Goal: Task Accomplishment & Management: Manage account settings

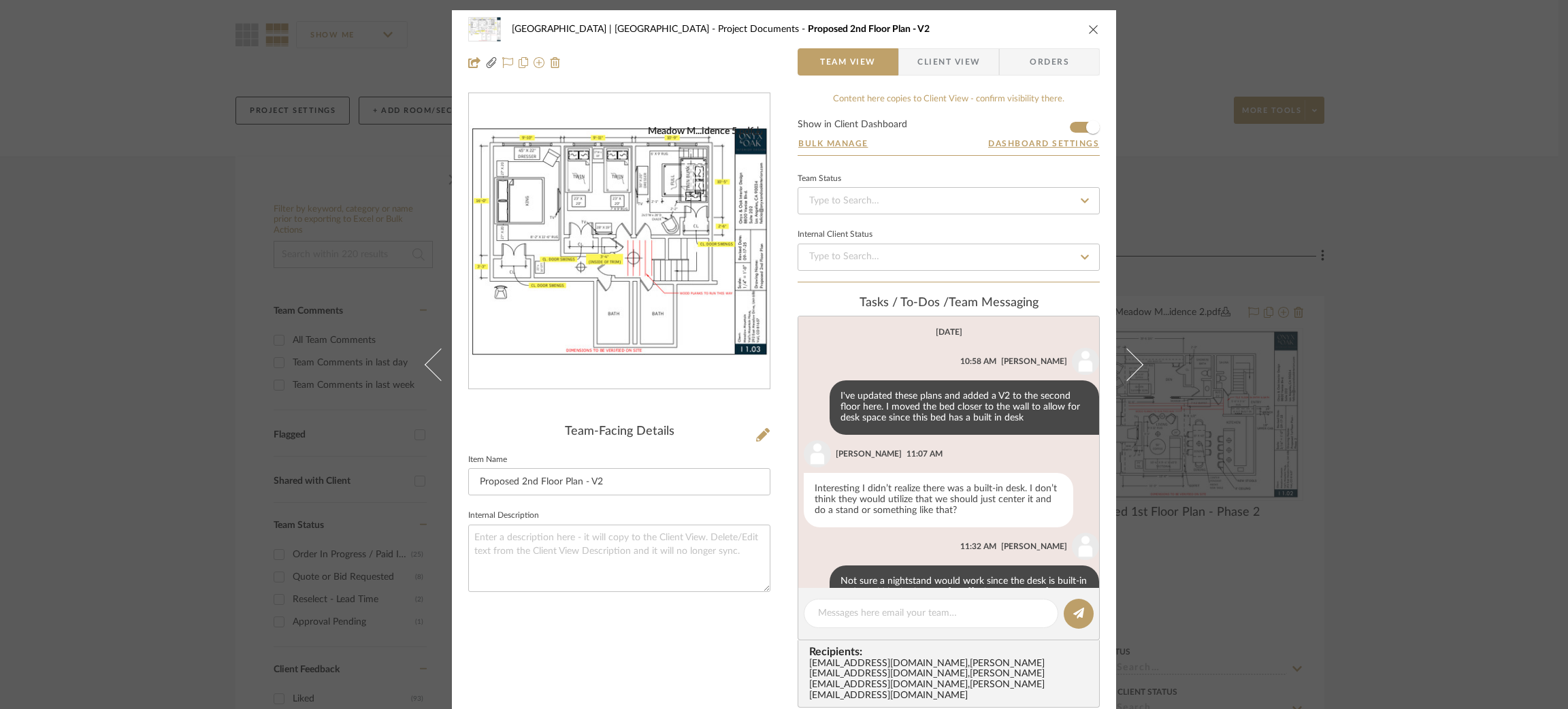
scroll to position [1051, 0]
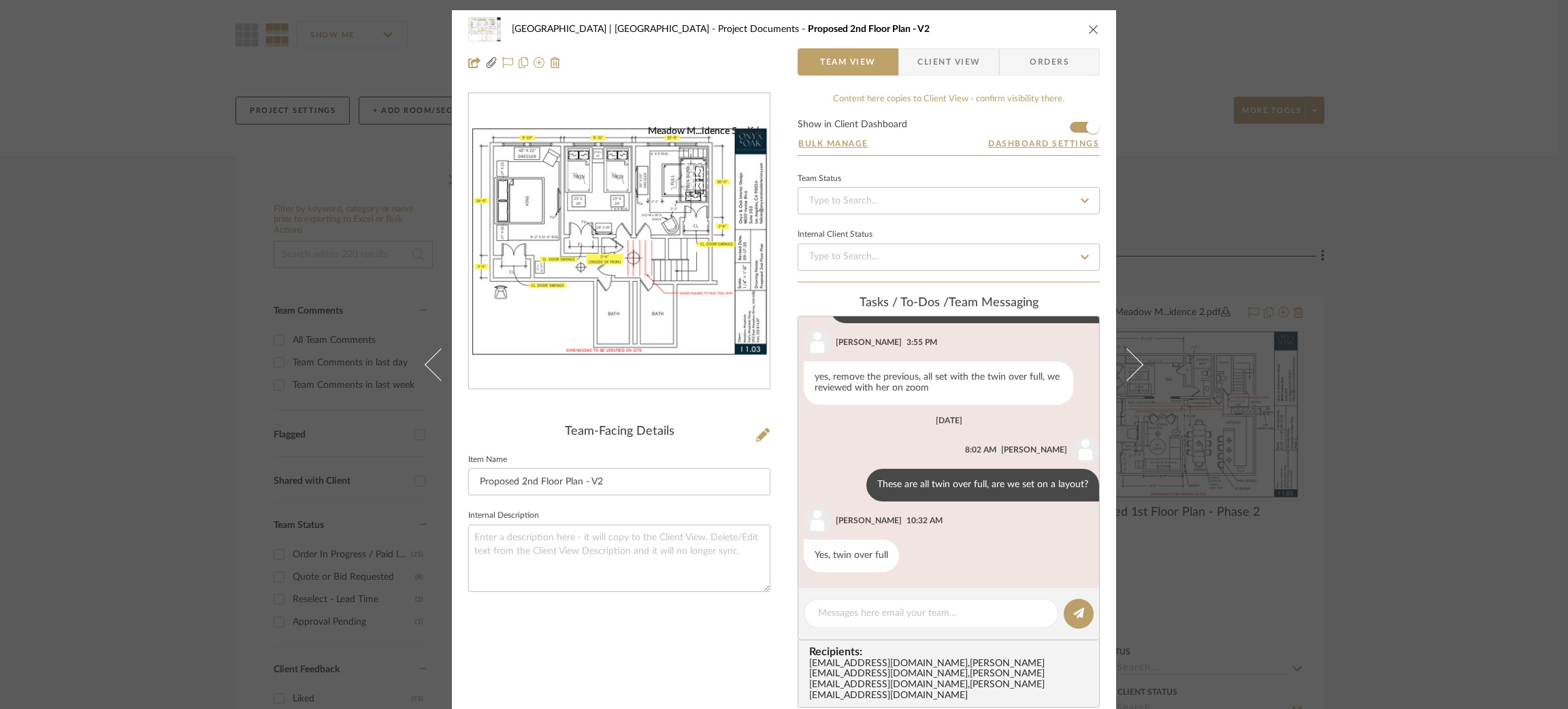
click at [191, 155] on div "Meadow Mountain | Vail Valley Project Documents Proposed 2nd Floor Plan - V2 Te…" at bounding box center [784, 354] width 1568 height 709
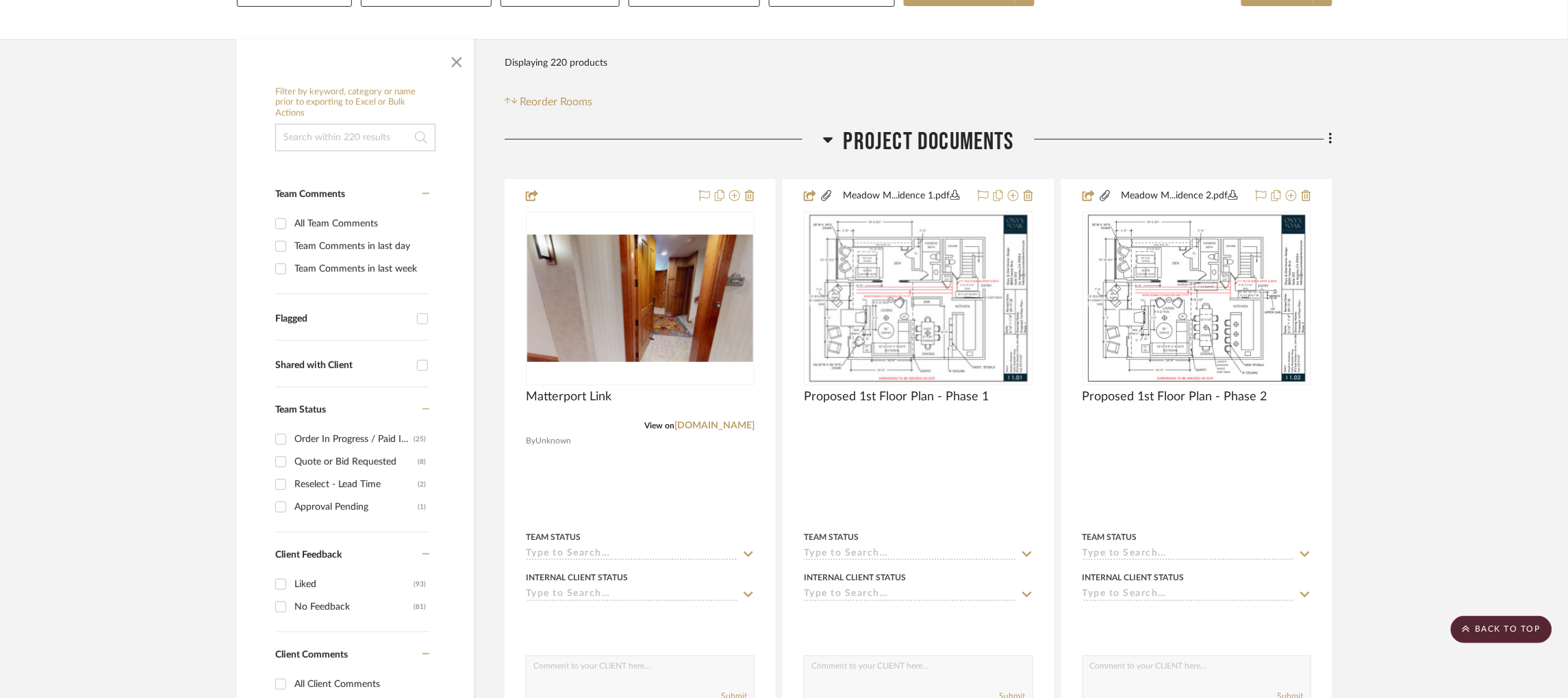
scroll to position [228, 4]
click at [309, 124] on input at bounding box center [355, 138] width 160 height 27
click at [824, 132] on icon at bounding box center [828, 140] width 11 height 17
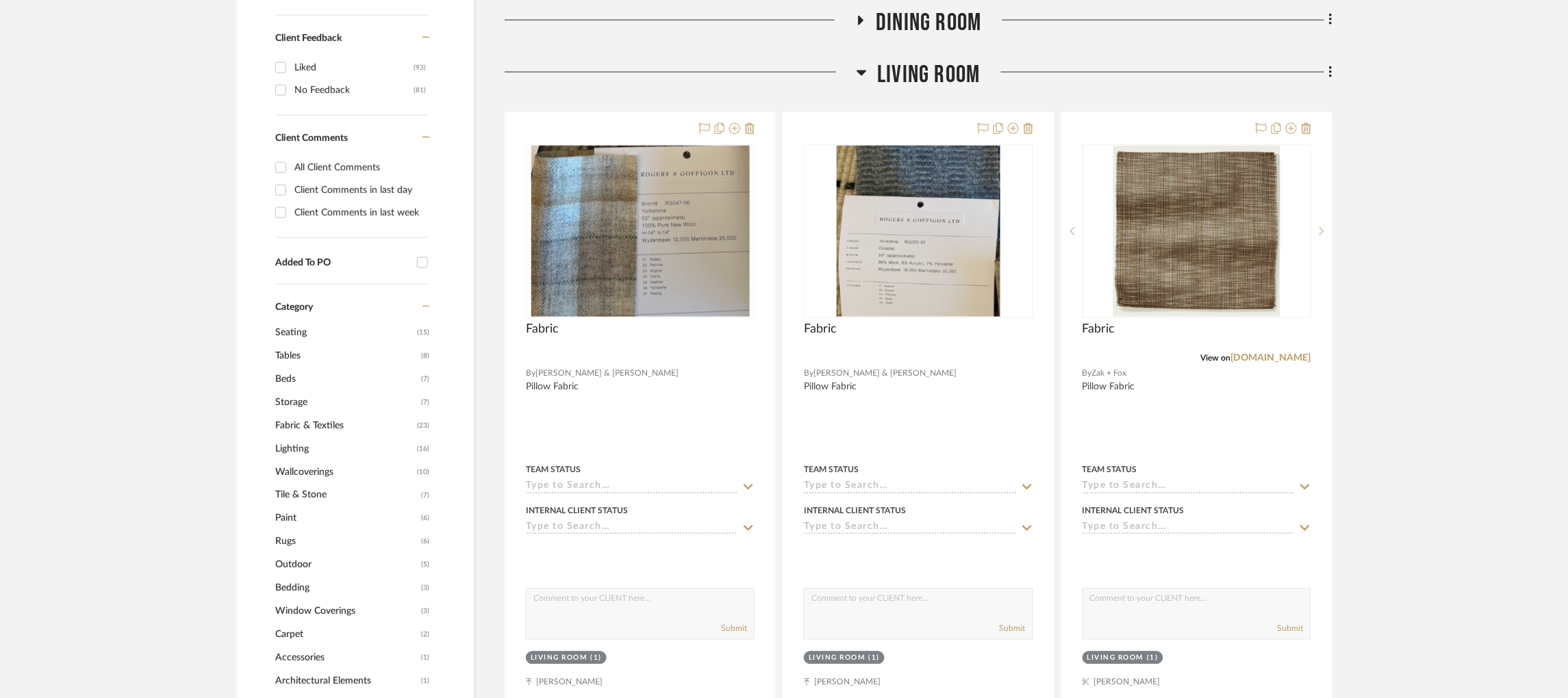
scroll to position [747, 4]
click at [857, 63] on icon at bounding box center [862, 72] width 11 height 17
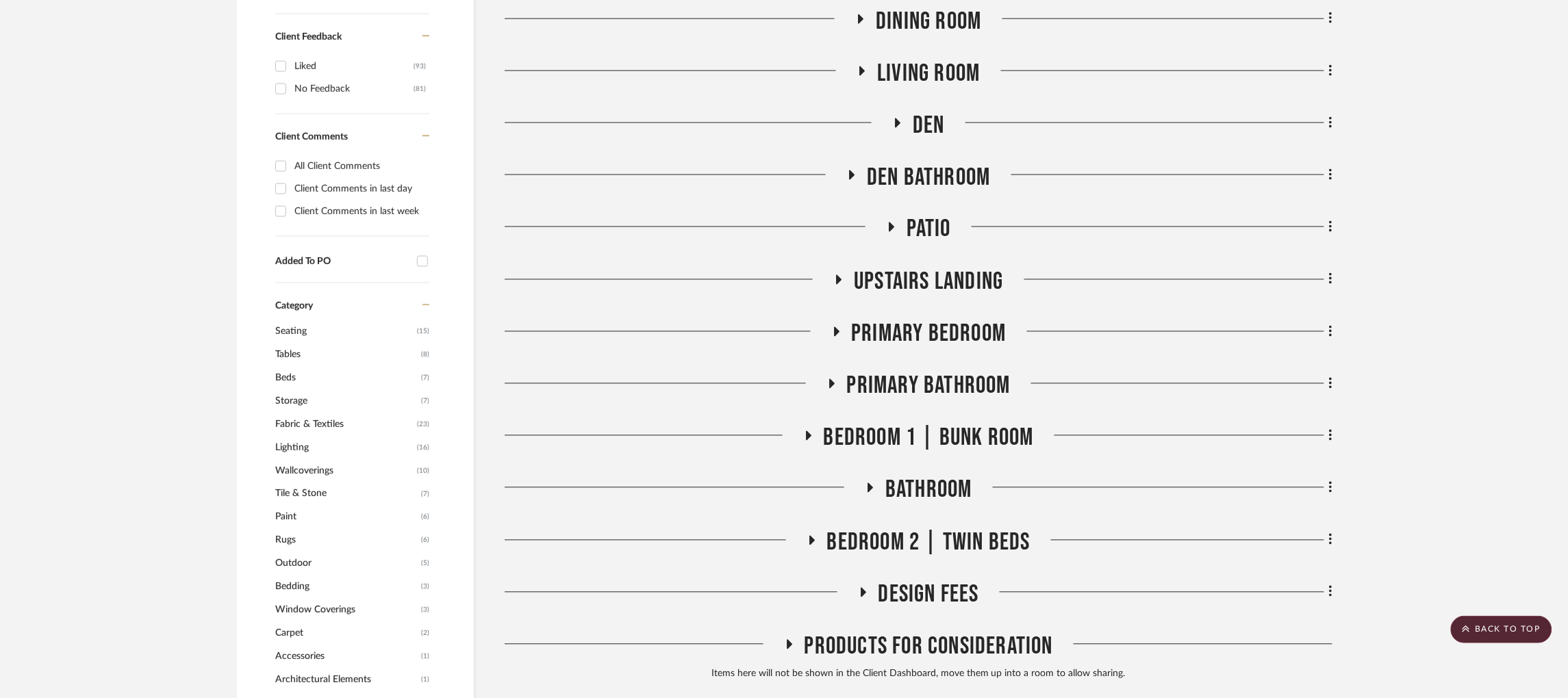
click at [809, 535] on icon at bounding box center [812, 540] width 5 height 10
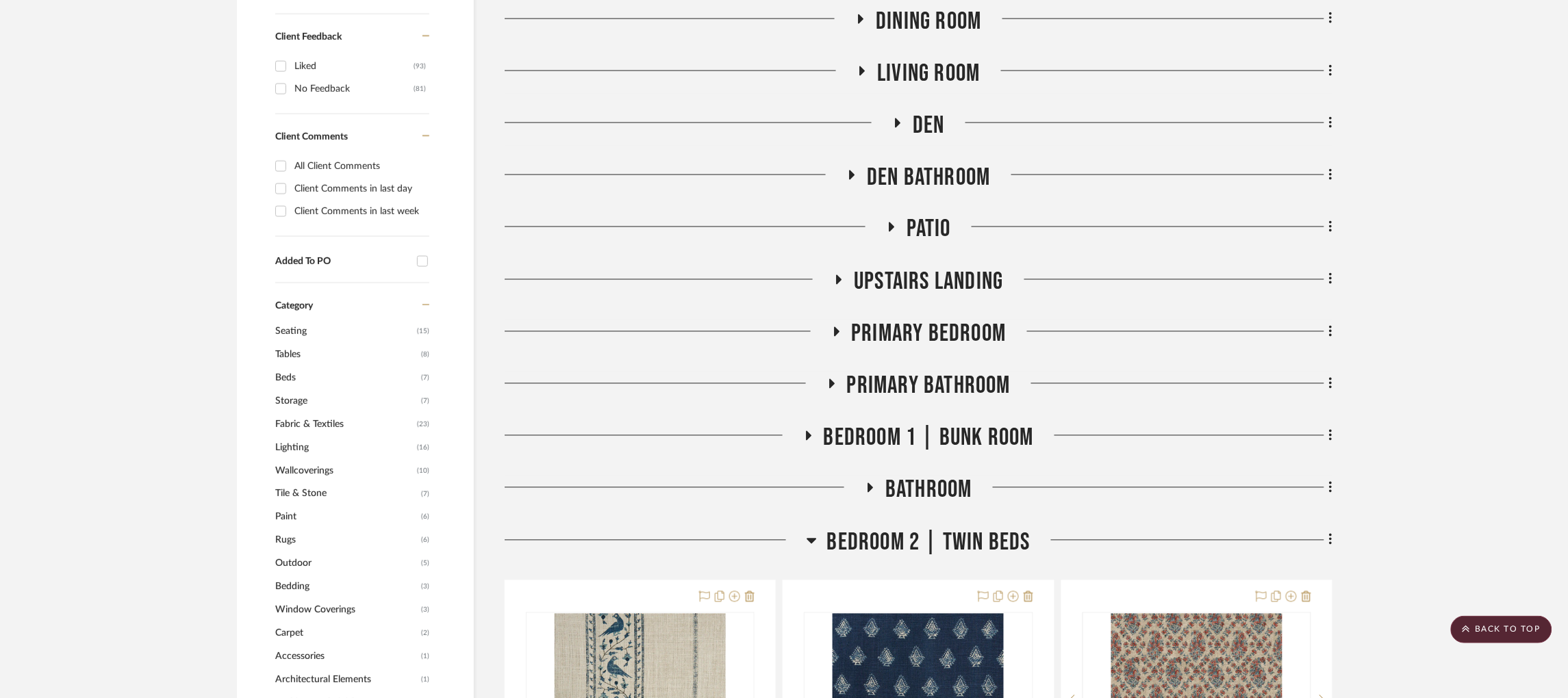
click at [806, 538] on icon at bounding box center [811, 541] width 10 height 5
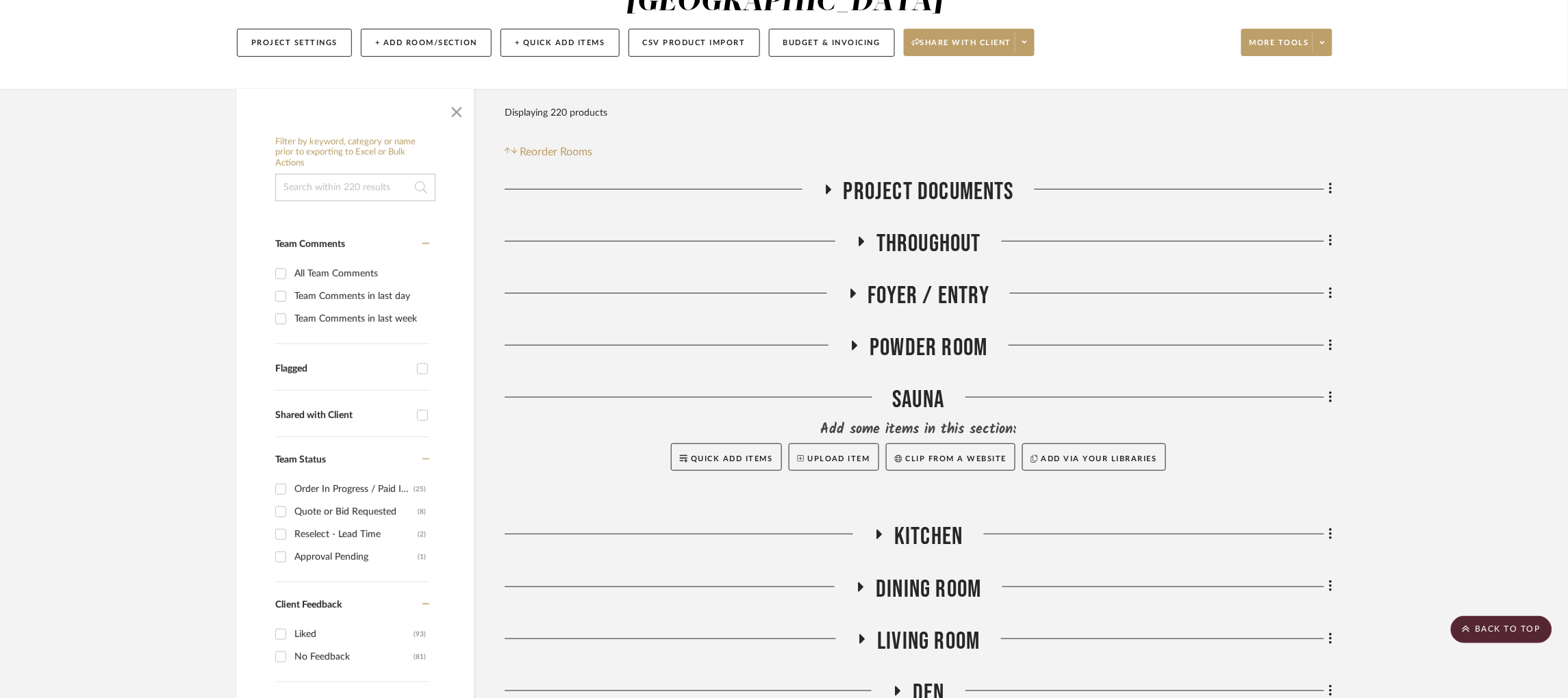
scroll to position [177, 4]
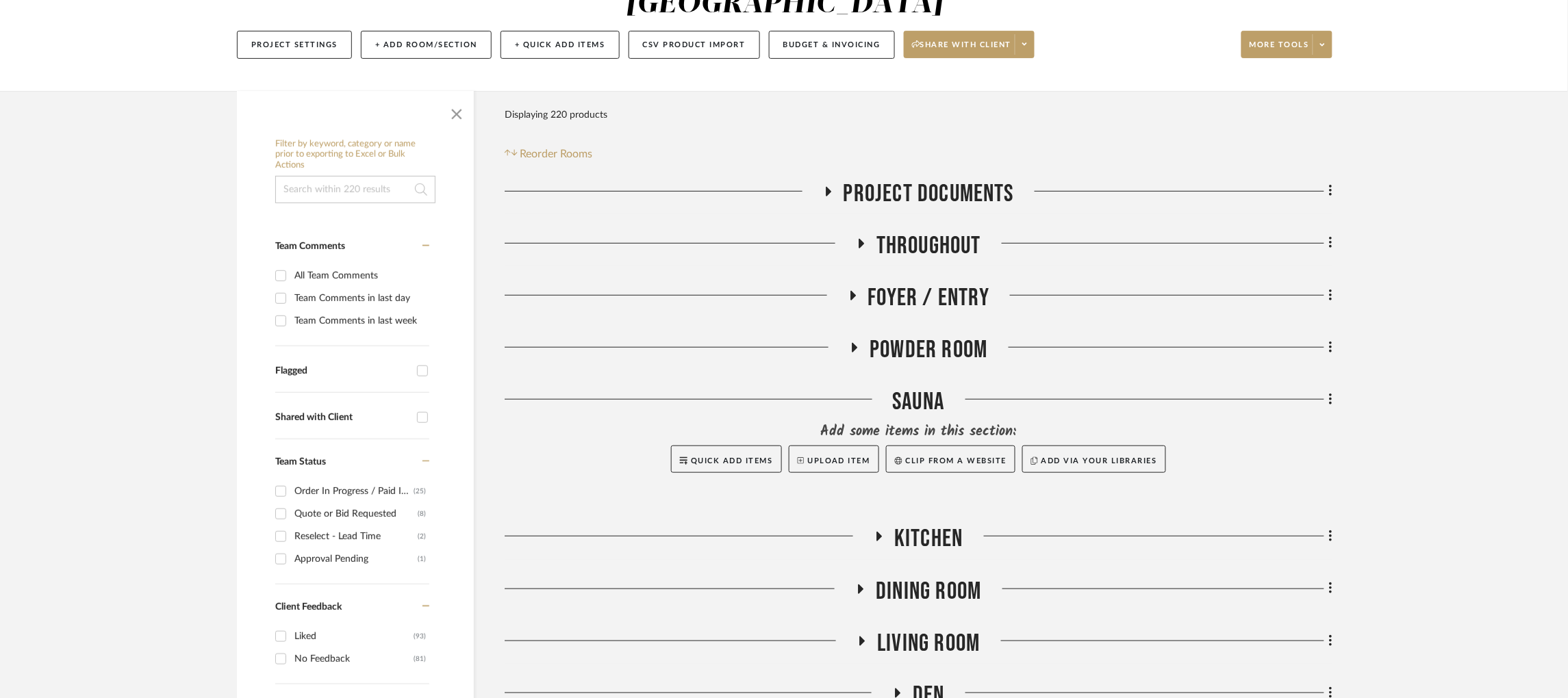
click at [342, 175] on input at bounding box center [355, 189] width 160 height 27
type input "RUG"
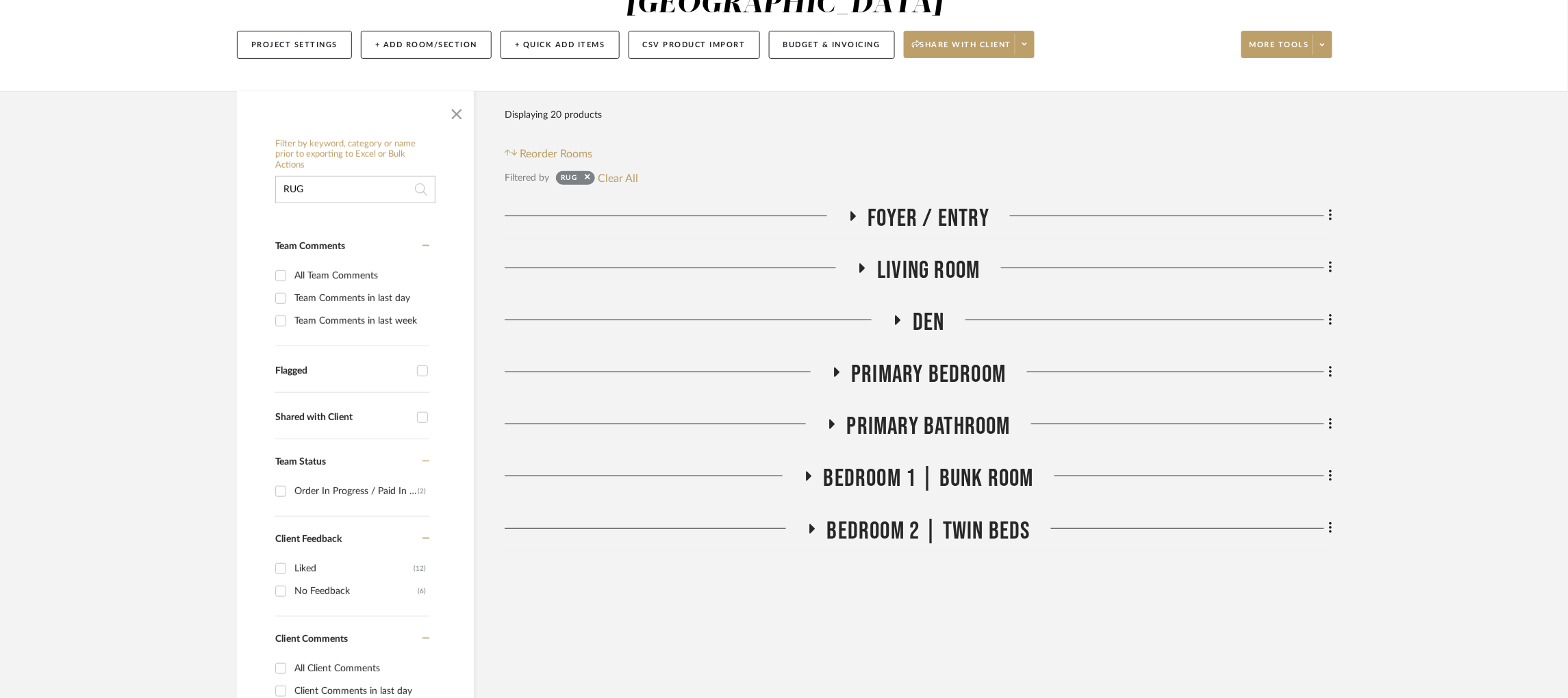
click at [853, 211] on icon at bounding box center [852, 216] width 17 height 11
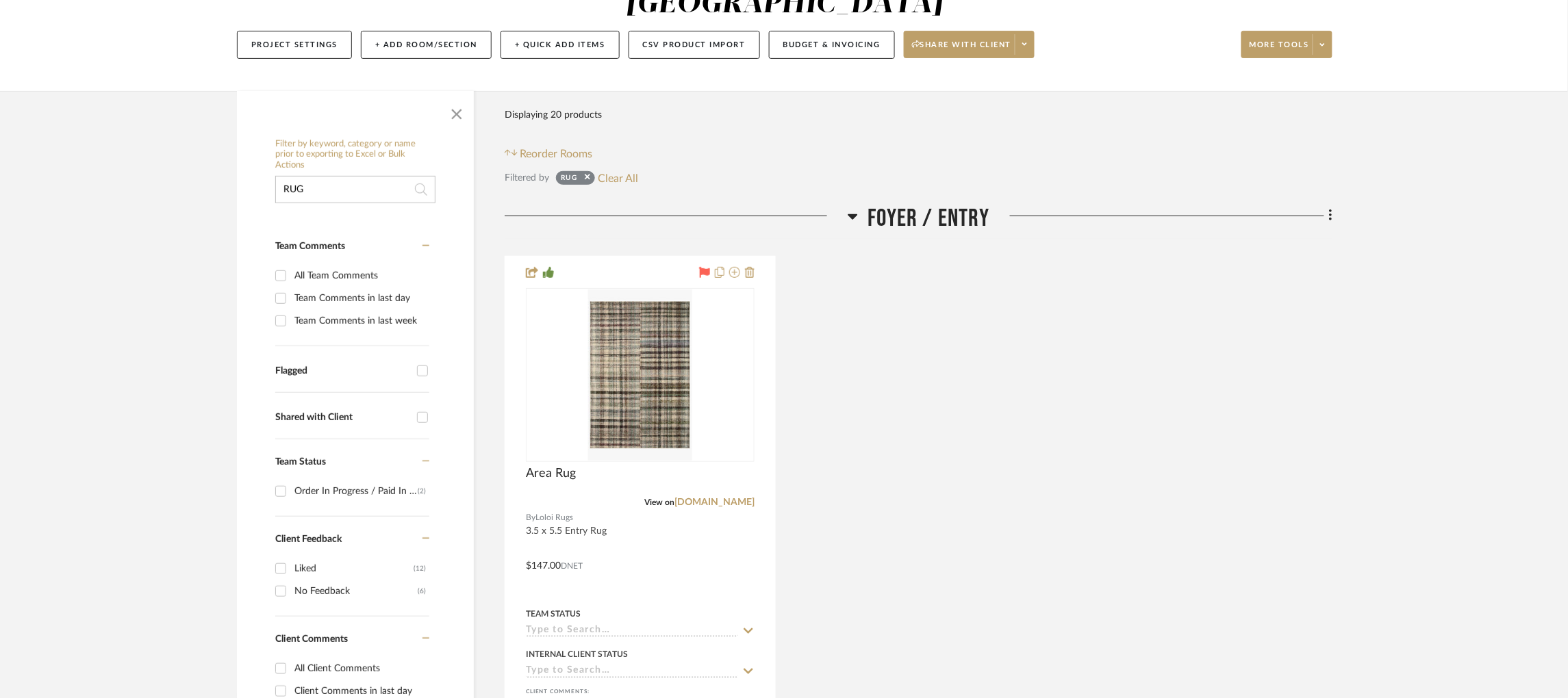
click at [853, 204] on h3 "Foyer / Entry" at bounding box center [918, 218] width 142 height 29
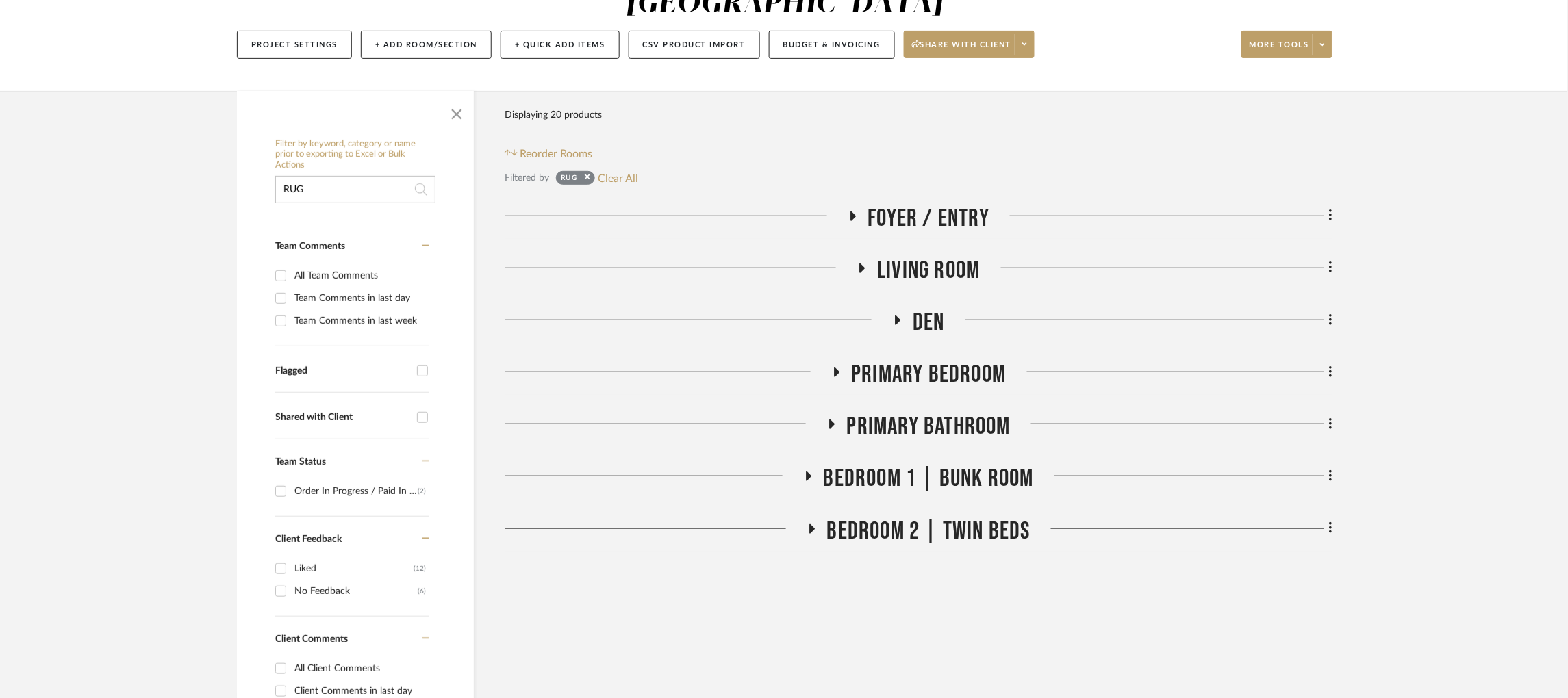
click at [860, 264] on icon at bounding box center [862, 268] width 5 height 10
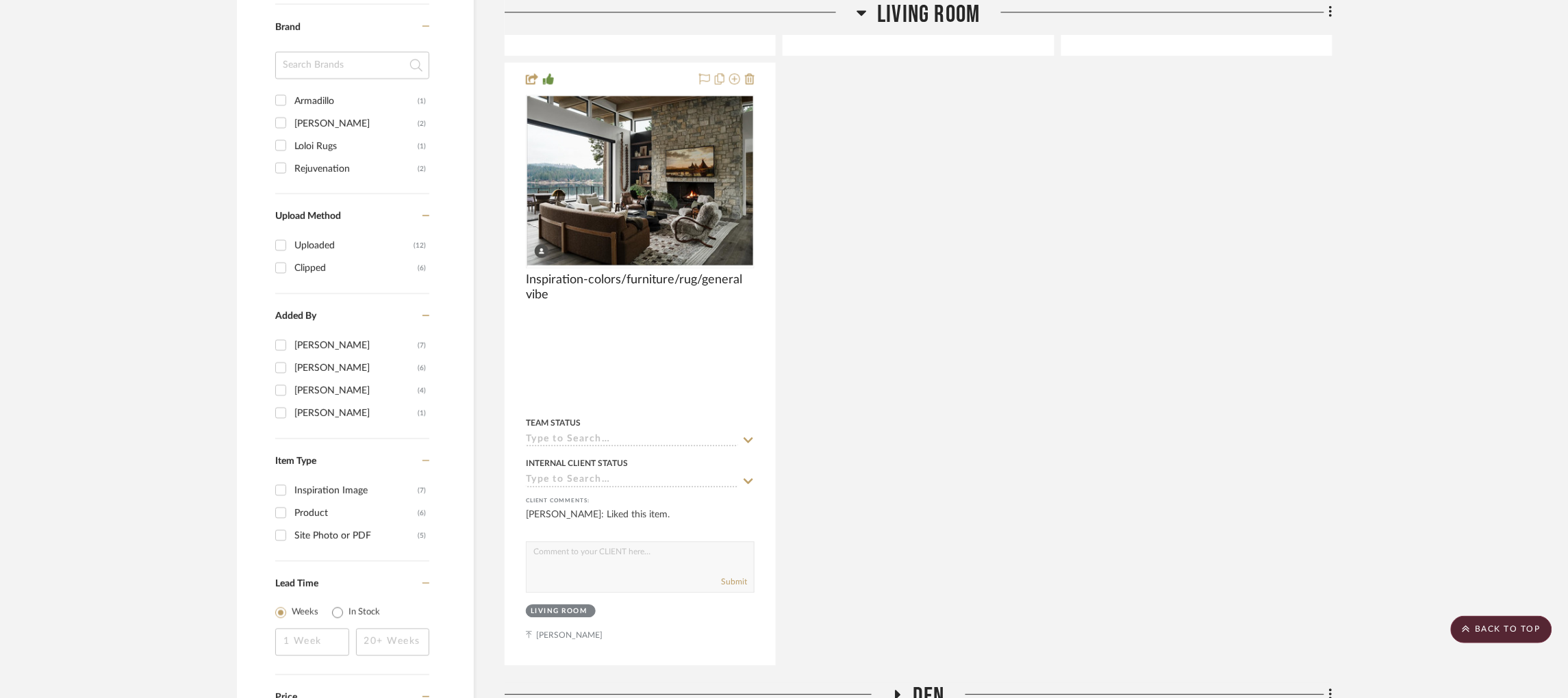
scroll to position [1336, 4]
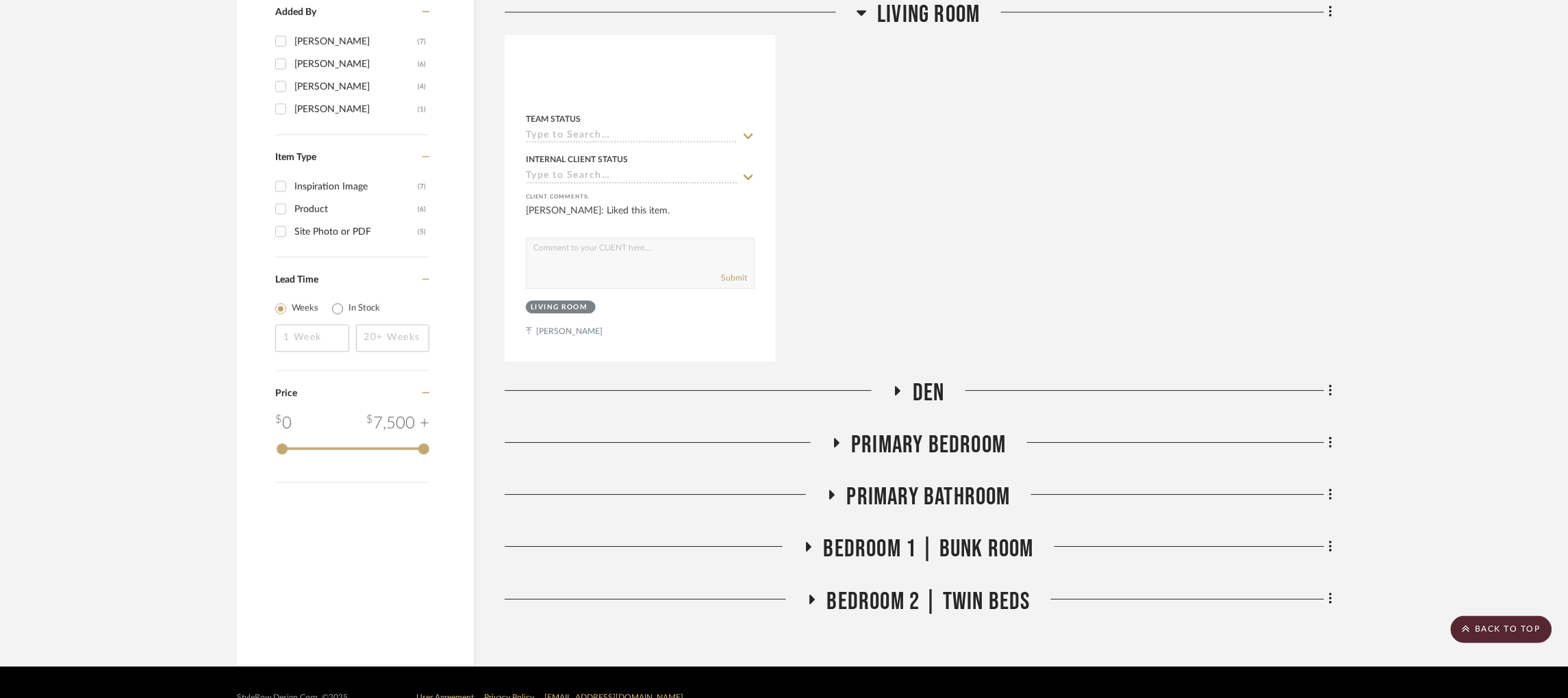
click at [893, 386] on icon at bounding box center [897, 391] width 17 height 11
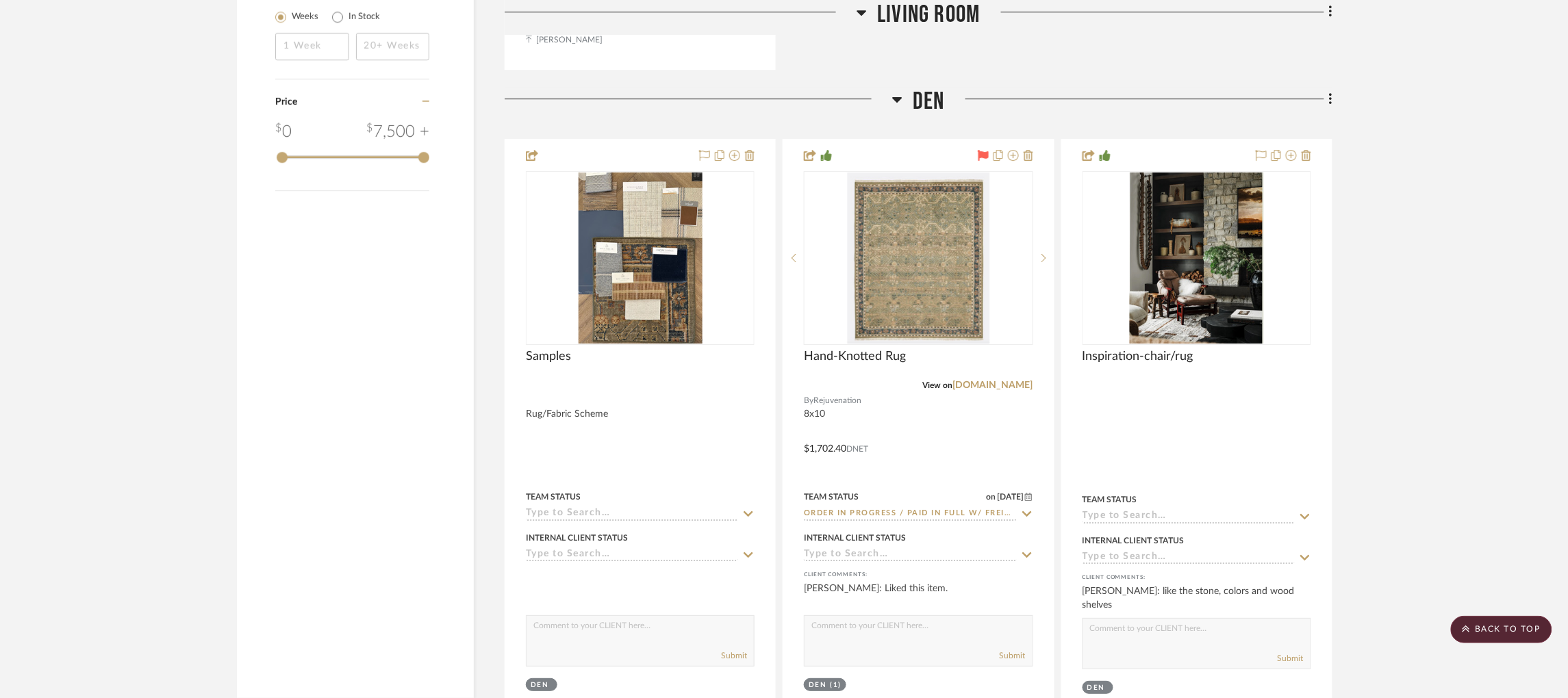
scroll to position [1957, 4]
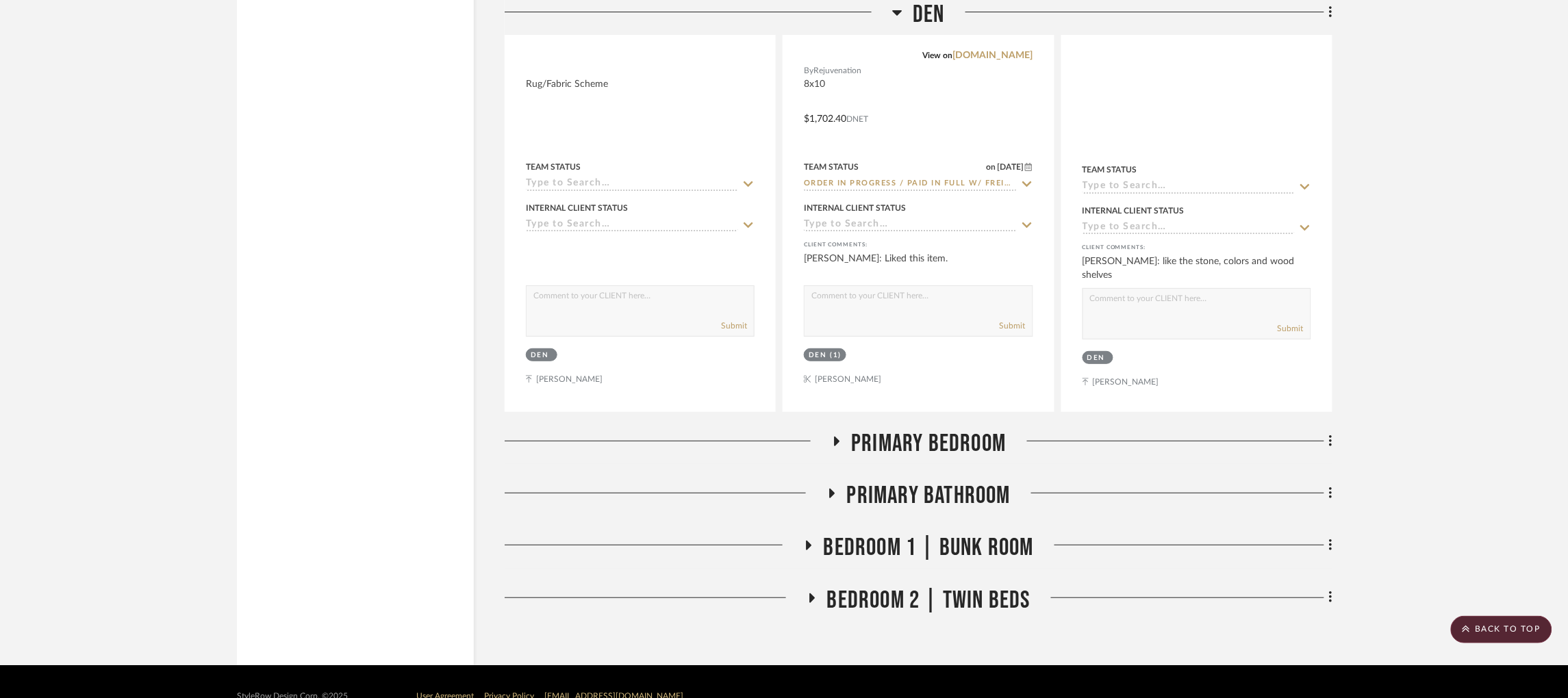
click at [834, 437] on icon at bounding box center [836, 441] width 5 height 10
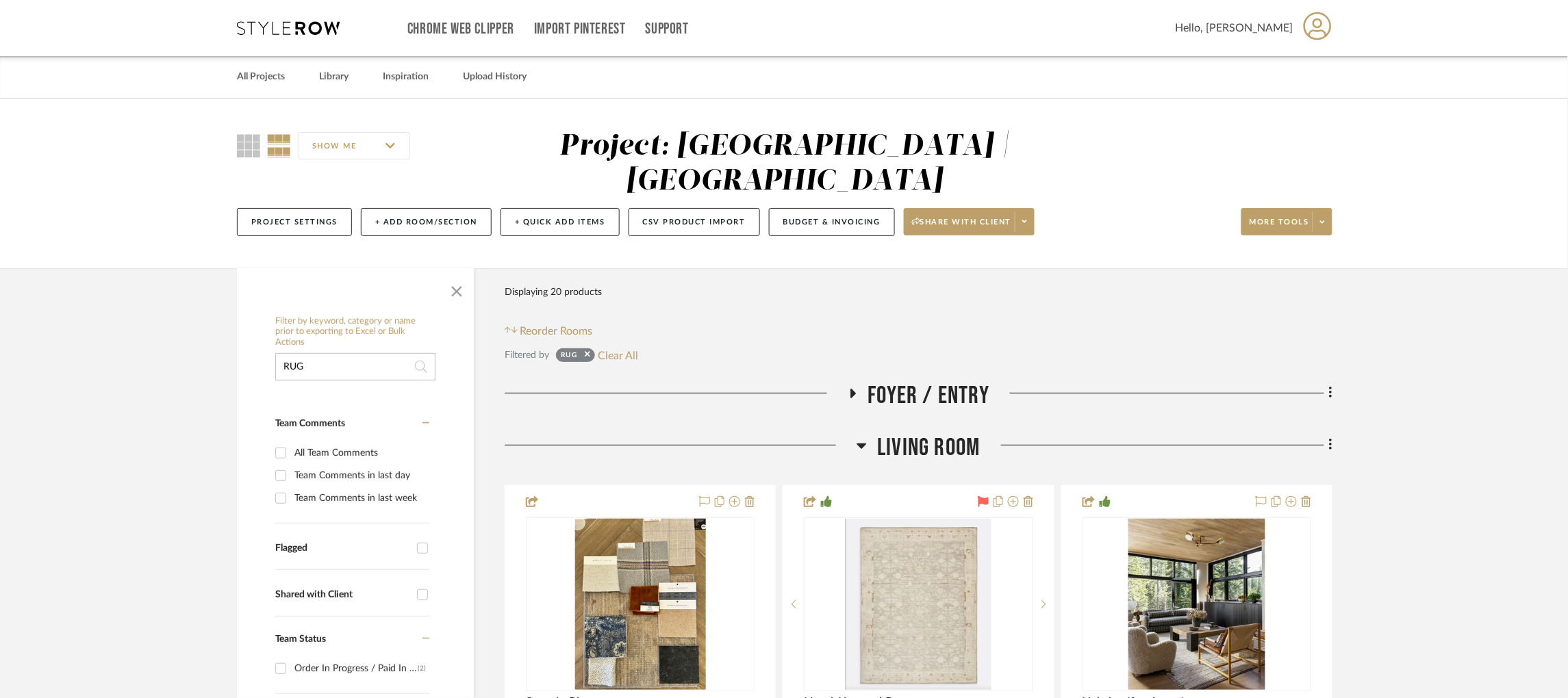
scroll to position [185, 4]
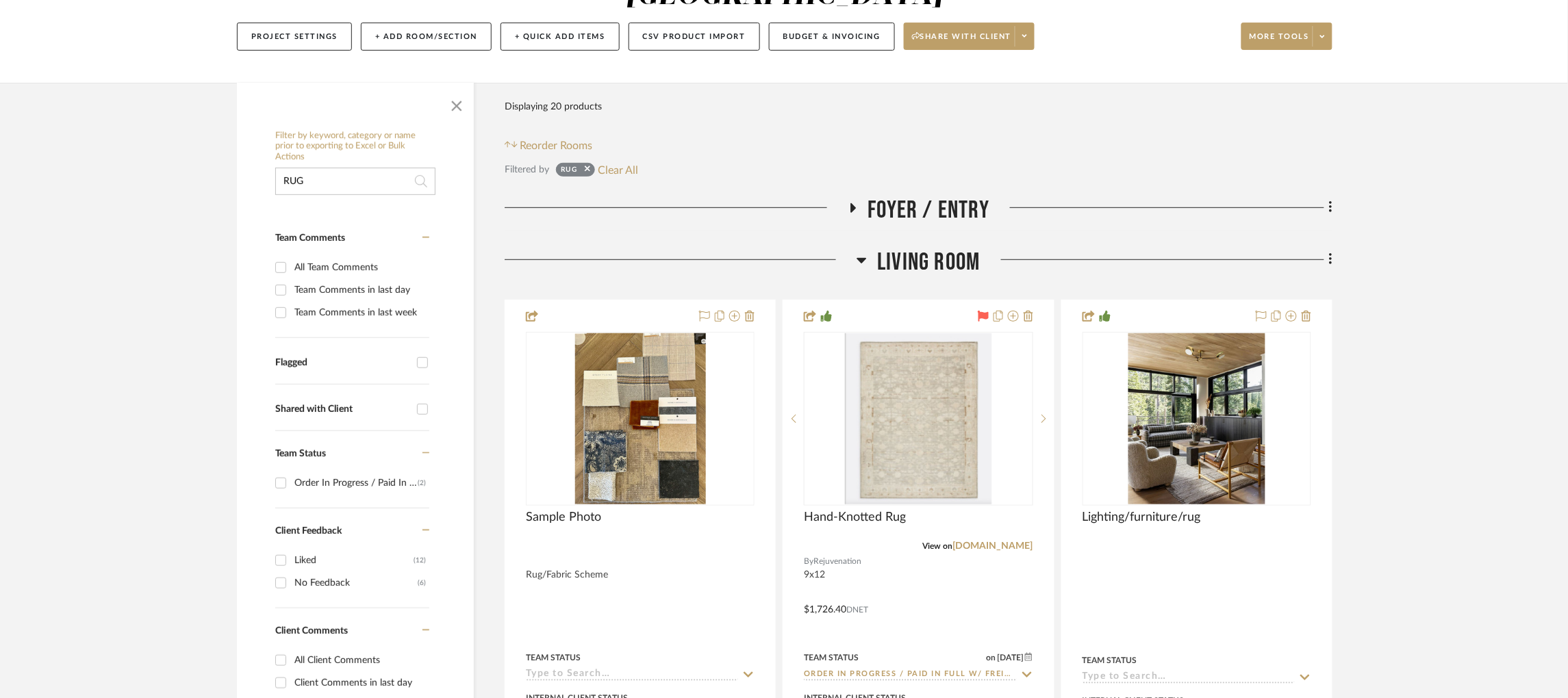
click at [860, 251] on icon at bounding box center [862, 260] width 11 height 17
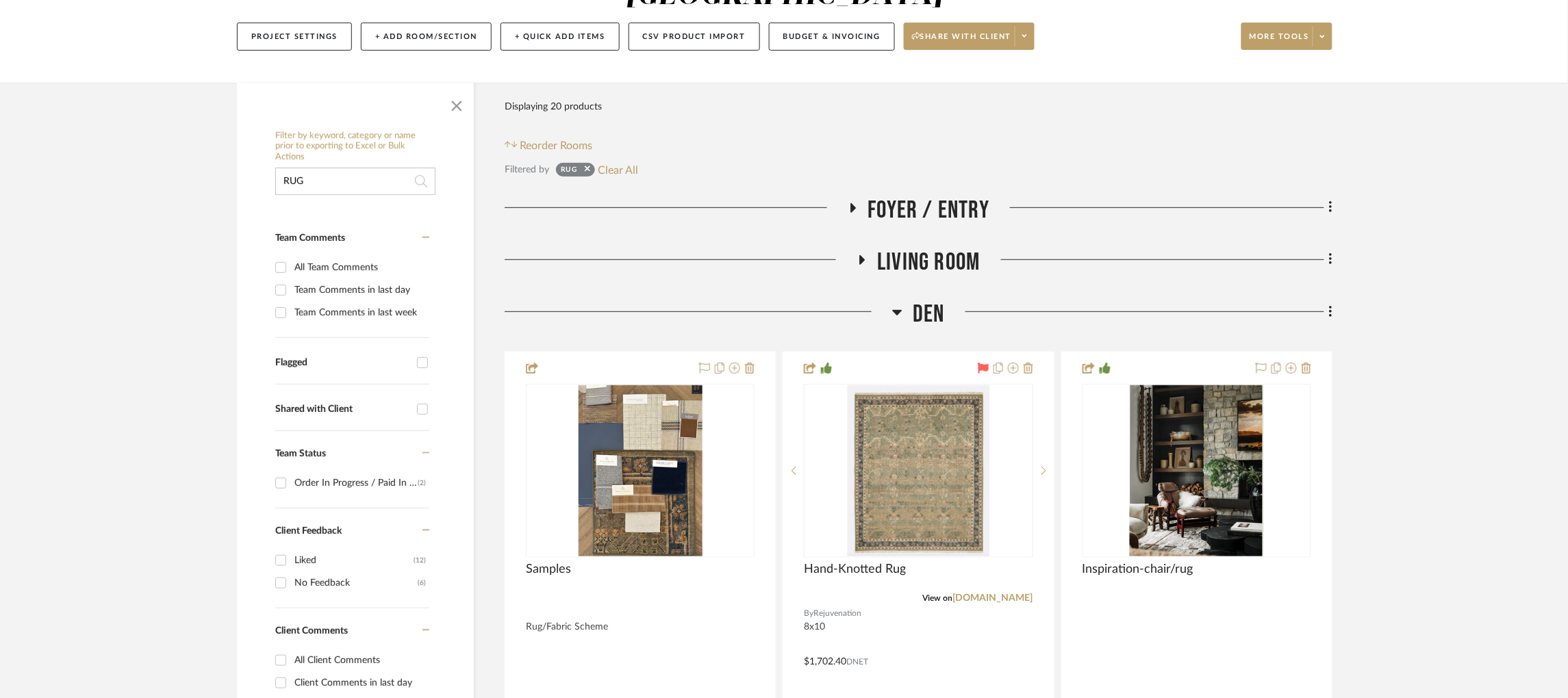
click at [893, 310] on icon at bounding box center [897, 312] width 10 height 5
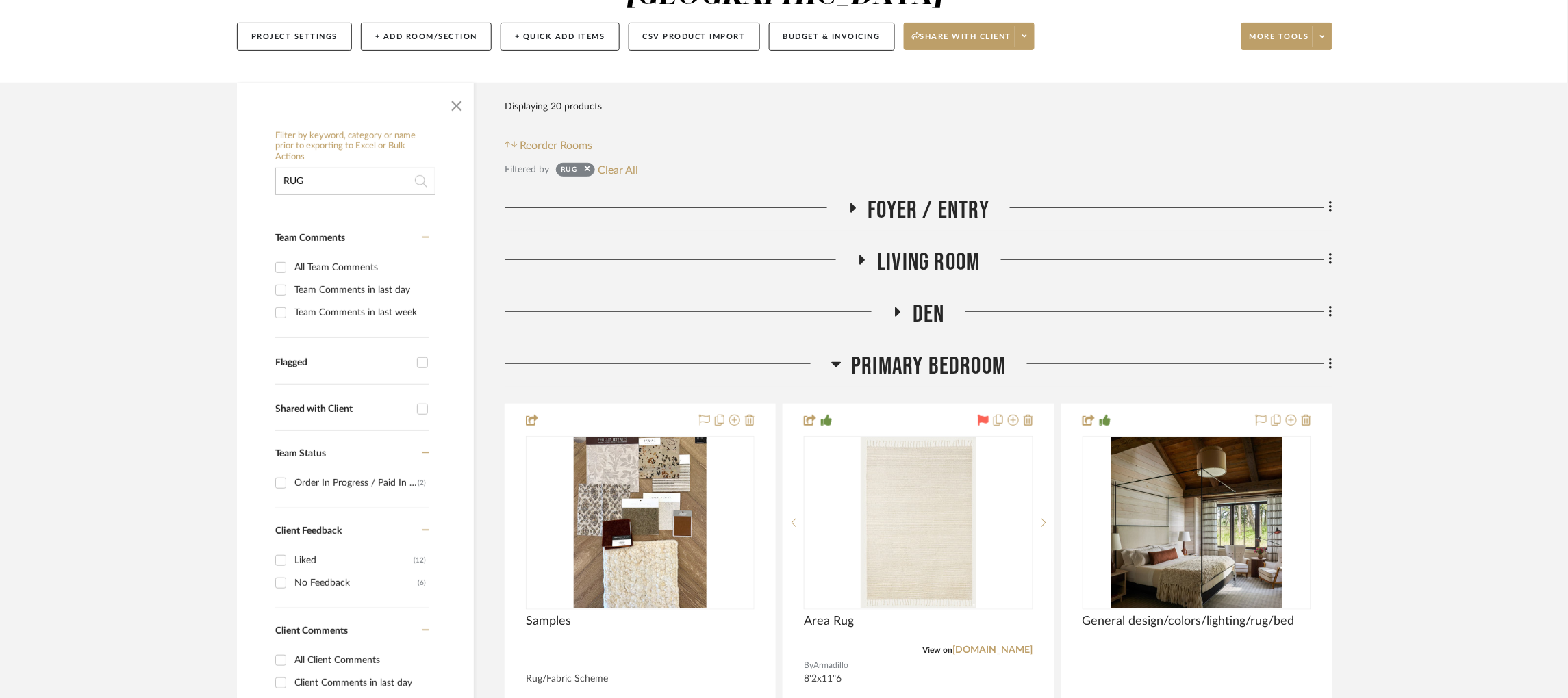
scroll to position [303, 4]
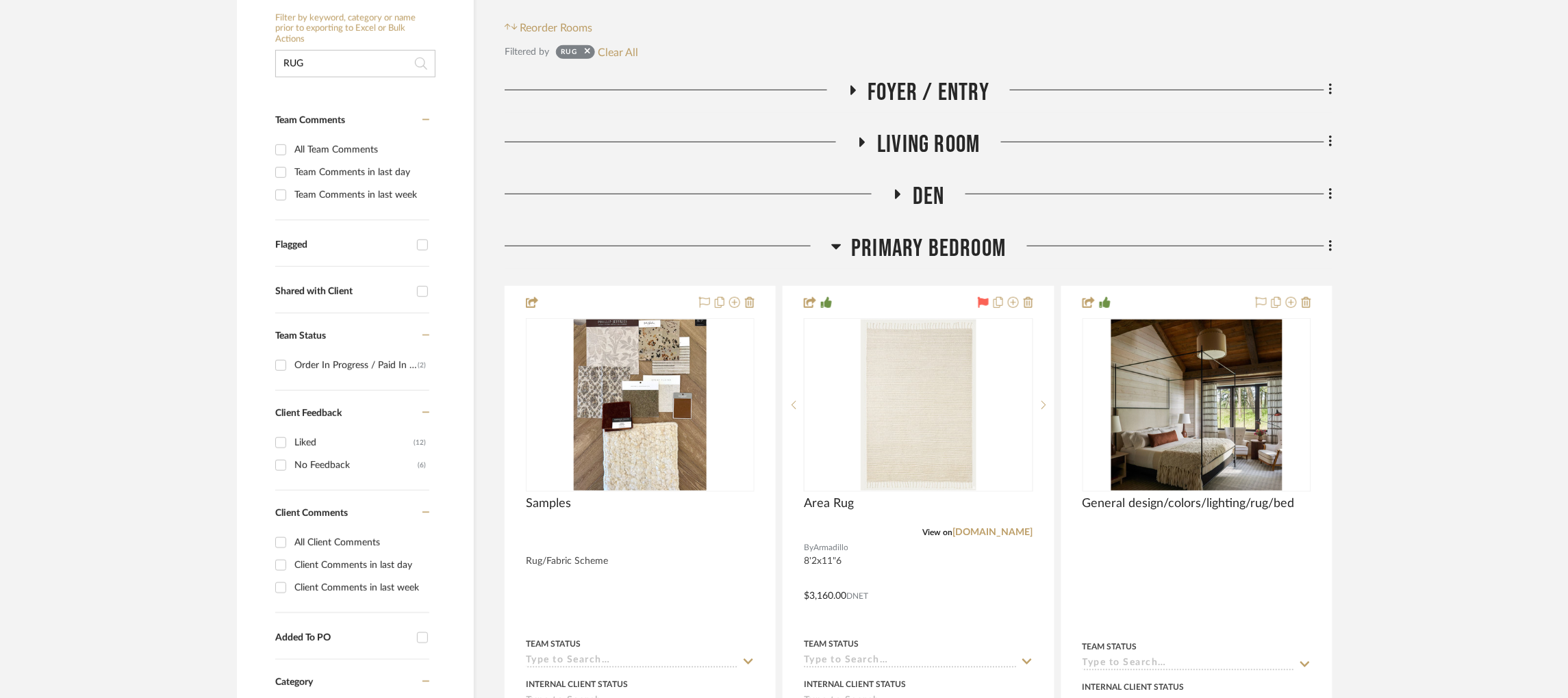
click at [833, 238] on icon at bounding box center [836, 246] width 11 height 17
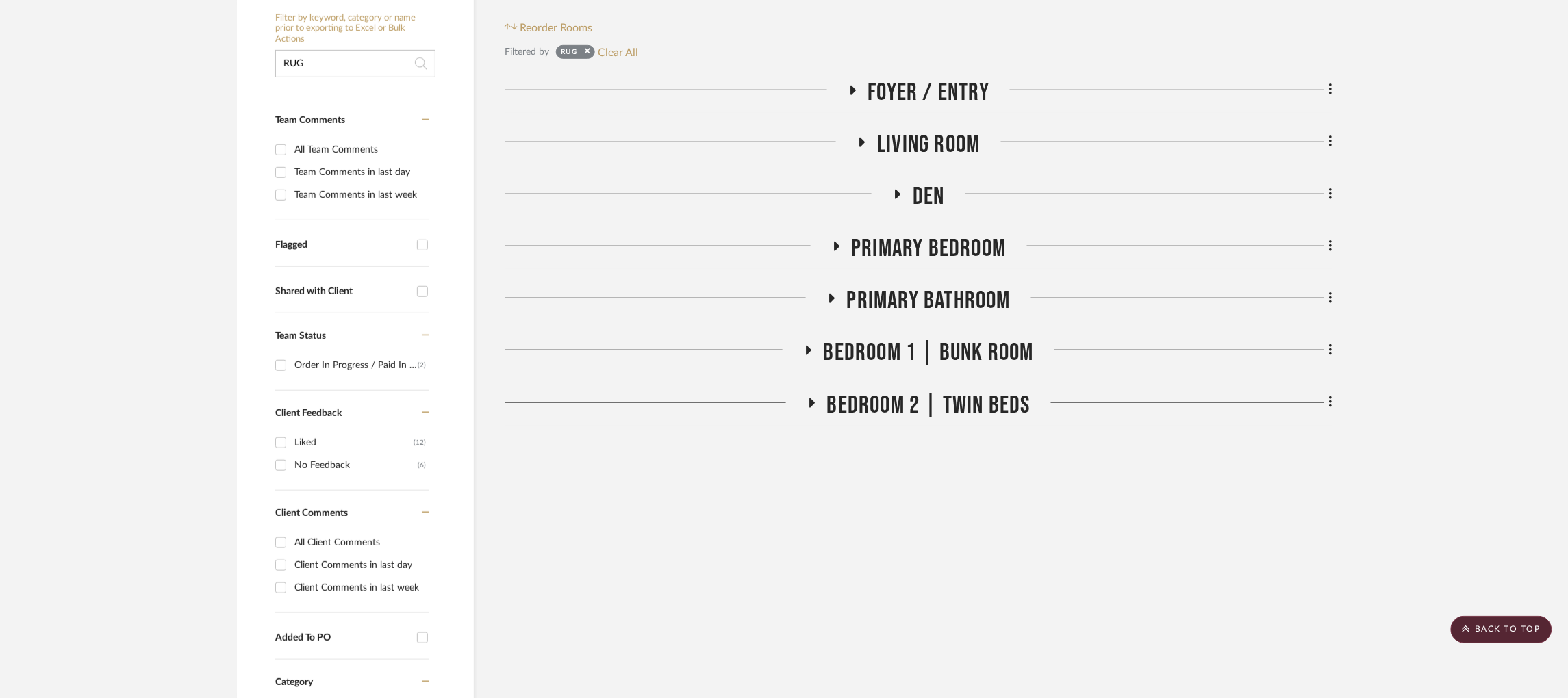
click at [851, 85] on icon at bounding box center [852, 90] width 17 height 11
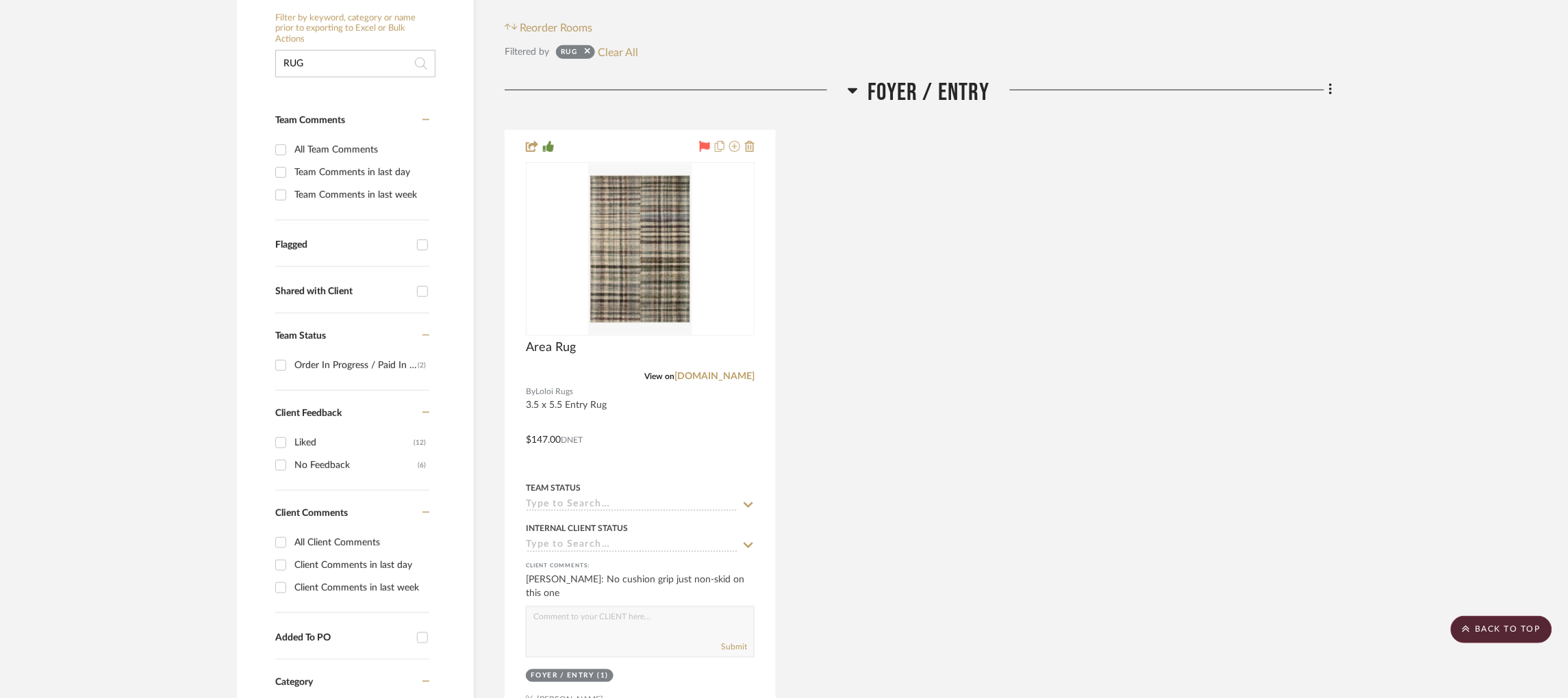
click at [848, 82] on icon at bounding box center [853, 90] width 11 height 17
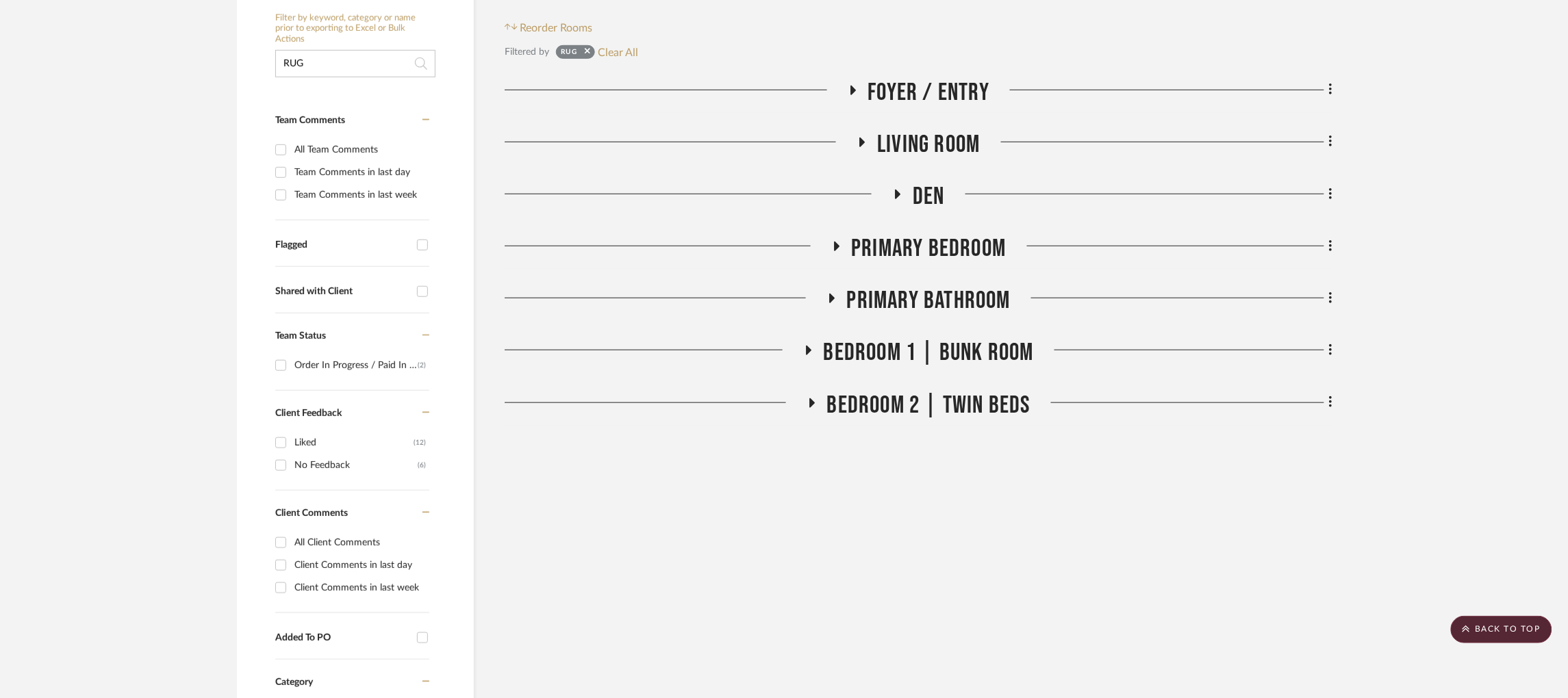
click at [809, 398] on icon at bounding box center [812, 403] width 5 height 10
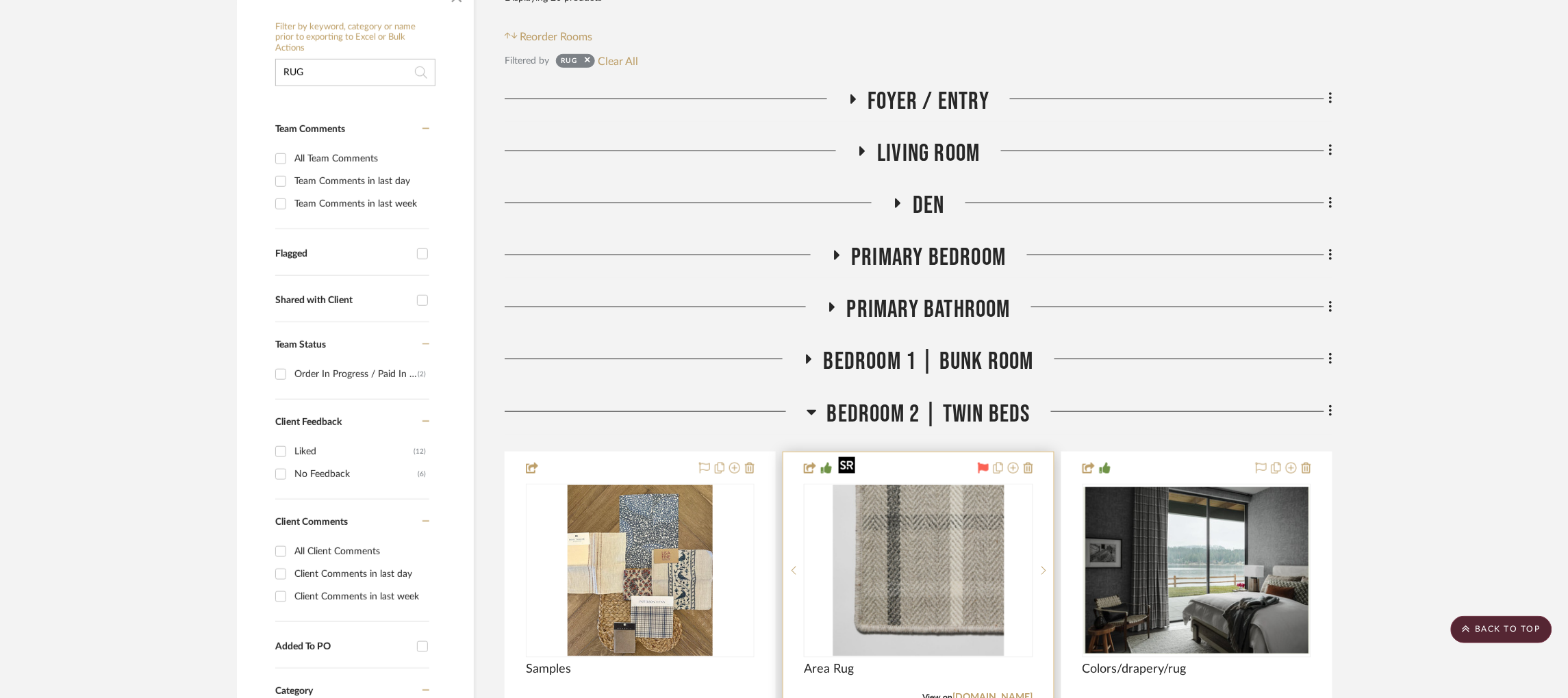
scroll to position [232, 4]
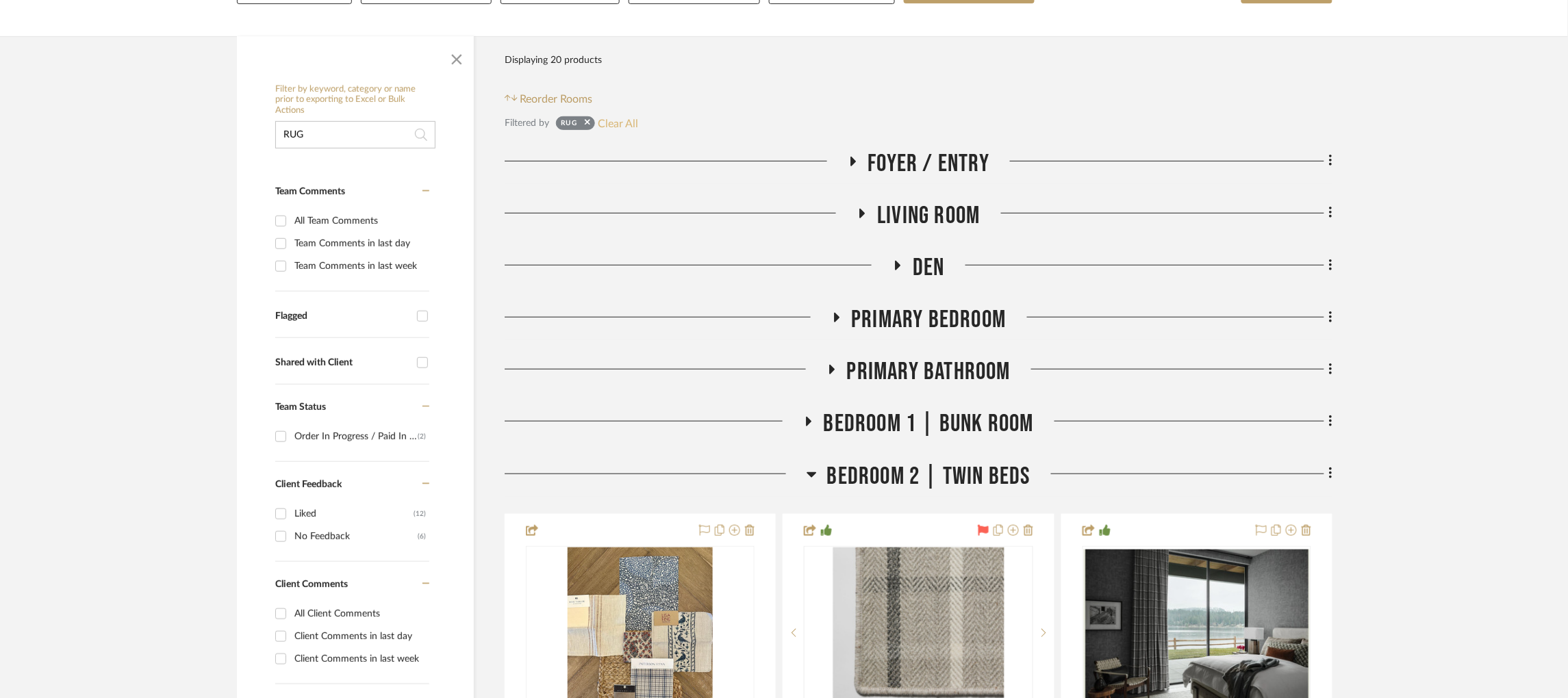
click at [616, 114] on button "Clear All" at bounding box center [619, 123] width 41 height 18
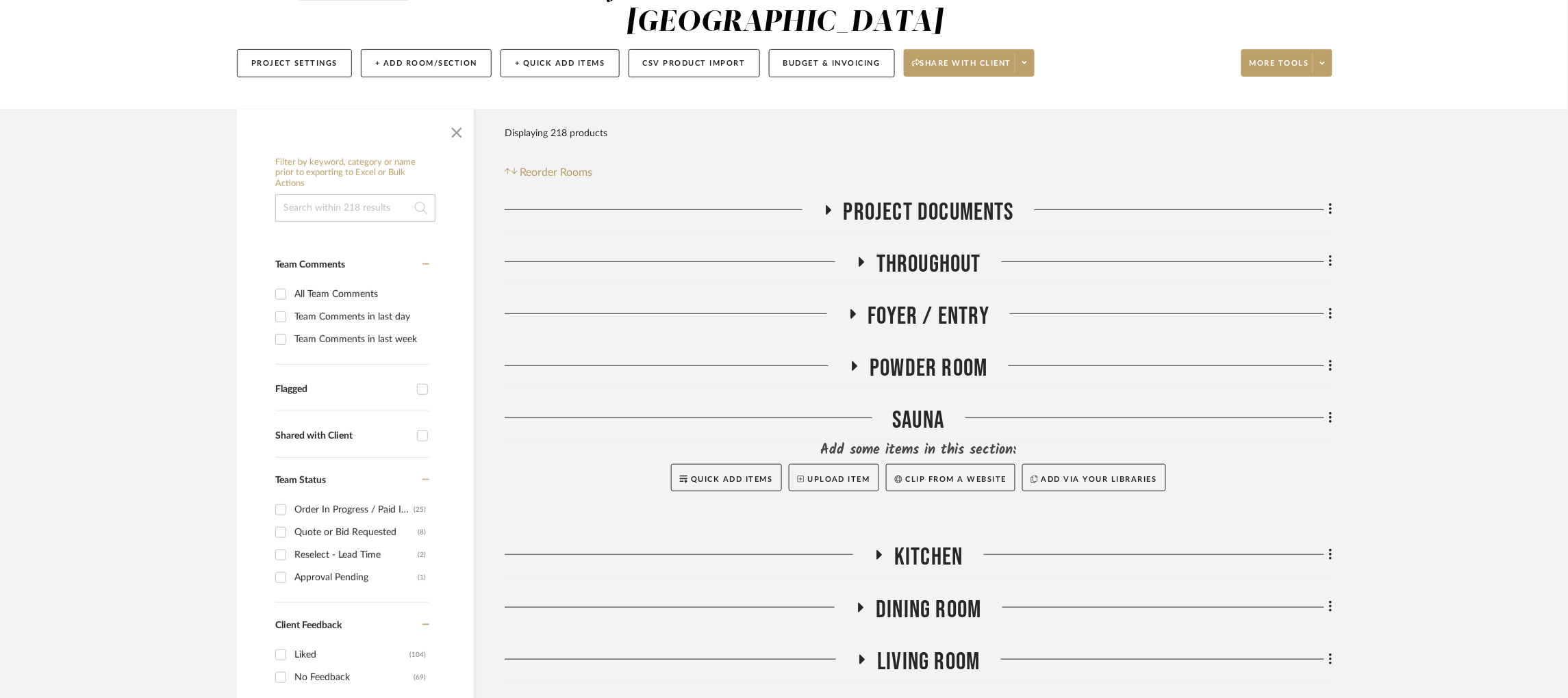
scroll to position [160, 4]
click at [850, 309] on icon at bounding box center [852, 313] width 5 height 10
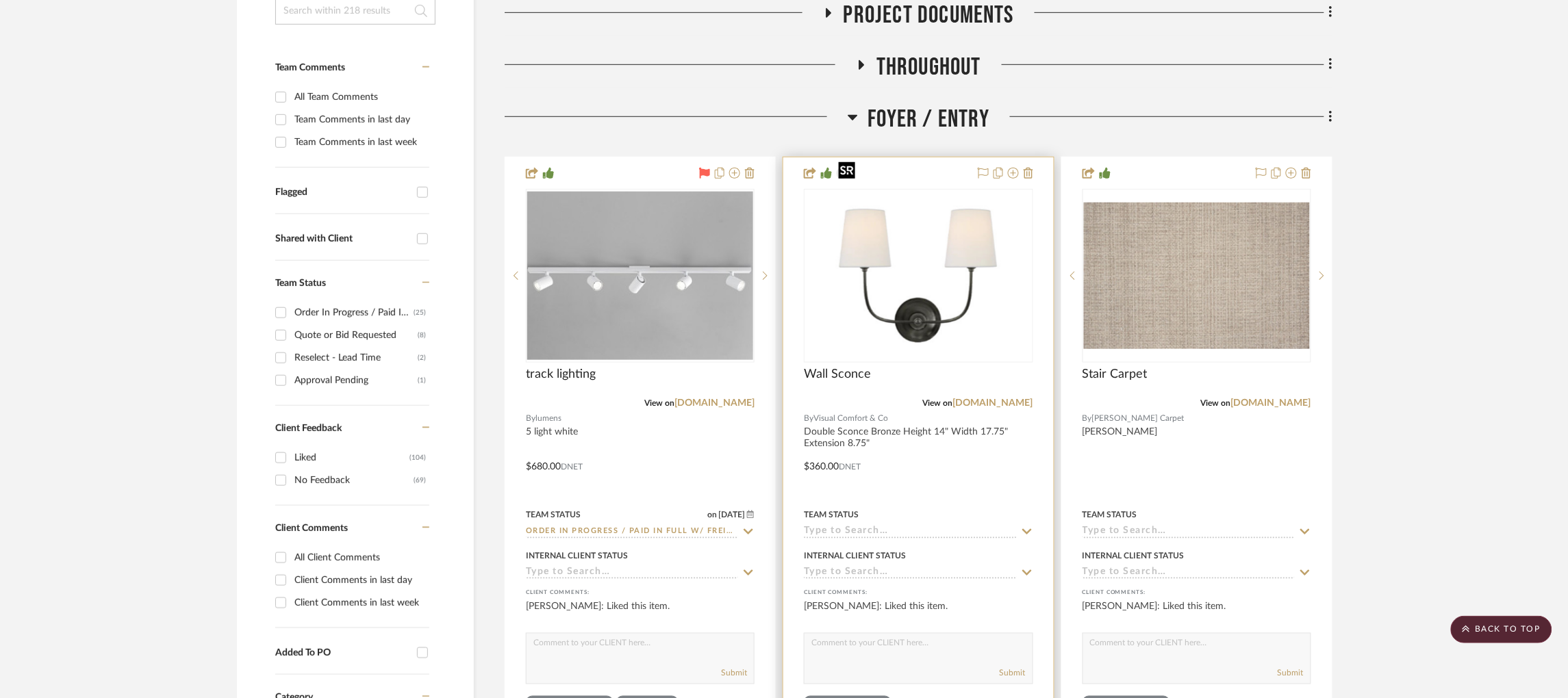
scroll to position [355, 4]
click at [984, 399] on link "[DOMAIN_NAME]" at bounding box center [993, 404] width 80 height 10
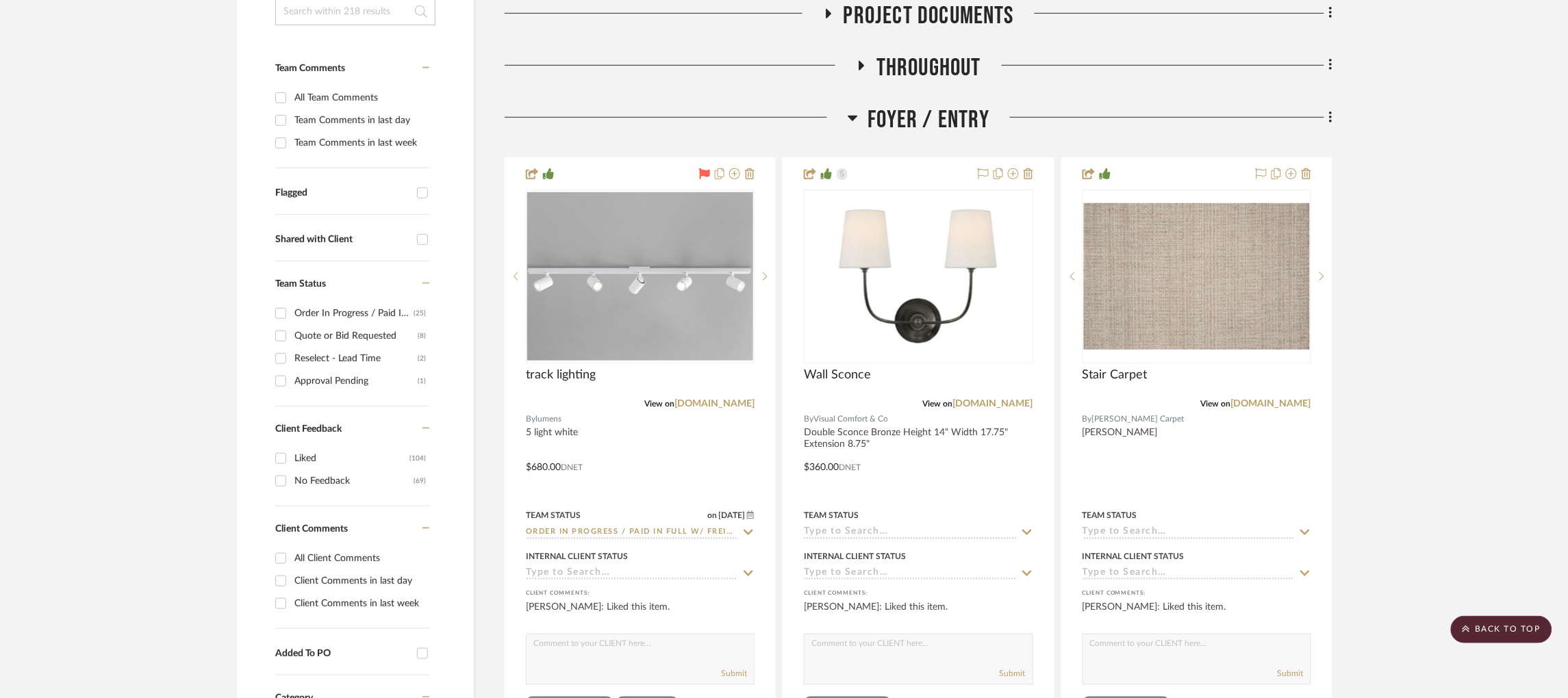
click at [849, 109] on icon at bounding box center [853, 117] width 11 height 17
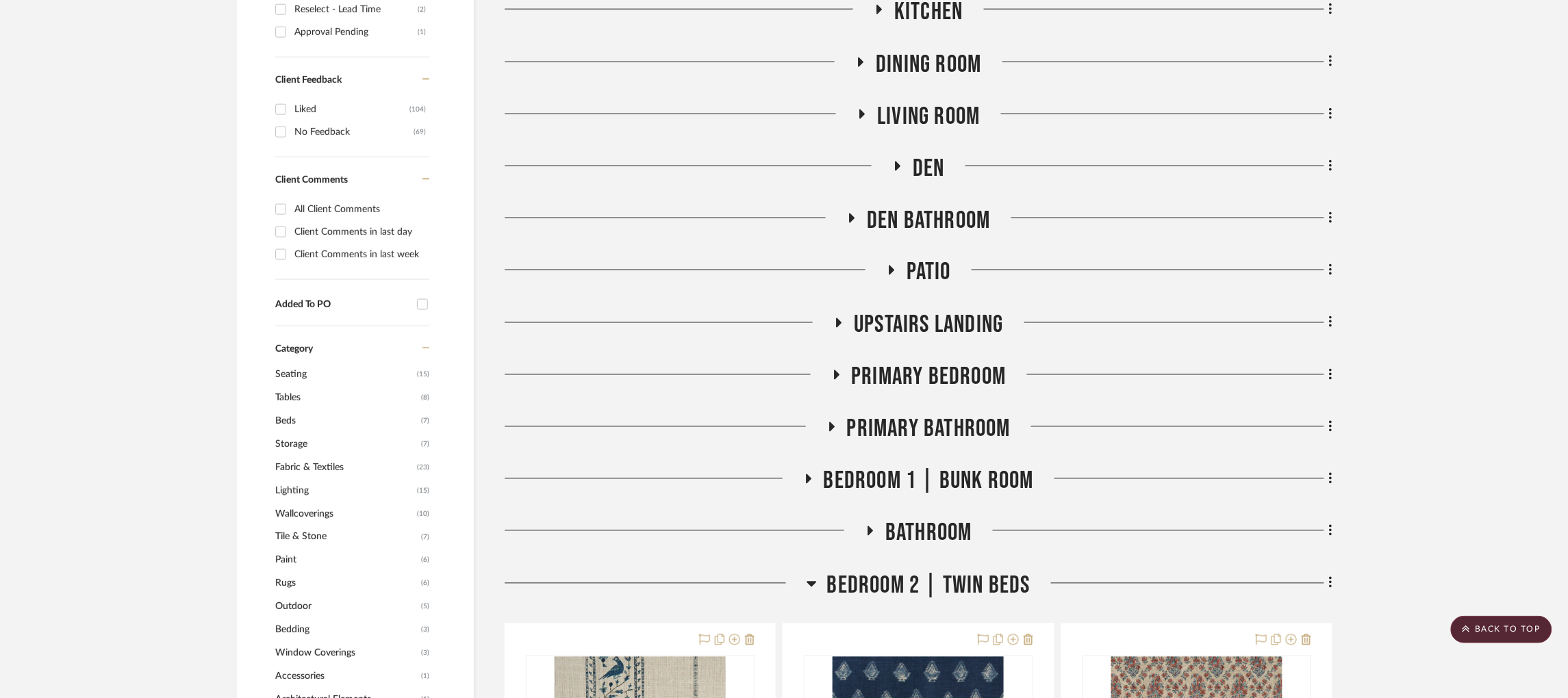
scroll to position [708, 4]
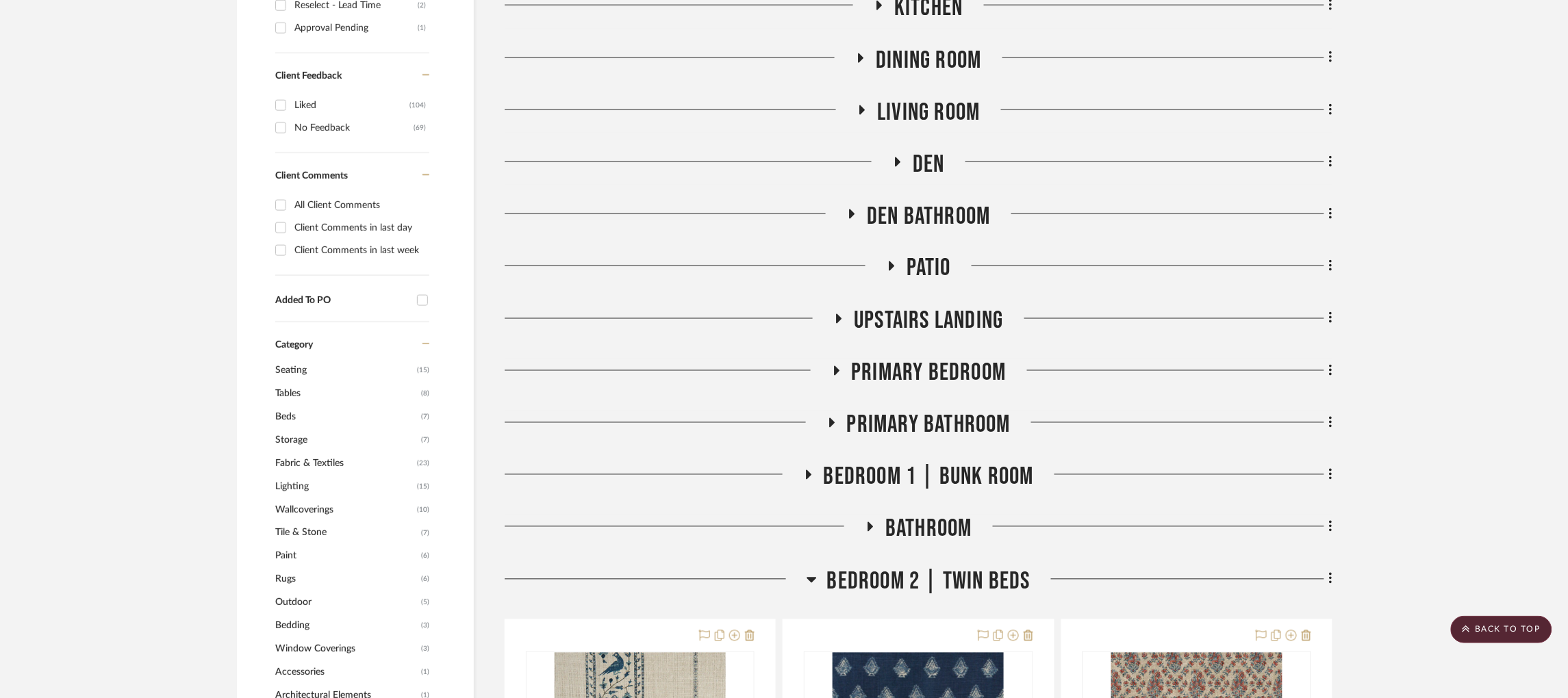
click at [806, 572] on icon at bounding box center [812, 580] width 11 height 17
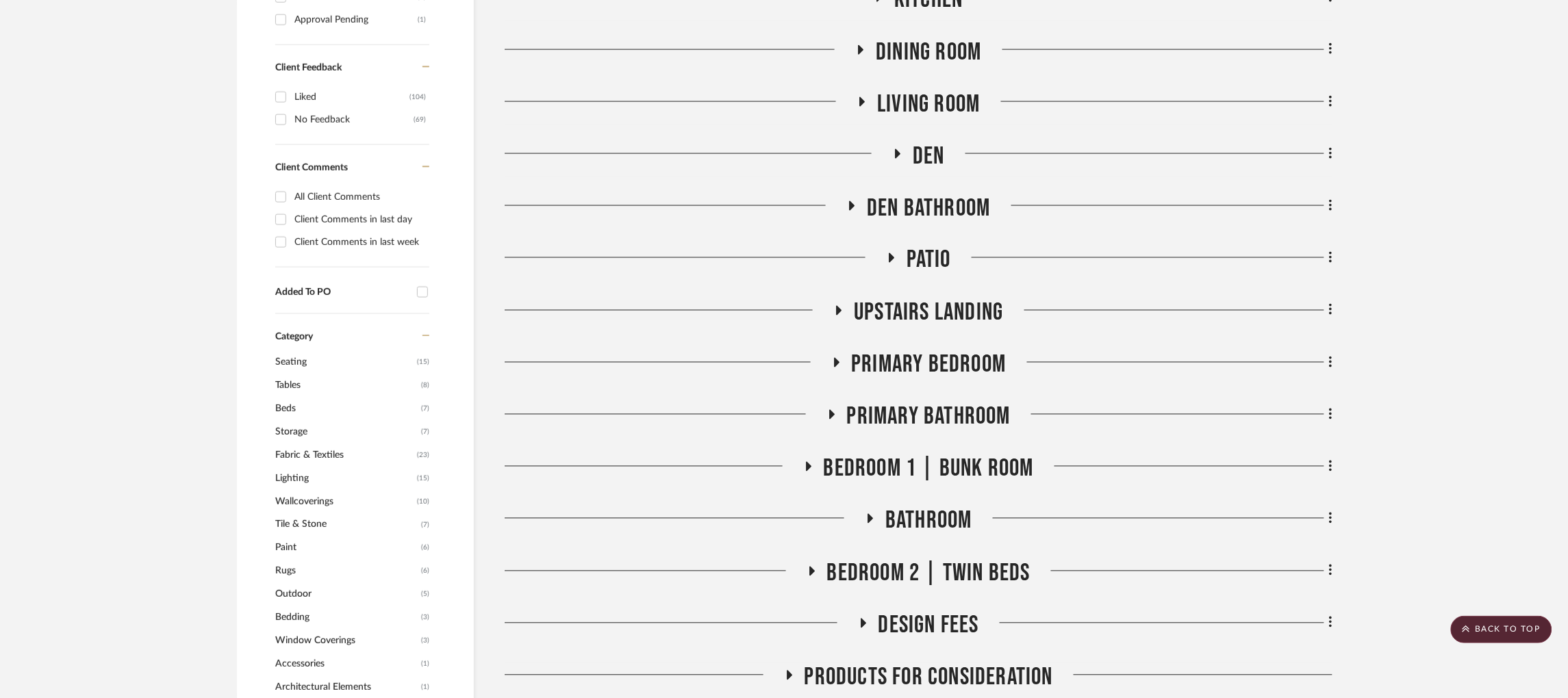
scroll to position [697, 4]
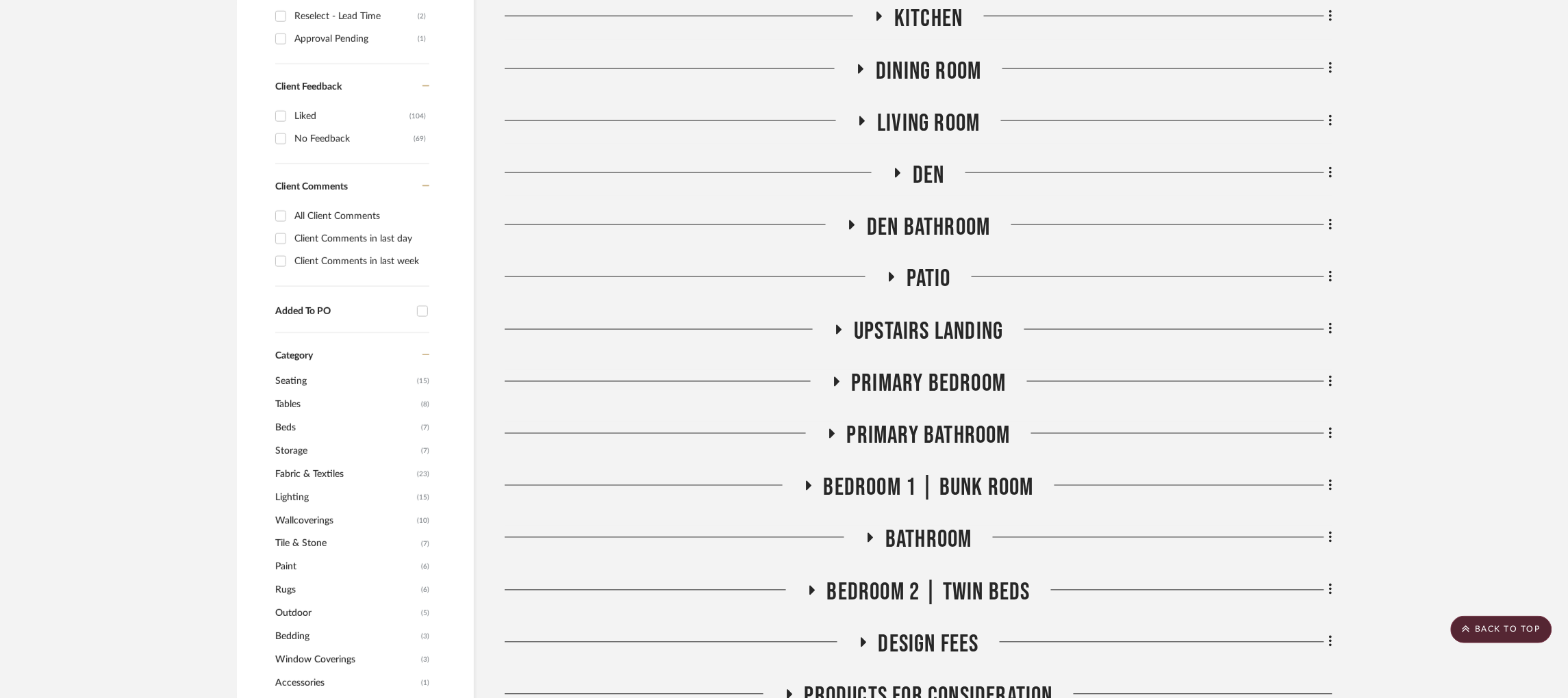
click at [860, 116] on icon at bounding box center [862, 121] width 17 height 11
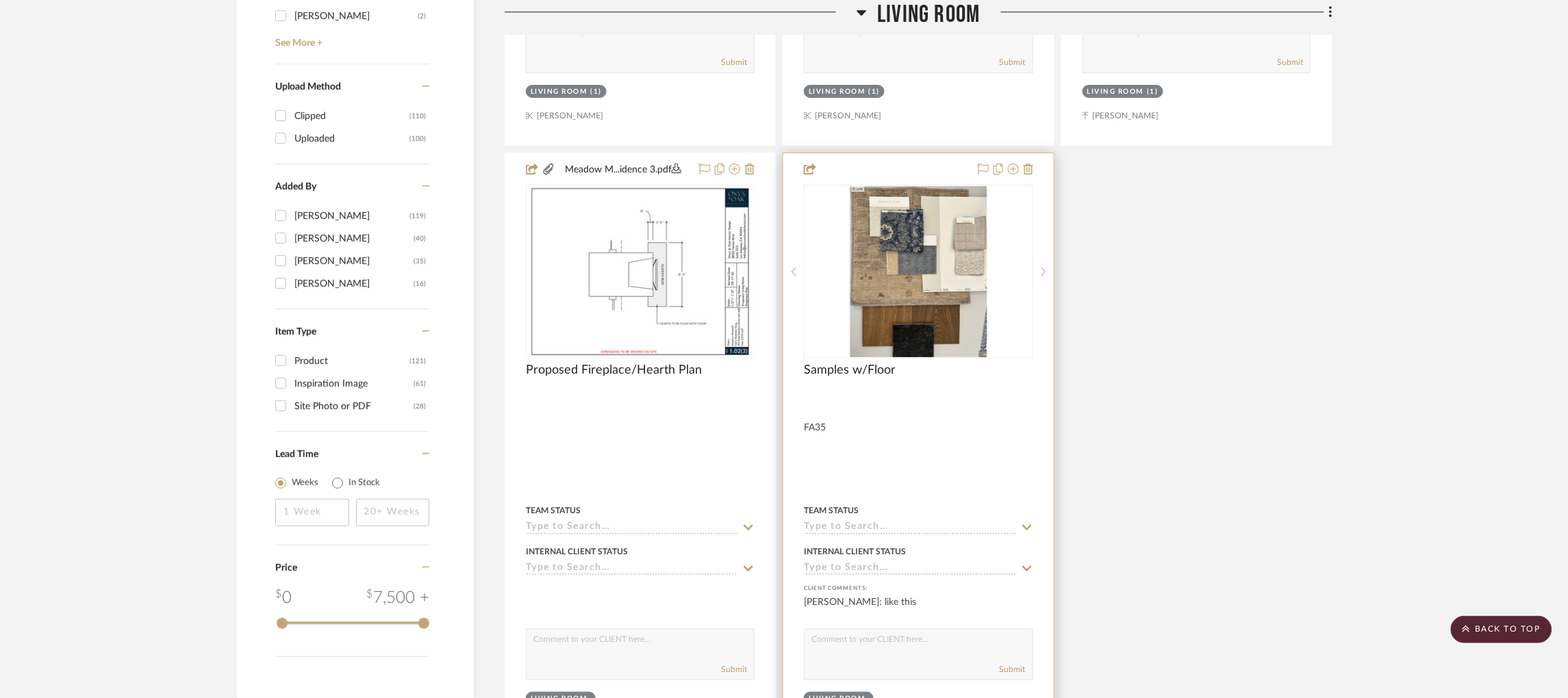
scroll to position [2367, 4]
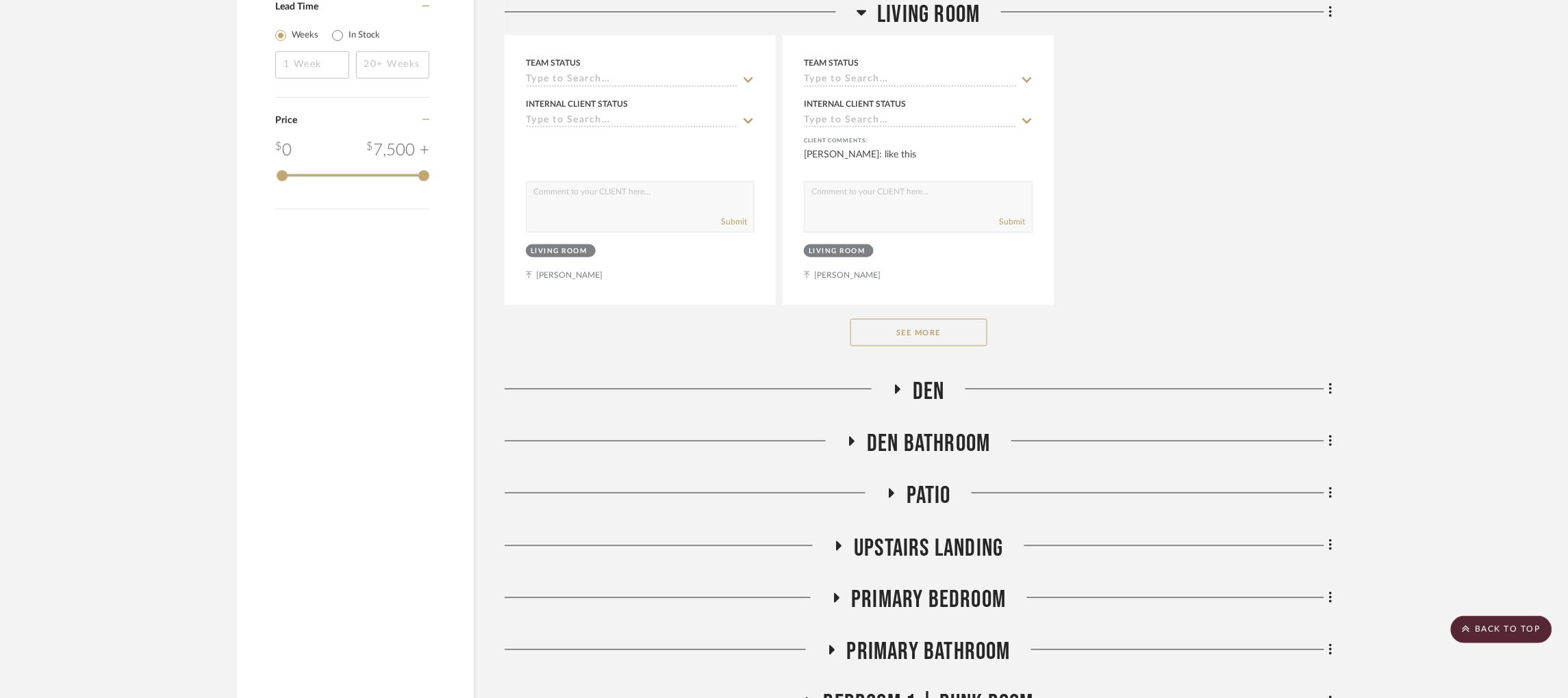
click at [911, 319] on button "See More" at bounding box center [918, 332] width 137 height 27
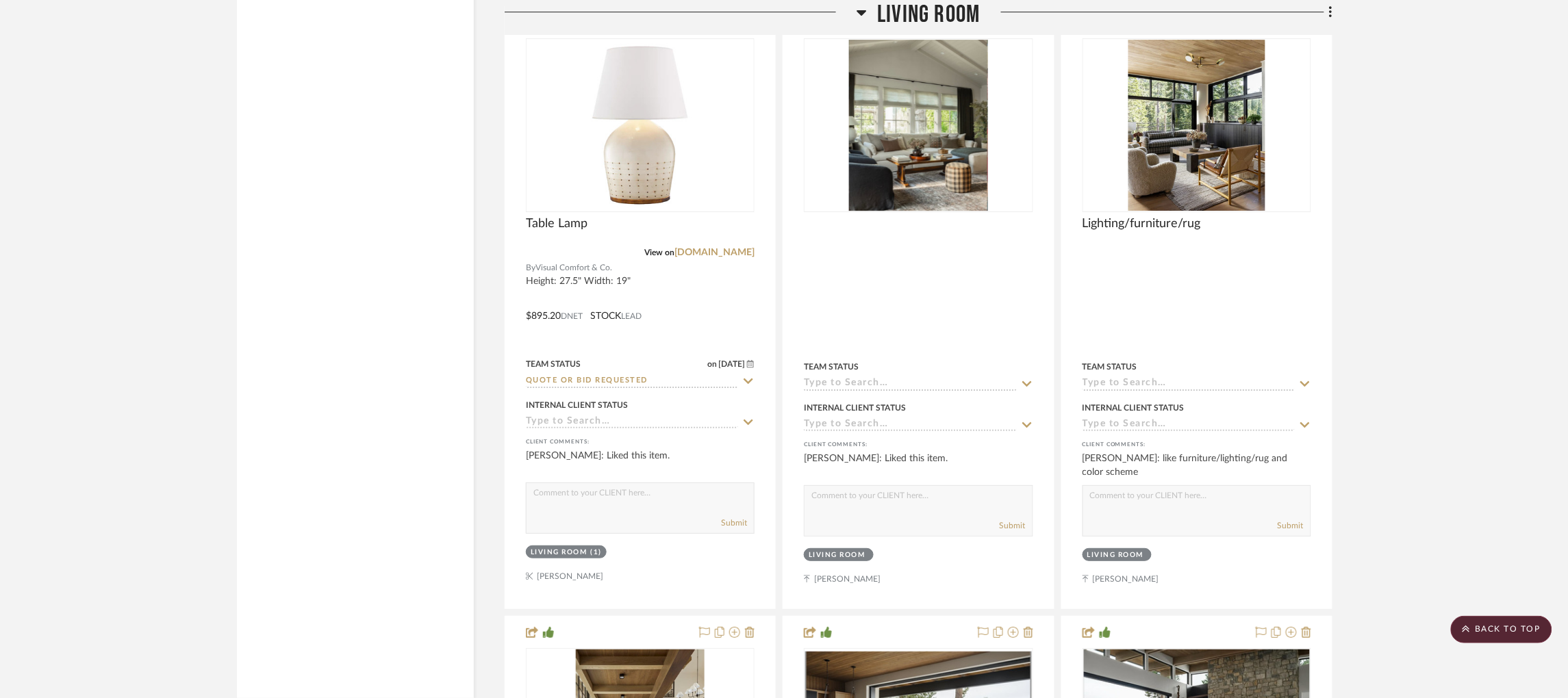
scroll to position [5759, 4]
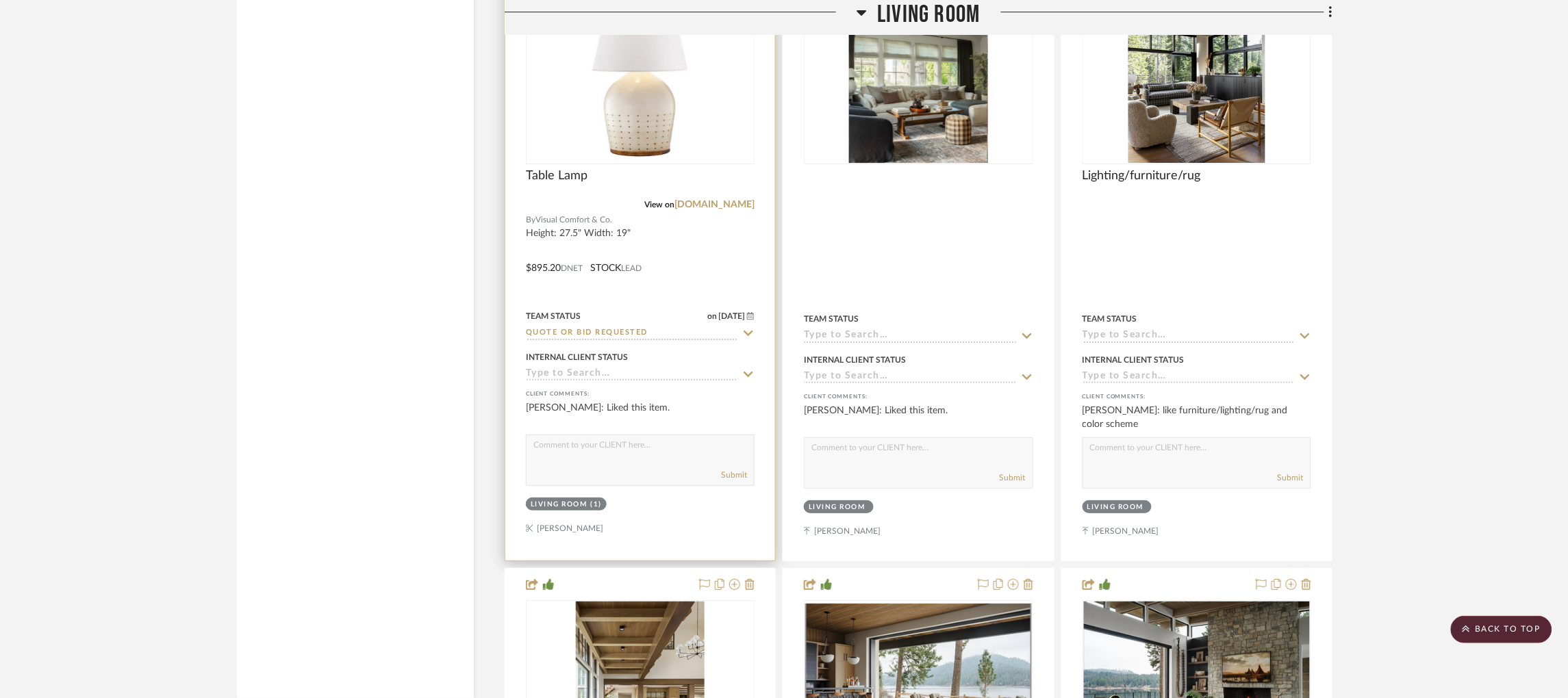
click at [0, 0] on img at bounding box center [0, 0] width 0 height 0
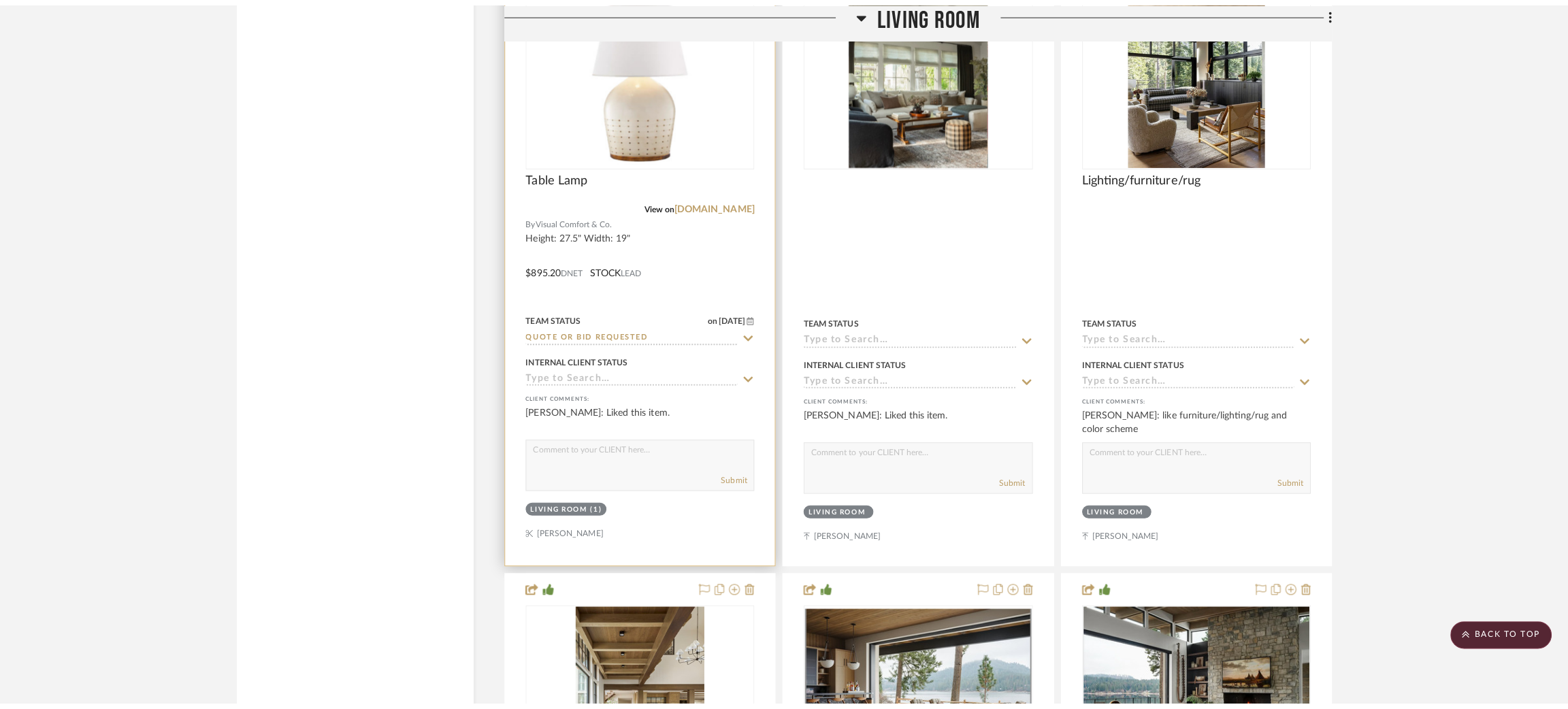
scroll to position [0, 0]
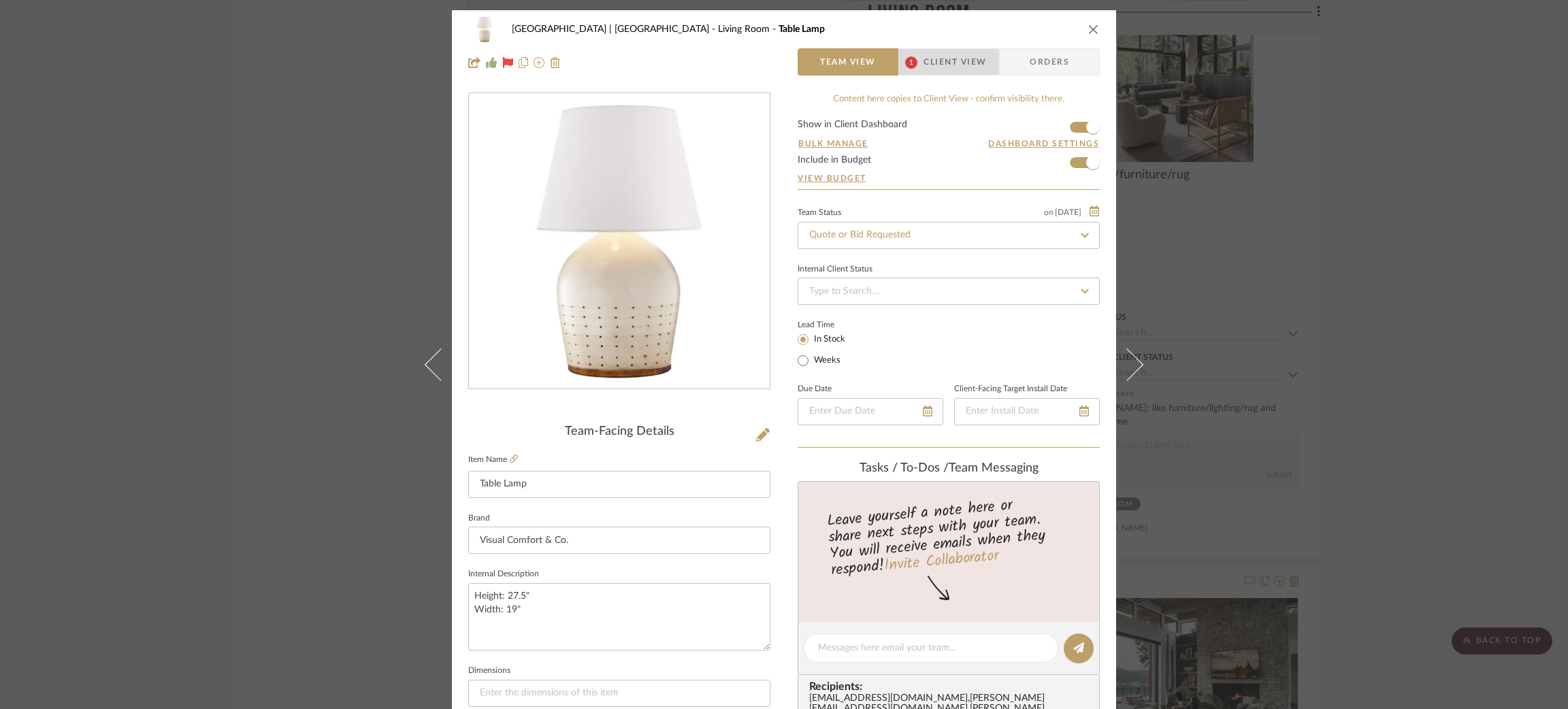
click at [933, 57] on span "Client View" at bounding box center [955, 62] width 63 height 27
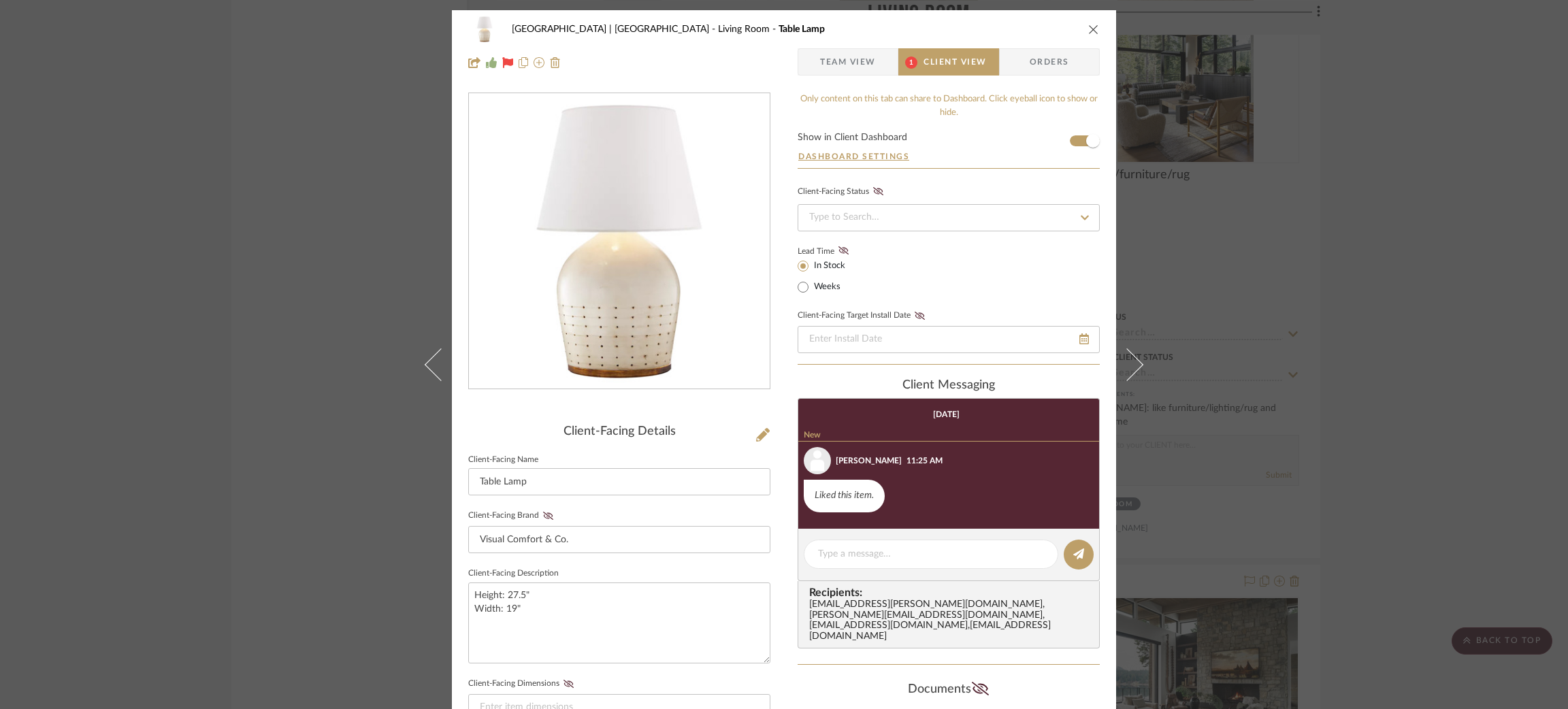
click at [855, 61] on span "Team View" at bounding box center [848, 62] width 56 height 27
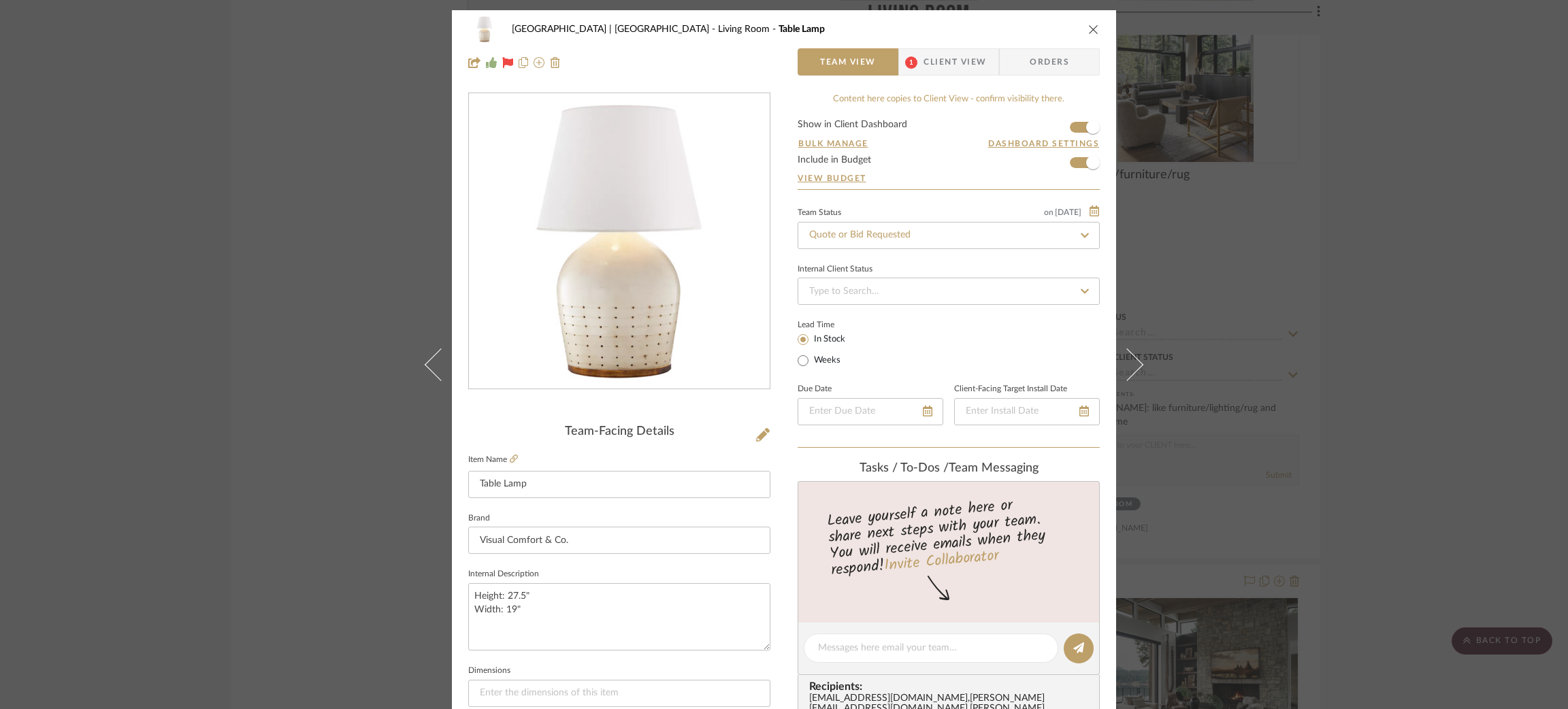
click at [305, 285] on div "Meadow Mountain | Vail Valley Living Room Table Lamp Team View 1 Client View Or…" at bounding box center [784, 354] width 1568 height 709
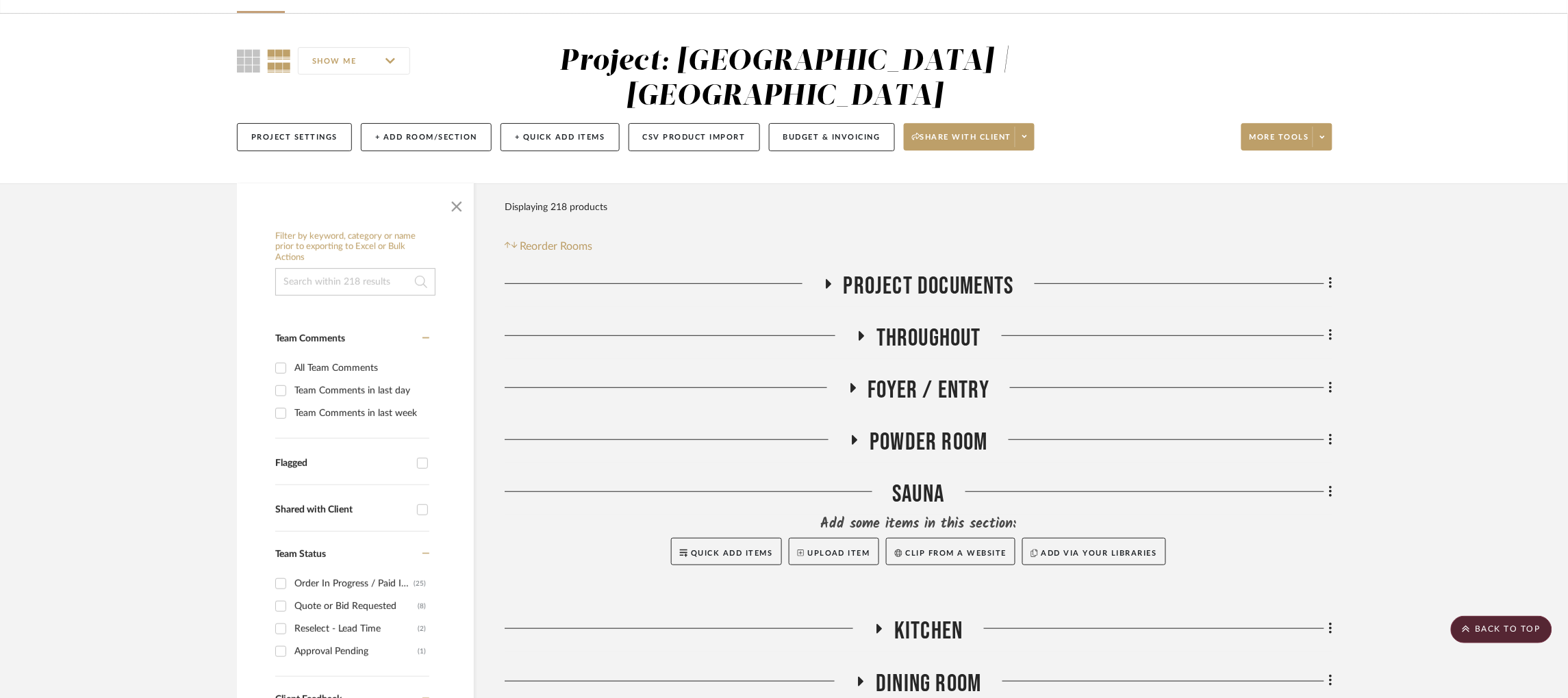
scroll to position [0, 4]
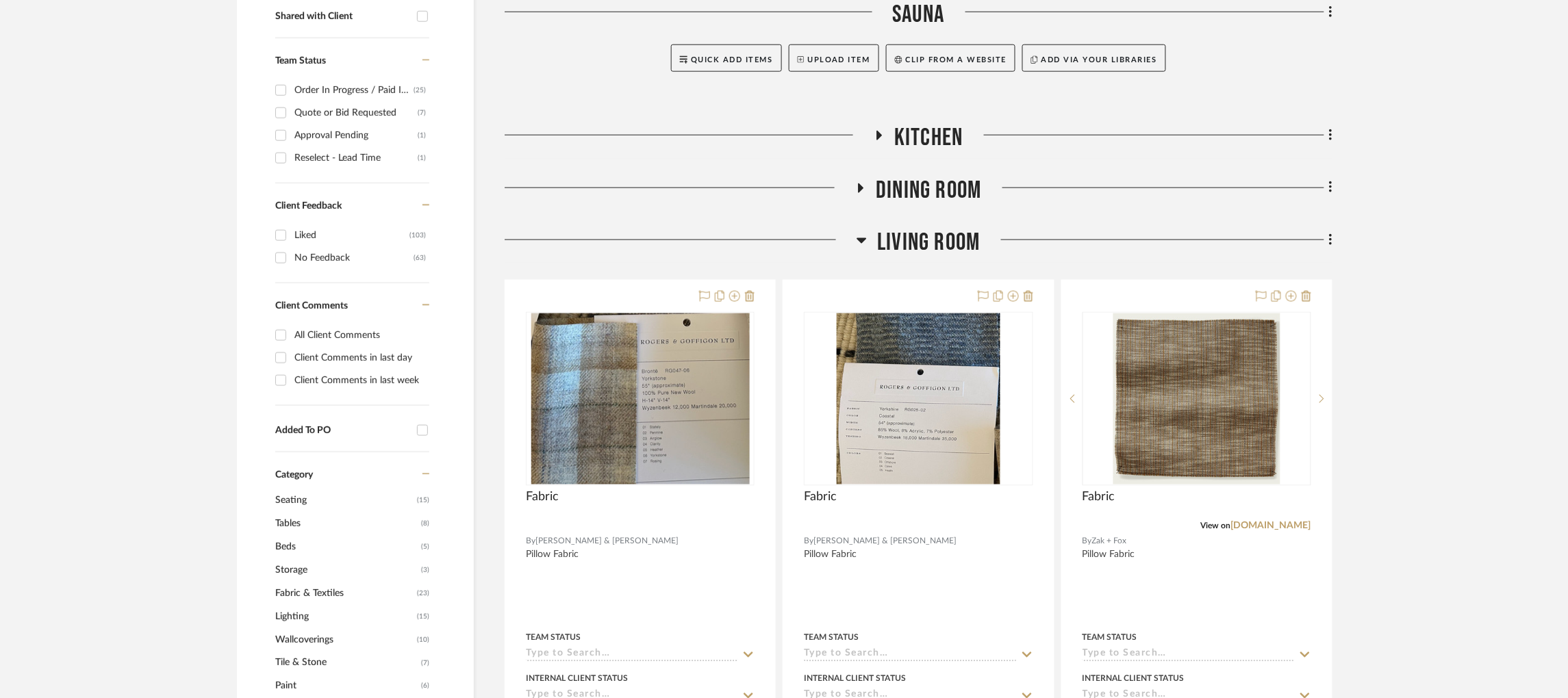
scroll to position [585, 0]
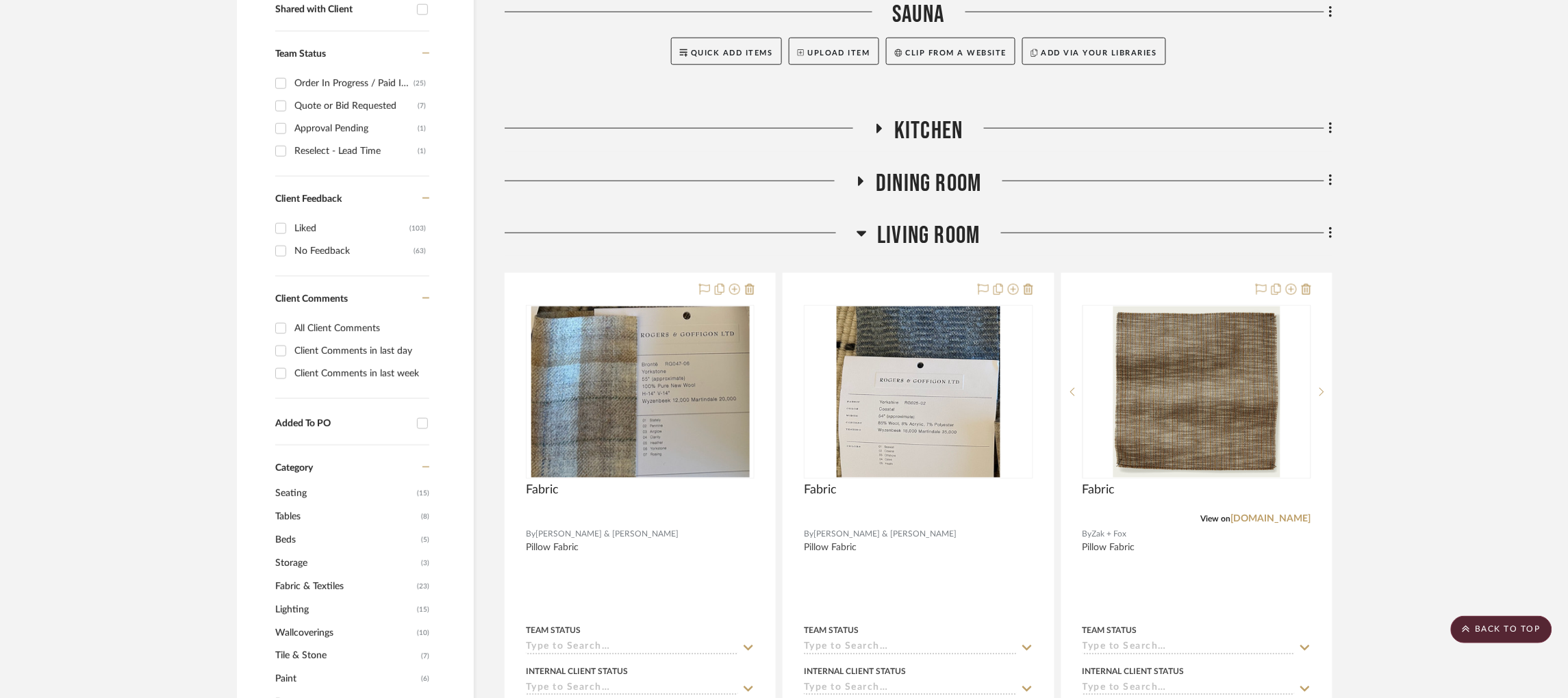
click at [863, 225] on icon at bounding box center [862, 233] width 11 height 17
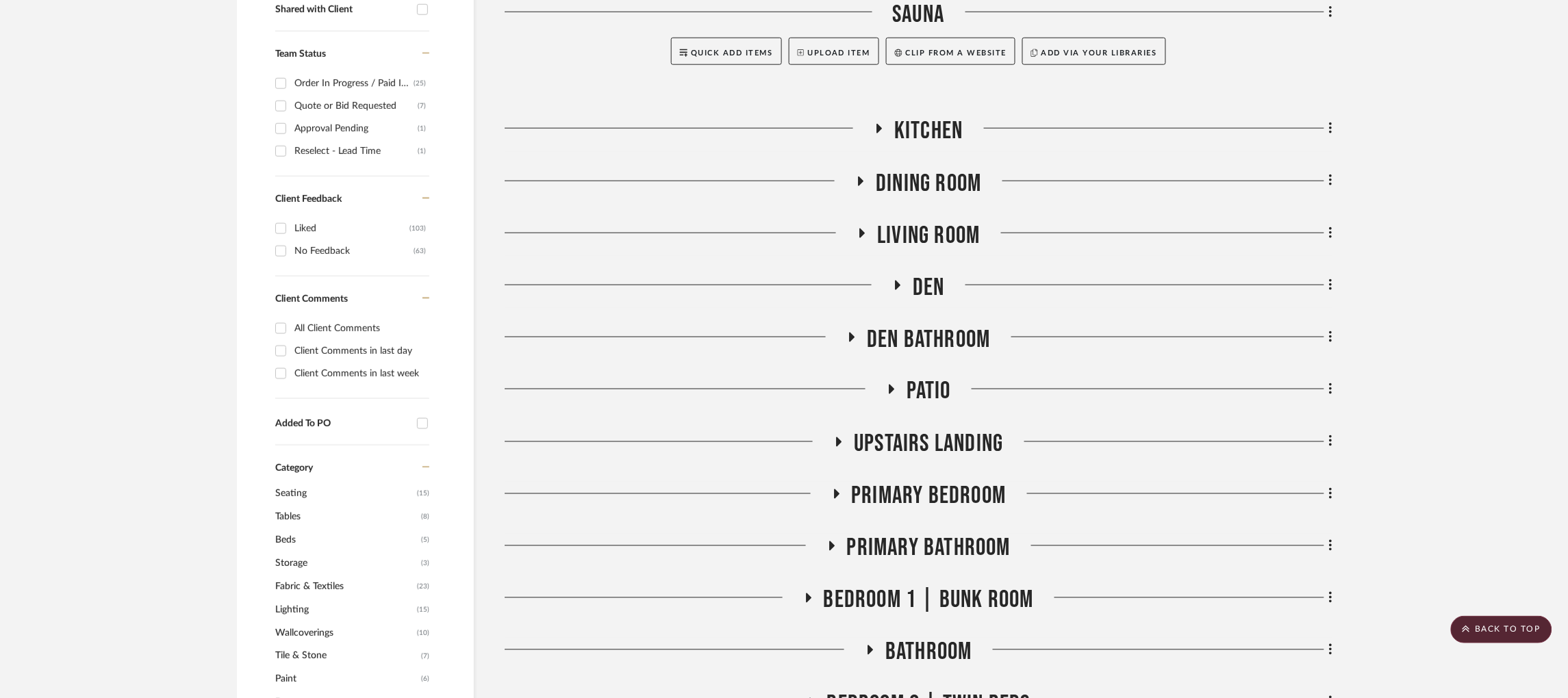
scroll to position [0, 0]
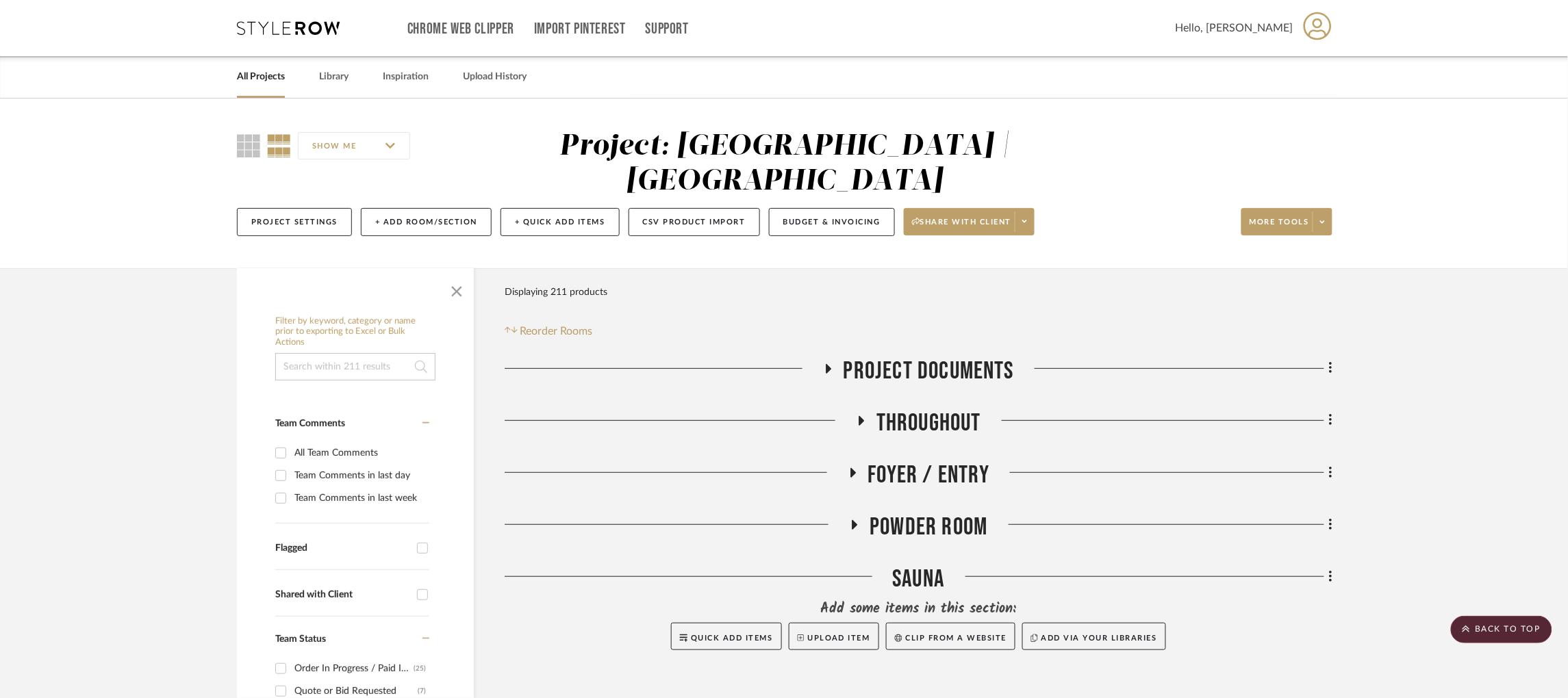
click at [338, 353] on input at bounding box center [355, 367] width 160 height 27
type input "nightstand"
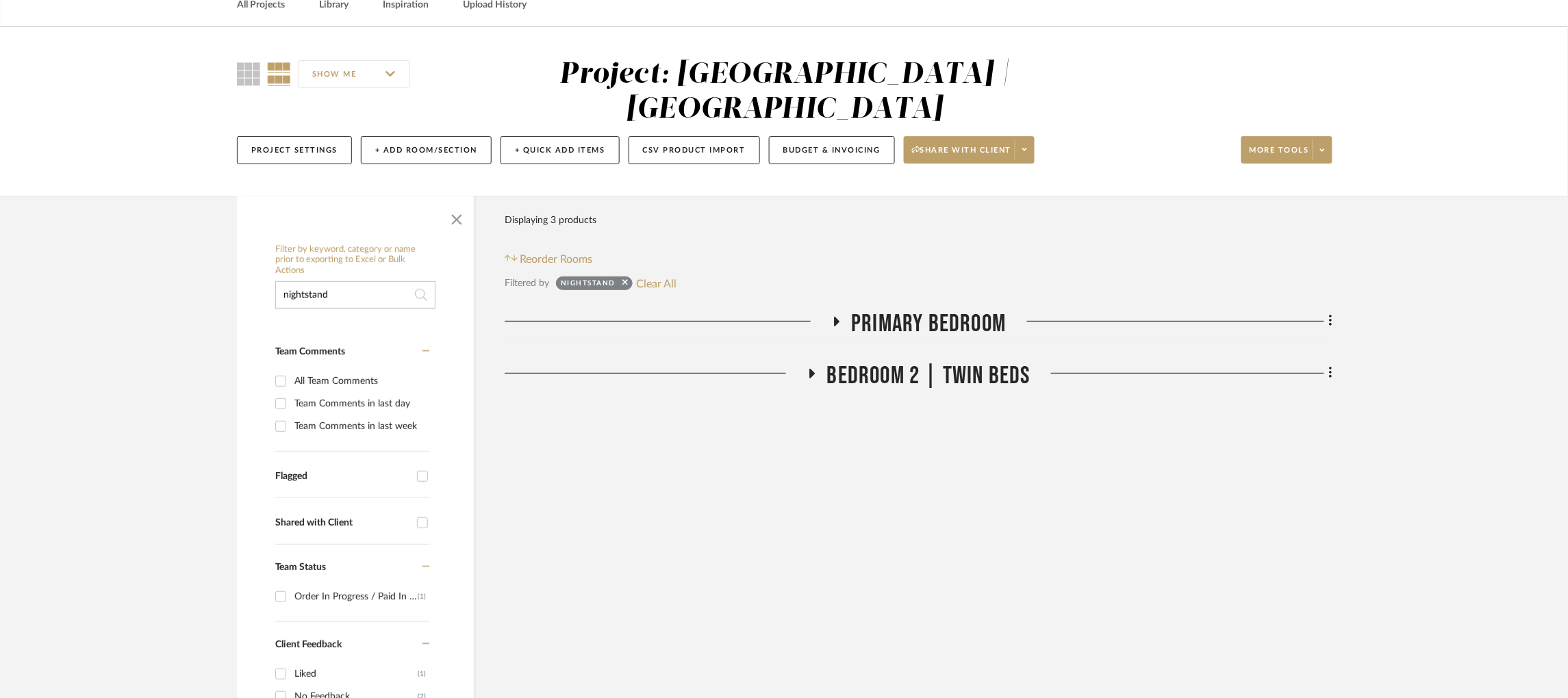
click at [805, 368] on icon at bounding box center [812, 373] width 17 height 11
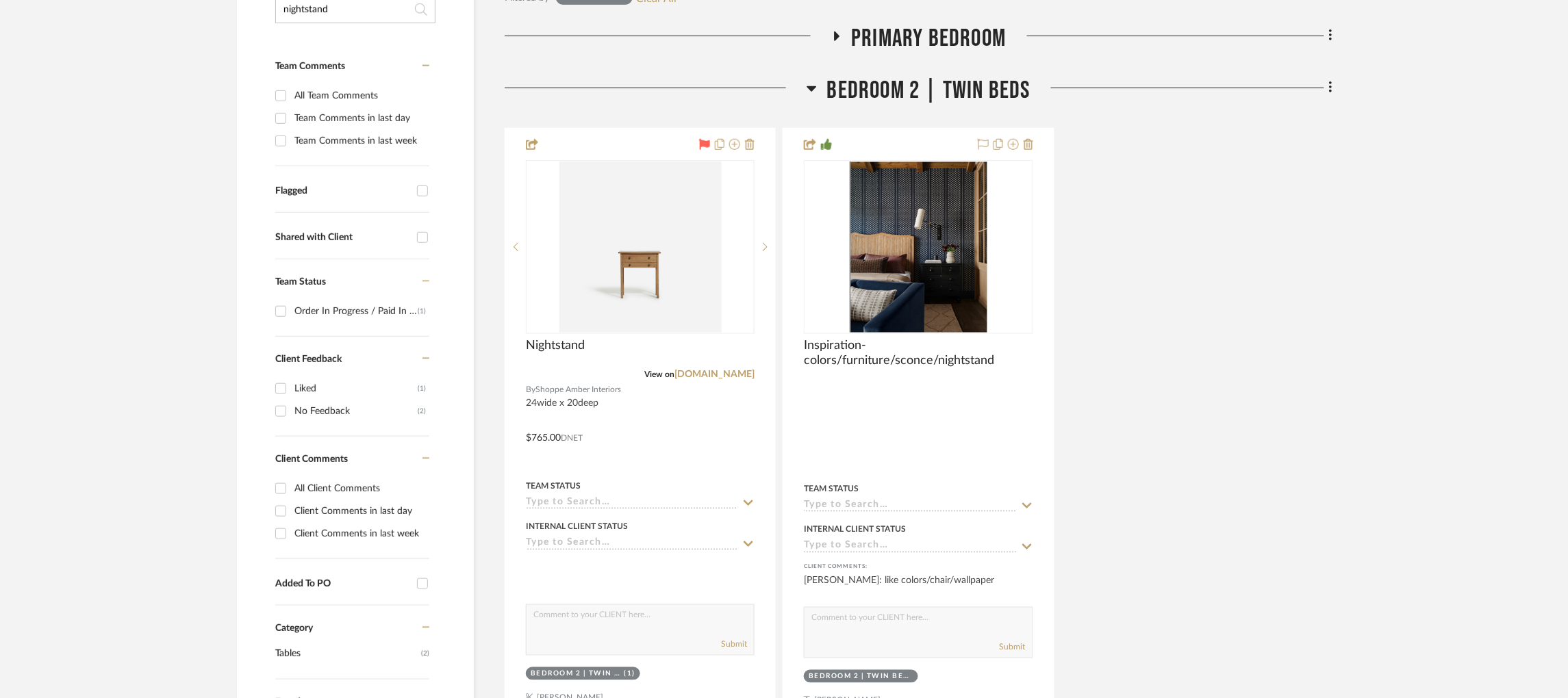
scroll to position [359, 0]
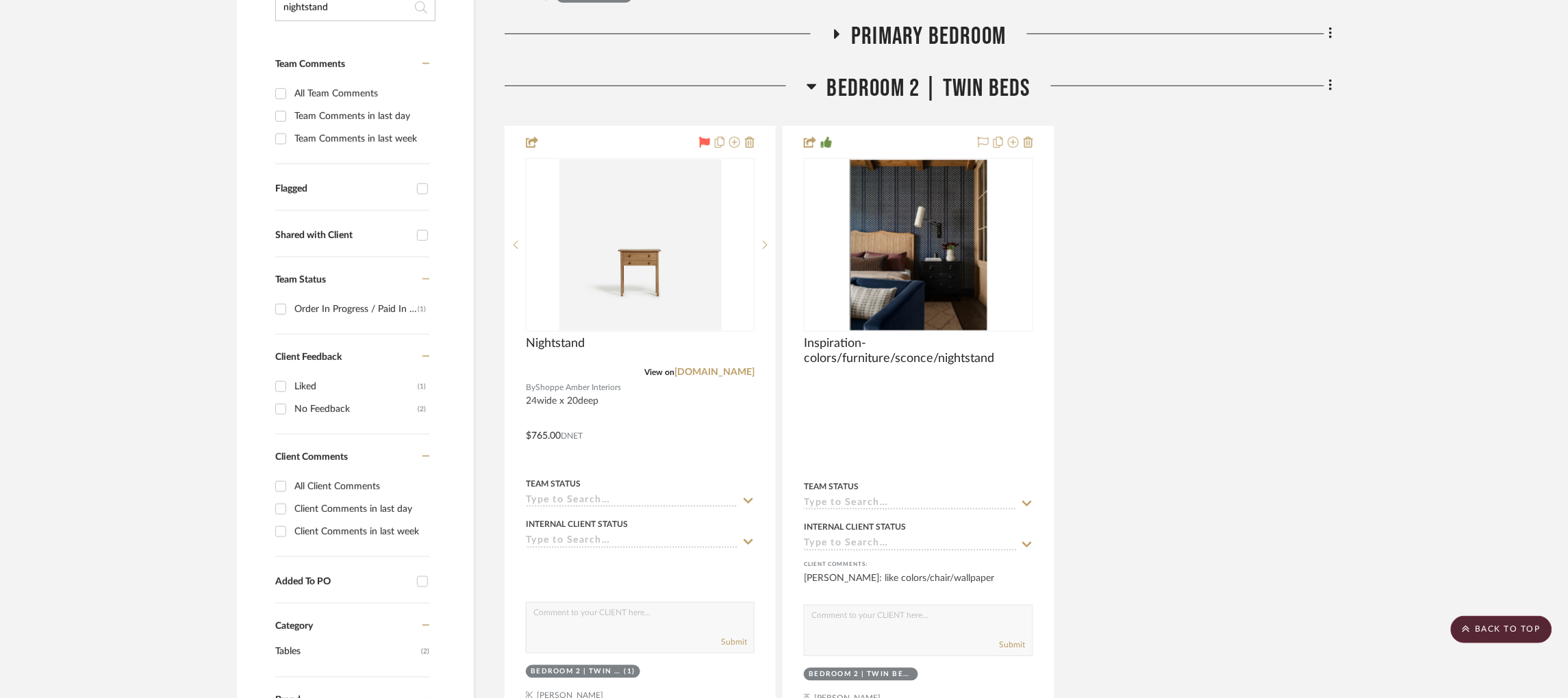
click at [839, 29] on fa-icon at bounding box center [836, 38] width 11 height 20
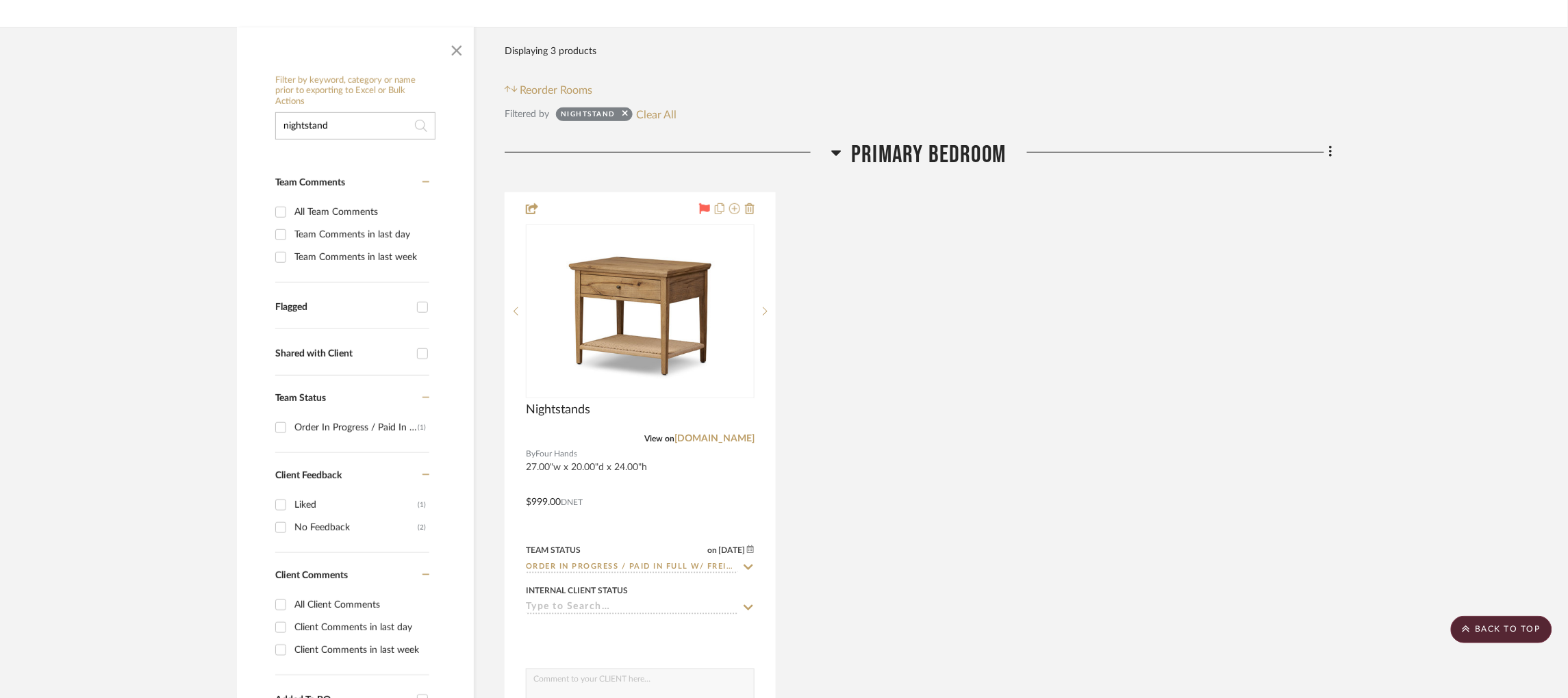
scroll to position [239, 4]
click at [669, 107] on button "Clear All" at bounding box center [656, 116] width 41 height 18
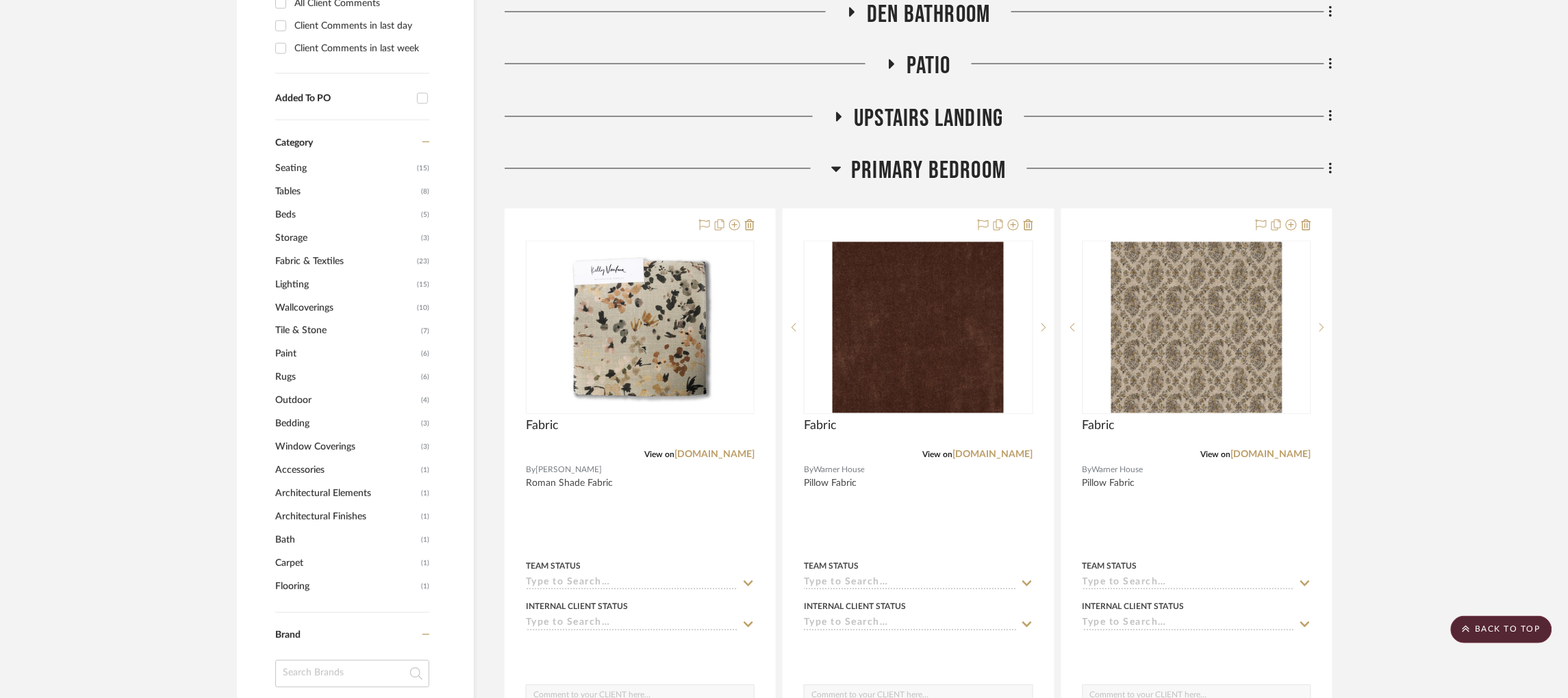
scroll to position [913, 4]
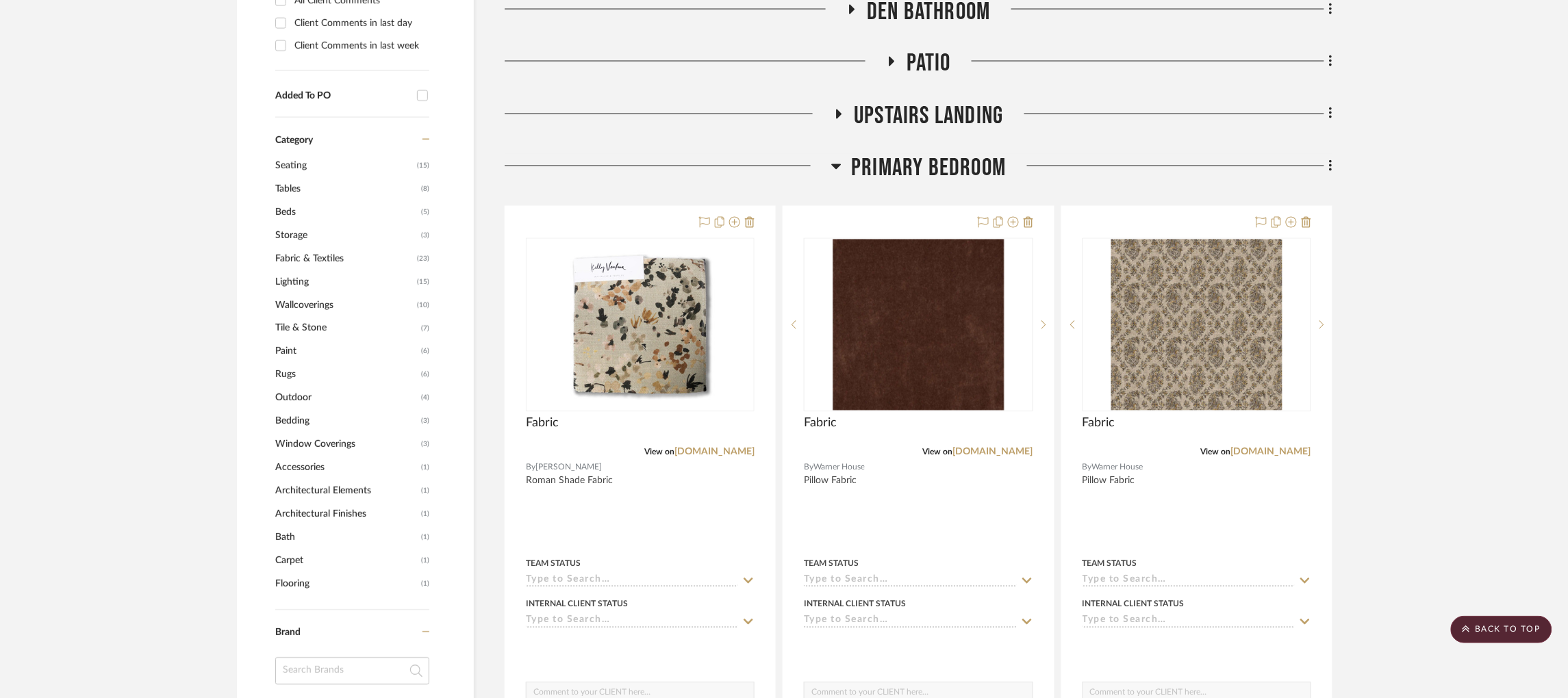
click at [835, 164] on icon at bounding box center [836, 166] width 10 height 5
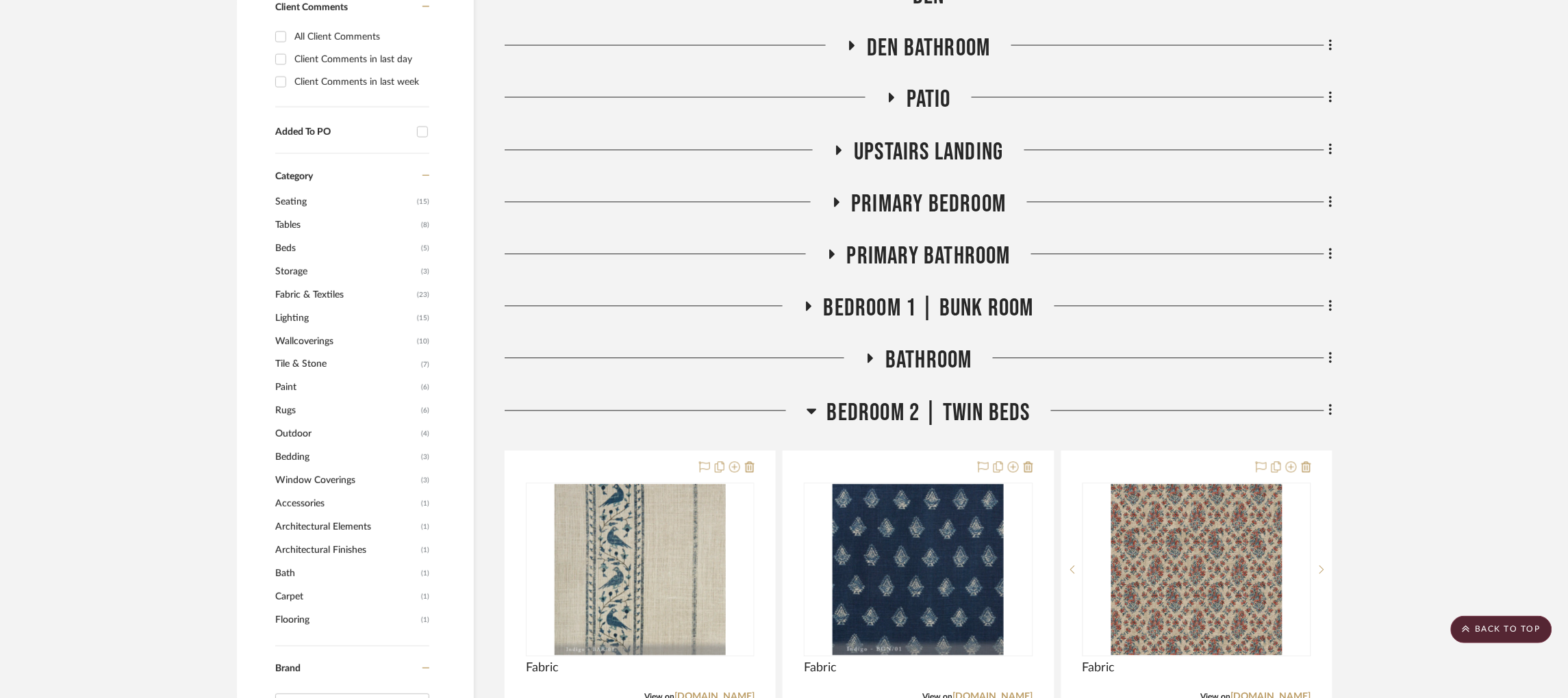
scroll to position [879, 4]
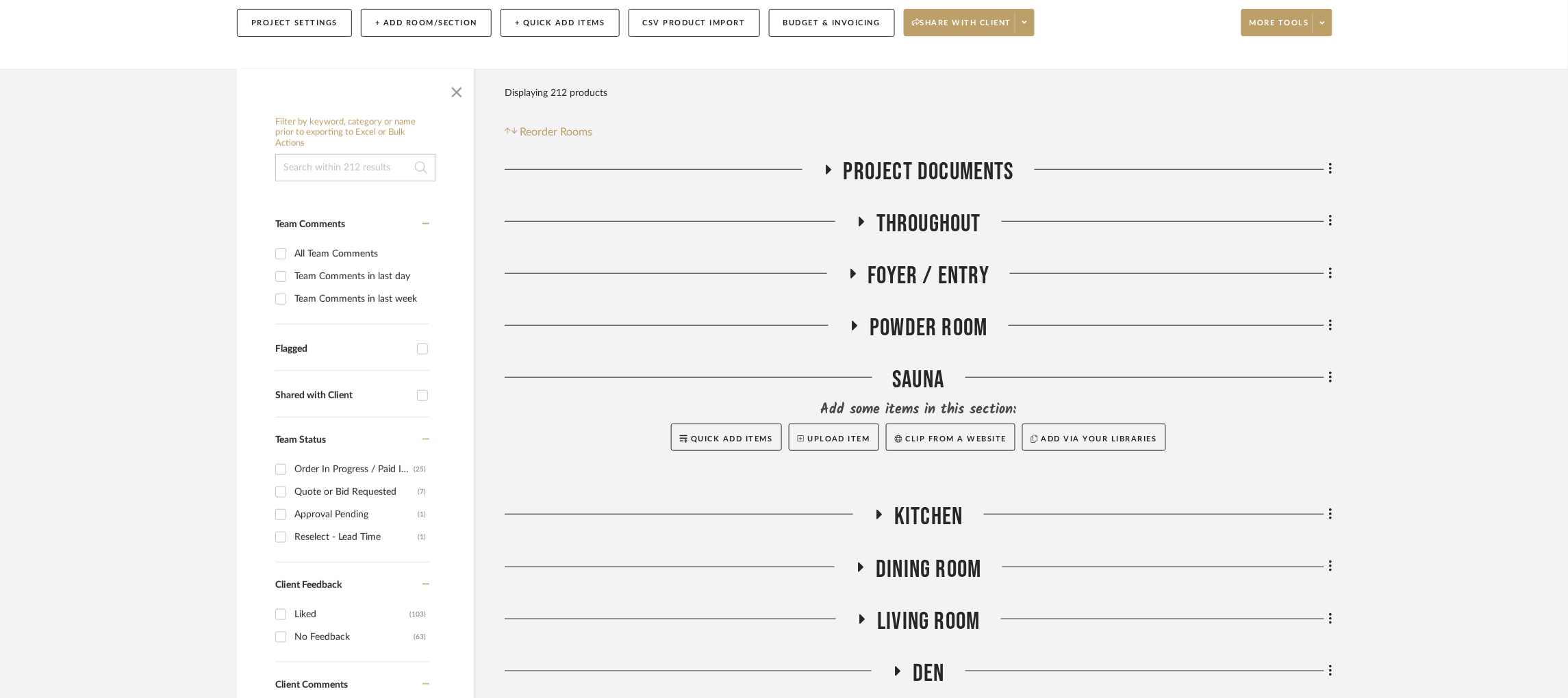
scroll to position [201, 0]
click at [852, 266] on fa-icon at bounding box center [853, 276] width 11 height 20
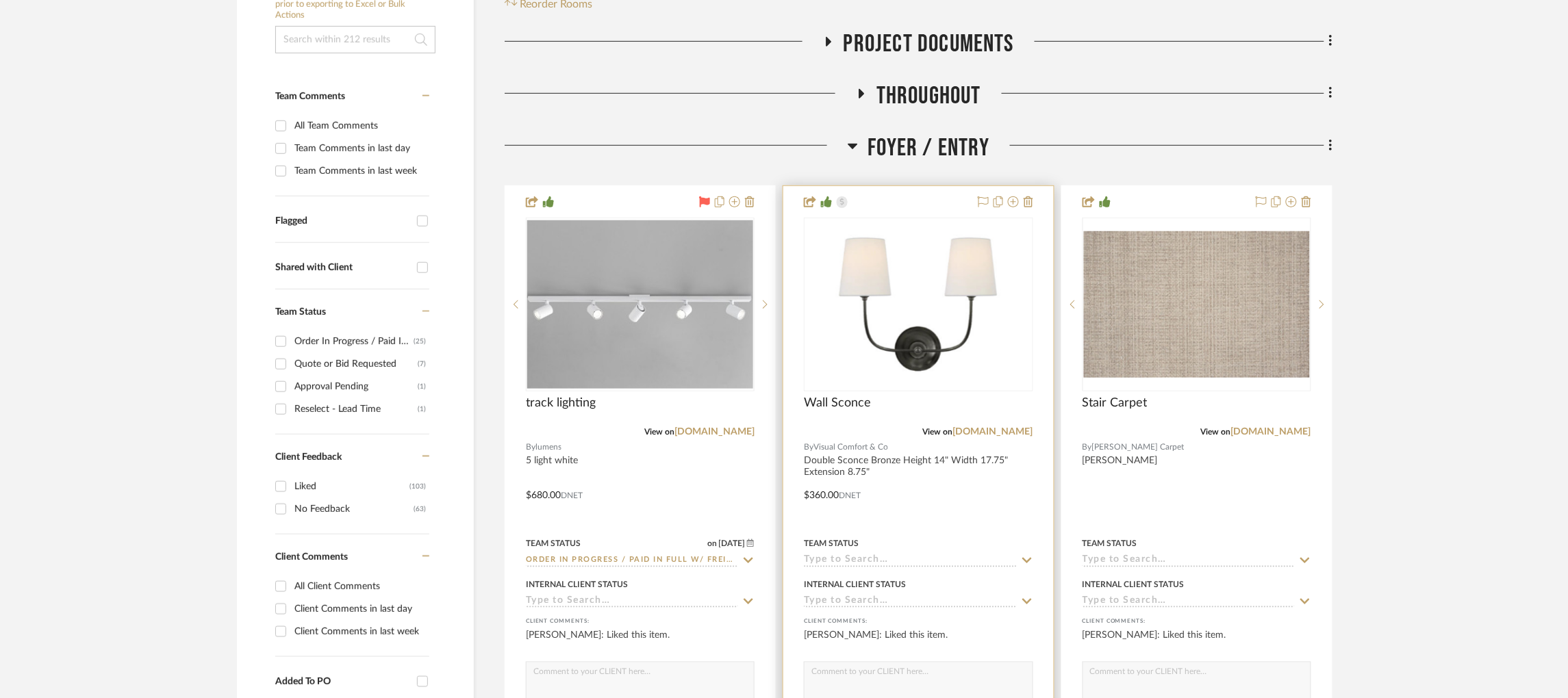
scroll to position [332, 0]
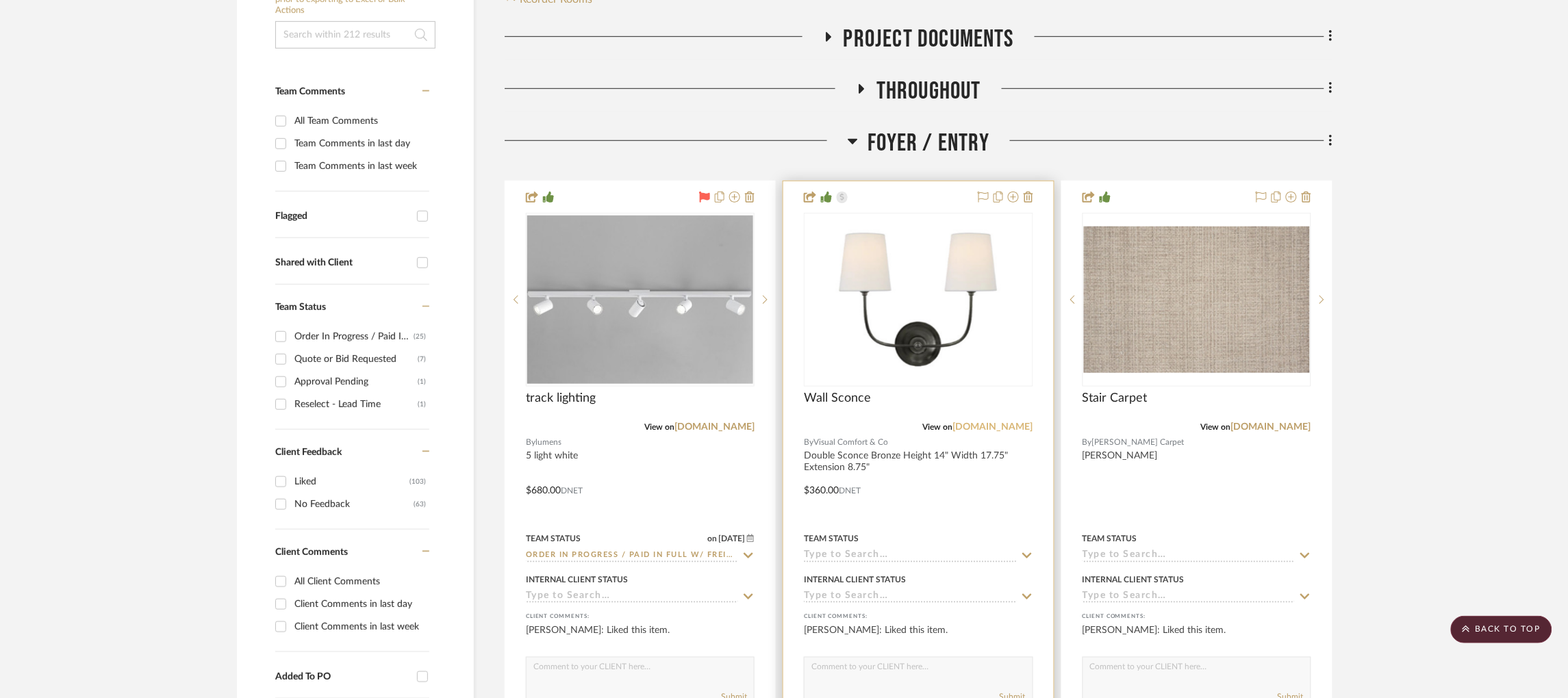
click at [973, 422] on link "[DOMAIN_NAME]" at bounding box center [993, 427] width 80 height 10
click at [918, 297] on img "0" at bounding box center [918, 299] width 171 height 171
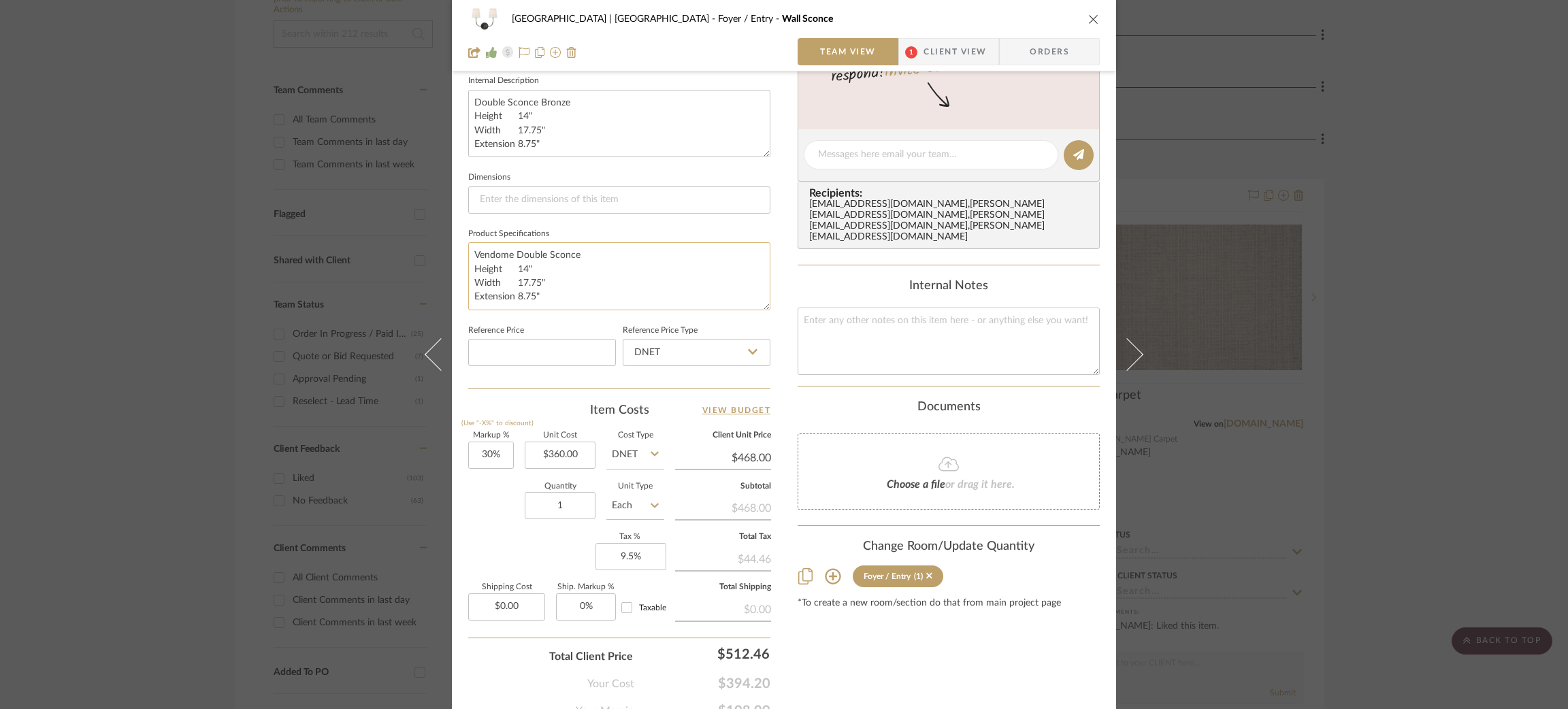
scroll to position [497, 0]
click at [852, 321] on textarea at bounding box center [948, 337] width 302 height 67
drag, startPoint x: 897, startPoint y: 301, endPoint x: 769, endPoint y: 302, distance: 128.0
click at [769, 302] on div "Meadow Mountain | Vail Valley Foyer / Entry Wall Sconce Team View 1 Client View…" at bounding box center [784, 141] width 665 height 1256
type textarea "Includes bulb(s)"
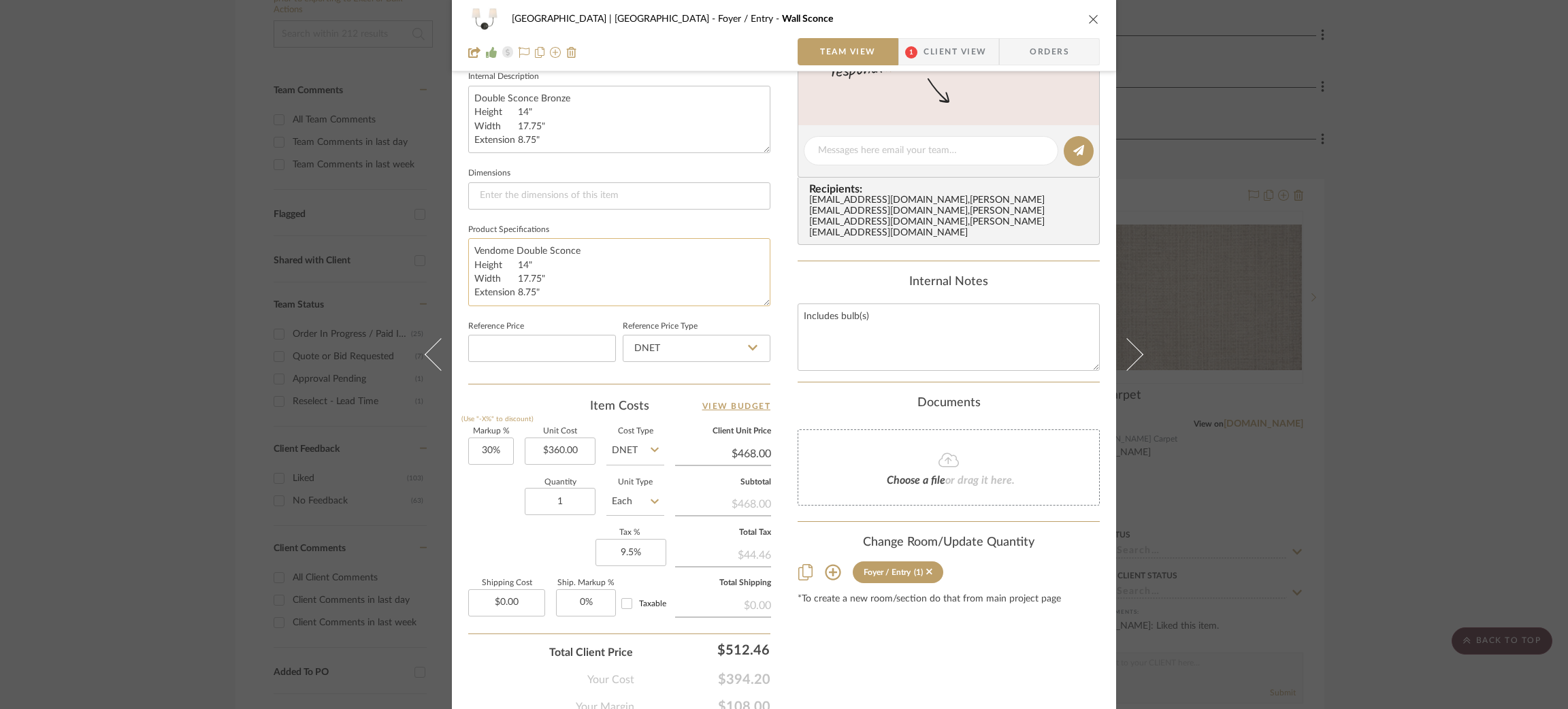
click at [688, 270] on textarea "Vendome Double Sconce Height 14" Width 17.75" Extension 8.75"" at bounding box center [619, 272] width 302 height 67
click at [554, 441] on input "360.00" at bounding box center [560, 451] width 70 height 27
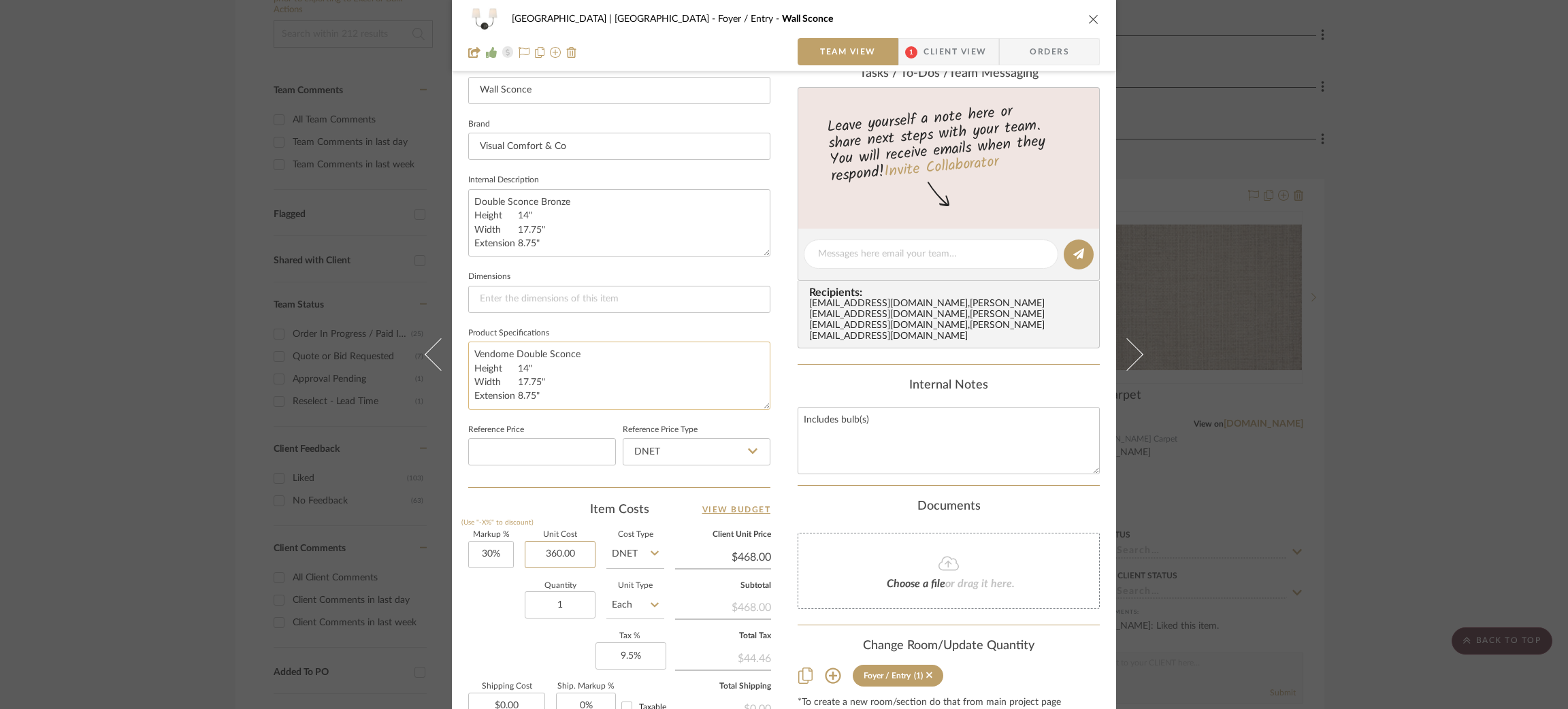
scroll to position [439, 0]
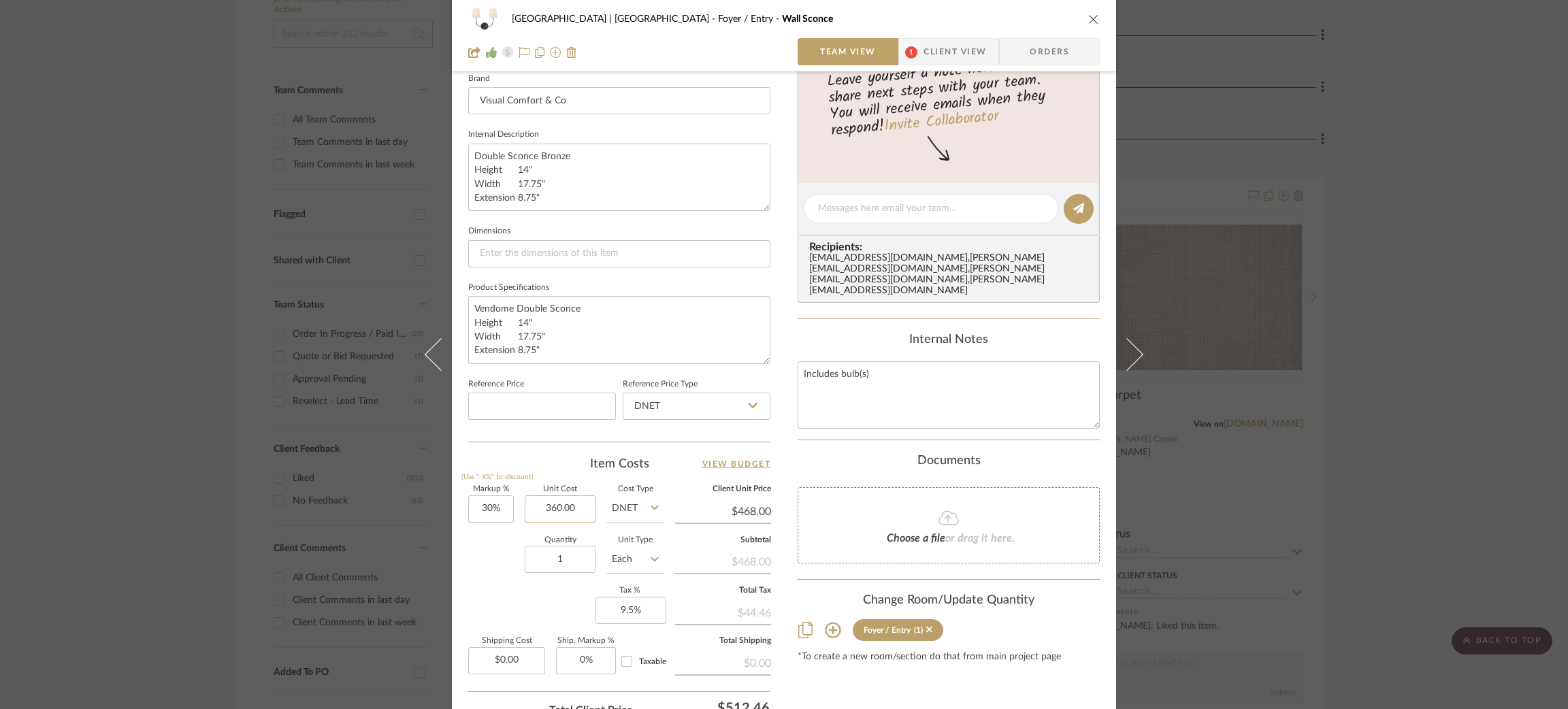
click at [547, 503] on input "360.00" at bounding box center [560, 508] width 70 height 27
click at [554, 502] on input "360.00" at bounding box center [560, 508] width 70 height 27
type input "$392.00"
click at [652, 321] on textarea "Vendome Double Sconce Height 14" Width 17.75" Extension 8.75"" at bounding box center [619, 329] width 302 height 67
type input "$509.60"
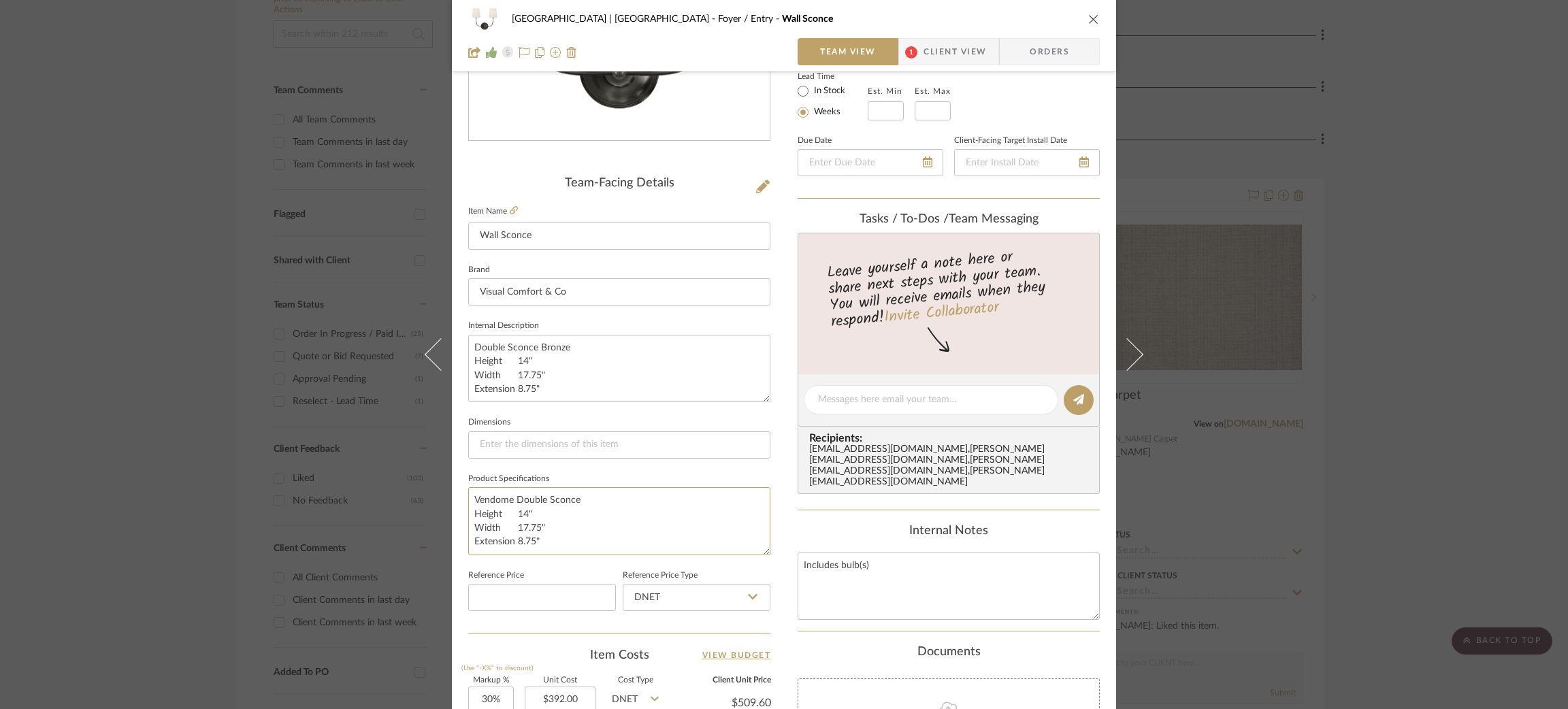
scroll to position [0, 0]
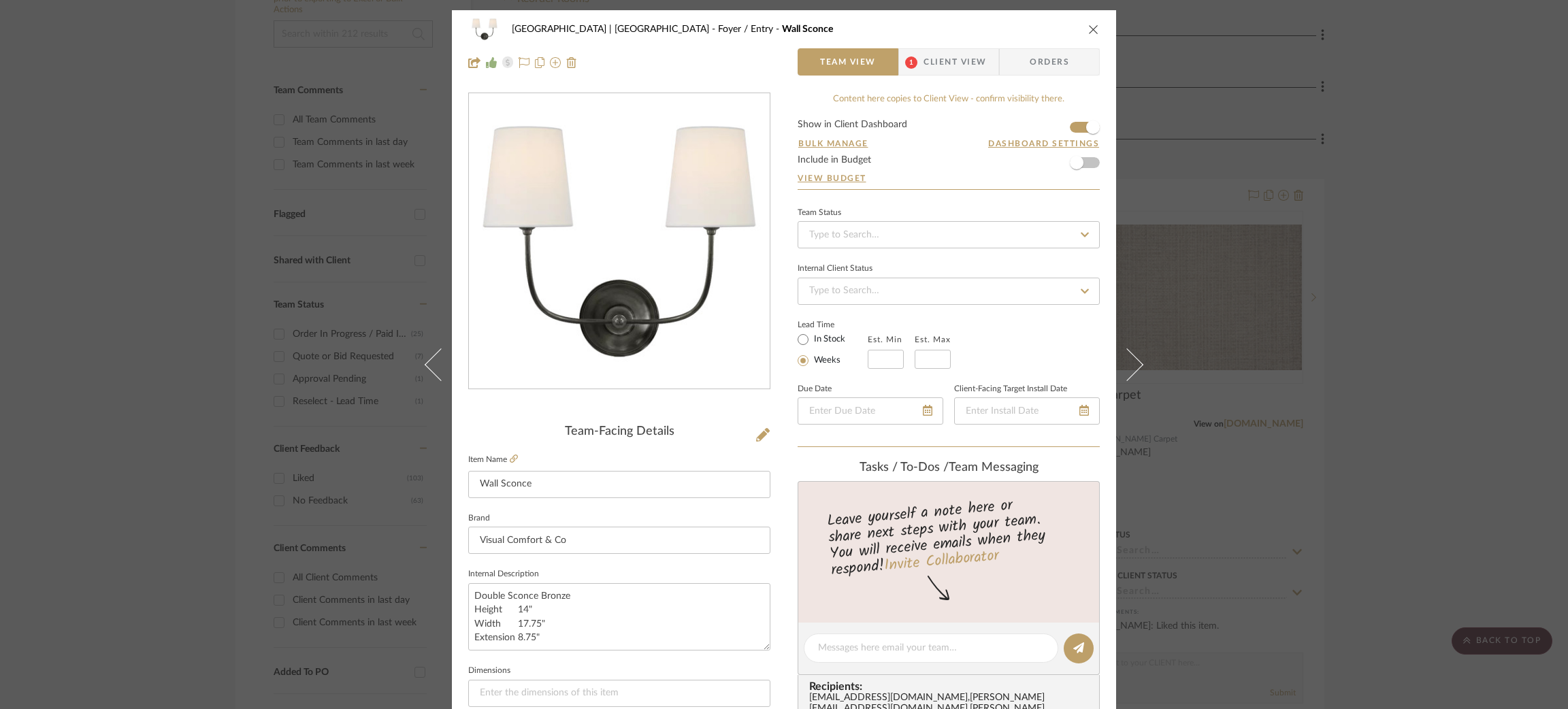
click at [136, 280] on div "Meadow Mountain | Vail Valley Foyer / Entry Wall Sconce Team View 1 Client View…" at bounding box center [784, 354] width 1568 height 709
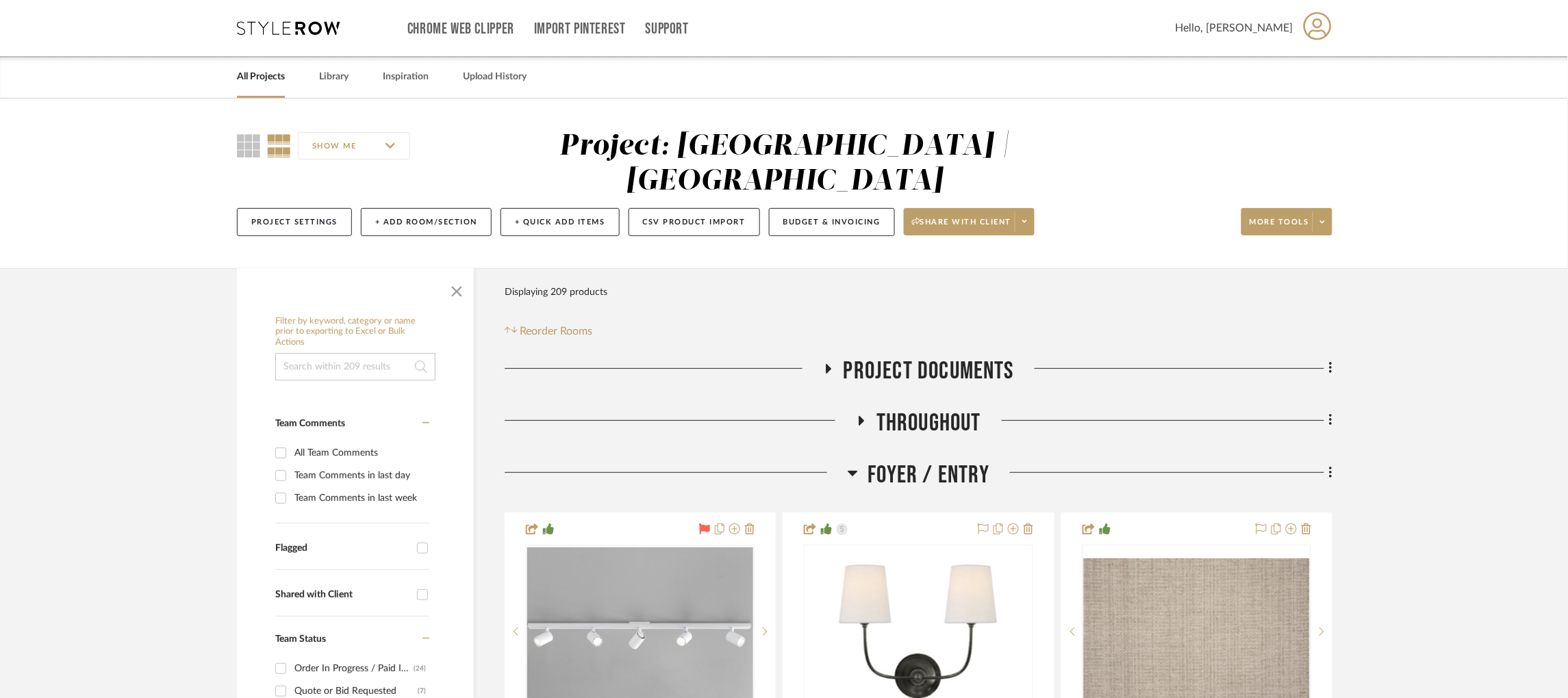
click at [423, 537] on input "Flagged" at bounding box center [422, 547] width 22 height 22
checkbox input "true"
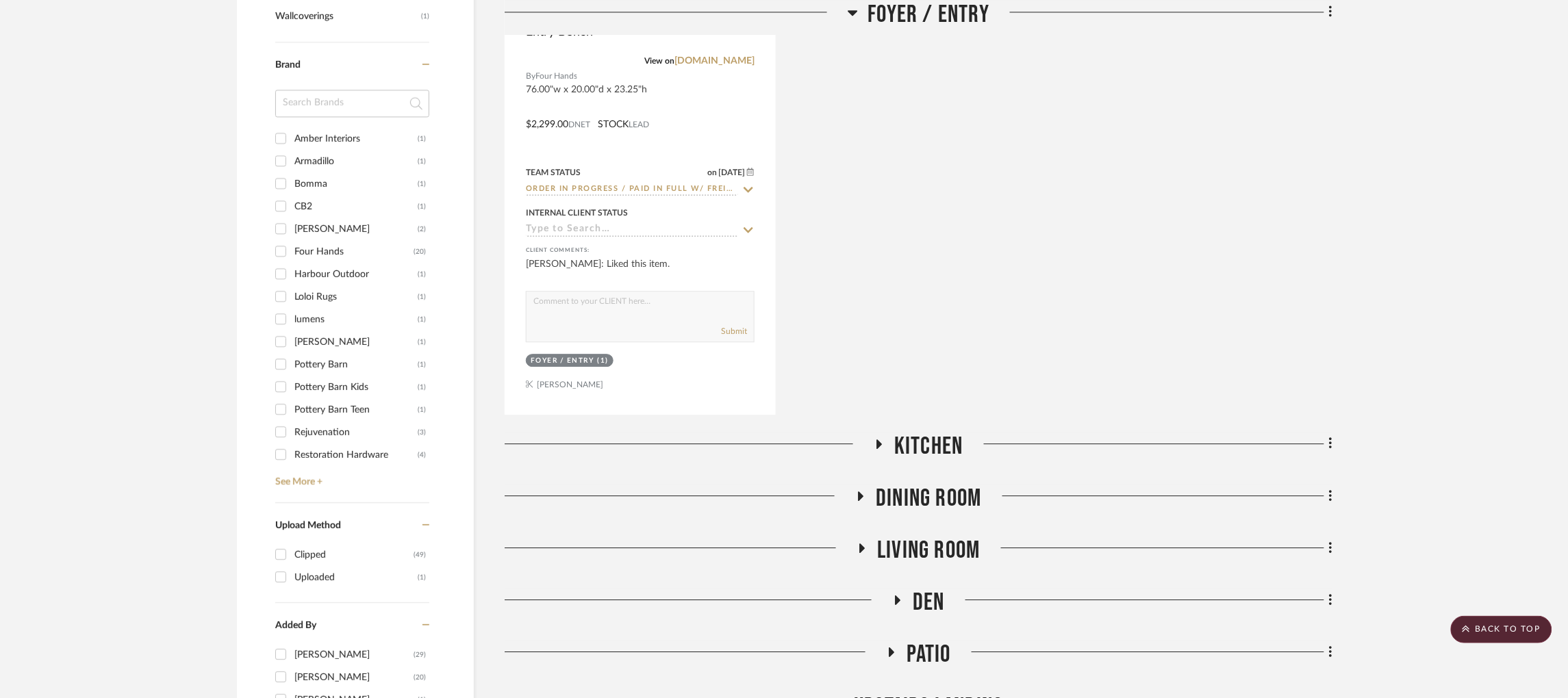
scroll to position [1230, 0]
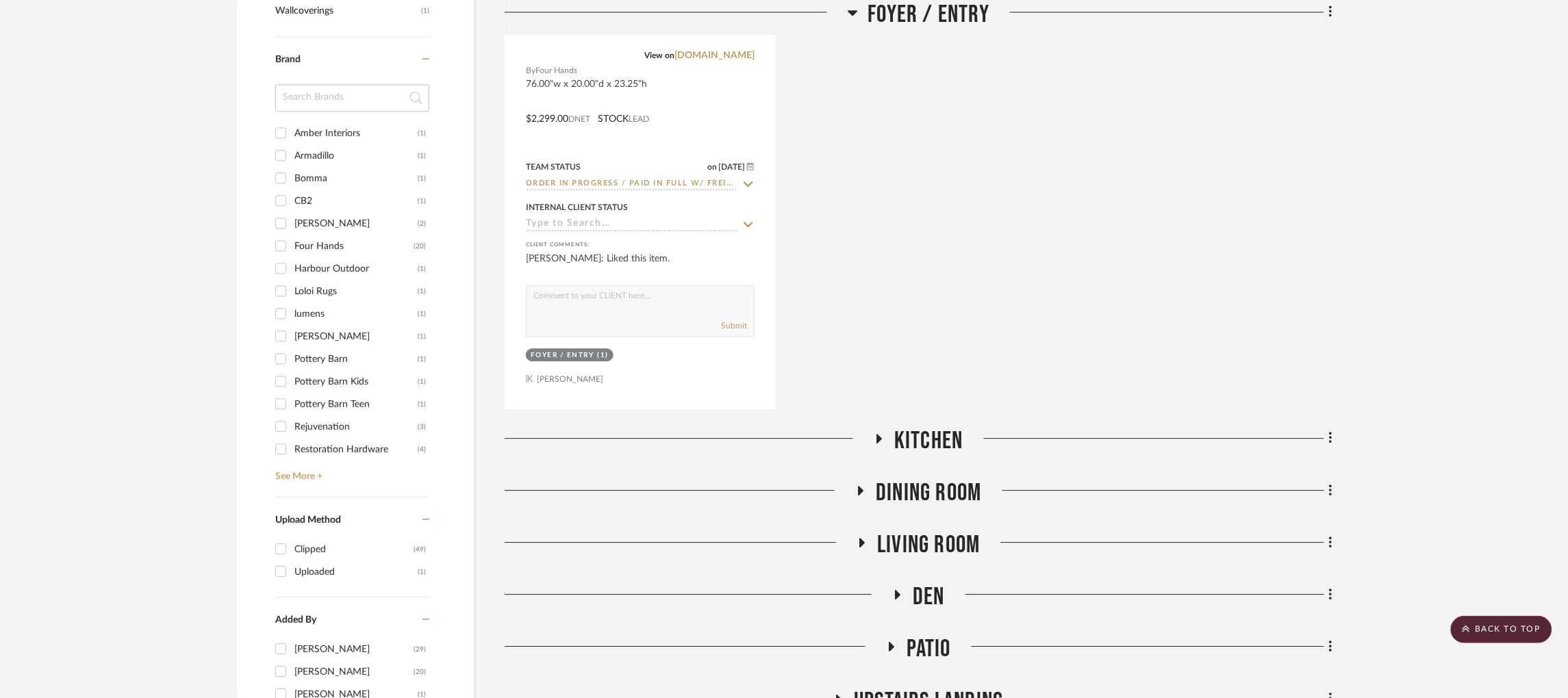
click at [285, 235] on input "Four Hands (20)" at bounding box center [280, 245] width 22 height 22
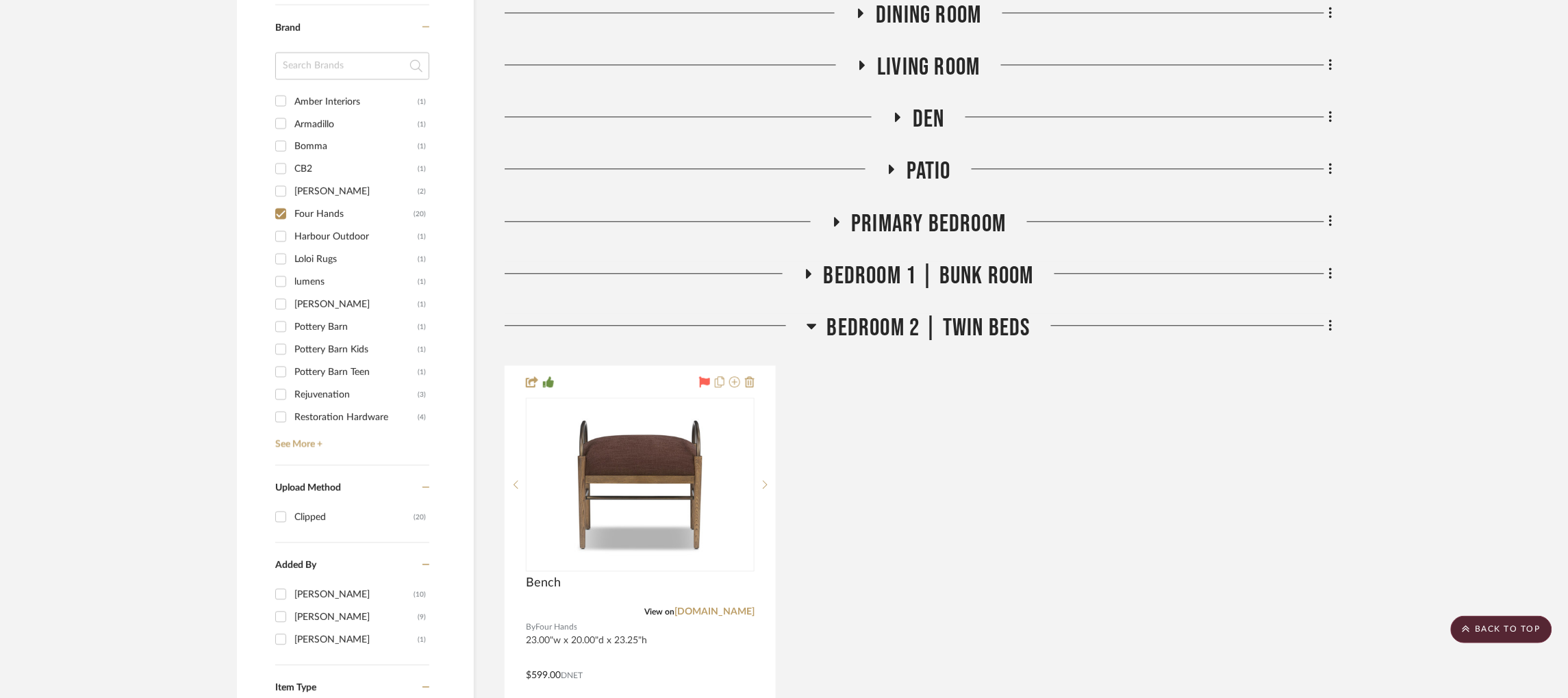
scroll to position [672, 0]
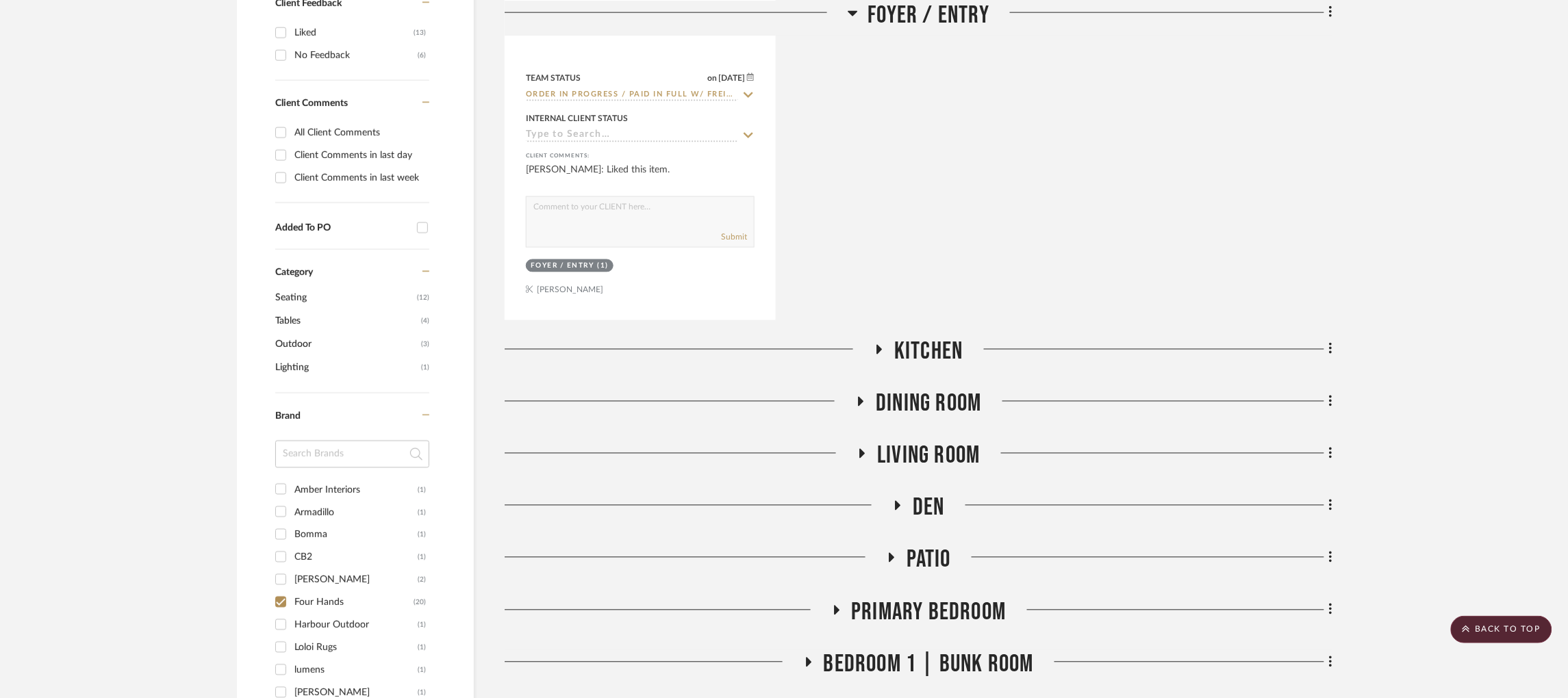
scroll to position [821, 0]
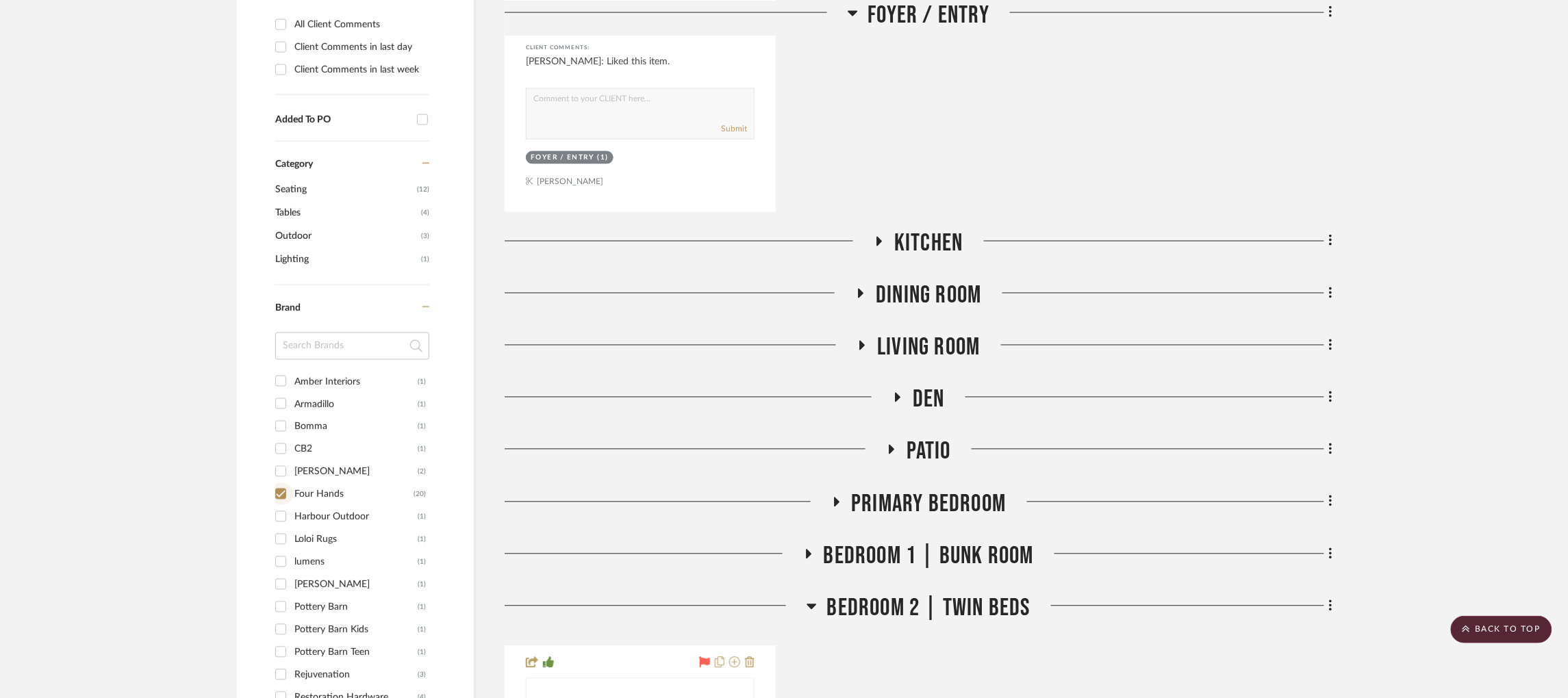
click at [281, 483] on input "Four Hands (20)" at bounding box center [280, 493] width 22 height 22
checkbox input "false"
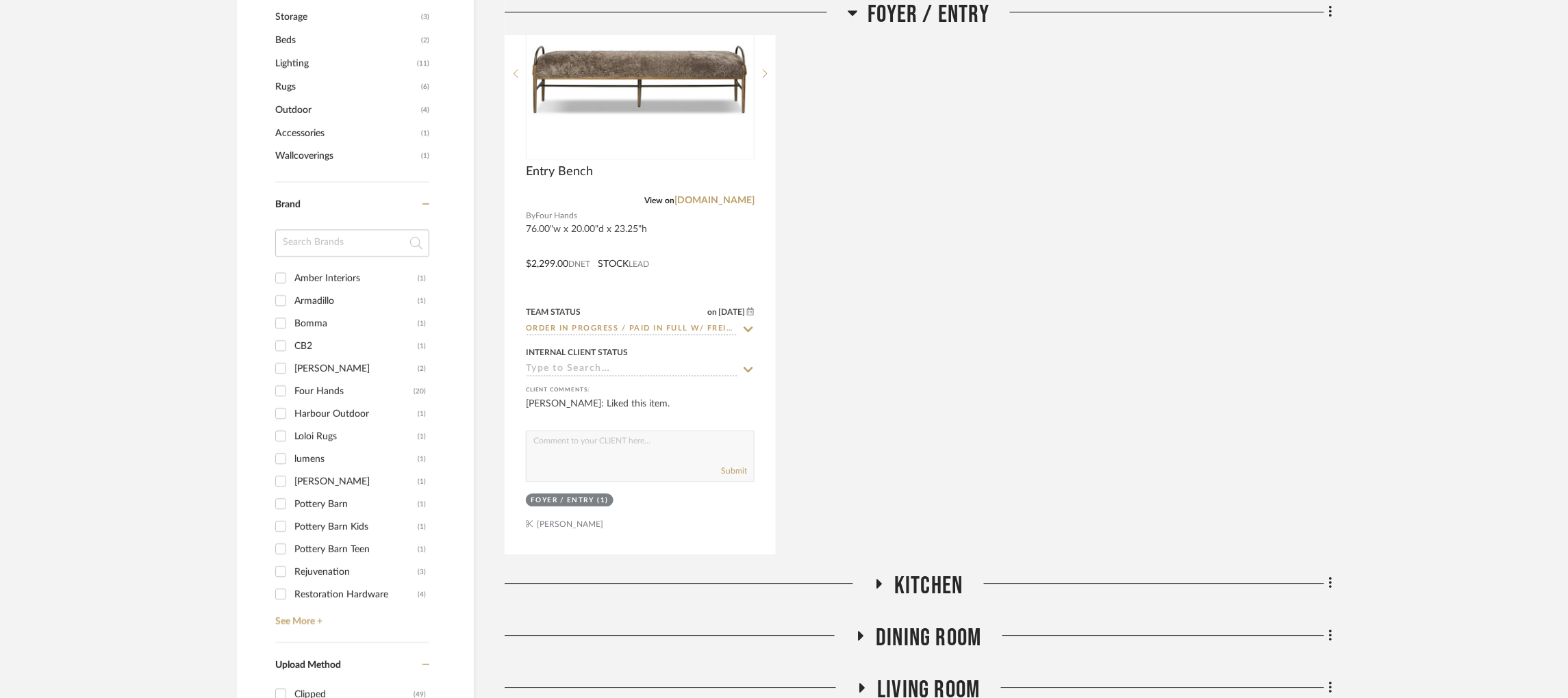
scroll to position [1128, 0]
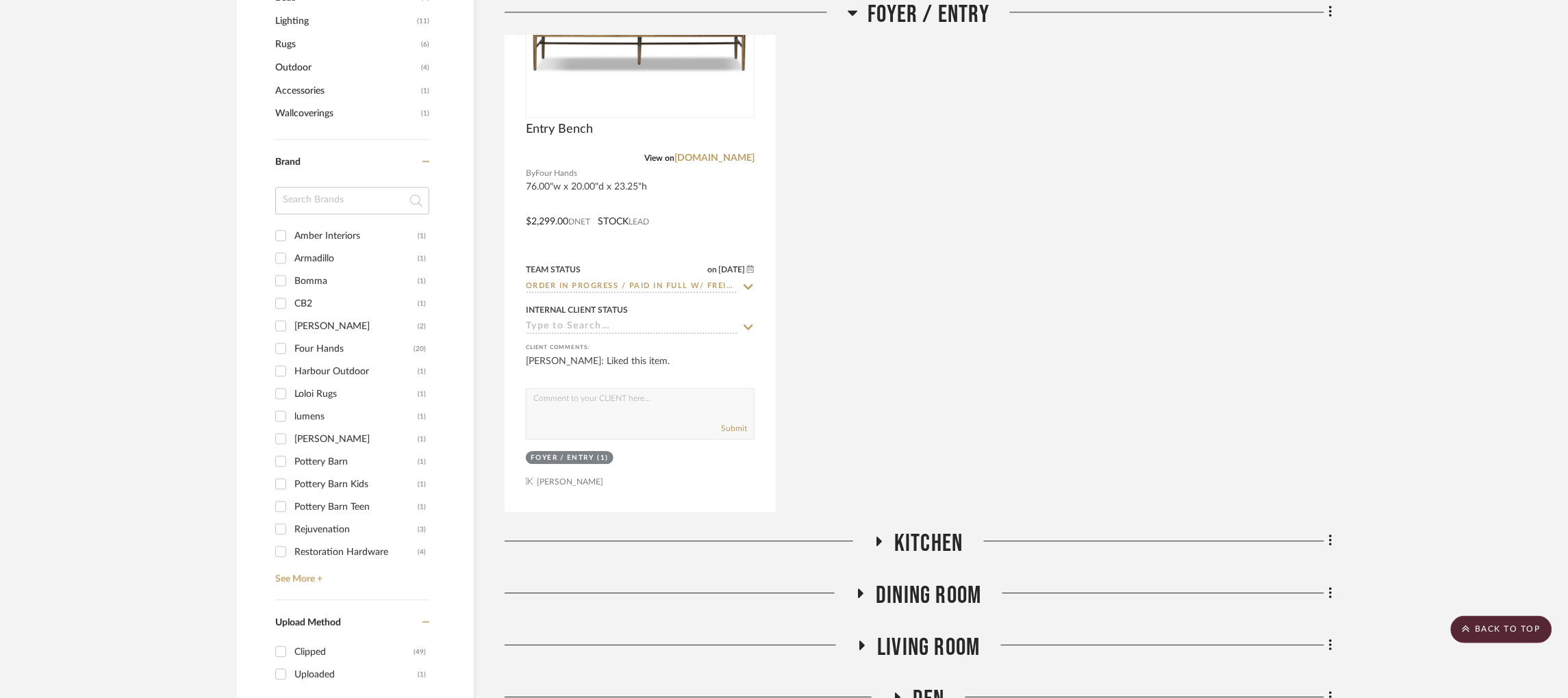
click at [882, 535] on icon at bounding box center [879, 541] width 17 height 11
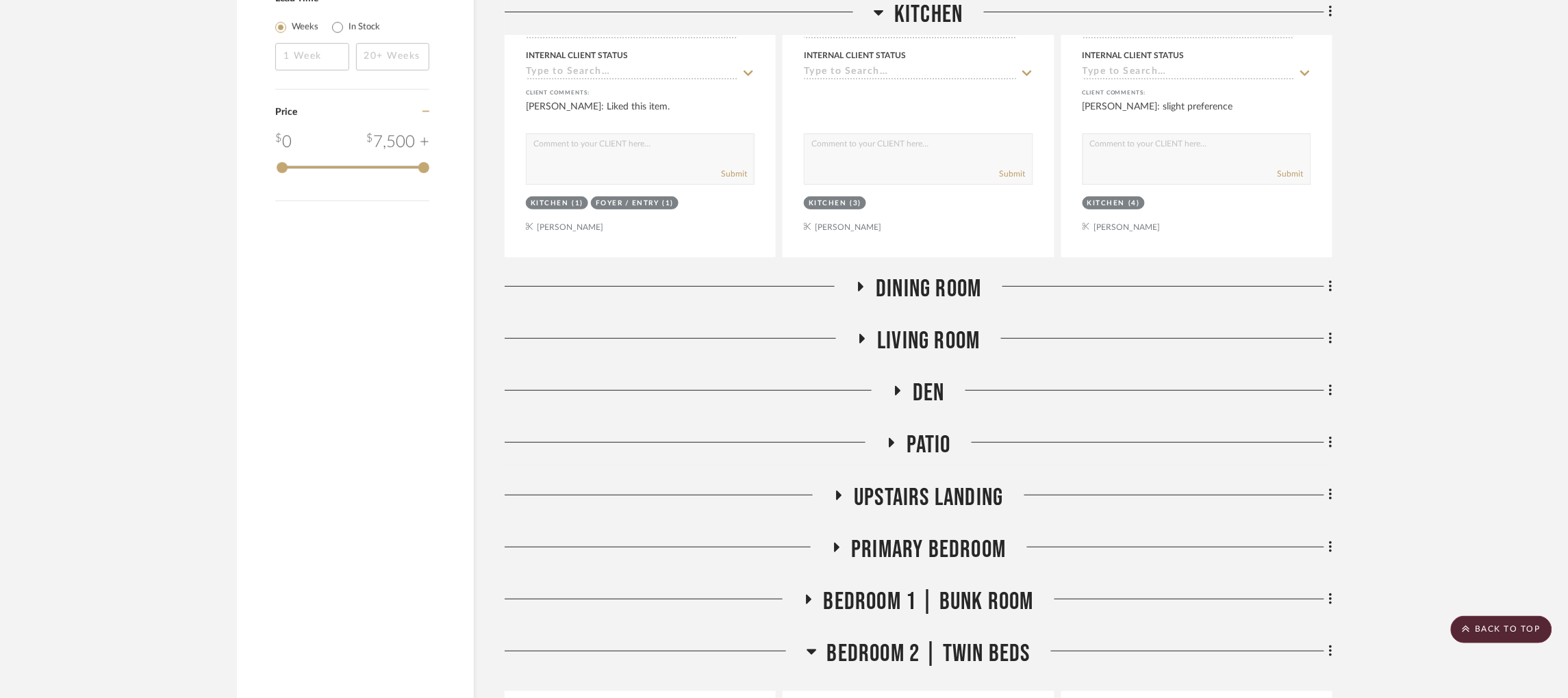
scroll to position [1949, 0]
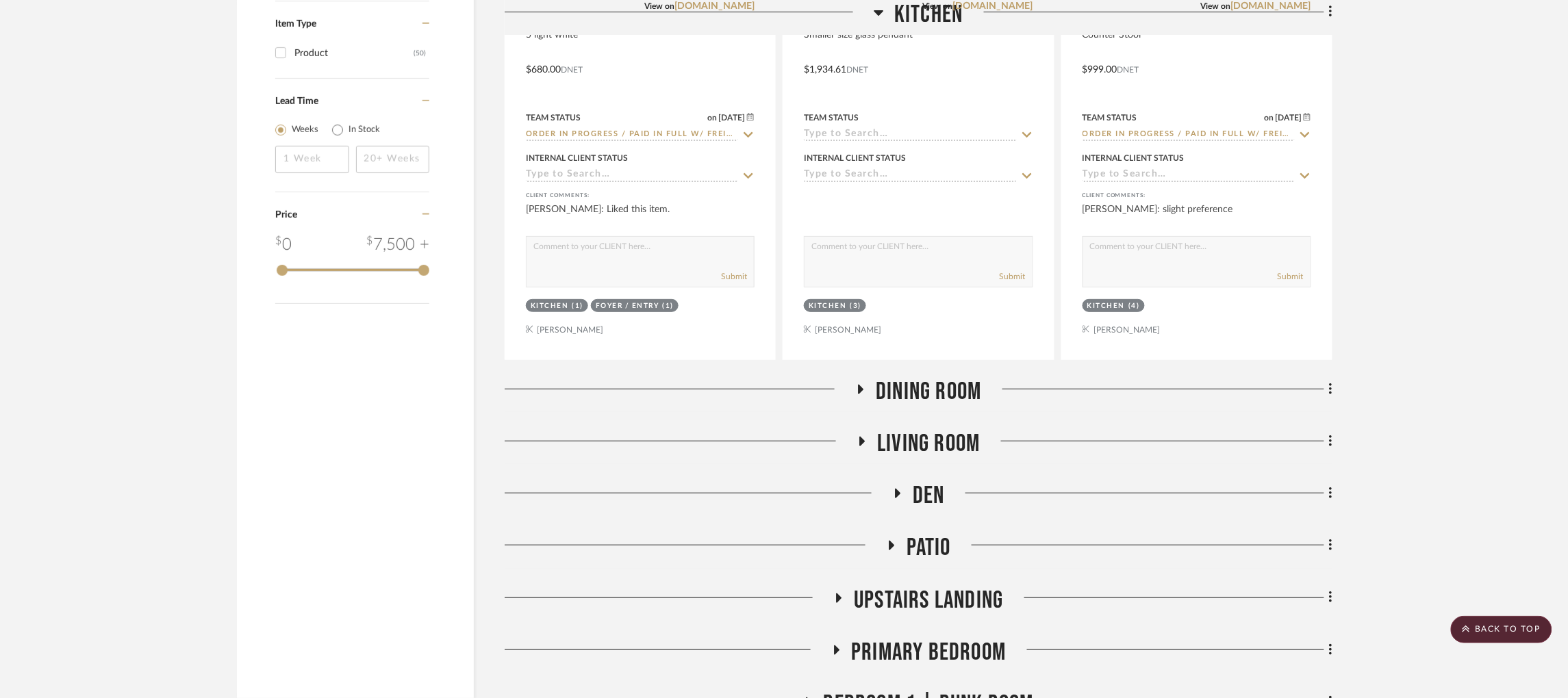
click at [862, 385] on icon at bounding box center [860, 389] width 5 height 10
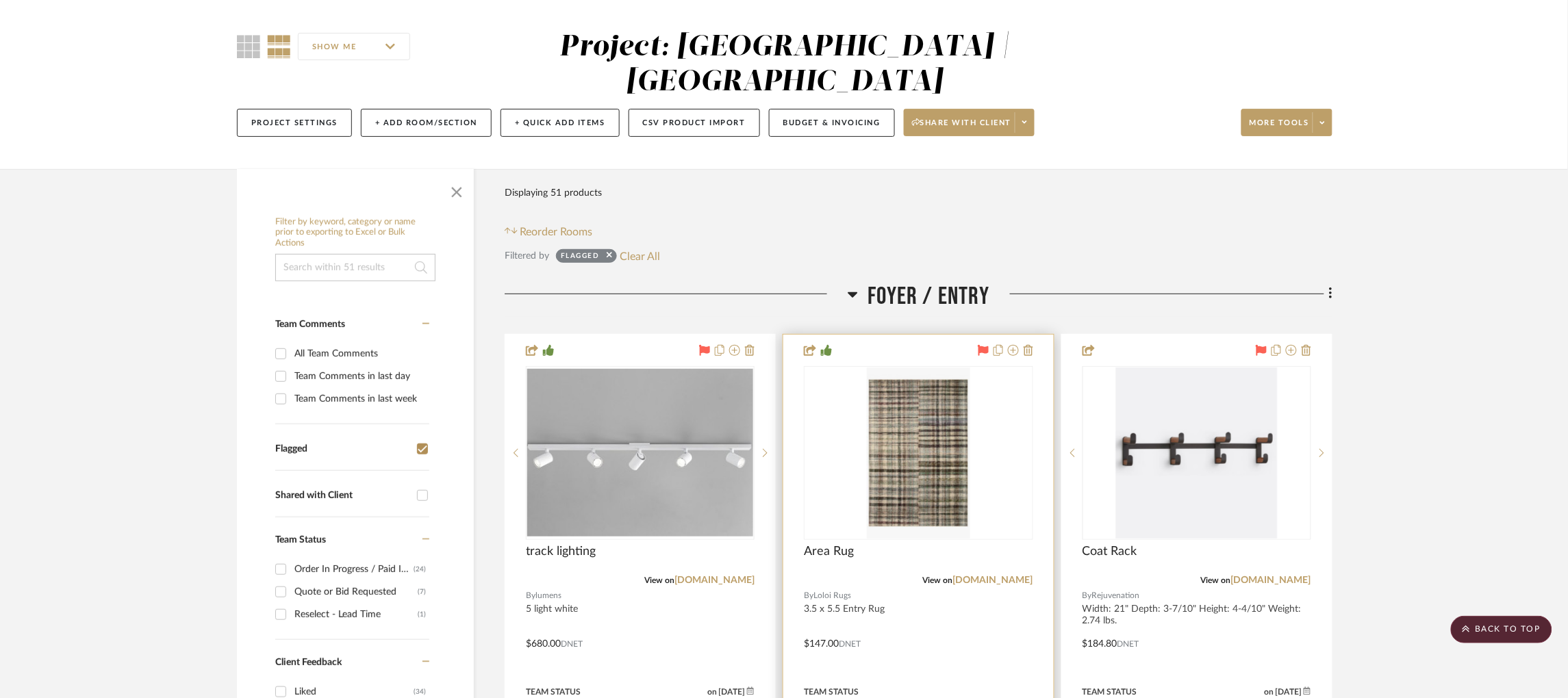
scroll to position [0, 0]
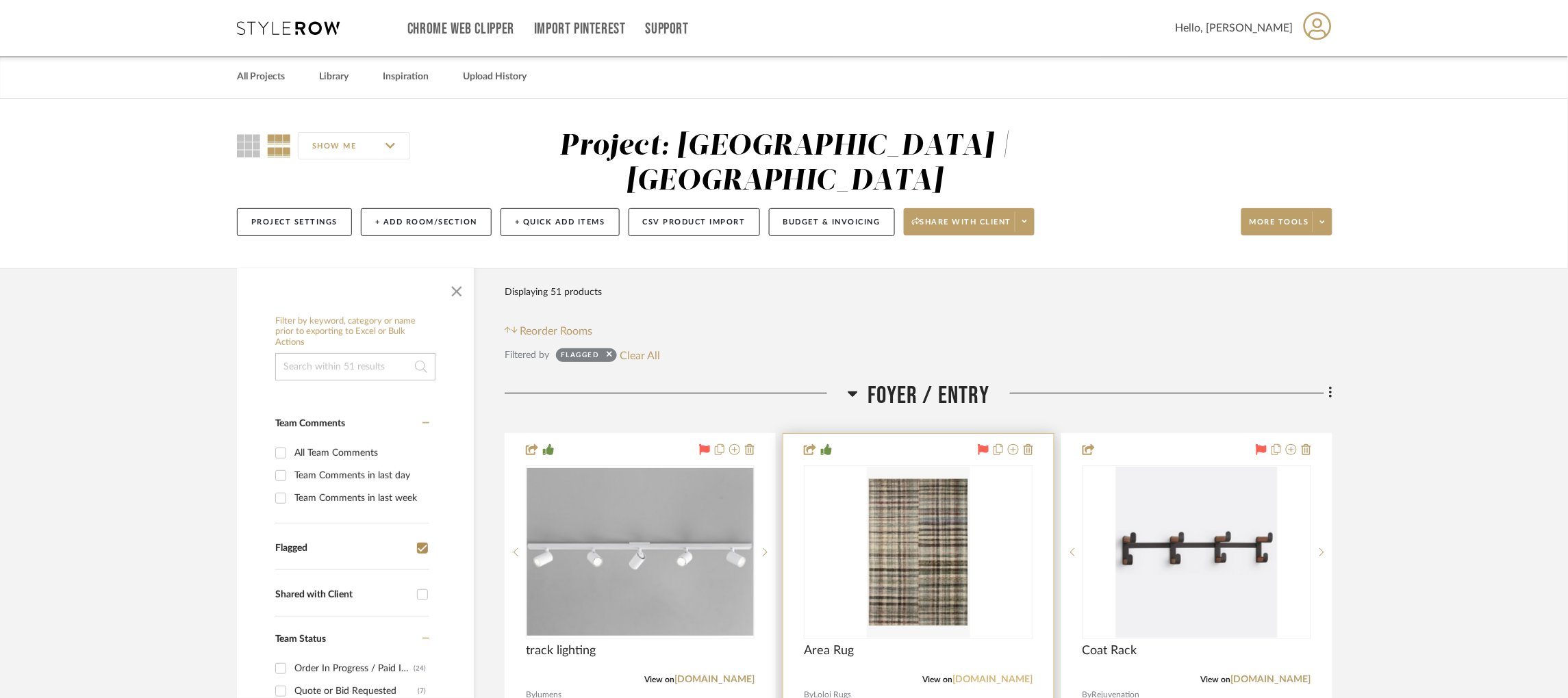
click at [1001, 675] on link "[DOMAIN_NAME]" at bounding box center [993, 679] width 80 height 10
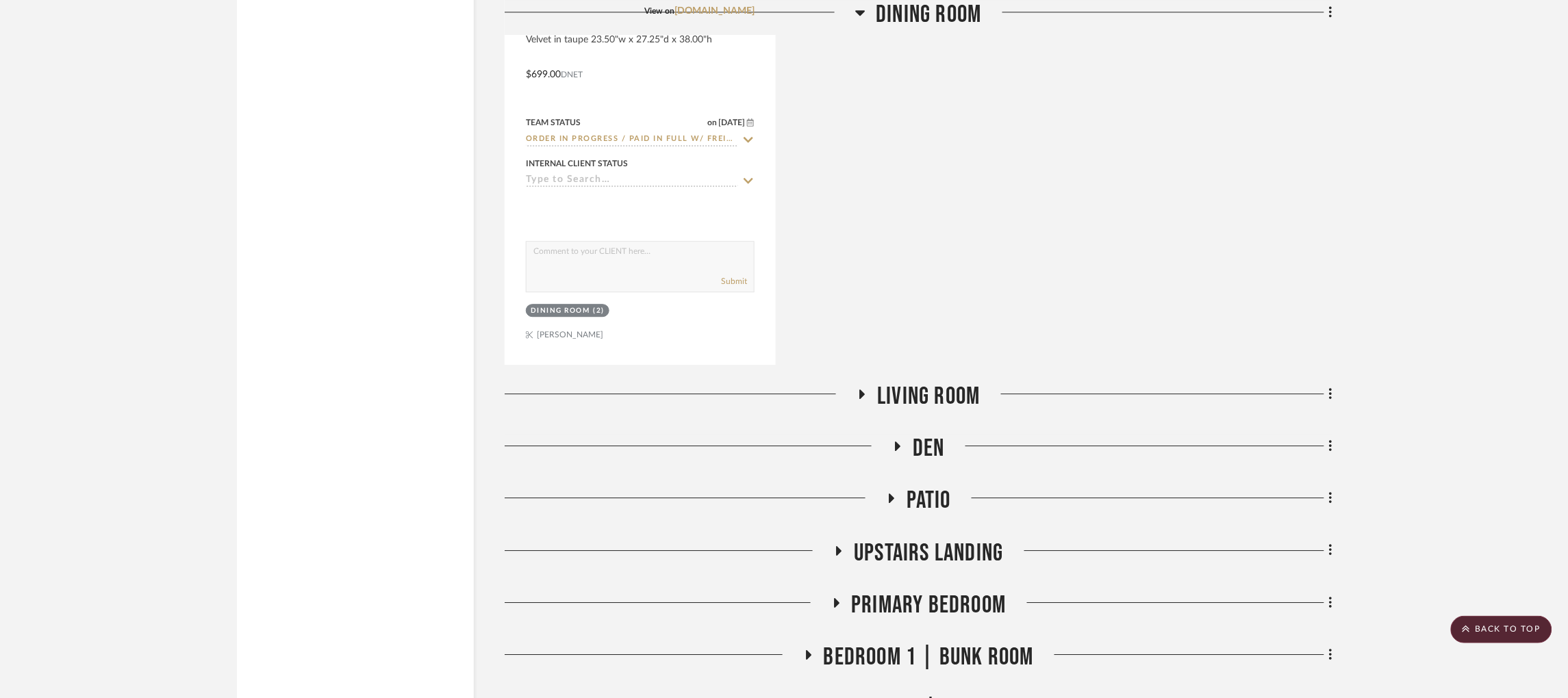
scroll to position [3220, 0]
click at [863, 389] on icon at bounding box center [862, 394] width 17 height 11
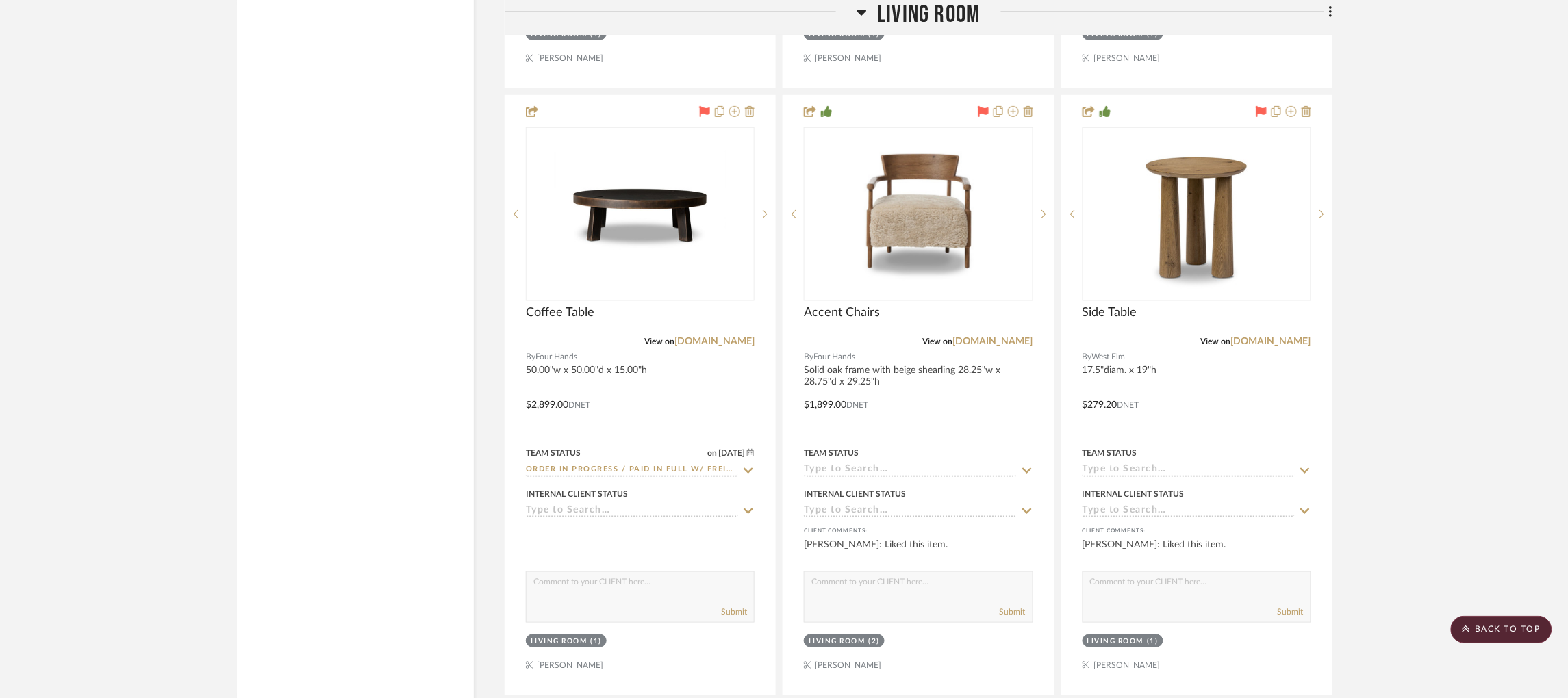
scroll to position [4165, 0]
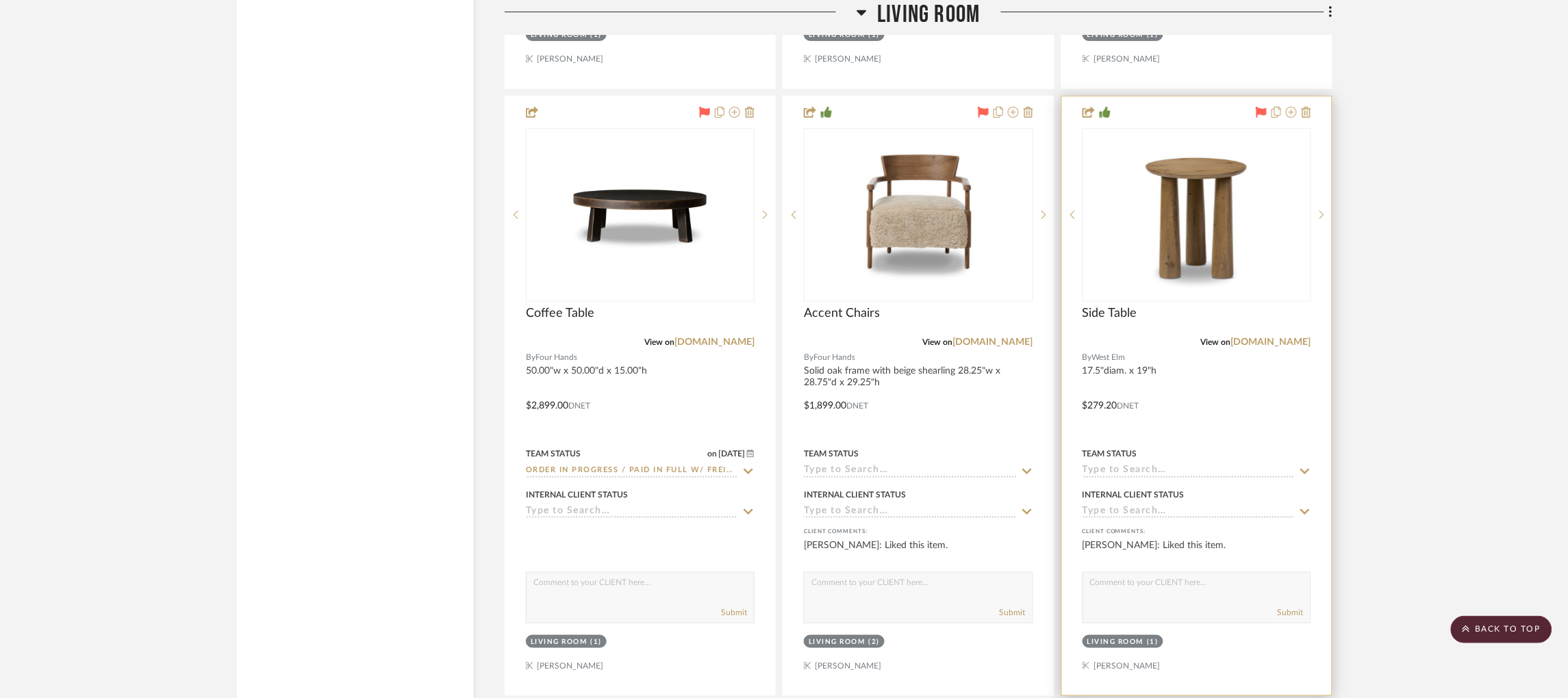
click at [1279, 336] on div "View on westelm.com" at bounding box center [1196, 342] width 228 height 12
click at [1283, 337] on link "[DOMAIN_NAME]" at bounding box center [1271, 342] width 80 height 10
click at [1197, 176] on img "0" at bounding box center [1197, 215] width 171 height 171
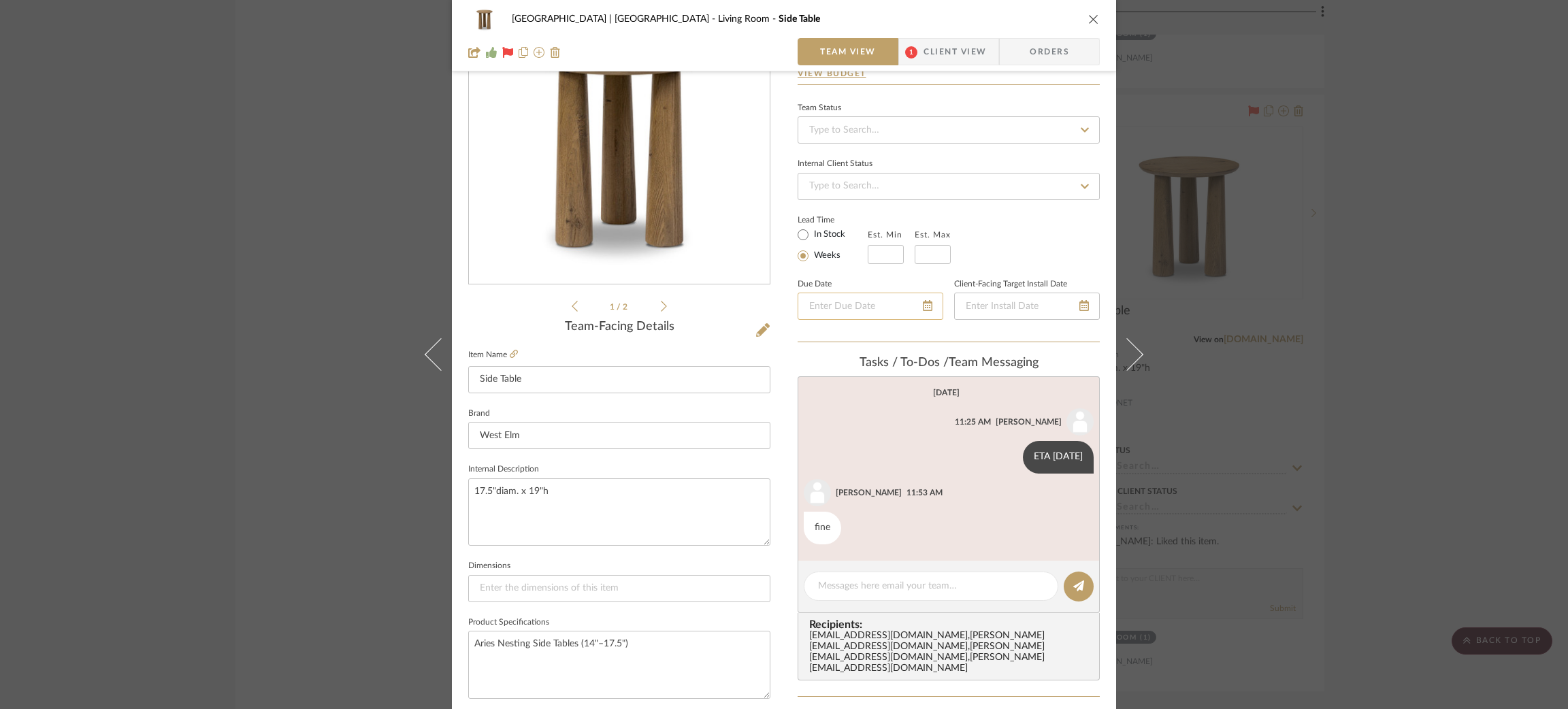
scroll to position [107, 0]
click at [324, 128] on div "Meadow Mountain | Vail Valley Living Room Side Table Team View 1 Client View Or…" at bounding box center [784, 354] width 1568 height 709
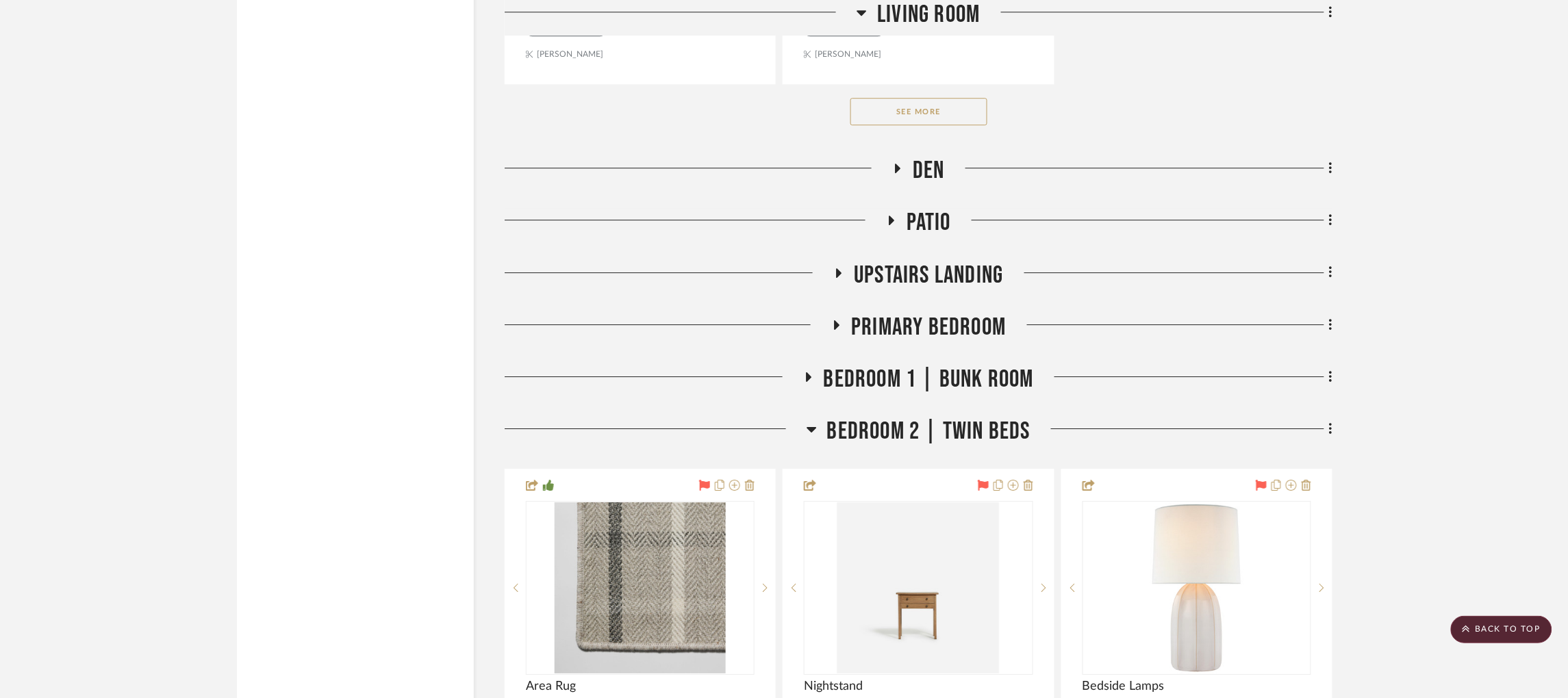
scroll to position [5384, 0]
click at [909, 97] on button "See More" at bounding box center [918, 111] width 137 height 27
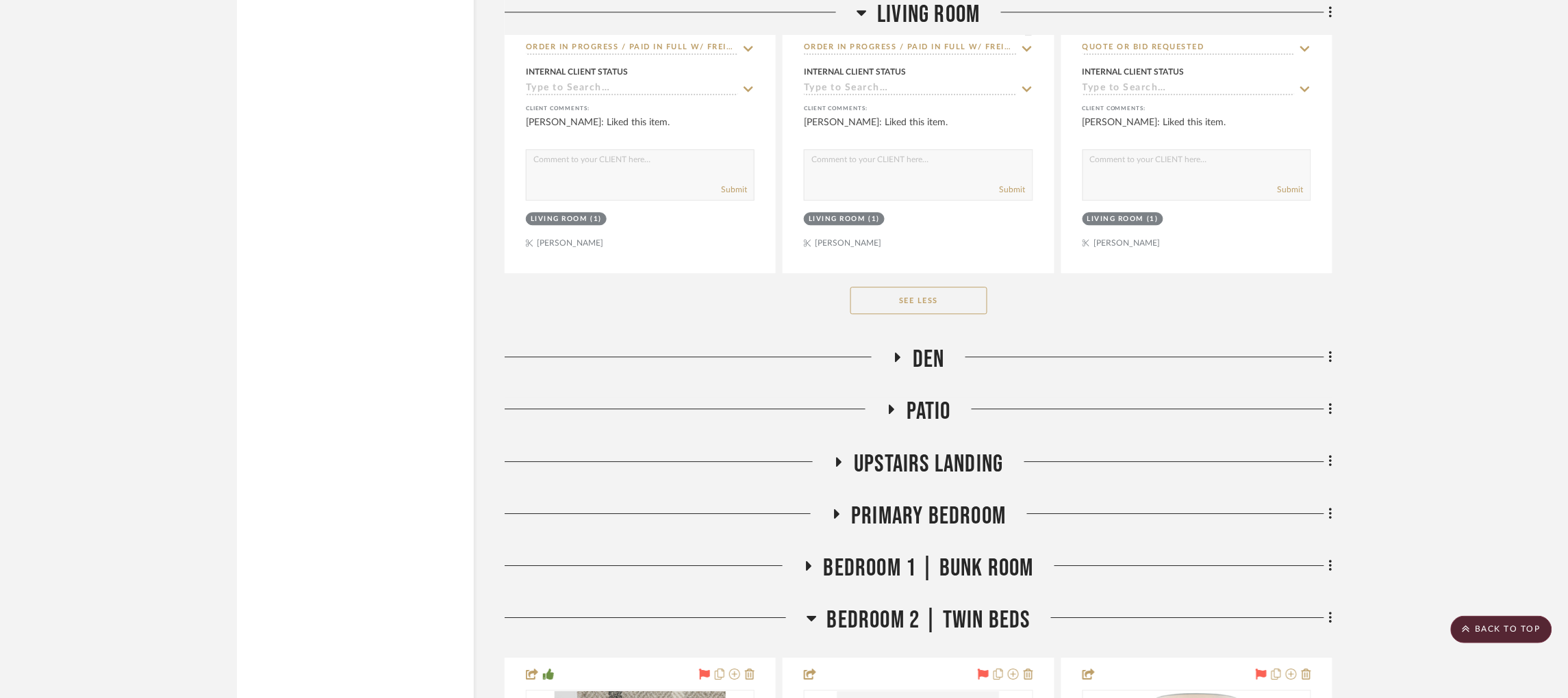
scroll to position [5202, 0]
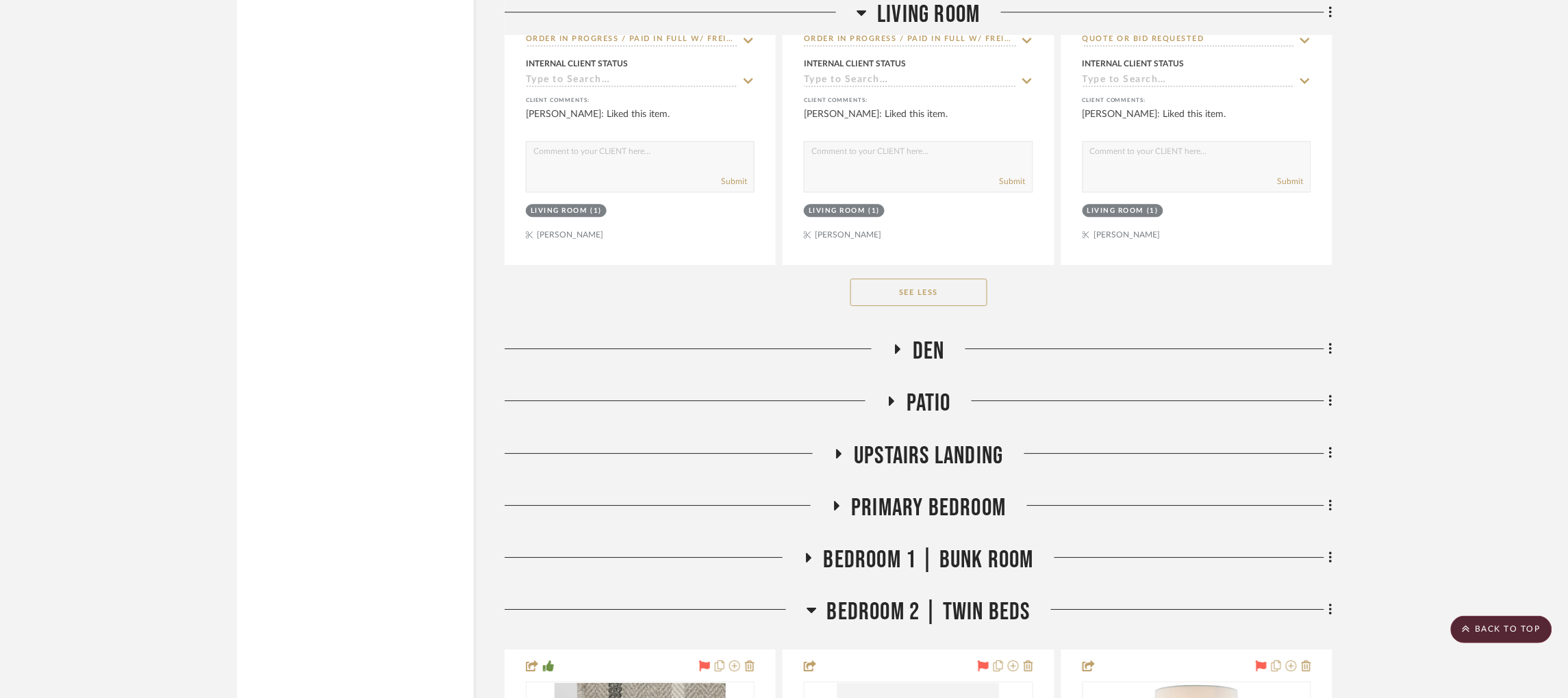
click at [894, 344] on icon at bounding box center [897, 349] width 17 height 11
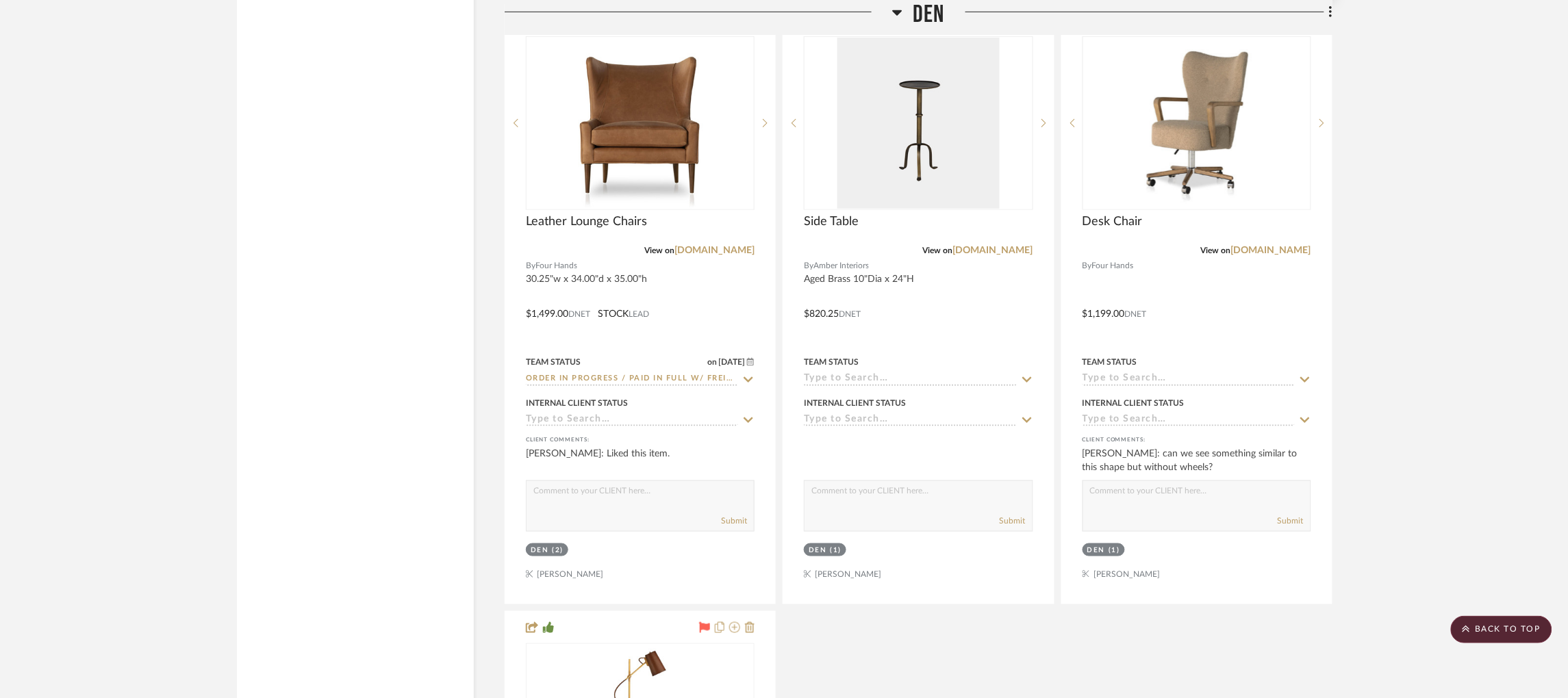
scroll to position [6197, 0]
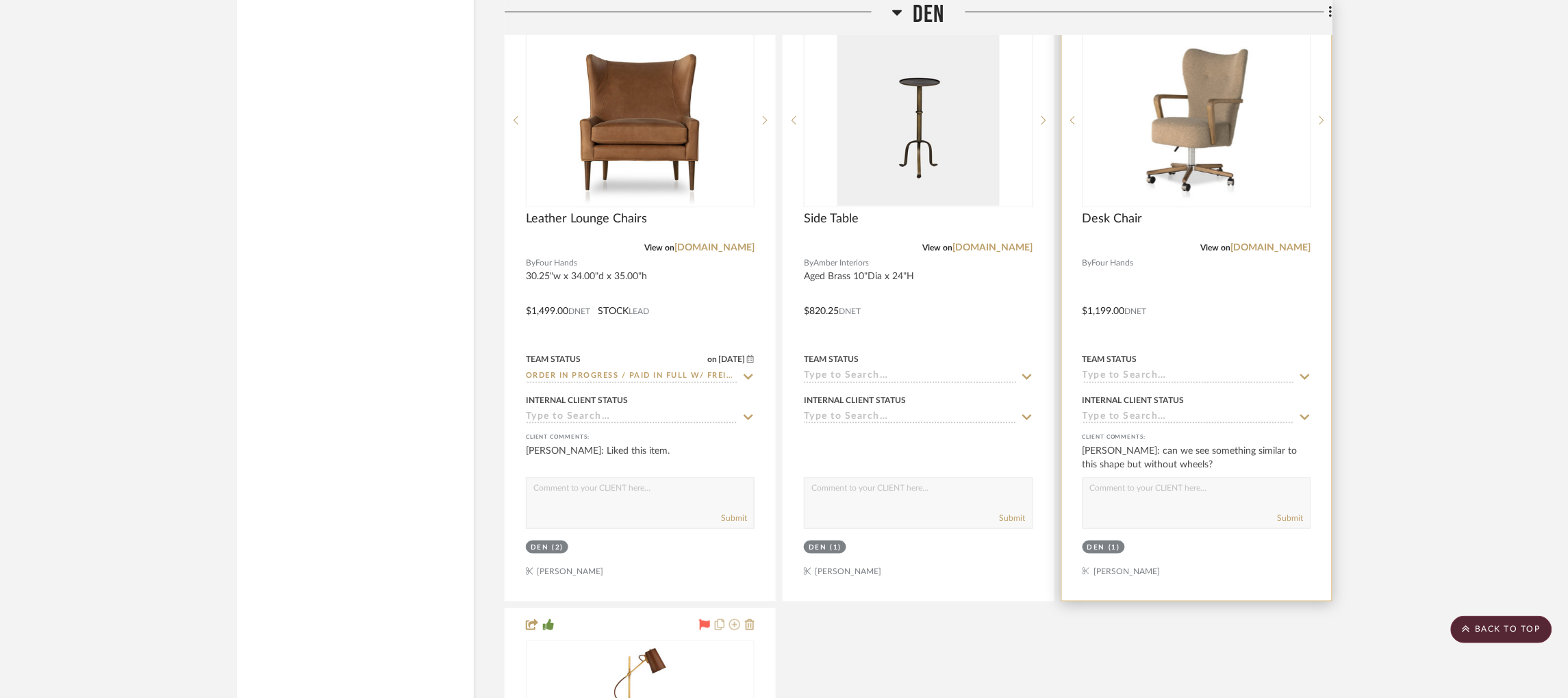
click at [1157, 370] on input at bounding box center [1188, 376] width 212 height 13
type input "n"
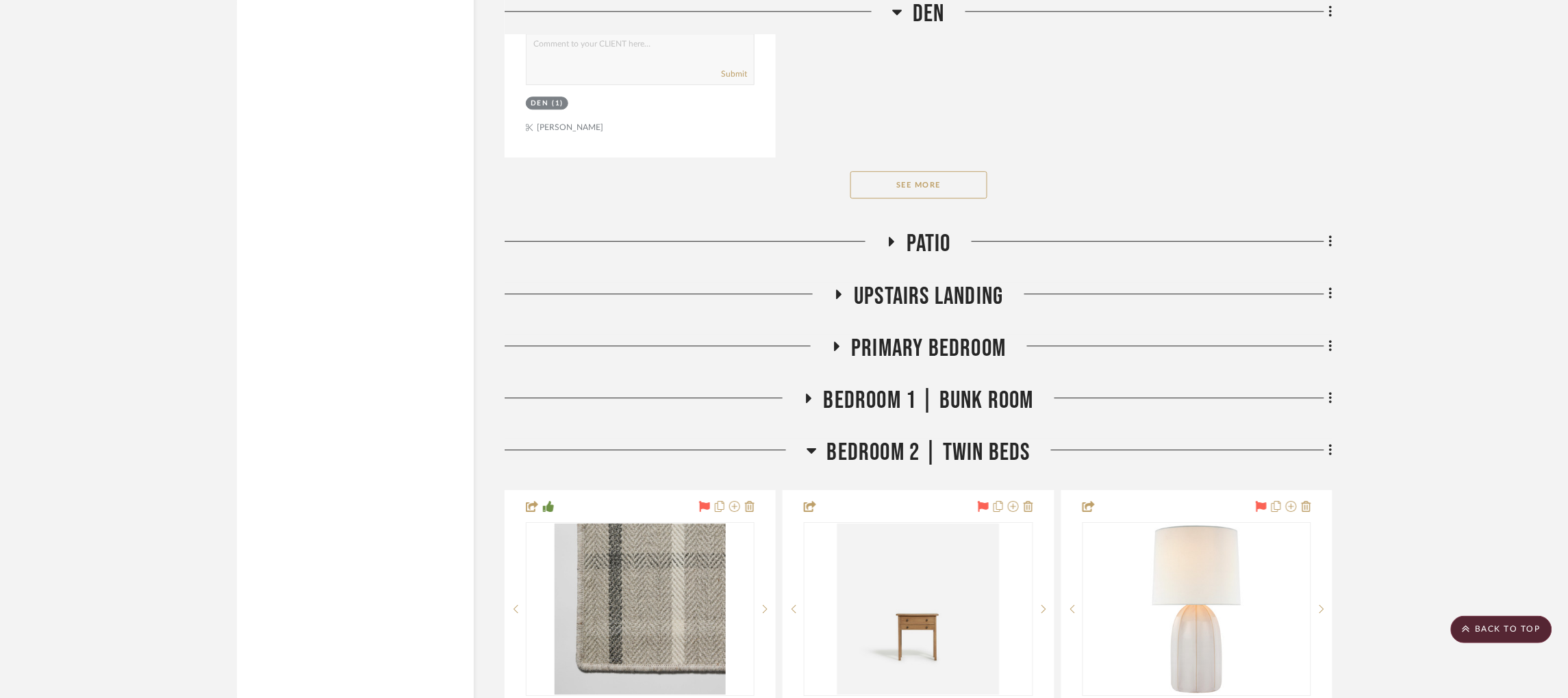
scroll to position [7297, 0]
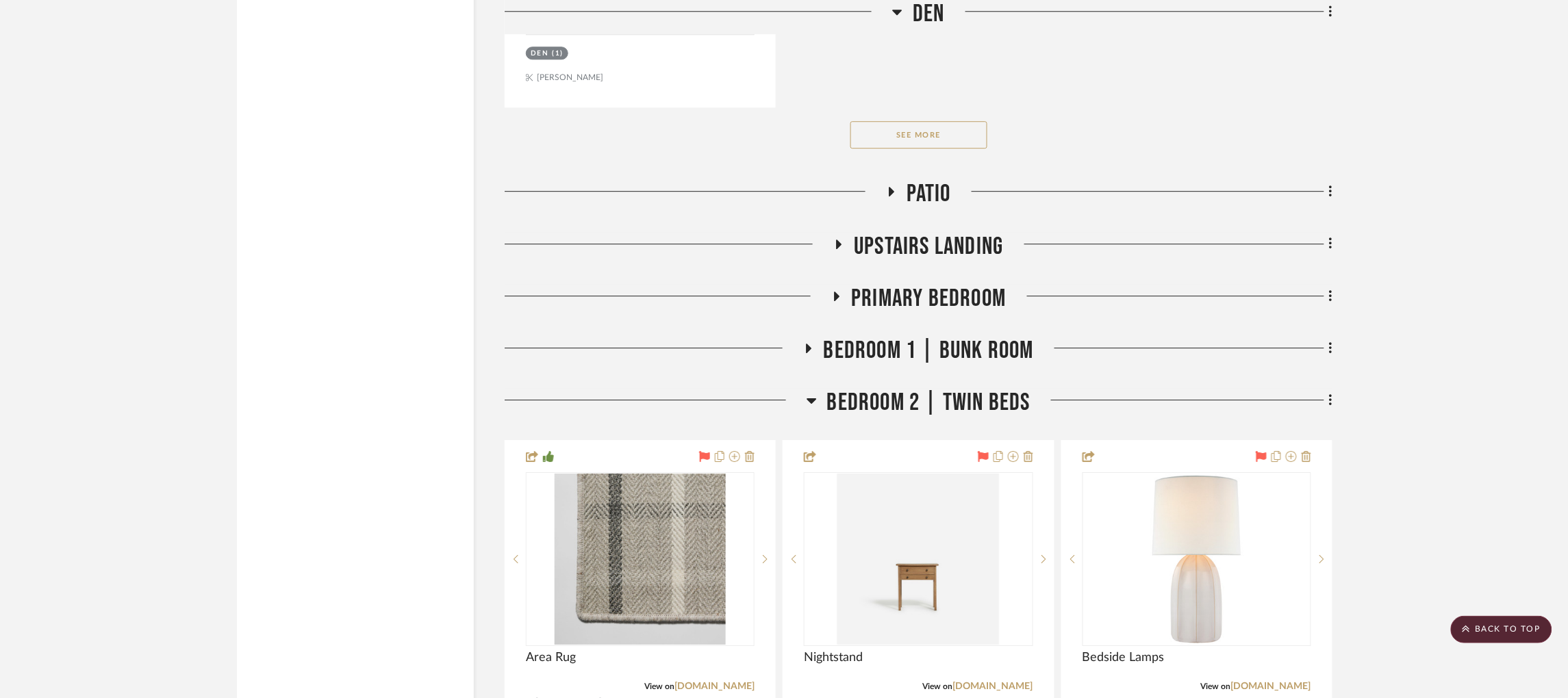
click at [925, 121] on button "See More" at bounding box center [918, 135] width 137 height 27
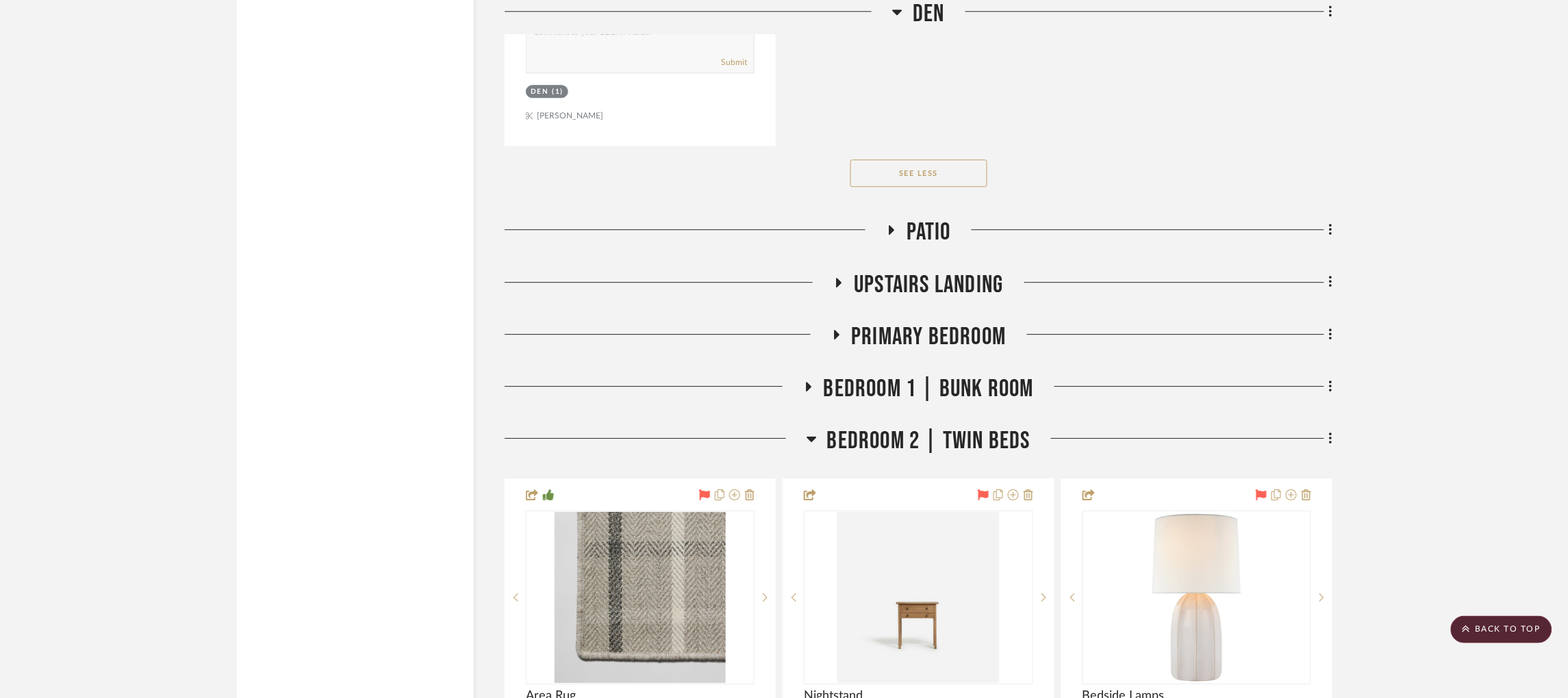
scroll to position [7283, 0]
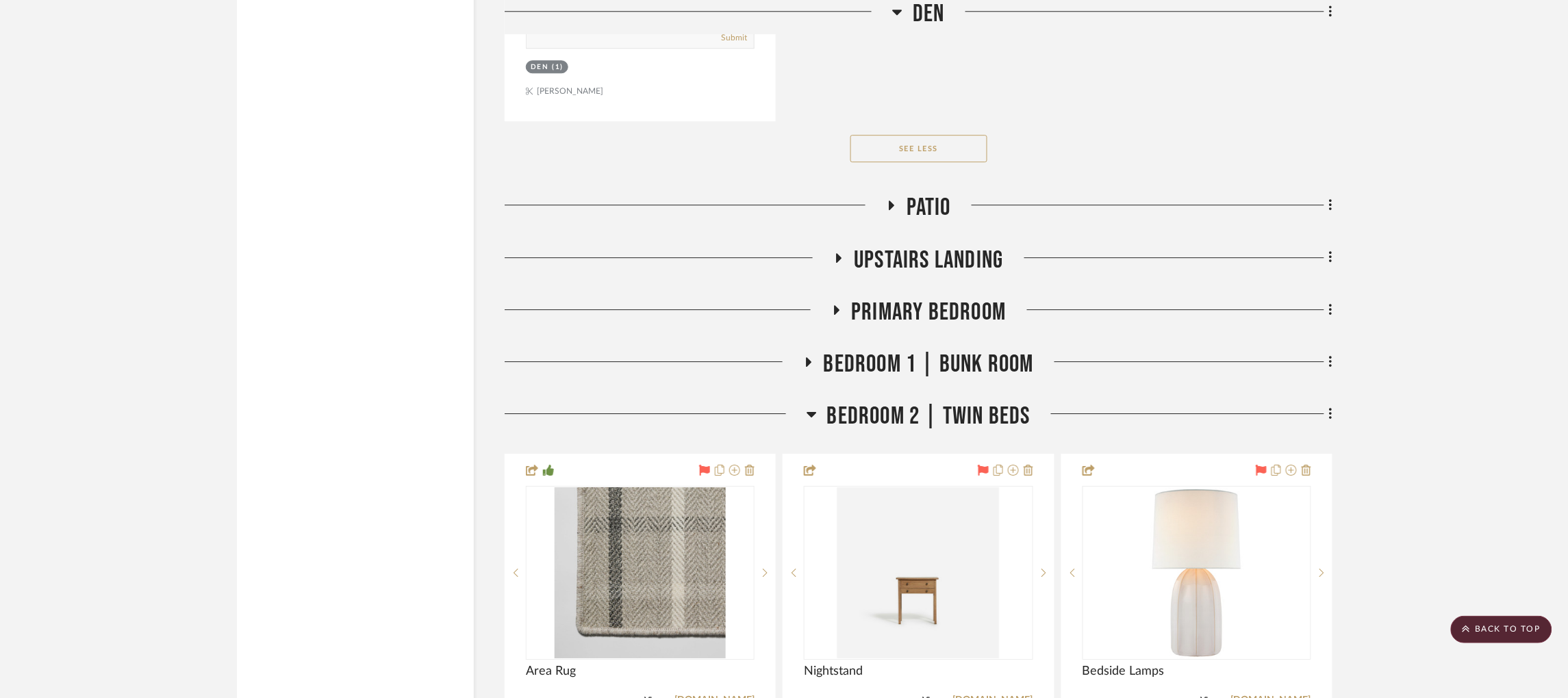
click at [892, 200] on icon at bounding box center [891, 206] width 17 height 11
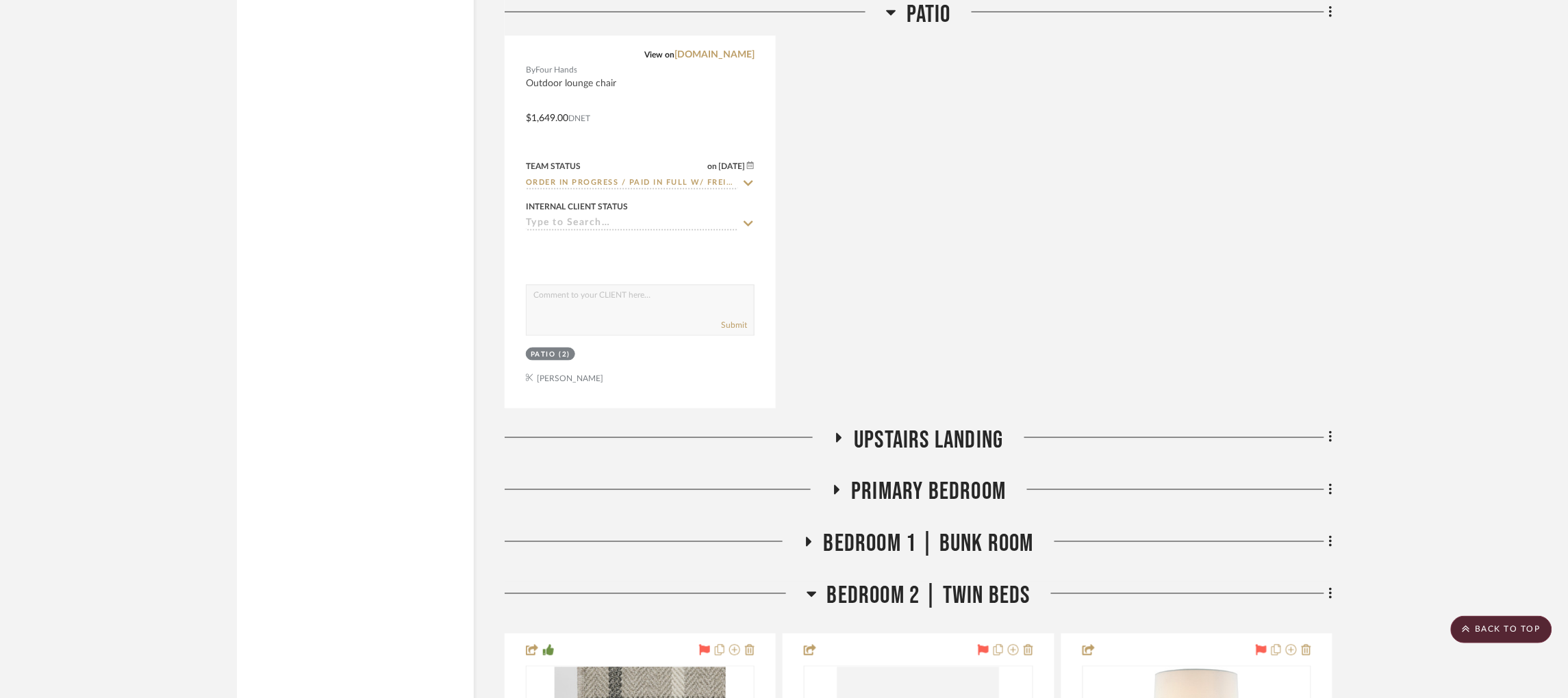
scroll to position [8329, 0]
click at [839, 430] on icon at bounding box center [839, 435] width 17 height 11
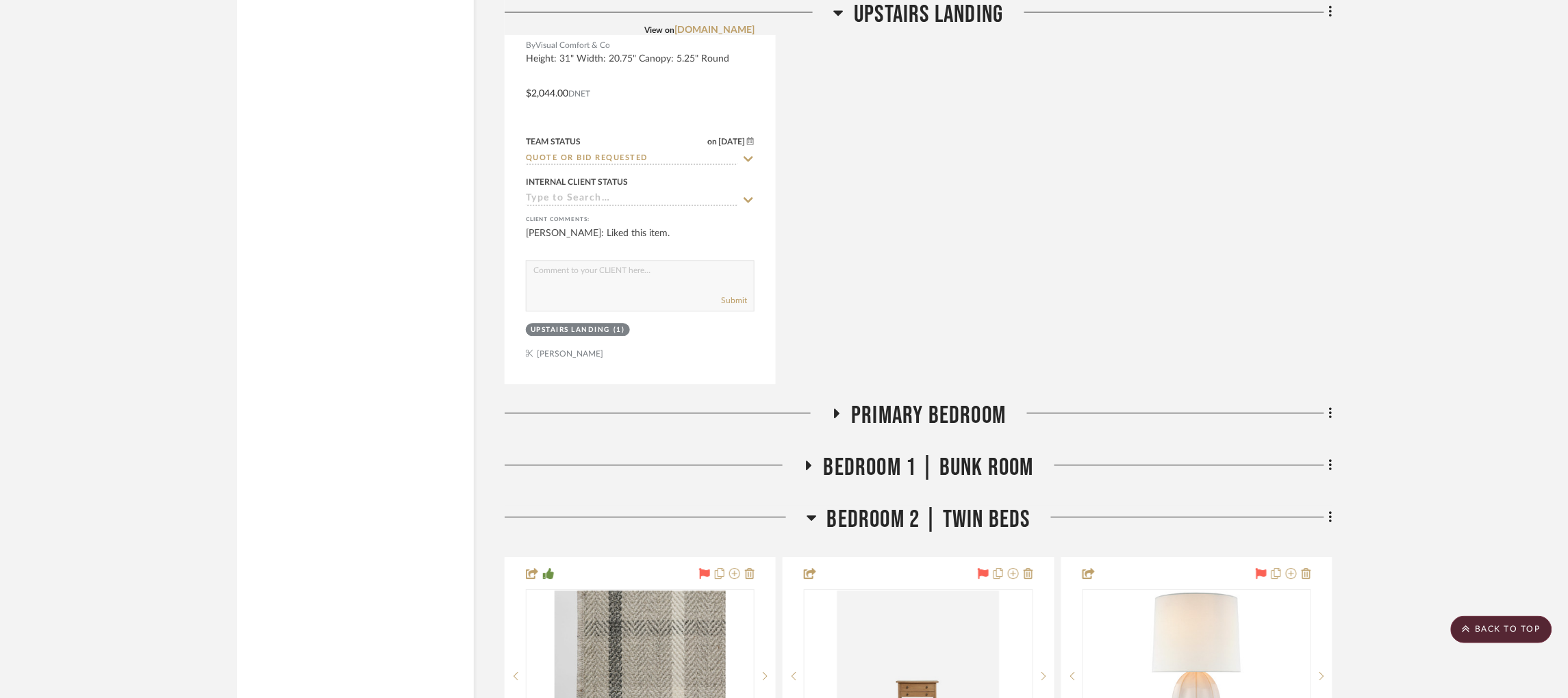
scroll to position [9021, 0]
click at [839, 408] on icon at bounding box center [836, 413] width 17 height 11
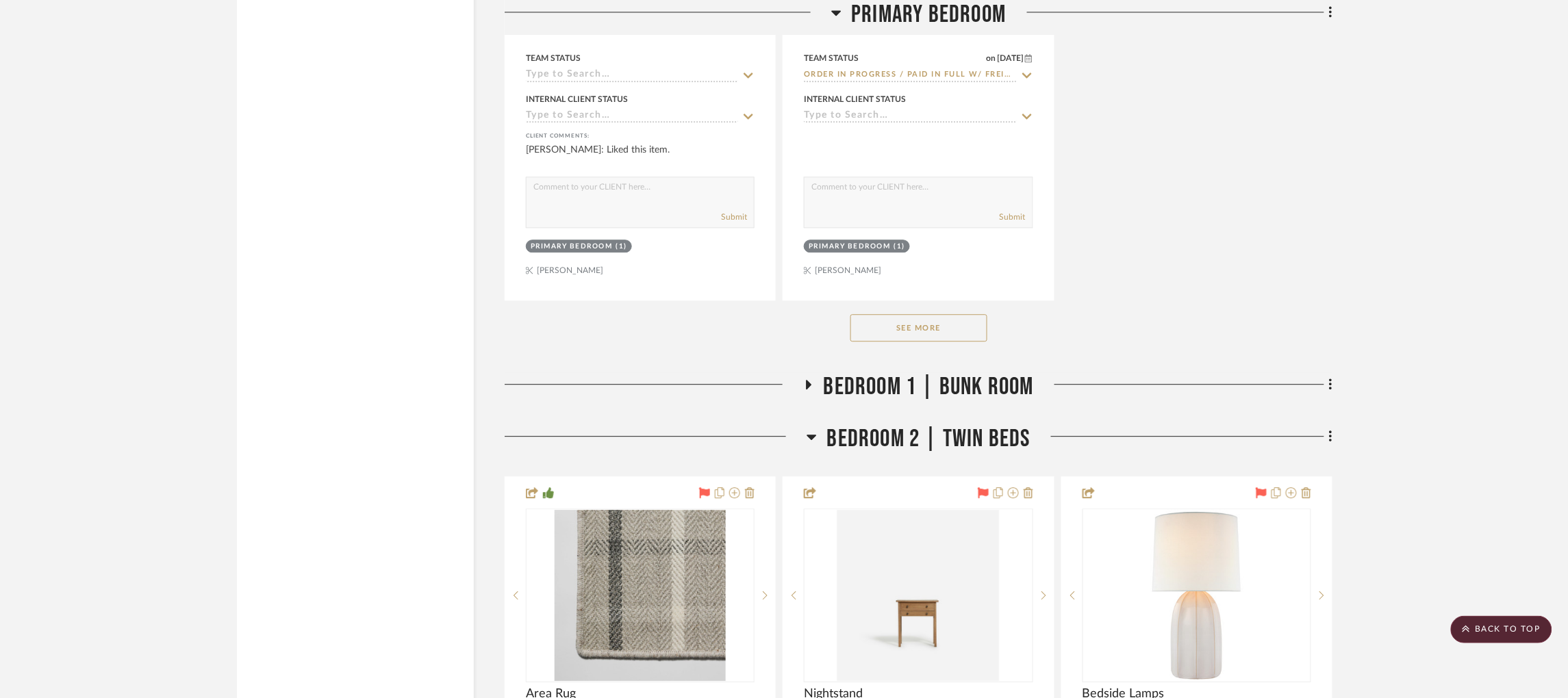
scroll to position [10993, 0]
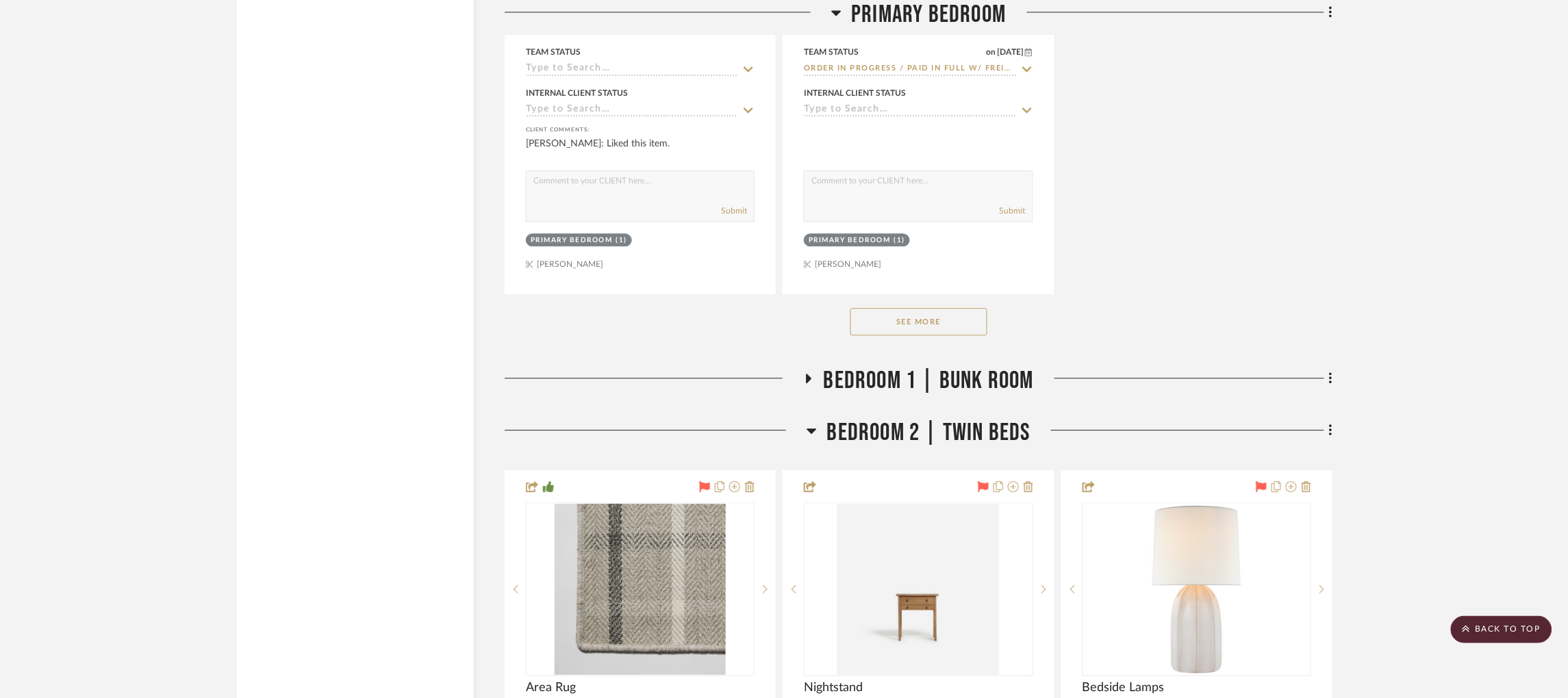
click at [903, 308] on button "See More" at bounding box center [918, 322] width 137 height 27
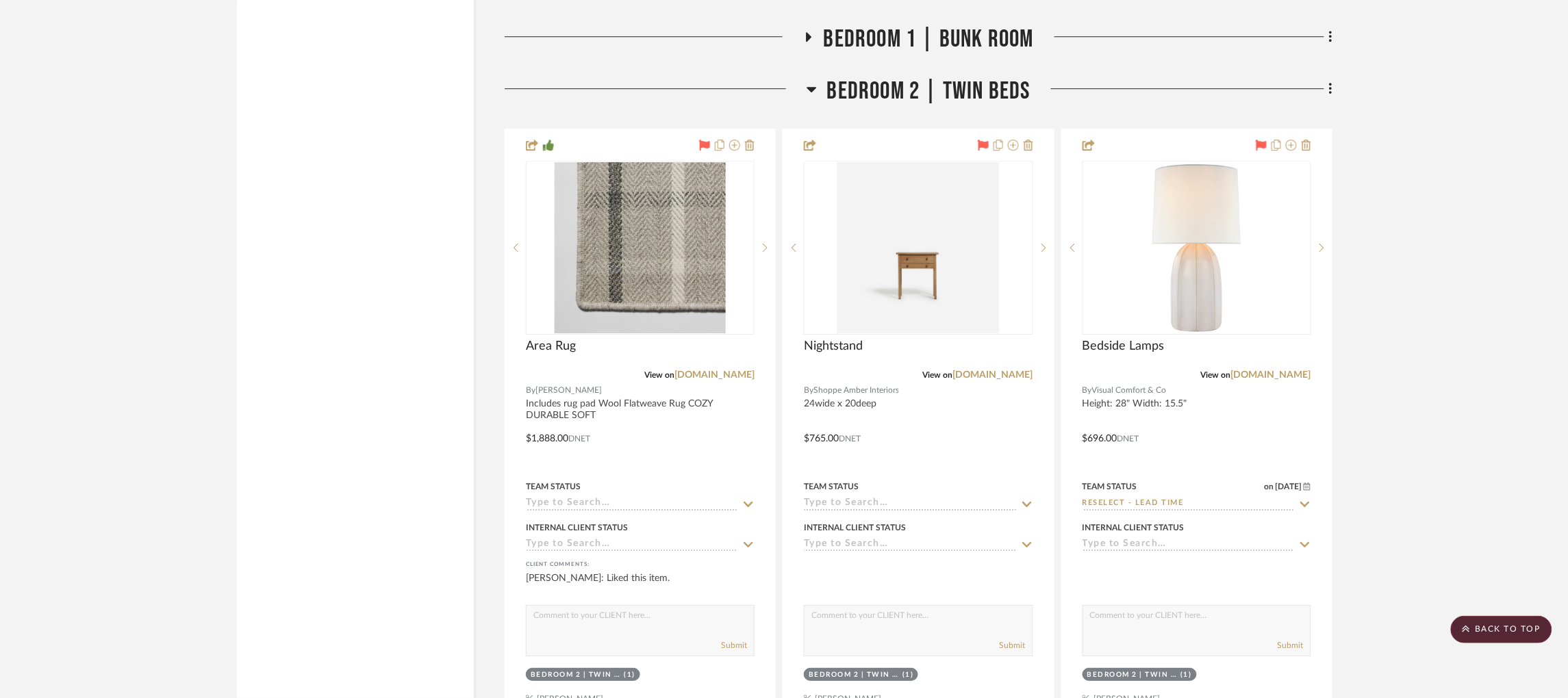
scroll to position [11340, 0]
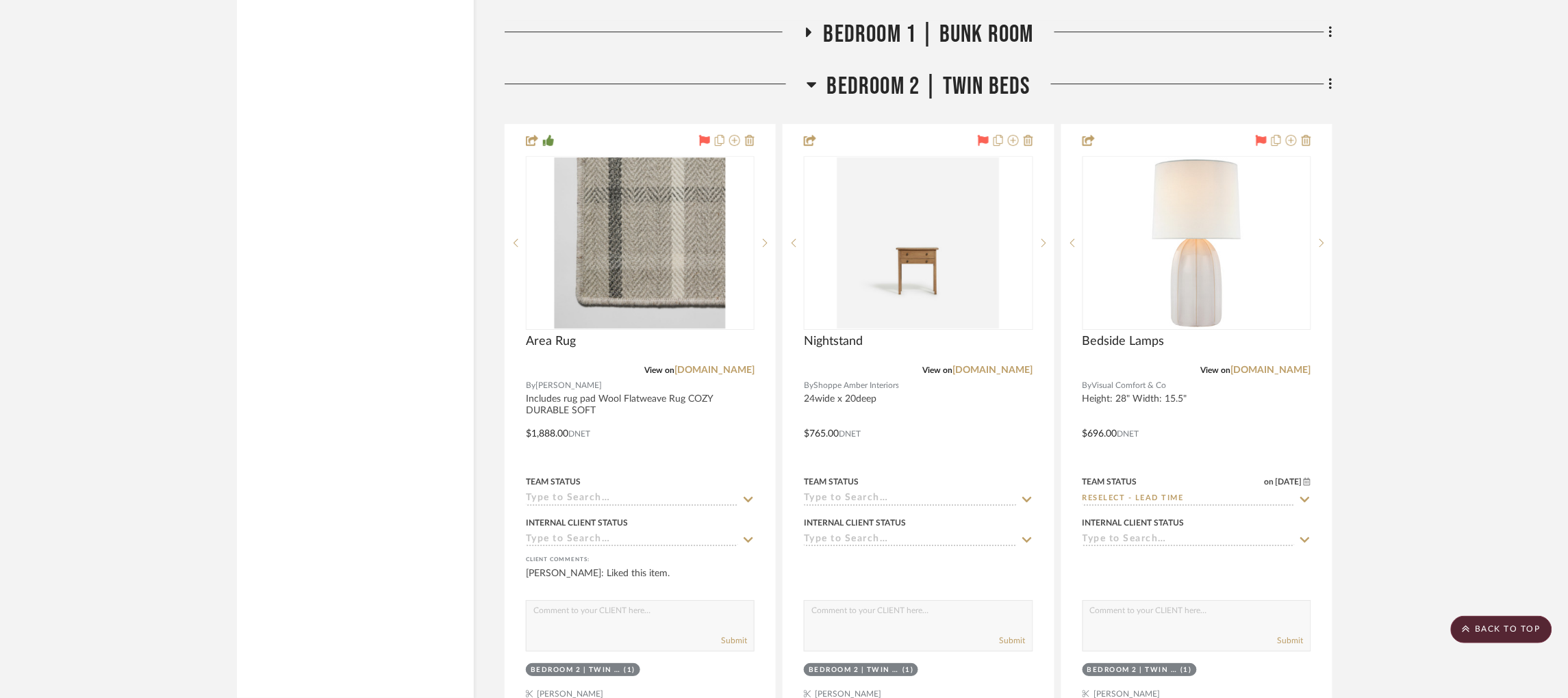
click at [807, 27] on icon at bounding box center [808, 32] width 5 height 10
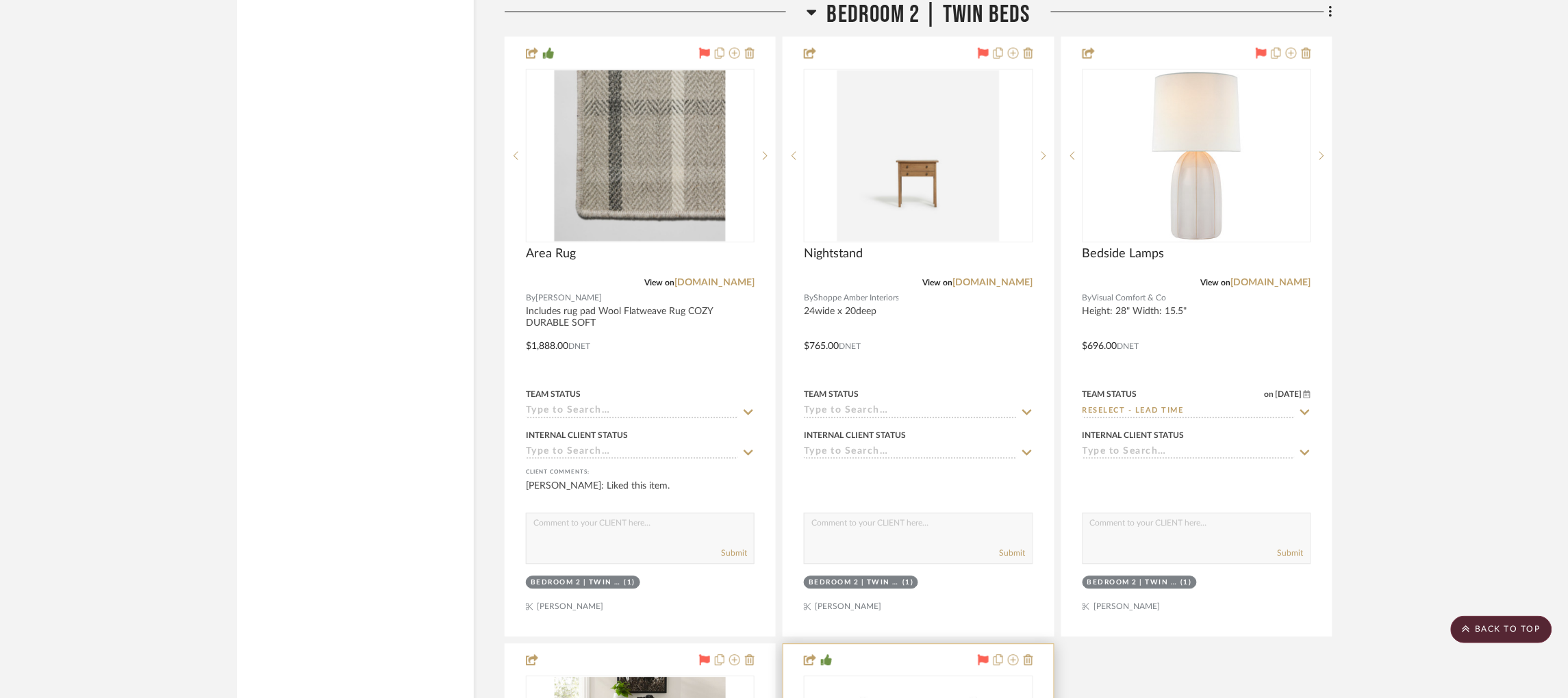
scroll to position [12645, 0]
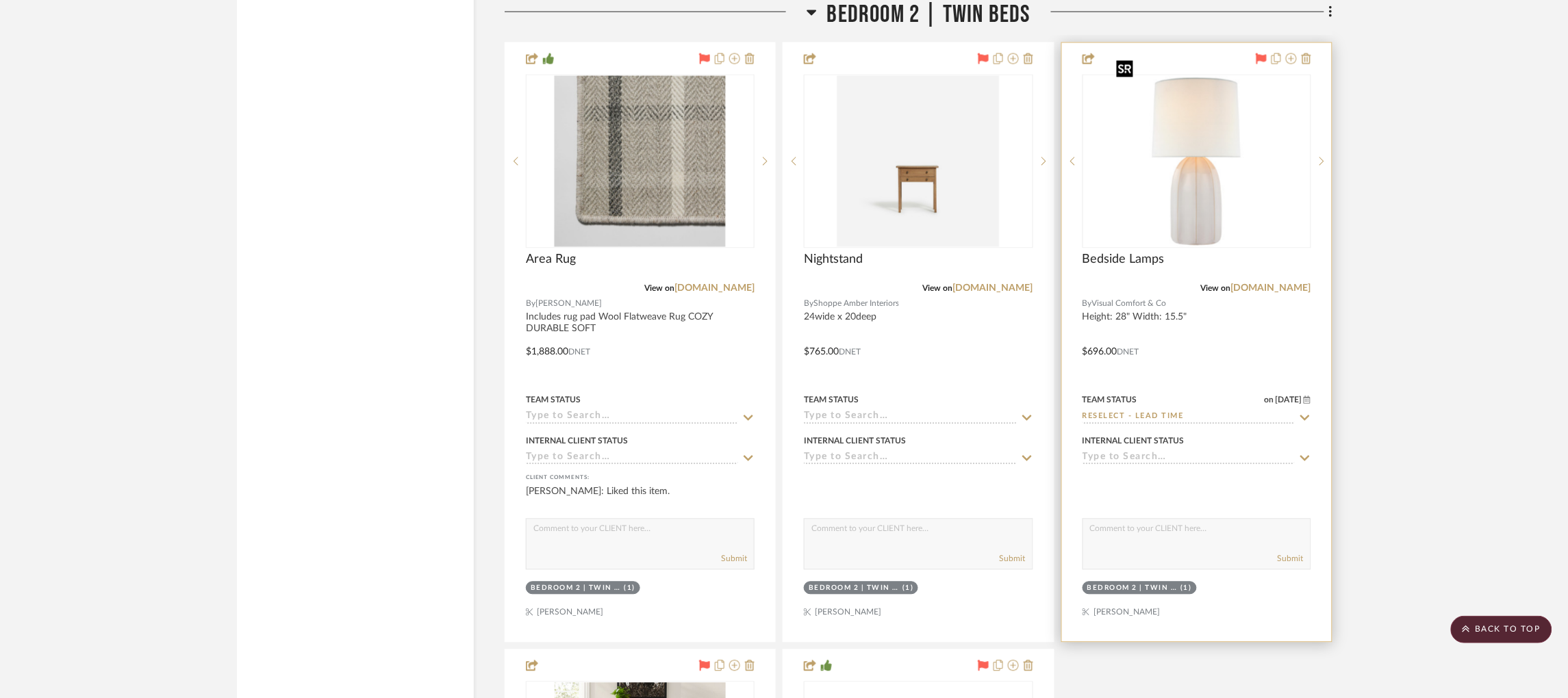
click at [1187, 175] on img "0" at bounding box center [1197, 161] width 171 height 171
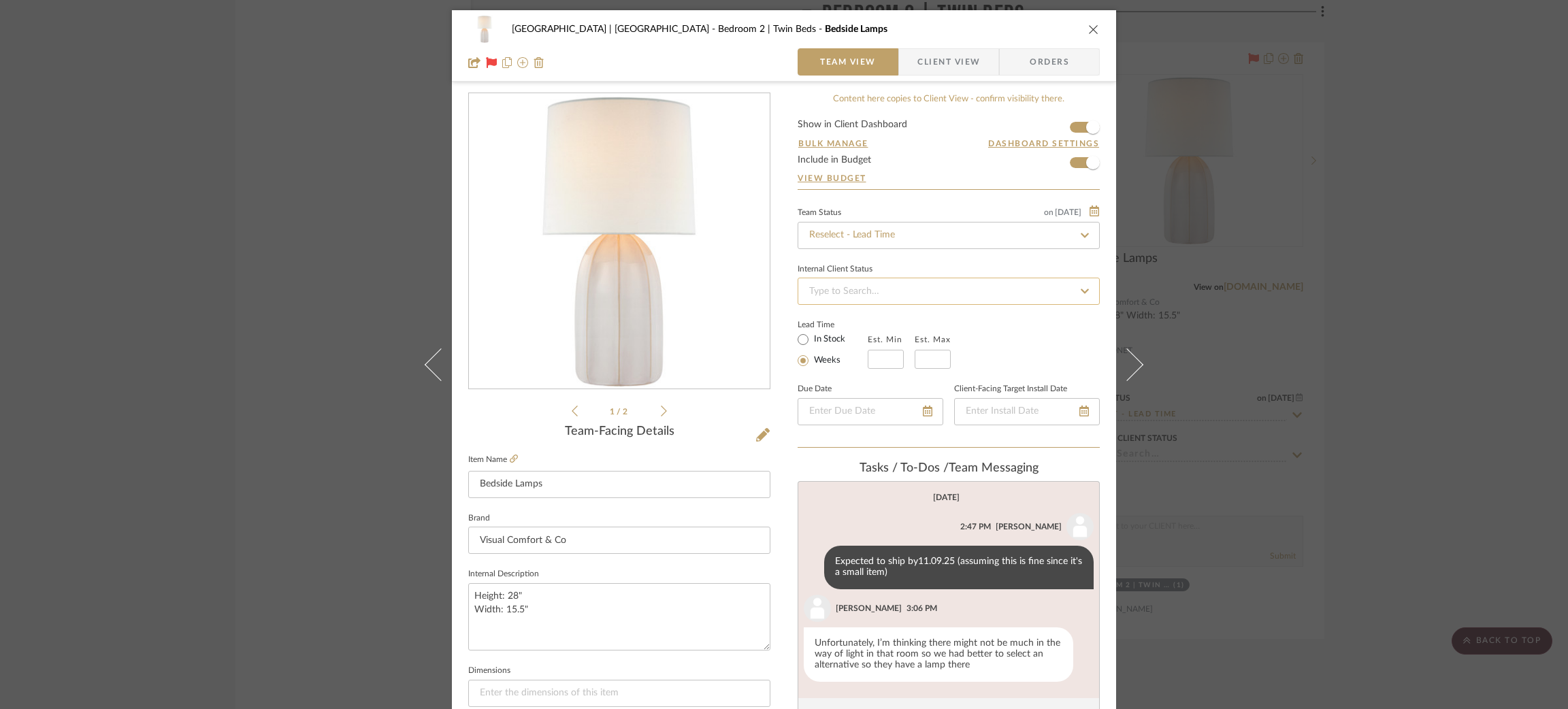
scroll to position [182, 0]
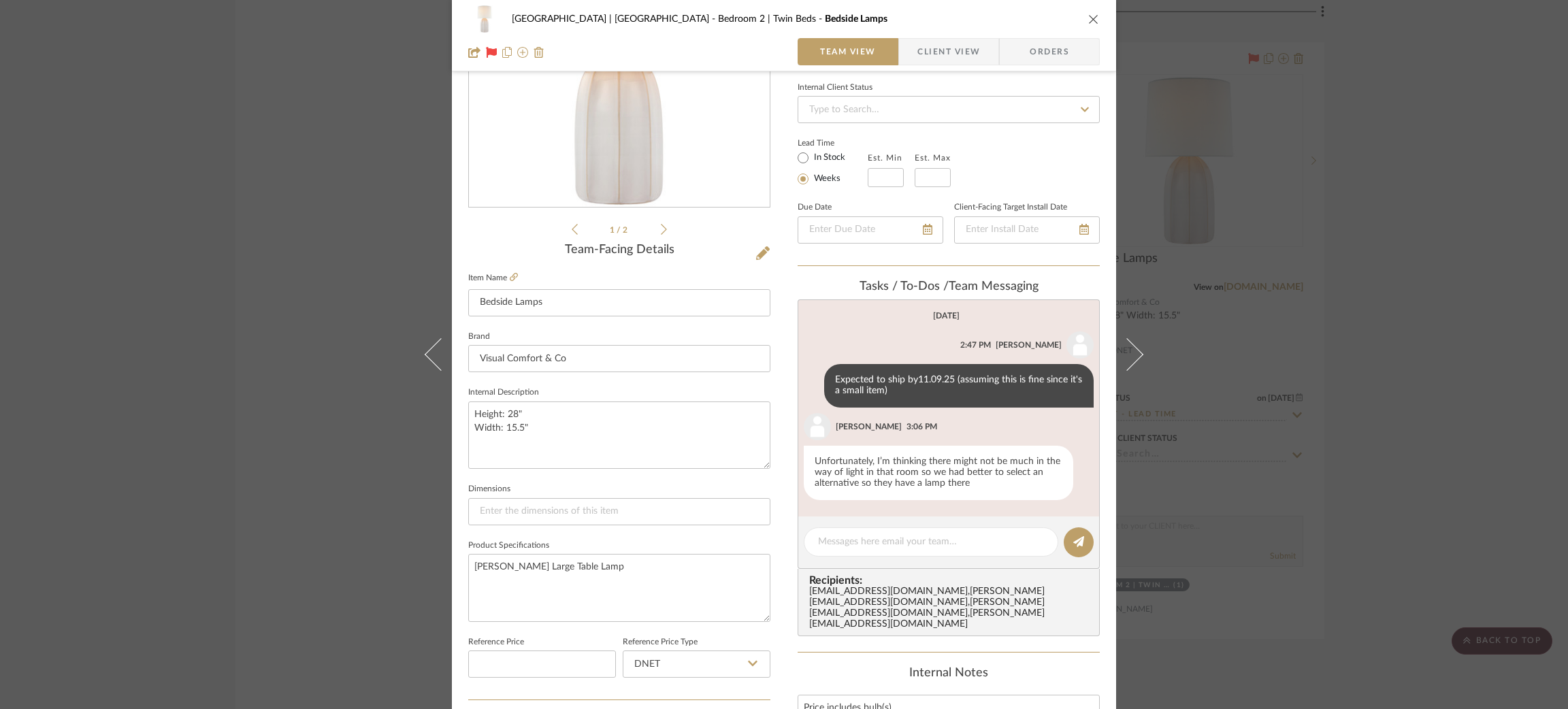
click at [296, 366] on div "Meadow Mountain | Vail Valley Bedroom 2 | Twin Beds Bedside Lamps Team View Cli…" at bounding box center [784, 354] width 1568 height 709
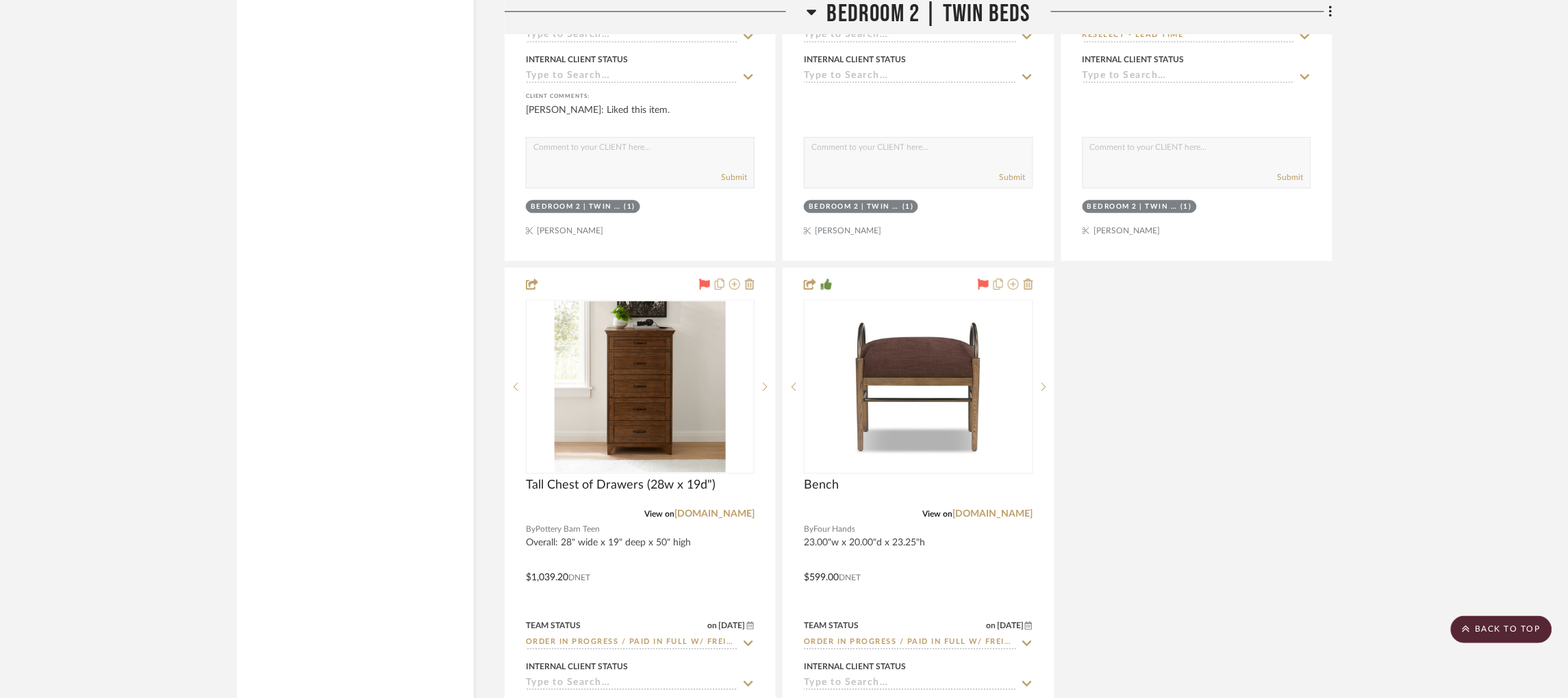
scroll to position [13031, 0]
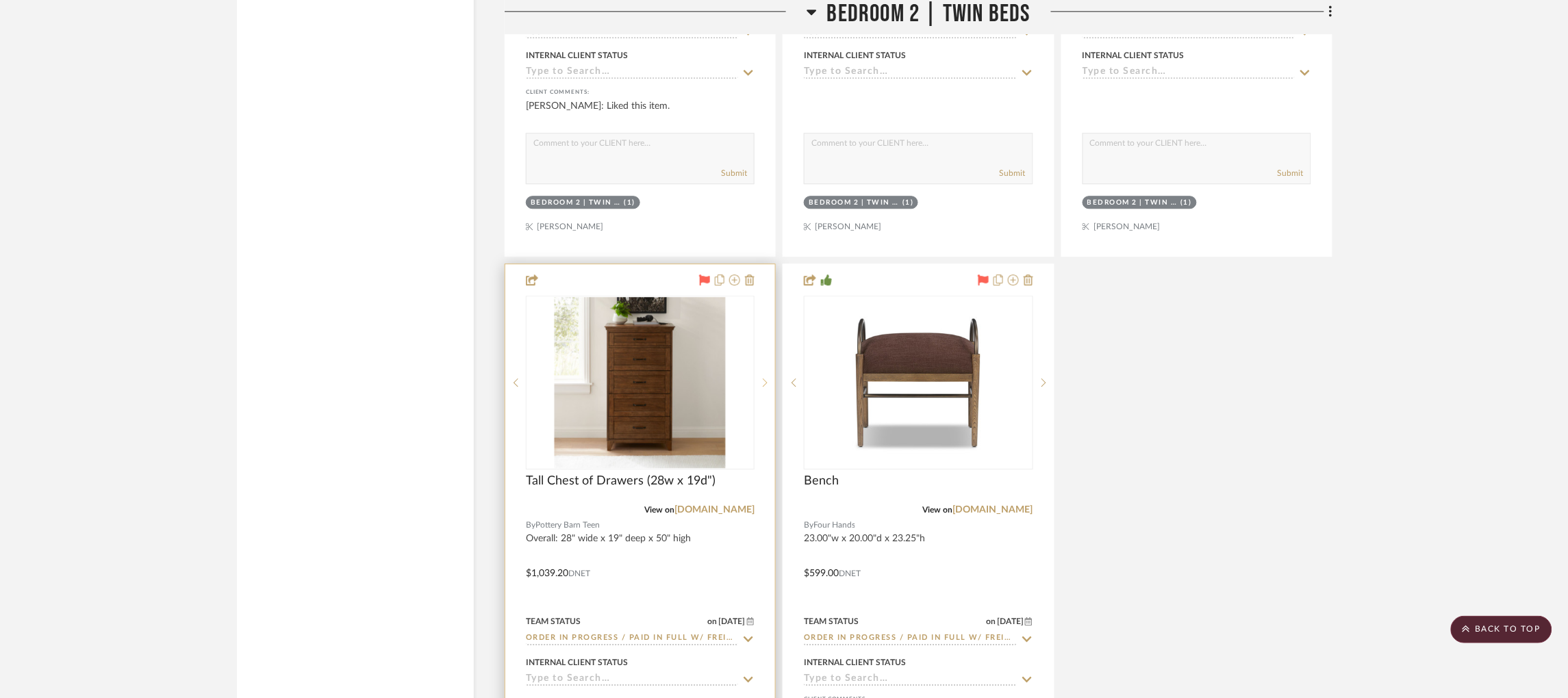
click at [769, 378] on sr-next-btn at bounding box center [764, 383] width 20 height 10
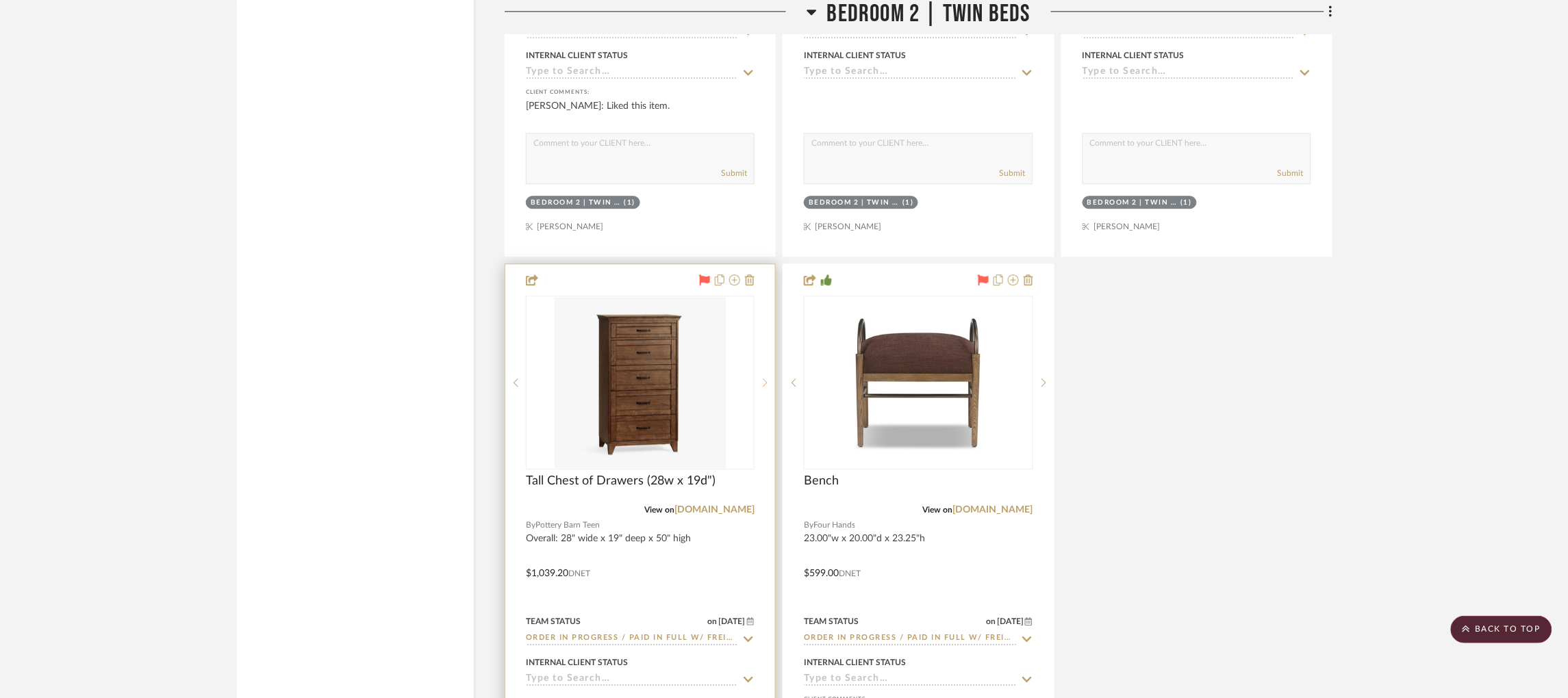
click at [769, 378] on sr-next-btn at bounding box center [764, 383] width 20 height 10
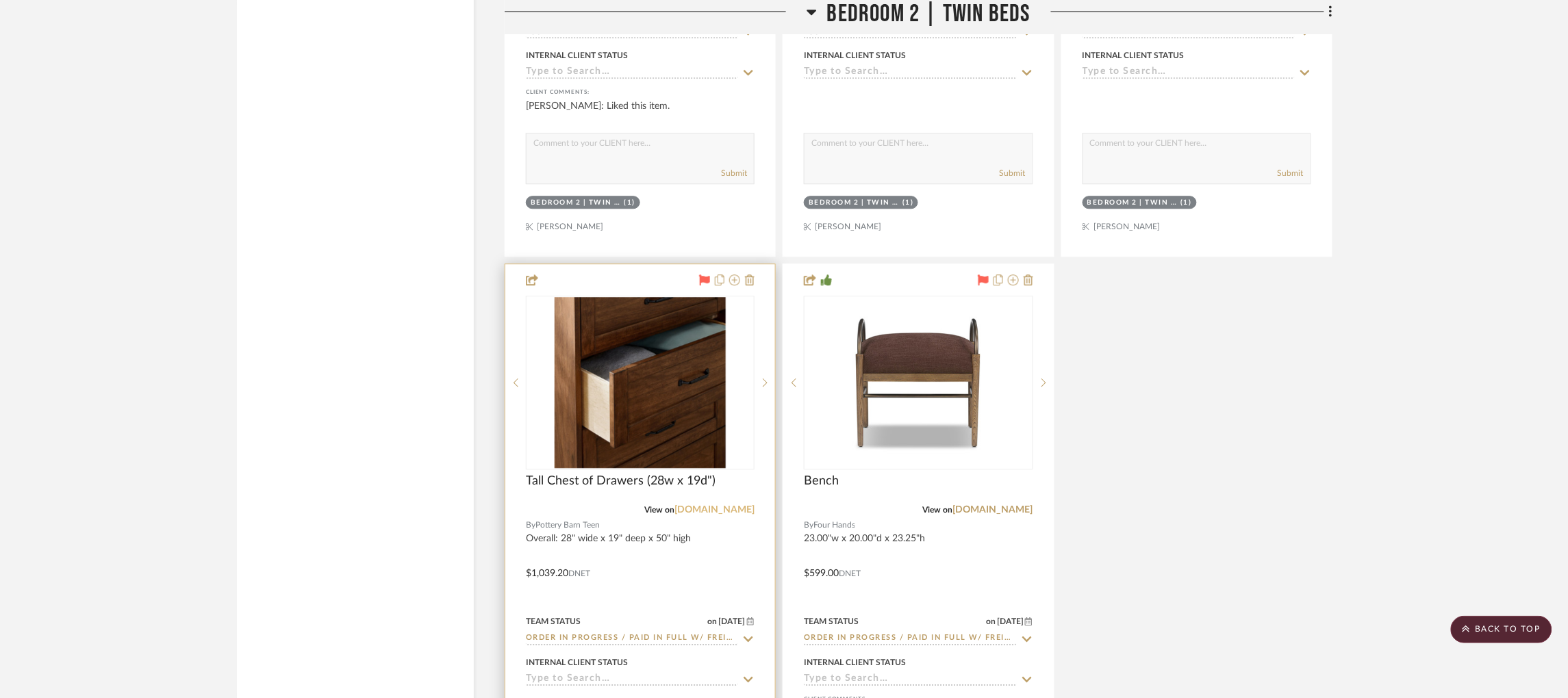
drag, startPoint x: 723, startPoint y: 483, endPoint x: 708, endPoint y: 486, distance: 15.3
click at [708, 505] on link "[DOMAIN_NAME]" at bounding box center [714, 510] width 80 height 10
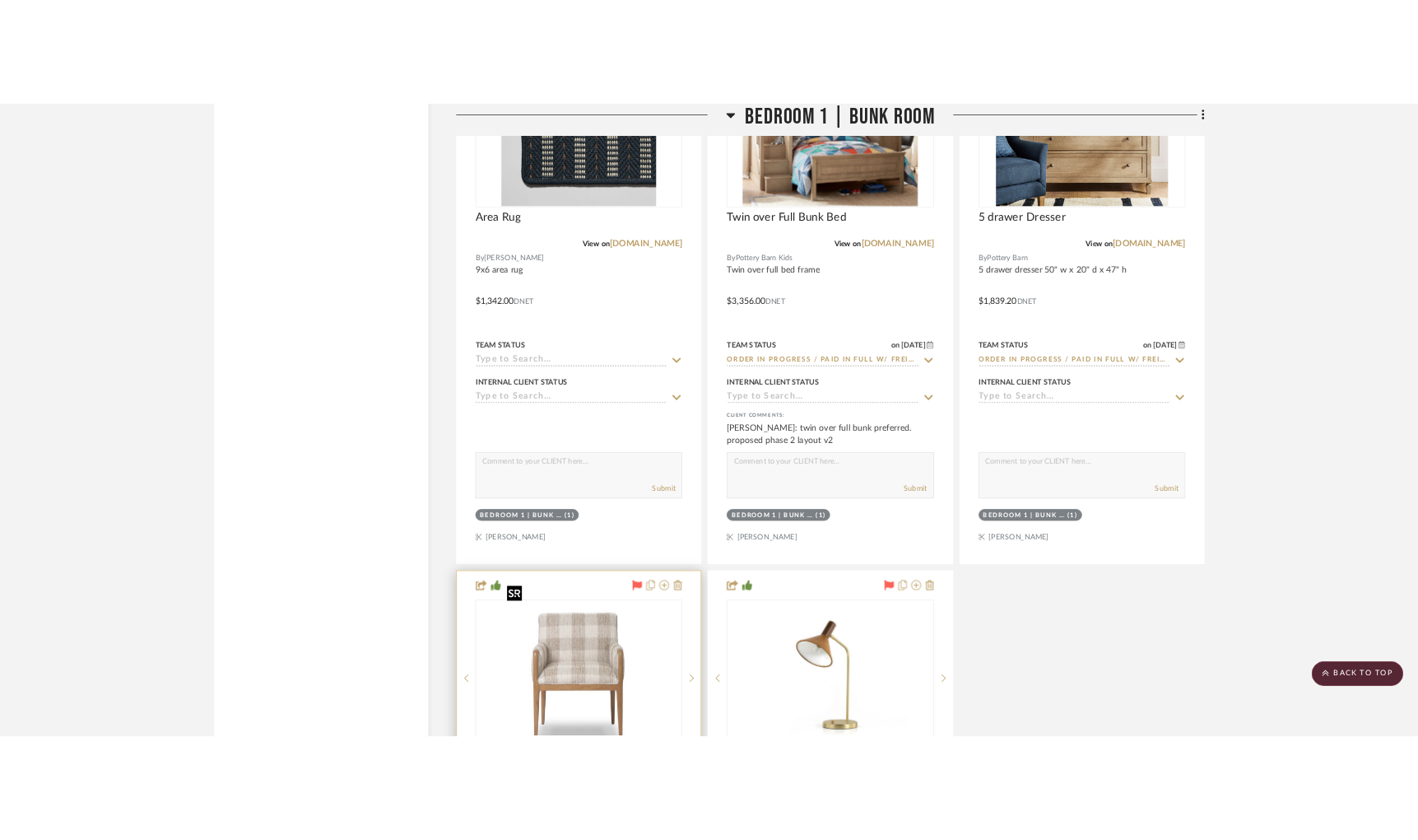
scroll to position [13841, 0]
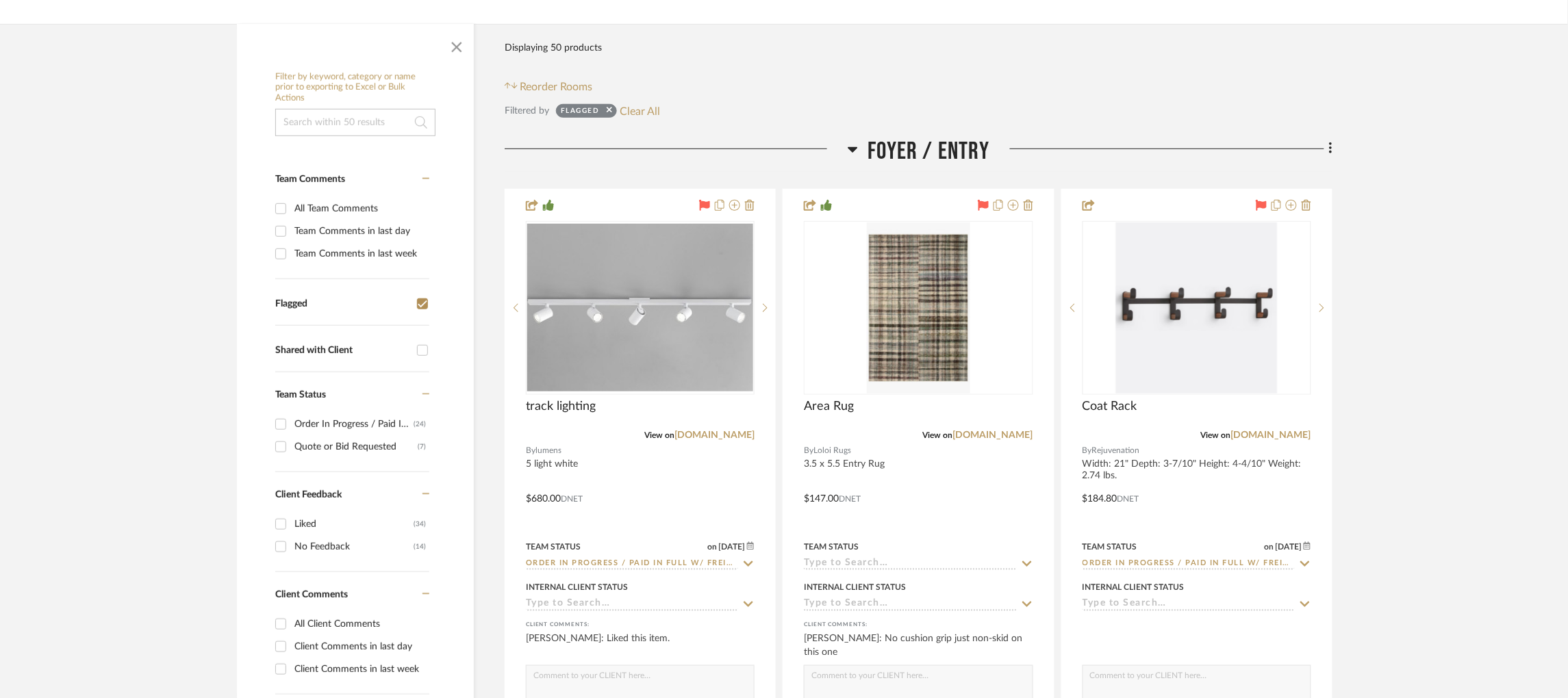
scroll to position [245, 0]
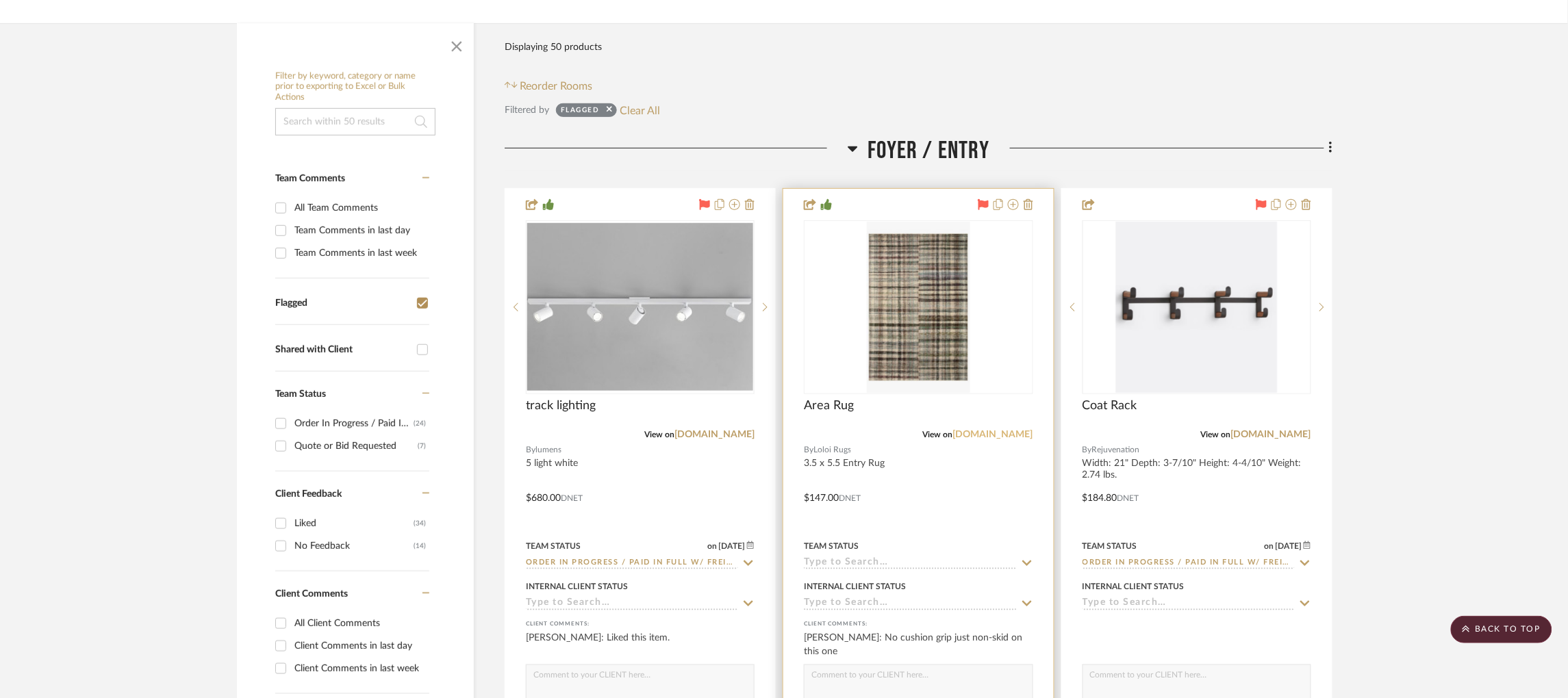
click at [1004, 430] on link "[DOMAIN_NAME]" at bounding box center [993, 434] width 80 height 10
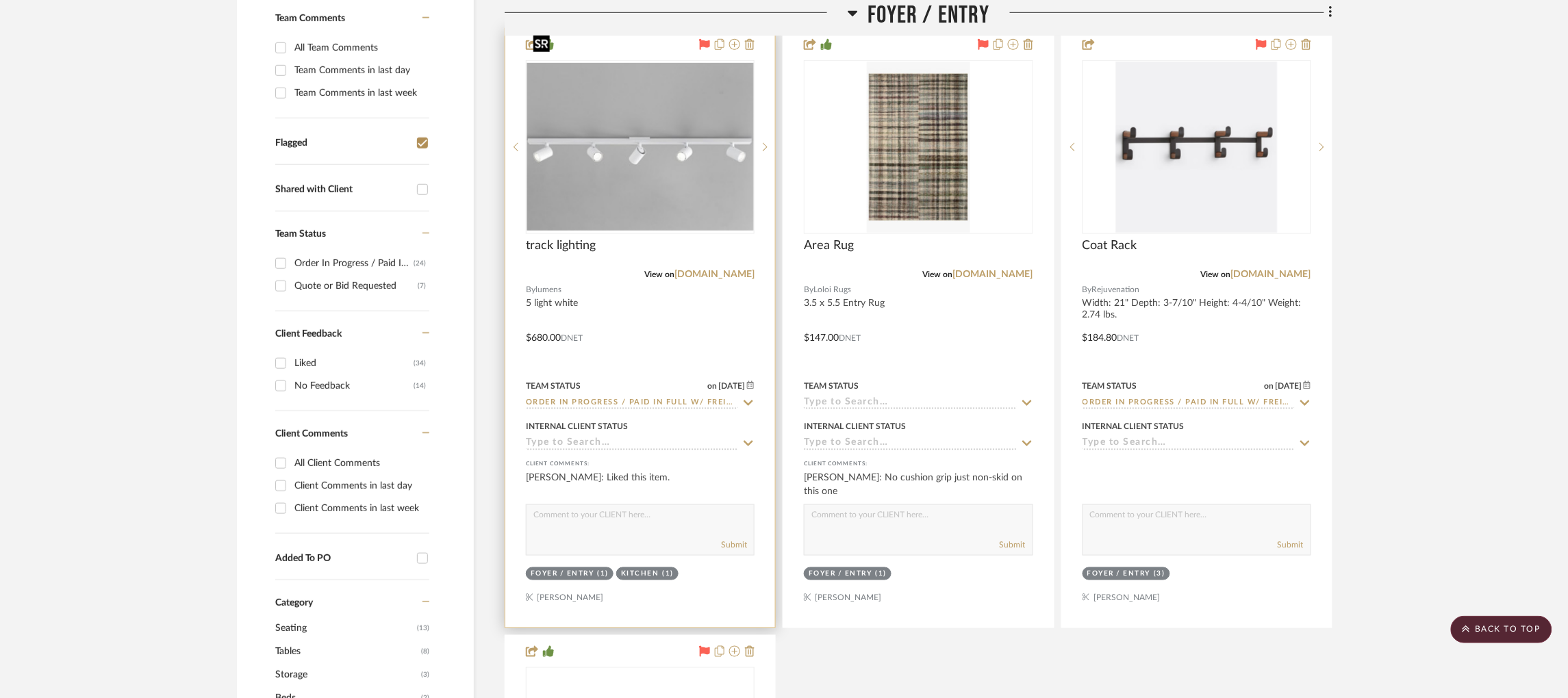
scroll to position [0, 0]
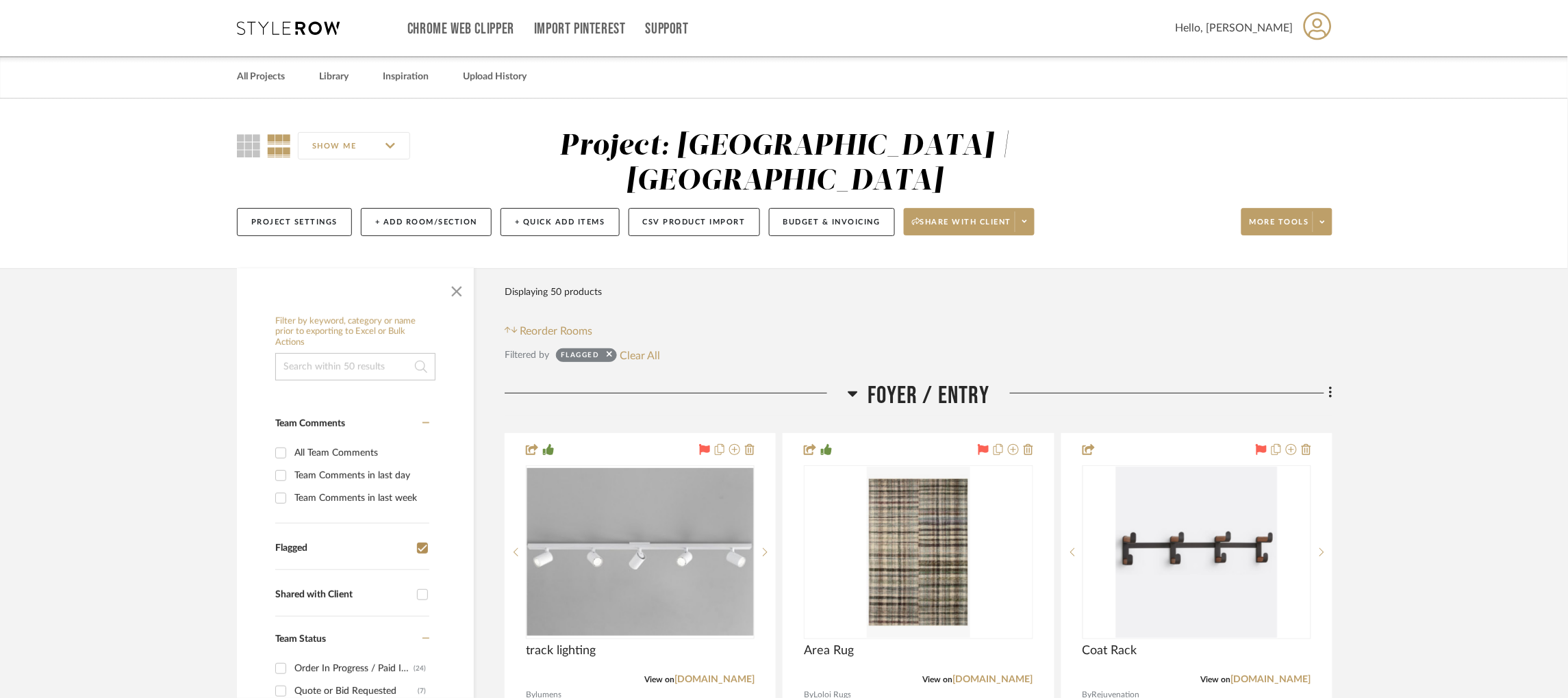
click at [295, 28] on icon at bounding box center [288, 28] width 102 height 14
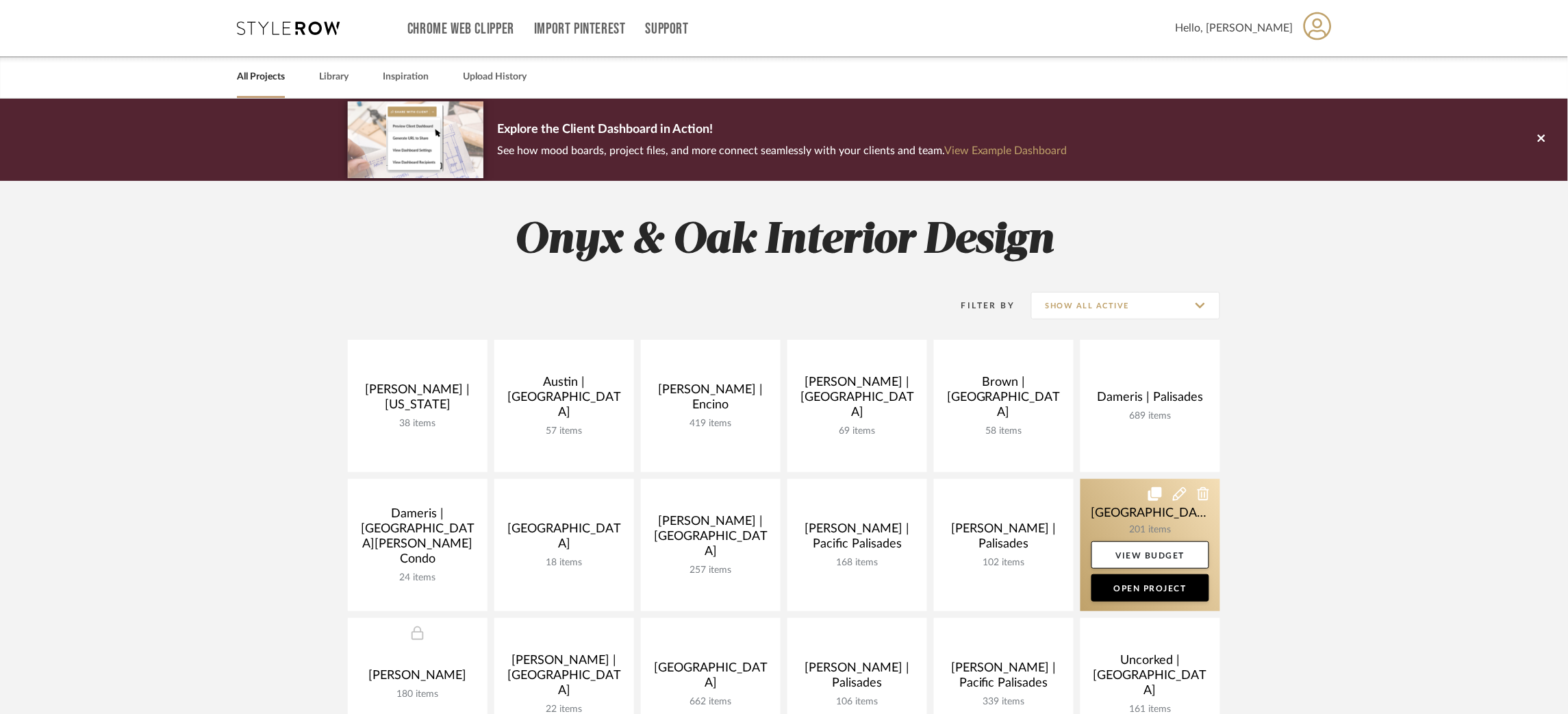
click at [1117, 518] on link at bounding box center [1150, 544] width 139 height 132
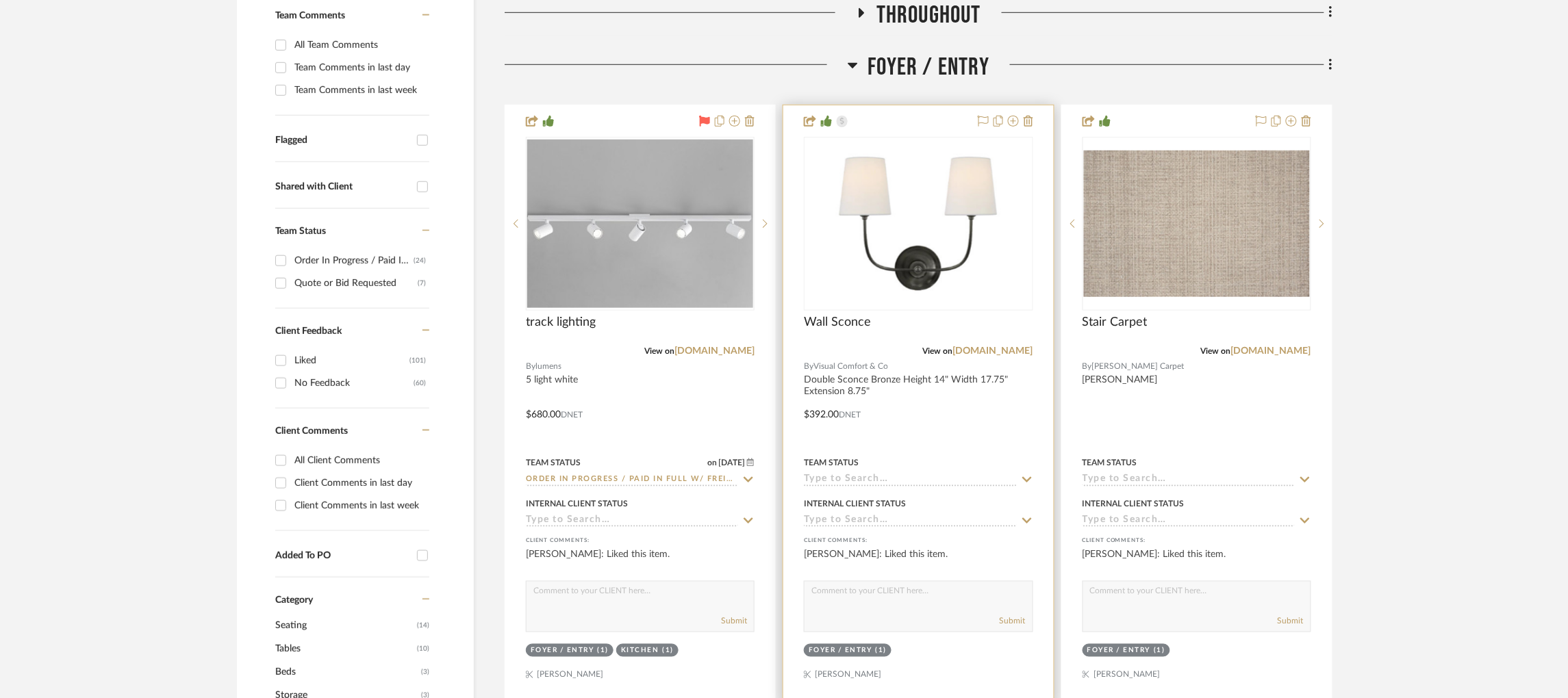
scroll to position [410, 0]
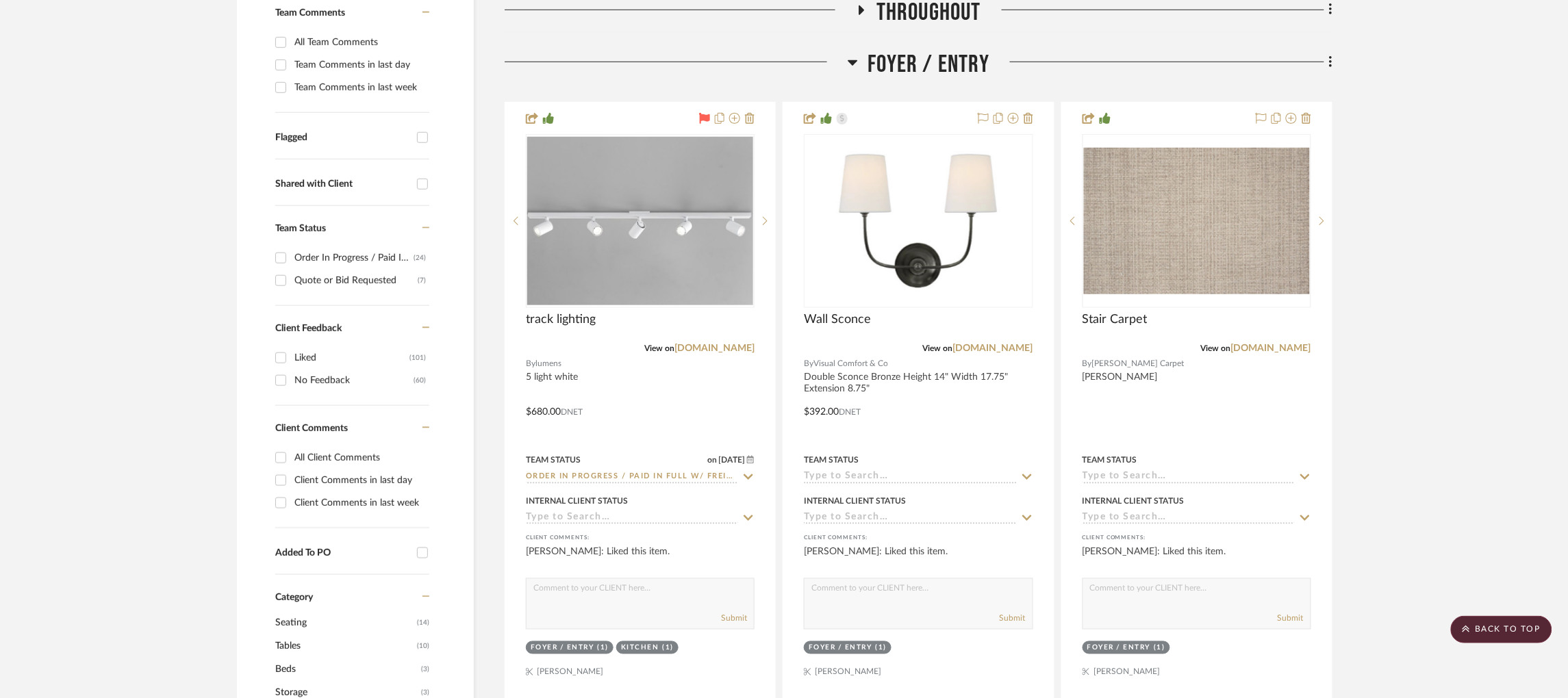
click at [845, 50] on div at bounding box center [676, 67] width 343 height 35
click at [854, 60] on icon at bounding box center [852, 62] width 10 height 5
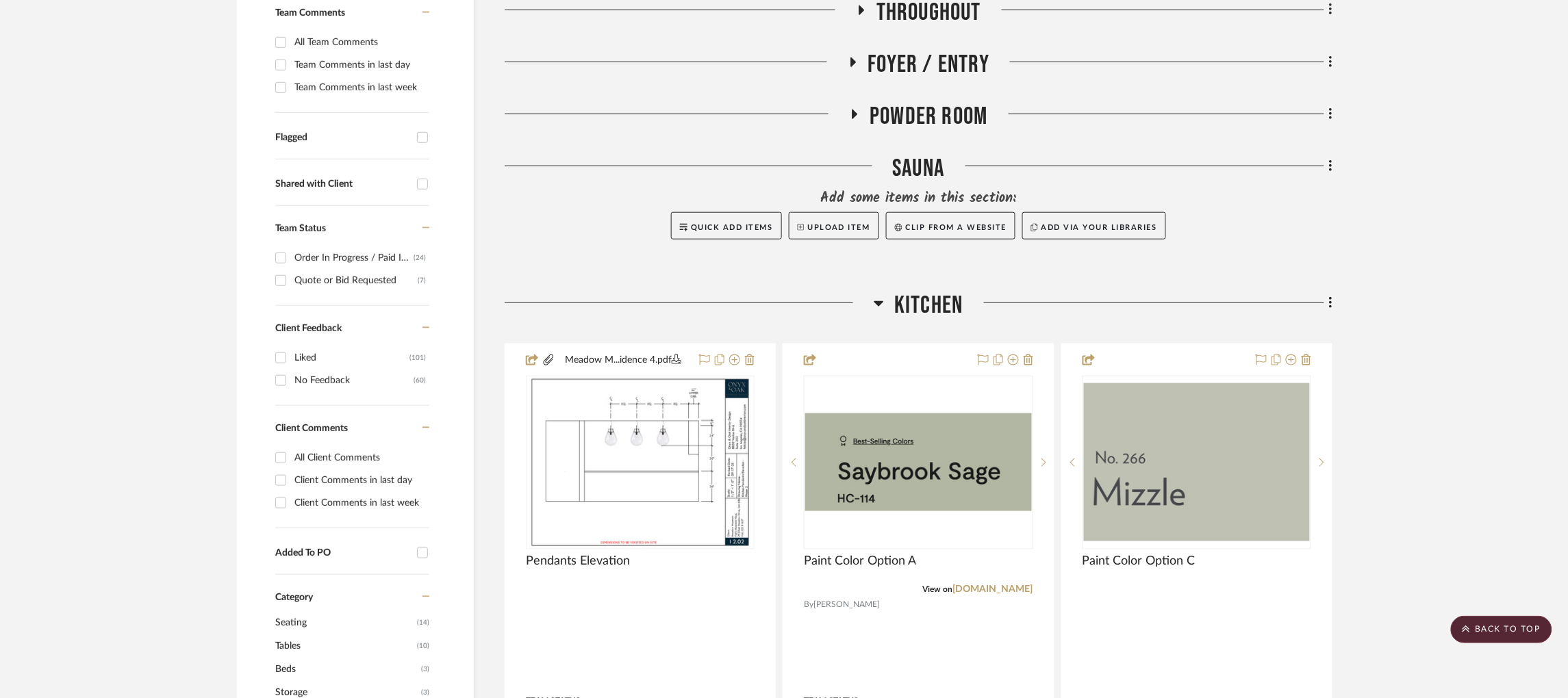
click at [884, 295] on icon at bounding box center [879, 303] width 11 height 17
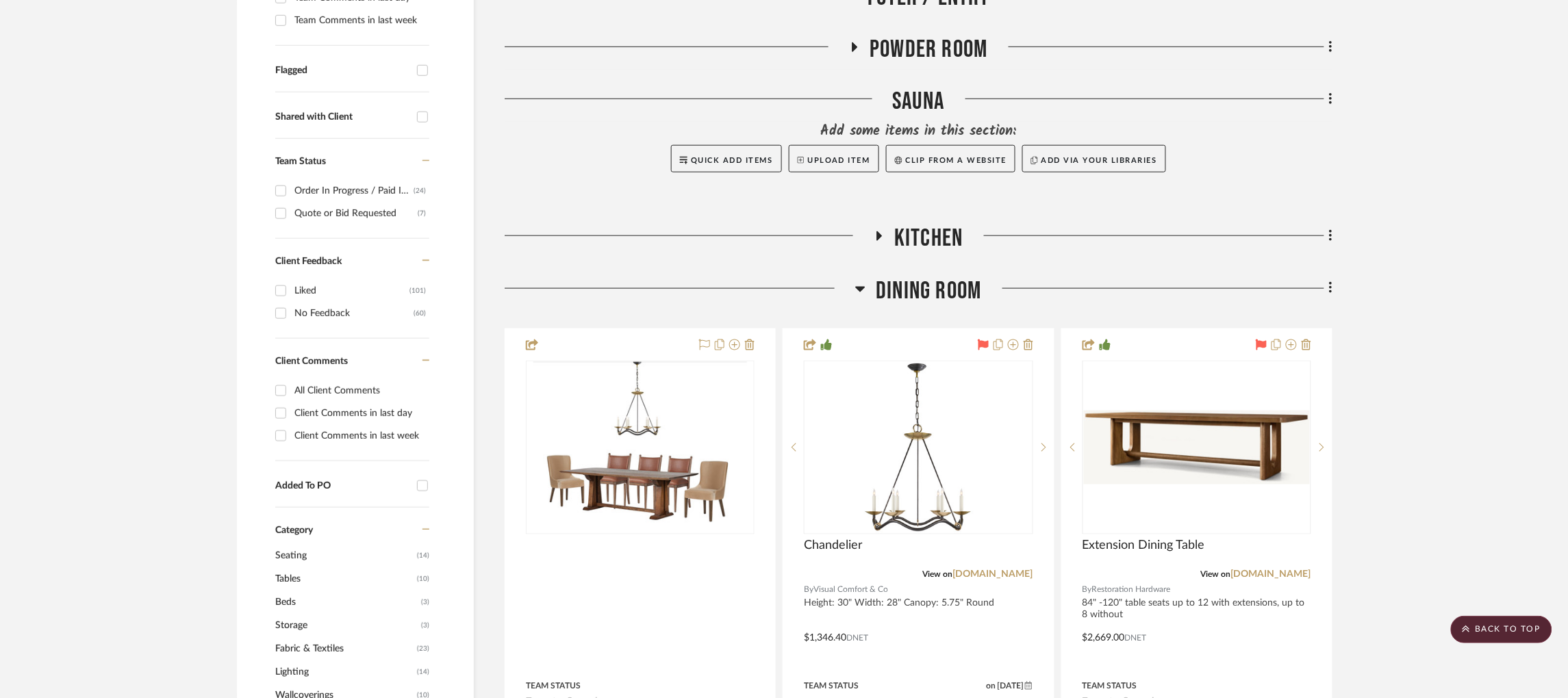
scroll to position [512, 0]
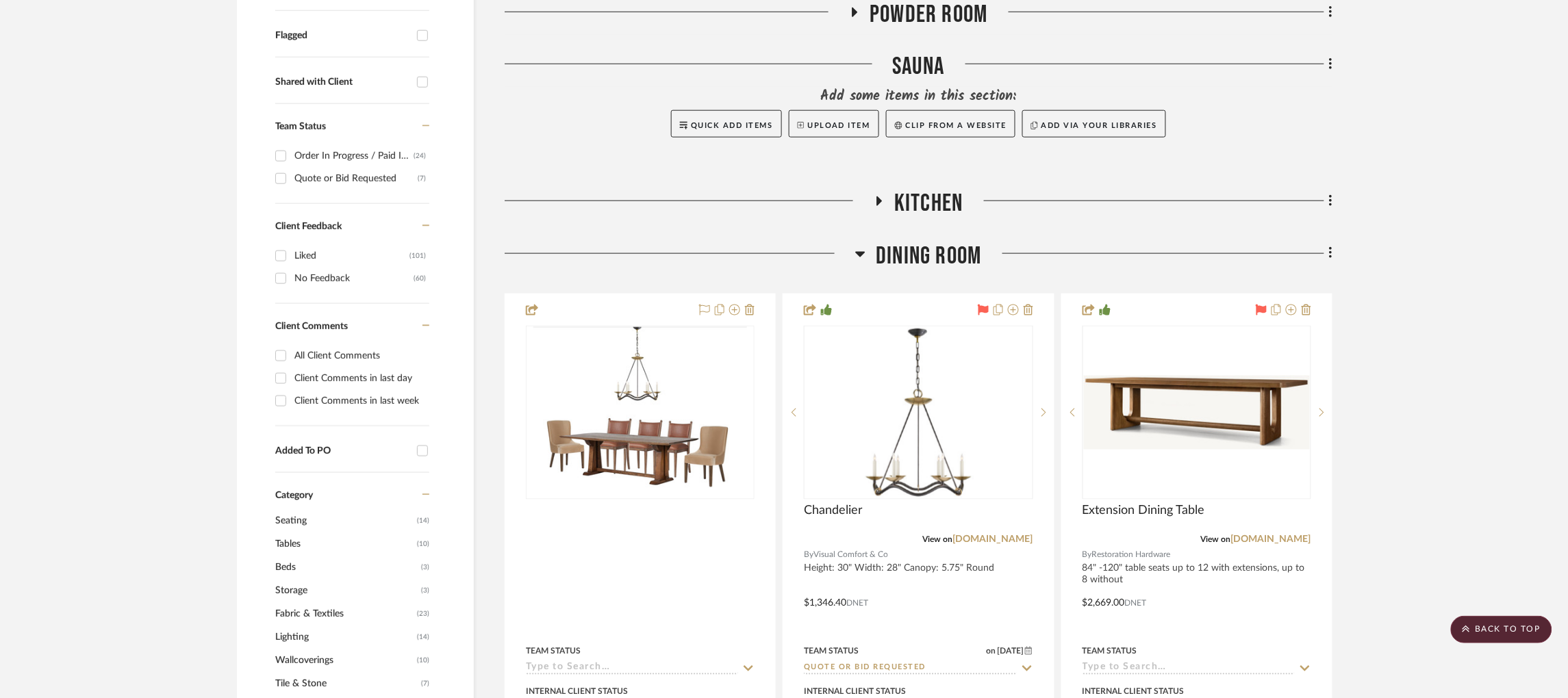
click at [862, 251] on icon at bounding box center [860, 254] width 10 height 5
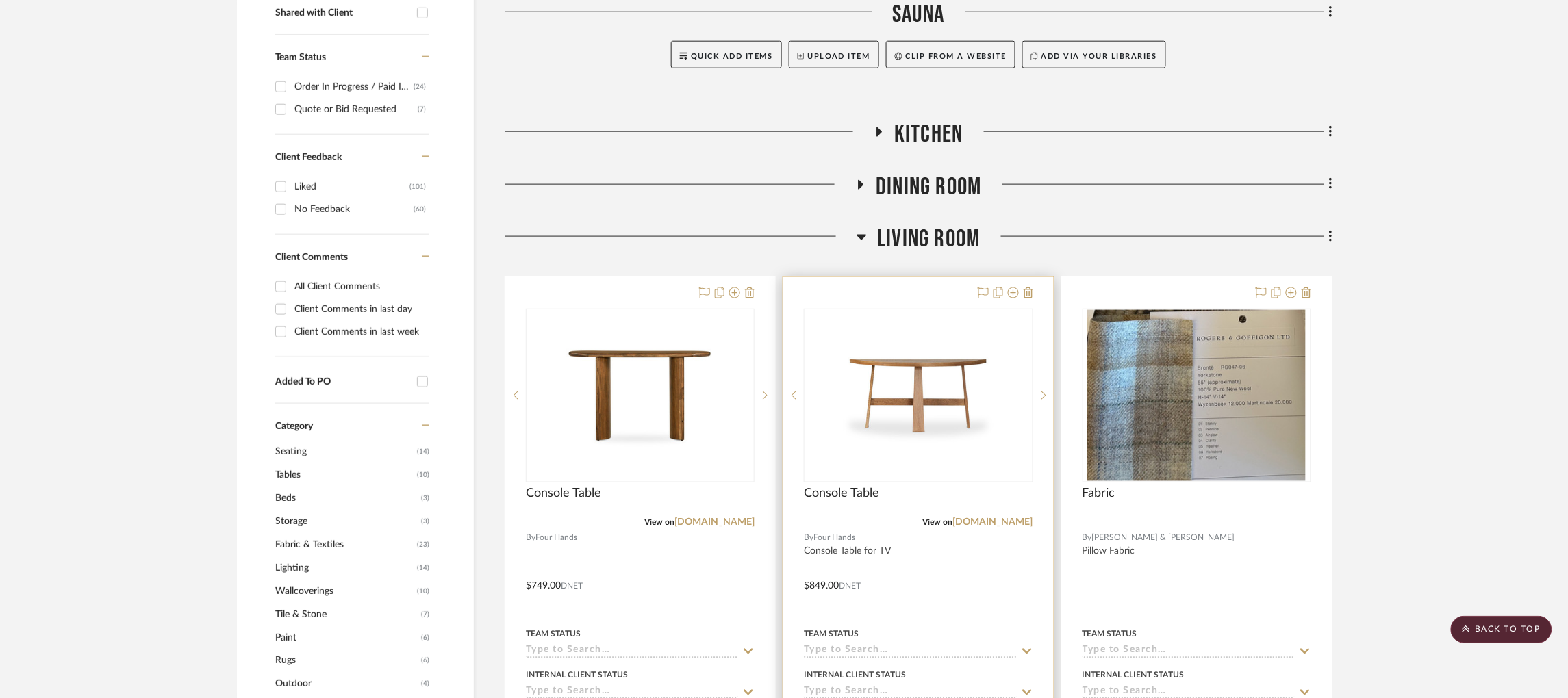
scroll to position [615, 0]
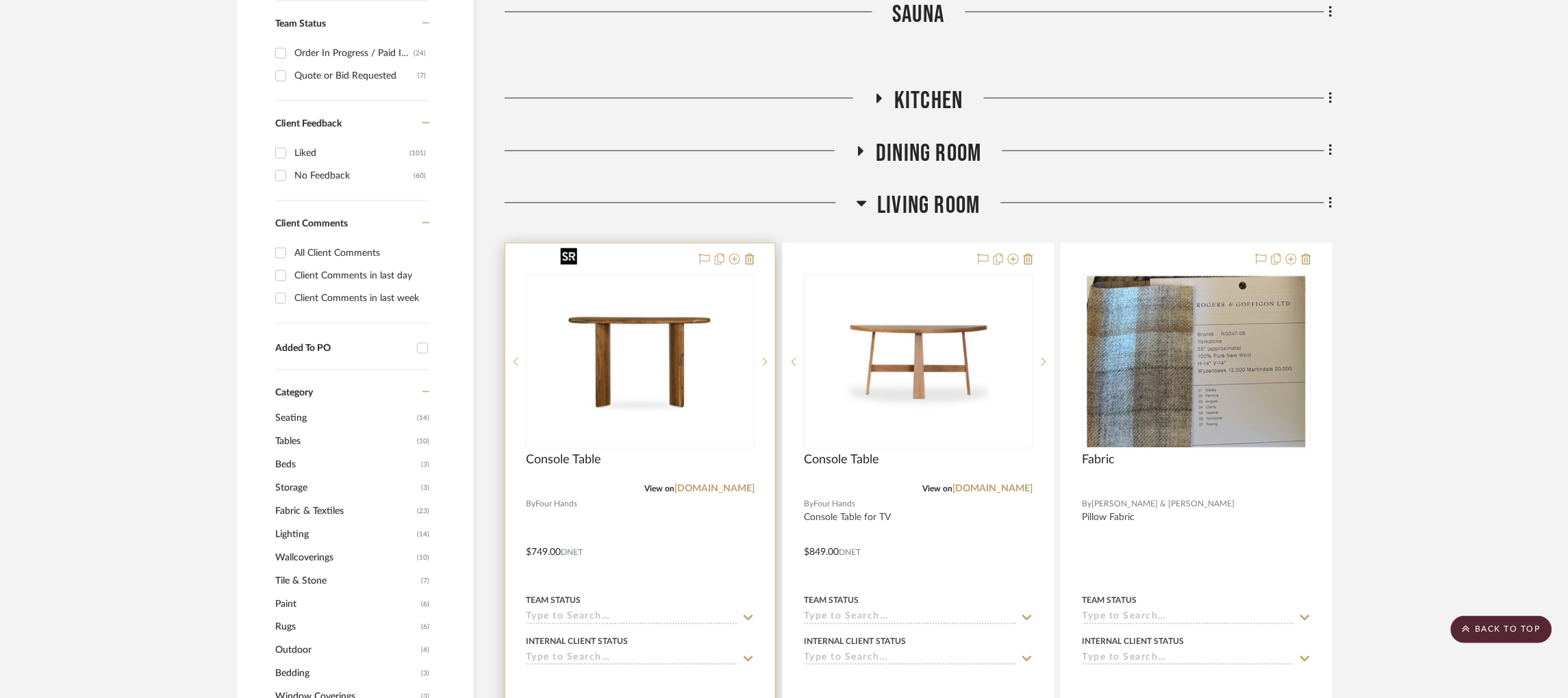
click at [704, 293] on img "0" at bounding box center [640, 361] width 171 height 171
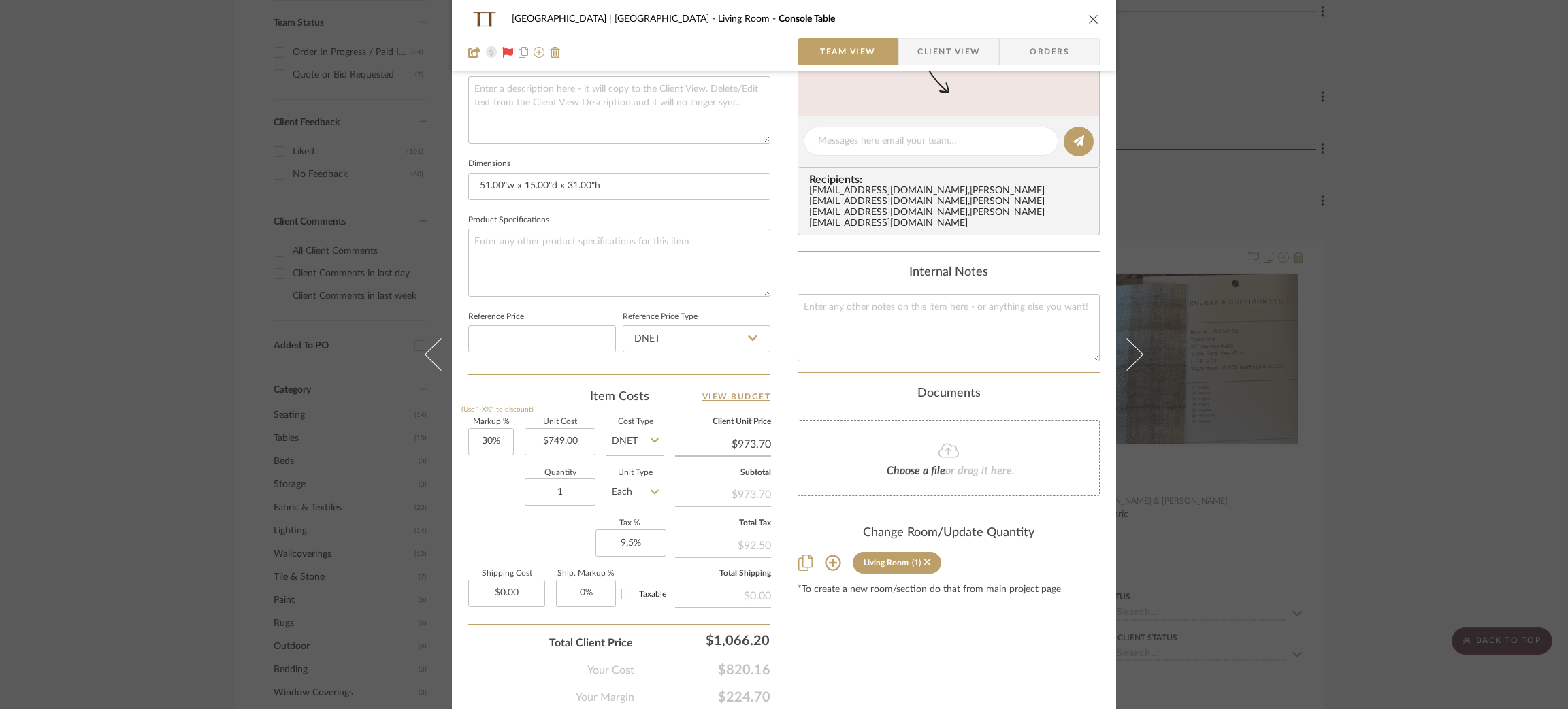
scroll to position [509, 0]
click at [495, 427] on input "30" at bounding box center [491, 439] width 46 height 27
type input "0%"
click at [544, 240] on textarea at bounding box center [619, 260] width 302 height 67
type input "$749.00"
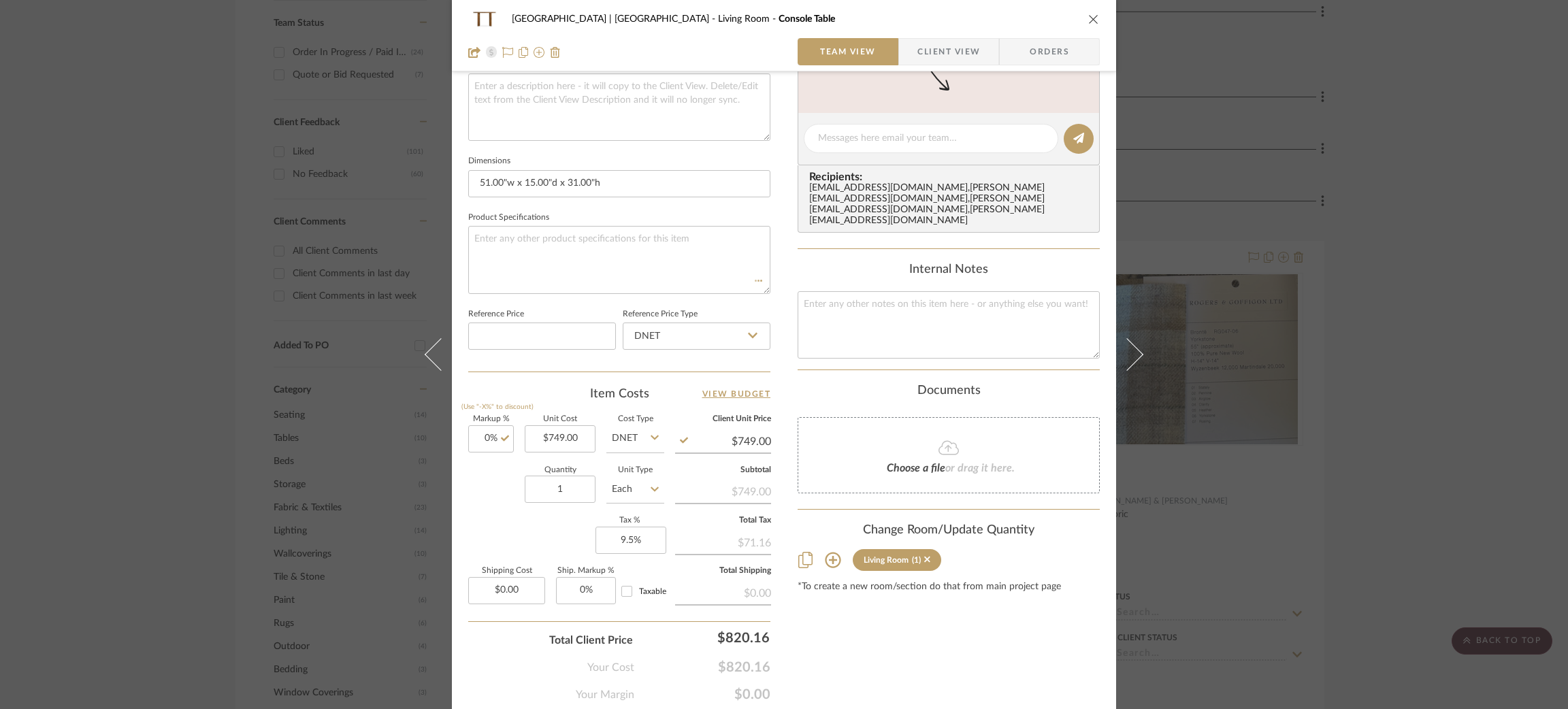
click at [1181, 298] on div "Meadow Mountain | [GEOGRAPHIC_DATA] Living Room Console Table Team View Client …" at bounding box center [784, 354] width 1568 height 709
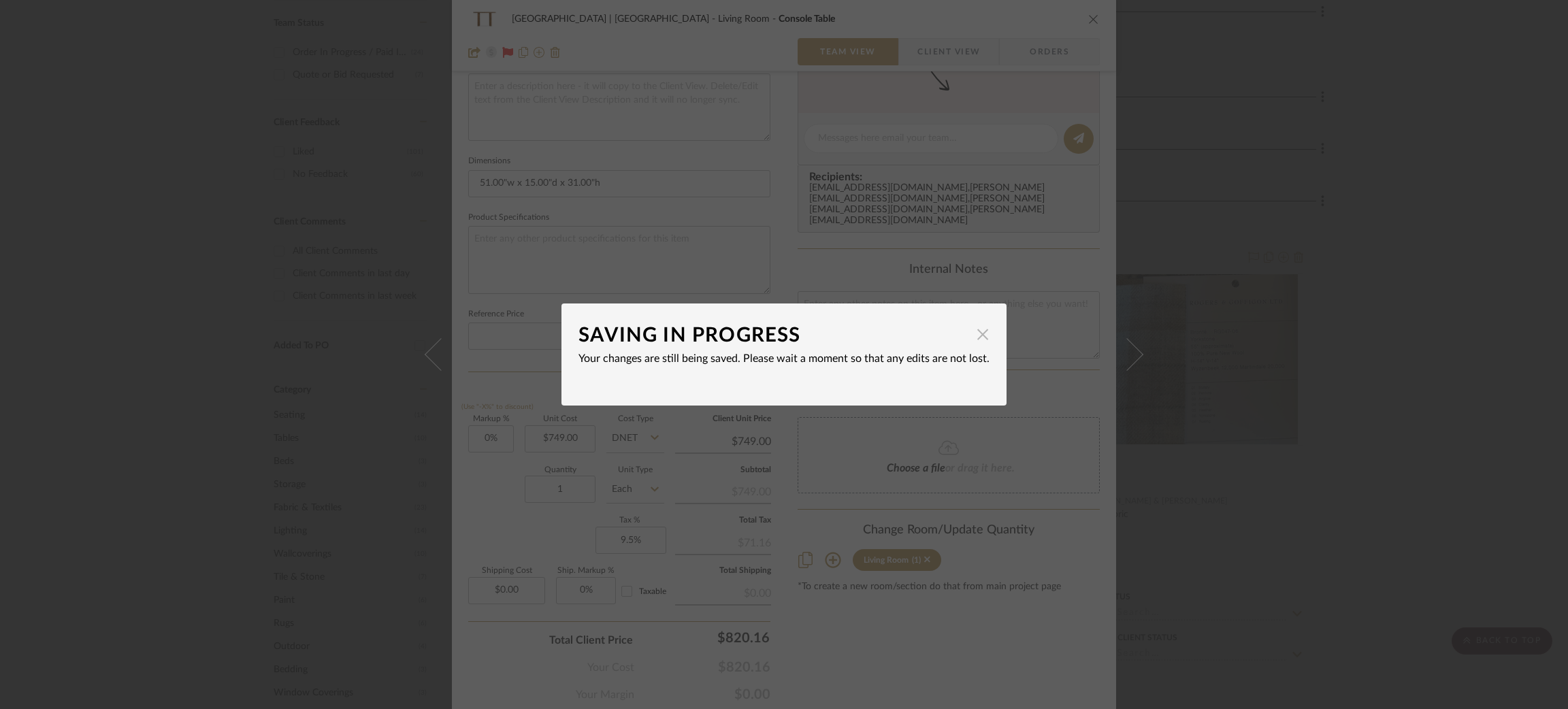
click at [975, 340] on span "button" at bounding box center [983, 334] width 27 height 27
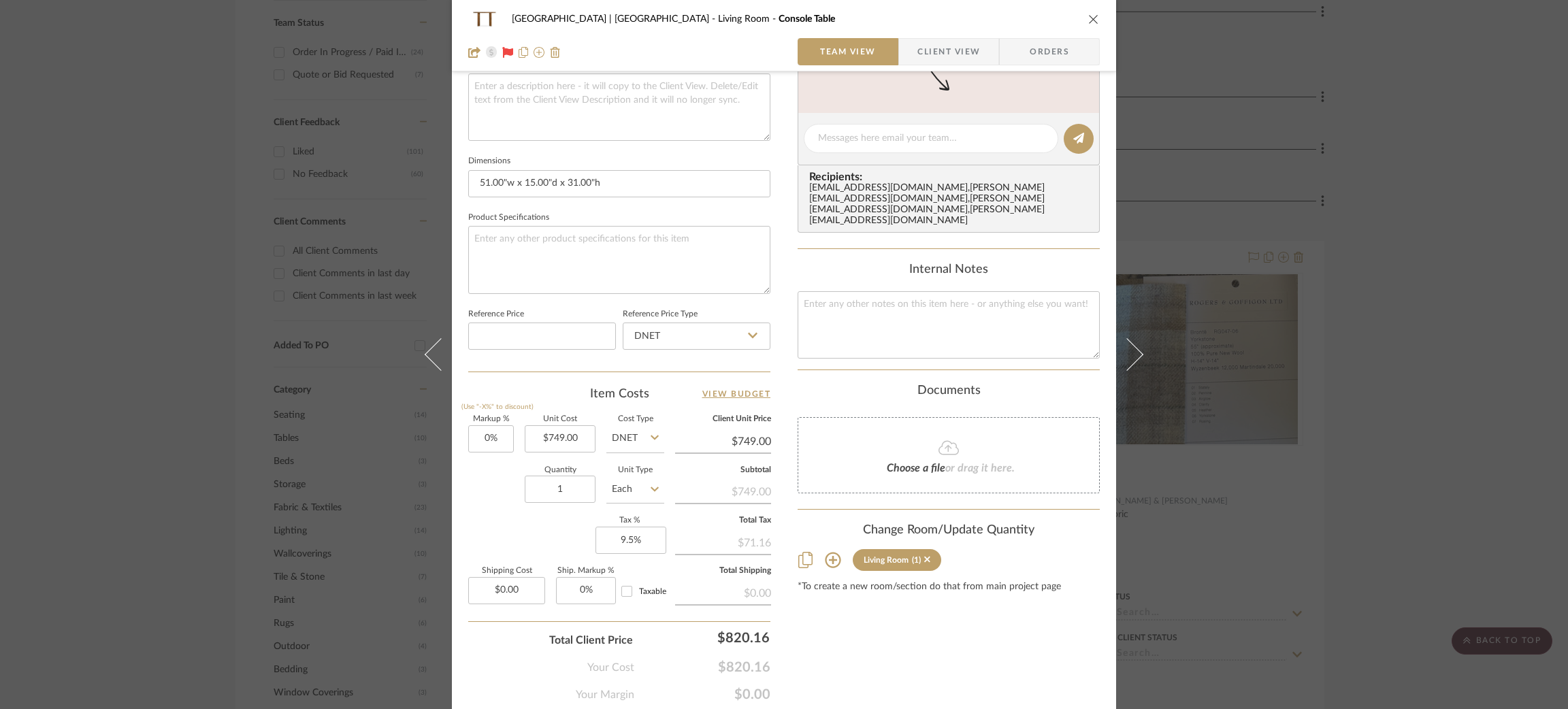
click at [136, 196] on div "Meadow Mountain | [GEOGRAPHIC_DATA] Living Room Console Table Team View Client …" at bounding box center [784, 354] width 1568 height 709
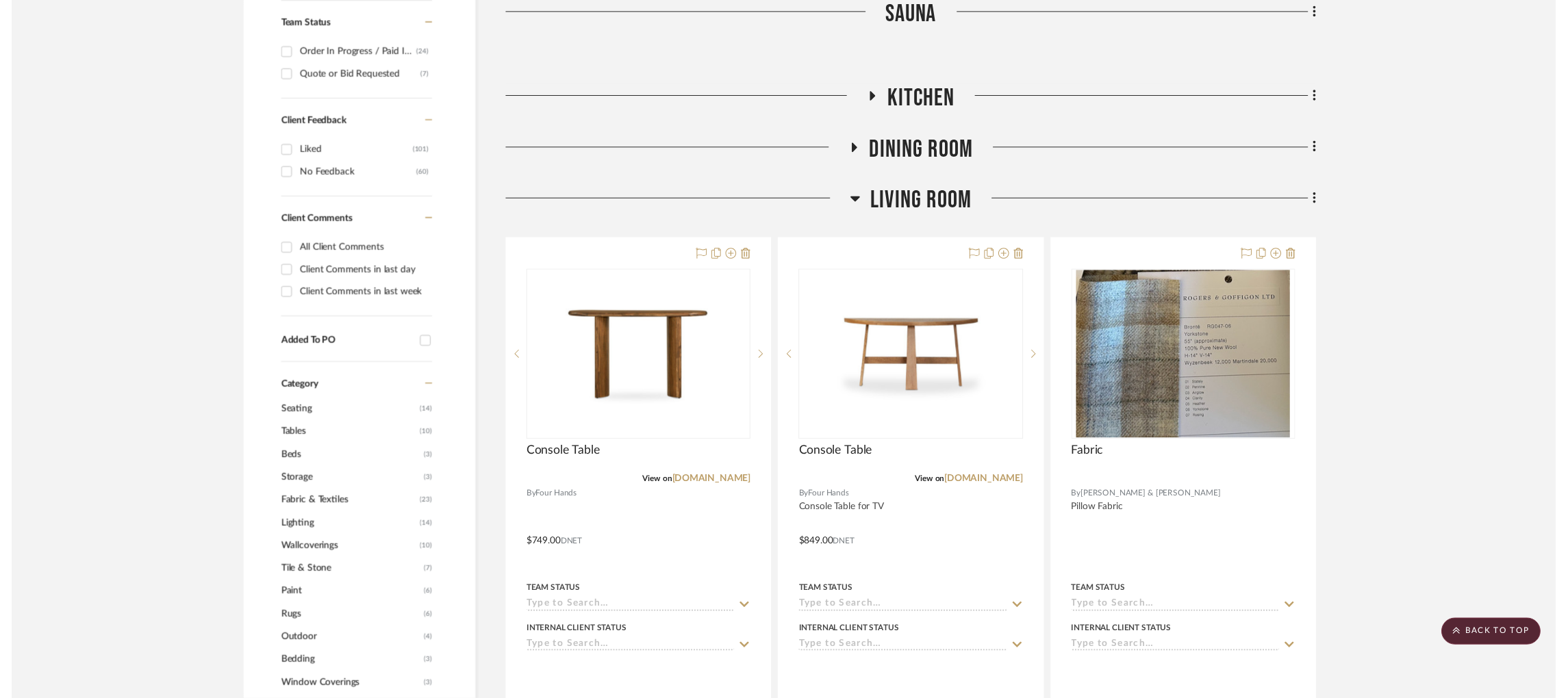
scroll to position [615, 0]
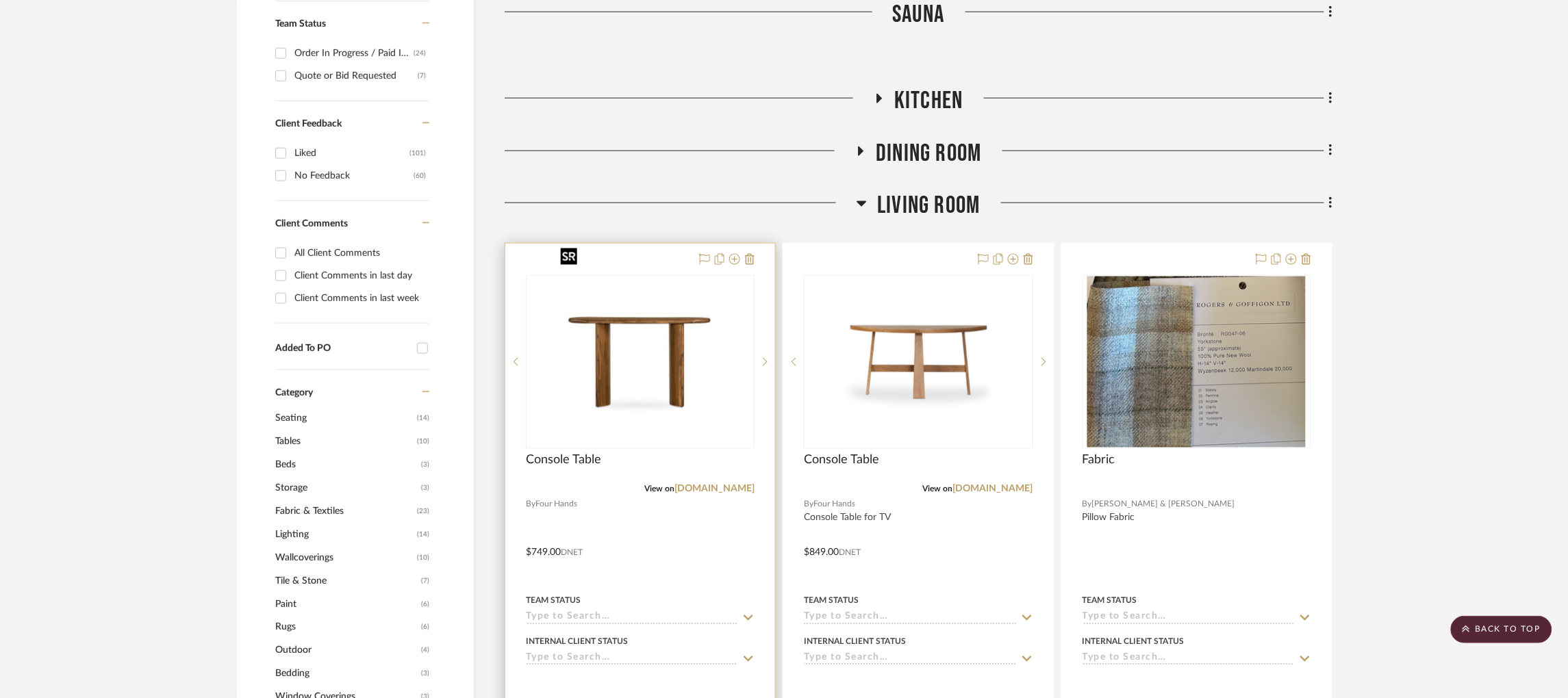
click at [692, 310] on img "0" at bounding box center [640, 361] width 171 height 171
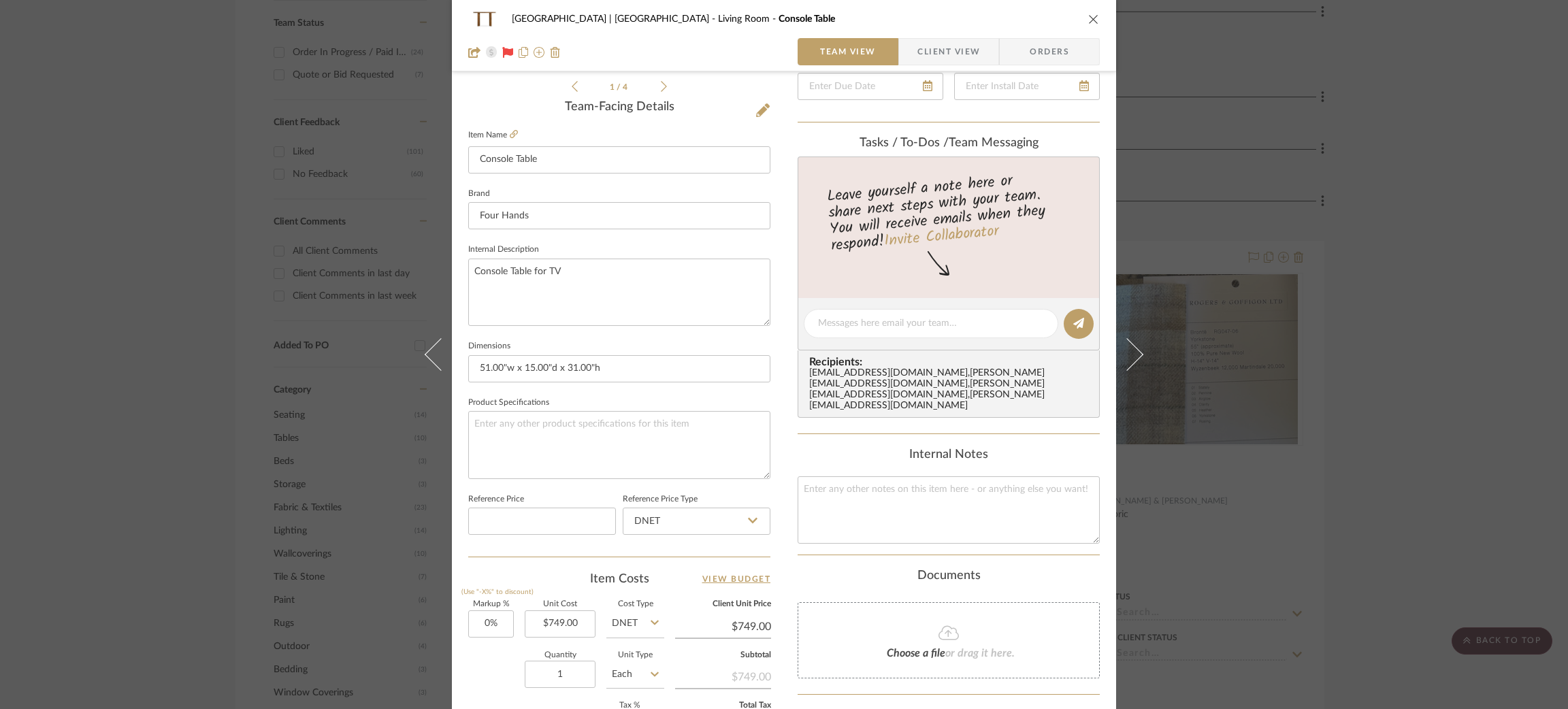
scroll to position [408, 0]
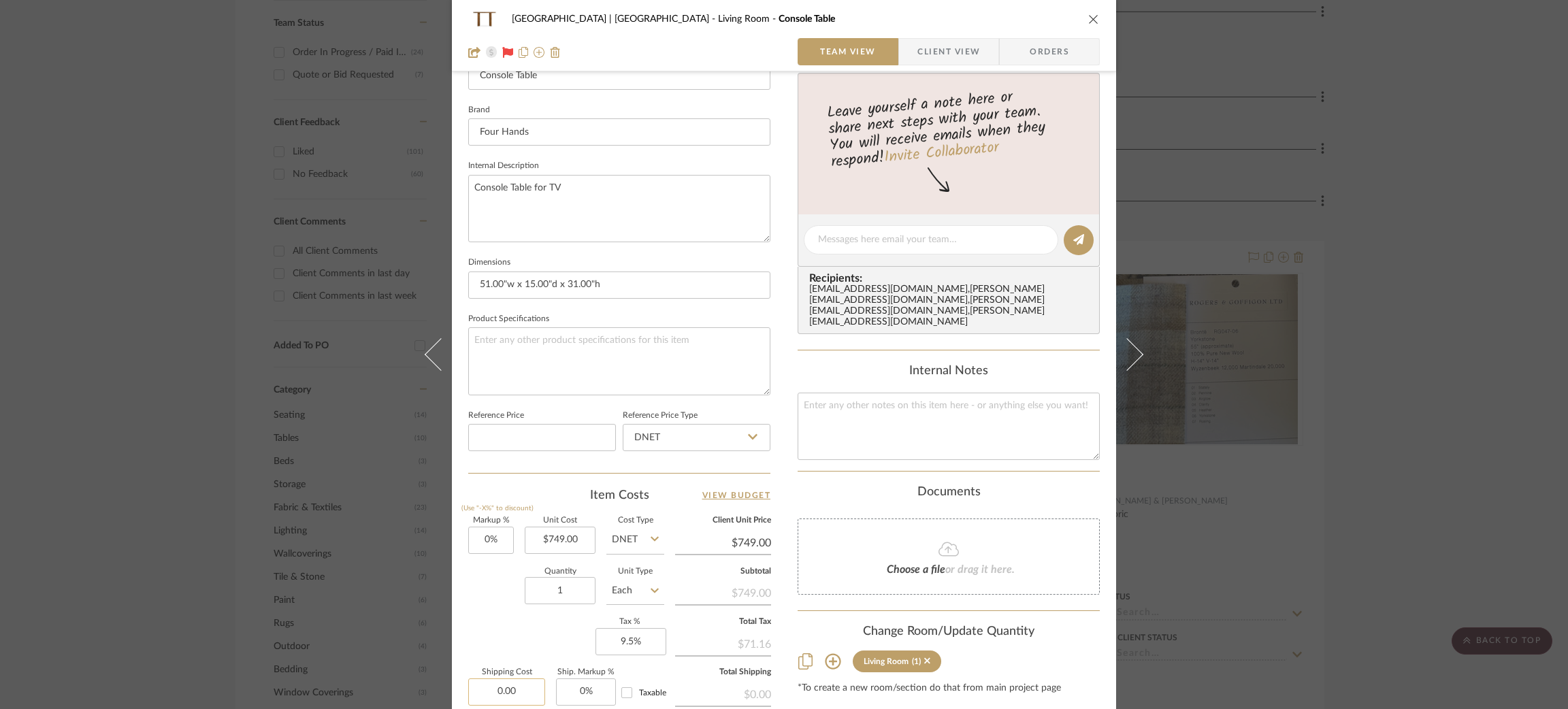
click at [528, 683] on input "0.00" at bounding box center [506, 692] width 77 height 27
type input "$112.35"
click at [635, 327] on textarea at bounding box center [619, 361] width 302 height 67
click at [112, 249] on div "Meadow Mountain | [GEOGRAPHIC_DATA] Living Room Console Table Team View Client …" at bounding box center [784, 354] width 1568 height 709
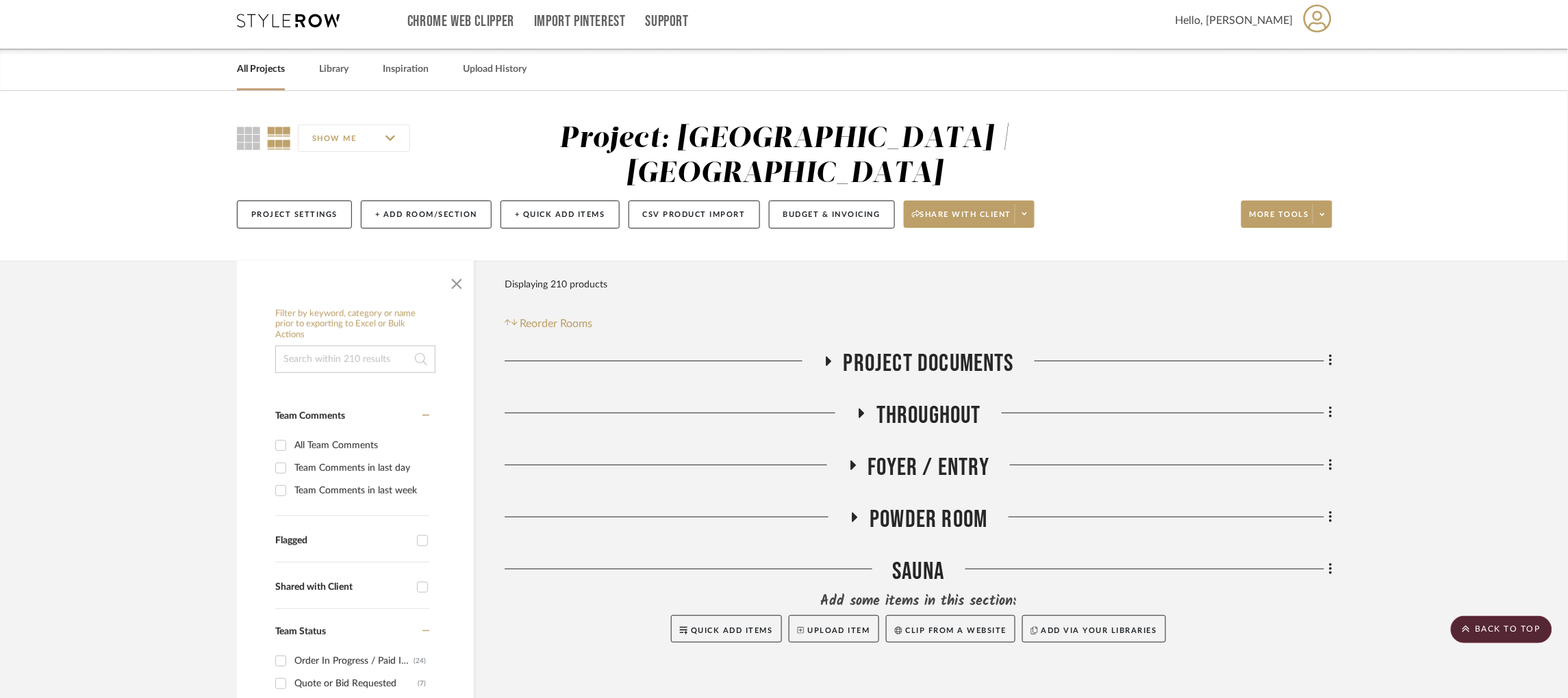
scroll to position [0, 0]
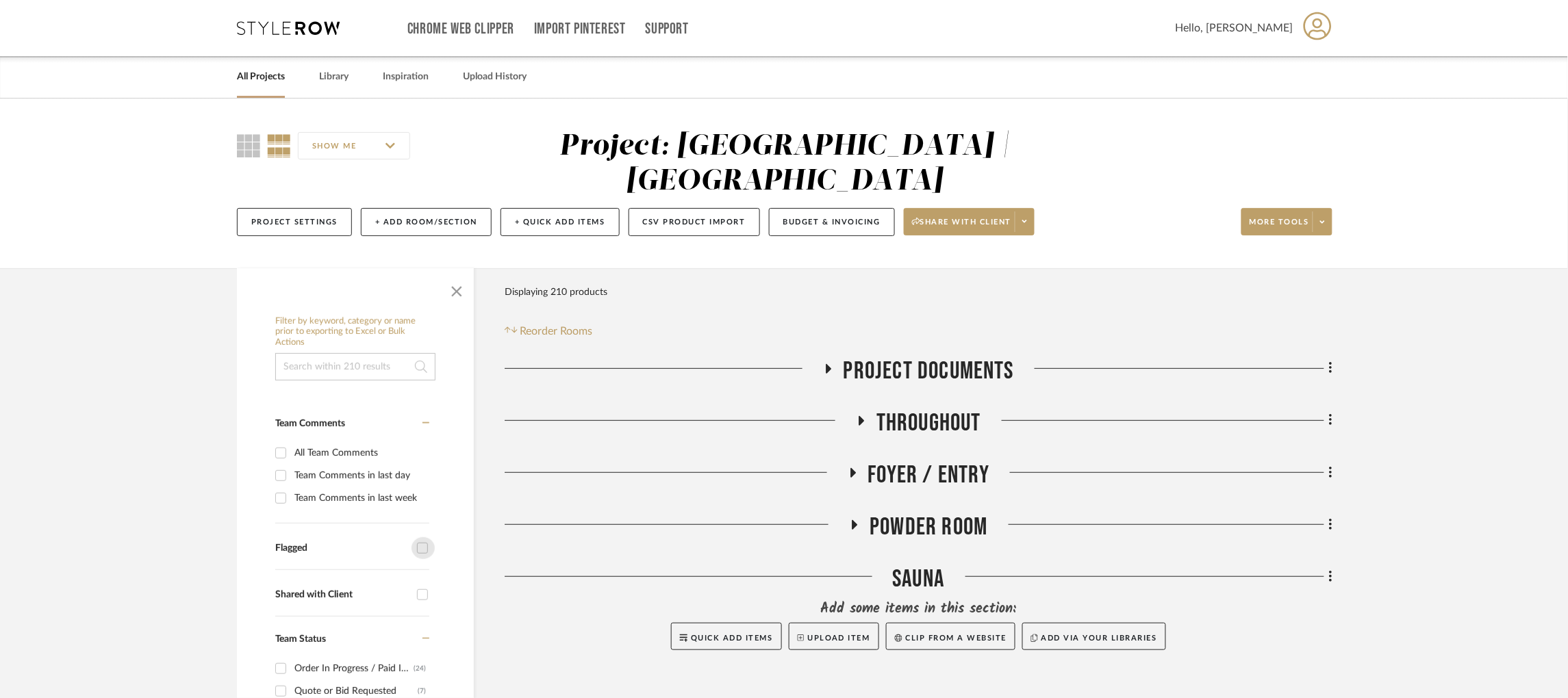
click at [421, 537] on input "Flagged" at bounding box center [422, 547] width 22 height 22
checkbox input "true"
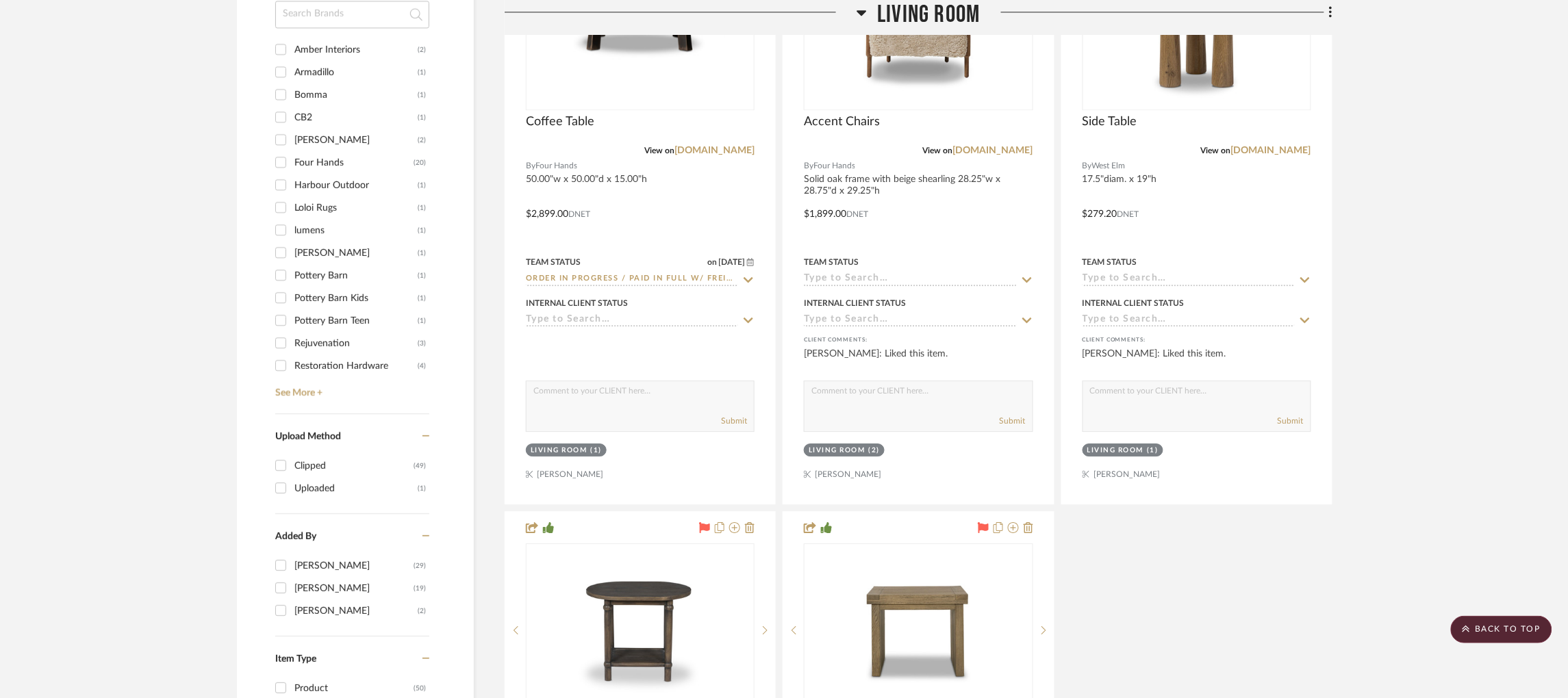
scroll to position [1334, 0]
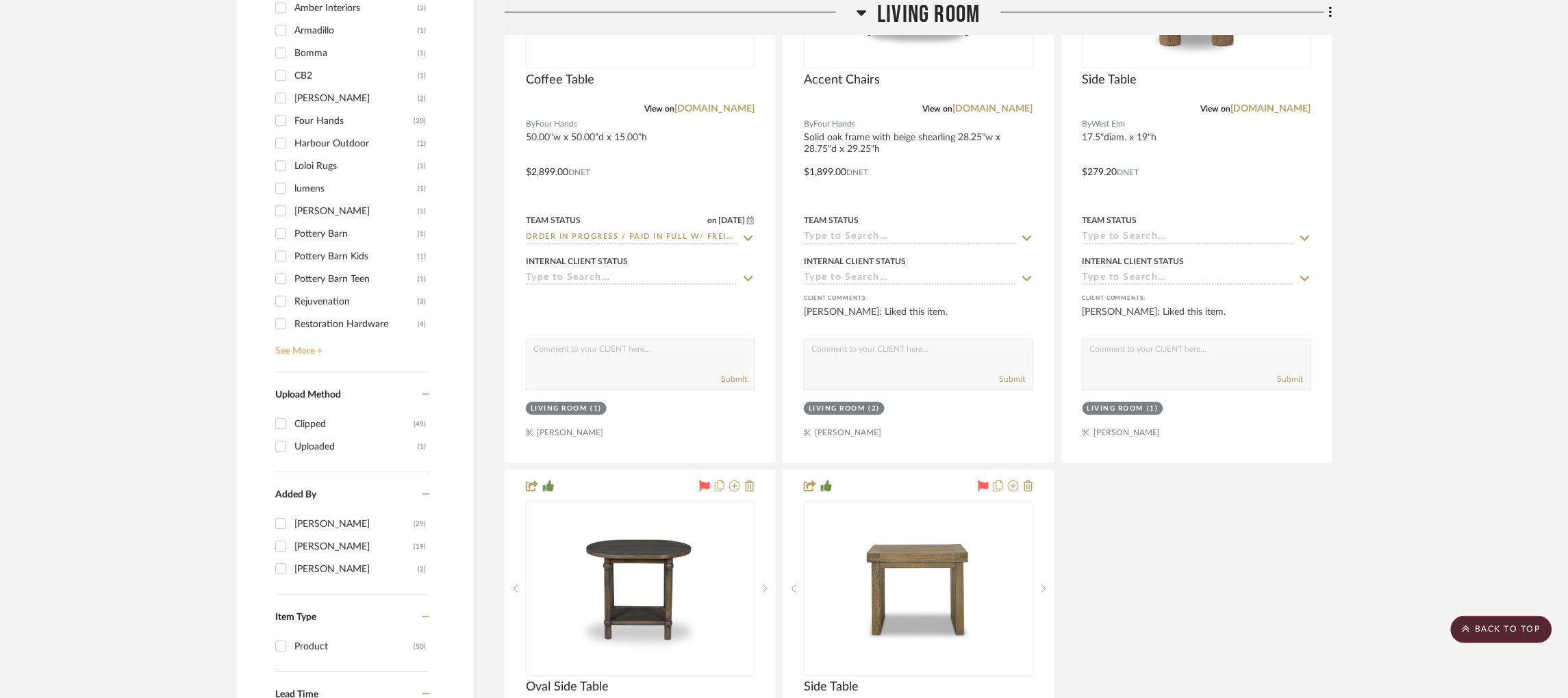
click at [294, 335] on link "See More +" at bounding box center [350, 346] width 157 height 22
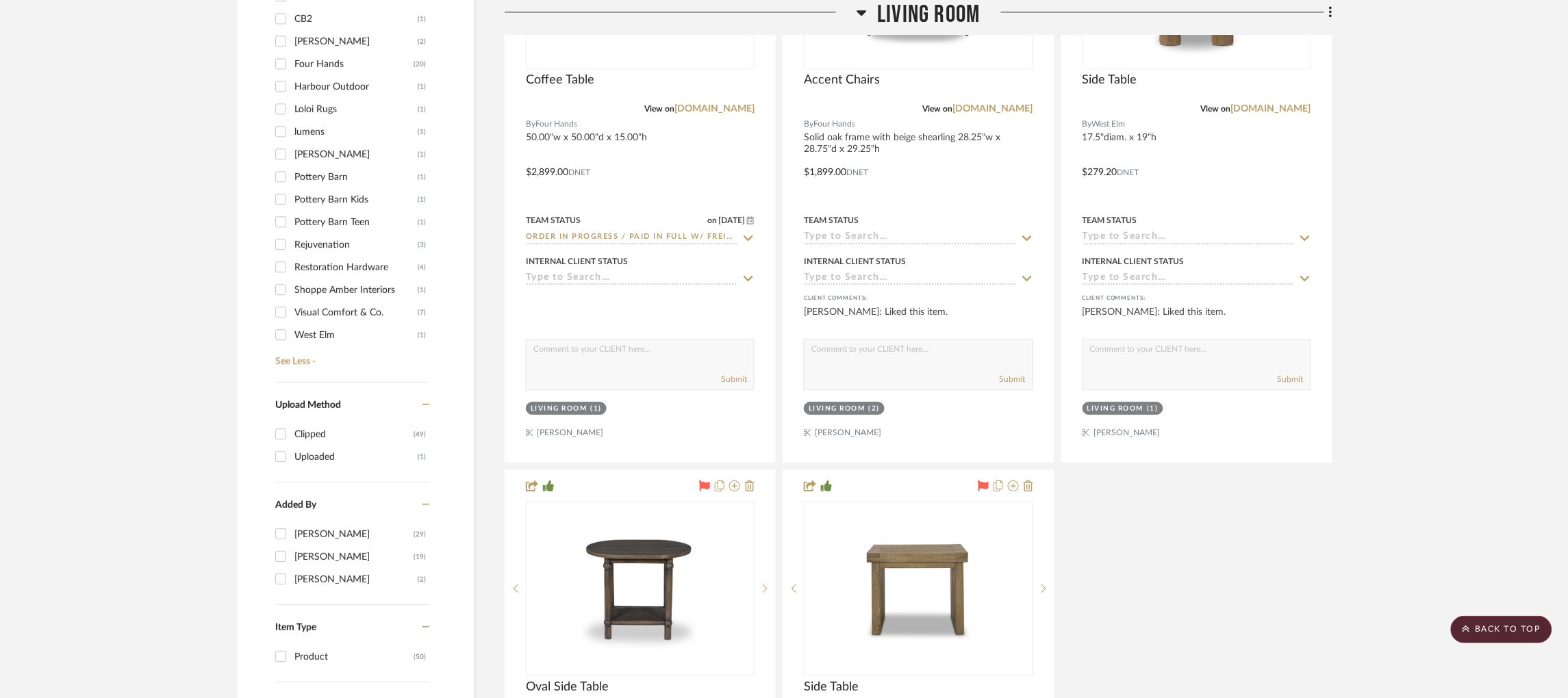
click at [280, 301] on input "Visual Comfort & Co. (7)" at bounding box center [280, 312] width 22 height 22
checkbox input "true"
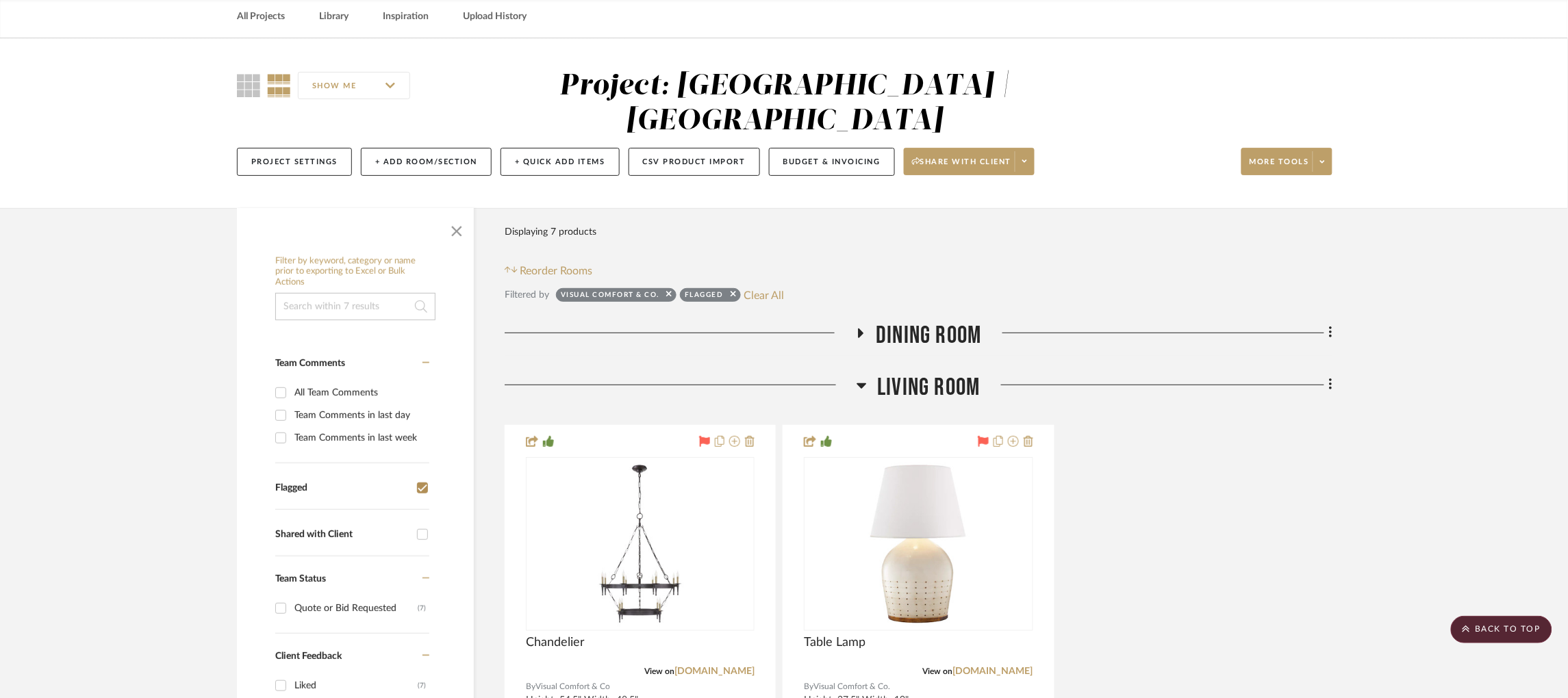
scroll to position [0, 0]
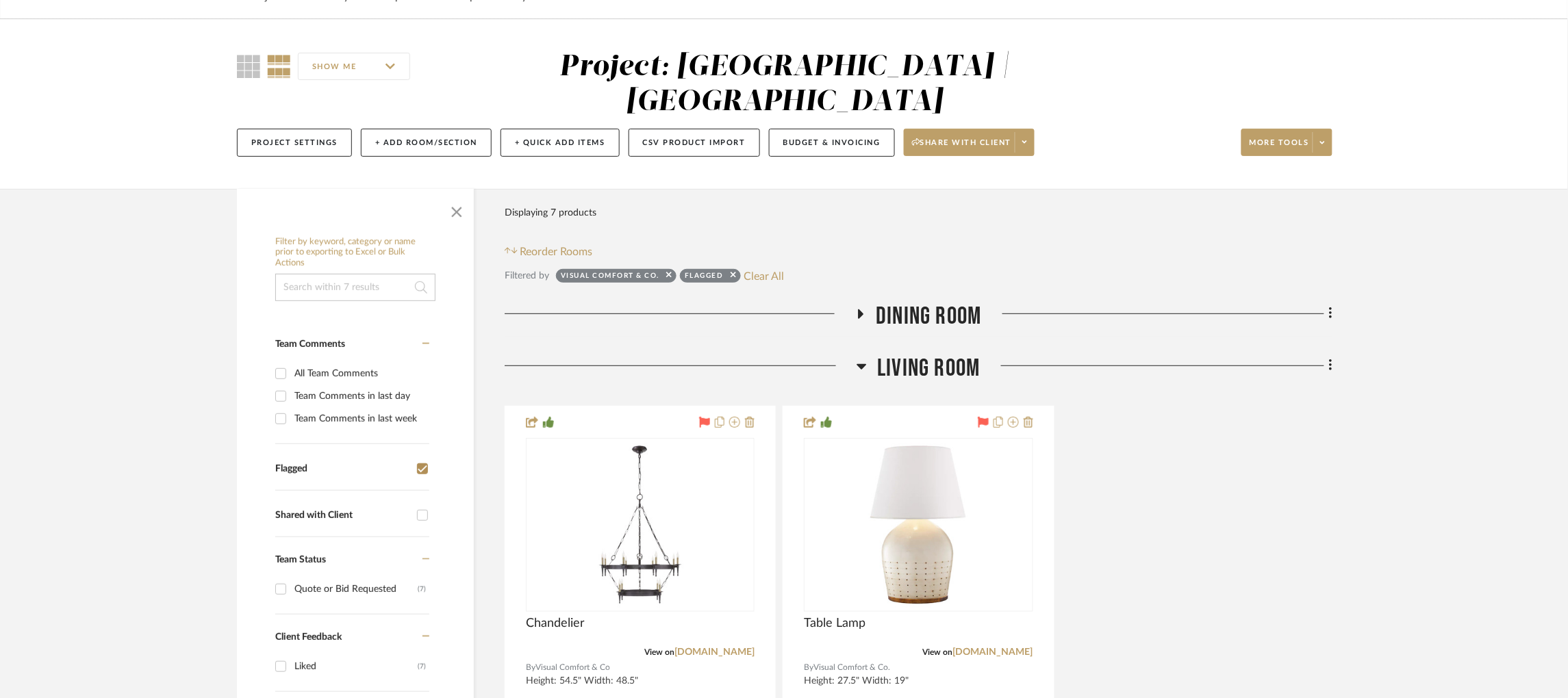
scroll to position [102, 0]
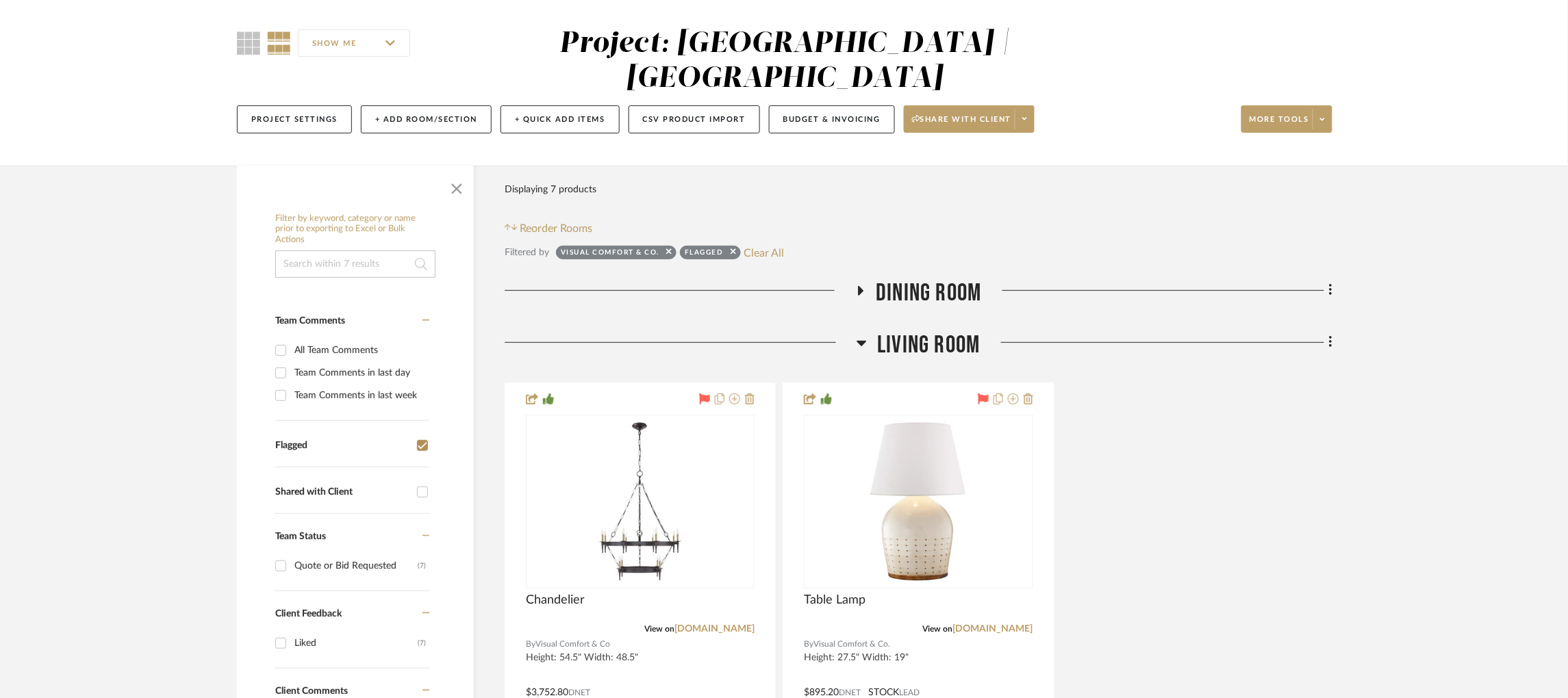
click at [860, 286] on icon at bounding box center [860, 291] width 5 height 10
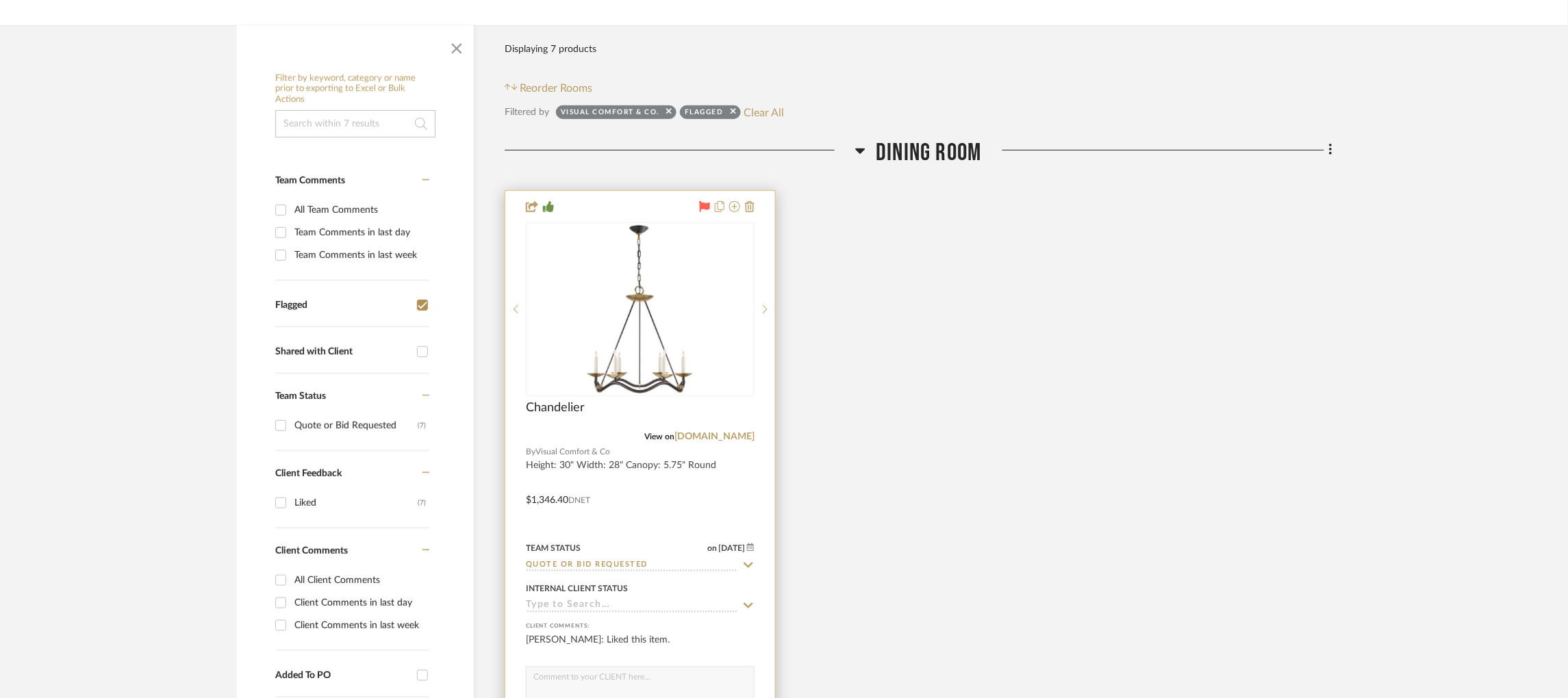
scroll to position [307, 0]
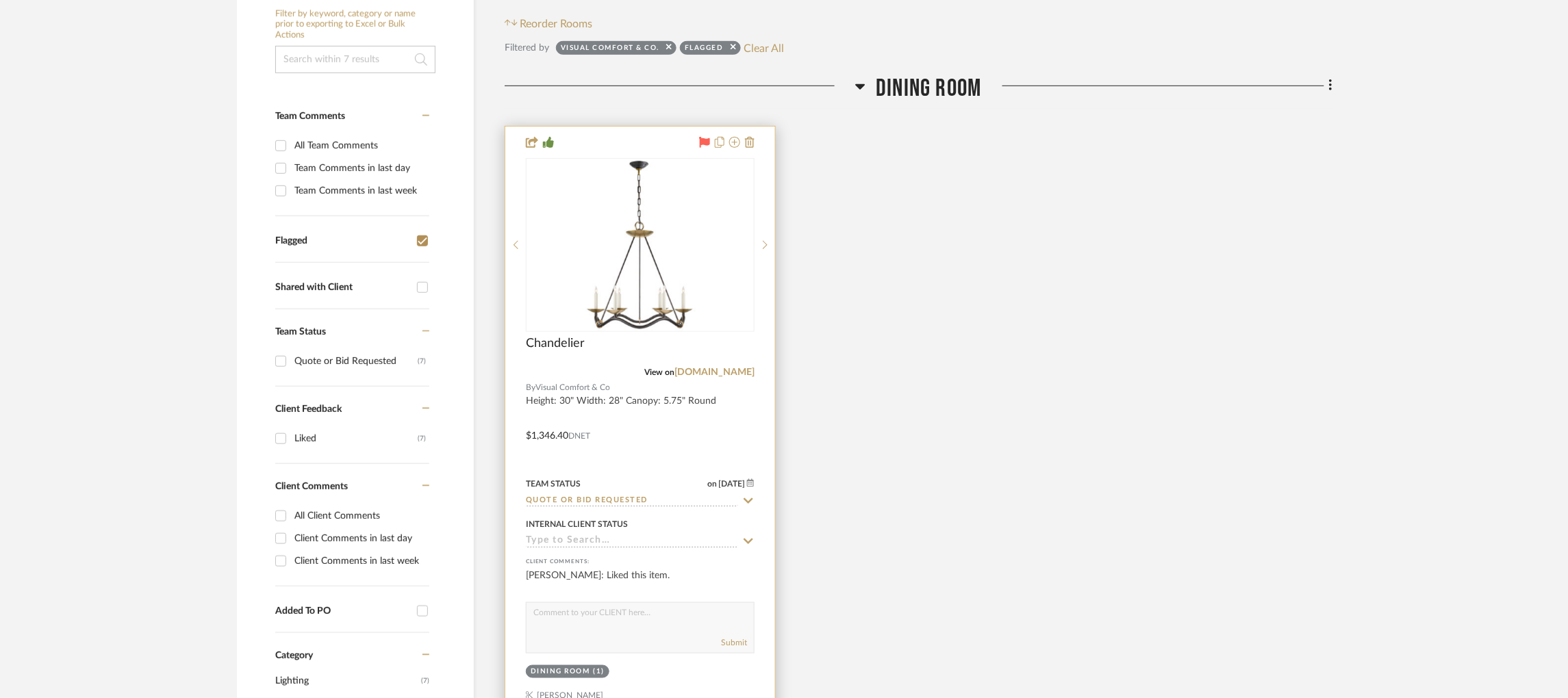
click at [658, 495] on input "Quote or Bid Requested" at bounding box center [632, 501] width 212 height 13
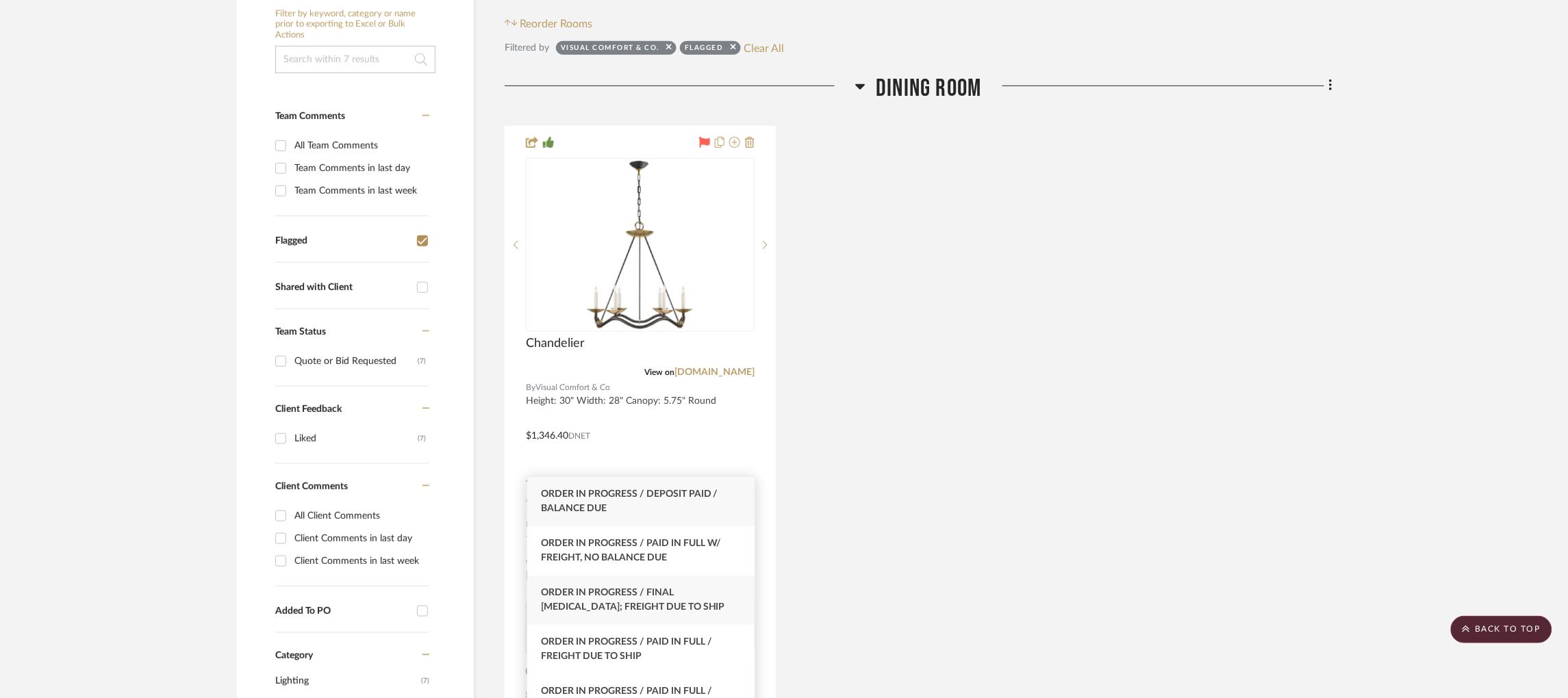
scroll to position [14, 0]
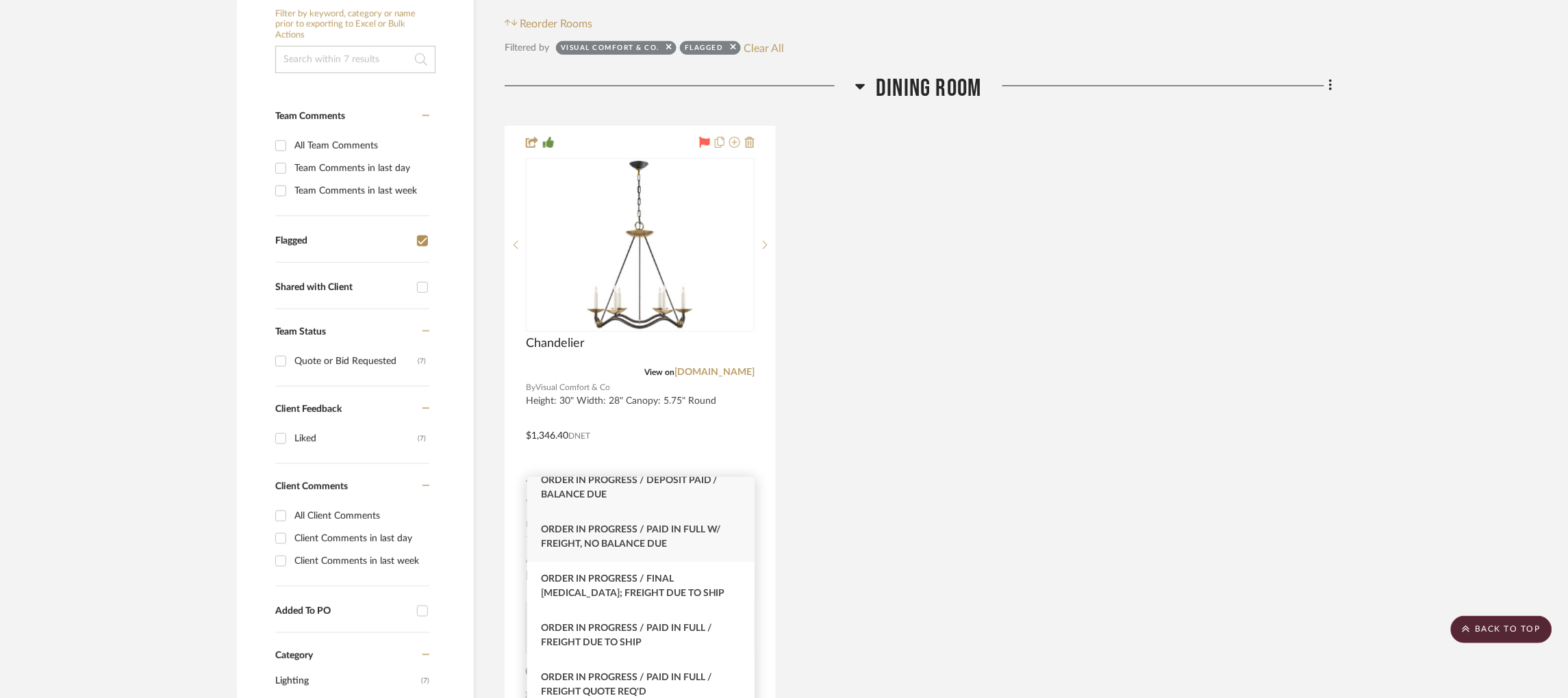
type input "order in pr"
click at [665, 548] on span "Order In Progress / Paid In Full w/ Freight, No Balance due" at bounding box center [631, 537] width 181 height 24
type input "[DATE]"
type input "Order In Progress / Paid In Full w/ Freight, No Balance due"
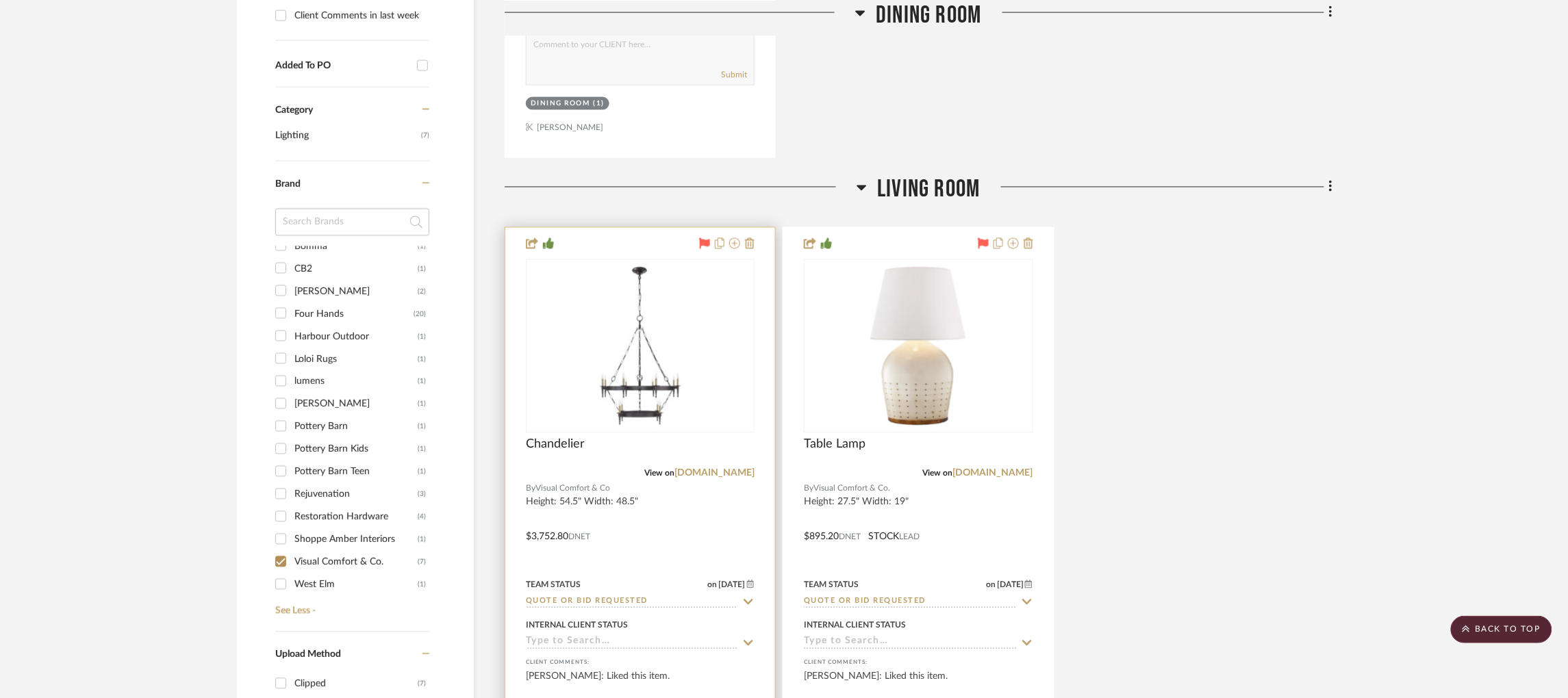
scroll to position [952, 0]
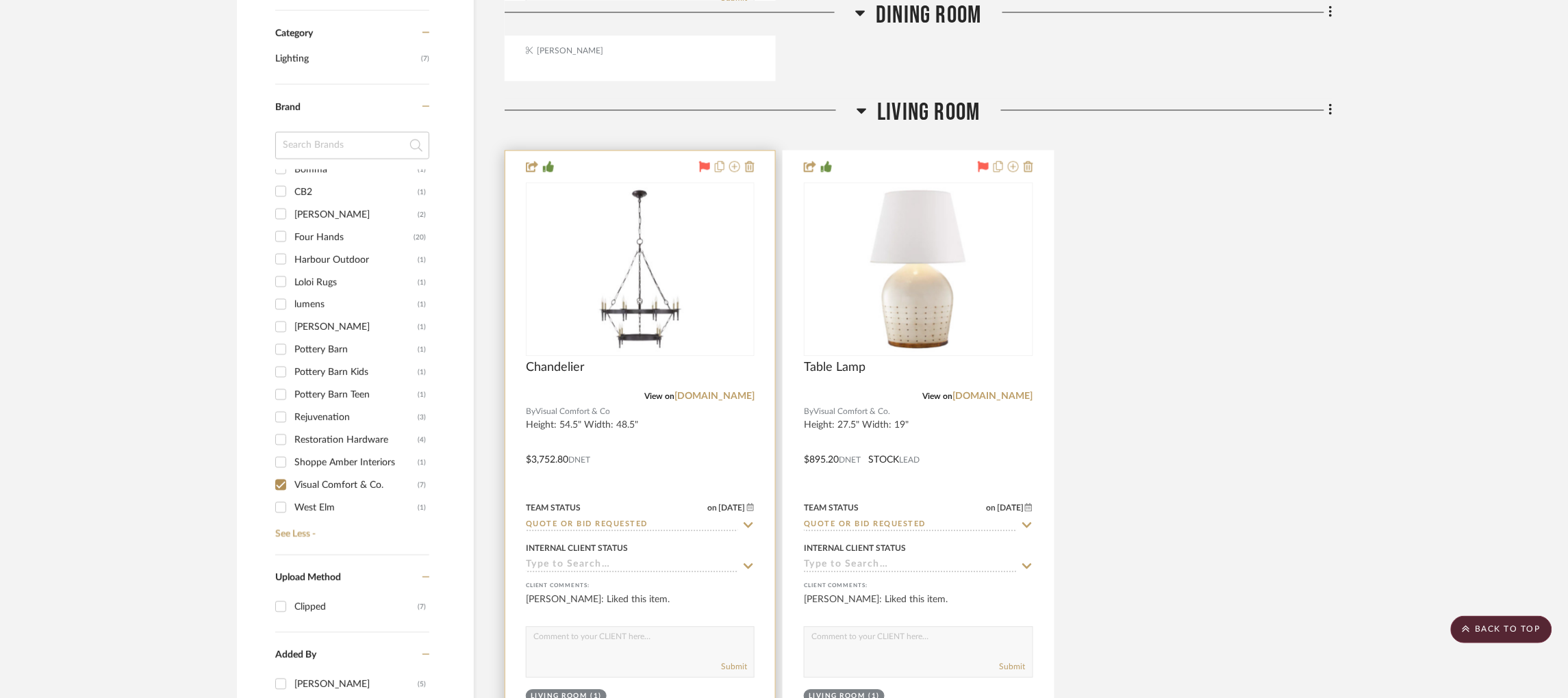
click at [609, 520] on input "Quote or Bid Requested" at bounding box center [632, 526] width 212 height 13
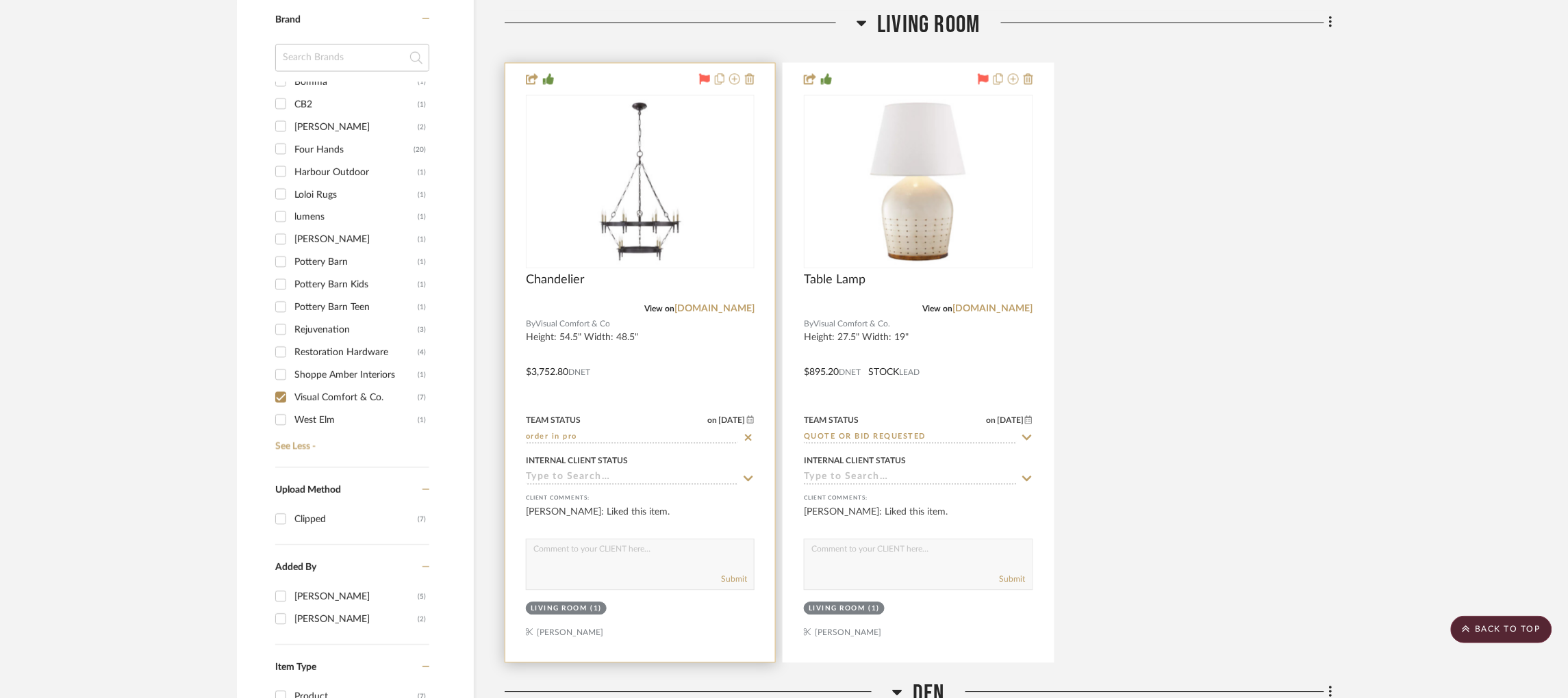
scroll to position [1042, 0]
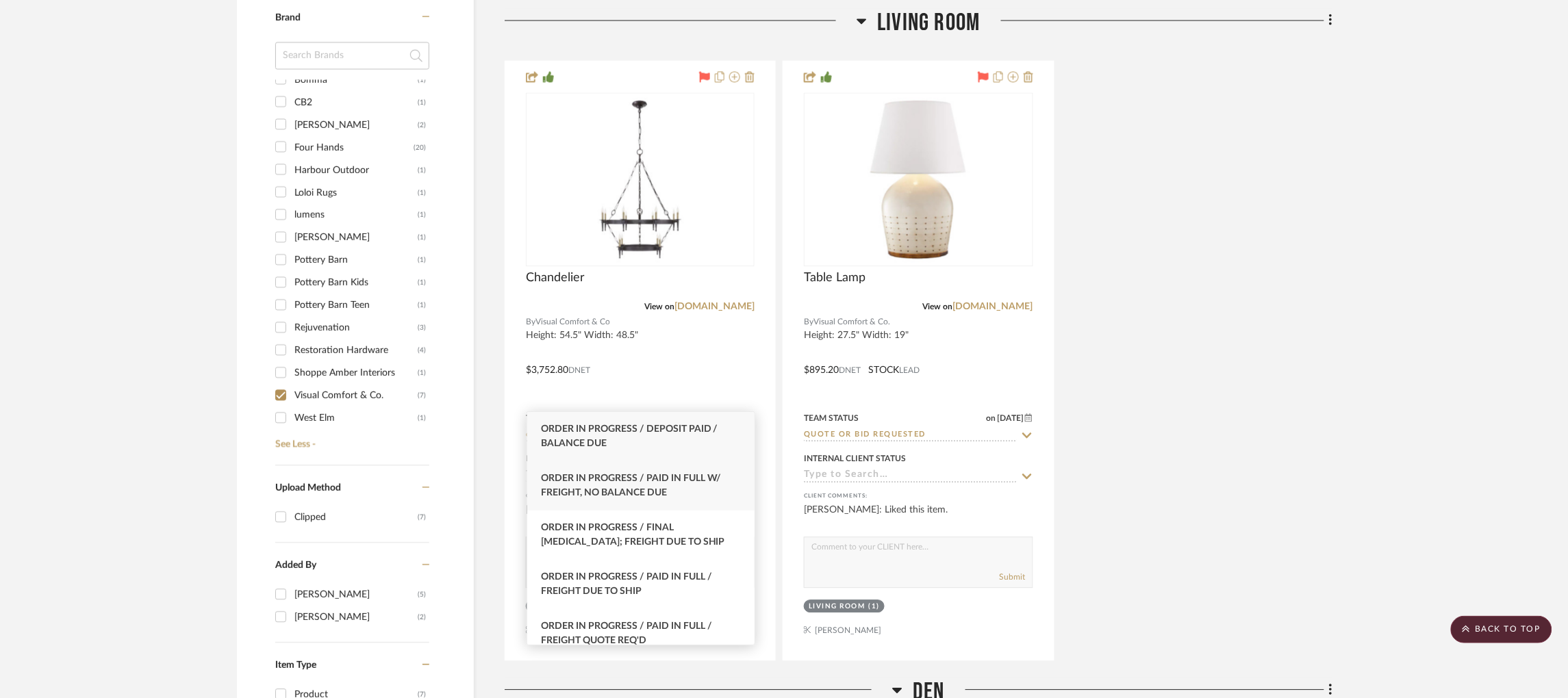
type input "order in prog"
click at [625, 487] on div "Order In Progress / Paid In Full w/ Freight, No Balance due" at bounding box center [641, 485] width 228 height 49
type input "[DATE]"
type input "Order In Progress / Paid In Full w/ Freight, No Balance due"
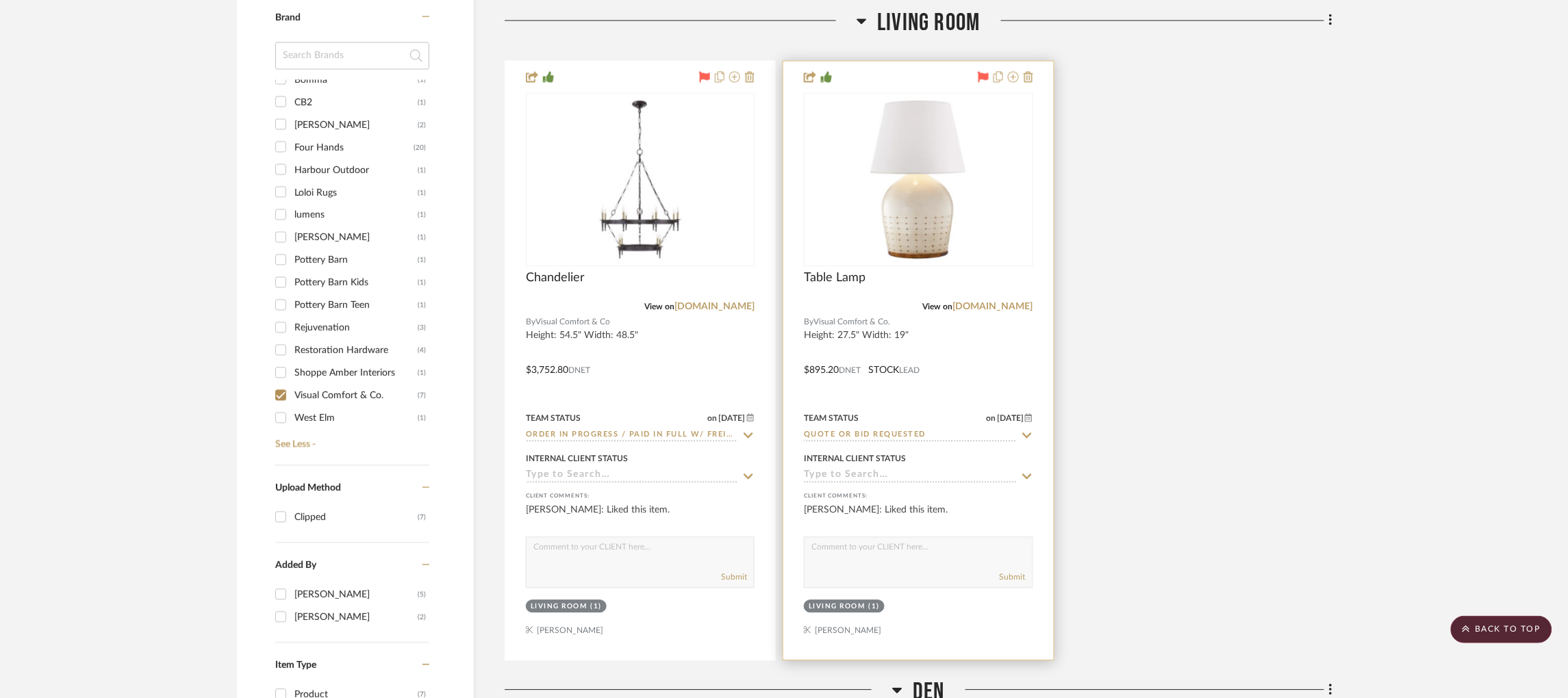
click at [842, 429] on input "Quote or Bid Requested" at bounding box center [910, 435] width 212 height 13
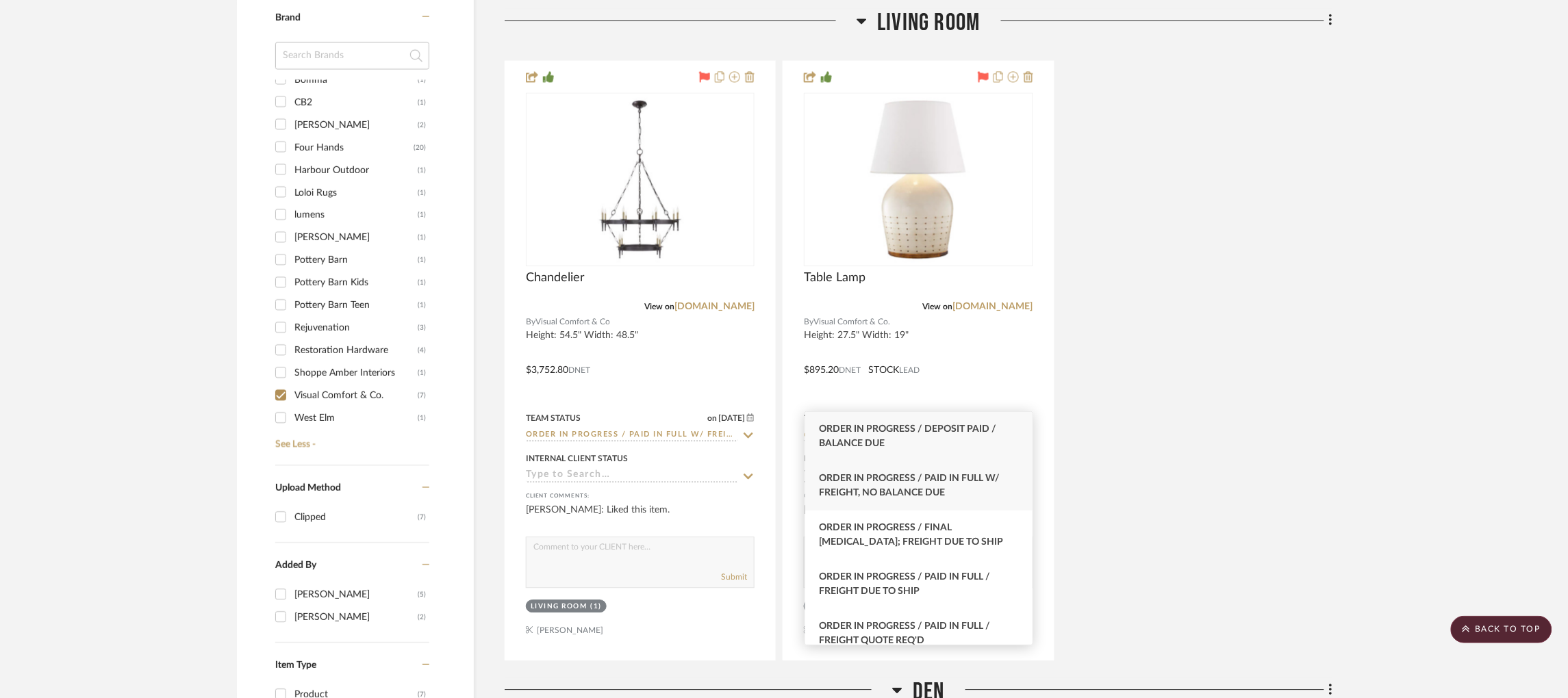
type input "order in pro"
click at [971, 490] on div "Order In Progress / Paid In Full w/ Freight, No Balance due" at bounding box center [918, 485] width 228 height 49
type input "[DATE]"
type input "Order In Progress / Paid In Full w/ Freight, No Balance due"
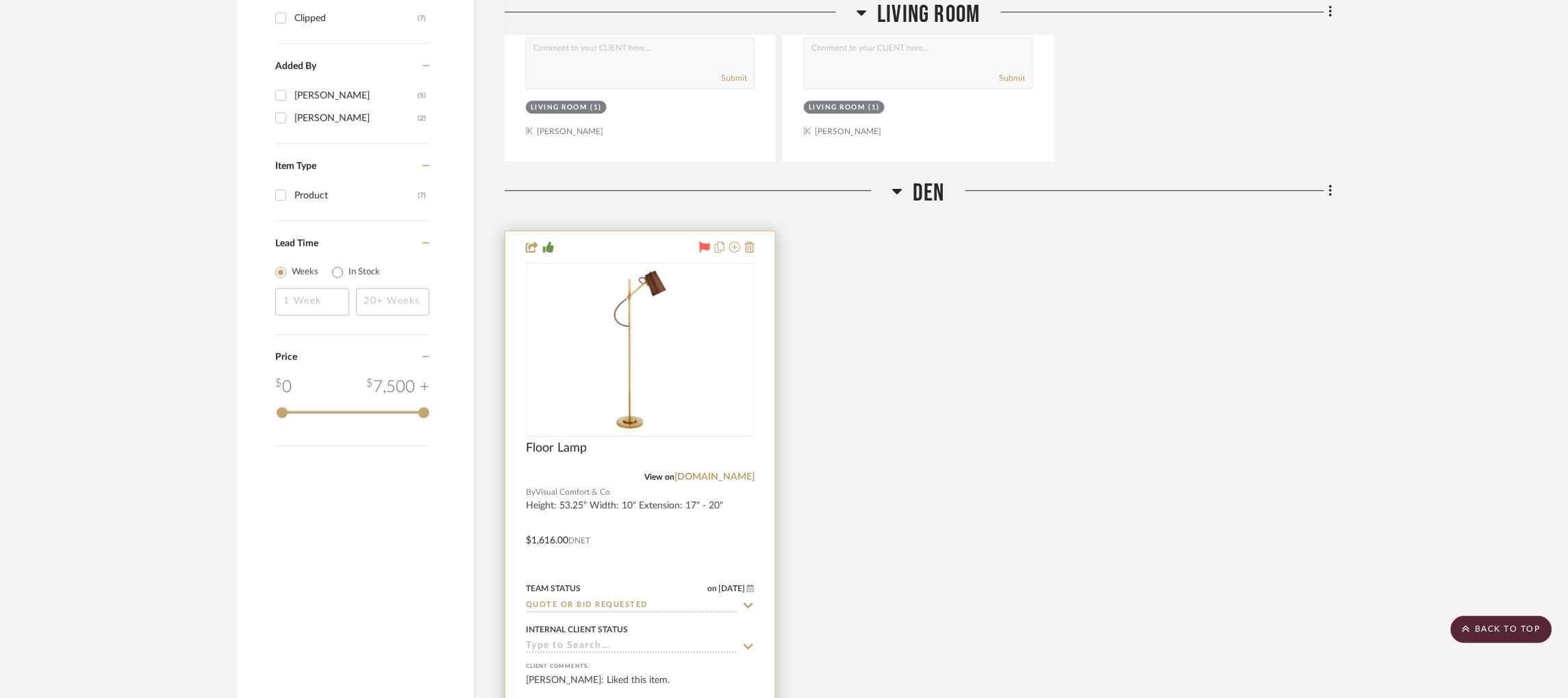
scroll to position [1562, 0]
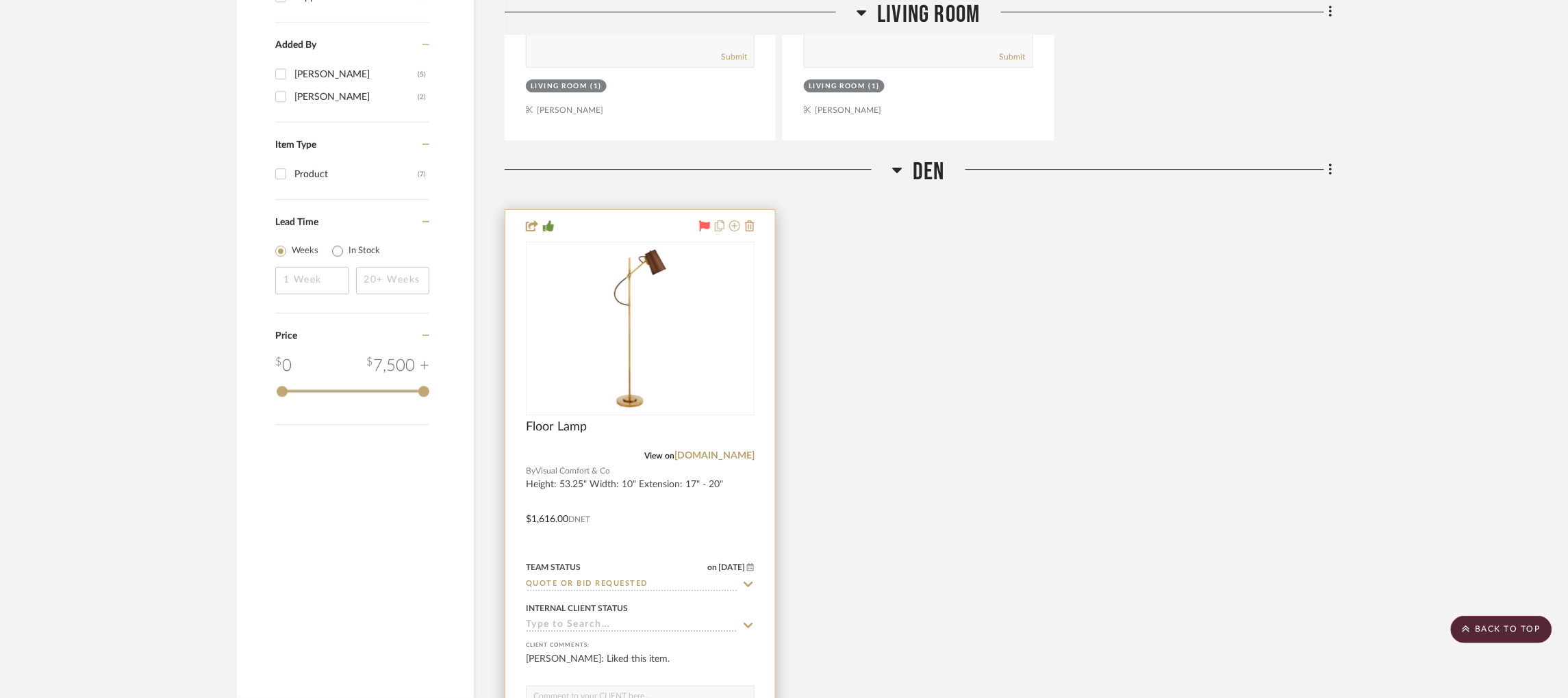
click at [656, 578] on input "Quote or Bid Requested" at bounding box center [632, 584] width 212 height 13
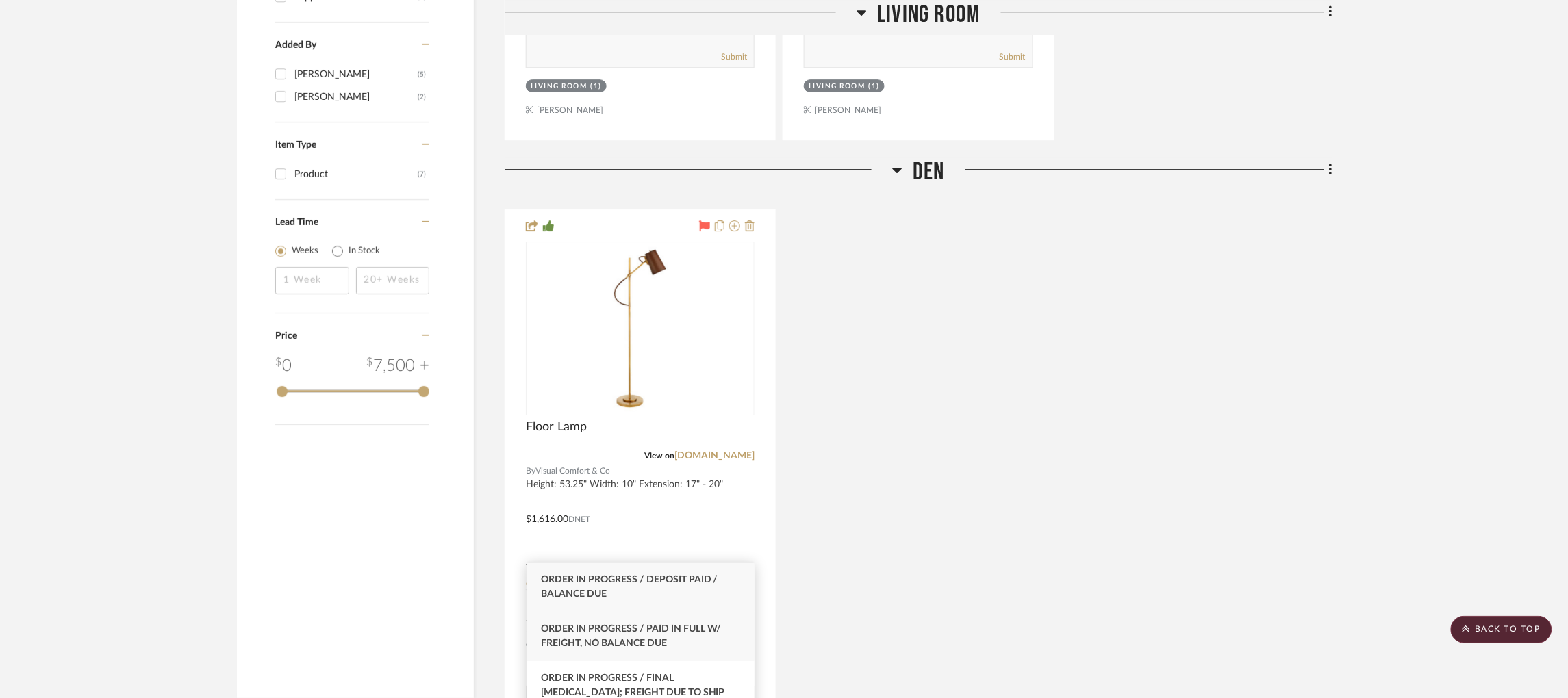
type input "order in pro"
click at [659, 642] on span "Order In Progress / Paid In Full w/ Freight, No Balance due" at bounding box center [631, 636] width 181 height 24
type input "[DATE]"
type input "Order In Progress / Paid In Full w/ Freight, No Balance due"
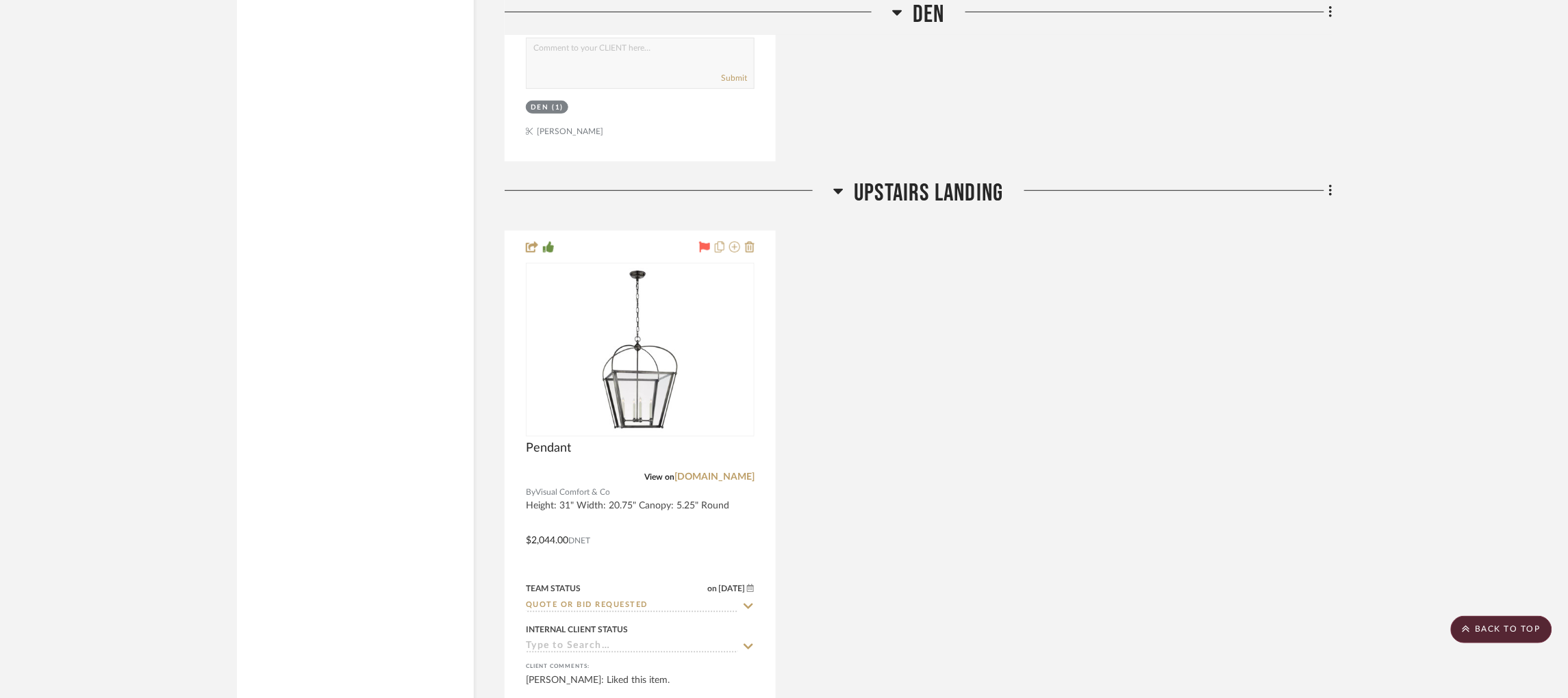
scroll to position [2211, 0]
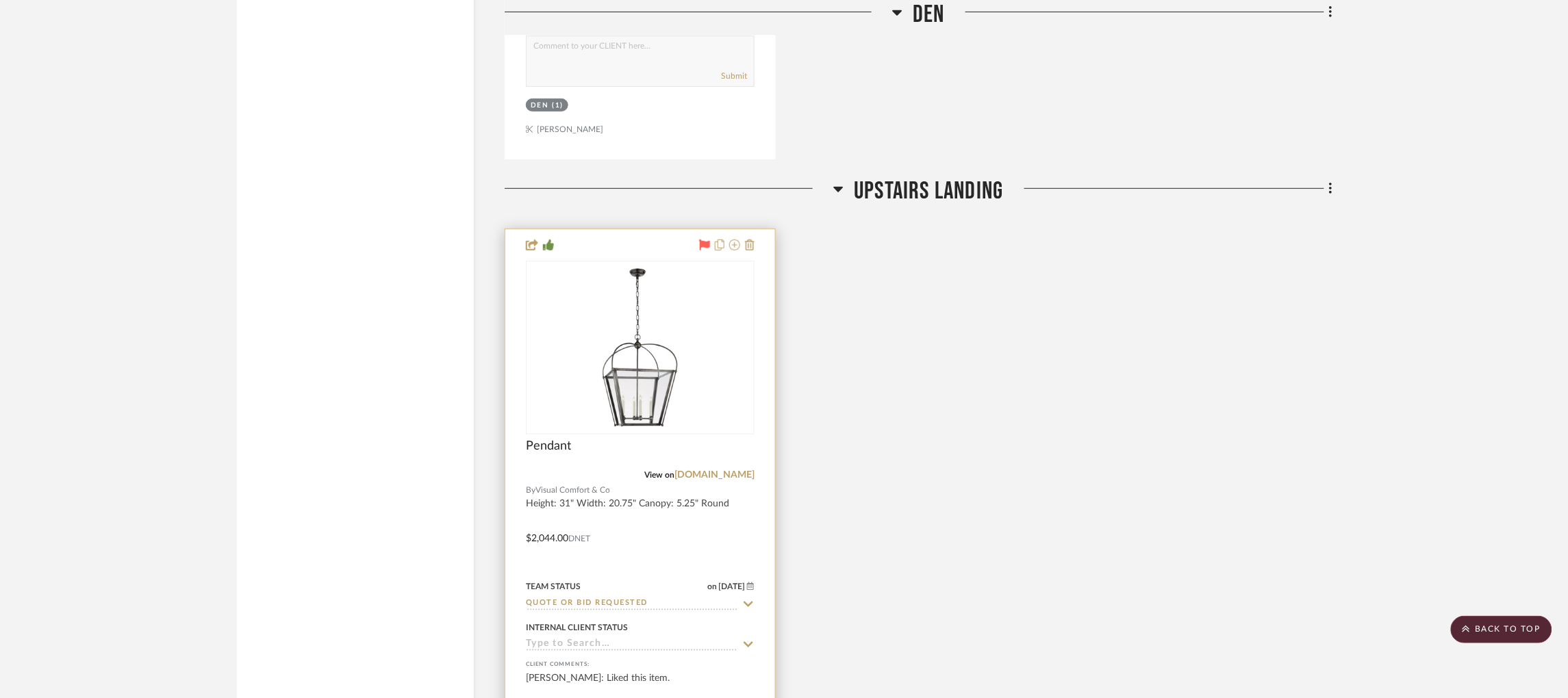
click at [653, 597] on input "Quote or Bid Requested" at bounding box center [632, 603] width 212 height 13
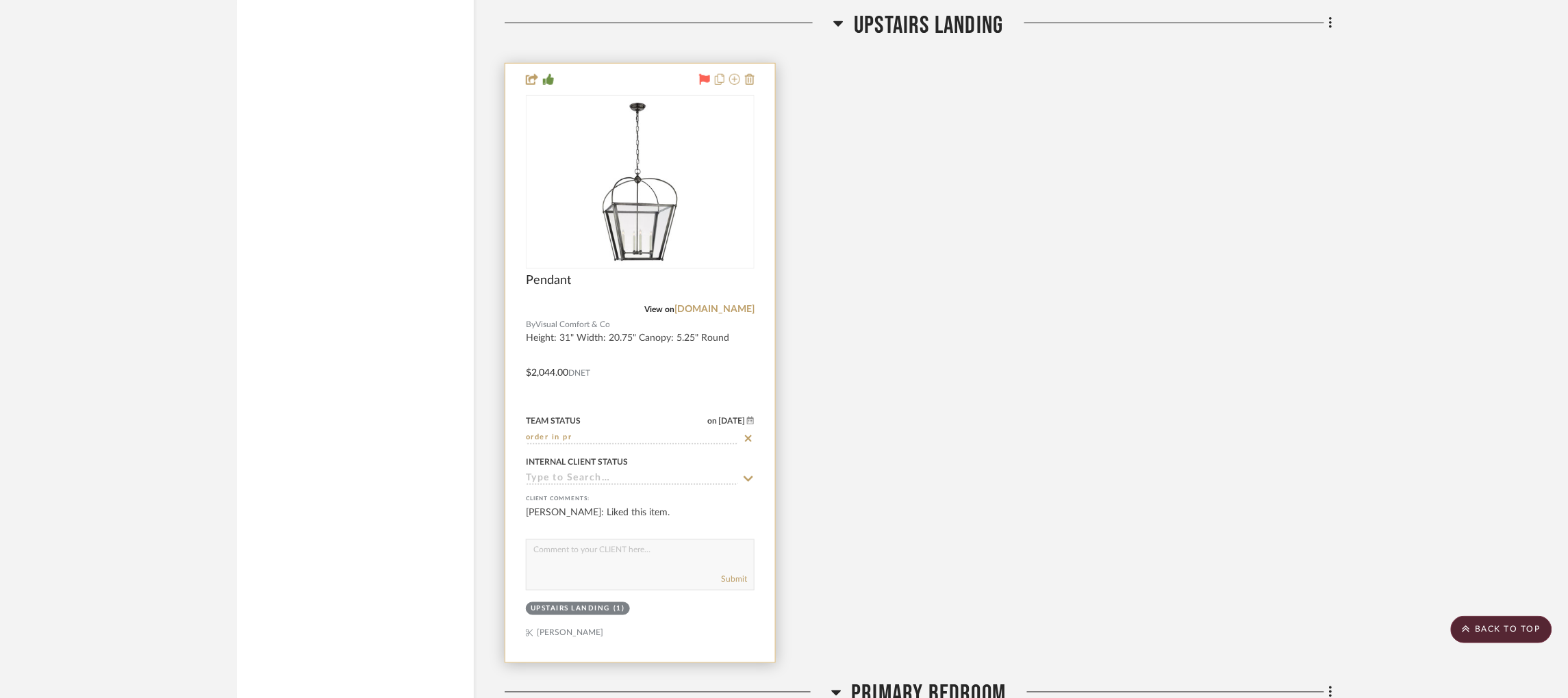
scroll to position [2378, 0]
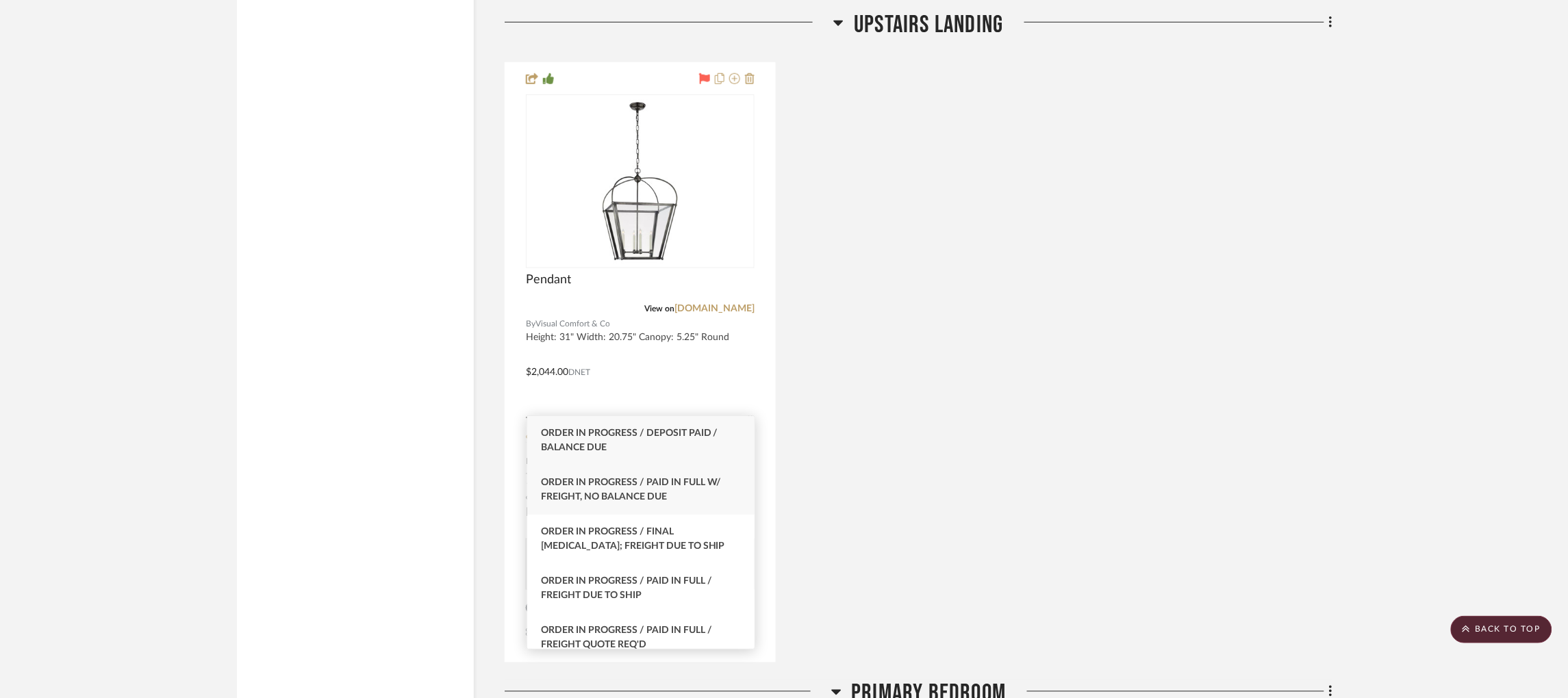
type input "order in pro"
click at [647, 482] on span "Order In Progress / Paid In Full w/ Freight, No Balance due" at bounding box center [631, 489] width 181 height 24
type input "[DATE]"
type input "Order In Progress / Paid In Full w/ Freight, No Balance due"
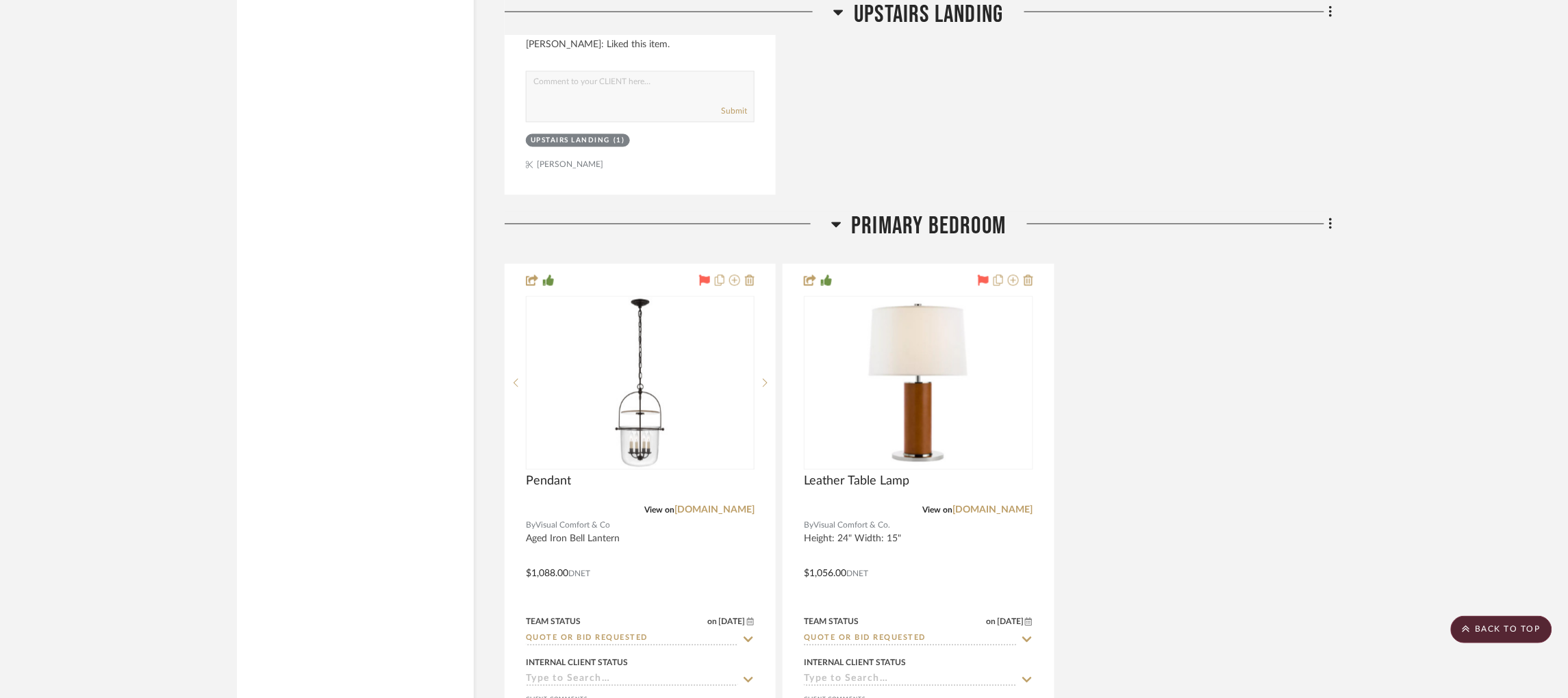
scroll to position [2932, 0]
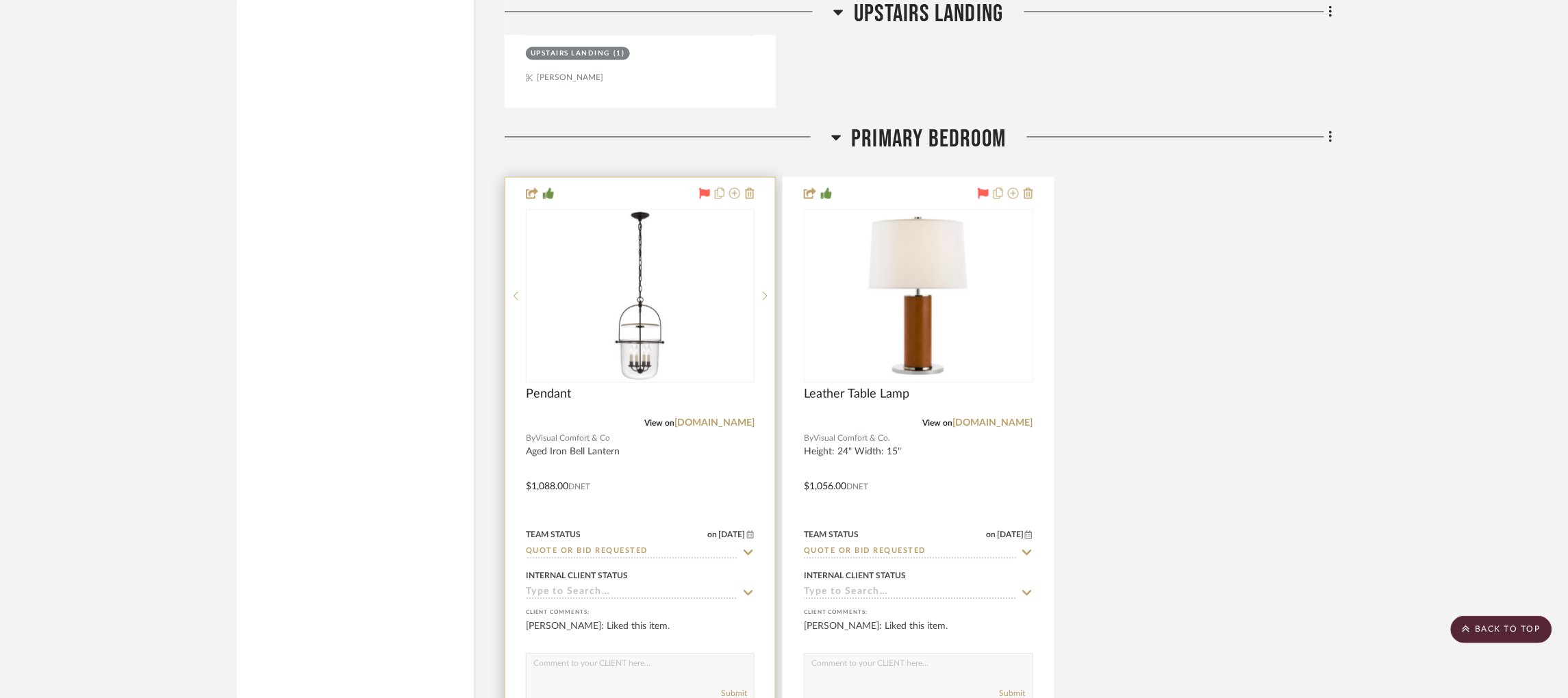
click at [650, 546] on input "Quote or Bid Requested" at bounding box center [632, 552] width 212 height 13
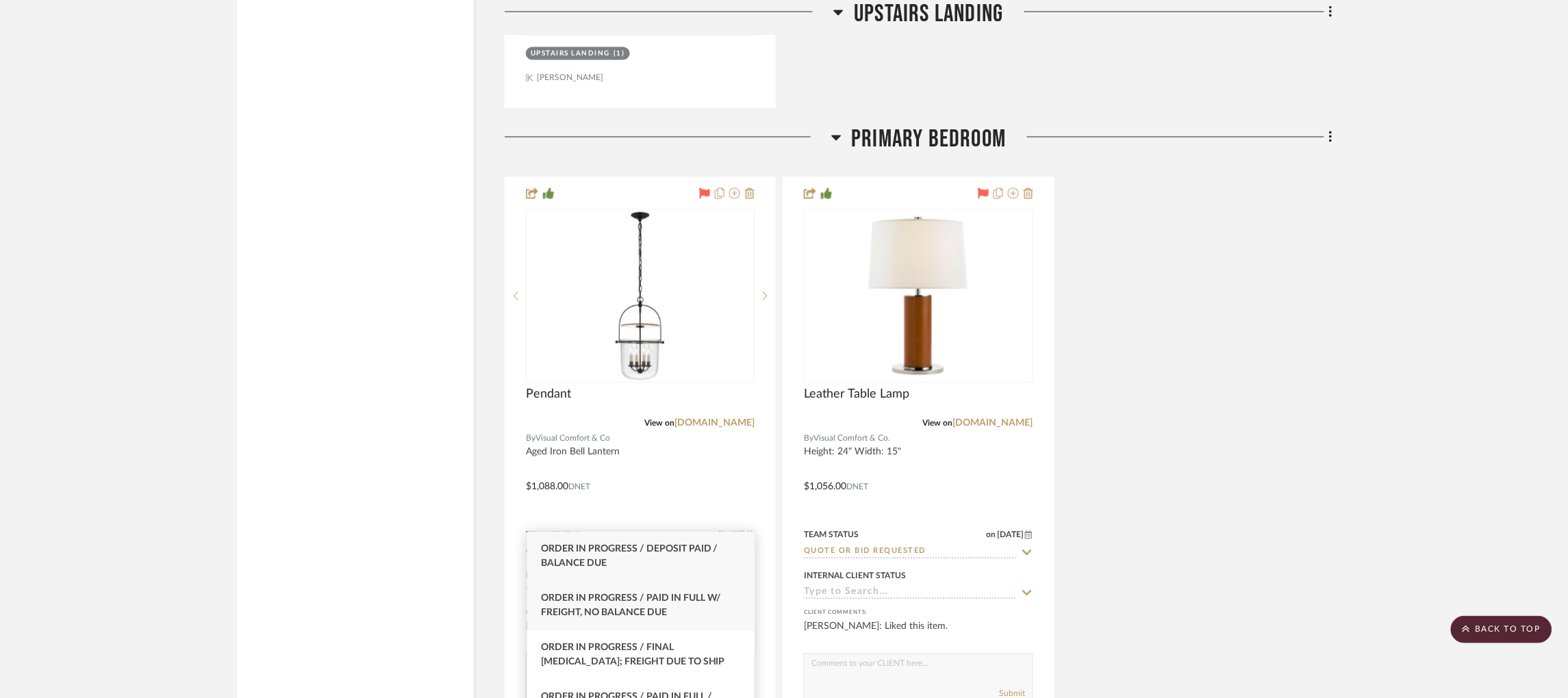
type input "order in pro"
click at [659, 602] on span "Order In Progress / Paid In Full w/ Freight, No Balance due" at bounding box center [631, 605] width 181 height 24
type input "[DATE]"
type input "Order In Progress / Paid In Full w/ Freight, No Balance due"
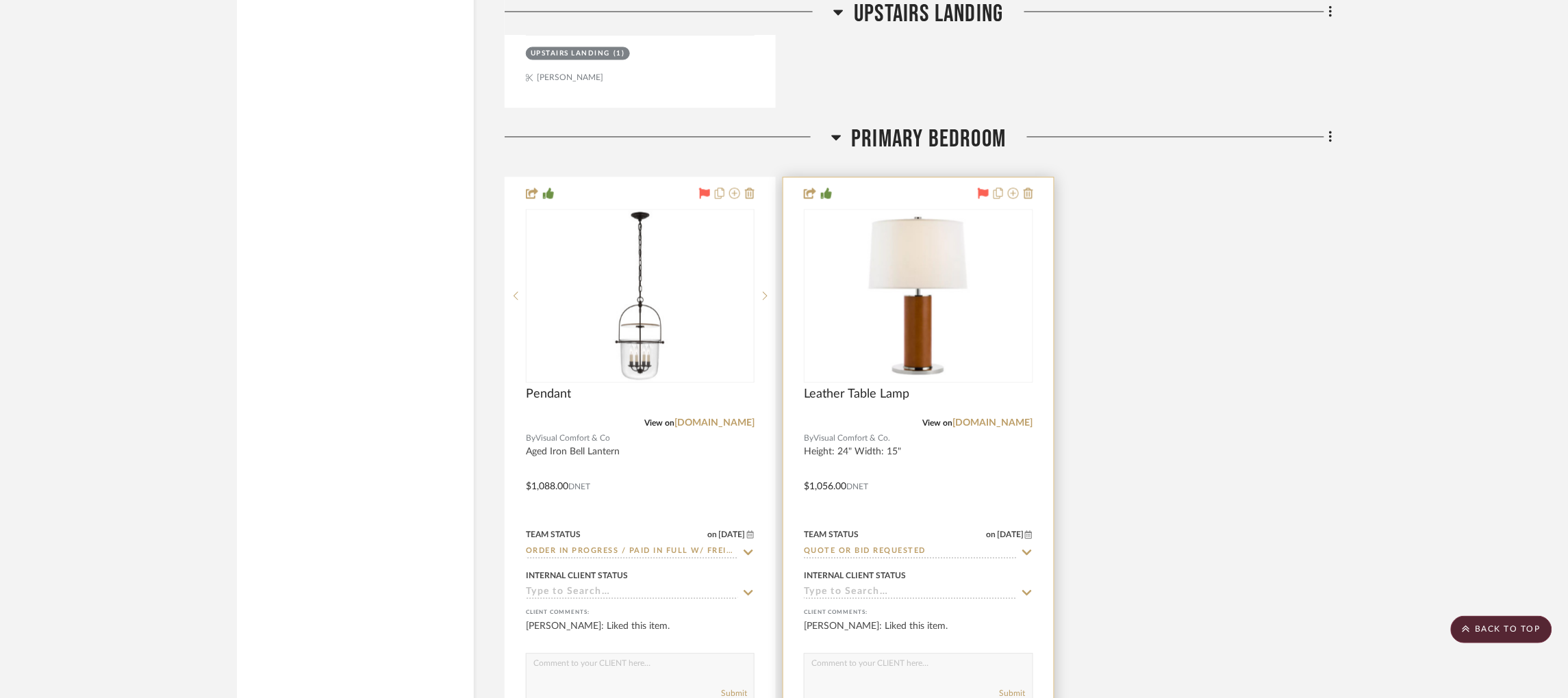
click at [897, 546] on input "Quote or Bid Requested" at bounding box center [910, 552] width 212 height 13
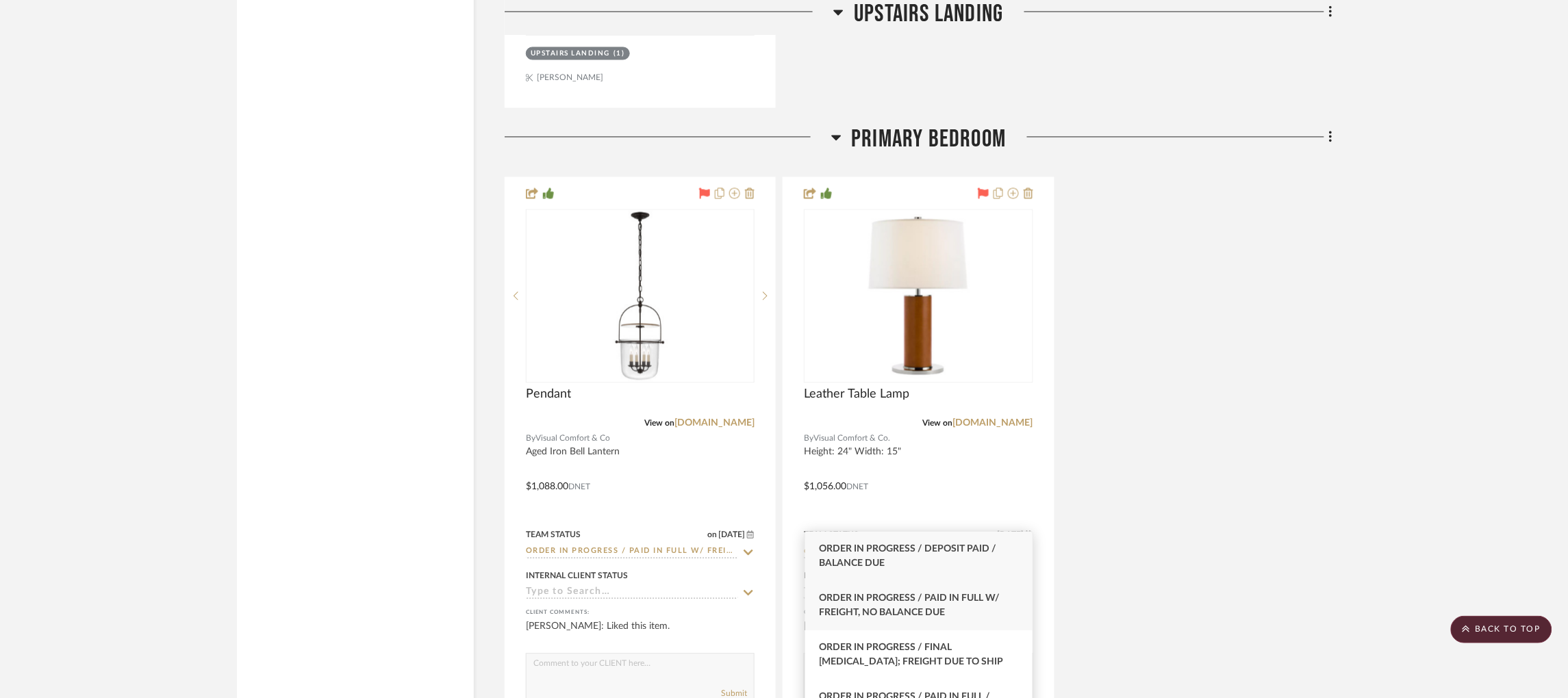
type input "order in pro"
click at [934, 596] on span "Order In Progress / Paid In Full w/ Freight, No Balance due" at bounding box center [909, 605] width 181 height 24
type input "[DATE]"
type input "Order In Progress / Paid In Full w/ Freight, No Balance due"
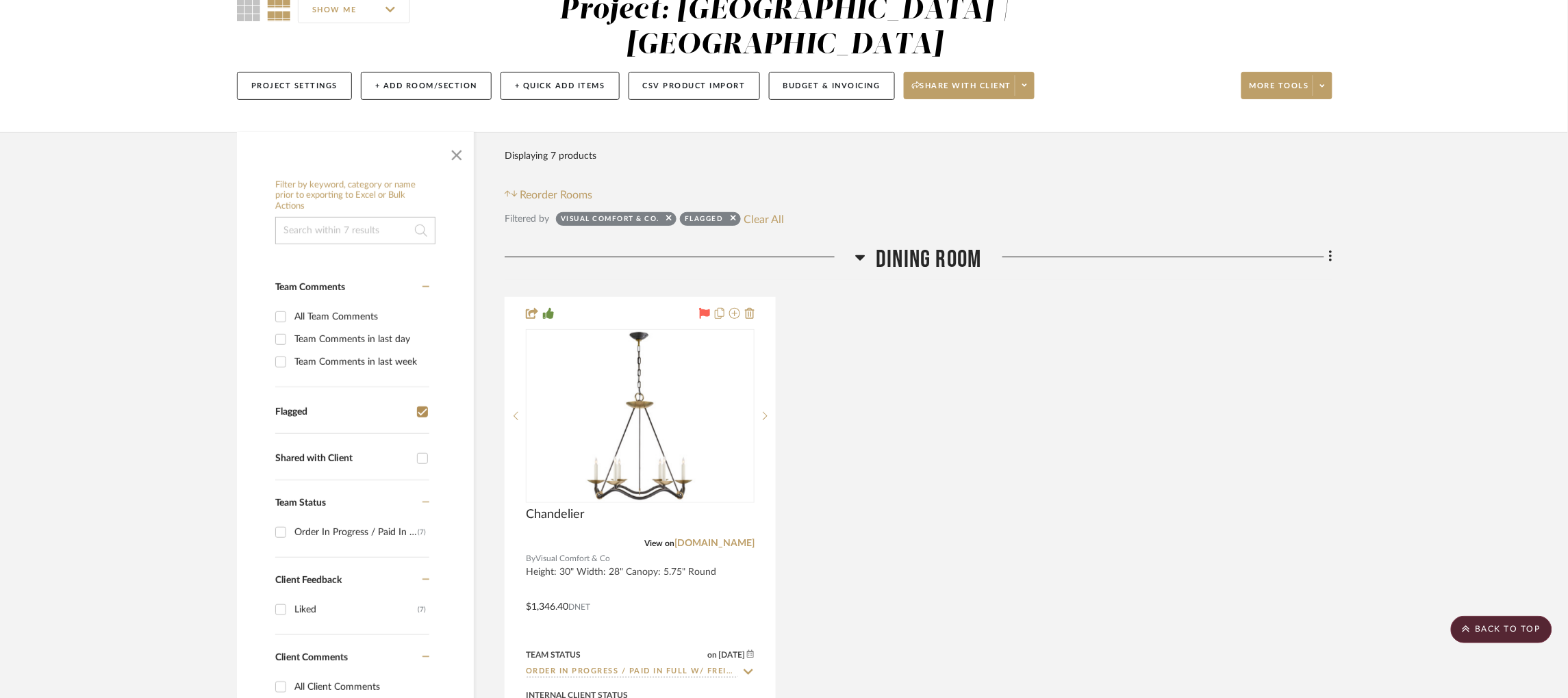
scroll to position [0, 0]
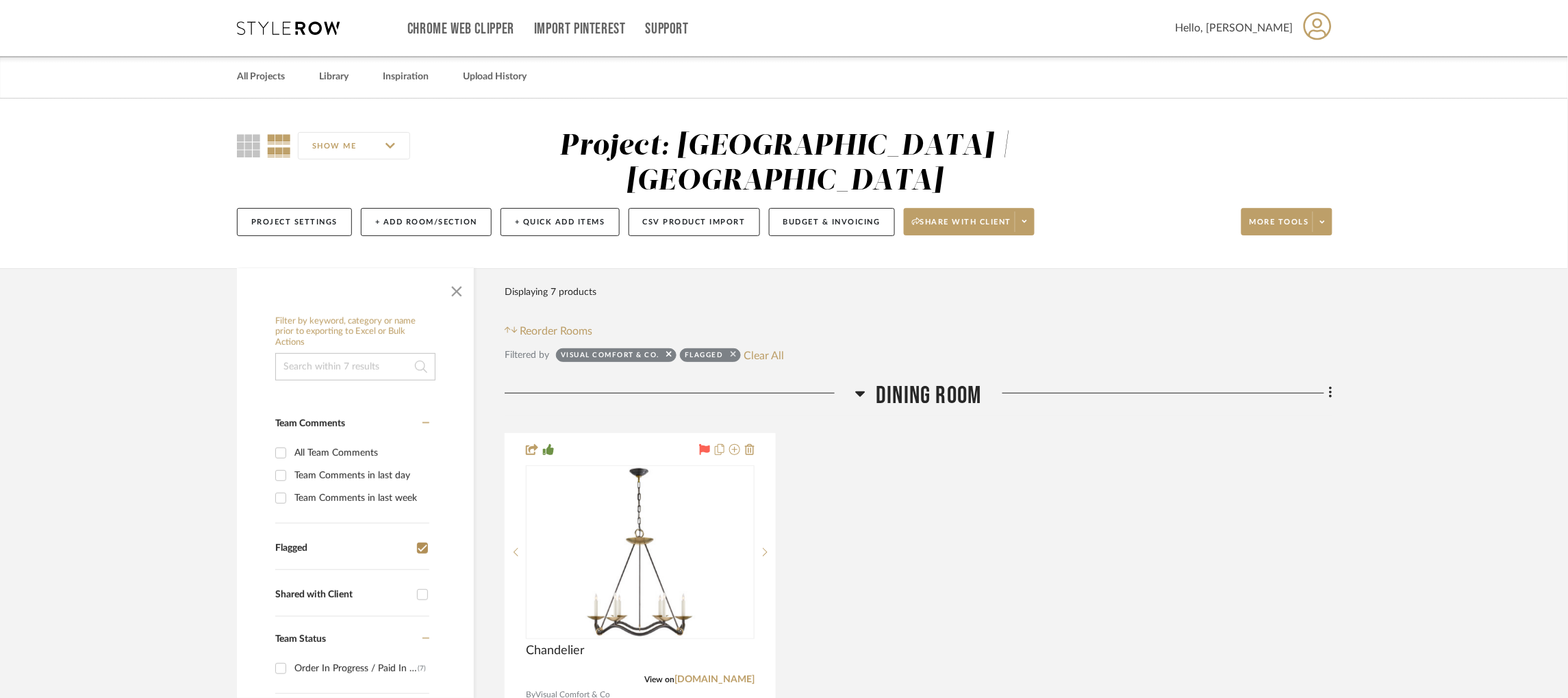
click at [735, 352] on icon at bounding box center [732, 354] width 5 height 5
checkbox input "false"
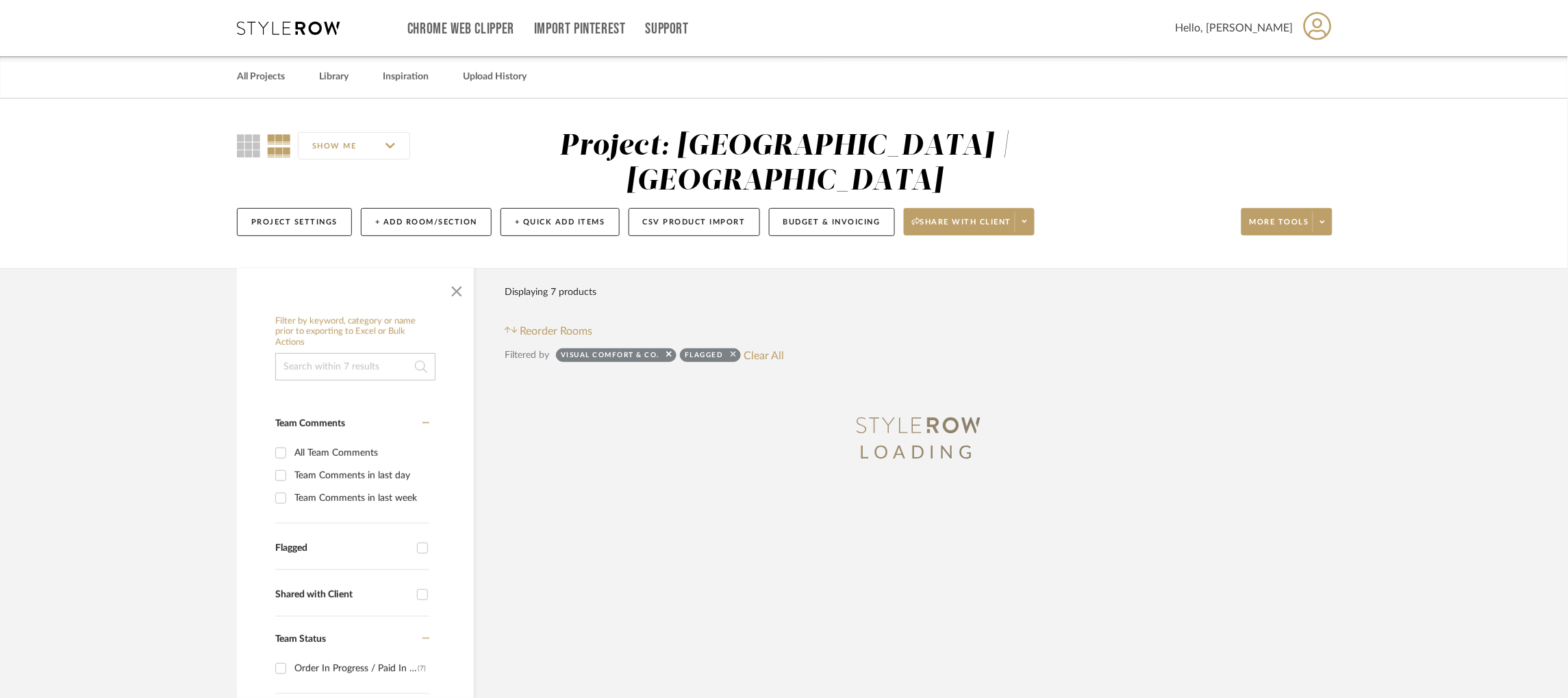
scroll to position [170, 0]
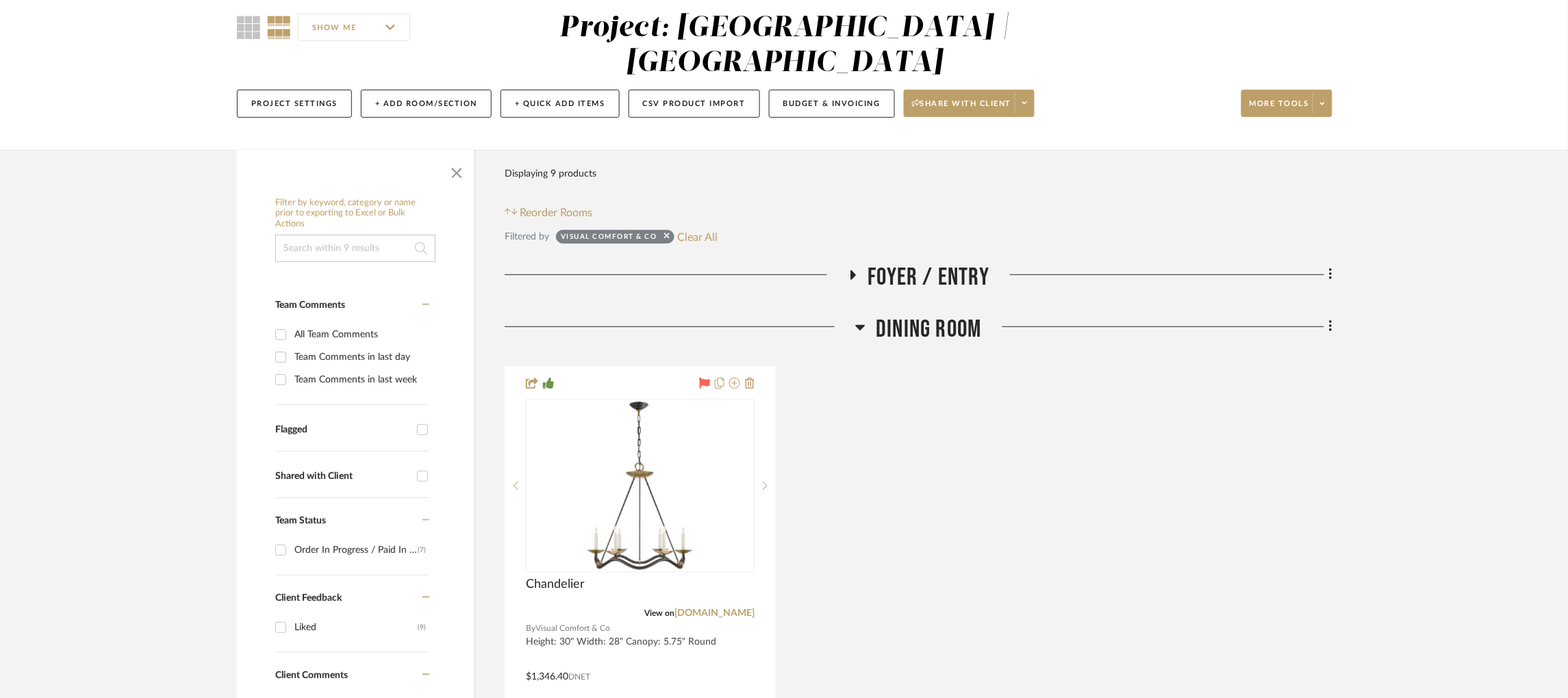
click at [857, 270] on icon at bounding box center [852, 275] width 17 height 11
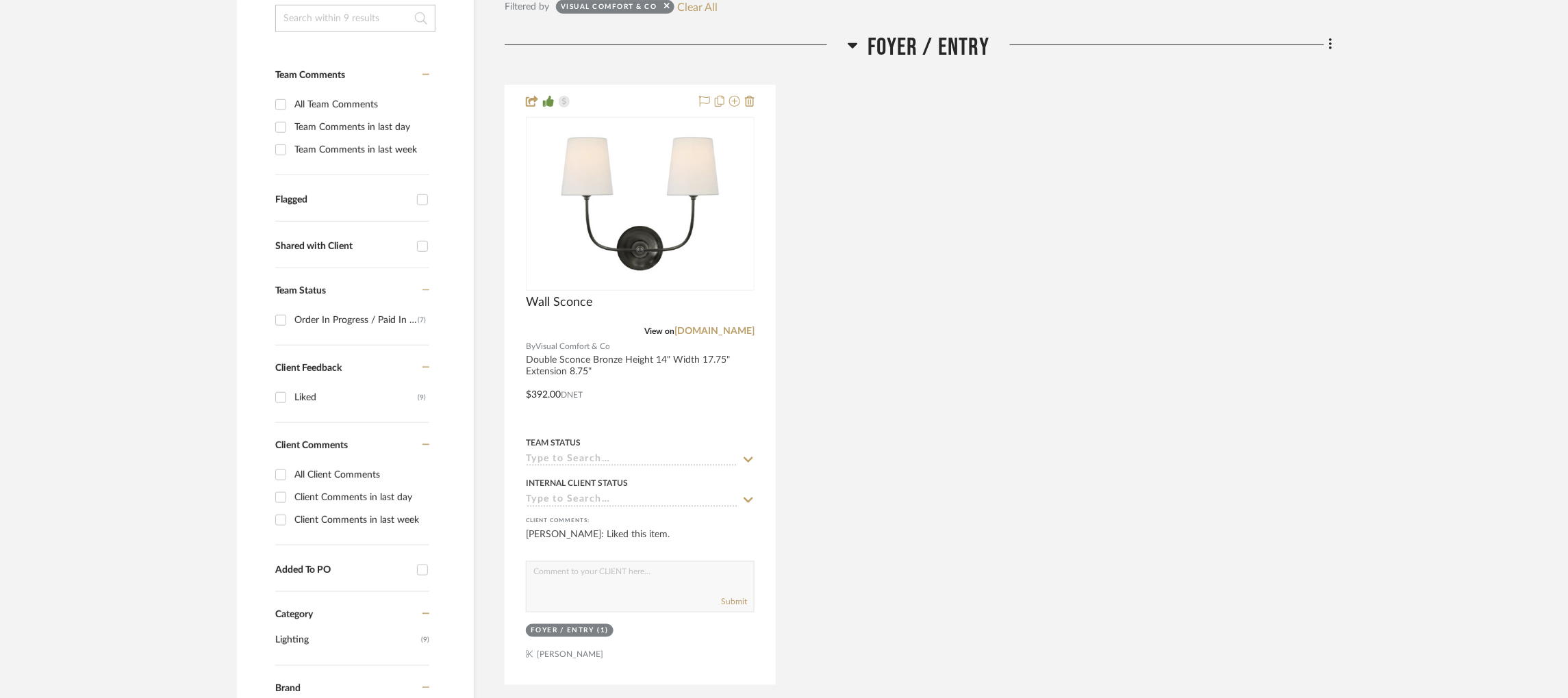
scroll to position [349, 0]
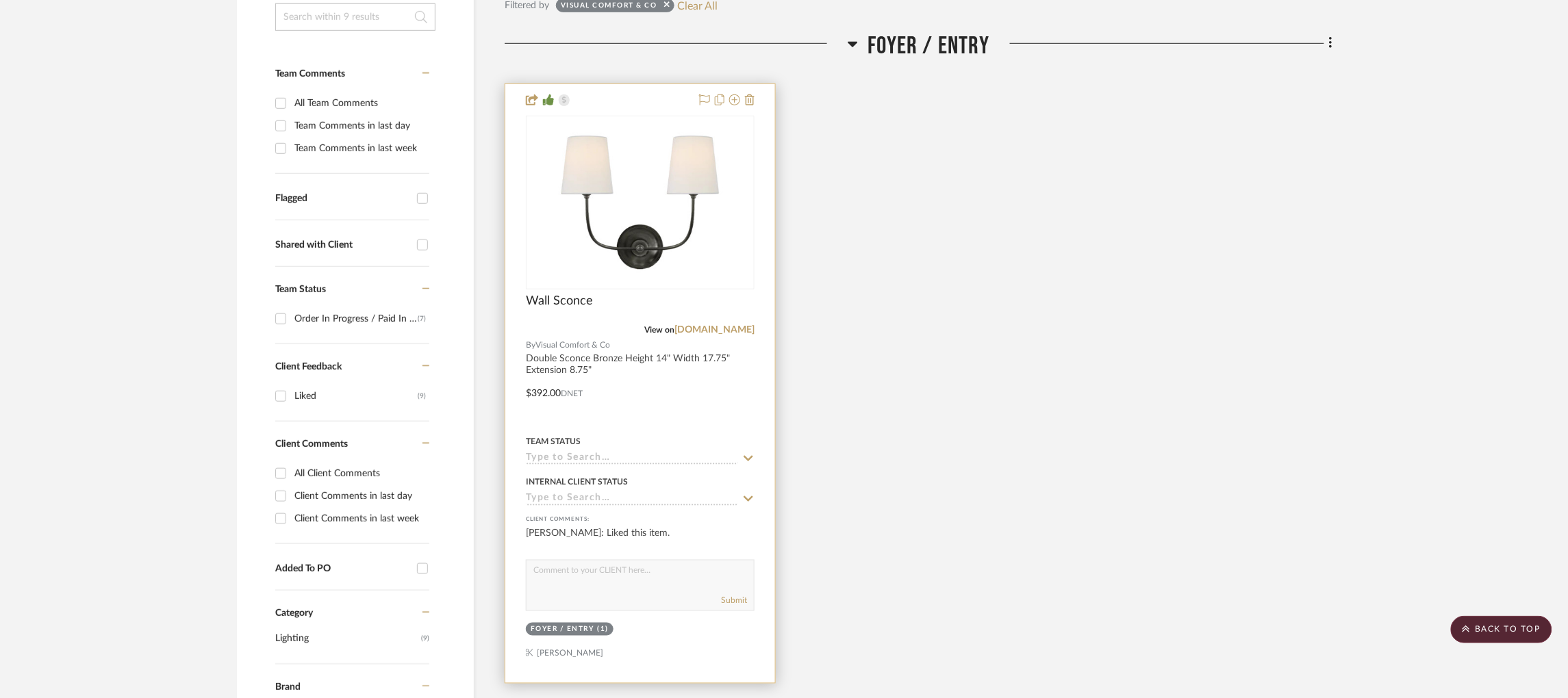
click at [586, 453] on input at bounding box center [632, 459] width 212 height 13
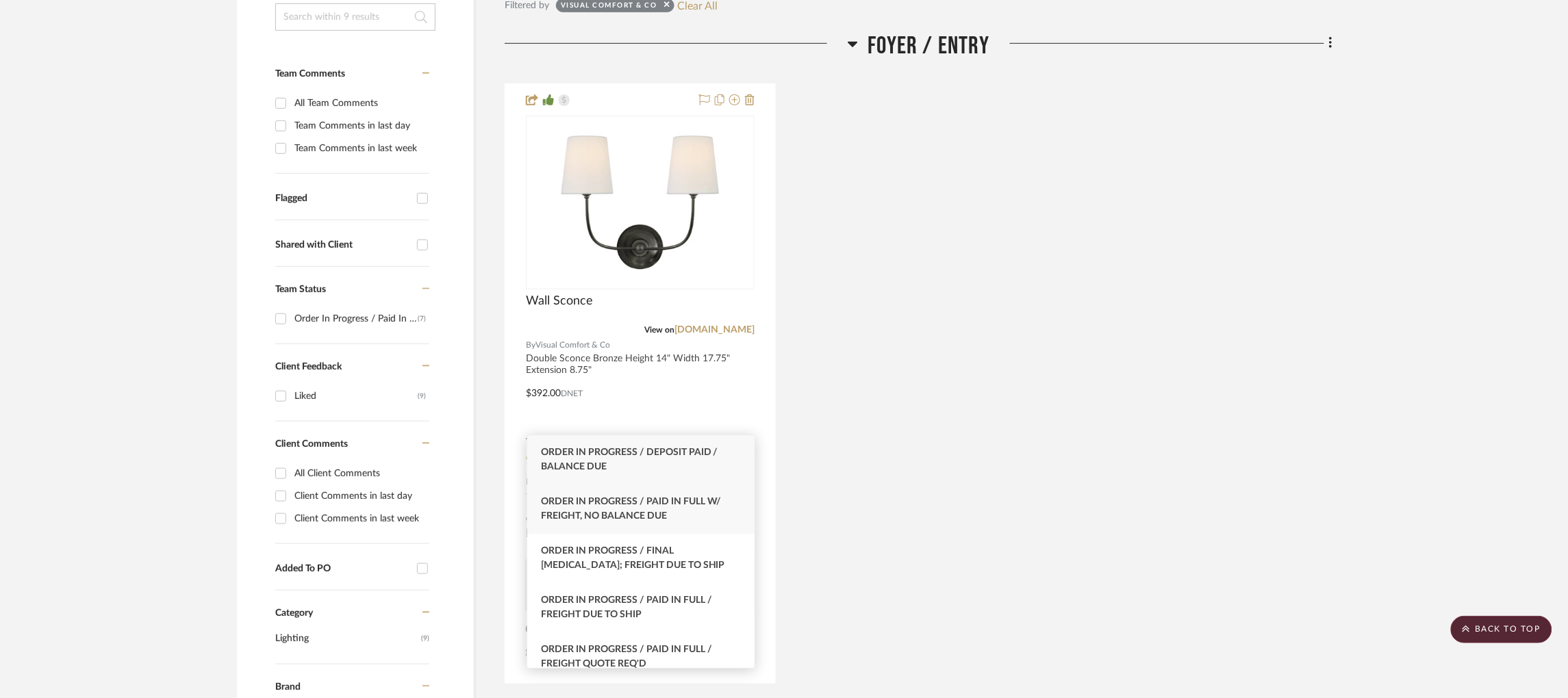
type input "order in pro"
click at [662, 511] on span "Order In Progress / Paid In Full w/ Freight, No Balance due" at bounding box center [631, 509] width 181 height 24
type input "[DATE]"
type input "Order In Progress / Paid In Full w/ Freight, No Balance due"
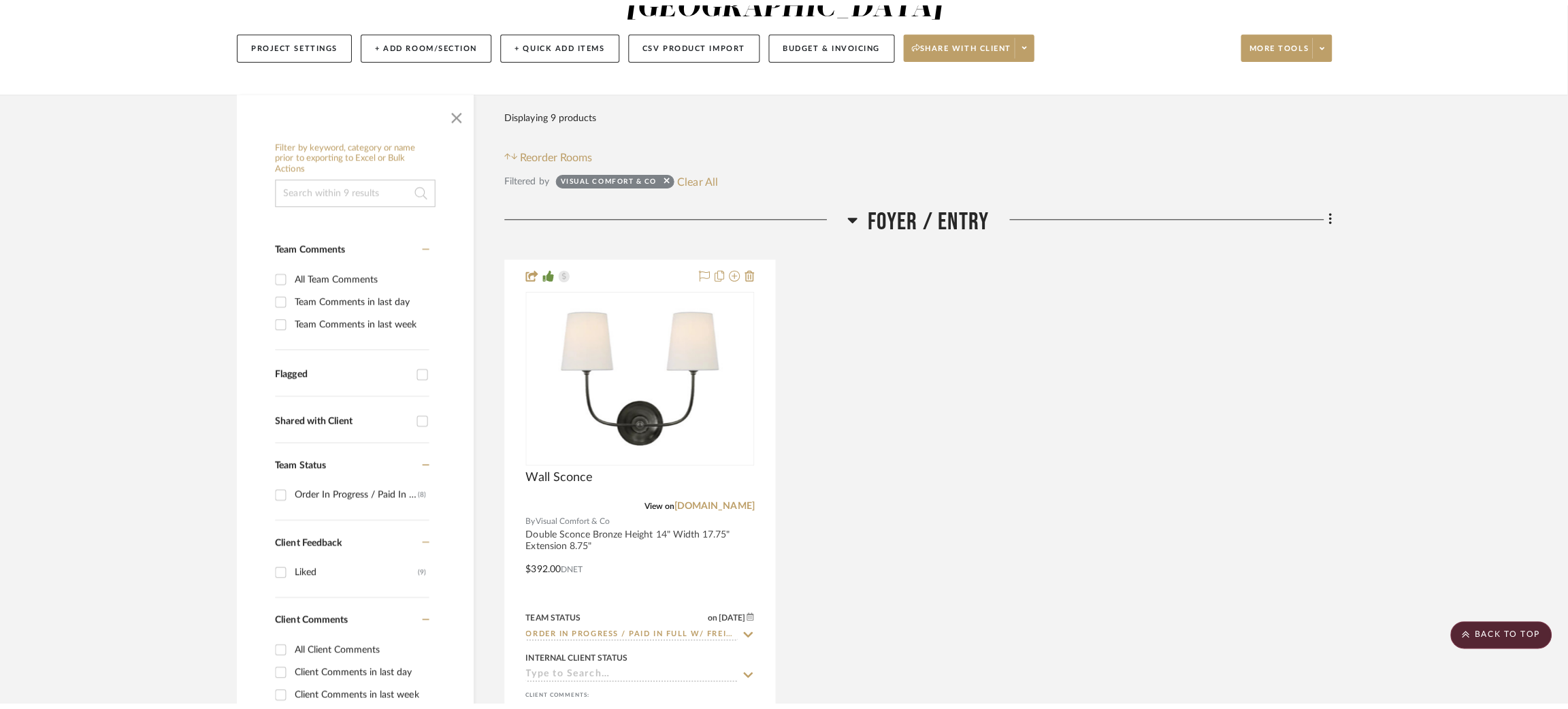
scroll to position [0, 0]
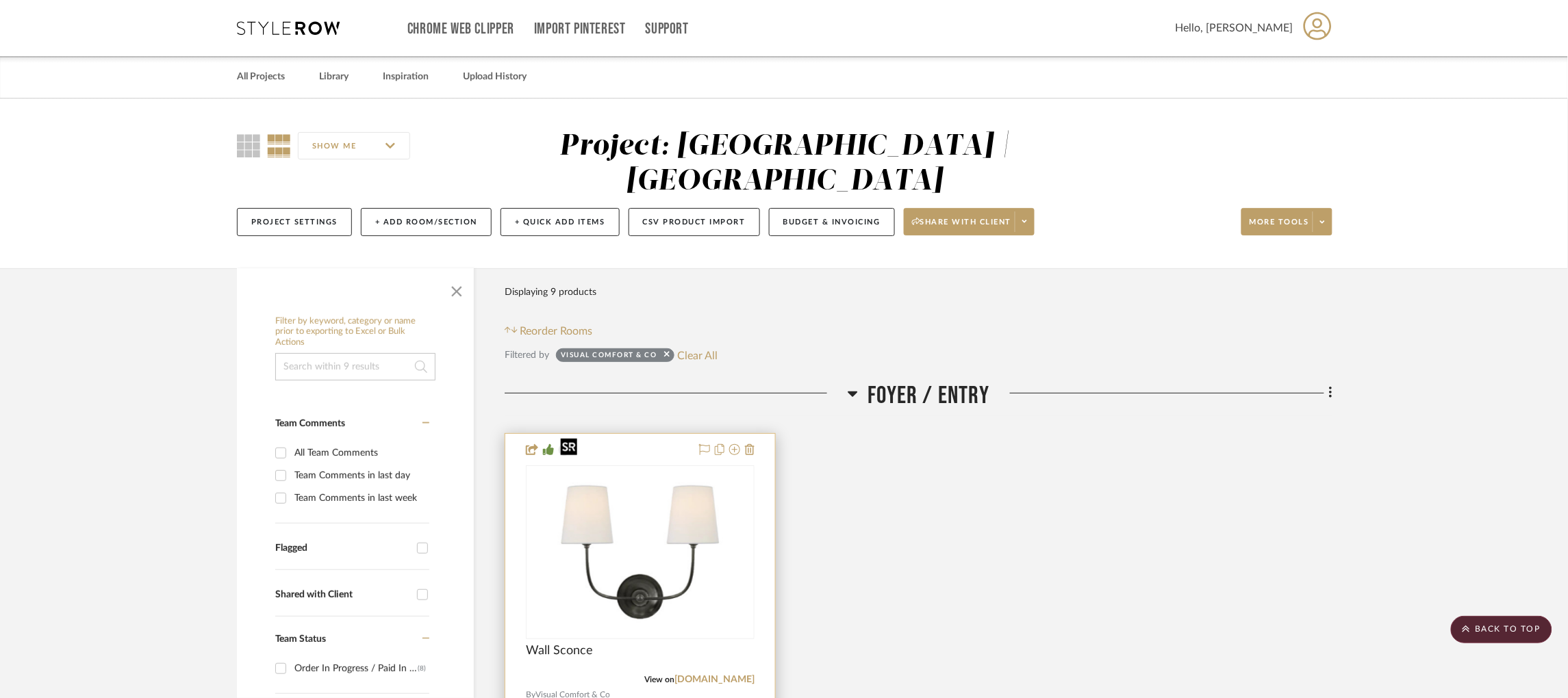
click at [654, 517] on img "0" at bounding box center [640, 552] width 171 height 171
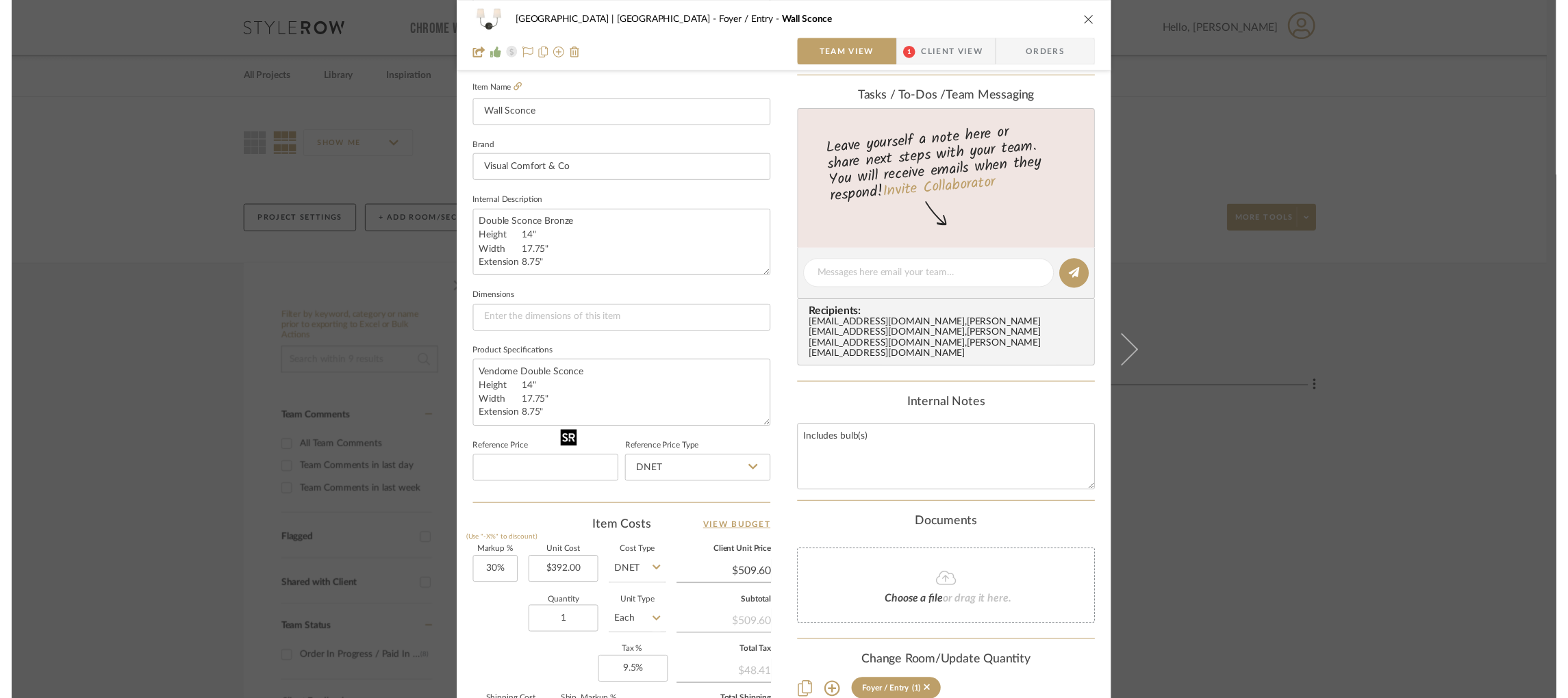
scroll to position [376, 0]
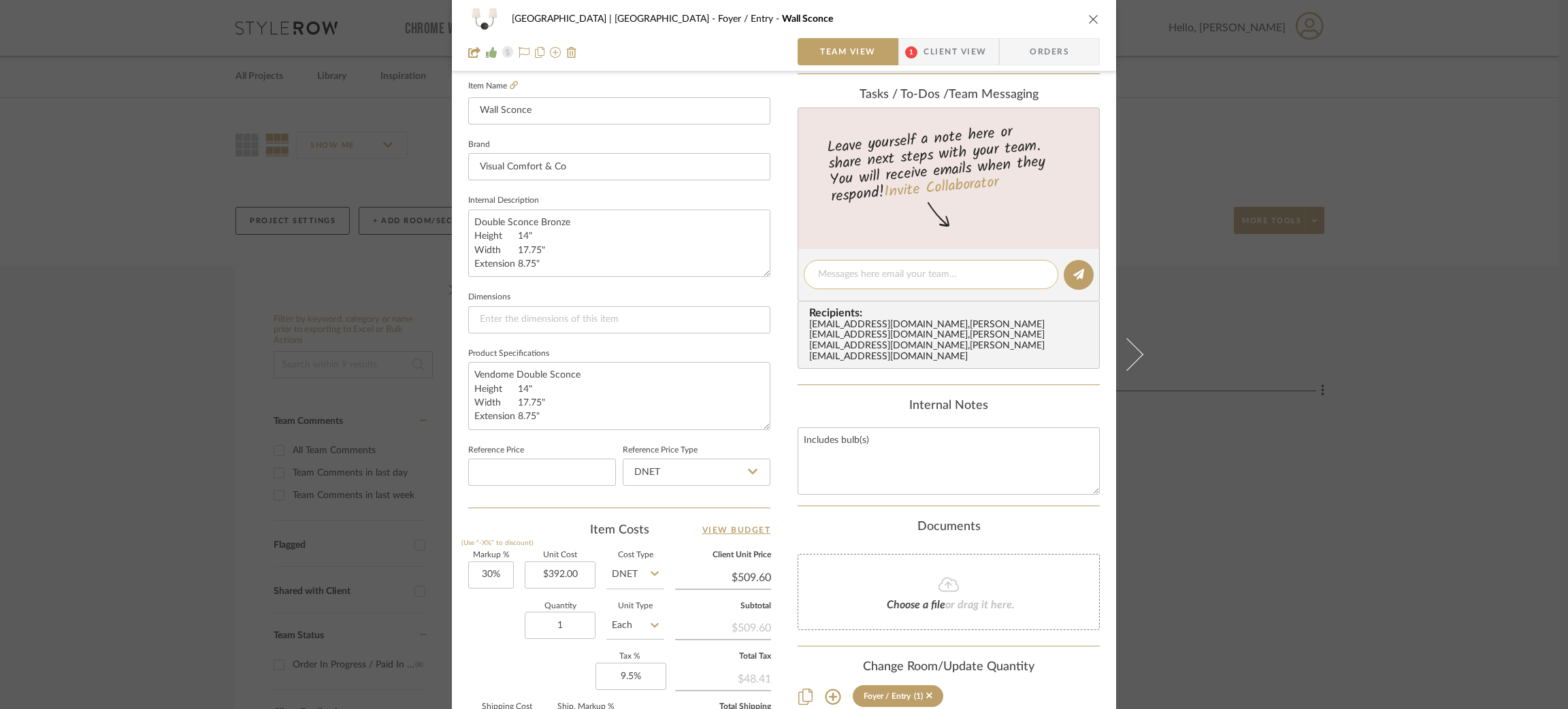
click at [865, 272] on textarea at bounding box center [931, 274] width 226 height 14
drag, startPoint x: 1017, startPoint y: 267, endPoint x: 816, endPoint y: 272, distance: 201.1
click at [818, 272] on textarea "Purchased - Need to add to future invoice" at bounding box center [931, 274] width 226 height 14
click at [850, 272] on textarea "Purchased - Need to add to future invoice" at bounding box center [931, 274] width 226 height 14
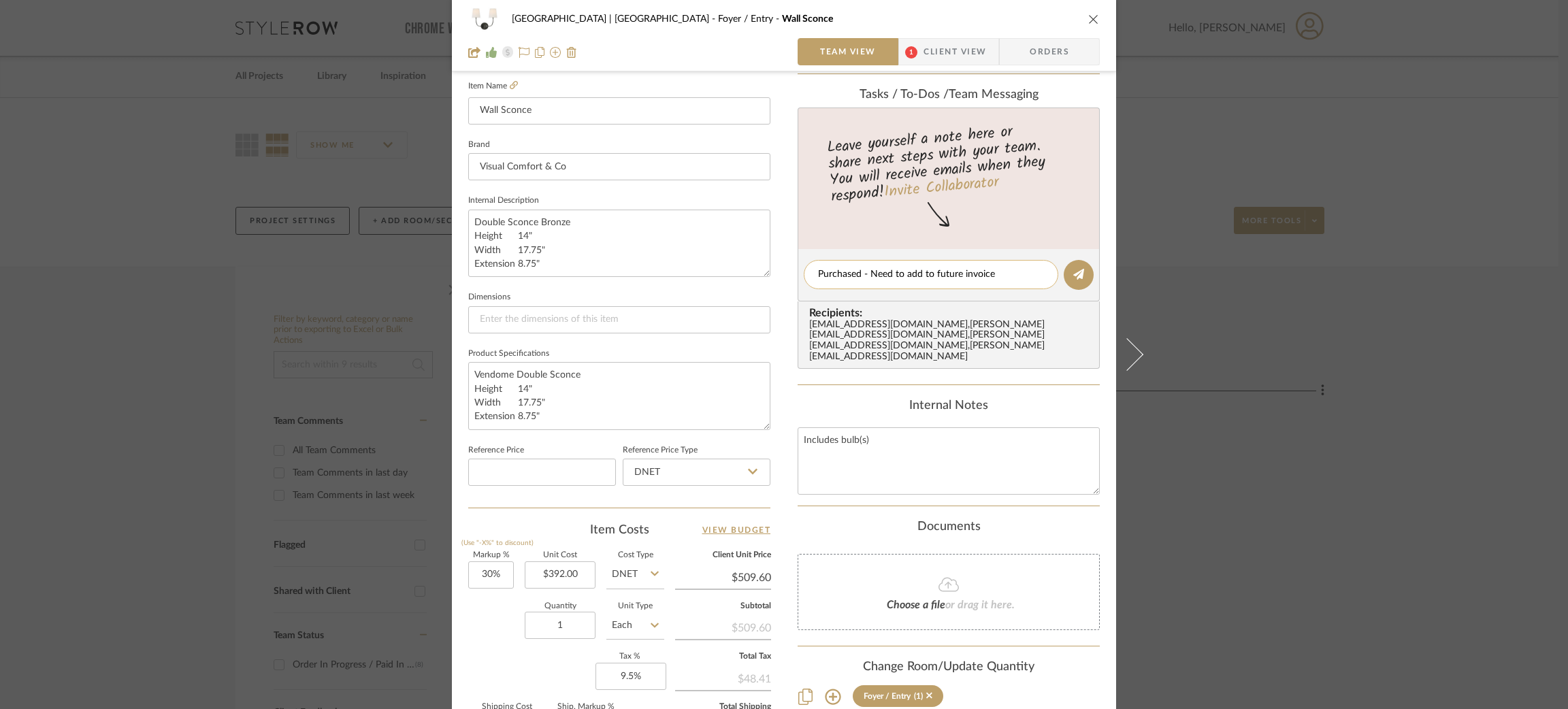
click at [850, 272] on textarea "Purchased - Need to add to future invoice" at bounding box center [931, 274] width 226 height 14
click at [905, 272] on textarea "Purchased - Need to add to future invoice" at bounding box center [931, 274] width 226 height 14
type textarea "Purchased - Need to add to future invoice"
click at [1074, 272] on icon at bounding box center [1079, 274] width 11 height 11
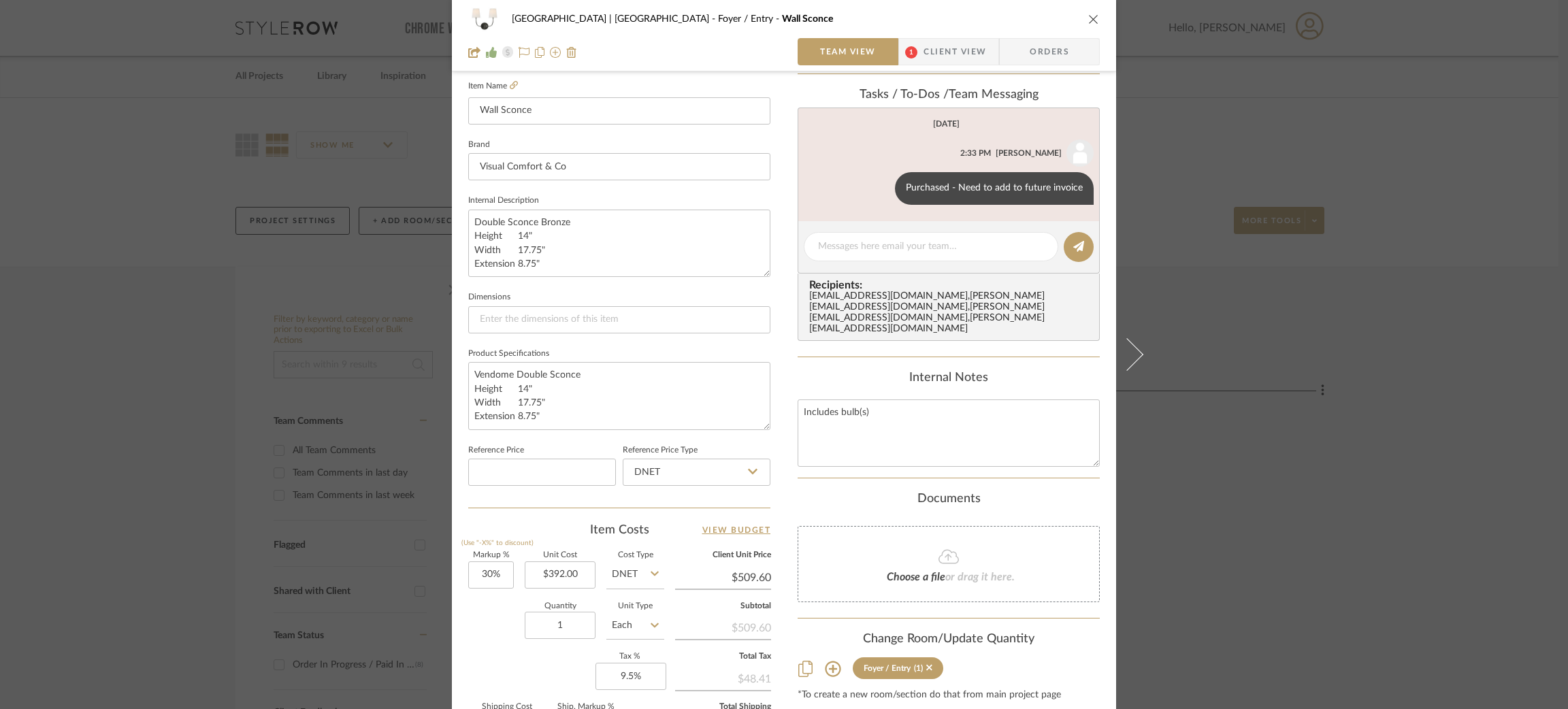
click at [307, 257] on div "Meadow Mountain | Vail Valley Foyer / Entry Wall Sconce Team View 1 Client View…" at bounding box center [784, 354] width 1568 height 709
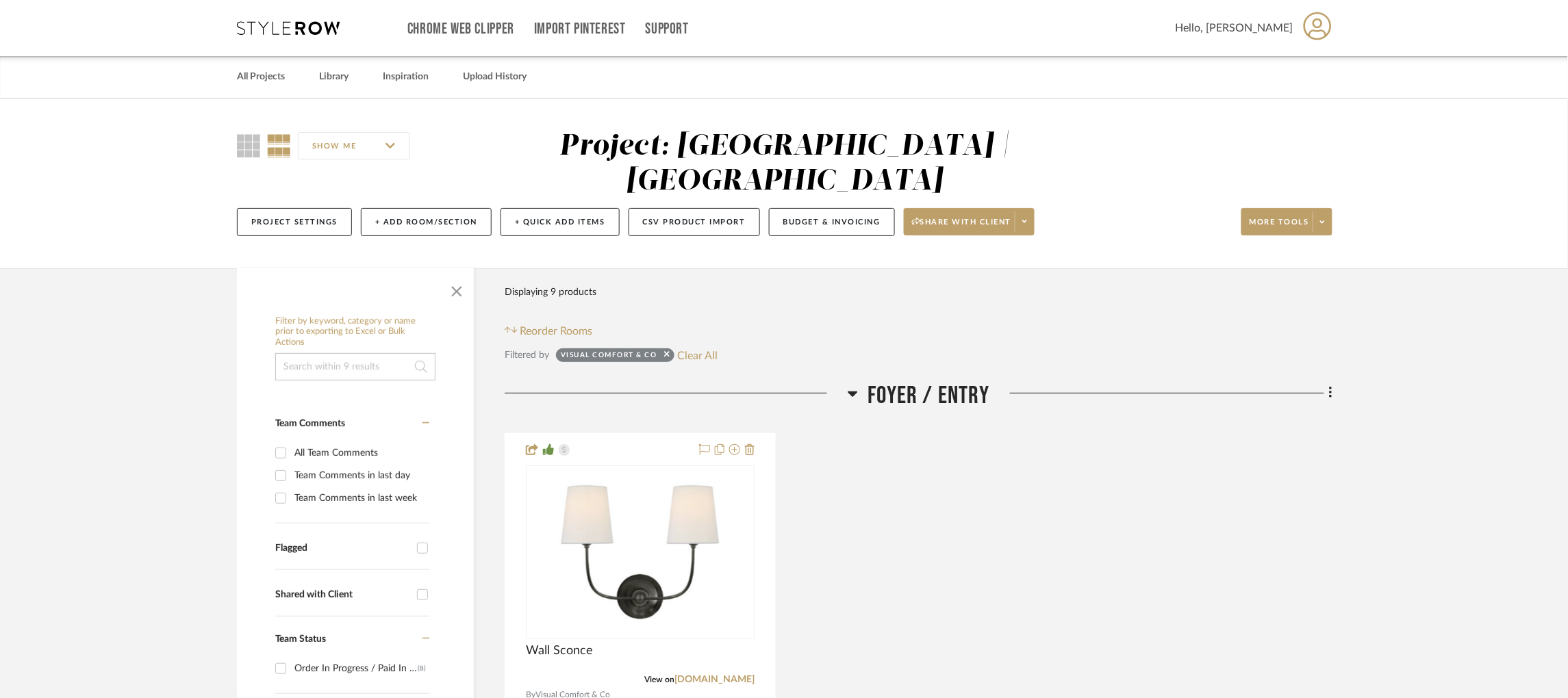
click at [380, 353] on input at bounding box center [355, 367] width 160 height 27
type input "bomma"
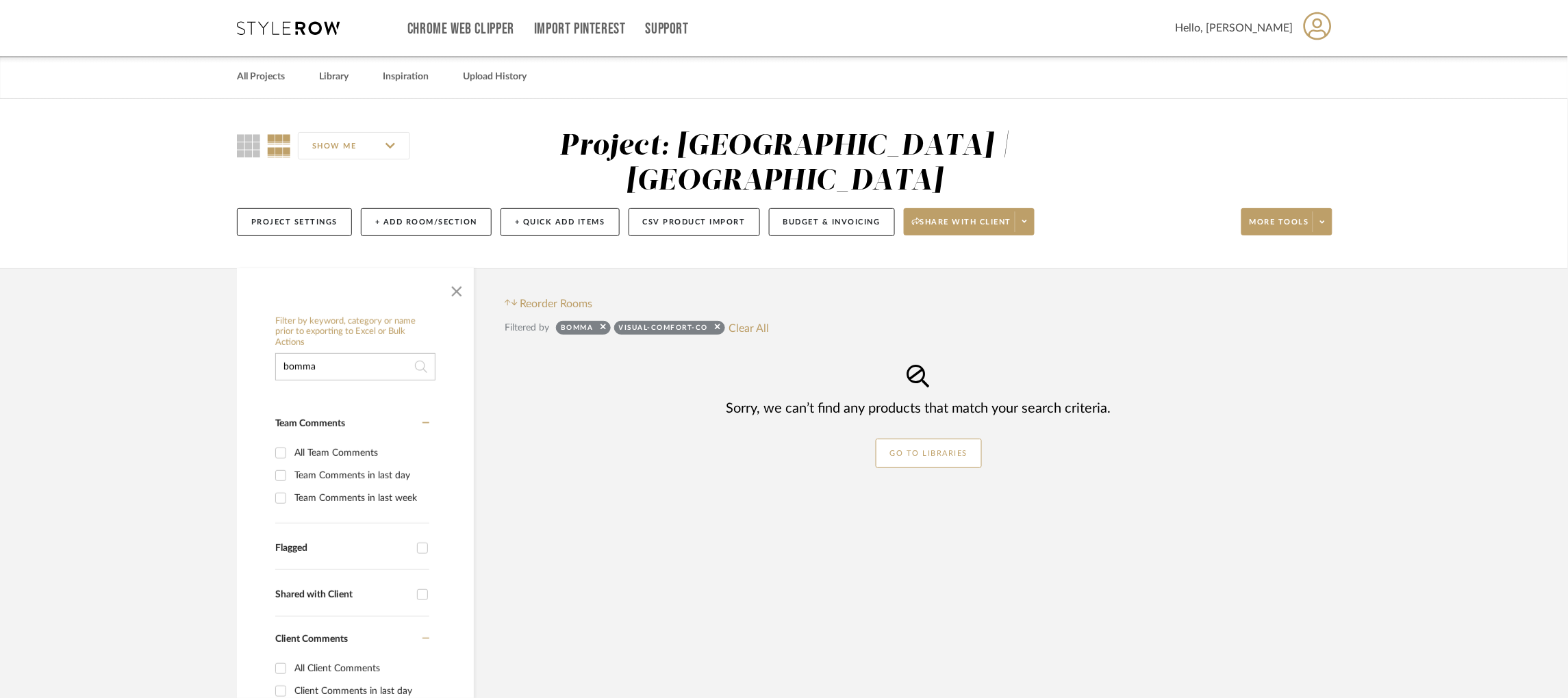
click at [714, 323] on div at bounding box center [716, 330] width 9 height 14
click at [718, 325] on icon at bounding box center [717, 327] width 5 height 5
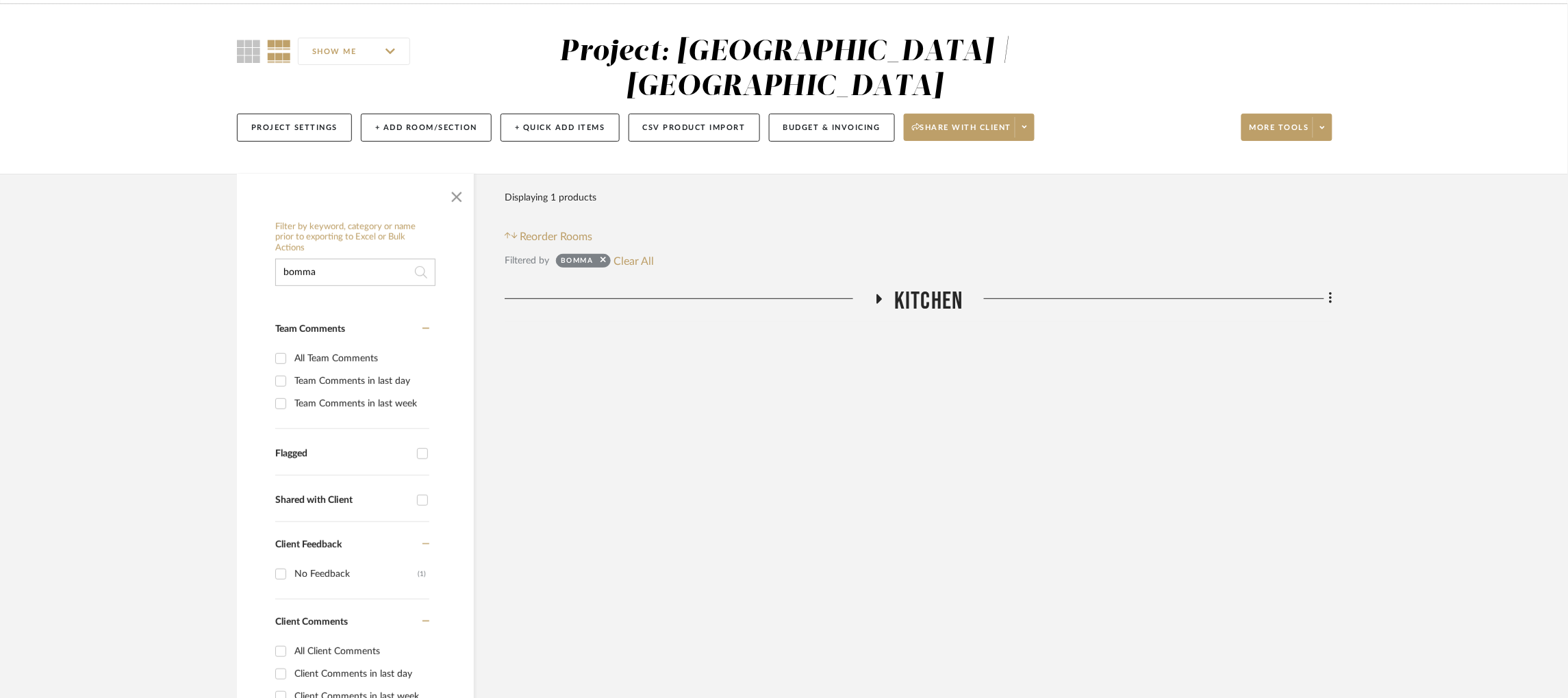
click at [880, 294] on icon at bounding box center [879, 299] width 17 height 11
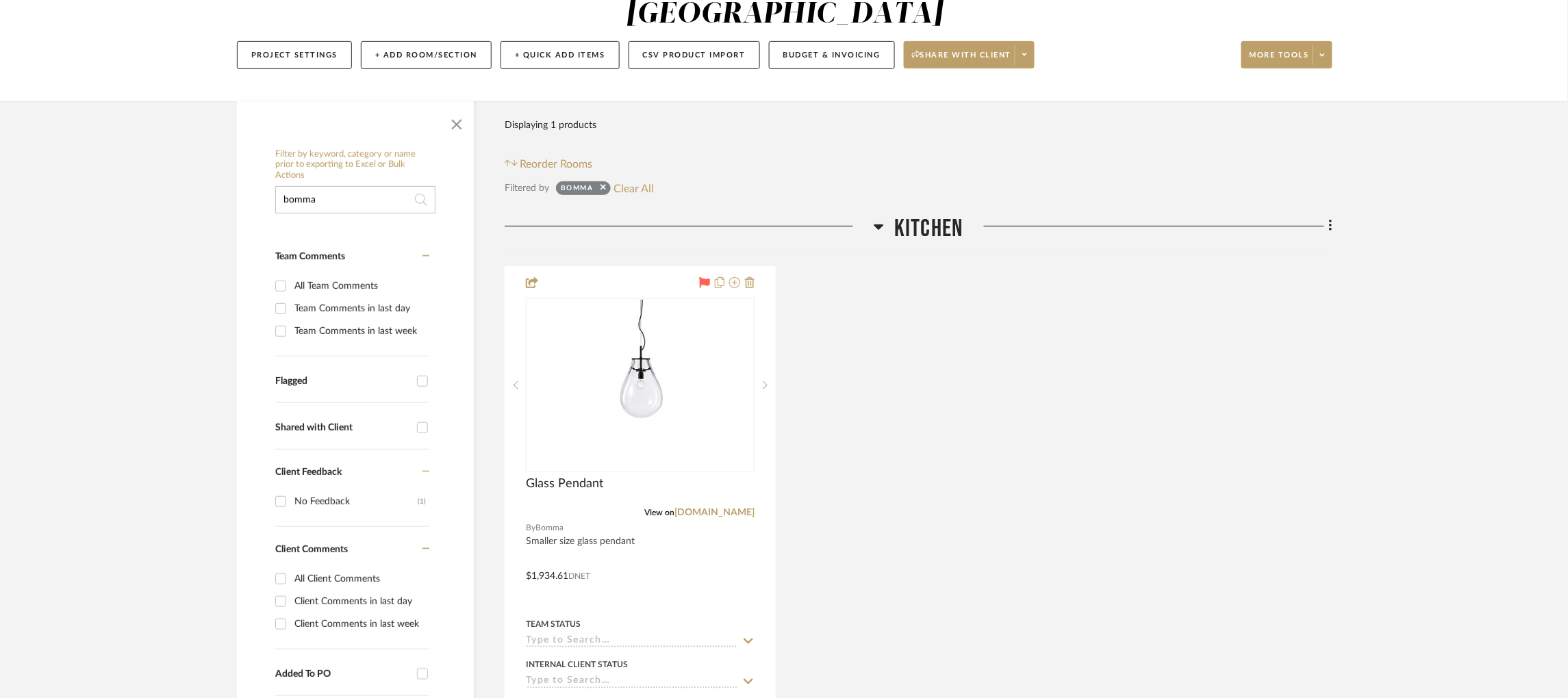
scroll to position [168, 0]
click at [1187, 44] on span at bounding box center [1322, 53] width 19 height 20
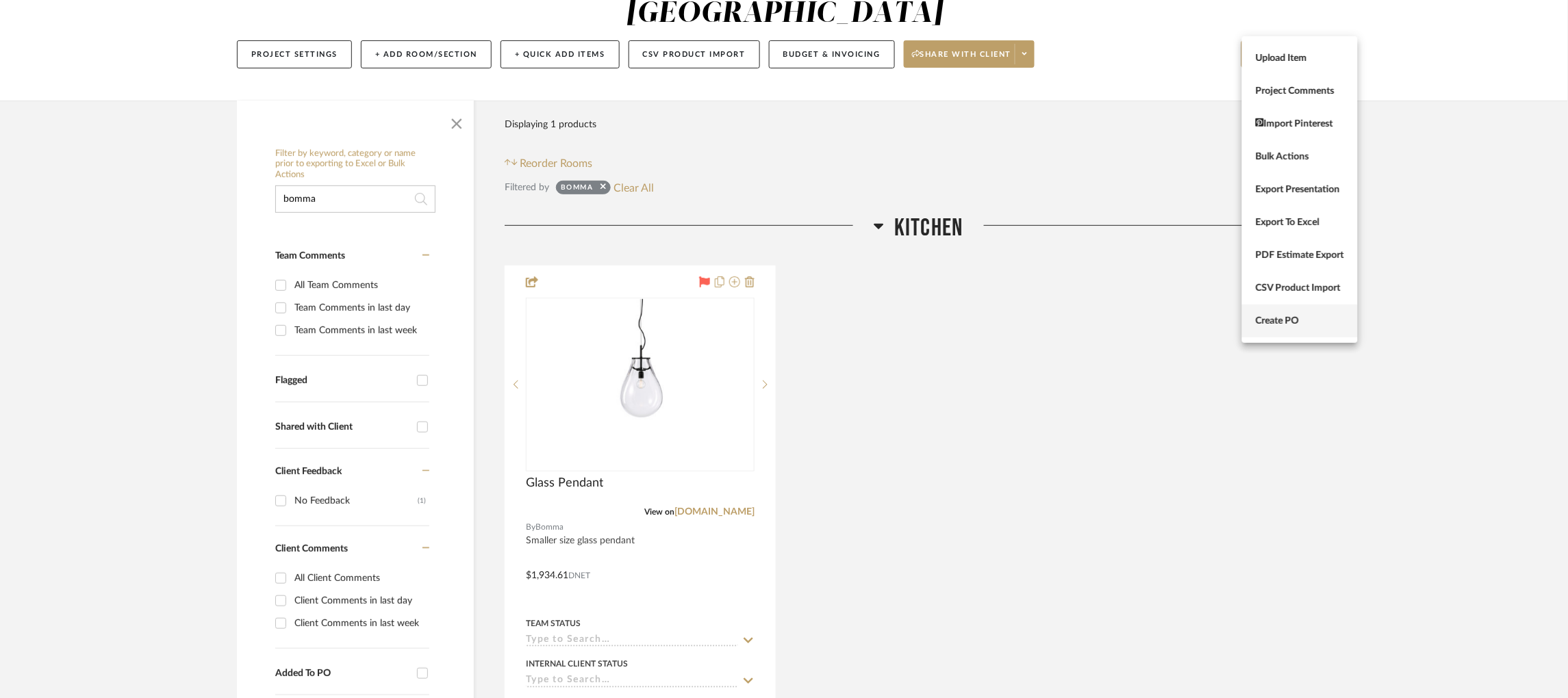
click at [1187, 314] on button "Create PO" at bounding box center [1300, 321] width 116 height 33
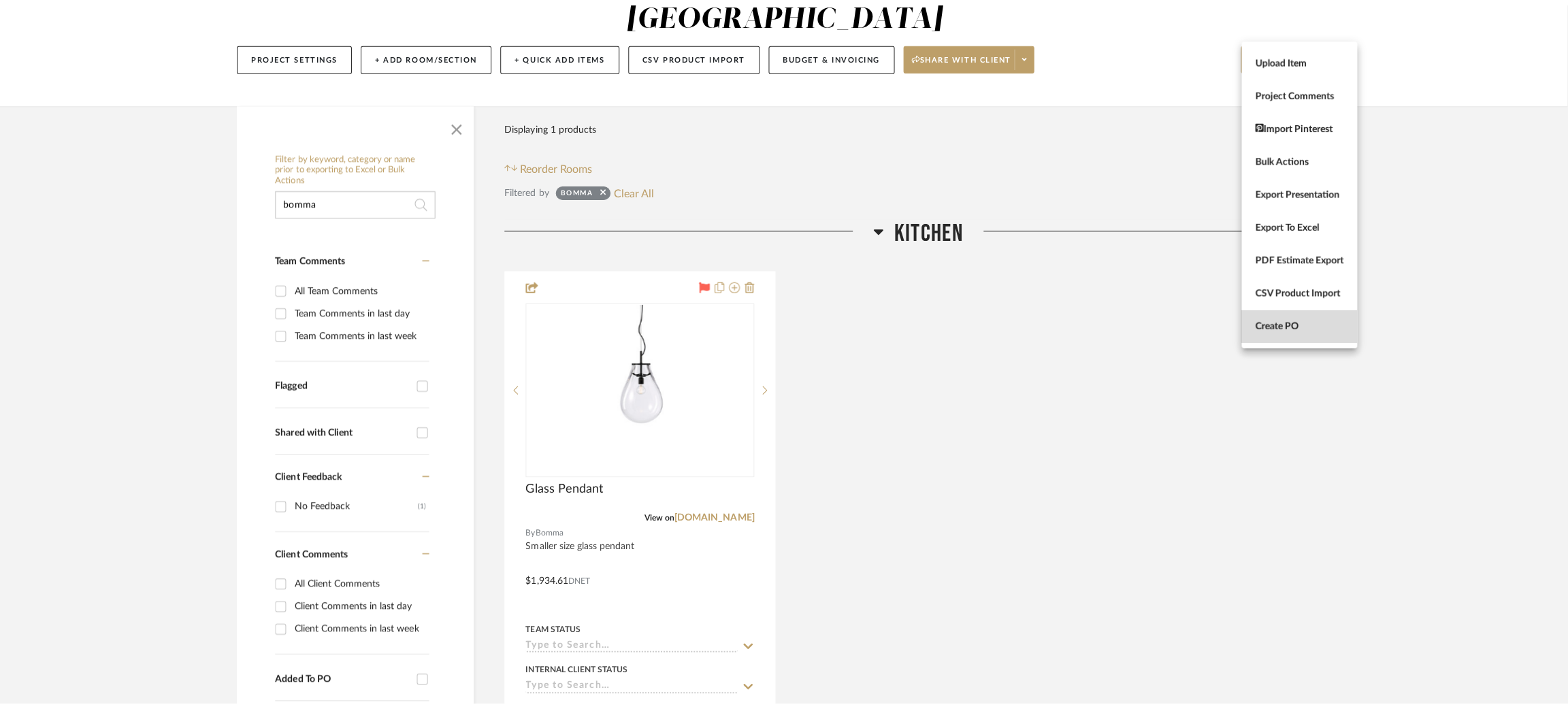
scroll to position [0, 0]
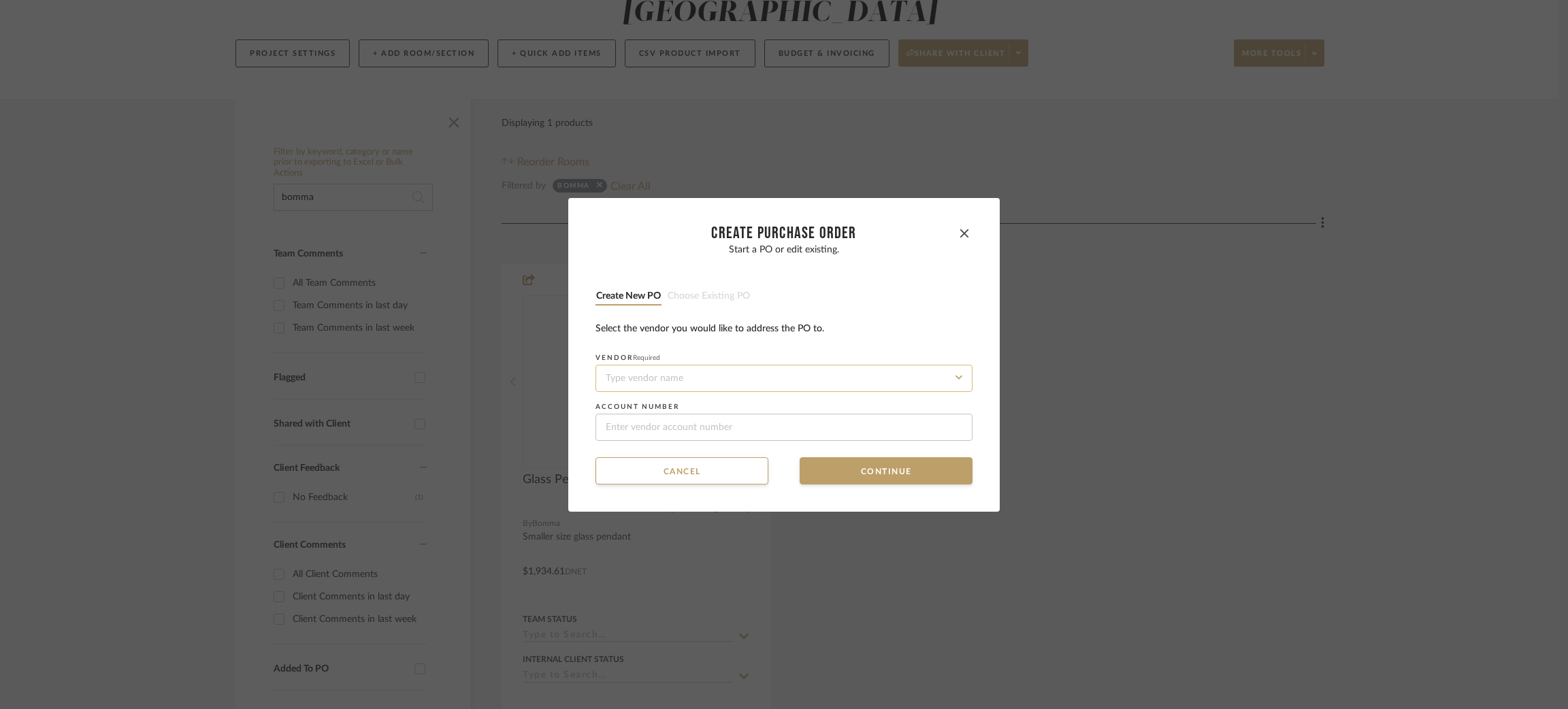
click at [672, 377] on input at bounding box center [784, 378] width 377 height 27
type input "Bomma"
click at [659, 407] on div "Bomma" at bounding box center [780, 411] width 376 height 31
click at [856, 472] on button "Continue" at bounding box center [886, 471] width 173 height 27
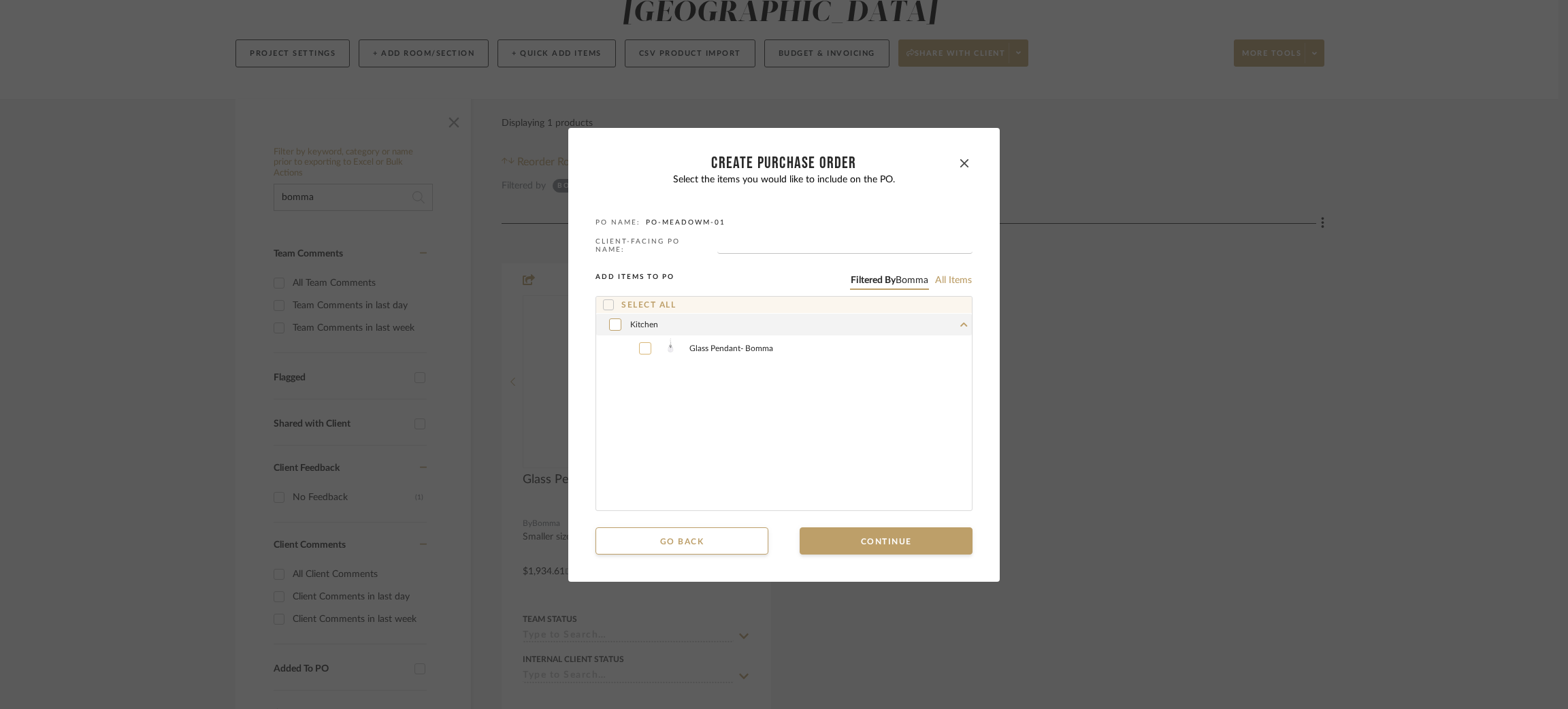
click at [641, 346] on icon at bounding box center [645, 348] width 8 height 10
click at [868, 527] on button "Continue" at bounding box center [886, 541] width 173 height 27
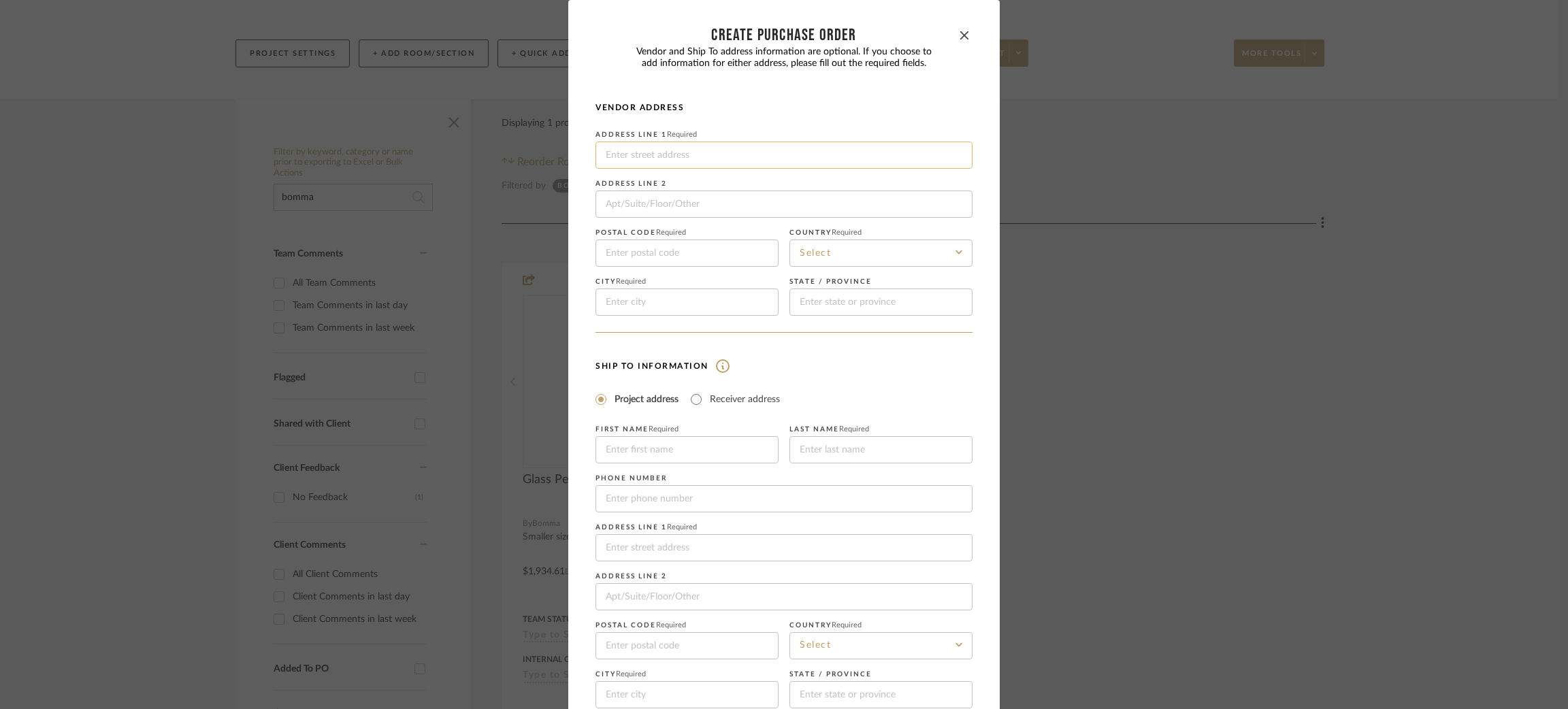
click at [634, 153] on input at bounding box center [784, 155] width 377 height 27
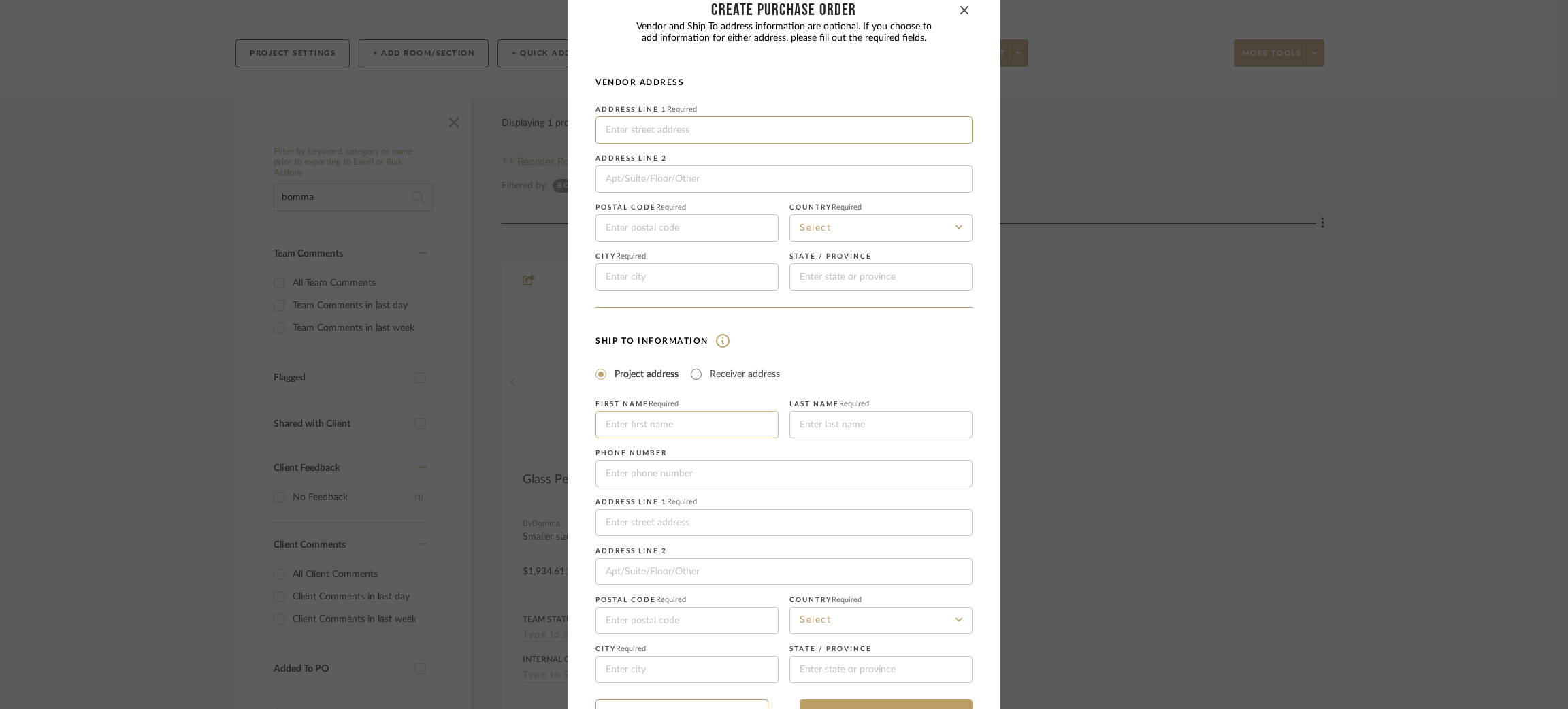
scroll to position [29, 0]
click at [651, 415] on input at bounding box center [687, 420] width 183 height 27
click at [688, 363] on input "Receiver address" at bounding box center [697, 370] width 16 height 16
radio input "true"
click at [635, 408] on input at bounding box center [784, 413] width 377 height 27
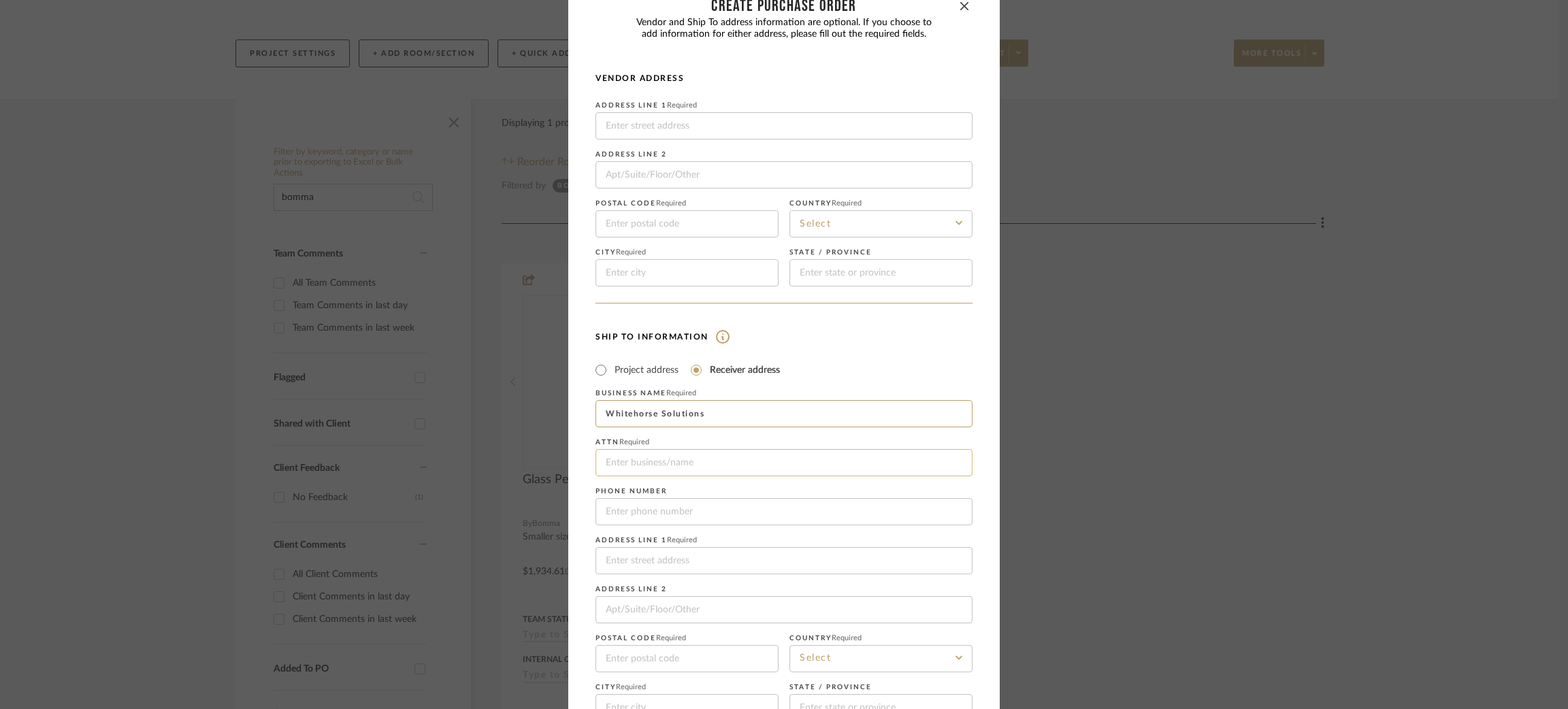
type input "Whitehorse Solutions"
click at [620, 466] on input at bounding box center [784, 463] width 377 height 27
type input "Onyx & Oak SM Meadow Mountain"
click at [622, 514] on input "tel" at bounding box center [784, 511] width 377 height 27
type input "310-560-4222"
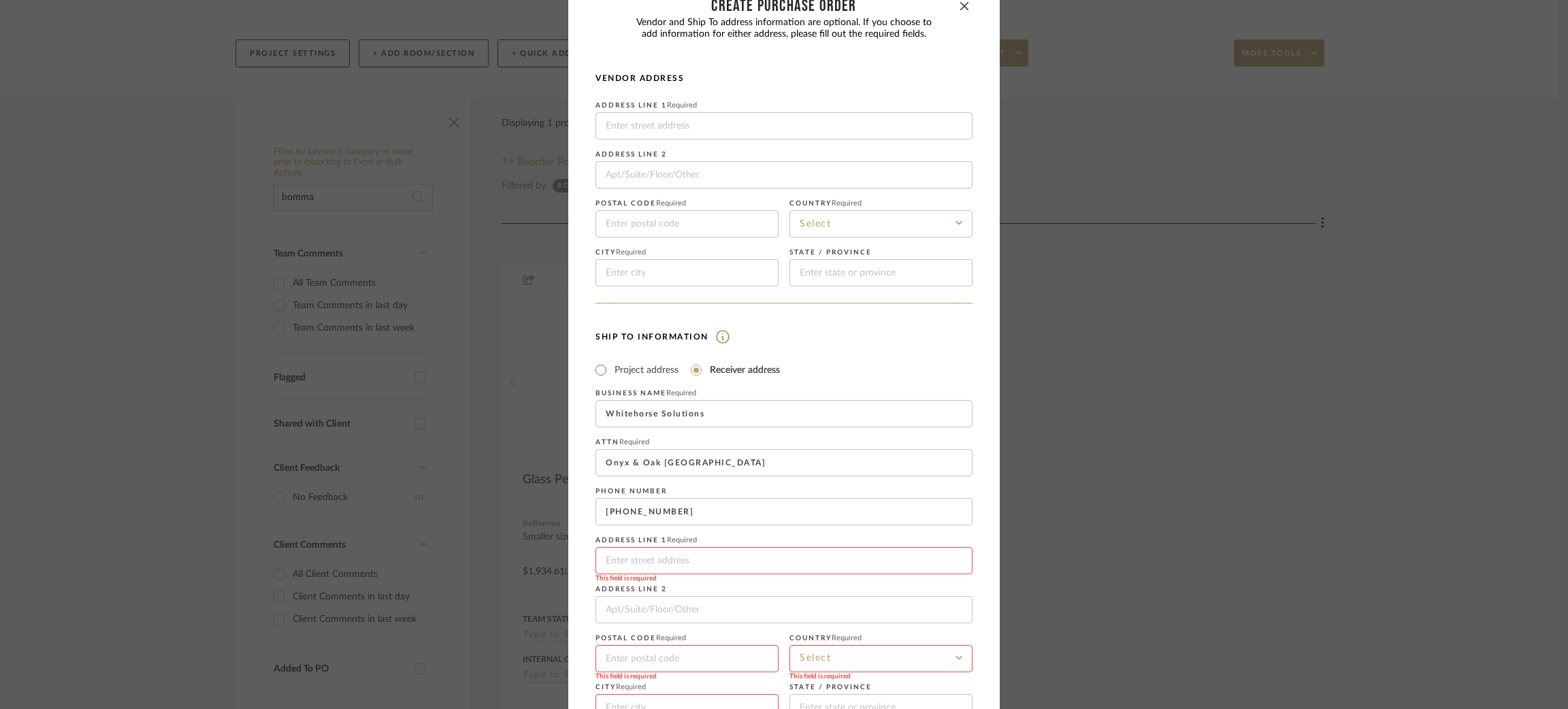
click at [632, 561] on input at bounding box center [784, 560] width 377 height 27
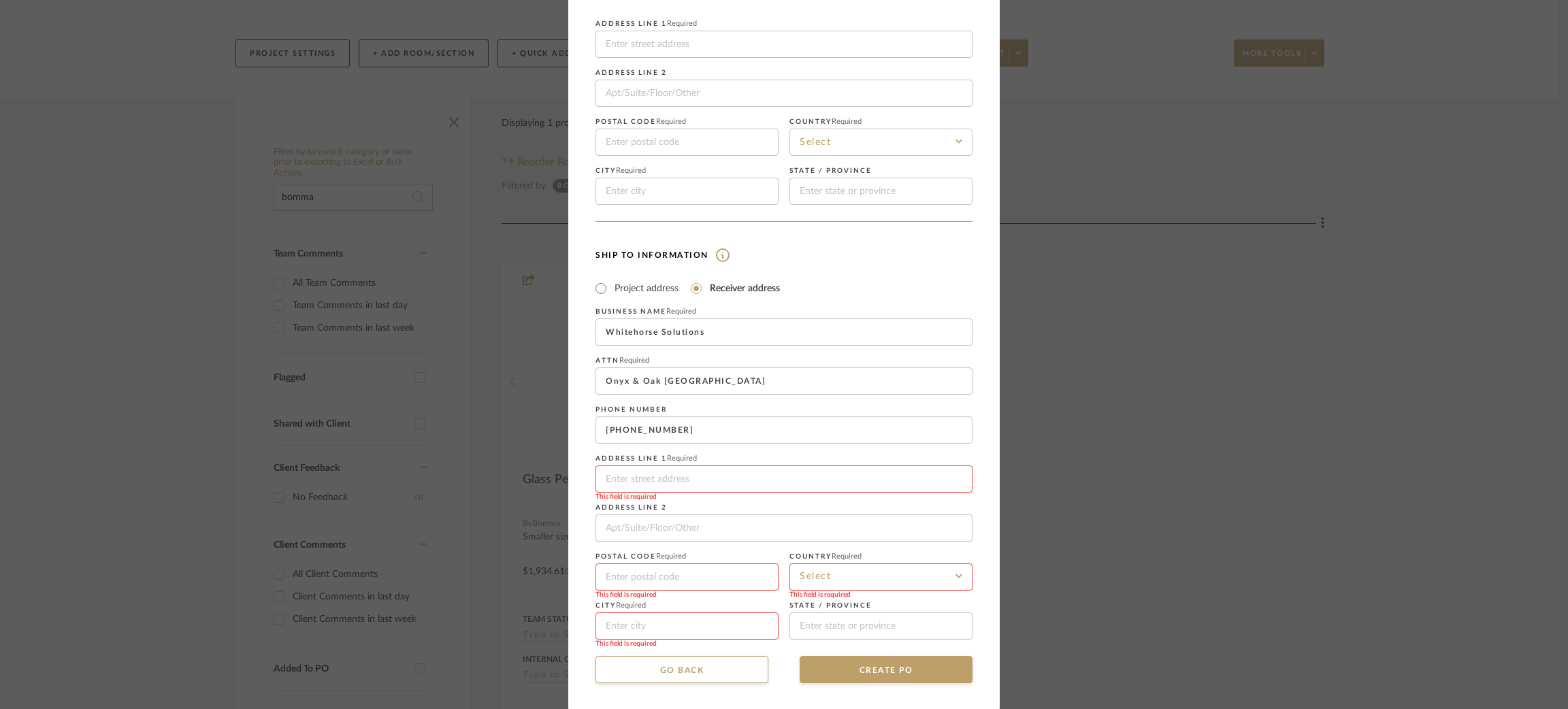
type input "152 Spring Creek Cir"
type input "81637"
type input "Gypsum"
type input "California"
click at [831, 573] on input at bounding box center [881, 576] width 183 height 27
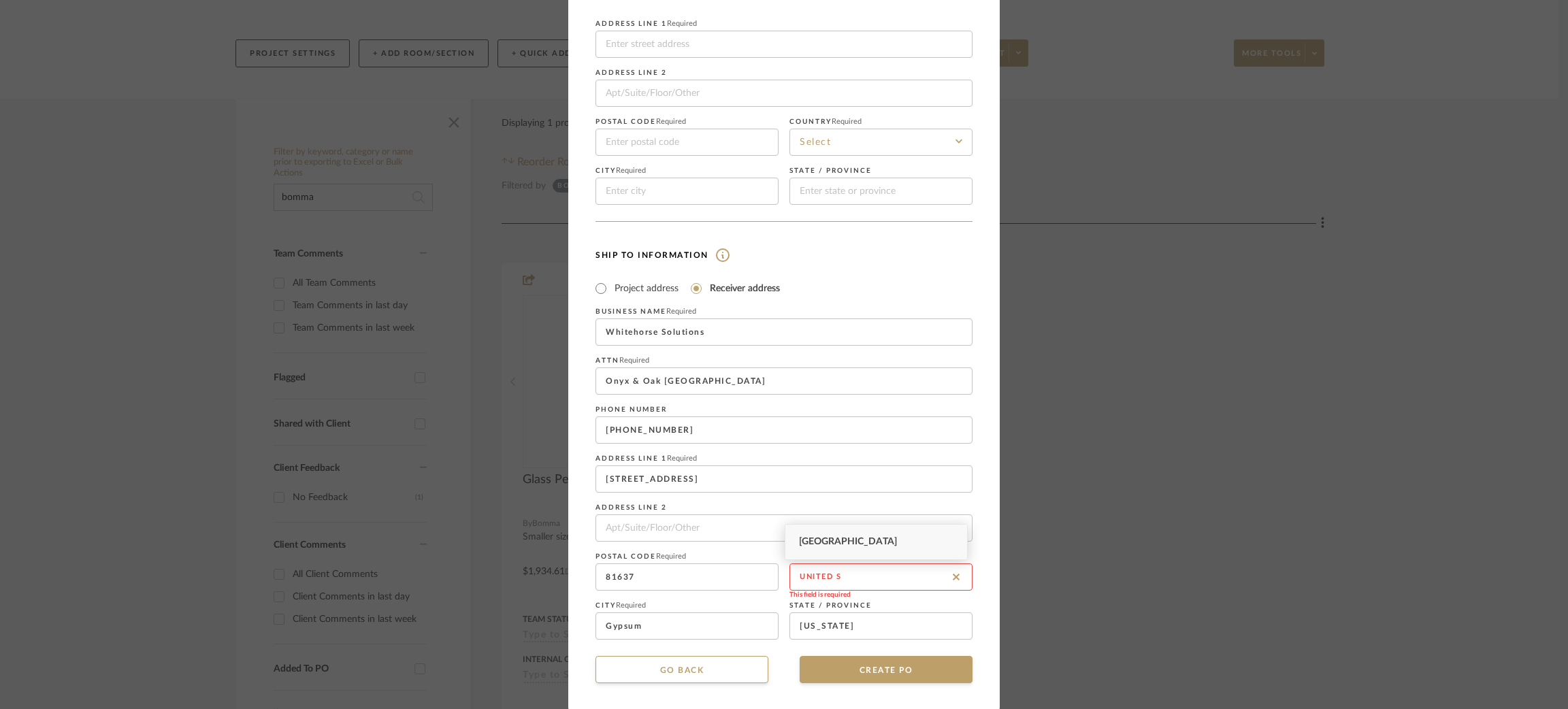
click at [856, 541] on span "United States" at bounding box center [848, 541] width 98 height 10
type input "United States"
drag, startPoint x: 861, startPoint y: 621, endPoint x: 797, endPoint y: 623, distance: 64.0
click at [797, 623] on input "California" at bounding box center [881, 626] width 183 height 27
type input "Colorado"
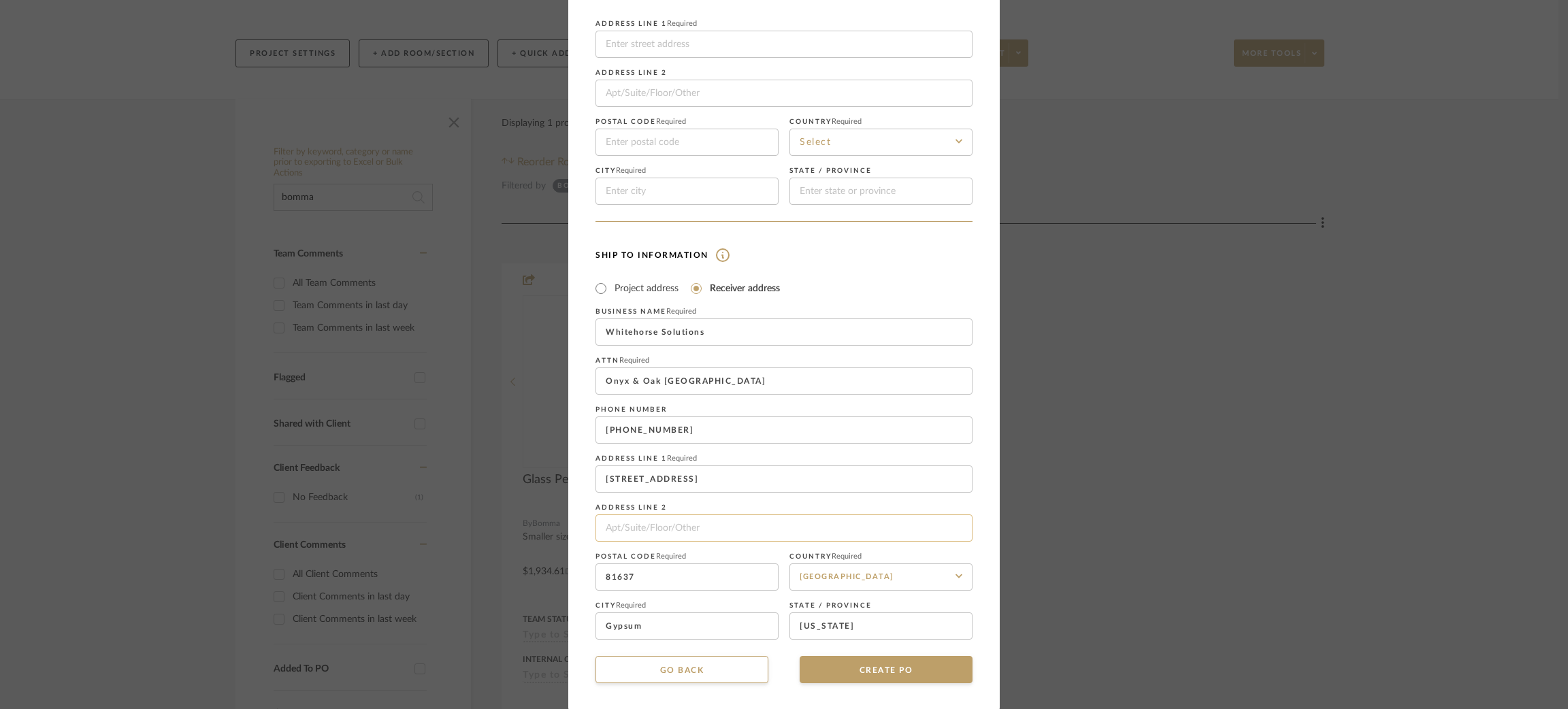
click at [675, 520] on input at bounding box center [784, 528] width 377 height 27
click at [891, 672] on button "CREATE PO" at bounding box center [886, 669] width 173 height 27
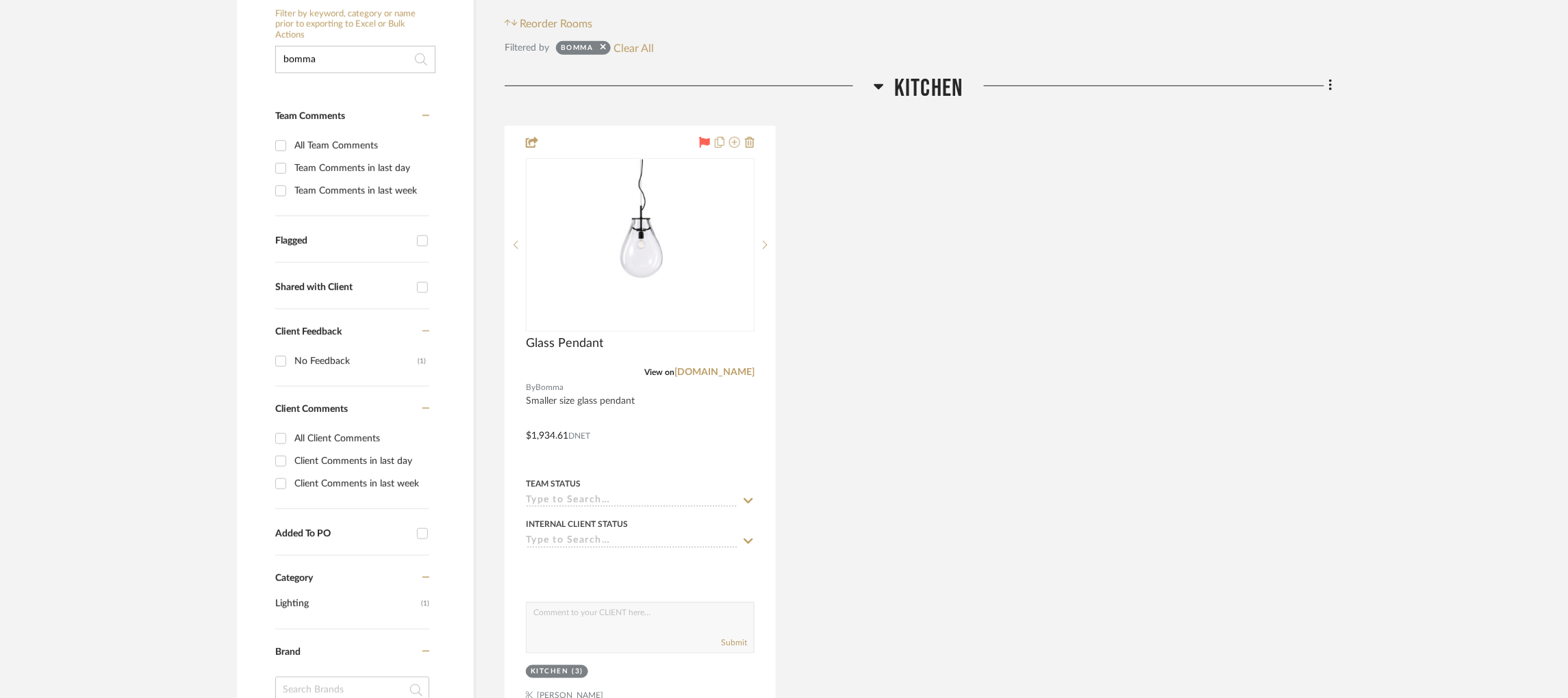
scroll to position [315, 0]
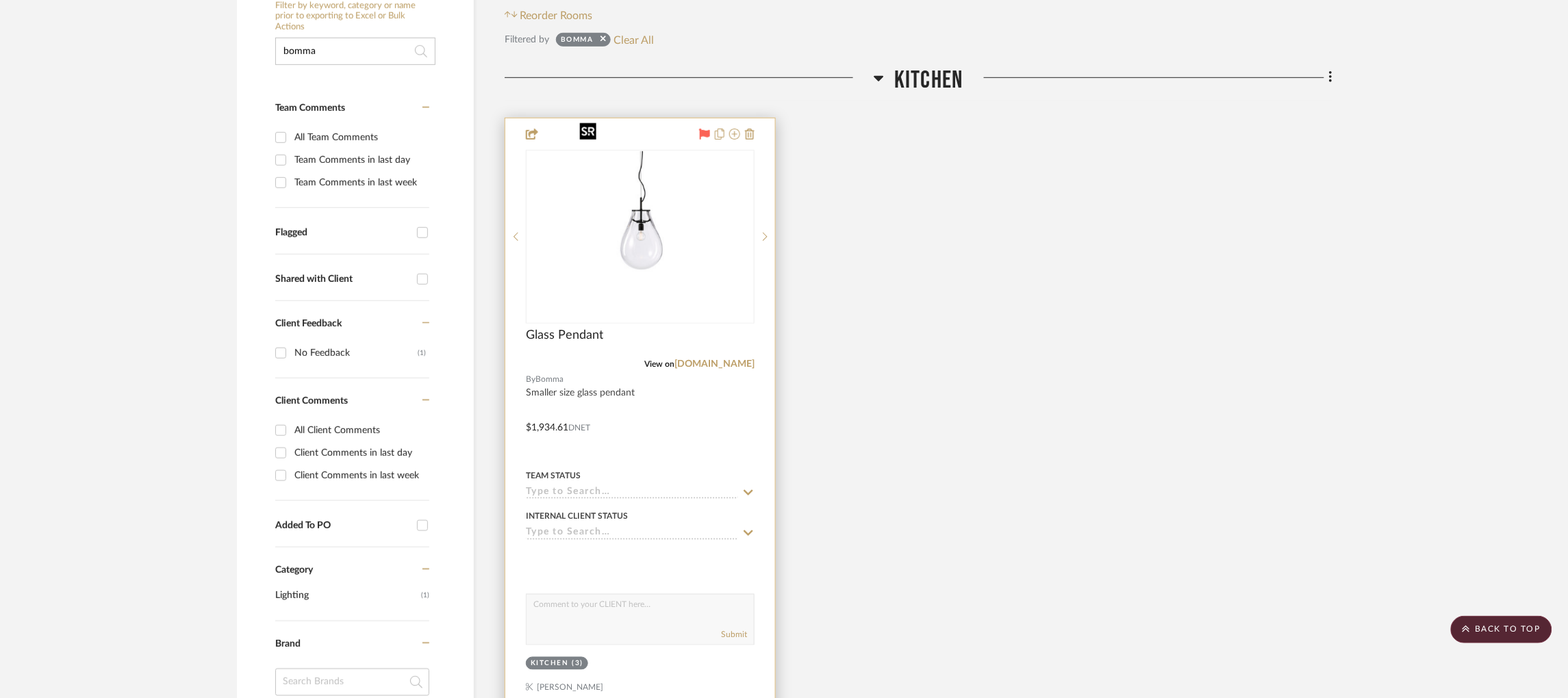
click at [640, 209] on img "0" at bounding box center [640, 236] width 133 height 171
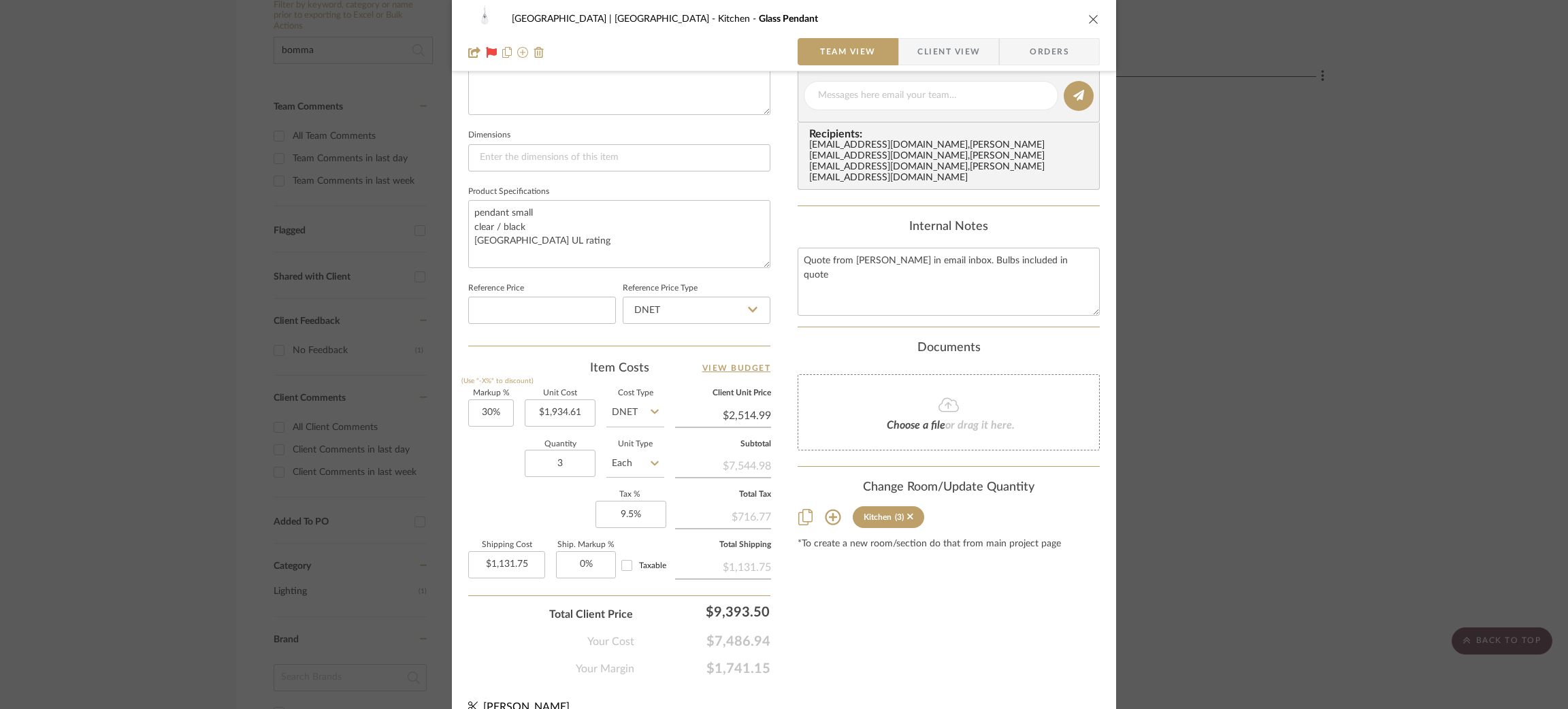
scroll to position [550, 0]
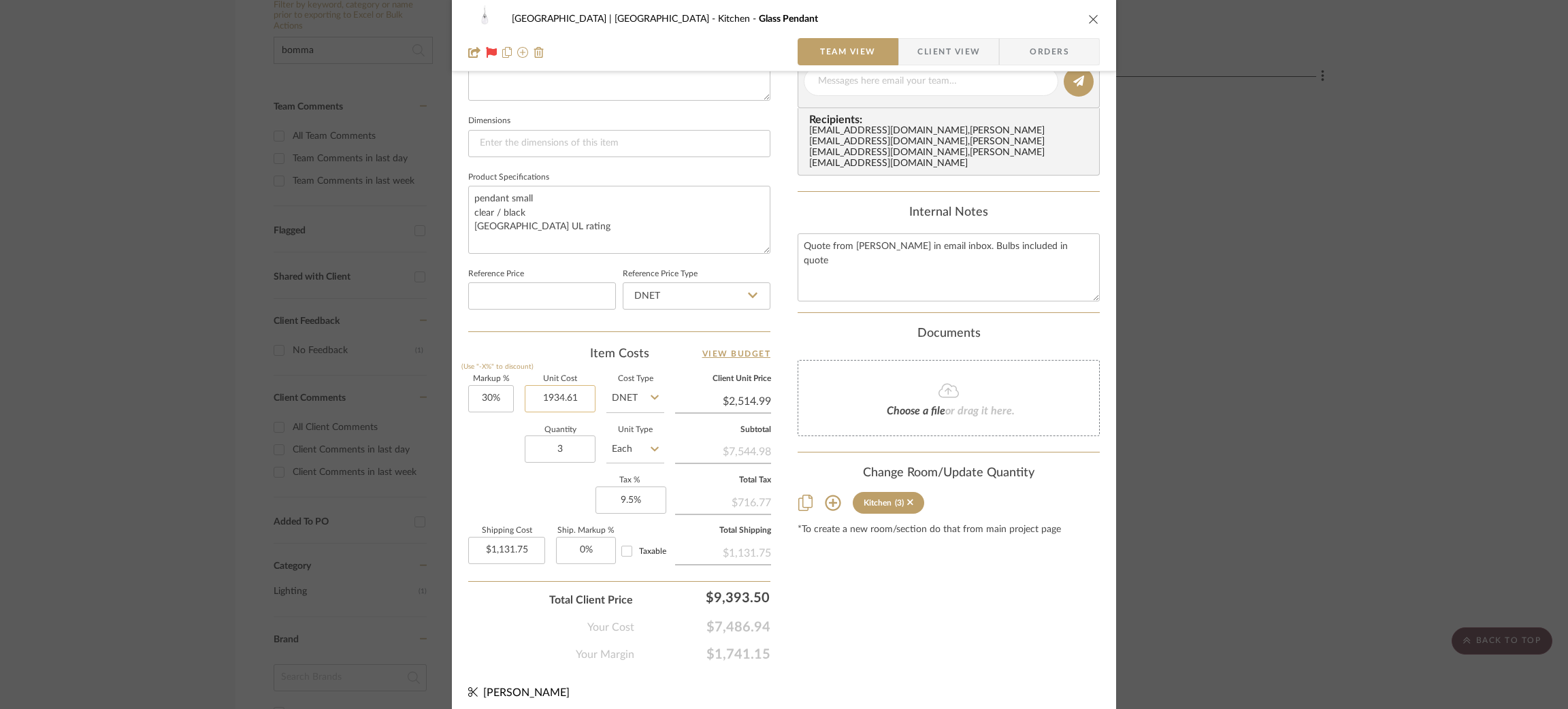
click at [578, 387] on input "1934.61" at bounding box center [560, 398] width 70 height 27
type input "$2,224.33"
click at [614, 195] on textarea "pendant small clear / black USA UL rating" at bounding box center [619, 219] width 302 height 67
type input "$2,891.63"
click at [157, 261] on div "Meadow Mountain | Vail Valley Kitchen Glass Pendant Team View Client View Order…" at bounding box center [784, 354] width 1568 height 709
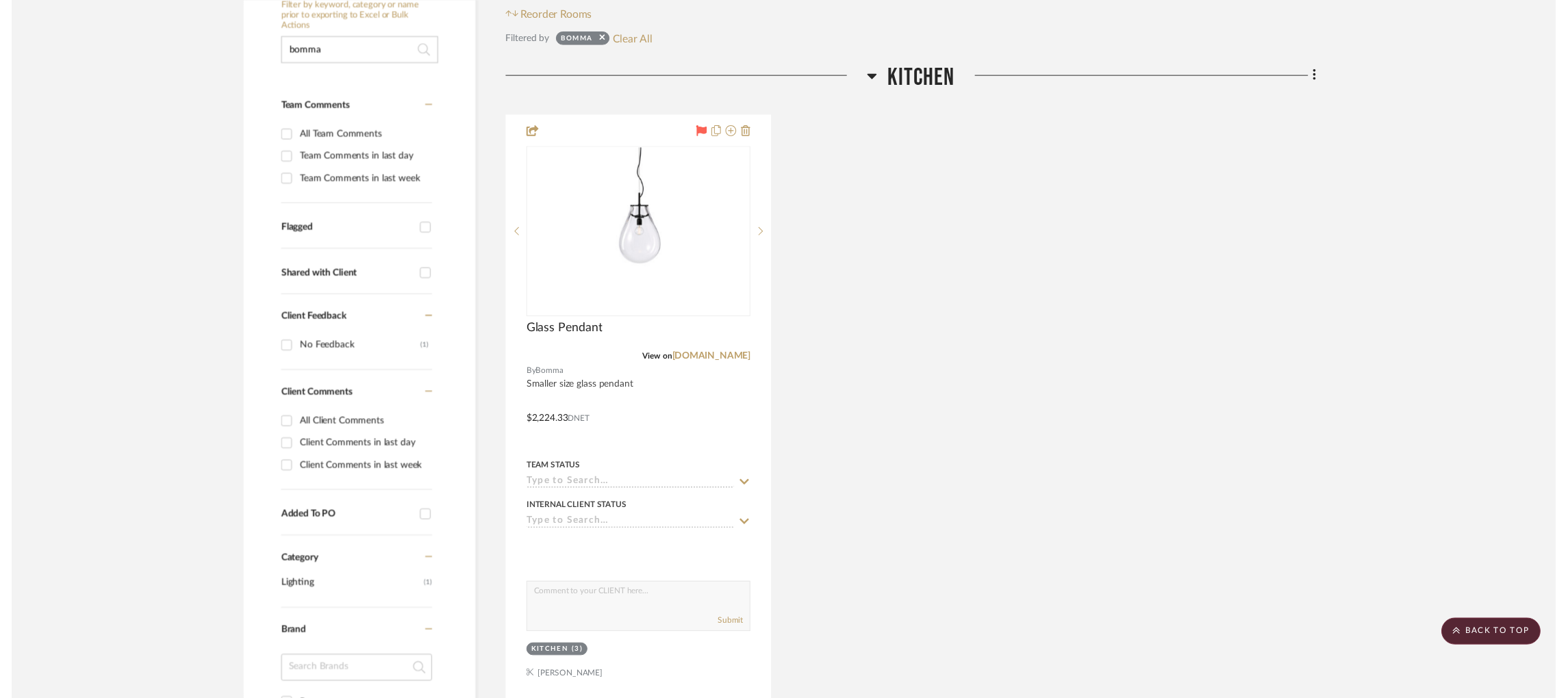
scroll to position [315, 0]
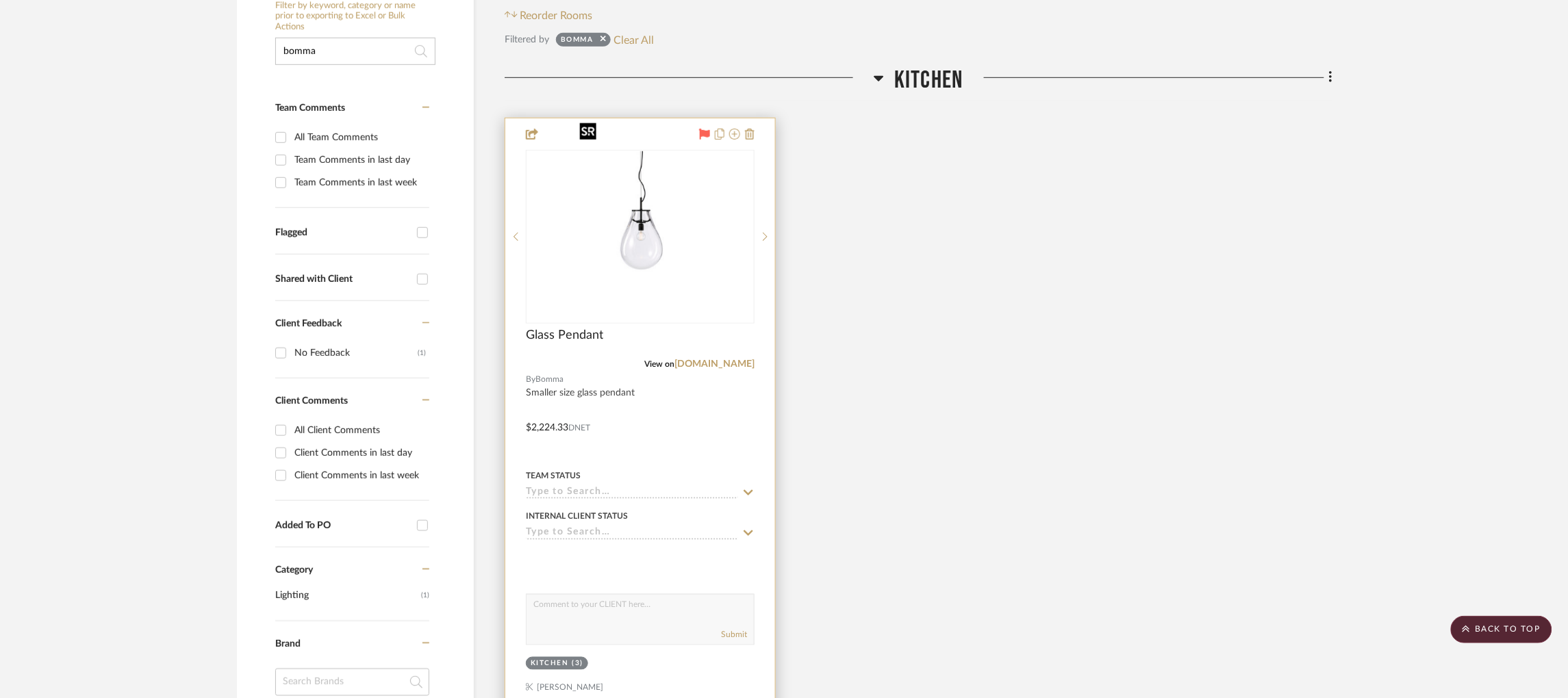
click at [610, 242] on img "0" at bounding box center [640, 236] width 133 height 171
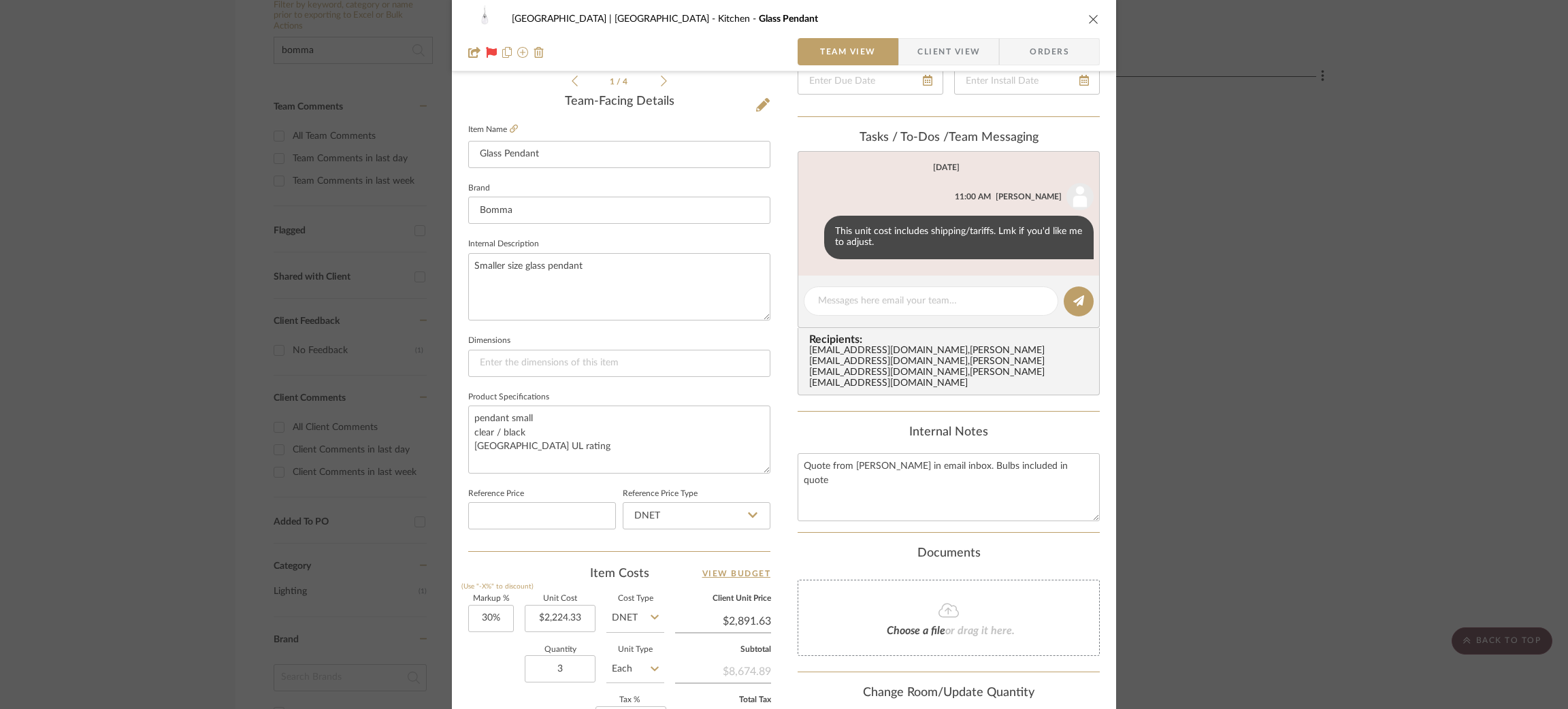
scroll to position [507, 0]
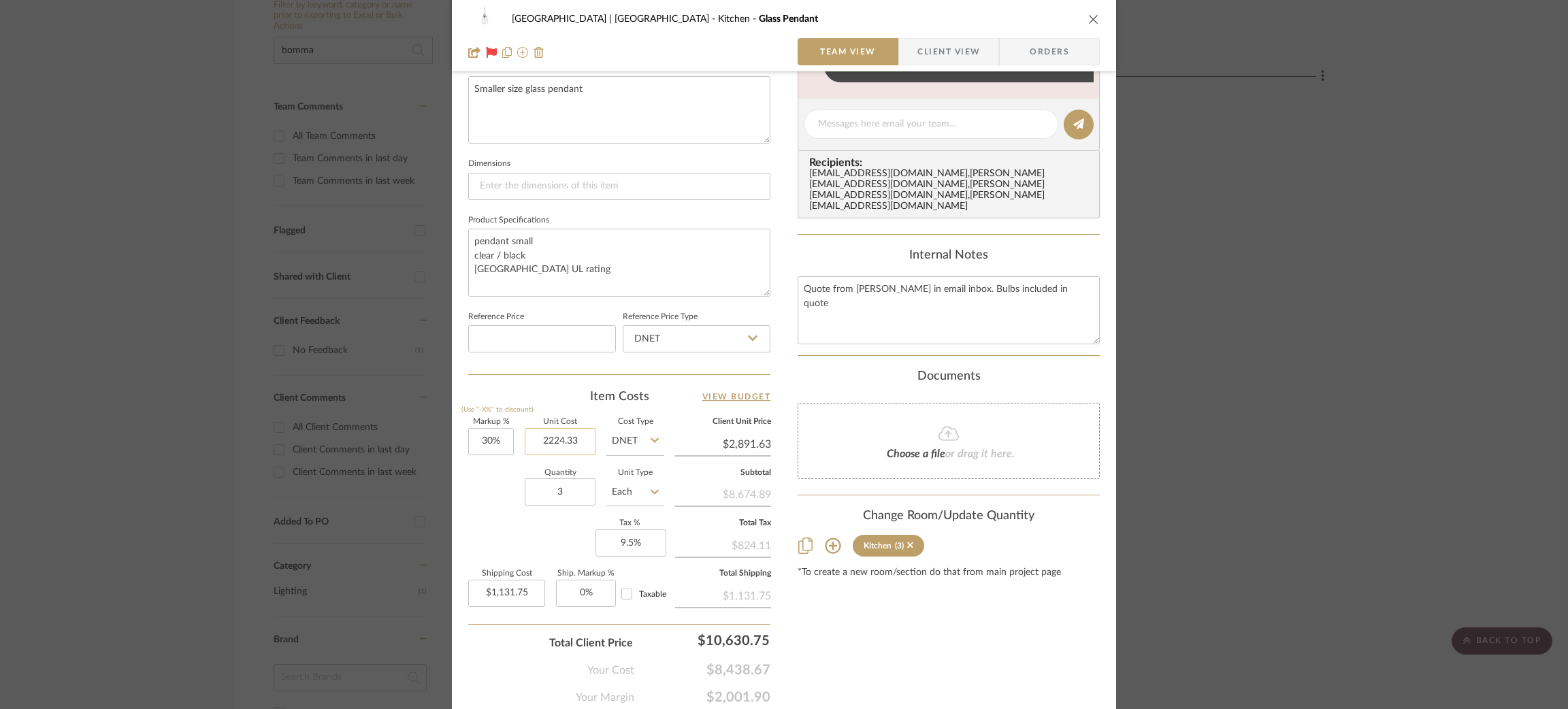
click at [567, 433] on input "2224.33" at bounding box center [560, 441] width 70 height 27
type input "$0.00"
click at [607, 242] on textarea "pendant small clear / black USA UL rating" at bounding box center [619, 262] width 302 height 67
type input "$0.00"
click at [122, 249] on div "Meadow Mountain | Vail Valley Kitchen Glass Pendant Team View Client View Order…" at bounding box center [784, 354] width 1568 height 709
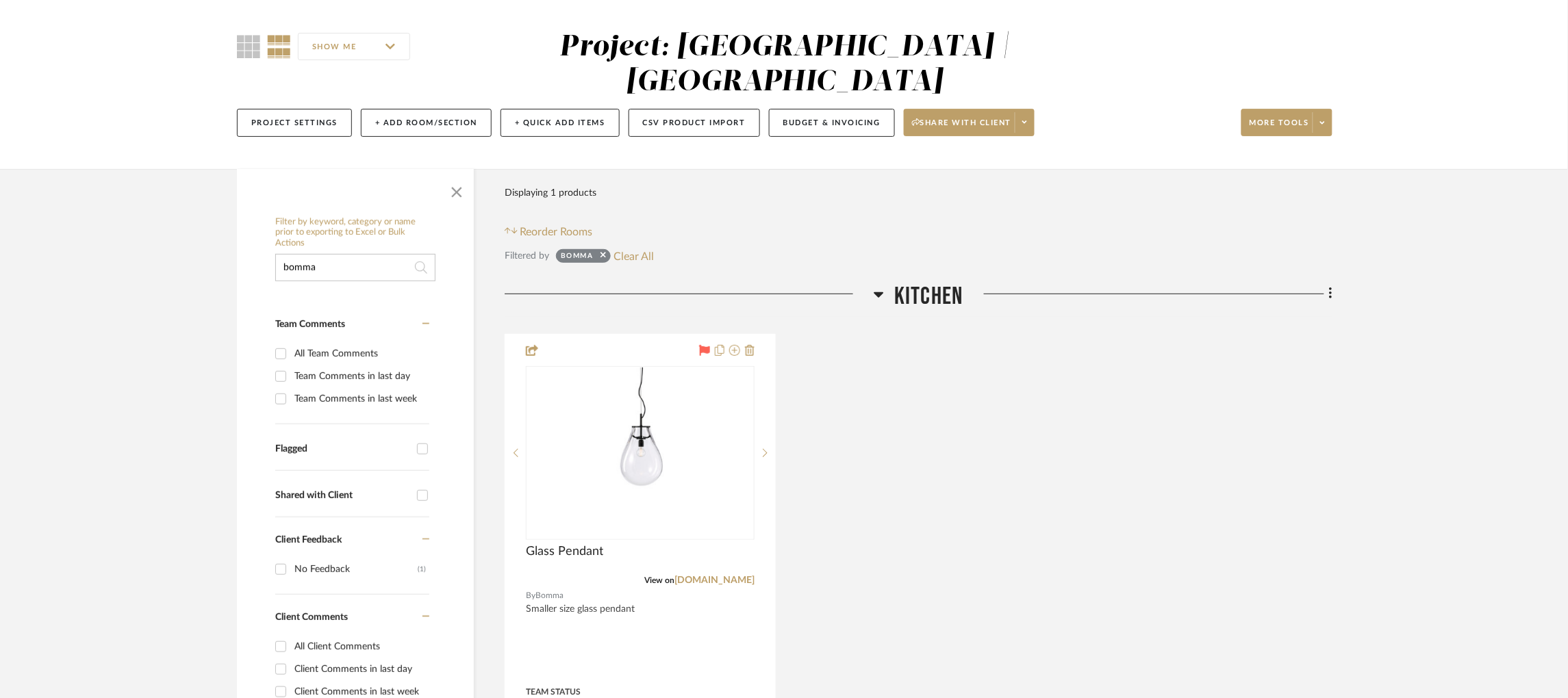
scroll to position [90, 0]
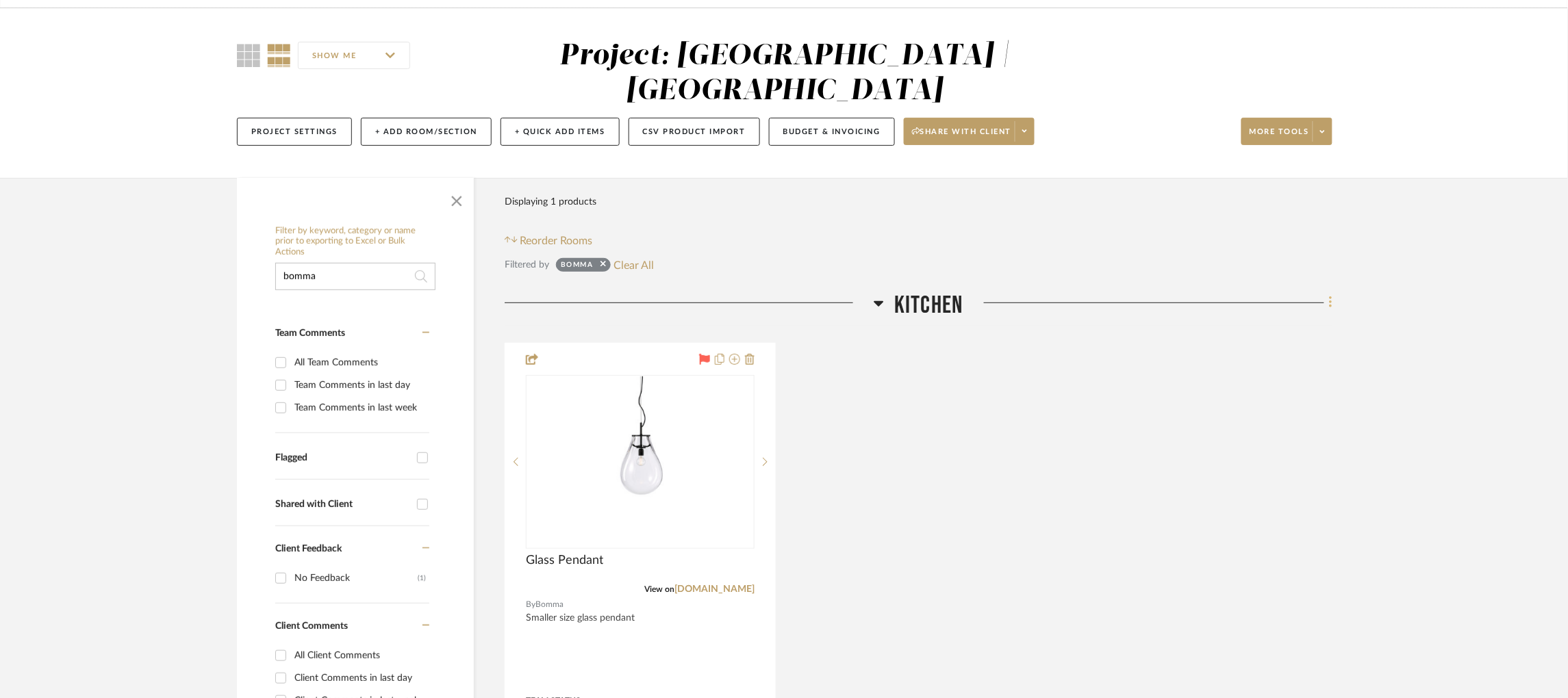
click at [1187, 295] on icon at bounding box center [1330, 303] width 4 height 15
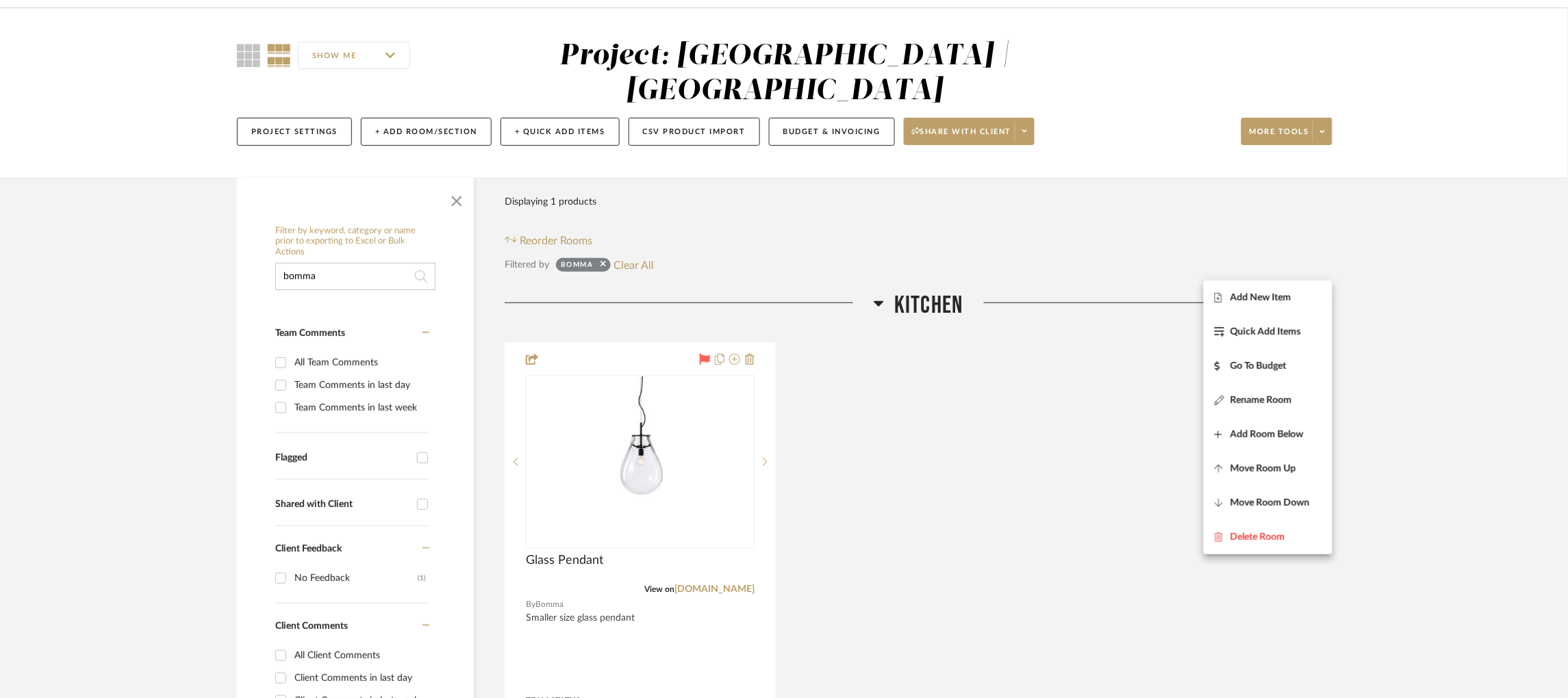
click at [1187, 87] on div at bounding box center [784, 349] width 1568 height 698
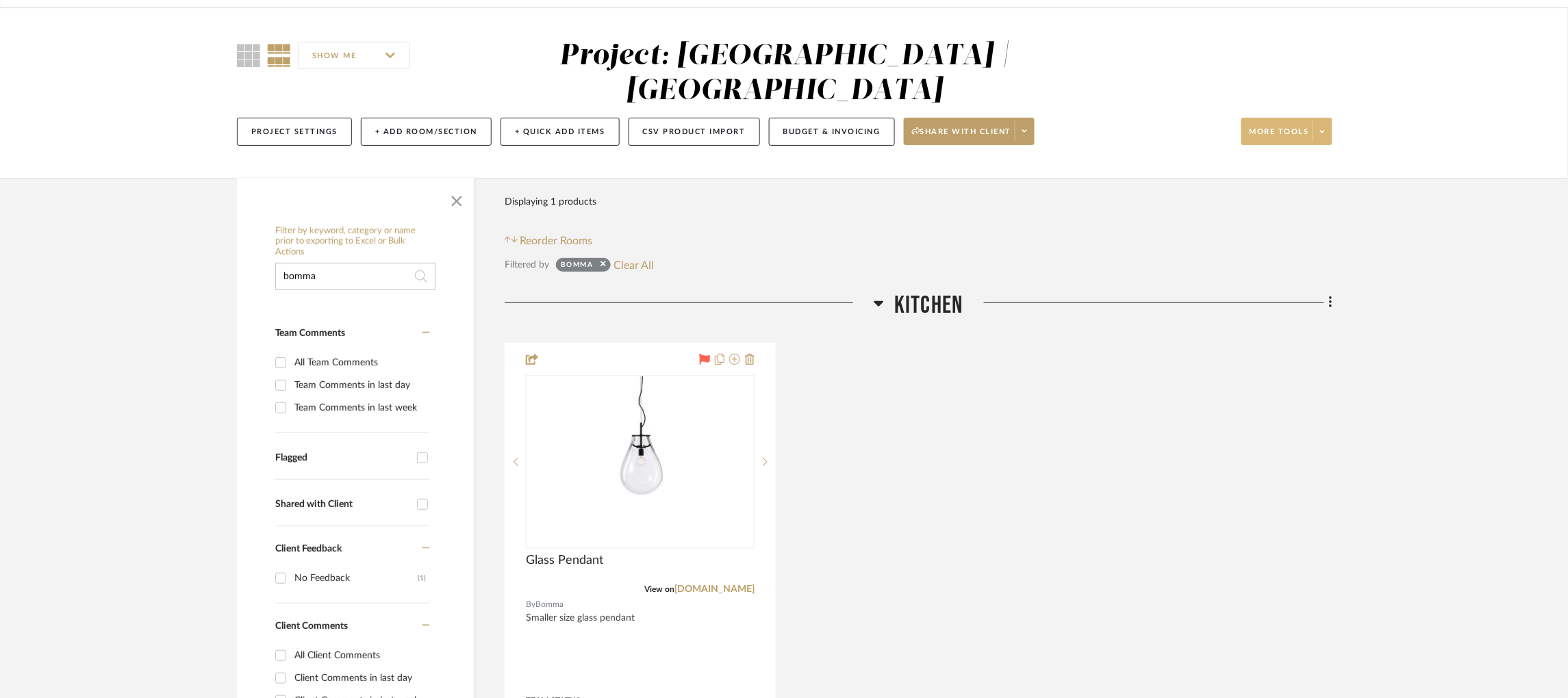
click at [1187, 121] on span at bounding box center [1322, 131] width 19 height 20
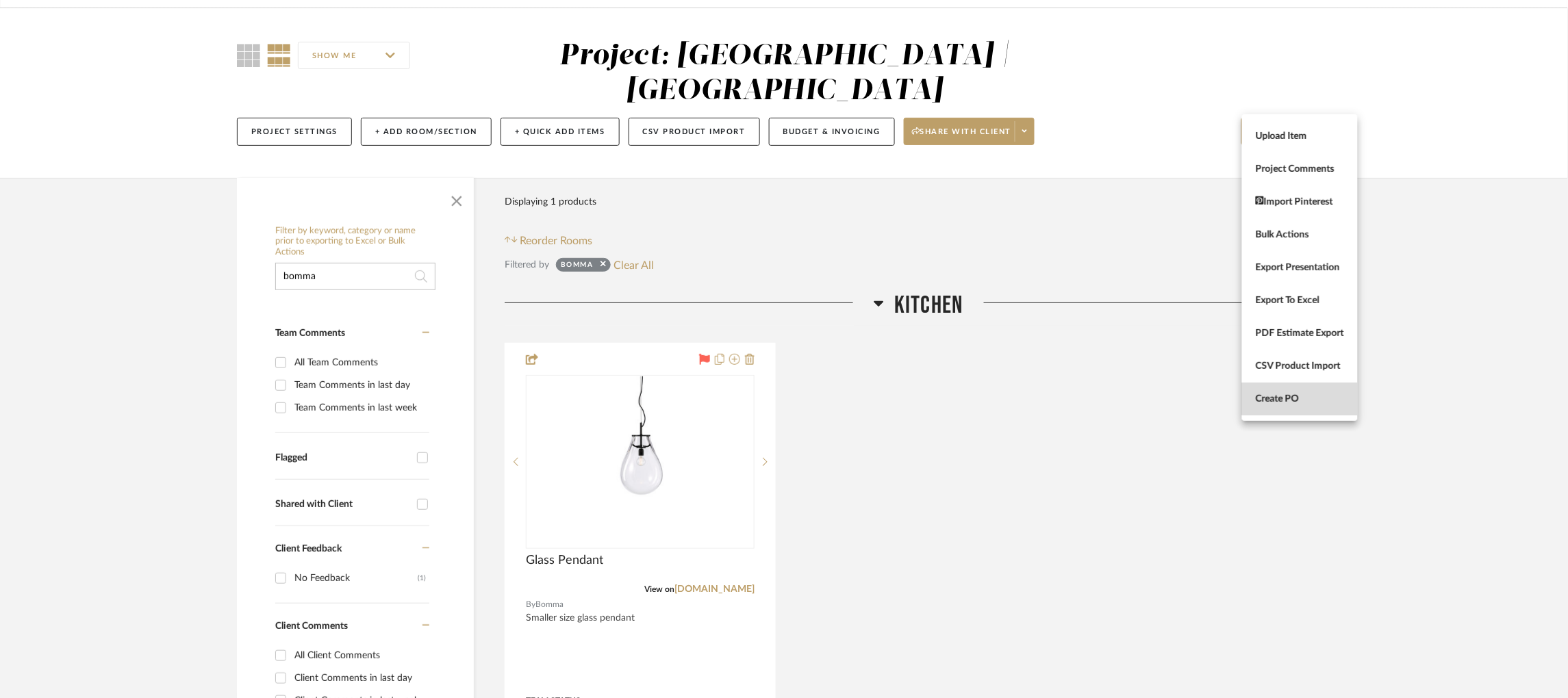
click at [1187, 395] on span "Create PO" at bounding box center [1299, 398] width 88 height 11
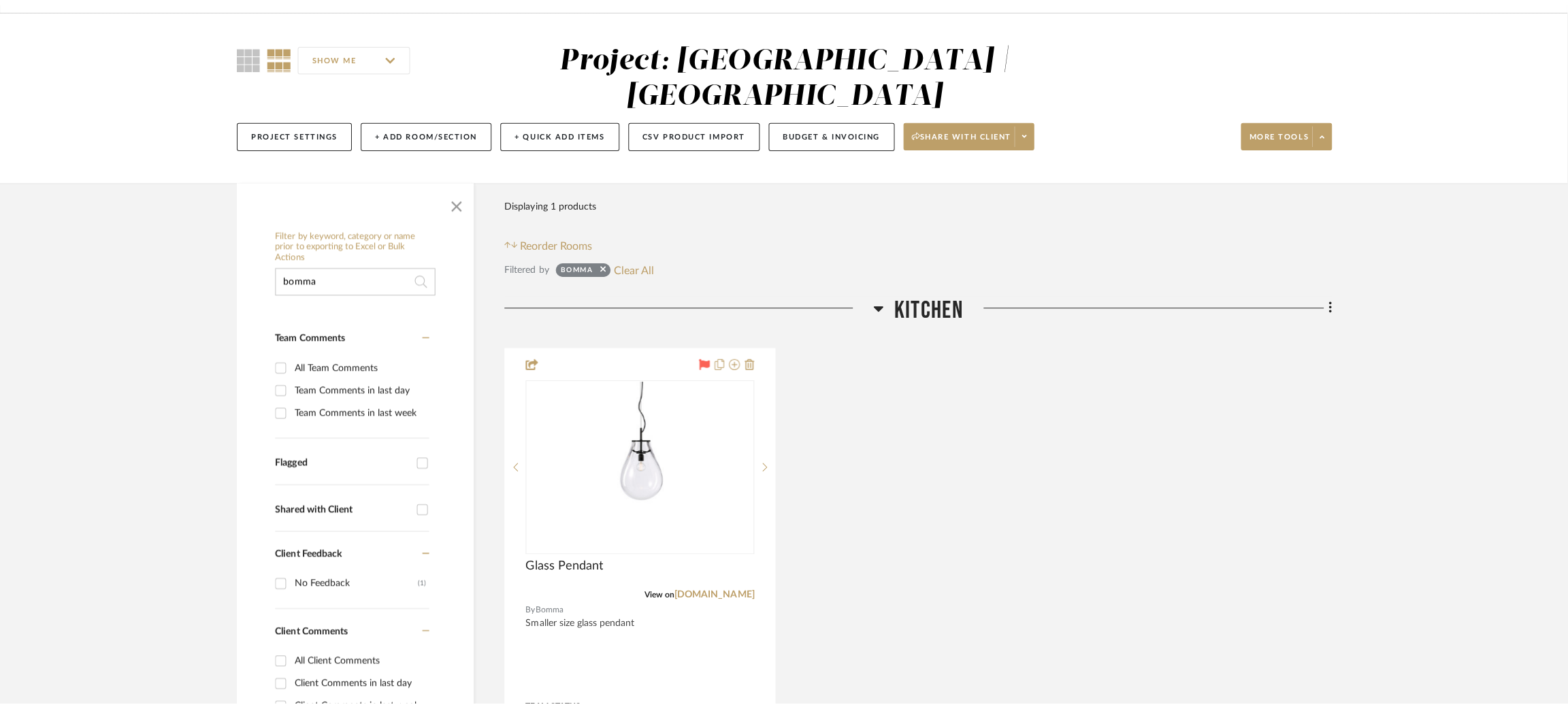
scroll to position [0, 0]
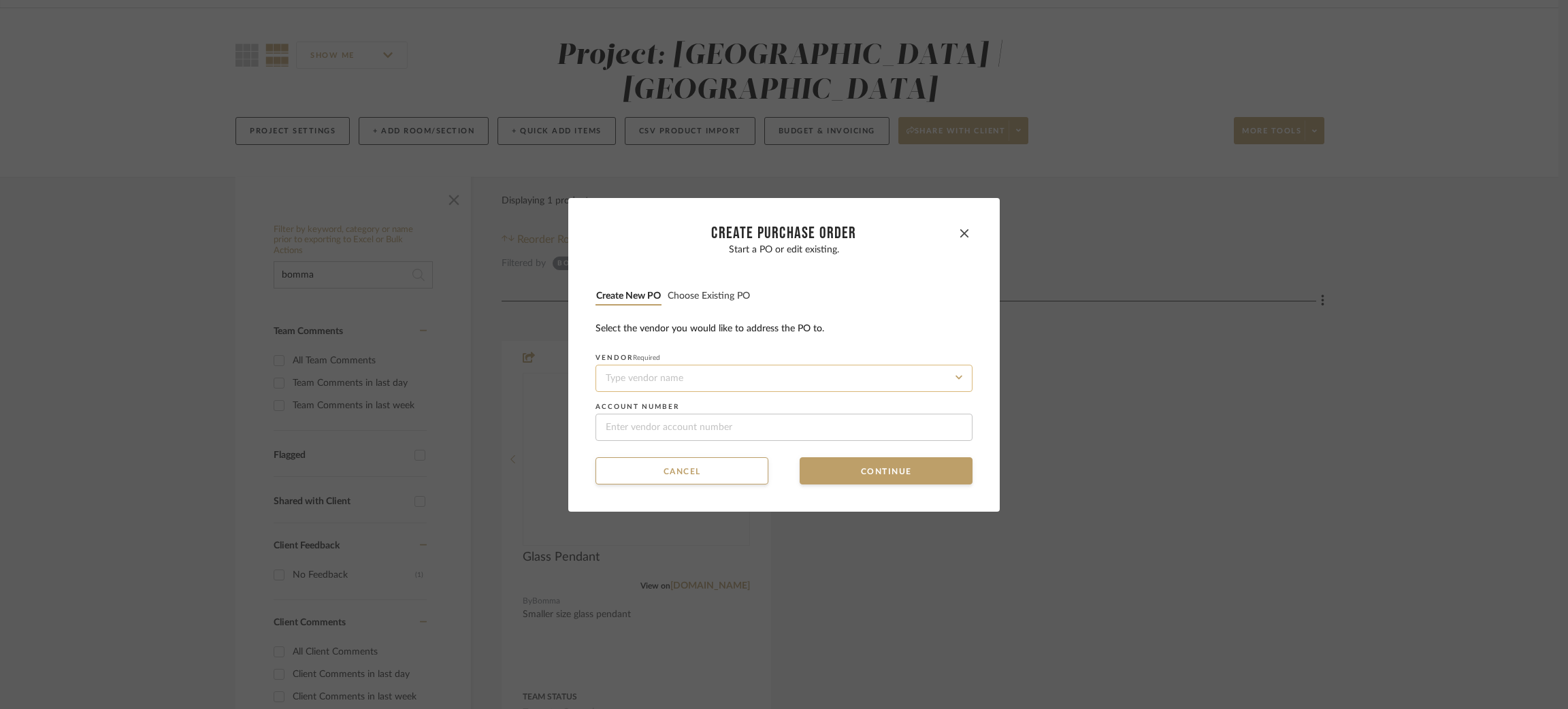
click at [676, 379] on input at bounding box center [784, 378] width 377 height 27
click at [640, 408] on div "Bomma" at bounding box center [780, 411] width 376 height 31
type input "Bomma"
click at [906, 471] on button "Continue" at bounding box center [886, 471] width 173 height 27
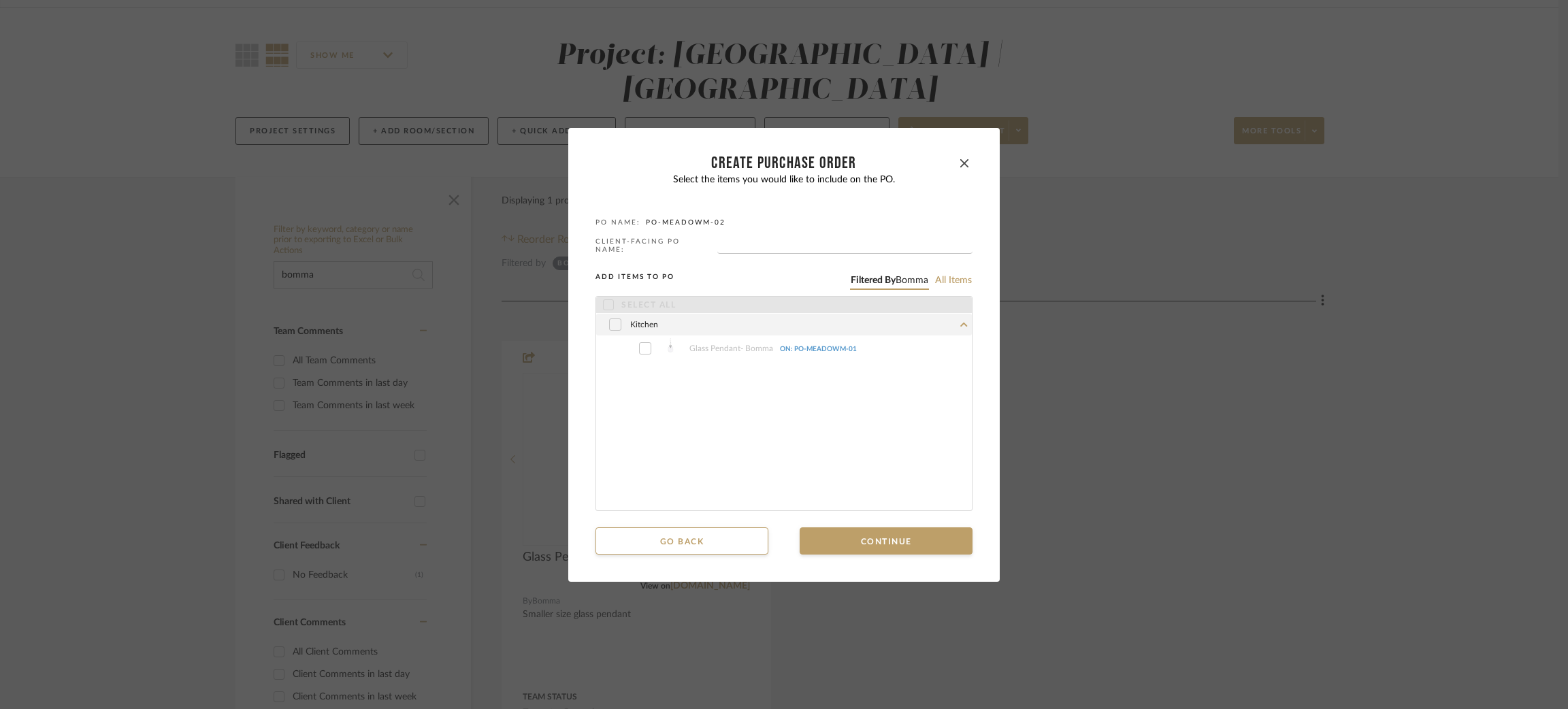
click at [644, 346] on icon at bounding box center [645, 348] width 8 height 10
click at [641, 346] on icon at bounding box center [645, 348] width 8 height 10
click at [612, 324] on icon at bounding box center [615, 324] width 8 height 10
click at [642, 348] on icon at bounding box center [645, 348] width 8 height 10
click at [604, 301] on icon at bounding box center [608, 305] width 10 height 10
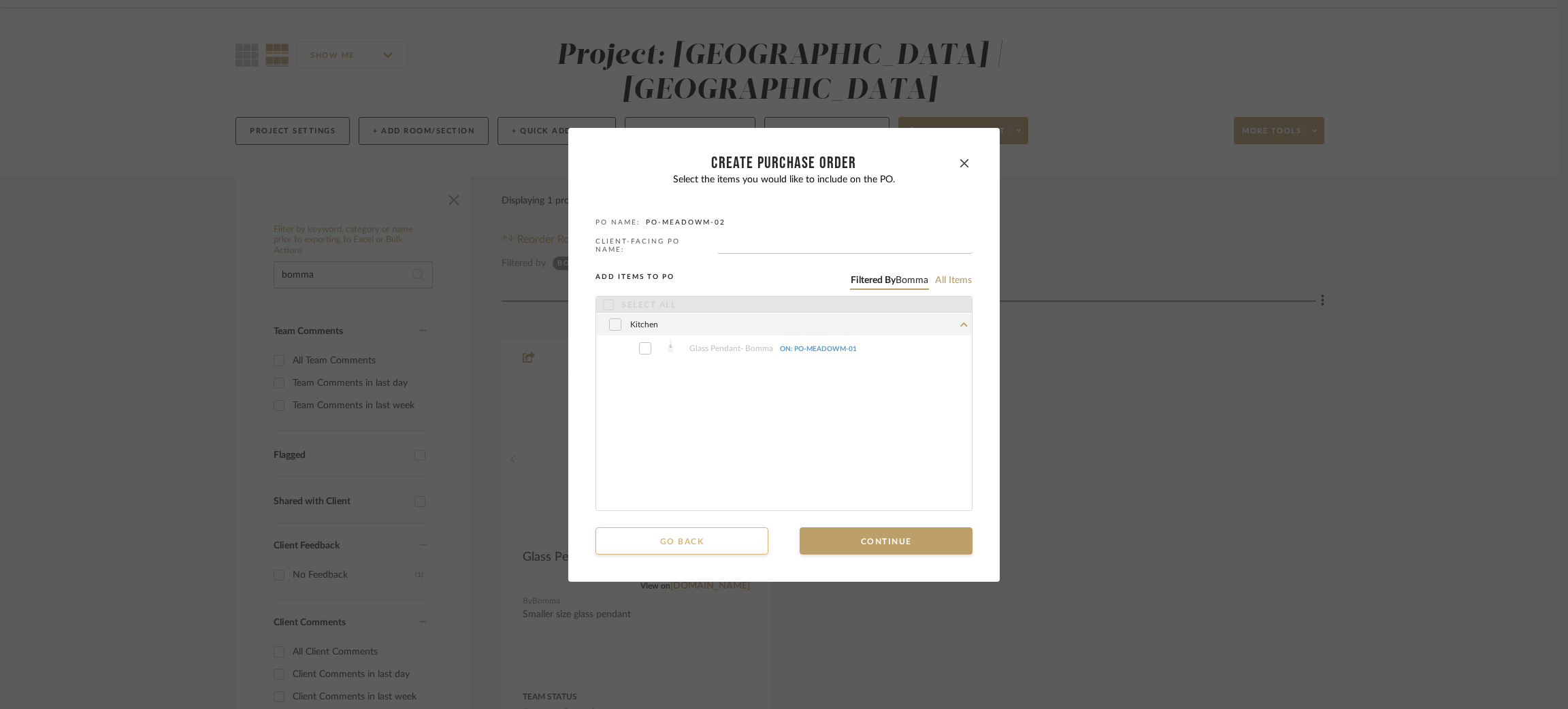
click at [699, 539] on button "Go back" at bounding box center [682, 541] width 173 height 27
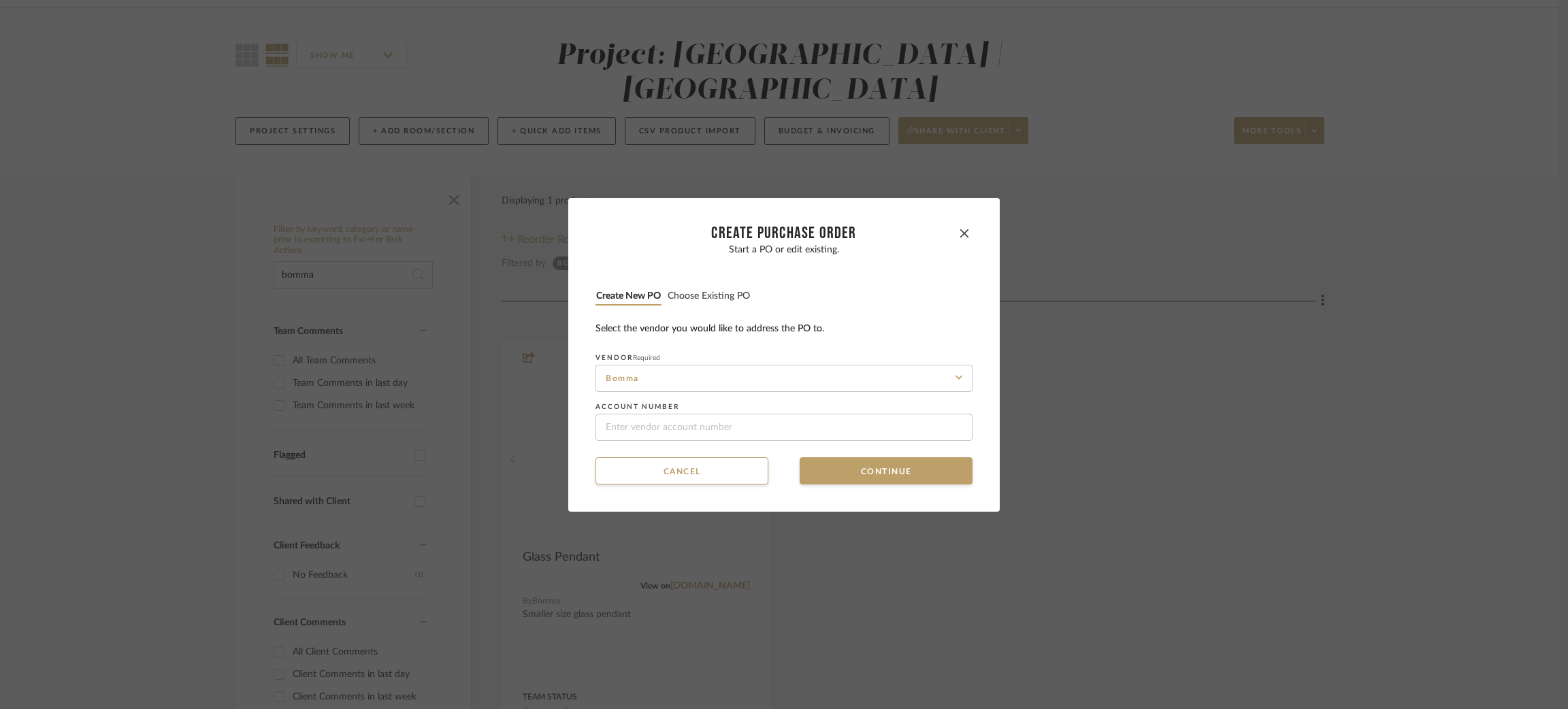
click at [726, 293] on button "Choose existing PO" at bounding box center [709, 296] width 84 height 13
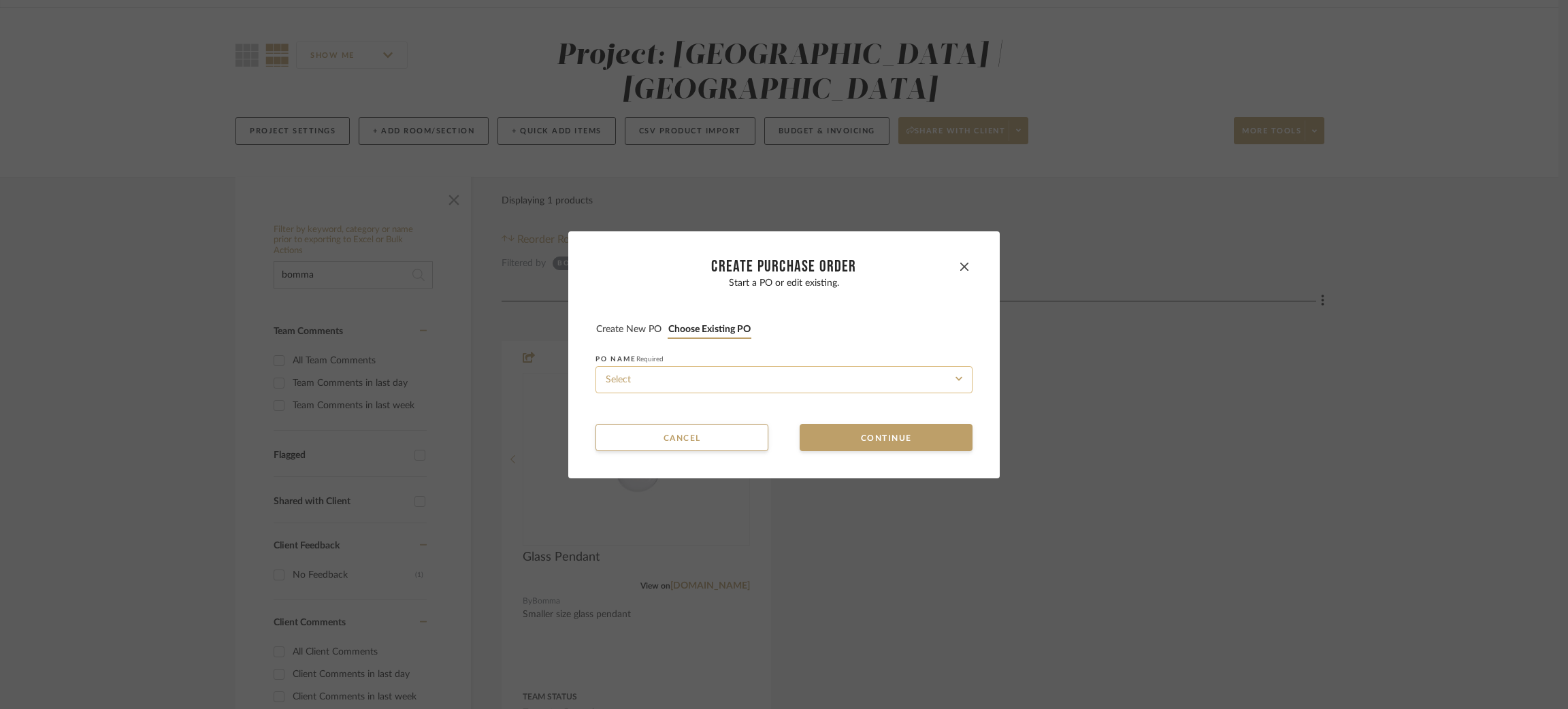
click at [641, 380] on input at bounding box center [784, 380] width 377 height 27
click at [641, 408] on span "PO-MEADOWM-01" at bounding box center [638, 412] width 73 height 8
type input "PO-MEADOWM-01"
click at [824, 431] on button "Continue" at bounding box center [886, 437] width 173 height 27
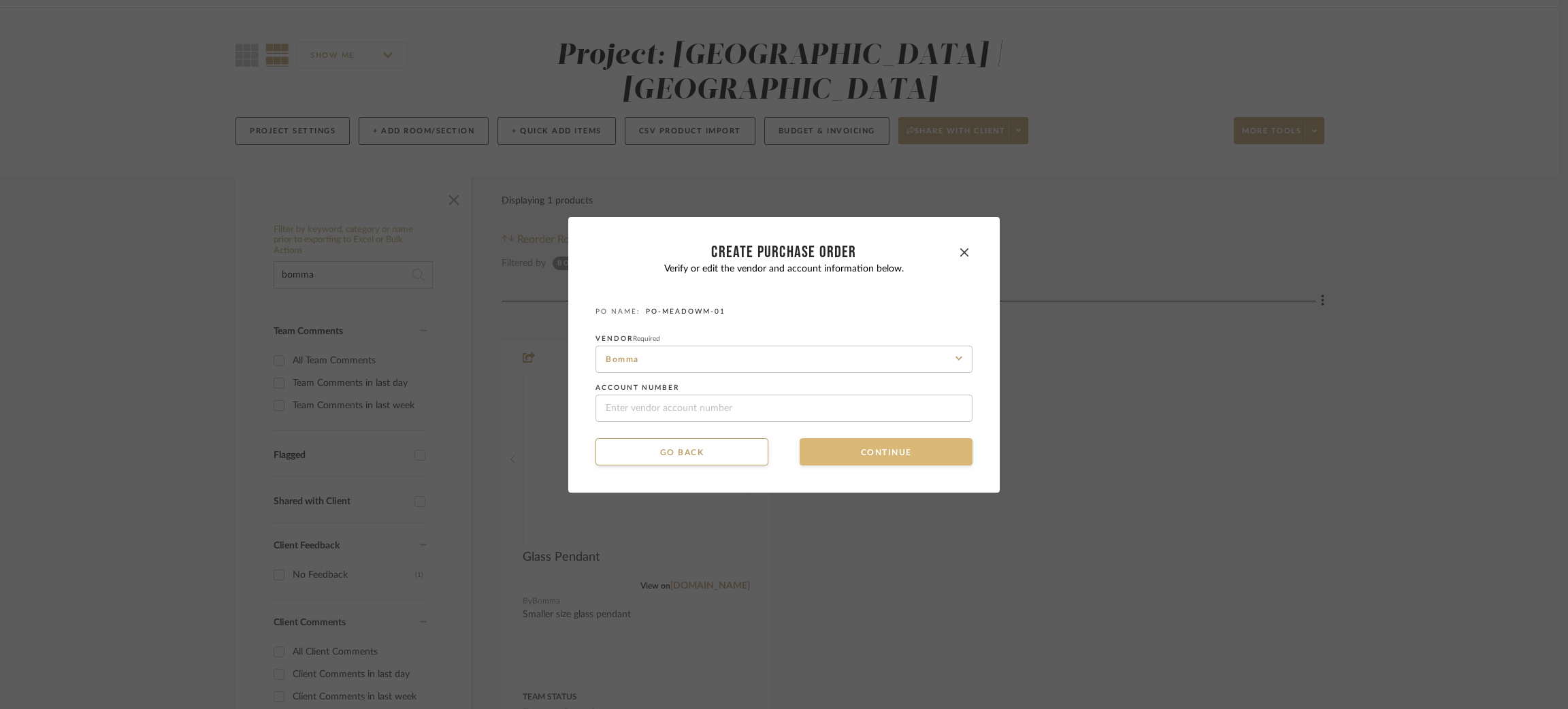
click at [847, 459] on button "Continue" at bounding box center [886, 451] width 173 height 27
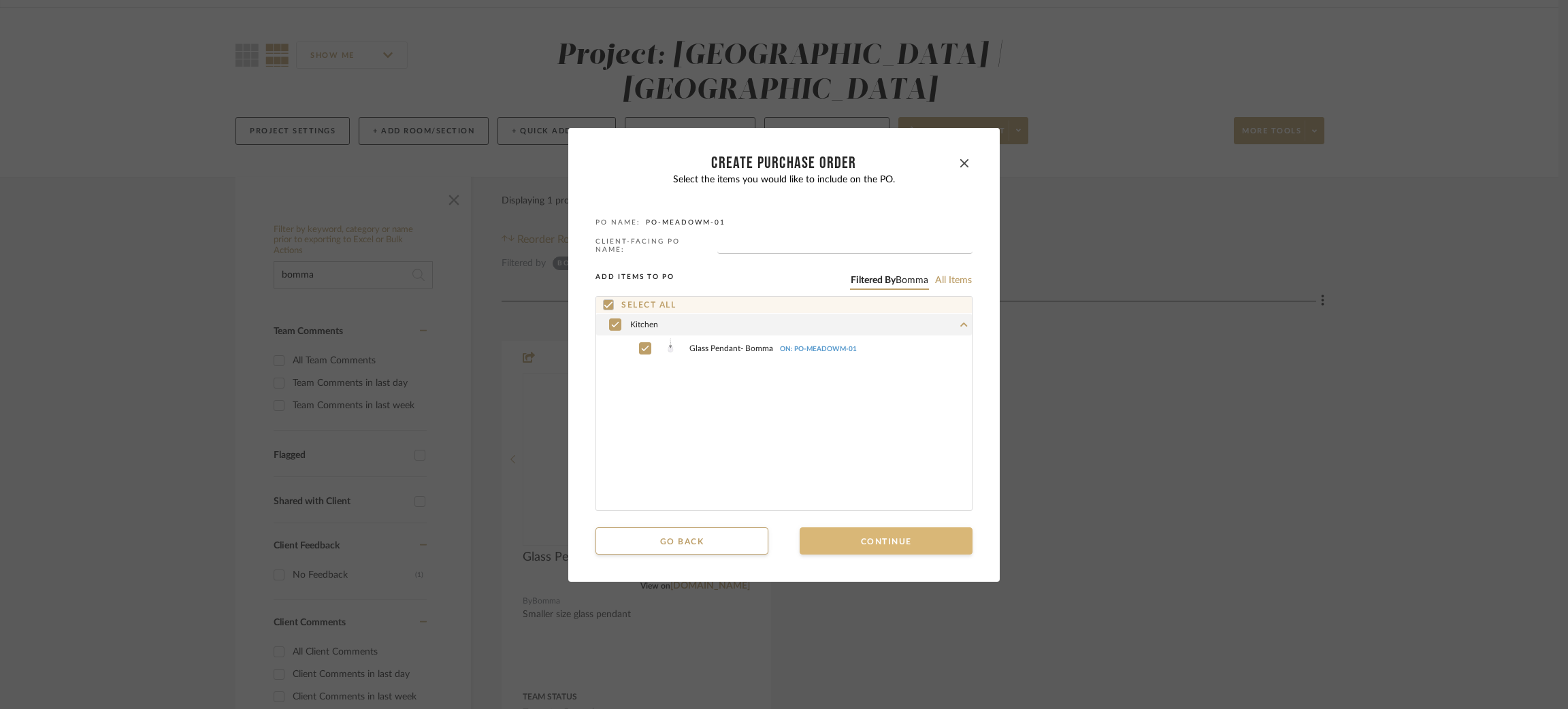
click at [874, 544] on button "Continue" at bounding box center [886, 541] width 173 height 27
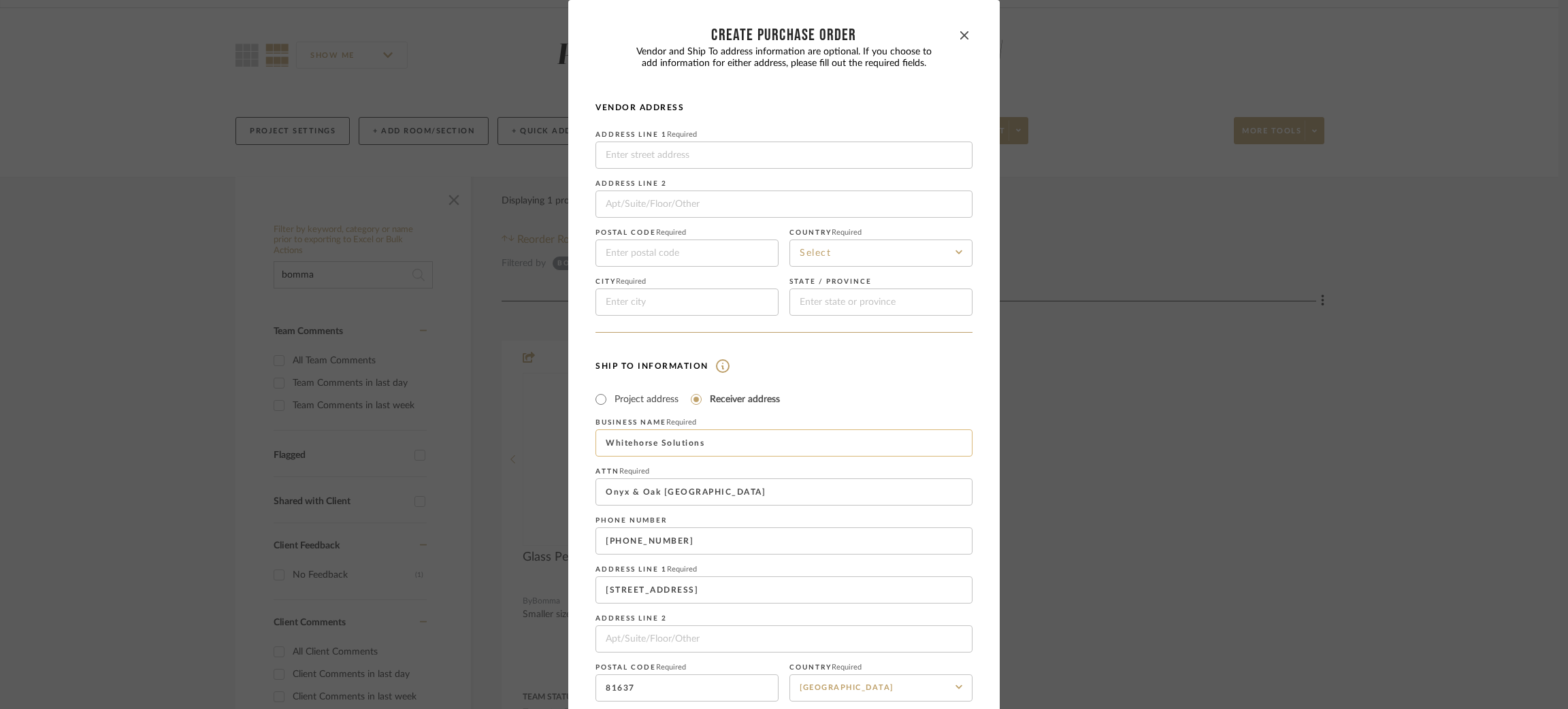
scroll to position [111, 0]
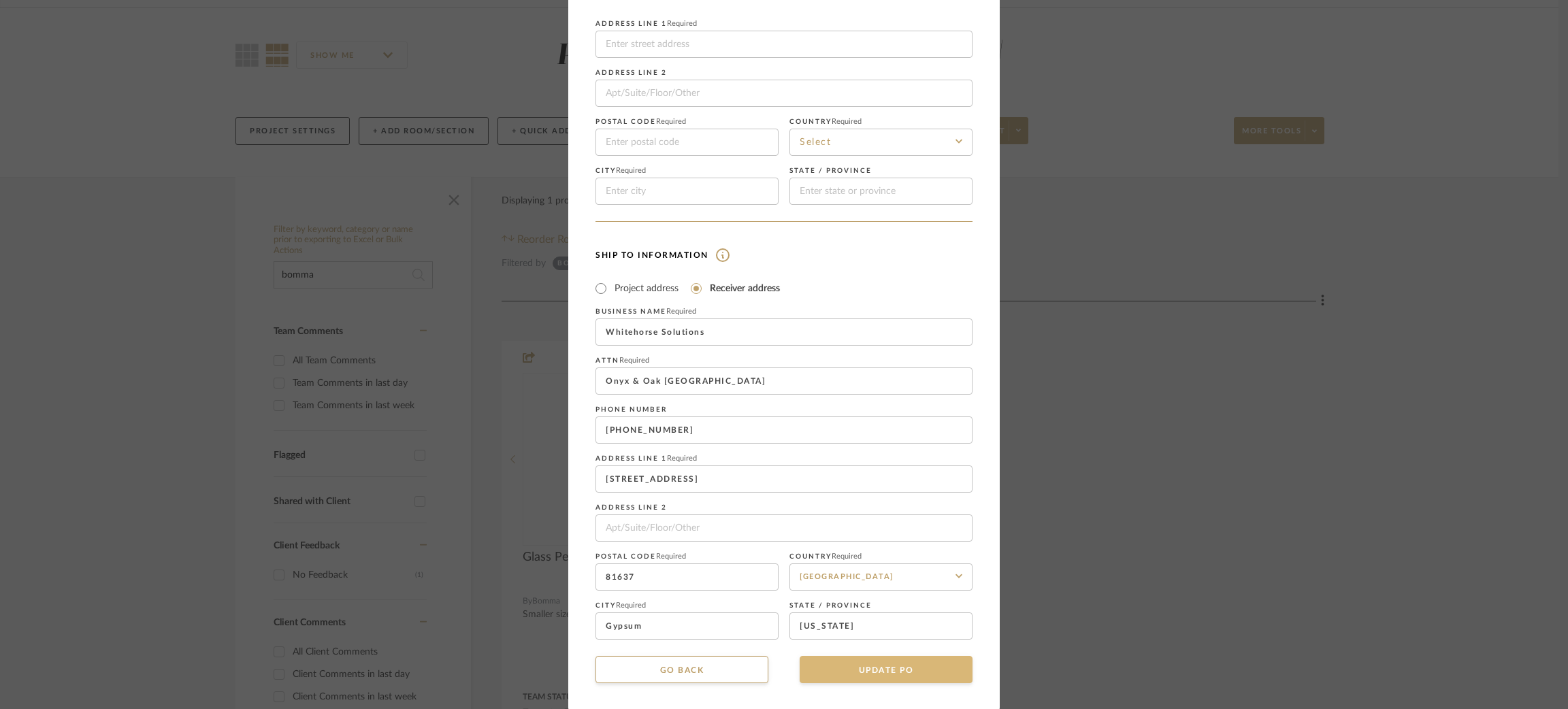
click at [881, 669] on button "UPDATE PO" at bounding box center [886, 669] width 173 height 27
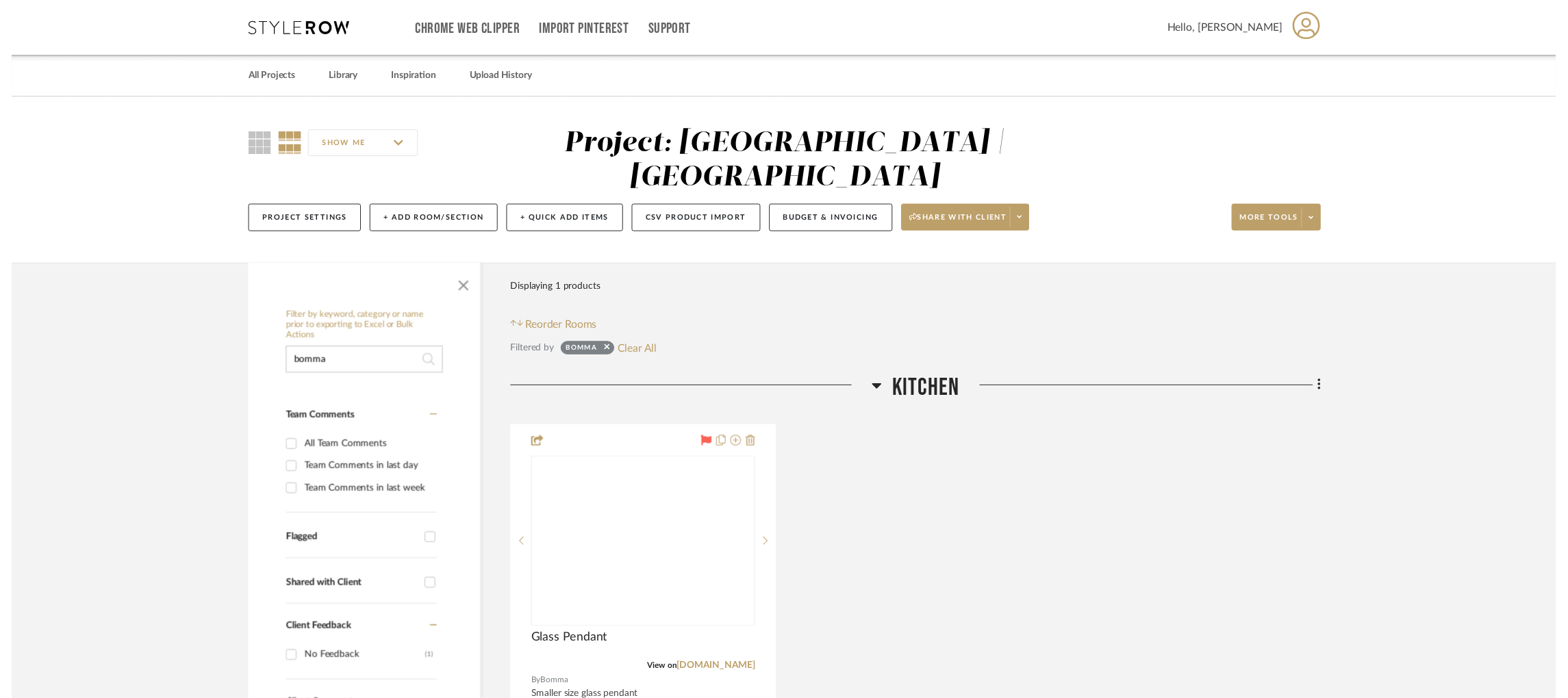
scroll to position [90, 0]
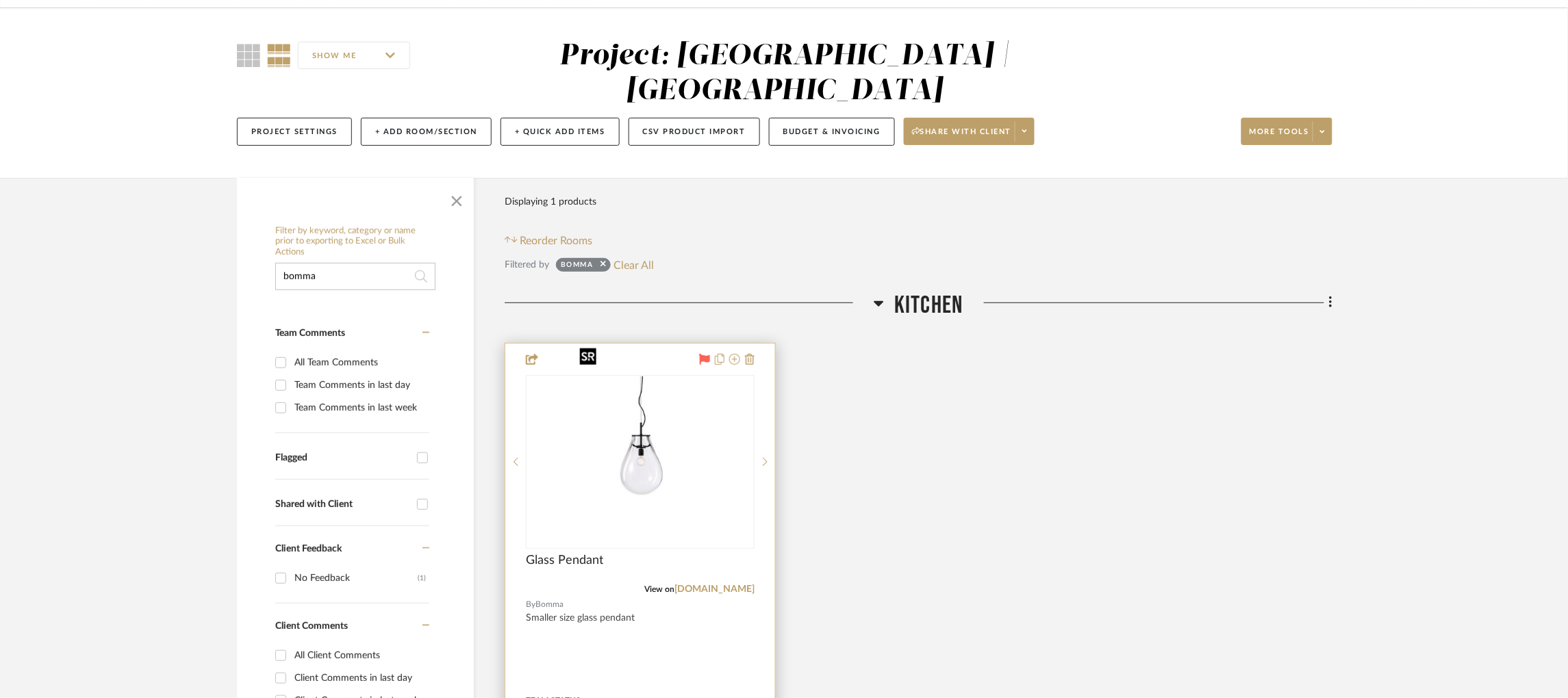
click at [659, 422] on img "0" at bounding box center [640, 462] width 133 height 171
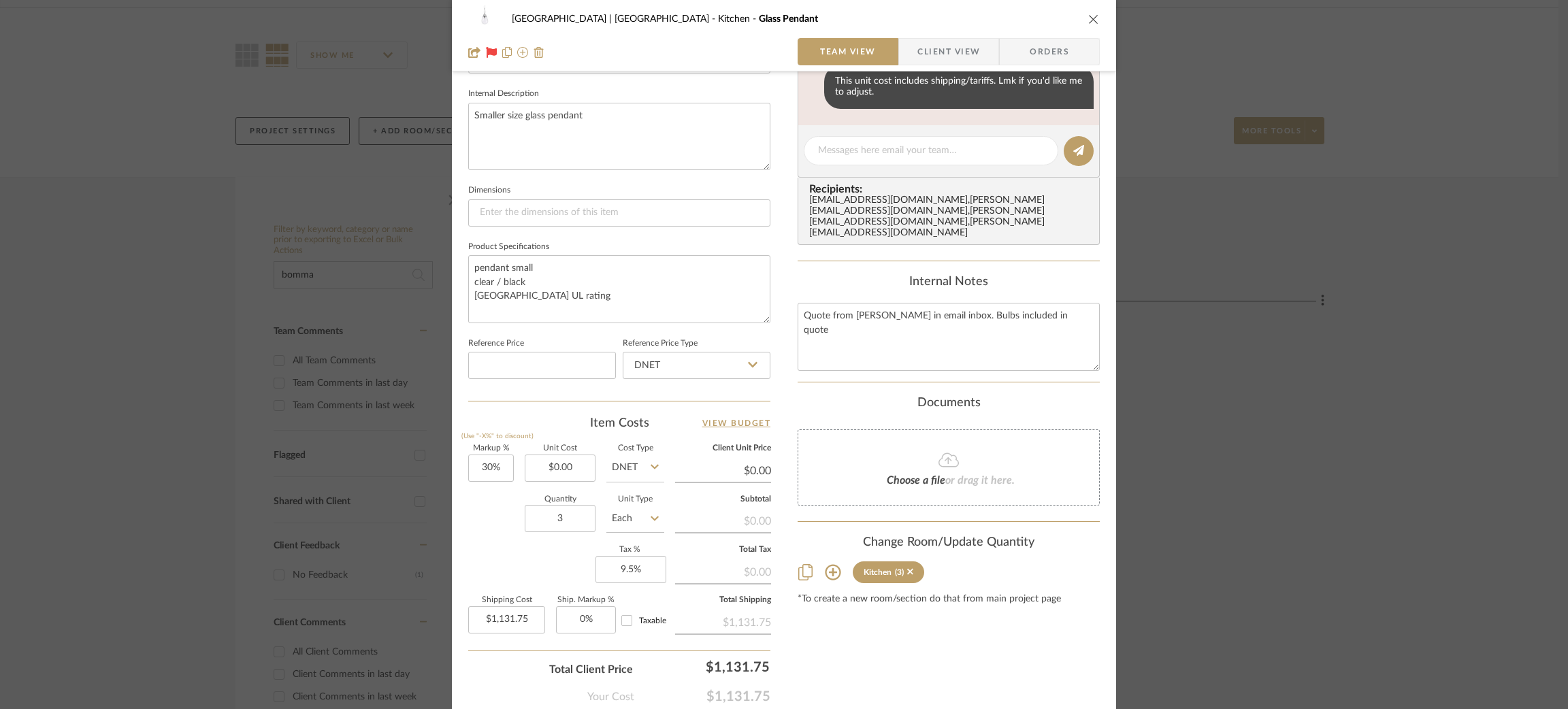
scroll to position [481, 0]
click at [561, 461] on input "0.00" at bounding box center [560, 467] width 70 height 27
type input "$1,934.61"
click at [602, 267] on textarea "pendant small clear / black USA UL rating" at bounding box center [619, 288] width 302 height 67
type input "$2,514.99"
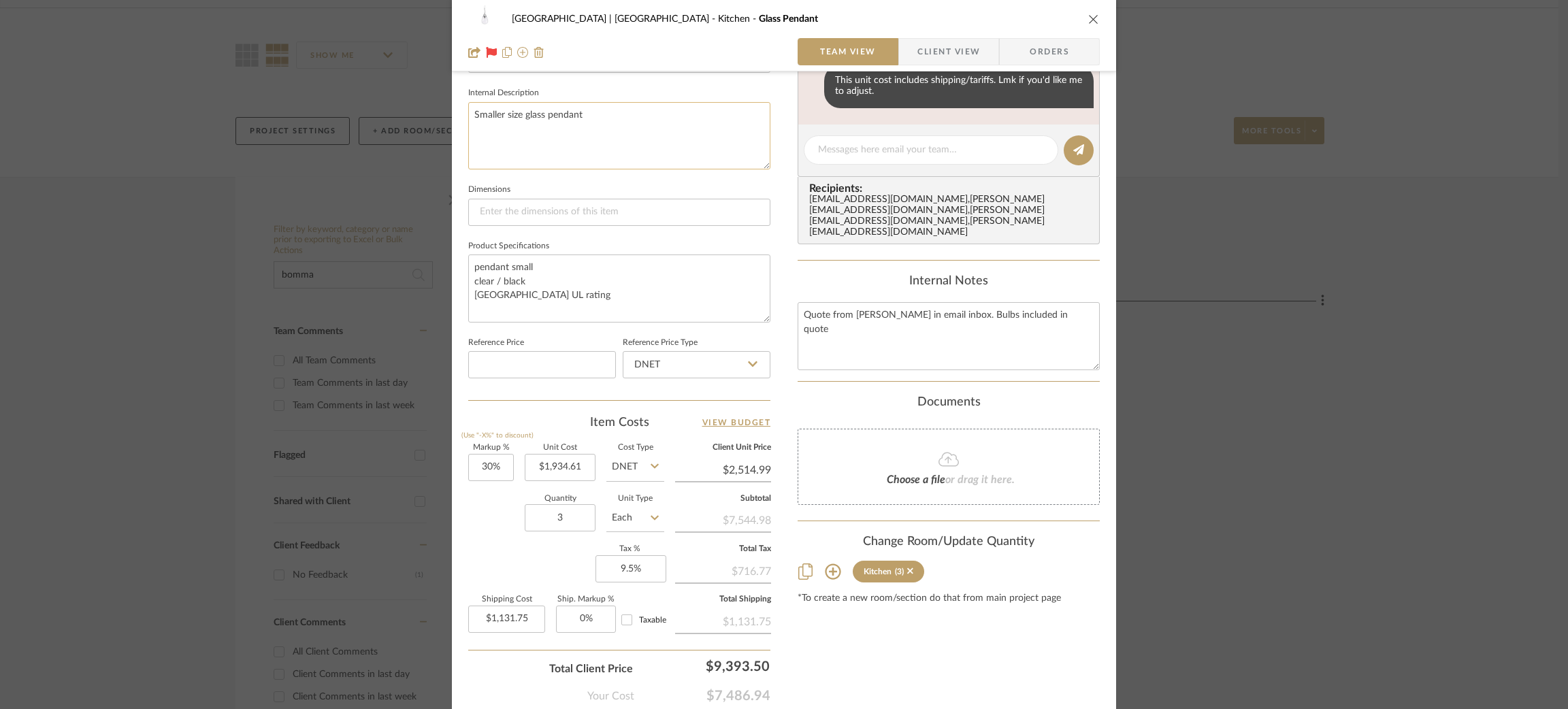
click at [598, 130] on textarea "Smaller size glass pendant" at bounding box center [619, 136] width 302 height 67
click at [89, 353] on div "Meadow Mountain | Vail Valley Kitchen Glass Pendant Team View Client View Order…" at bounding box center [784, 354] width 1568 height 709
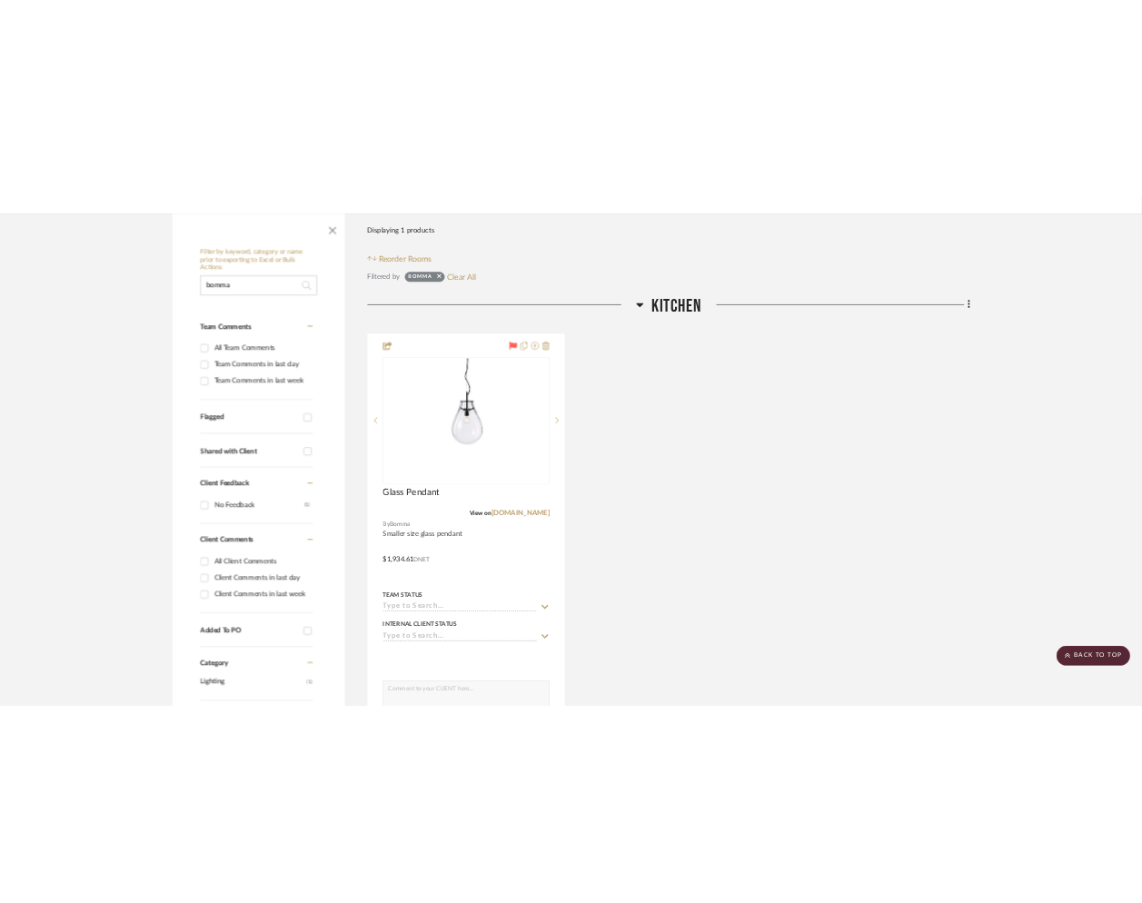
scroll to position [373, 0]
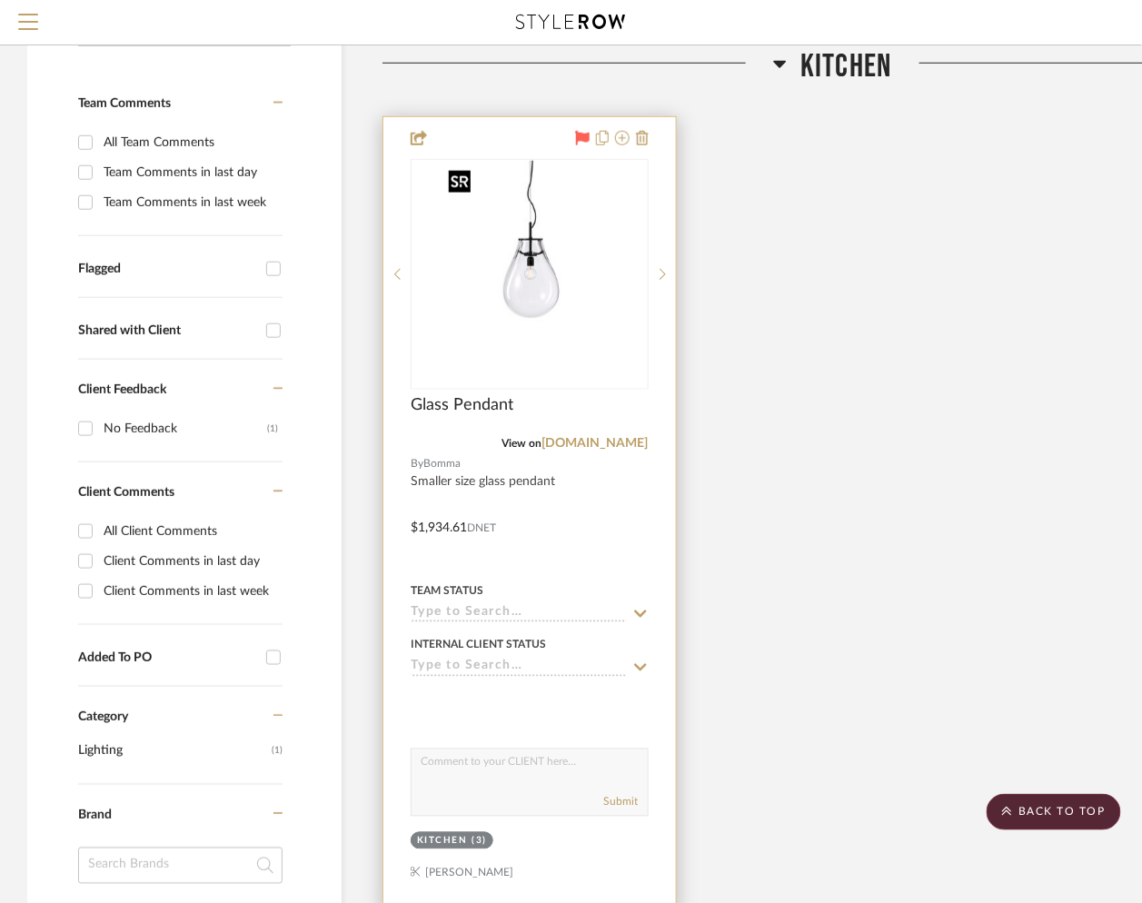
click at [500, 244] on img "0" at bounding box center [530, 274] width 176 height 227
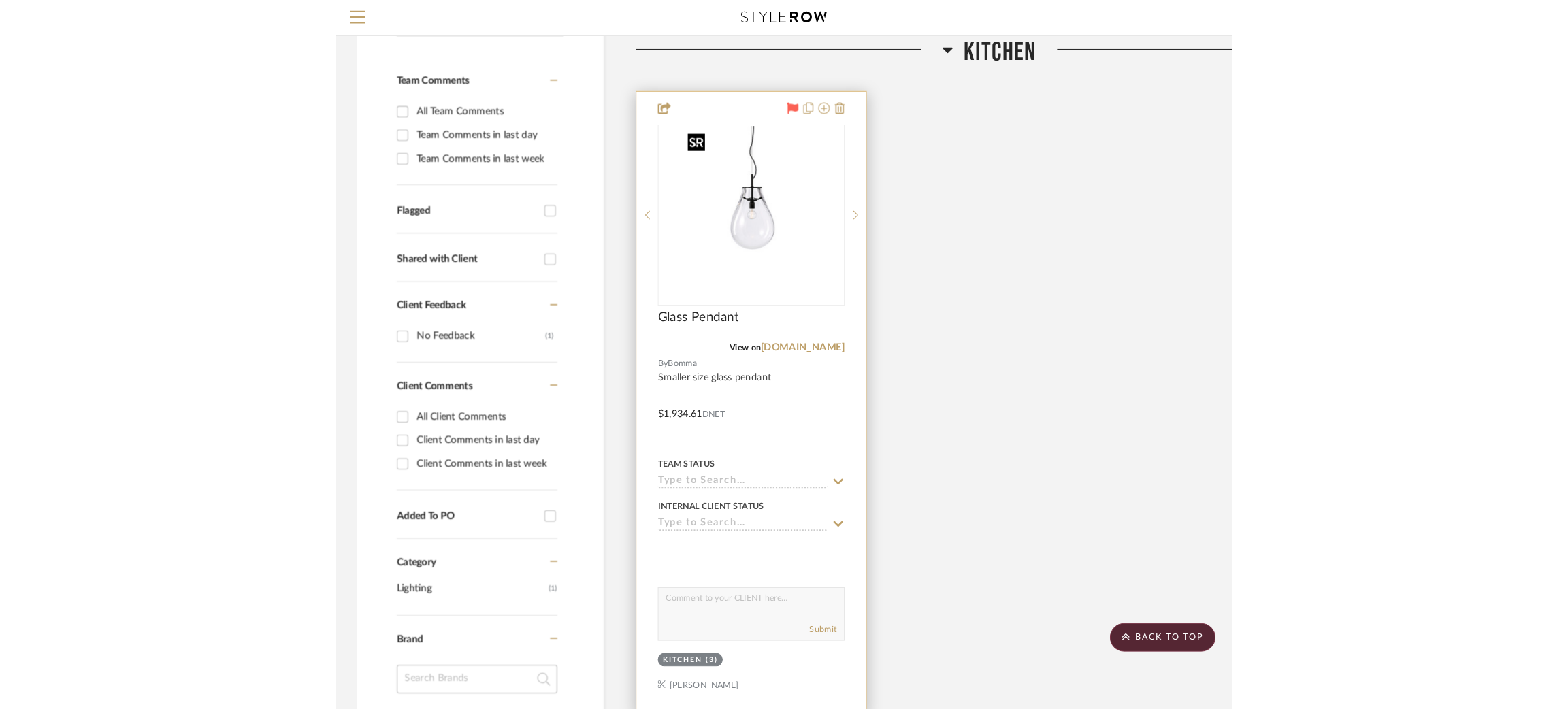
scroll to position [0, 0]
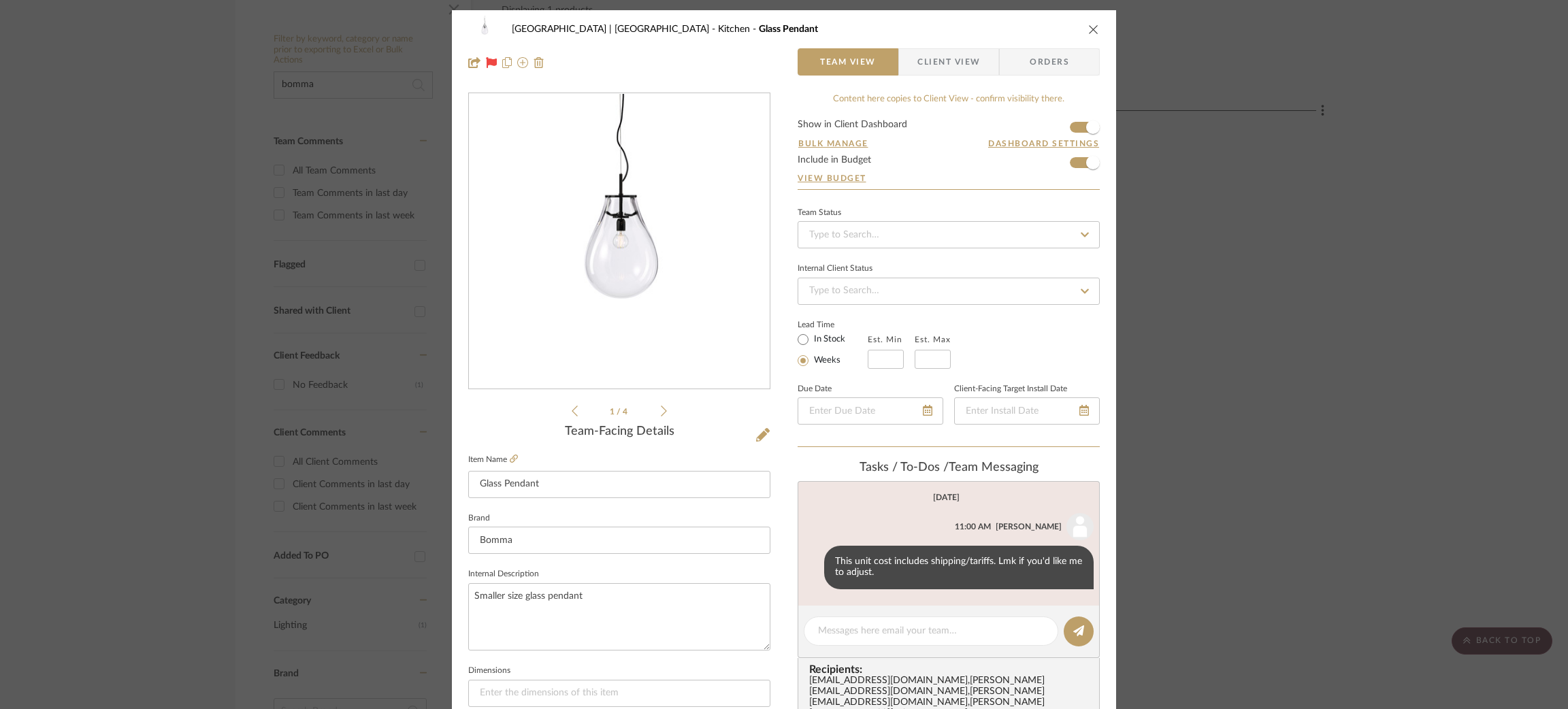
click at [1181, 308] on div "Meadow Mountain | Vail Valley Kitchen Glass Pendant Team View Client View Order…" at bounding box center [784, 354] width 1568 height 709
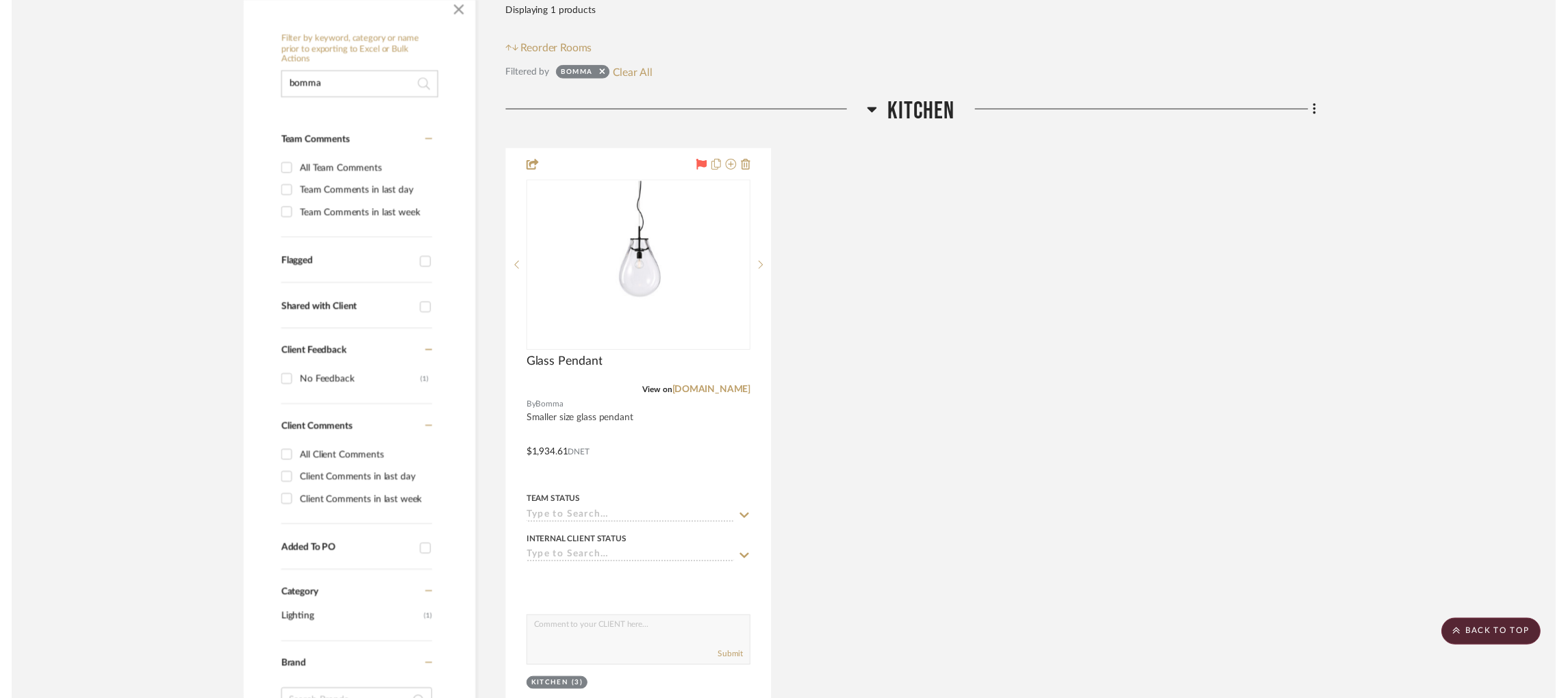
scroll to position [281, 0]
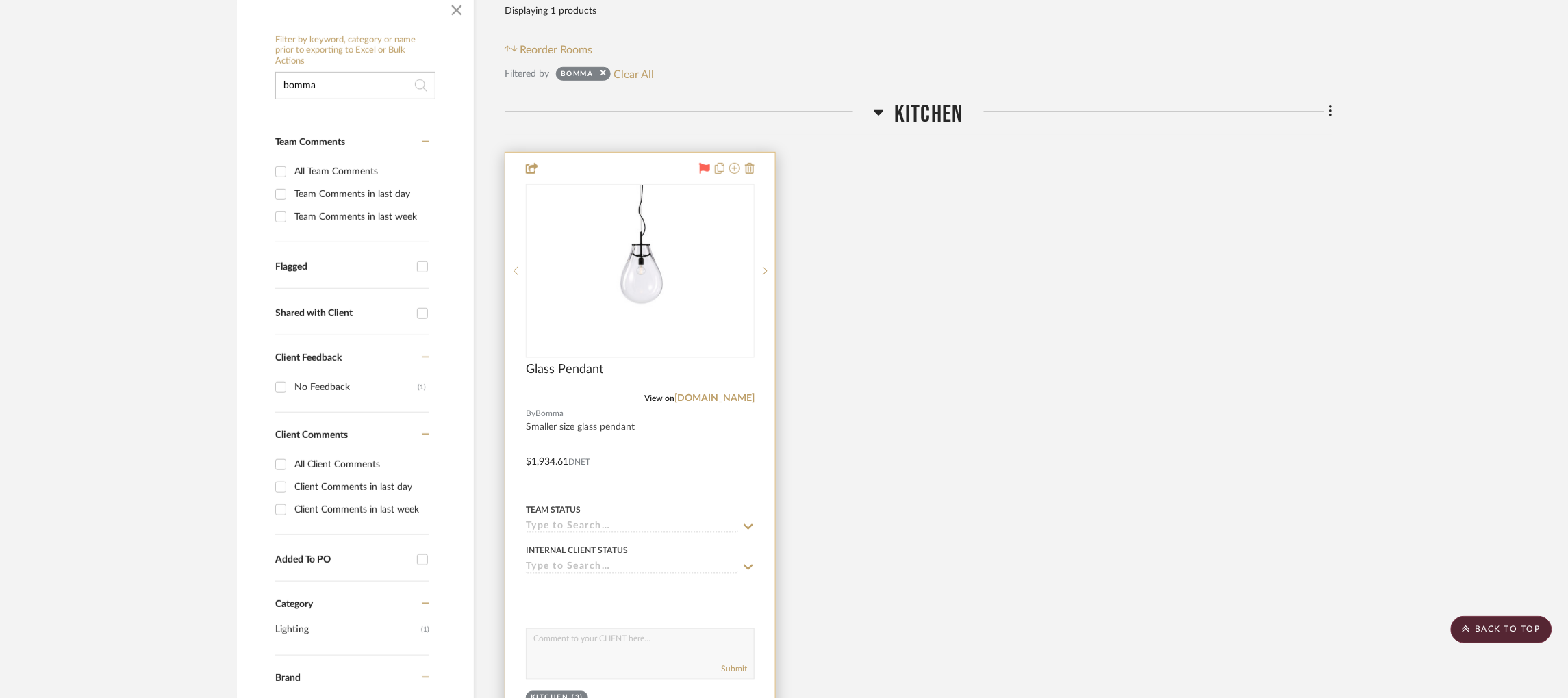
click at [597, 520] on input at bounding box center [632, 526] width 212 height 13
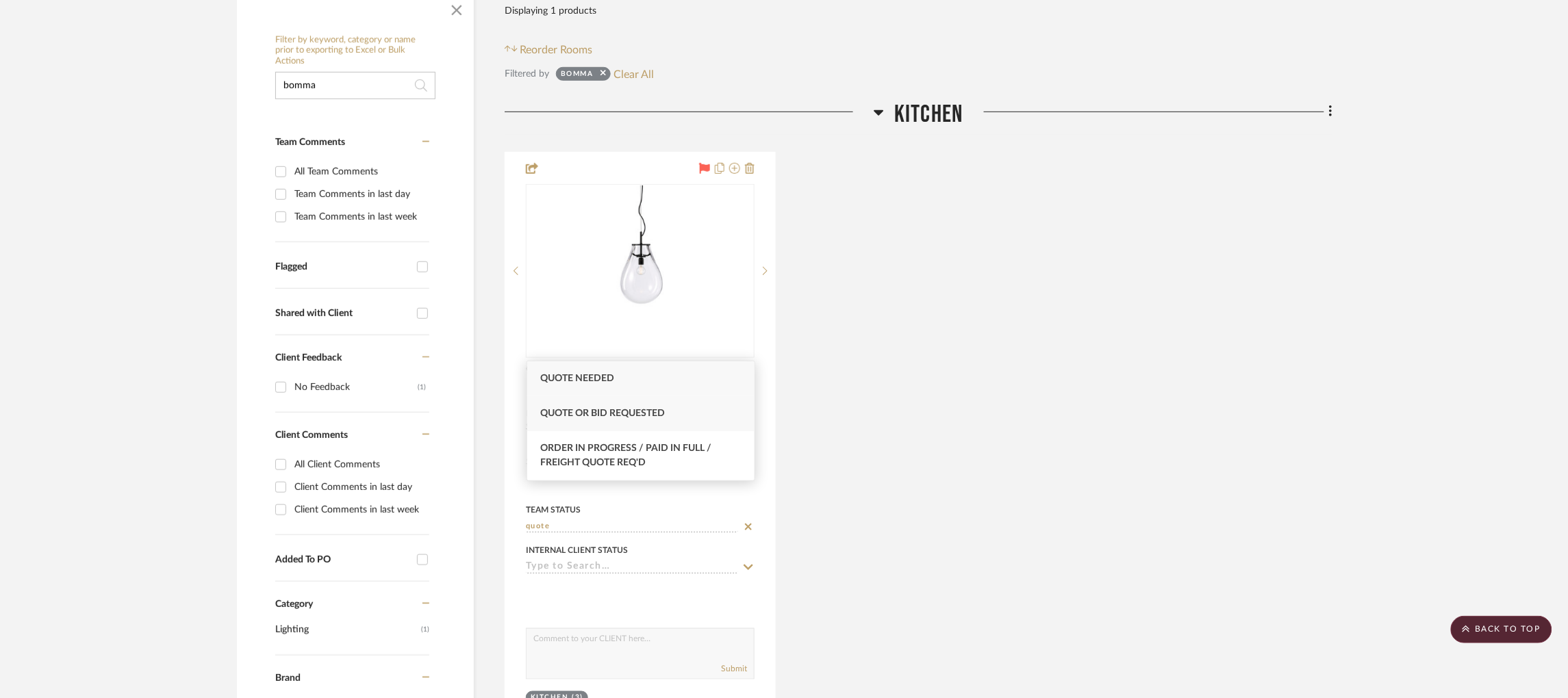
type input "quote"
click at [616, 414] on span "Quote or Bid Requested" at bounding box center [603, 413] width 124 height 10
type input "[DATE]"
type input "Quote or Bid Requested"
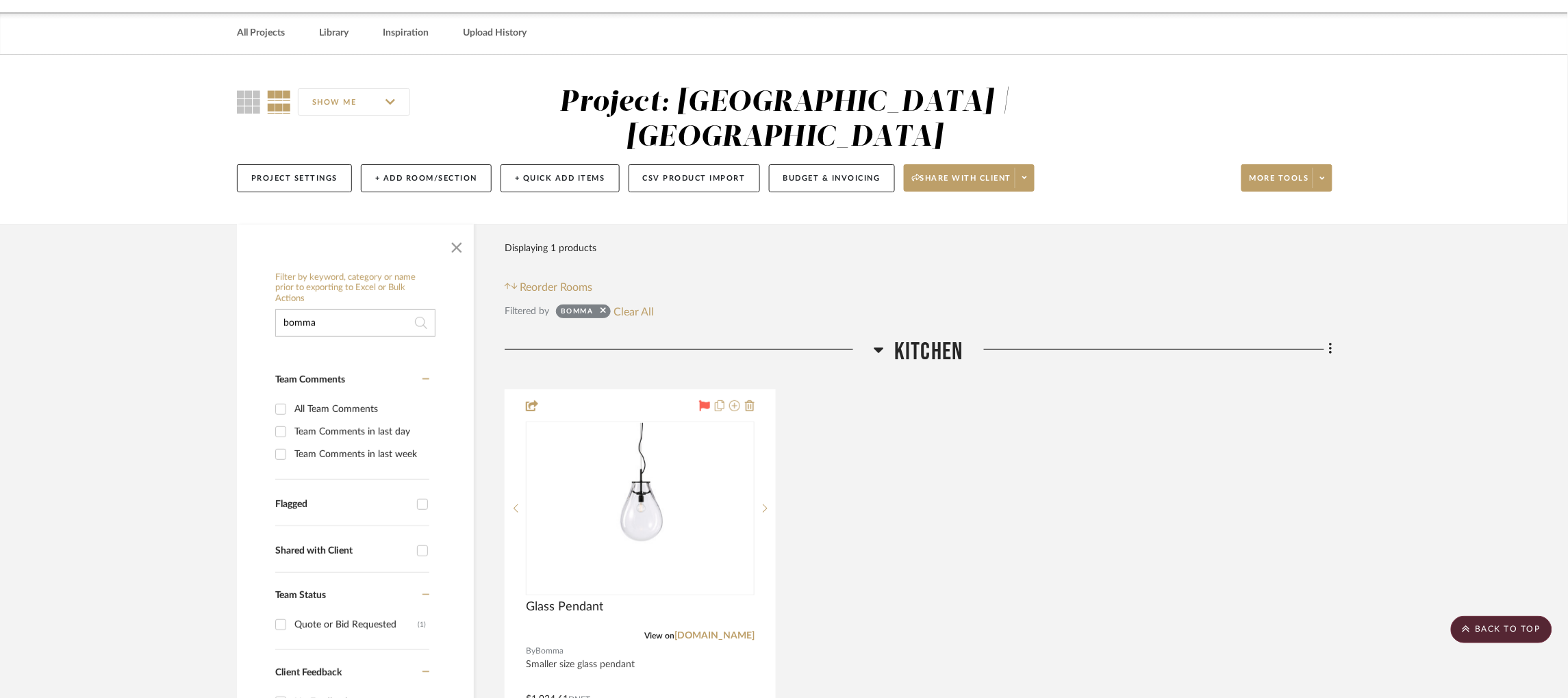
scroll to position [38, 0]
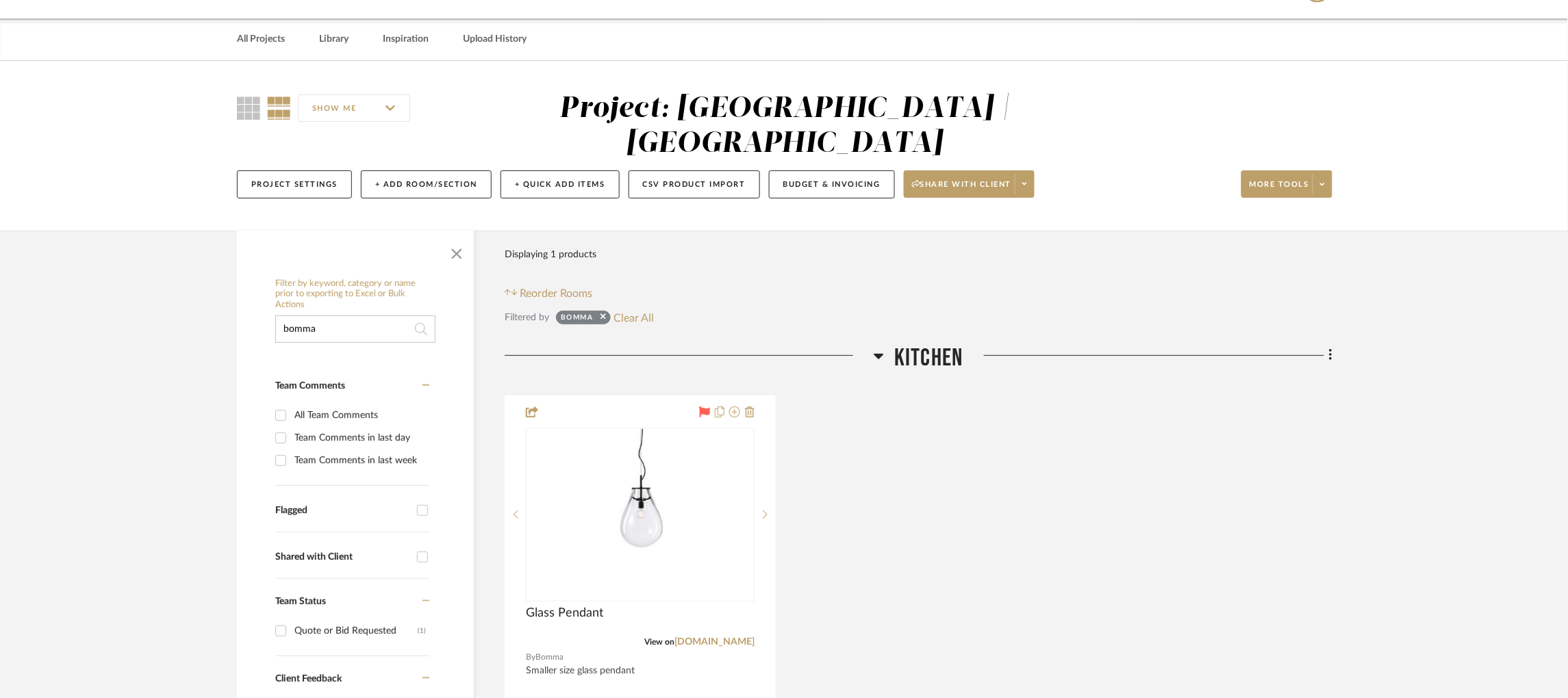
click at [879, 354] on icon at bounding box center [879, 356] width 10 height 5
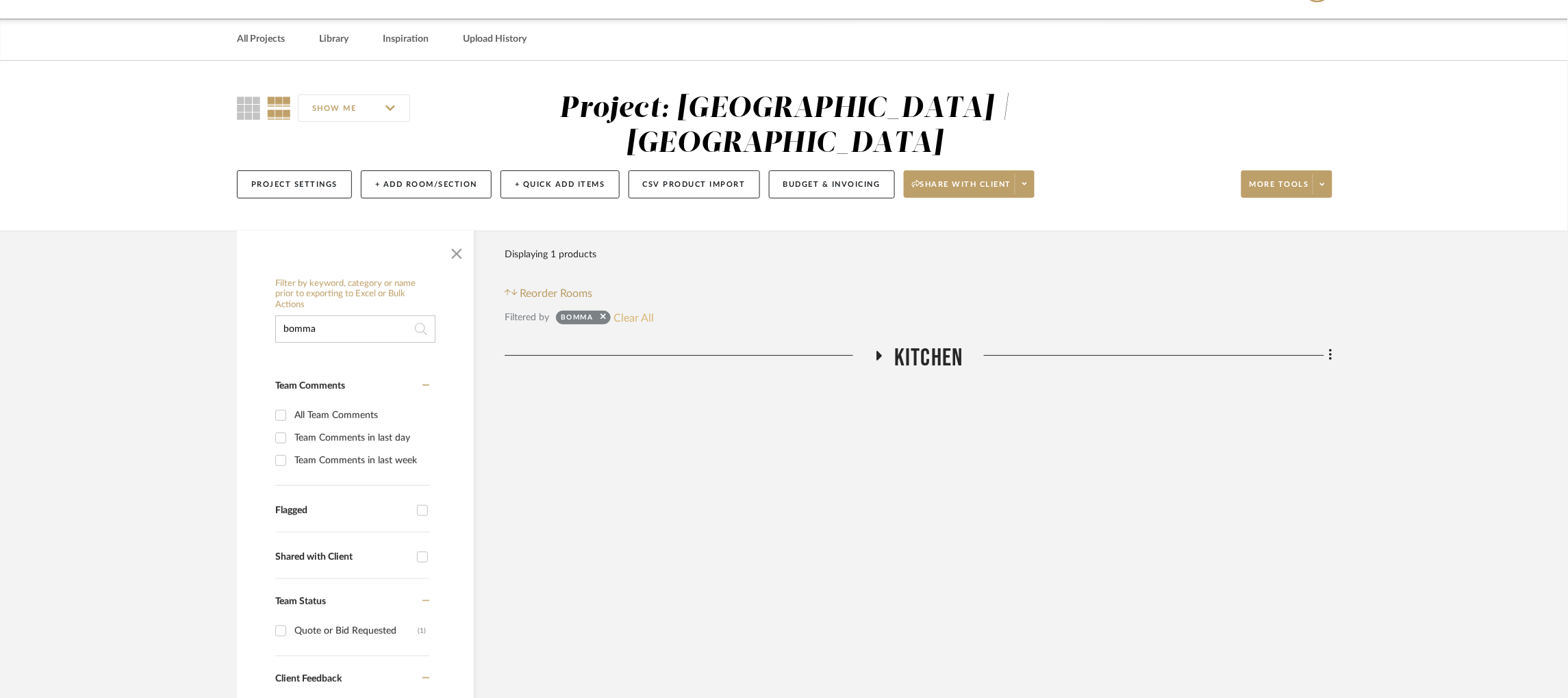
click at [638, 309] on button "Clear All" at bounding box center [634, 318] width 41 height 18
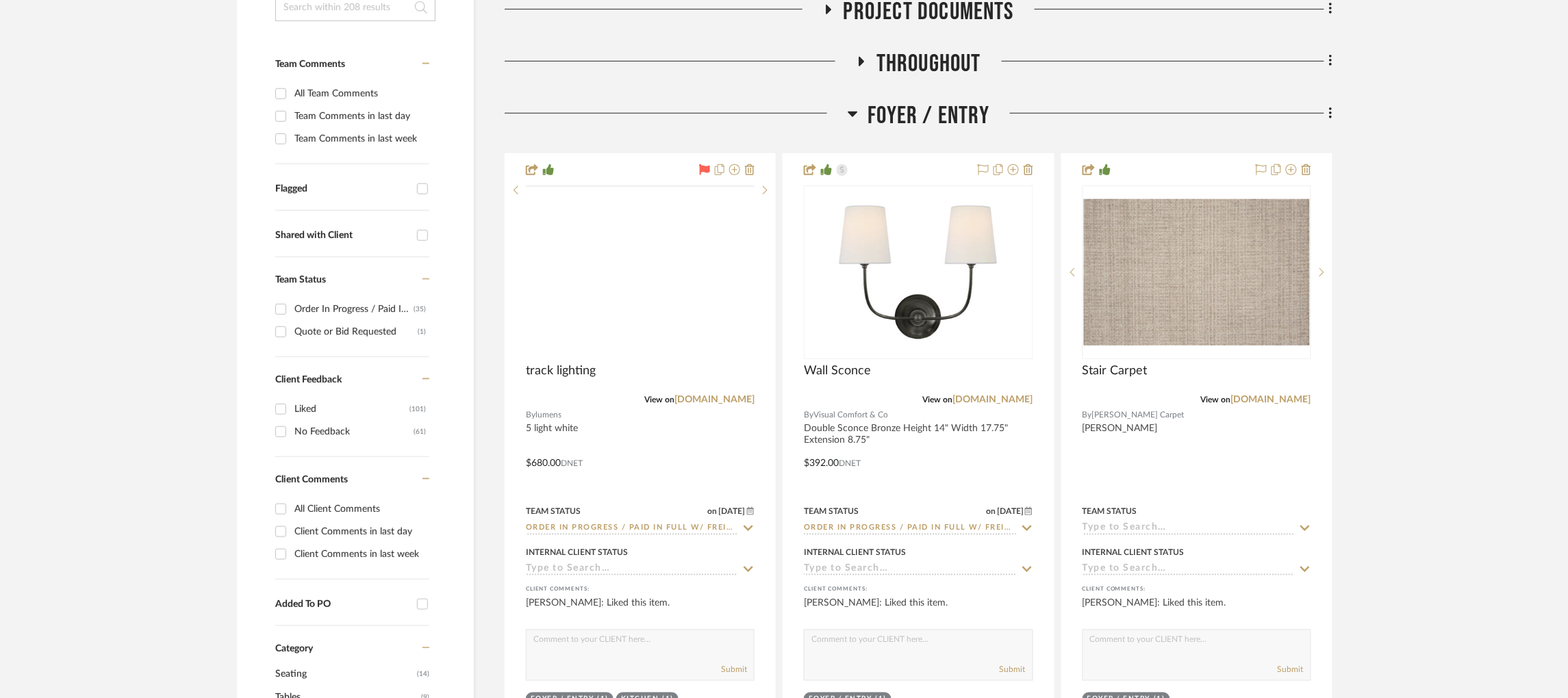
scroll to position [360, 0]
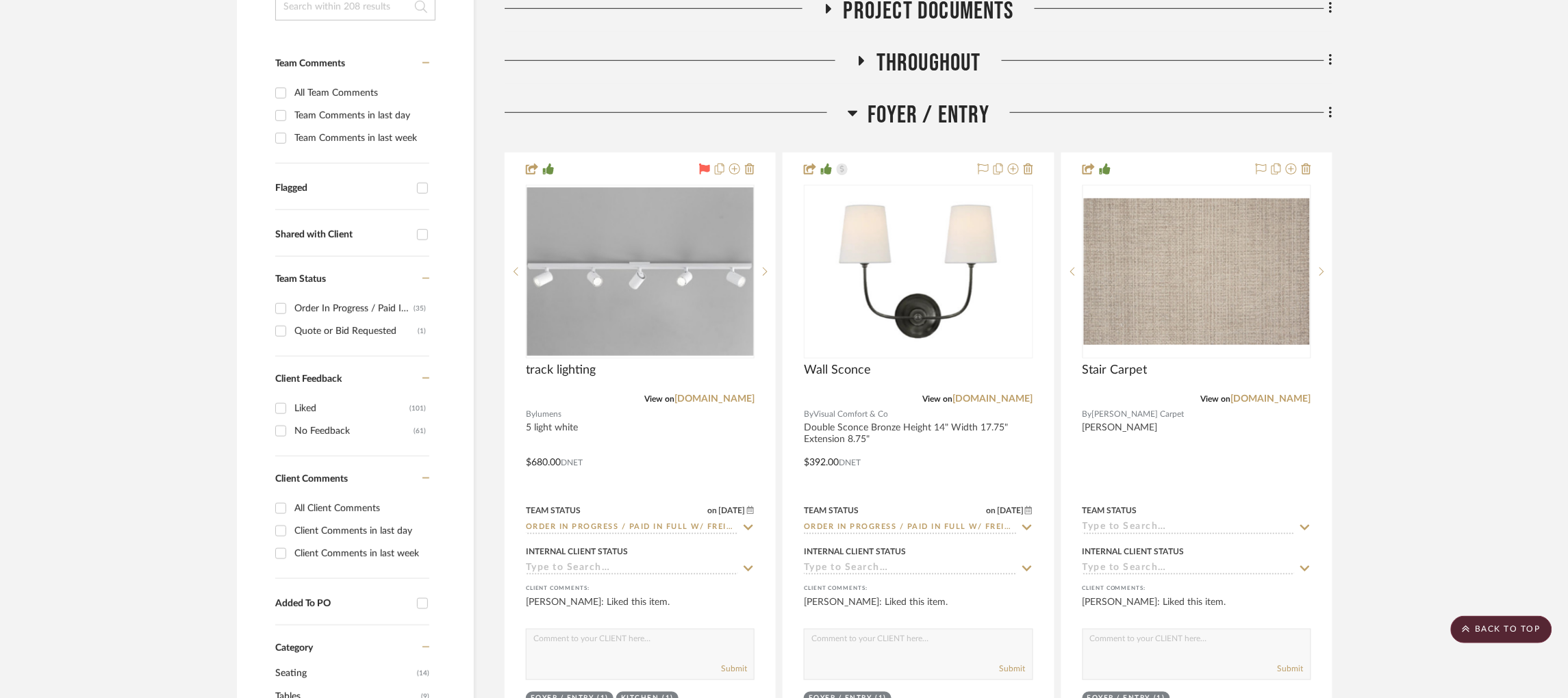
click at [853, 111] on icon at bounding box center [852, 113] width 10 height 5
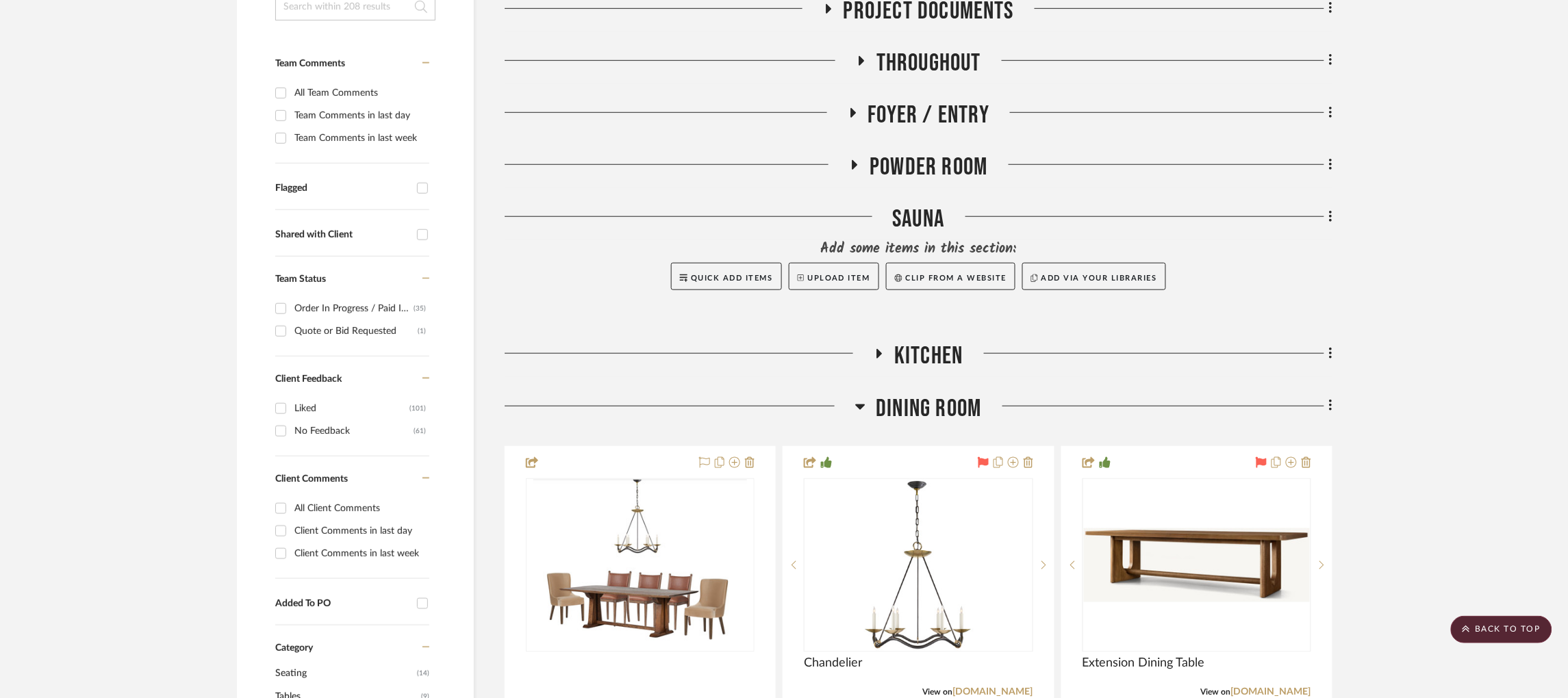
click at [857, 404] on icon at bounding box center [860, 407] width 10 height 5
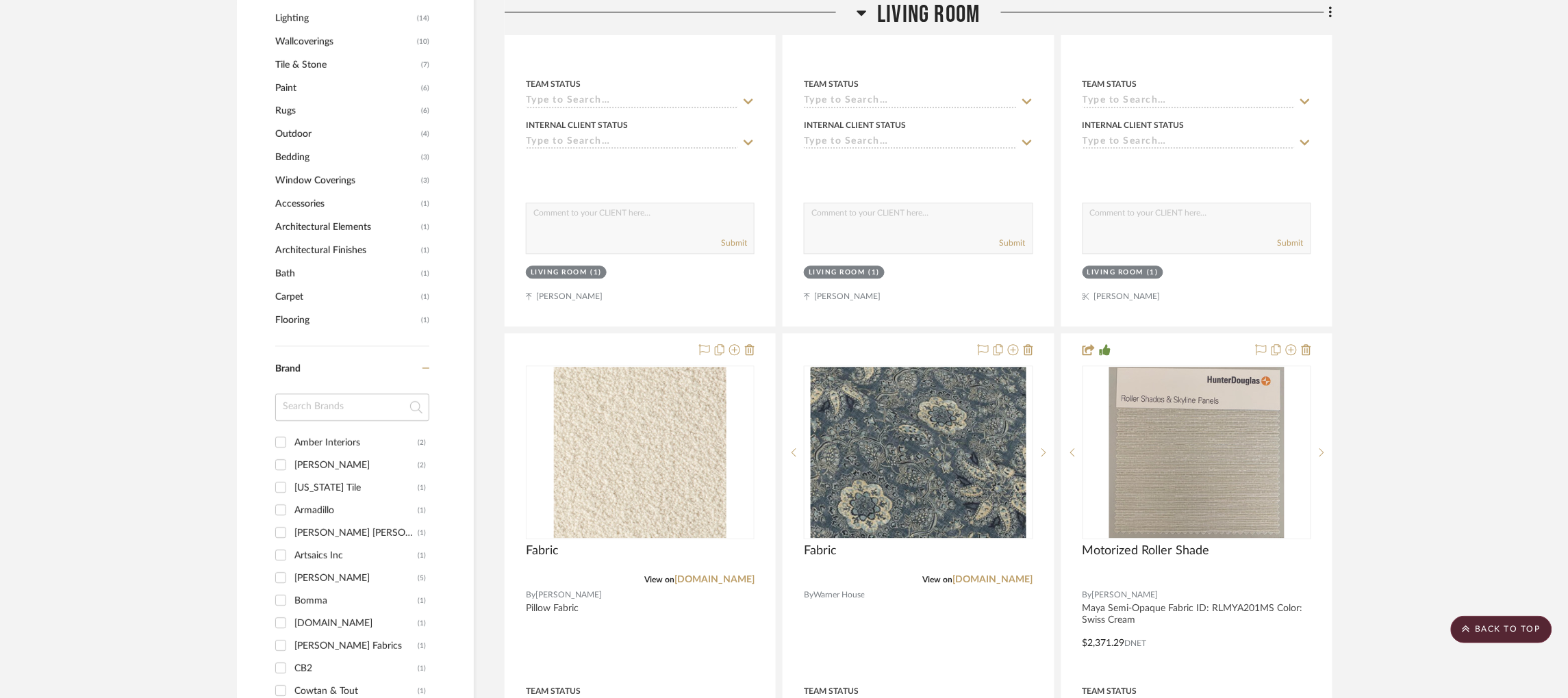
scroll to position [1394, 0]
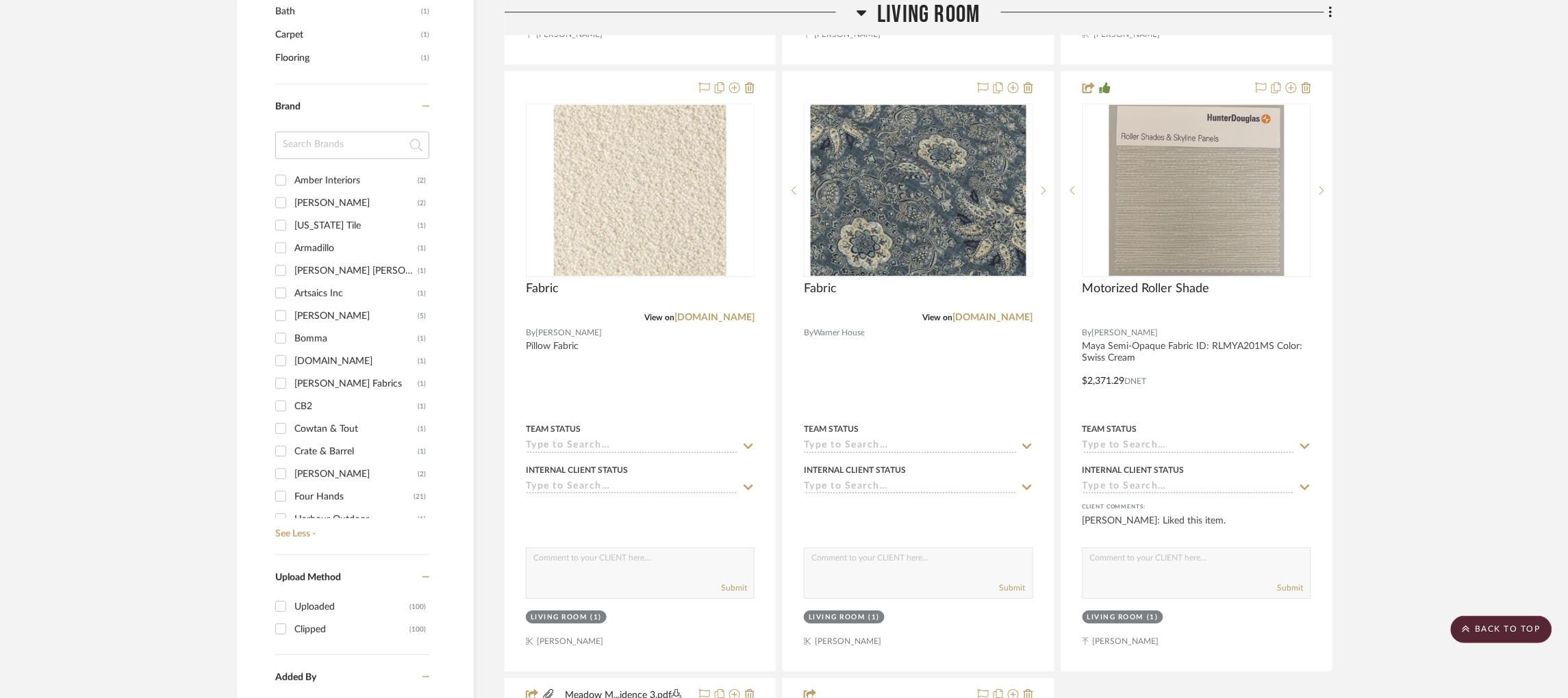
click at [282, 440] on input "Crate & Barrel (1)" at bounding box center [280, 450] width 22 height 22
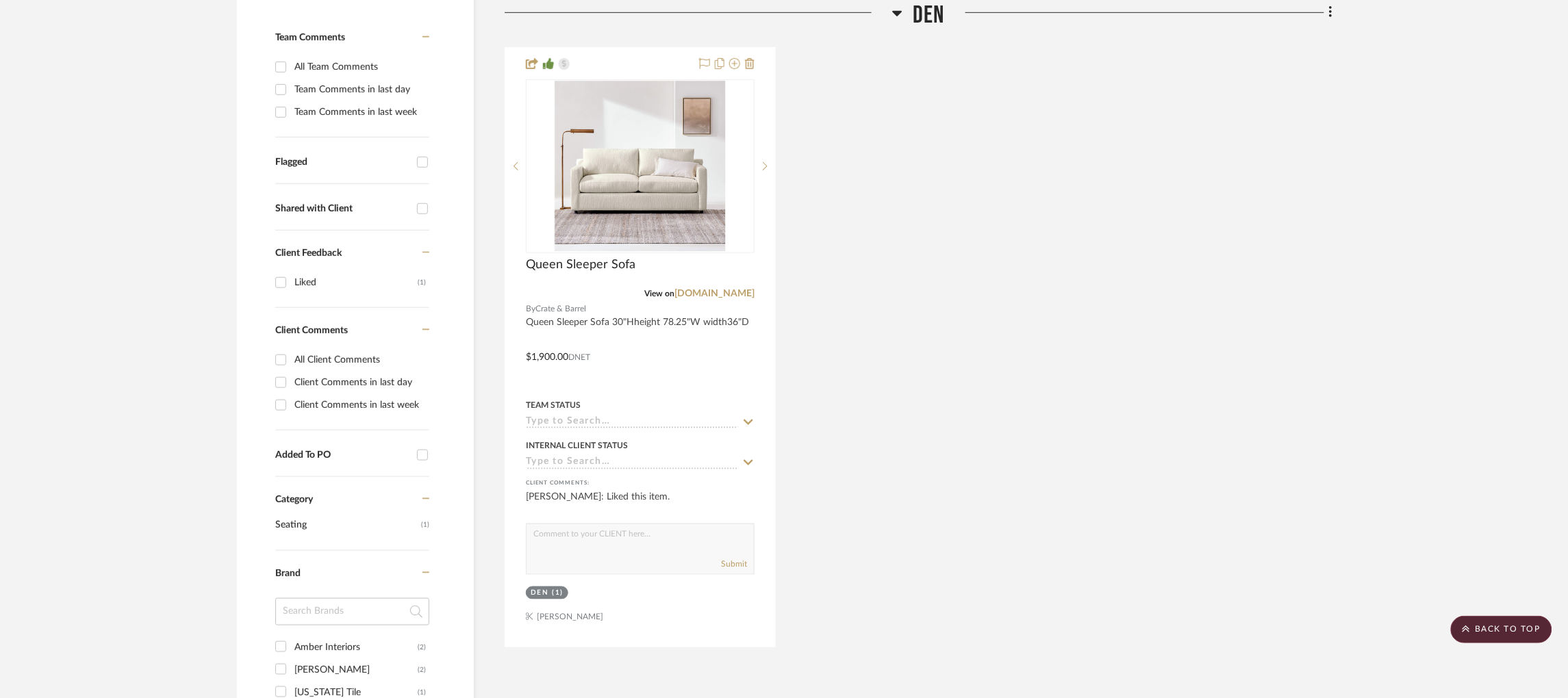
scroll to position [382, 0]
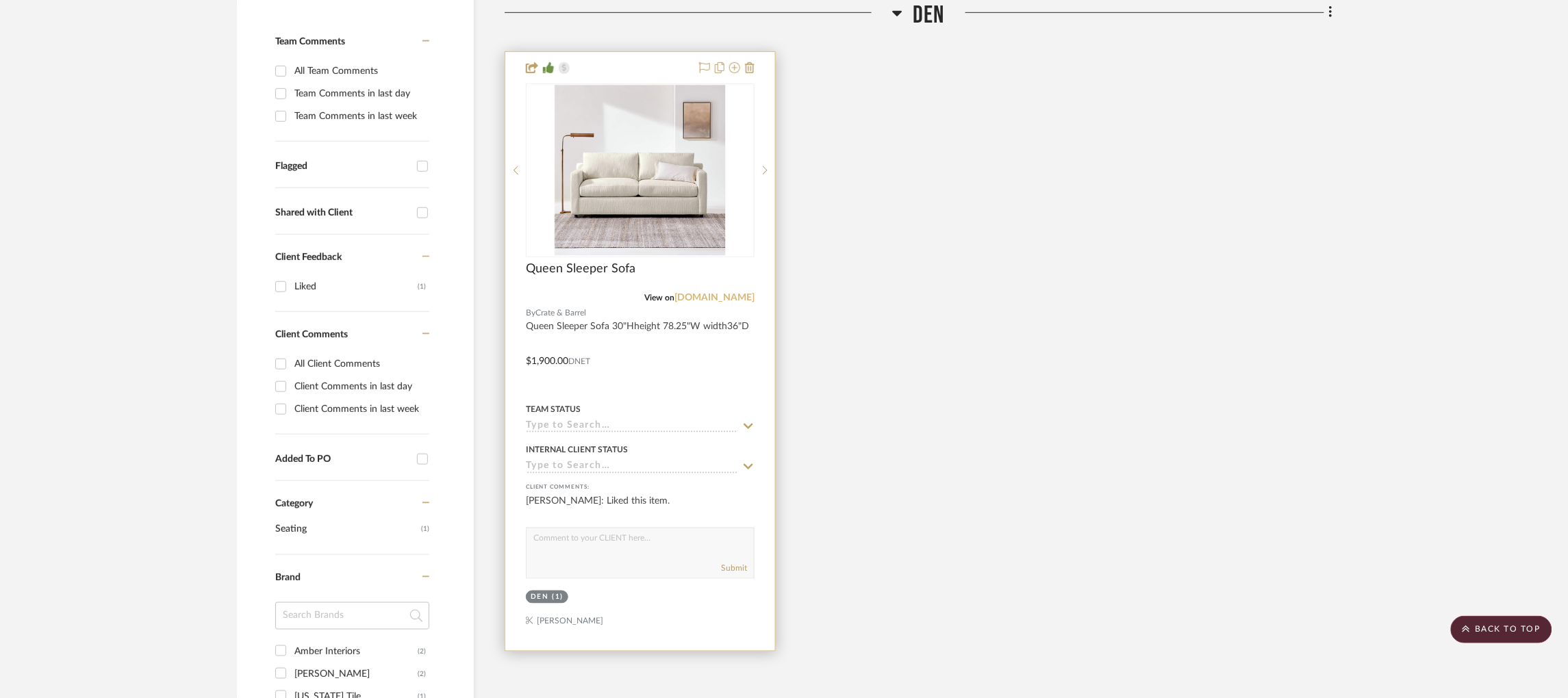
click at [714, 293] on link "crateandbarrel.com" at bounding box center [714, 297] width 80 height 10
click at [648, 146] on div at bounding box center [640, 170] width 228 height 174
click at [610, 160] on img "0" at bounding box center [640, 170] width 171 height 171
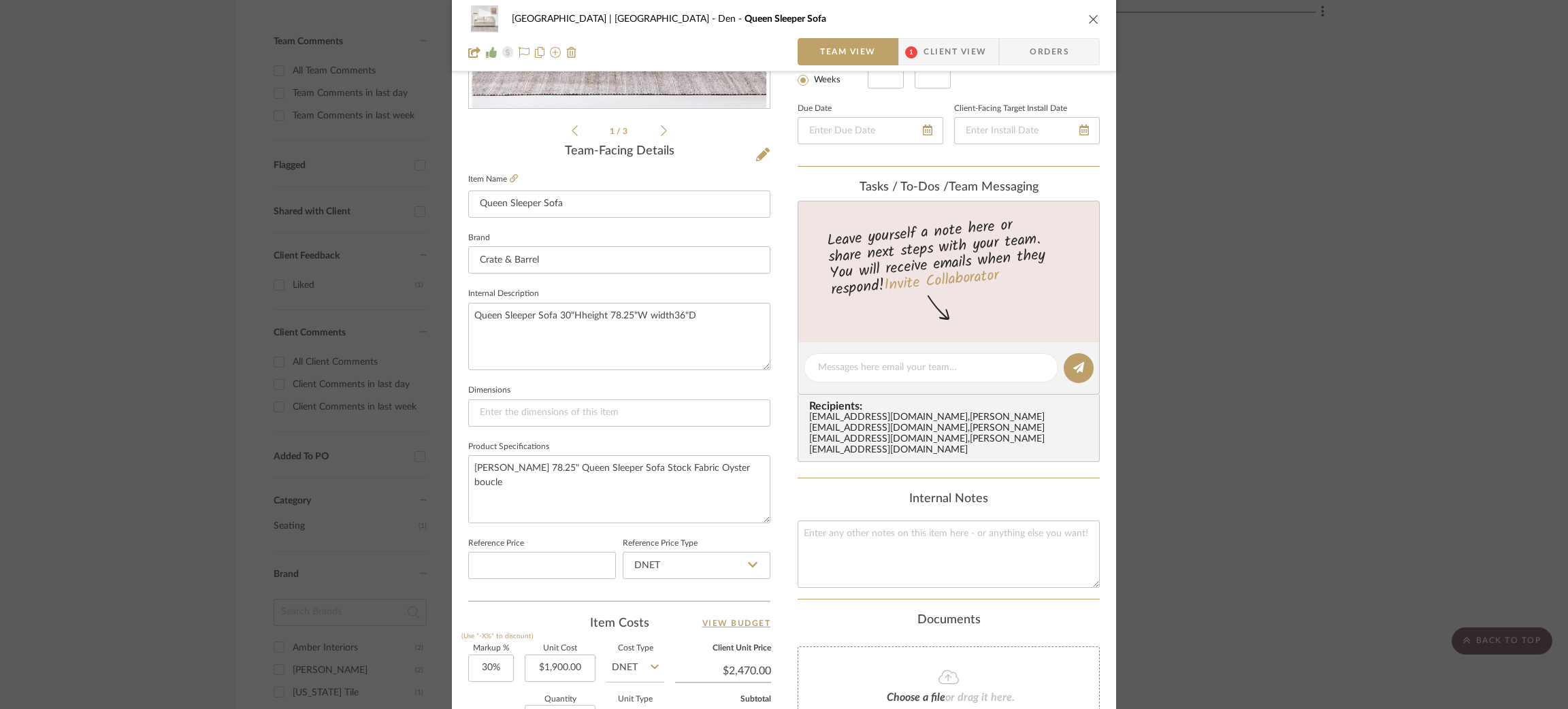
scroll to position [281, 0]
click at [509, 177] on icon at bounding box center [513, 177] width 8 height 8
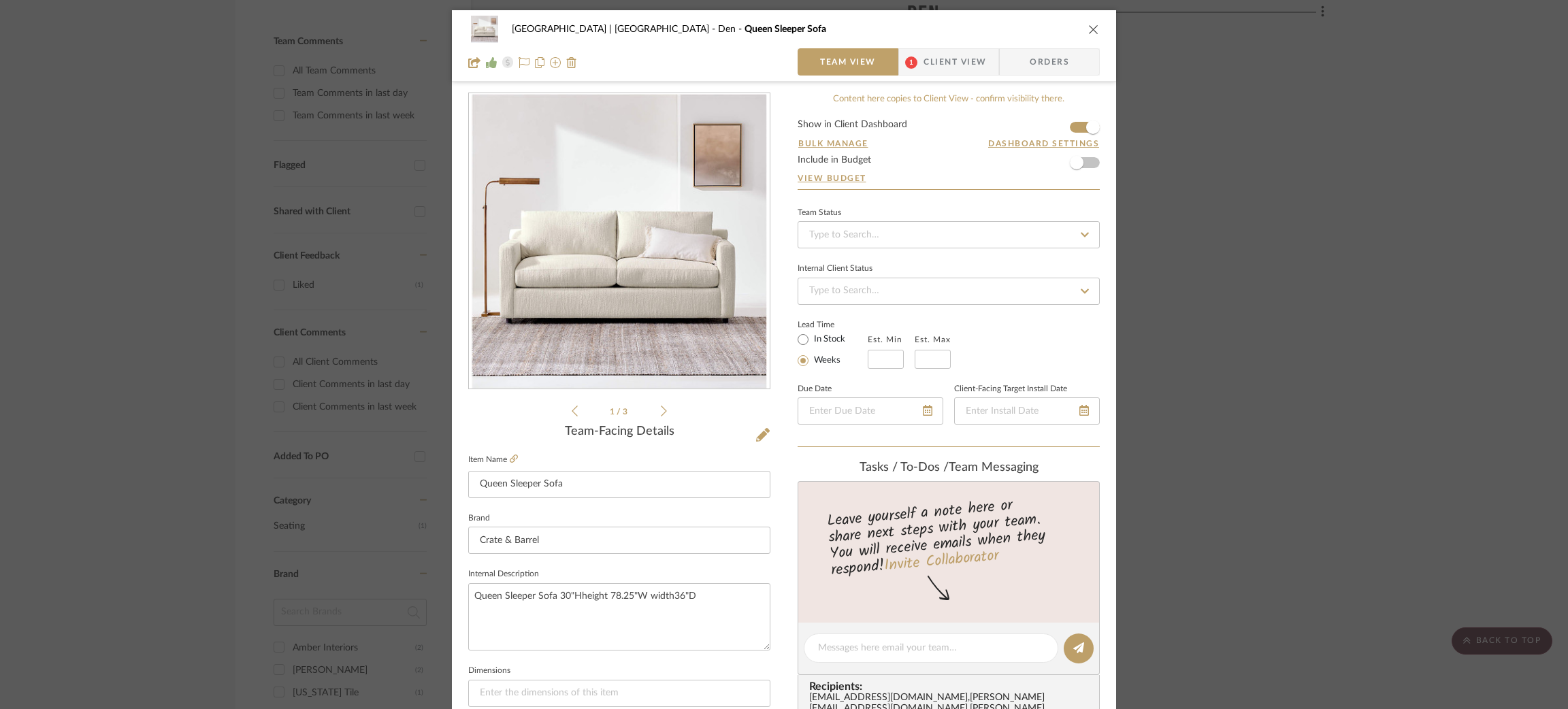
scroll to position [108, 0]
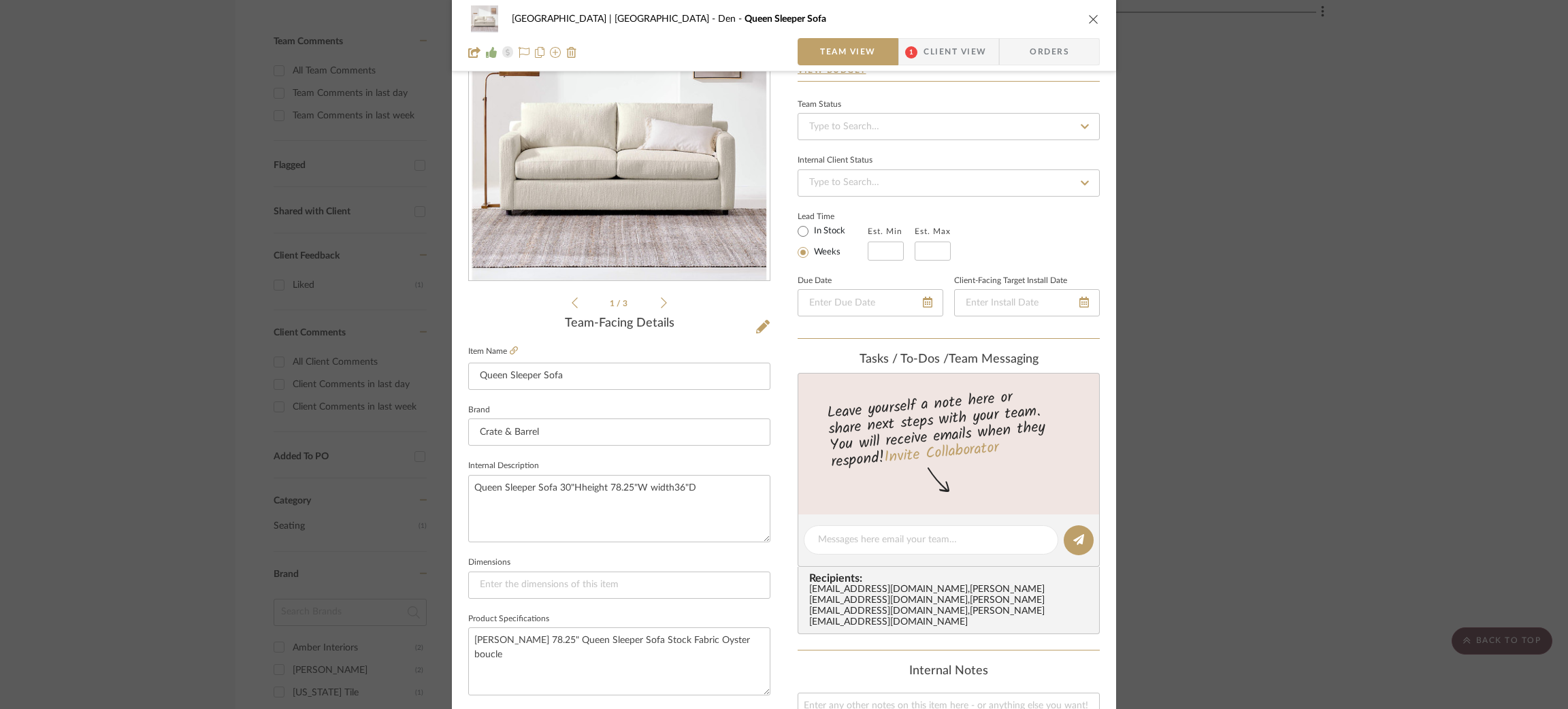
click at [1181, 279] on div "Meadow Mountain | Vail Valley Den Queen Sleeper Sofa Team View 1 Client View Or…" at bounding box center [784, 354] width 1568 height 709
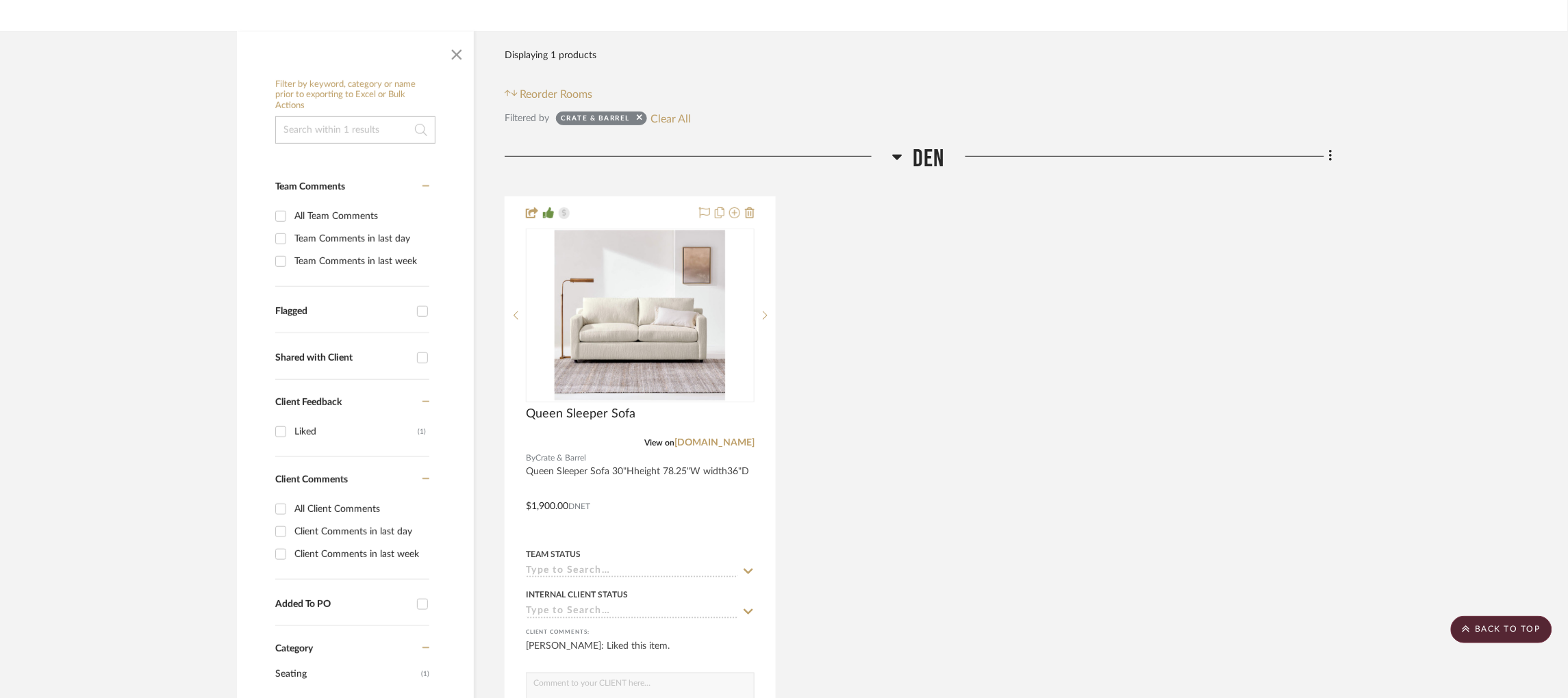
scroll to position [224, 0]
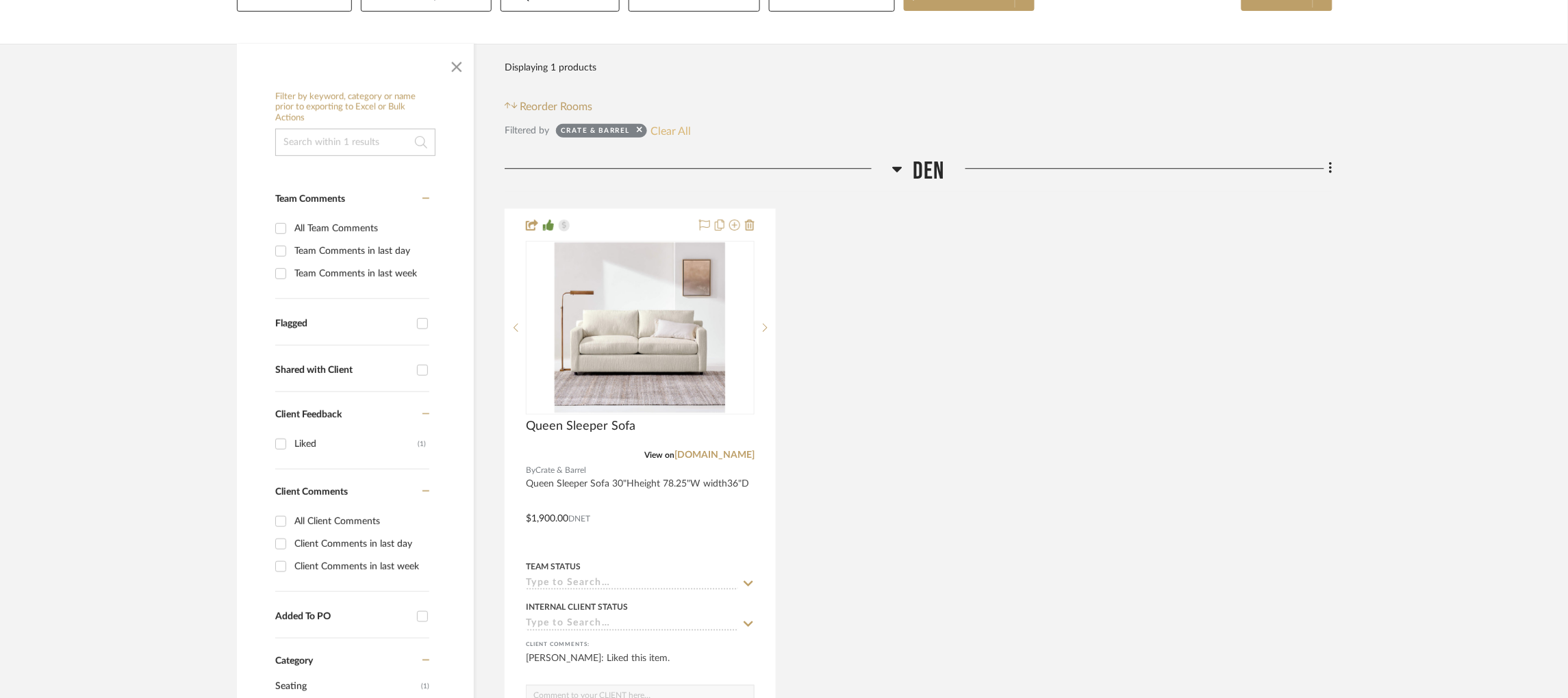
click at [679, 122] on button "Clear All" at bounding box center [671, 131] width 41 height 18
checkbox input "false"
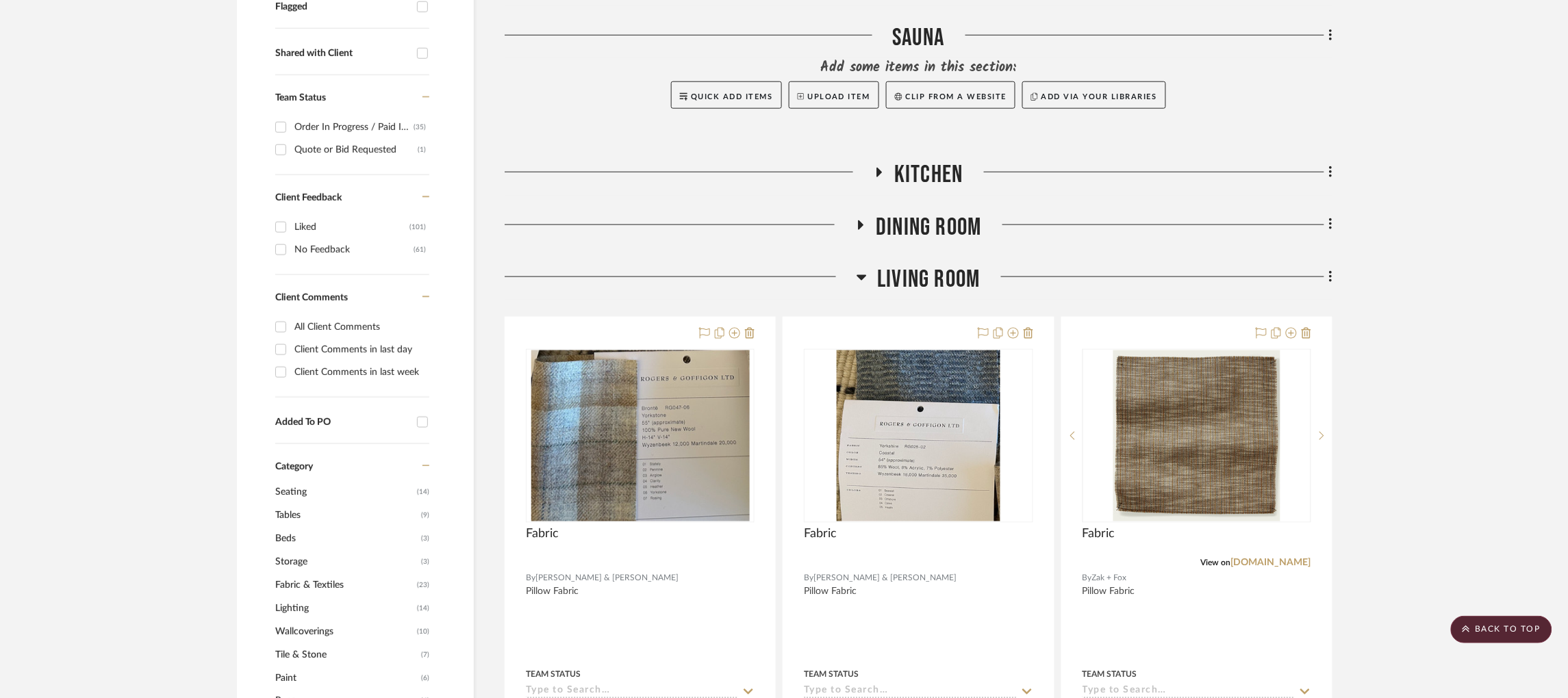
click at [861, 265] on h3 "Living Room" at bounding box center [918, 279] width 124 height 29
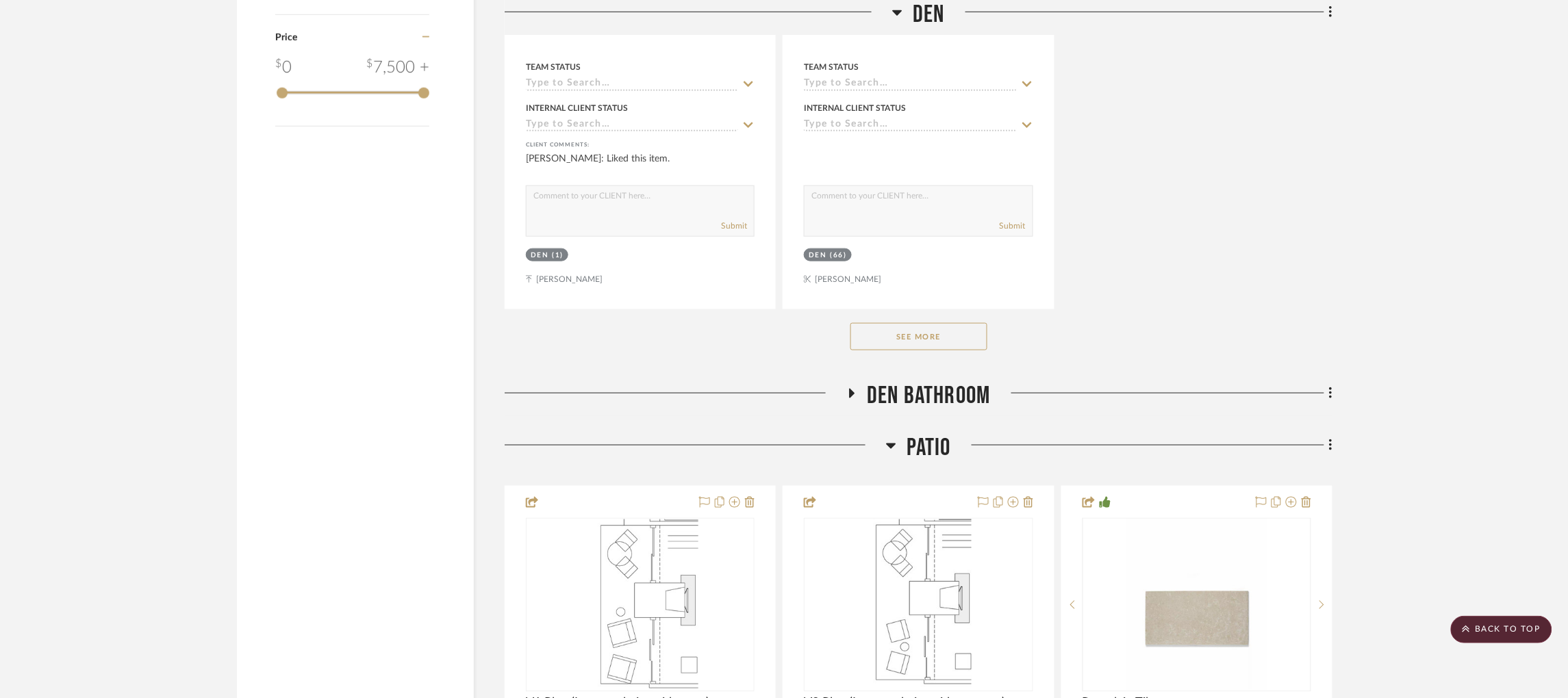
scroll to position [2416, 0]
click at [915, 321] on button "See More" at bounding box center [918, 334] width 137 height 27
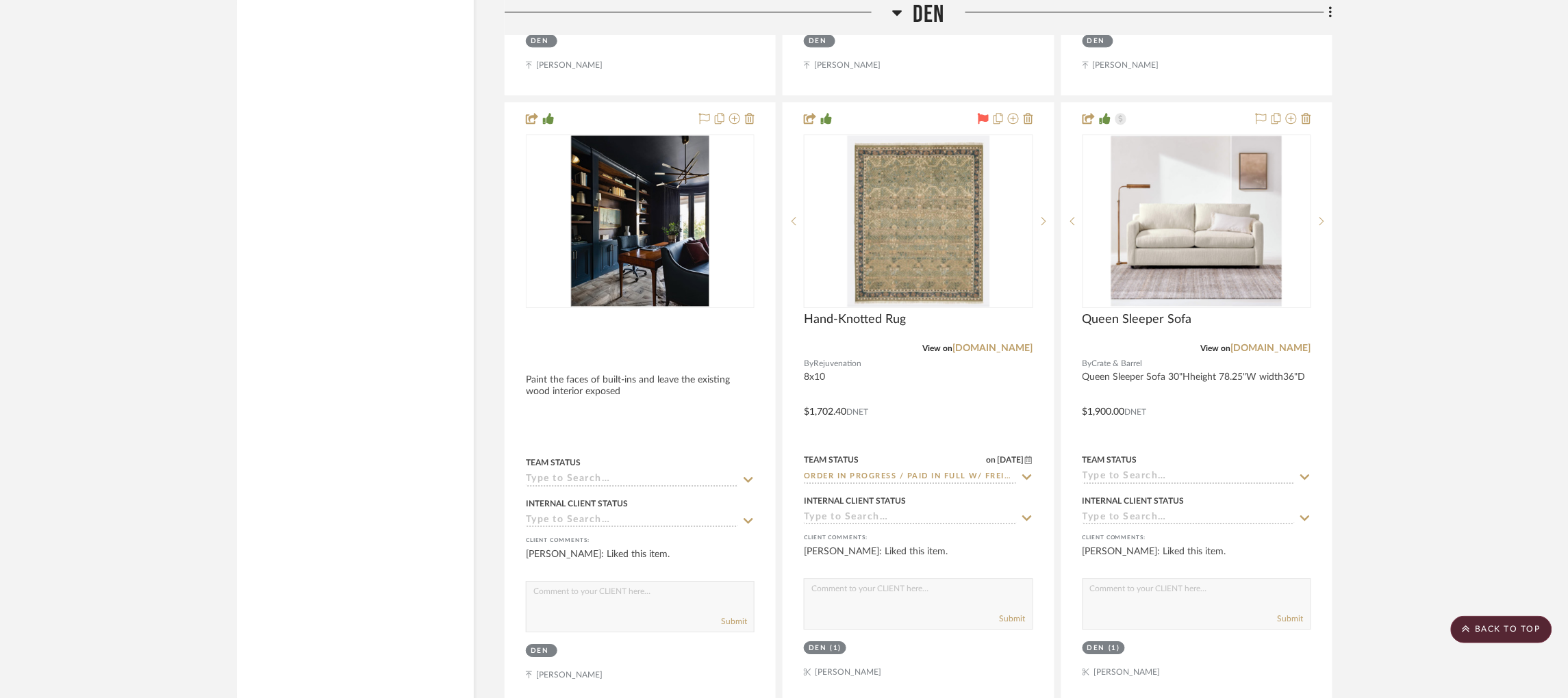
scroll to position [3236, 0]
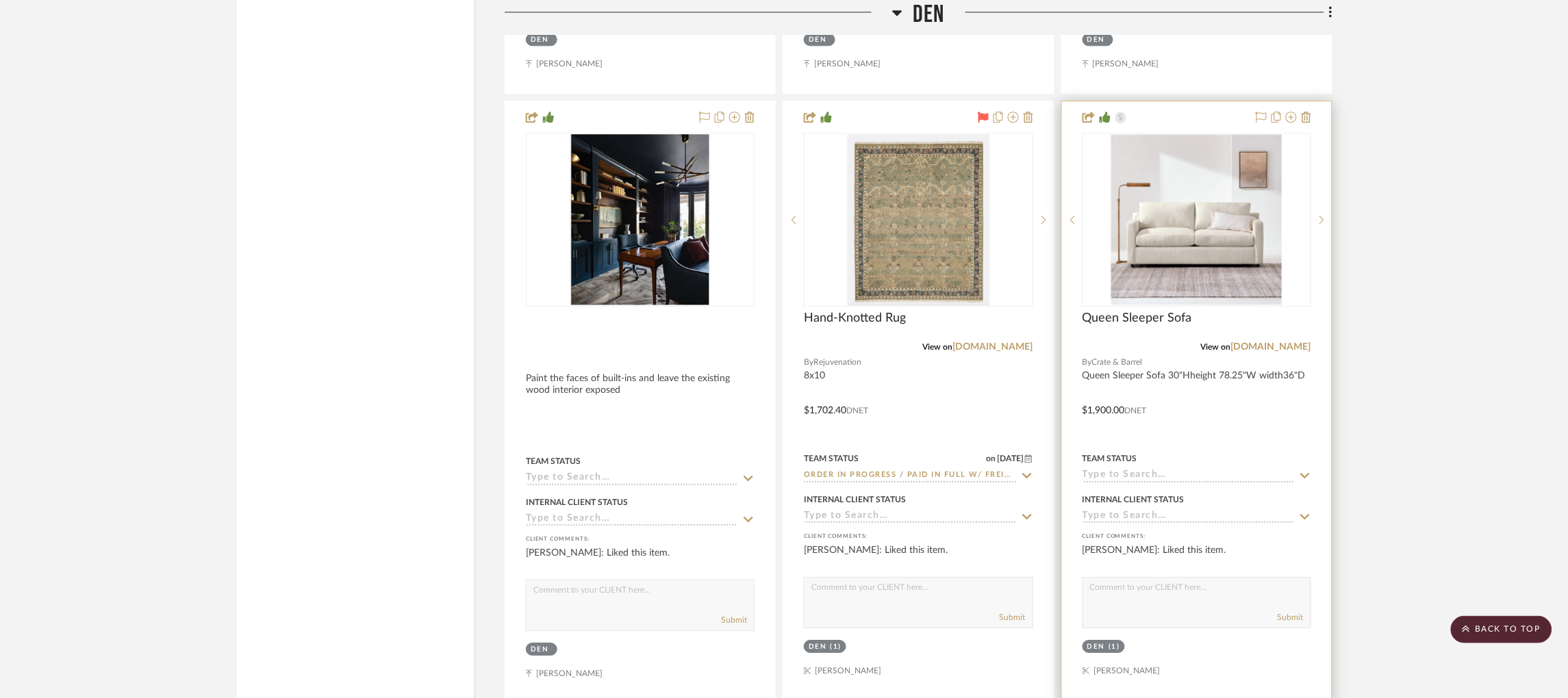
click at [1142, 469] on input at bounding box center [1188, 475] width 212 height 13
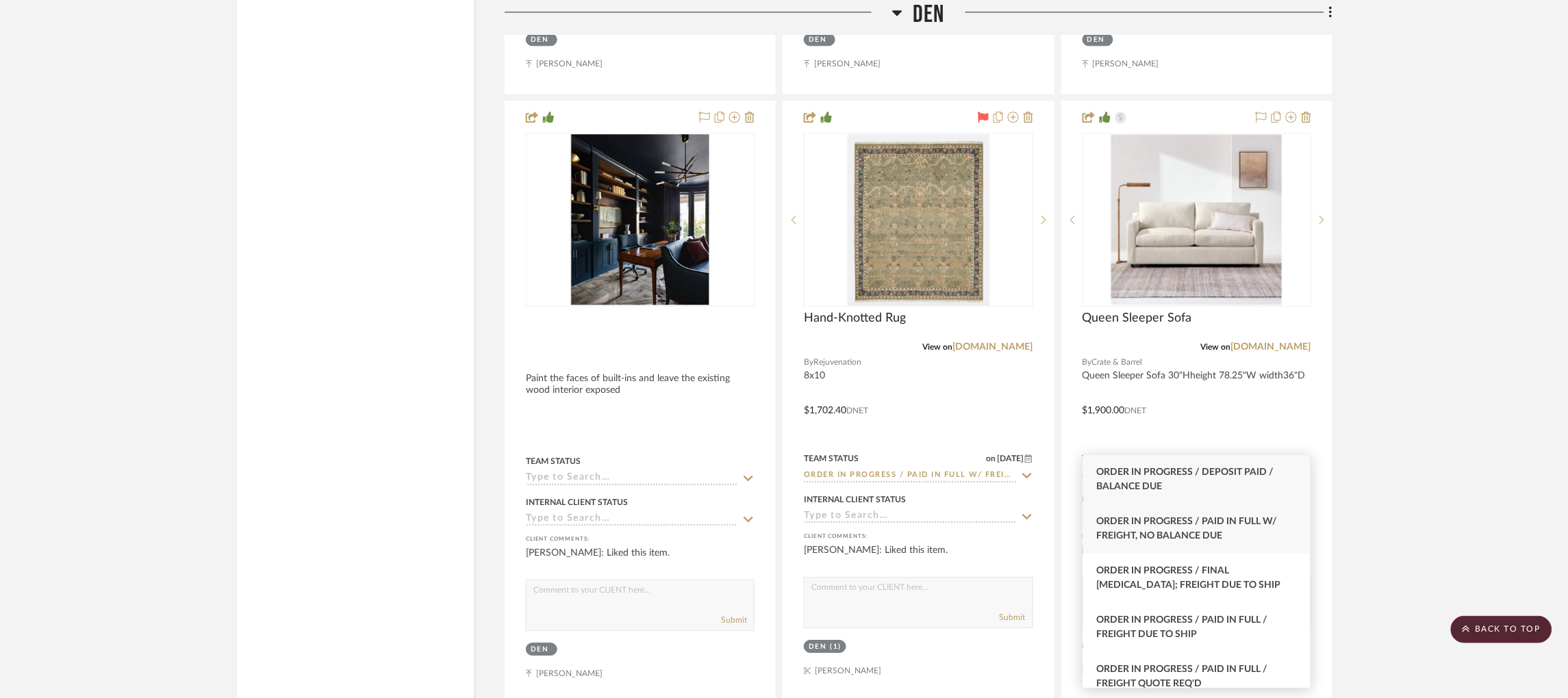
type input "order in pr"
click at [1187, 523] on span "Order In Progress / Paid In Full w/ Freight, No Balance due" at bounding box center [1187, 529] width 181 height 24
type input "[DATE]"
type input "Order In Progress / Paid In Full w/ Freight, No Balance due"
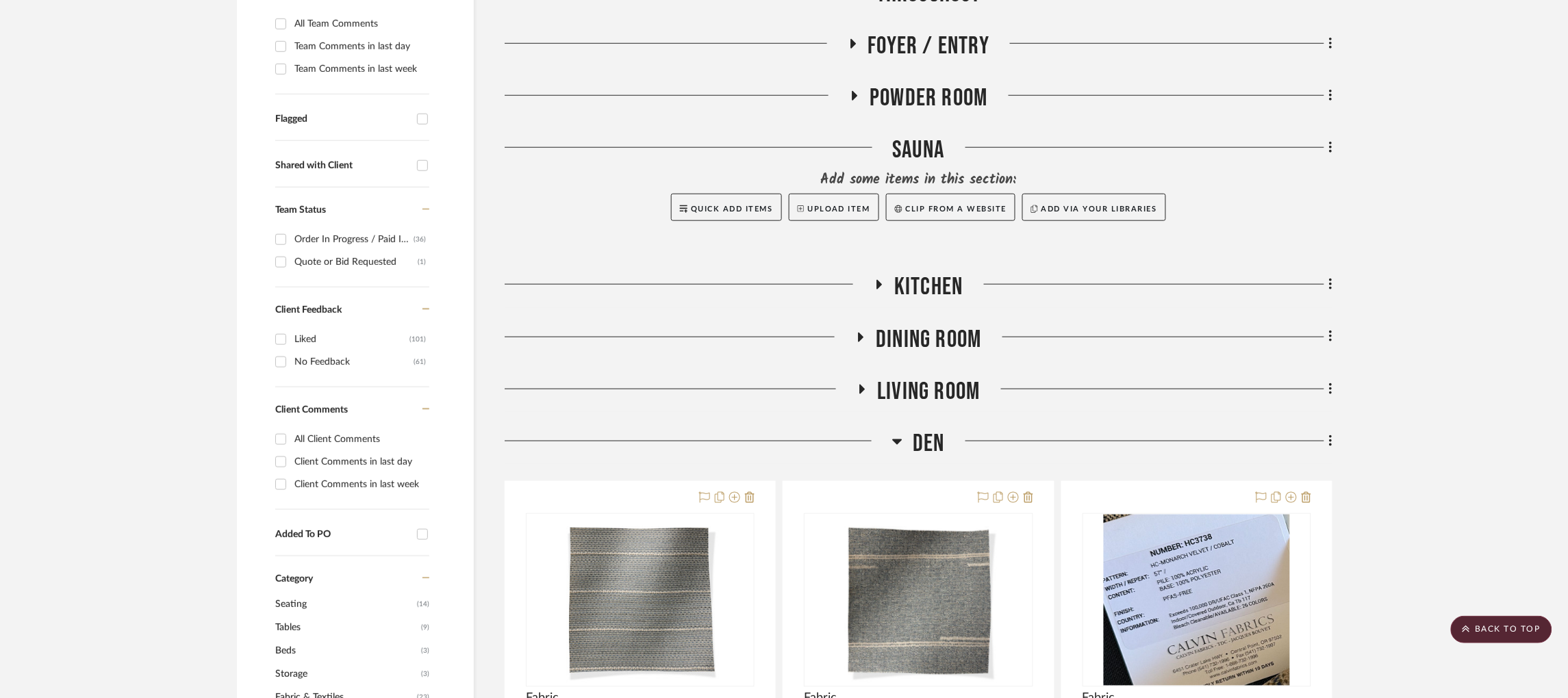
scroll to position [512, 0]
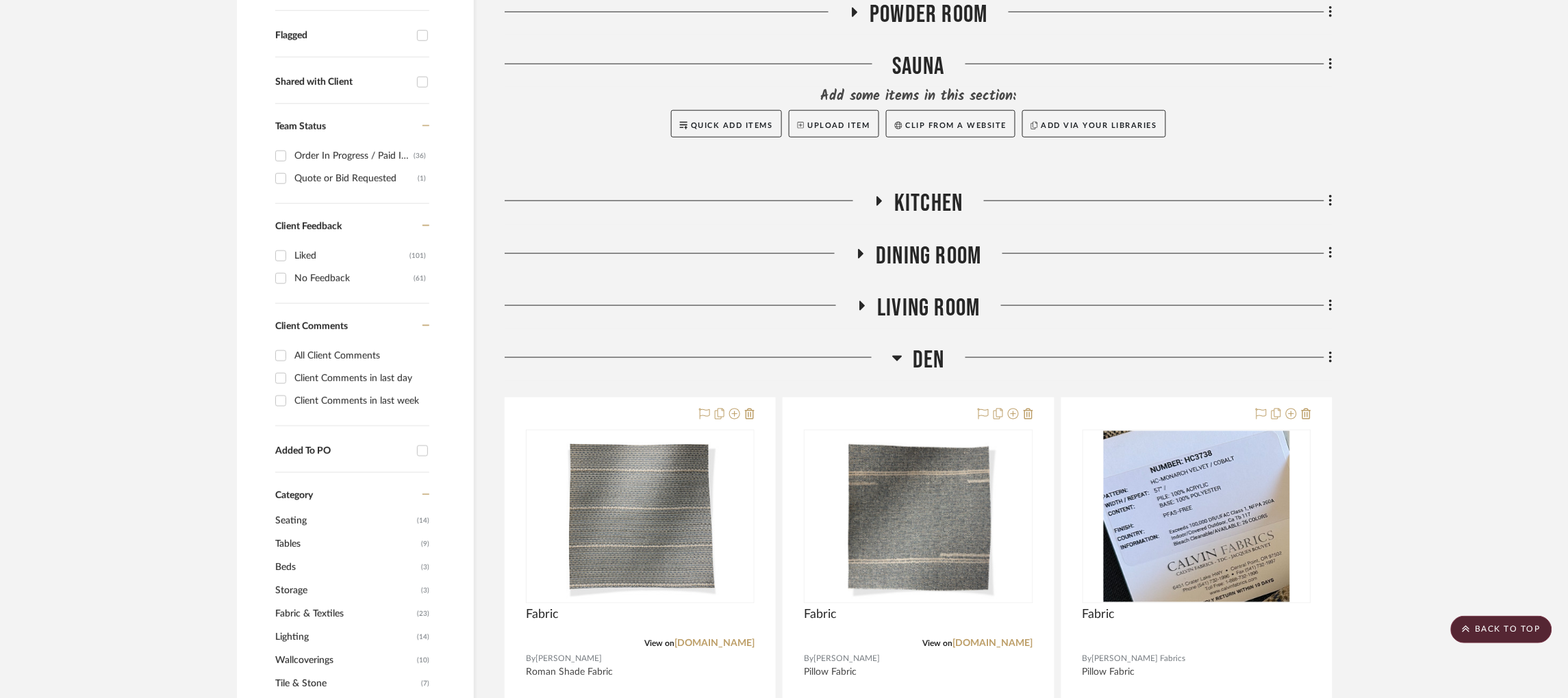
click at [896, 355] on icon at bounding box center [897, 358] width 10 height 5
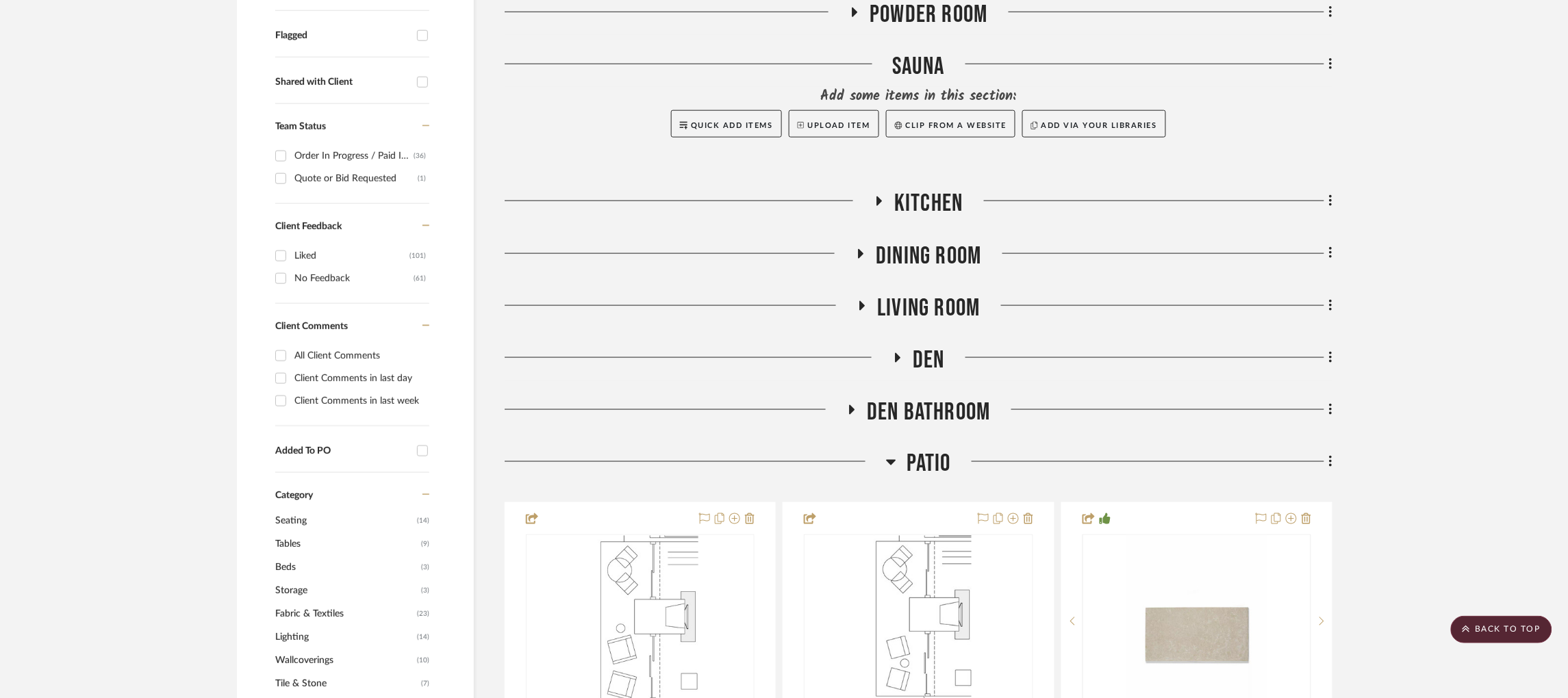
scroll to position [0, 0]
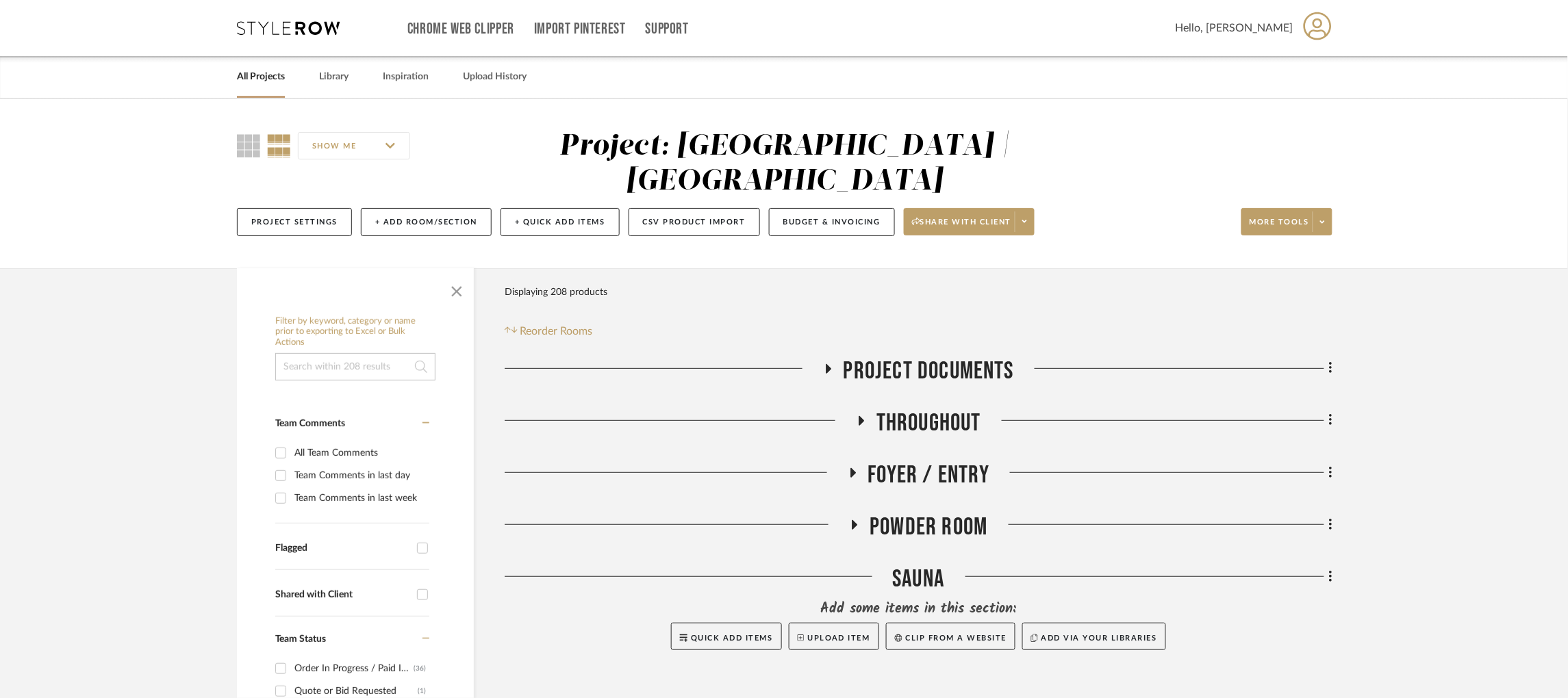
click at [855, 468] on icon at bounding box center [852, 473] width 17 height 11
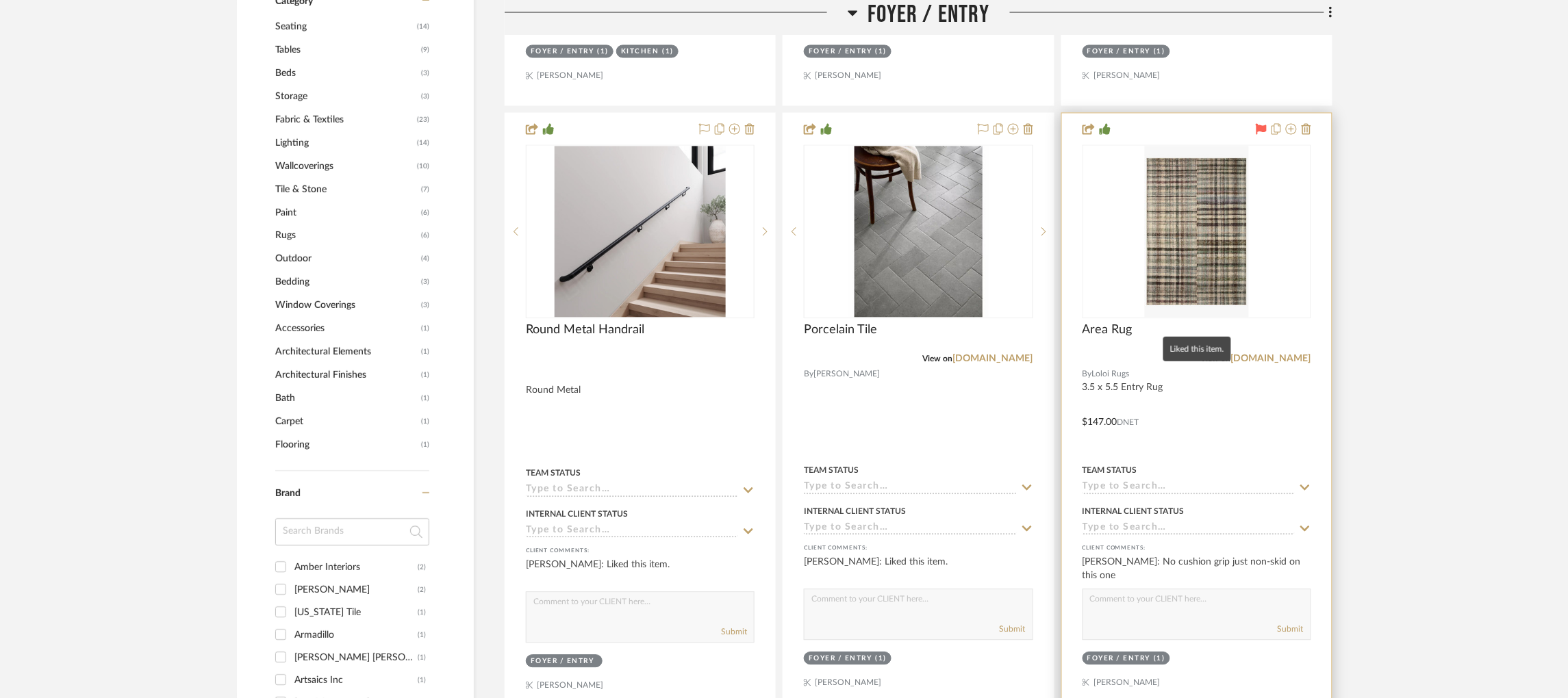
scroll to position [1026, 0]
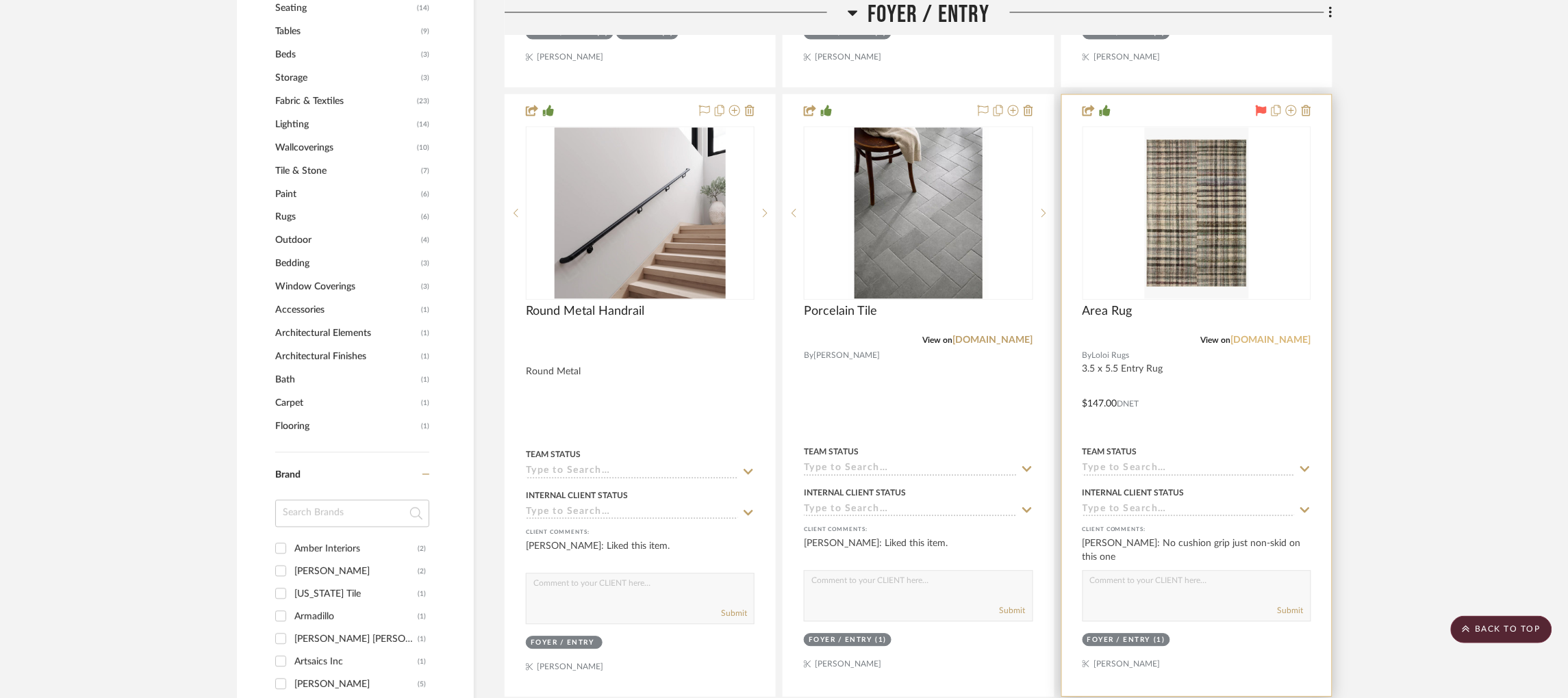
click at [1187, 335] on link "[DOMAIN_NAME]" at bounding box center [1271, 340] width 80 height 10
click at [0, 0] on img at bounding box center [0, 0] width 0 height 0
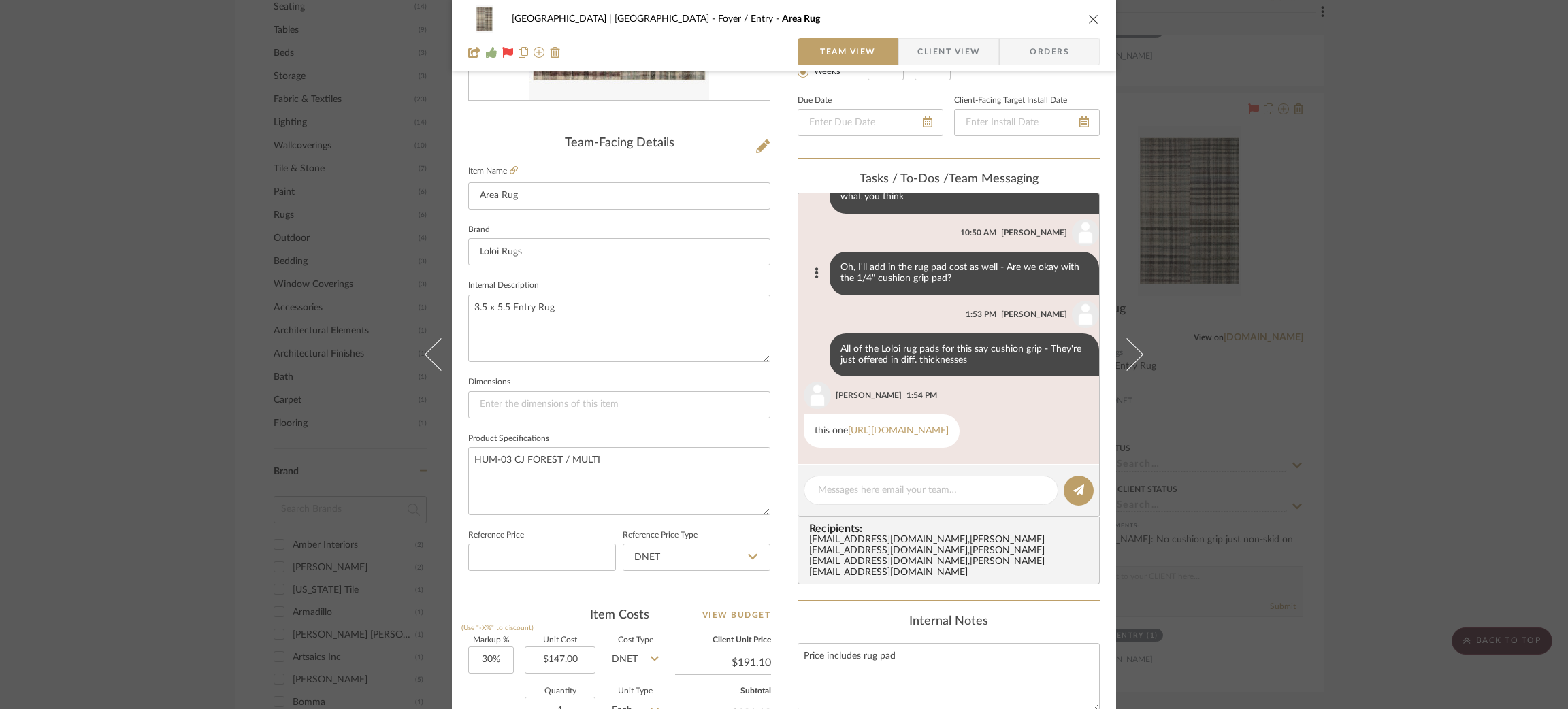
scroll to position [305, 0]
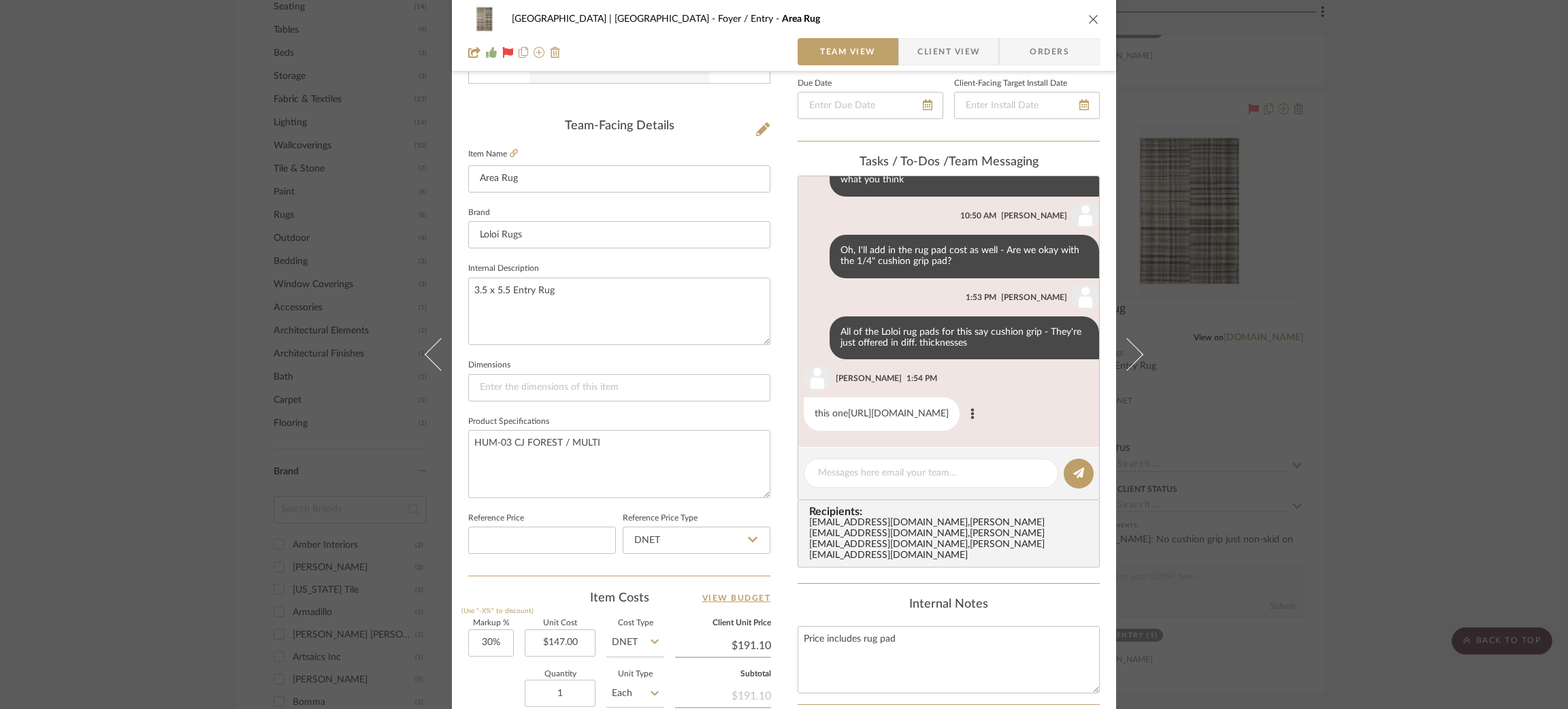
click at [857, 409] on link "https://www.loloirugs.com/products/premium-grip-rug-pad-beige" at bounding box center [898, 413] width 100 height 10
click at [511, 150] on icon at bounding box center [513, 153] width 8 height 8
click at [1181, 361] on div "Meadow Mountain | Vail Valley Foyer / Entry Area Rug Team View Client View Orde…" at bounding box center [784, 354] width 1568 height 709
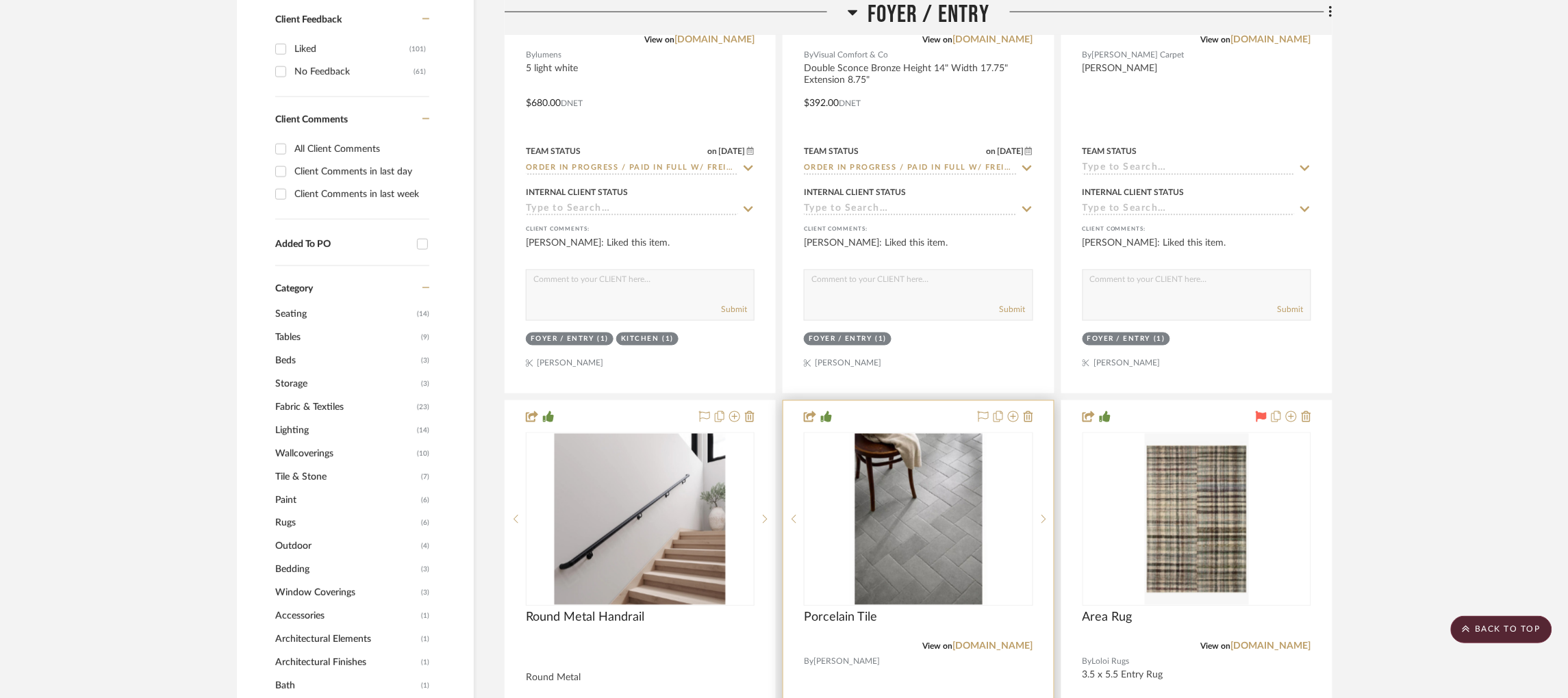
scroll to position [718, 0]
click at [845, 20] on div at bounding box center [676, 17] width 343 height 35
click at [851, 14] on icon at bounding box center [852, 13] width 10 height 5
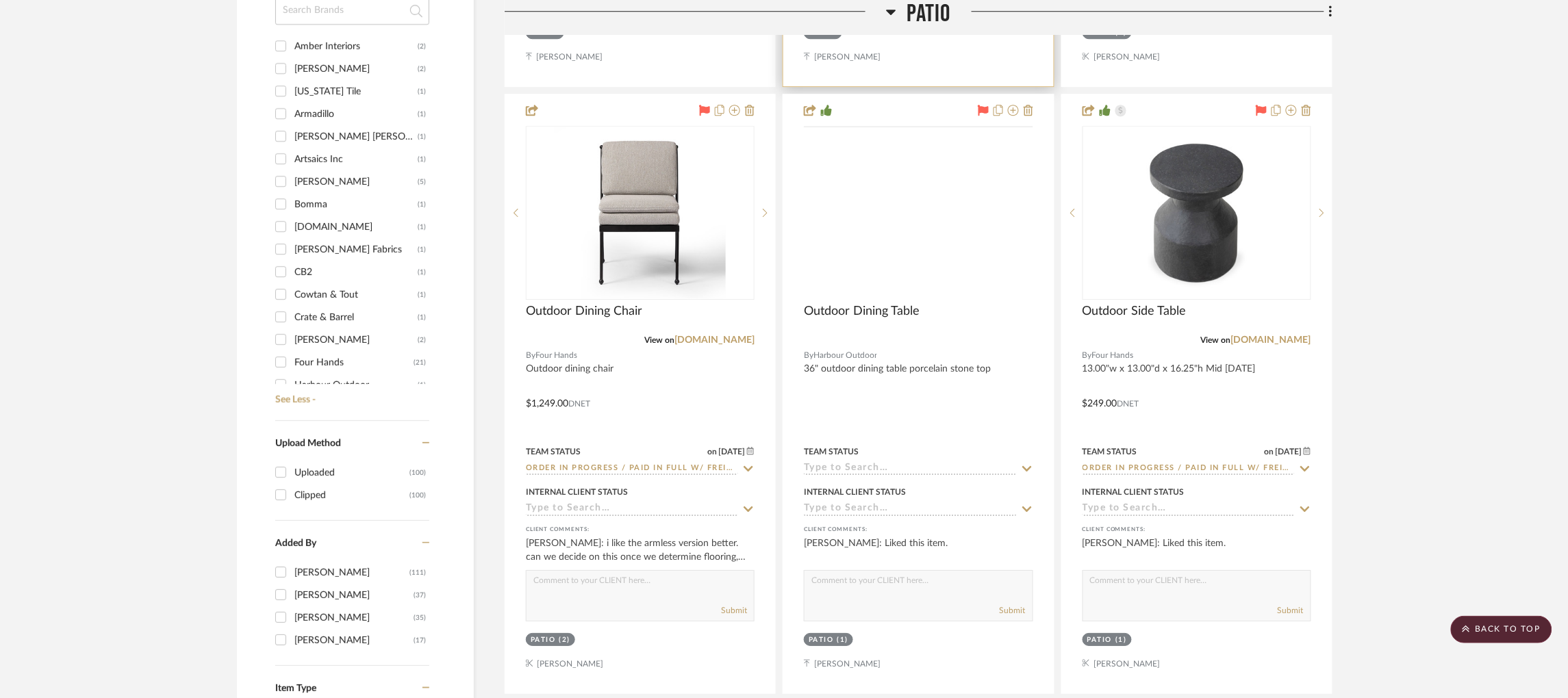
scroll to position [1539, 0]
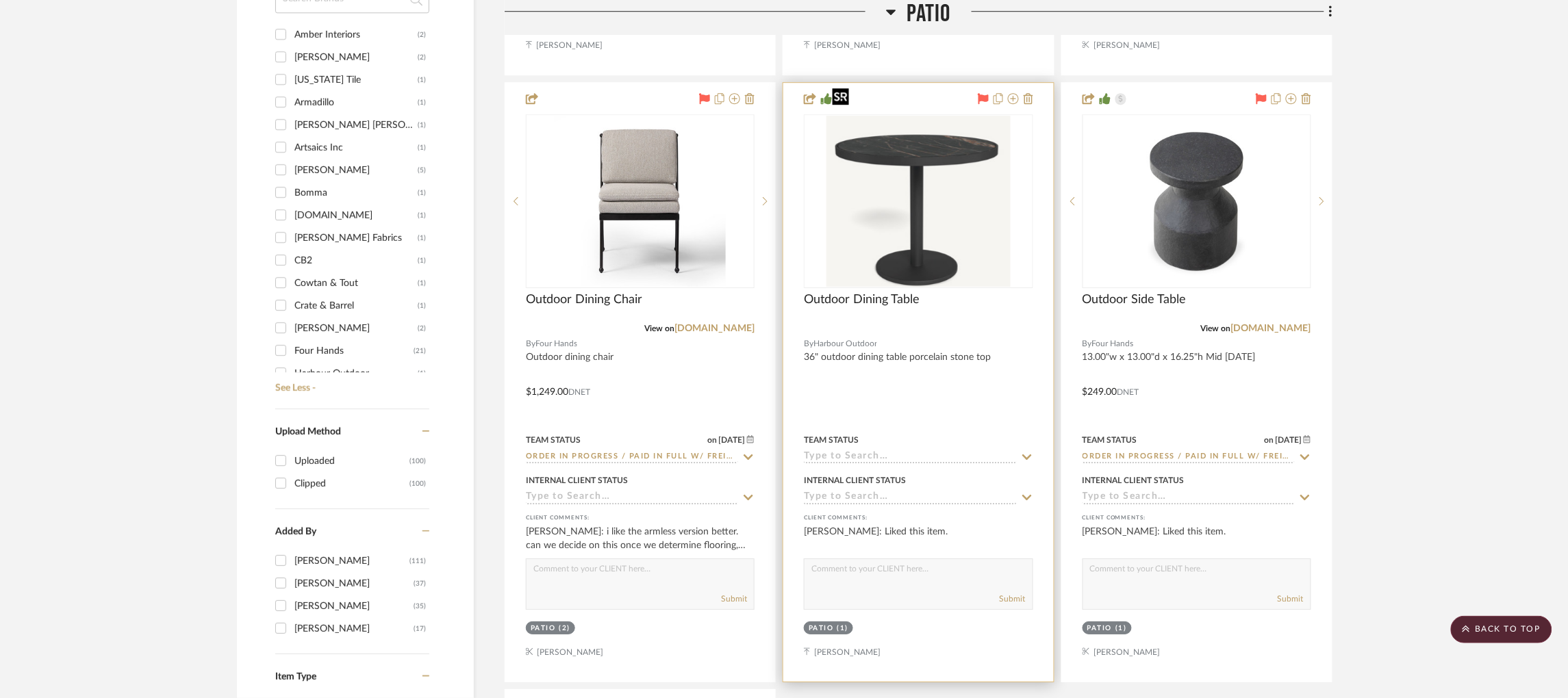
click at [907, 170] on img "0" at bounding box center [918, 201] width 184 height 171
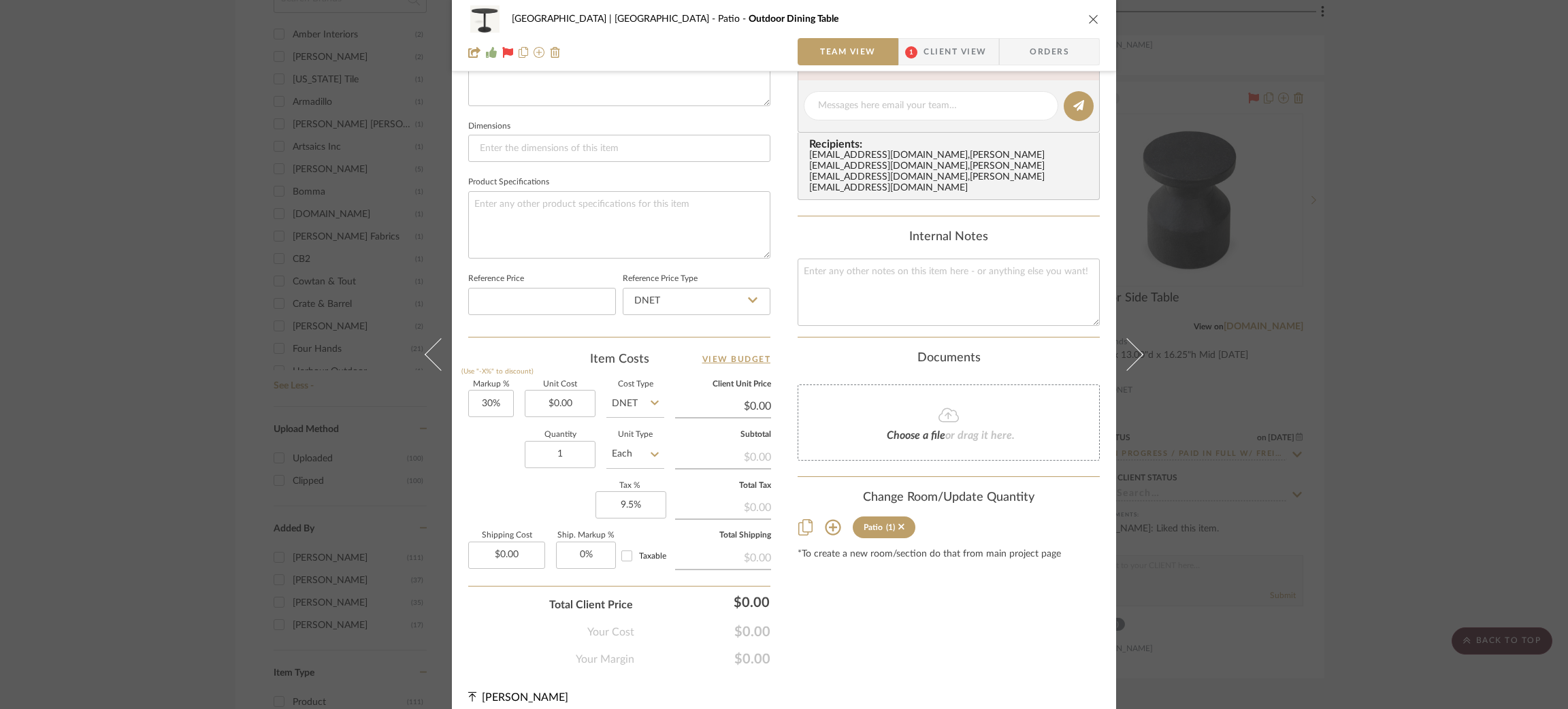
scroll to position [547, 0]
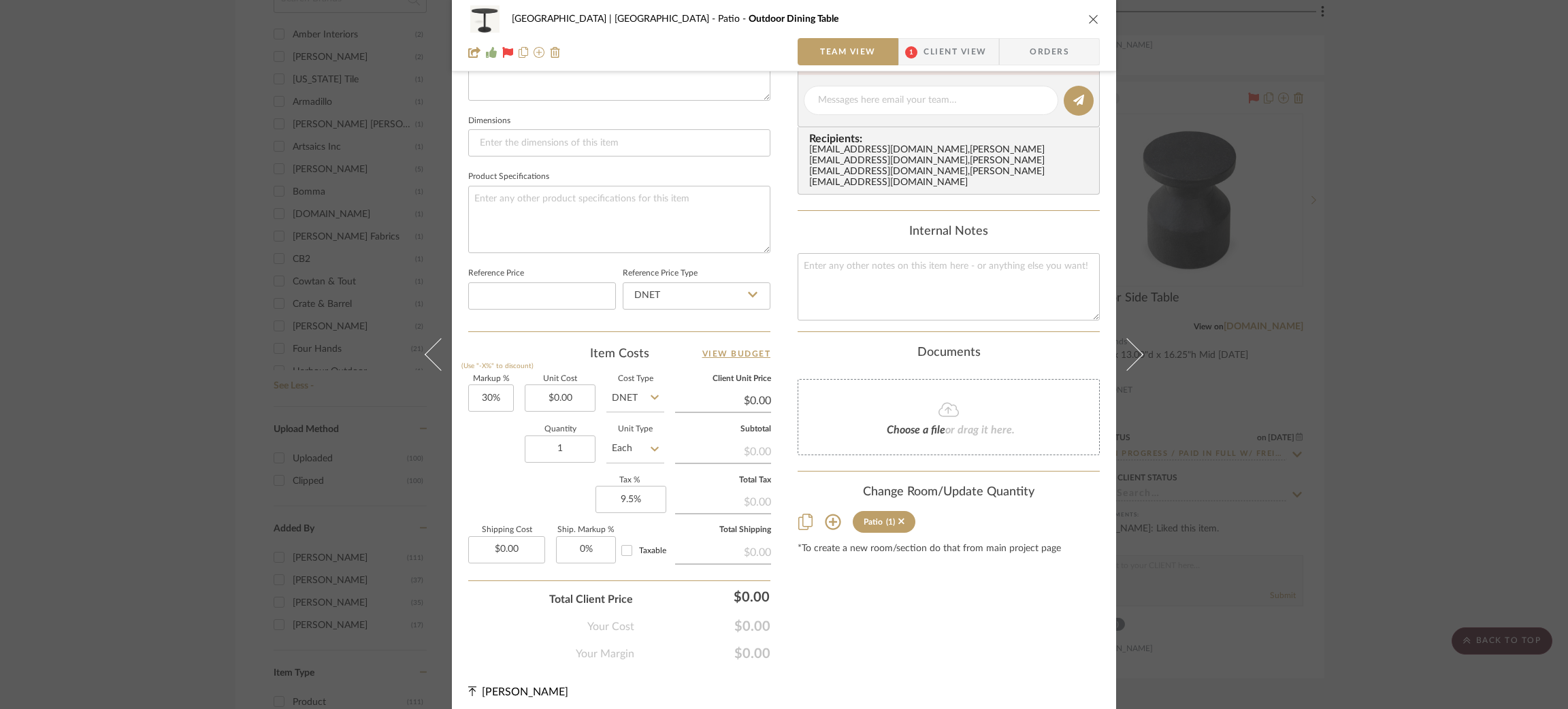
click at [67, 291] on div "Meadow Mountain | Vail Valley Patio Outdoor Dining Table Team View 1 Client Vie…" at bounding box center [784, 354] width 1568 height 709
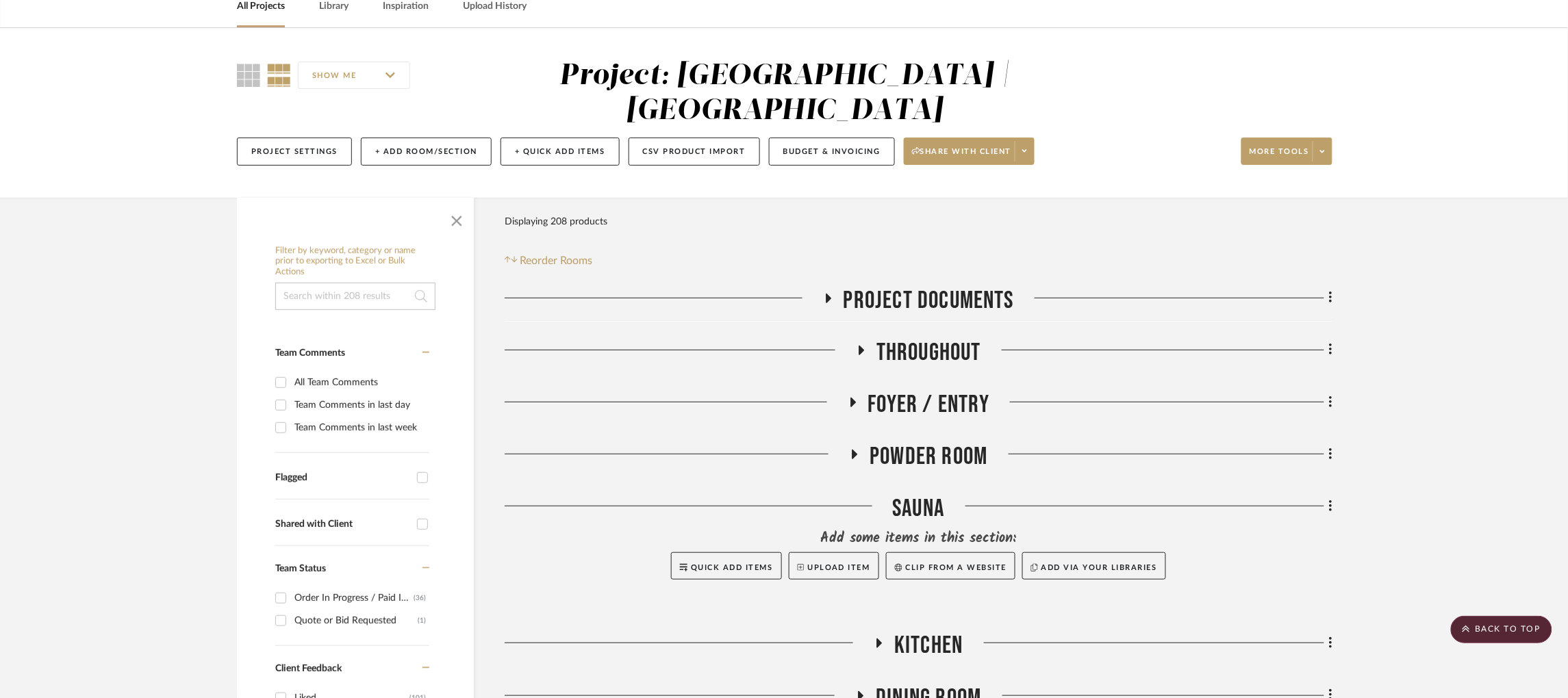
scroll to position [0, 0]
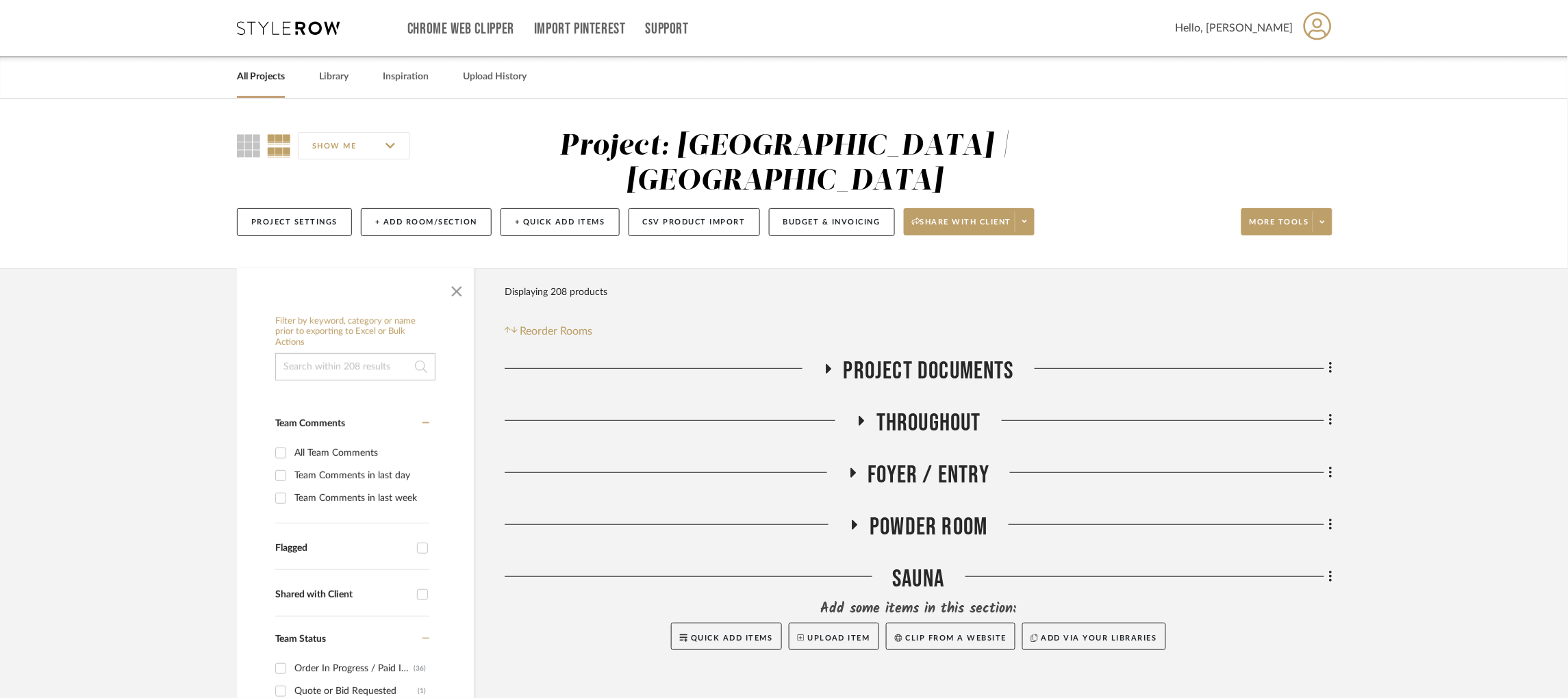
click at [363, 353] on input at bounding box center [355, 367] width 160 height 27
type input "ernesta"
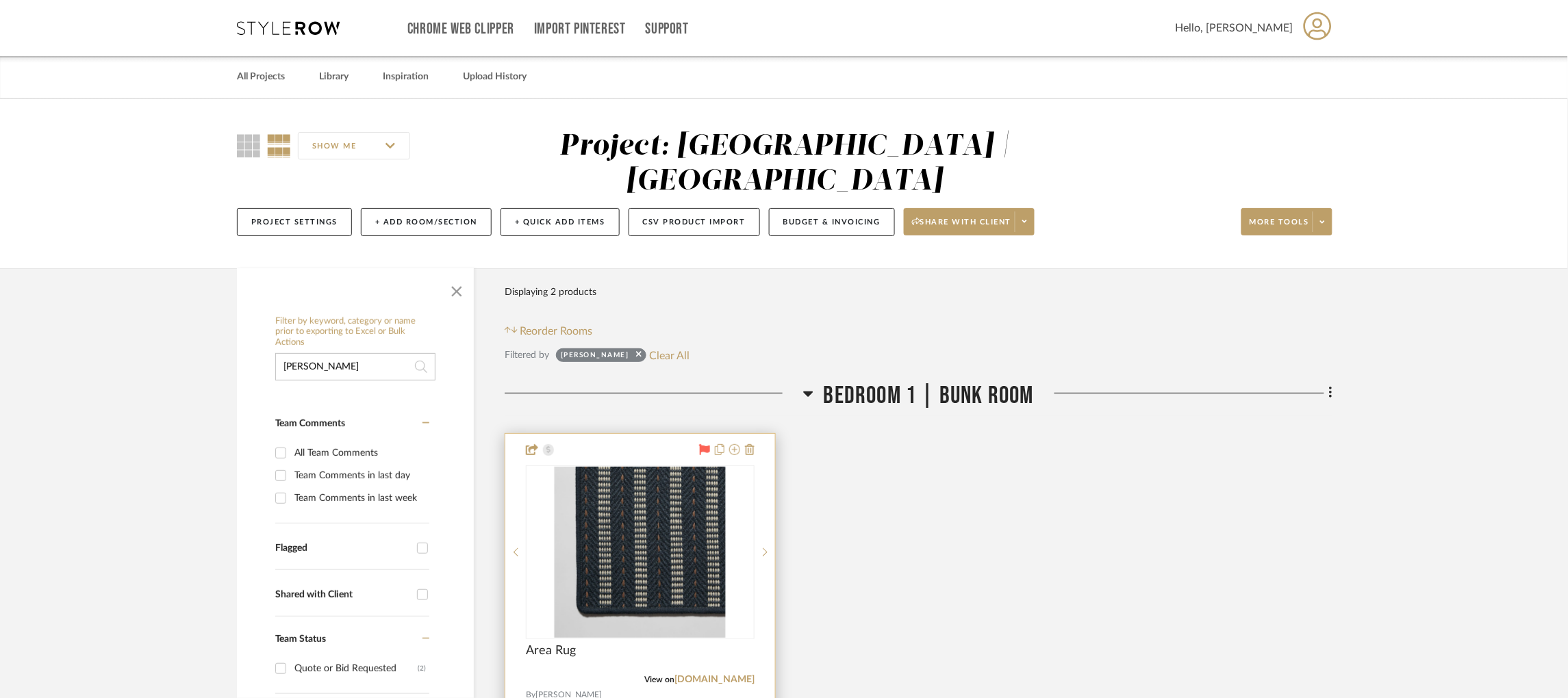
scroll to position [258, 0]
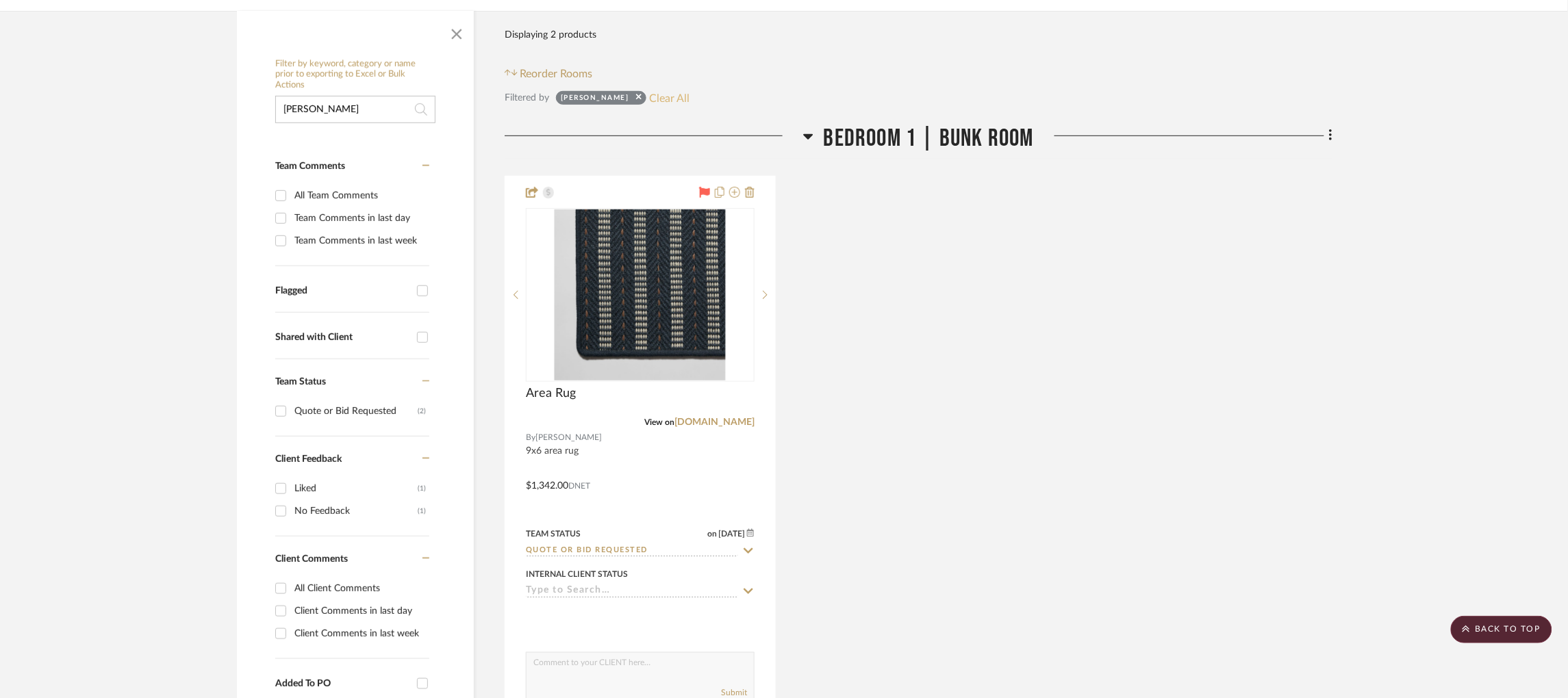
click at [650, 89] on button "Clear All" at bounding box center [670, 98] width 41 height 18
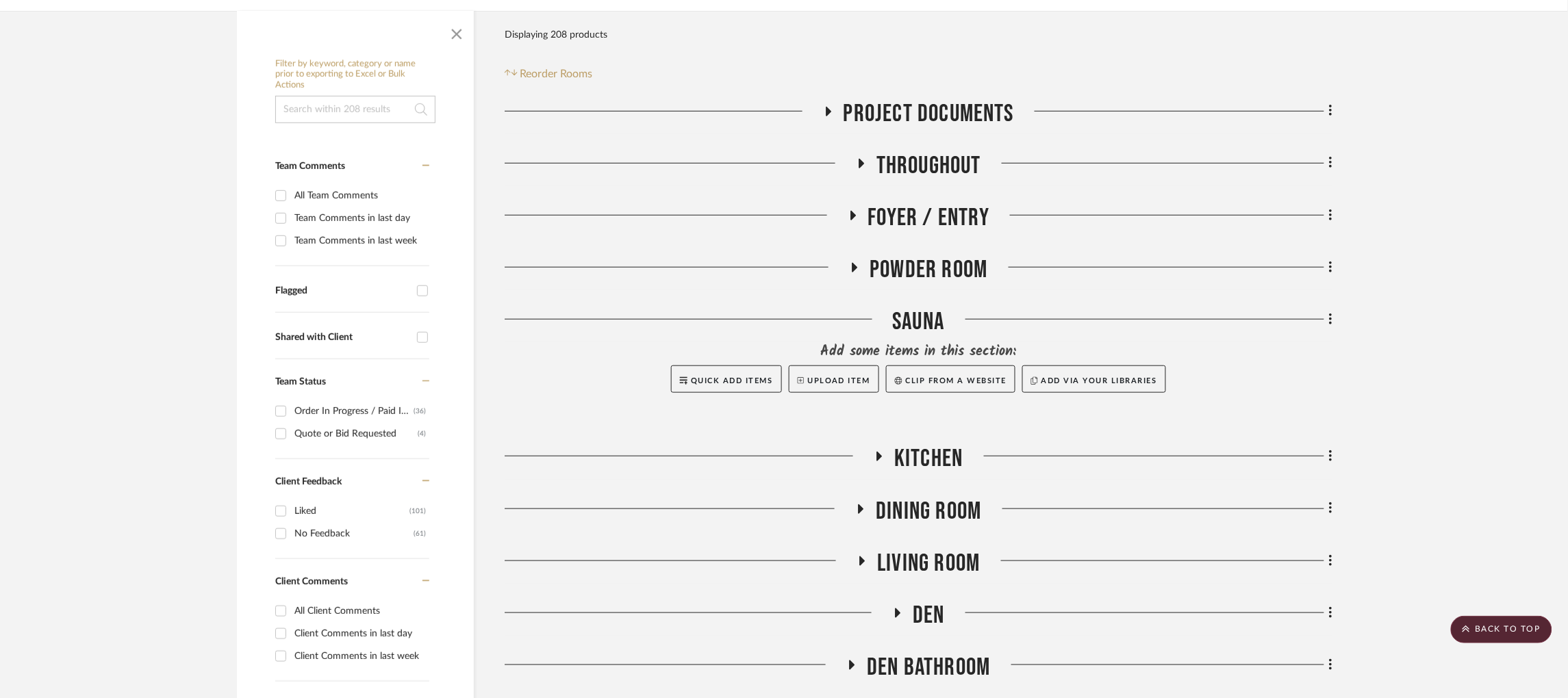
scroll to position [0, 0]
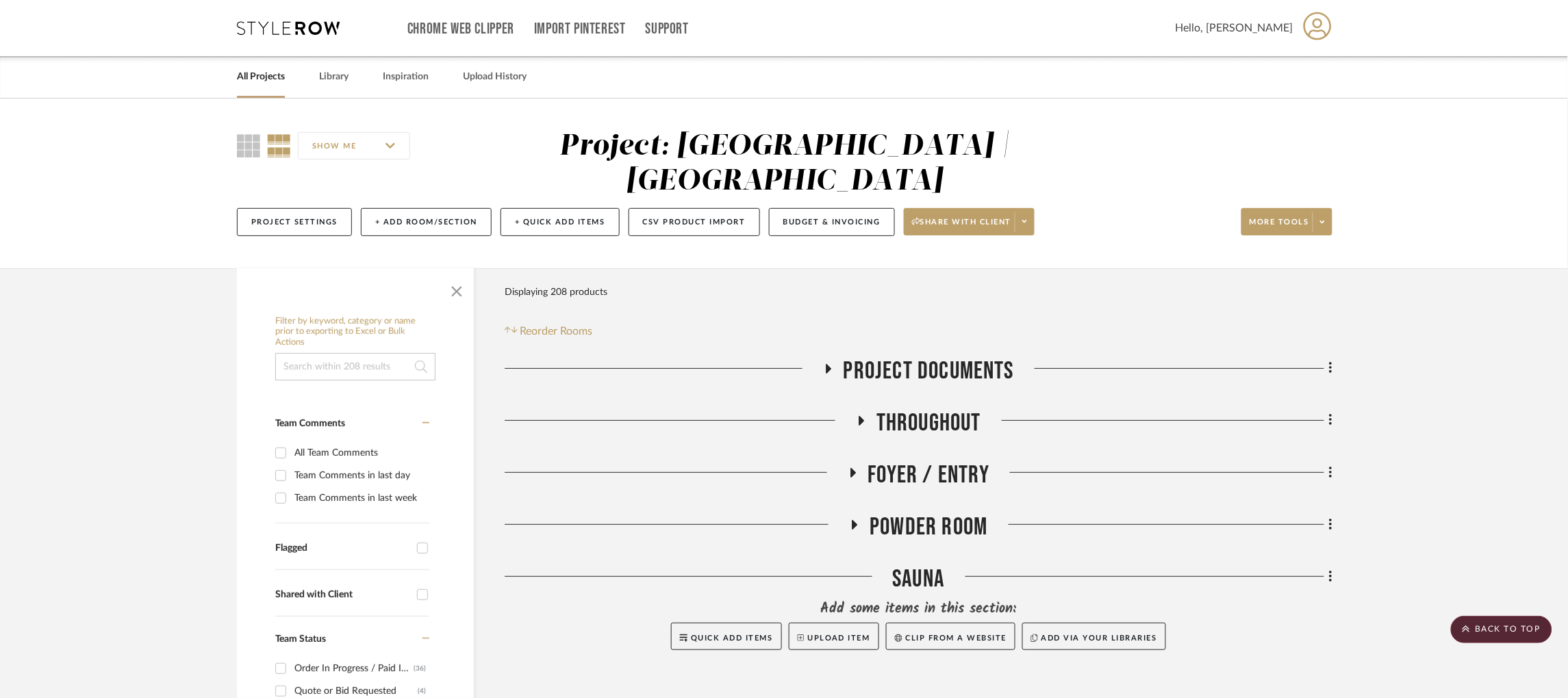
click at [831, 363] on icon at bounding box center [828, 368] width 17 height 11
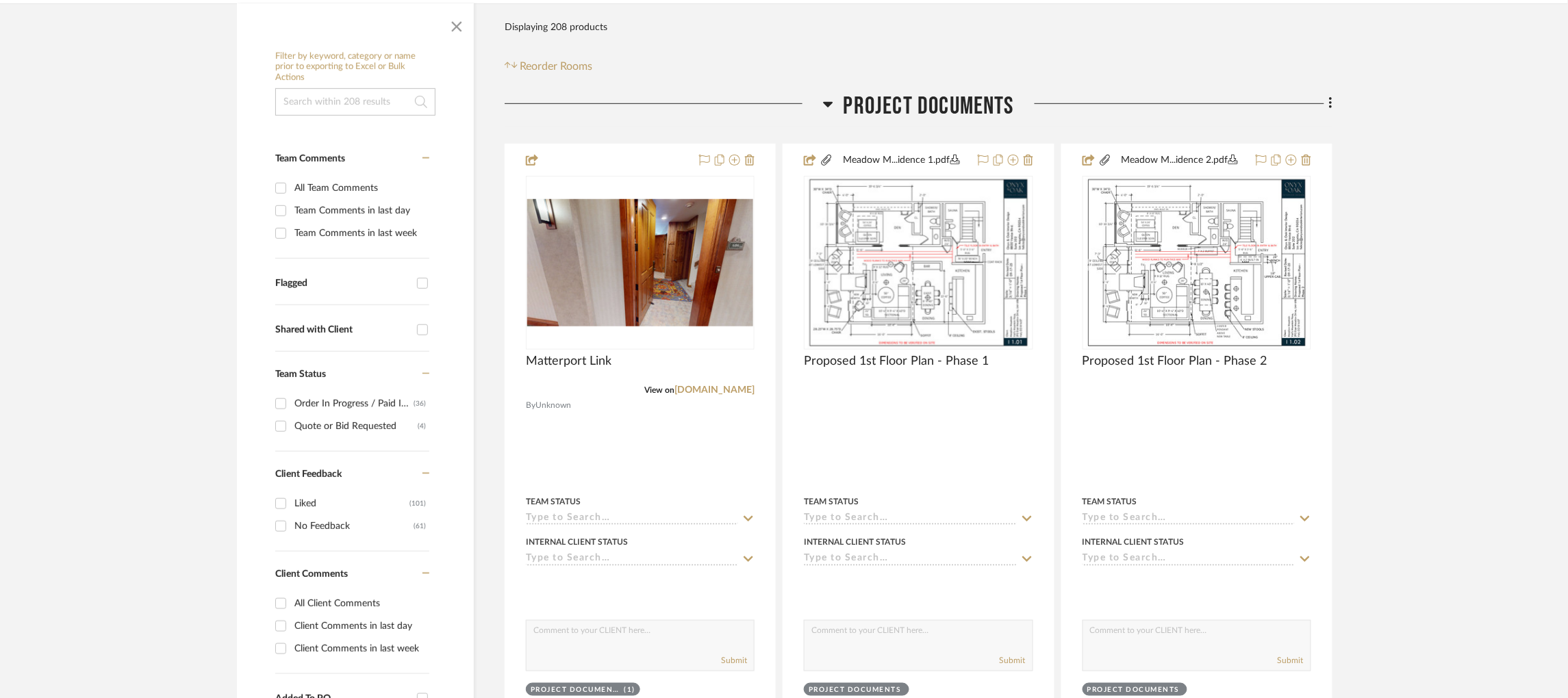
scroll to position [266, 0]
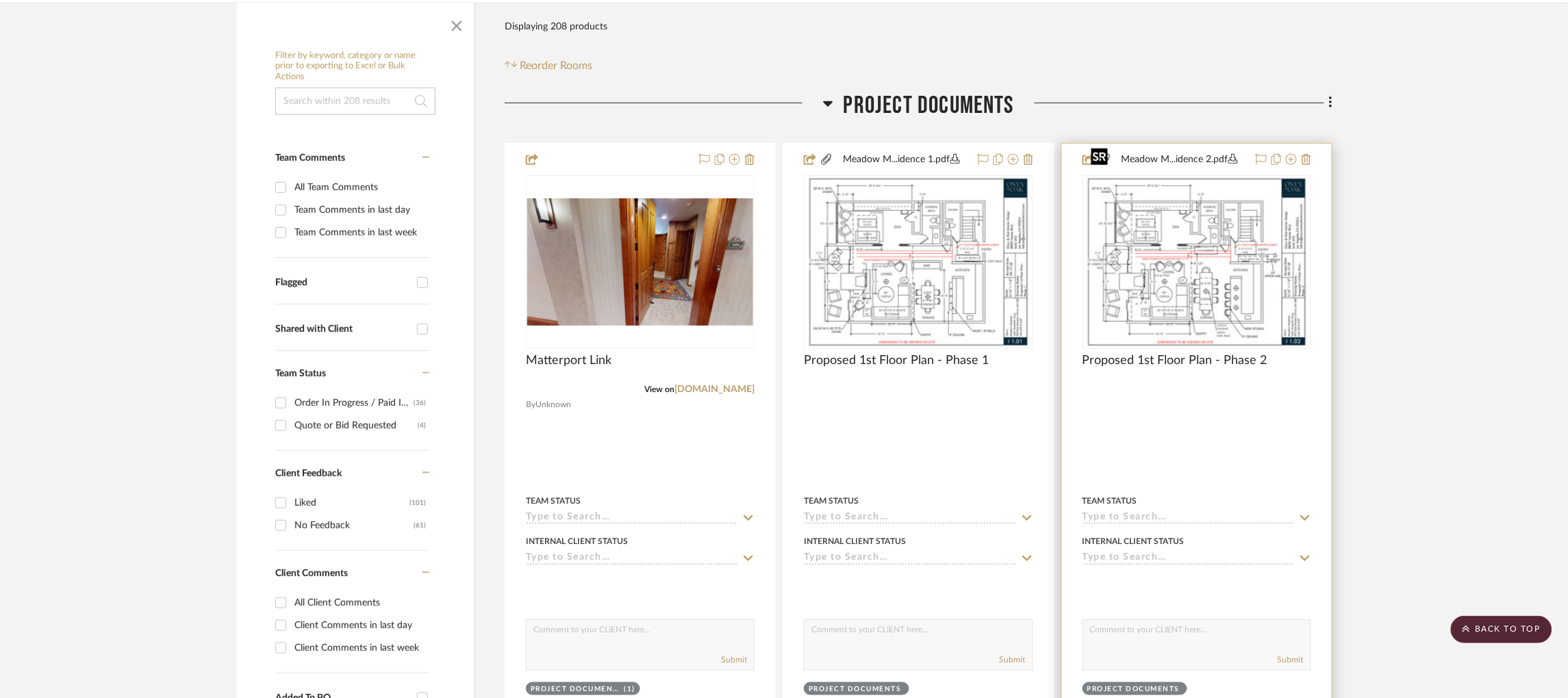
click at [1173, 209] on img "0" at bounding box center [1197, 261] width 222 height 171
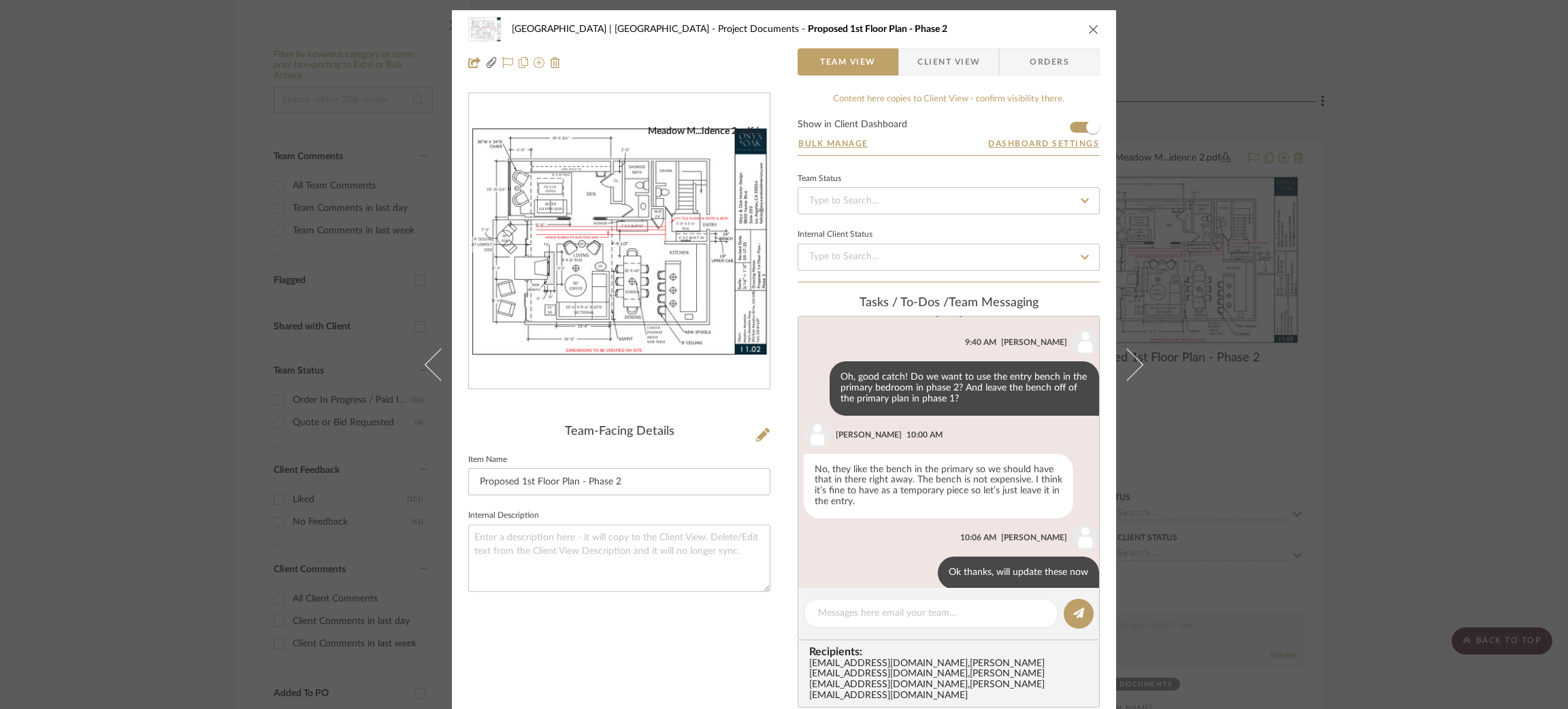
scroll to position [529, 0]
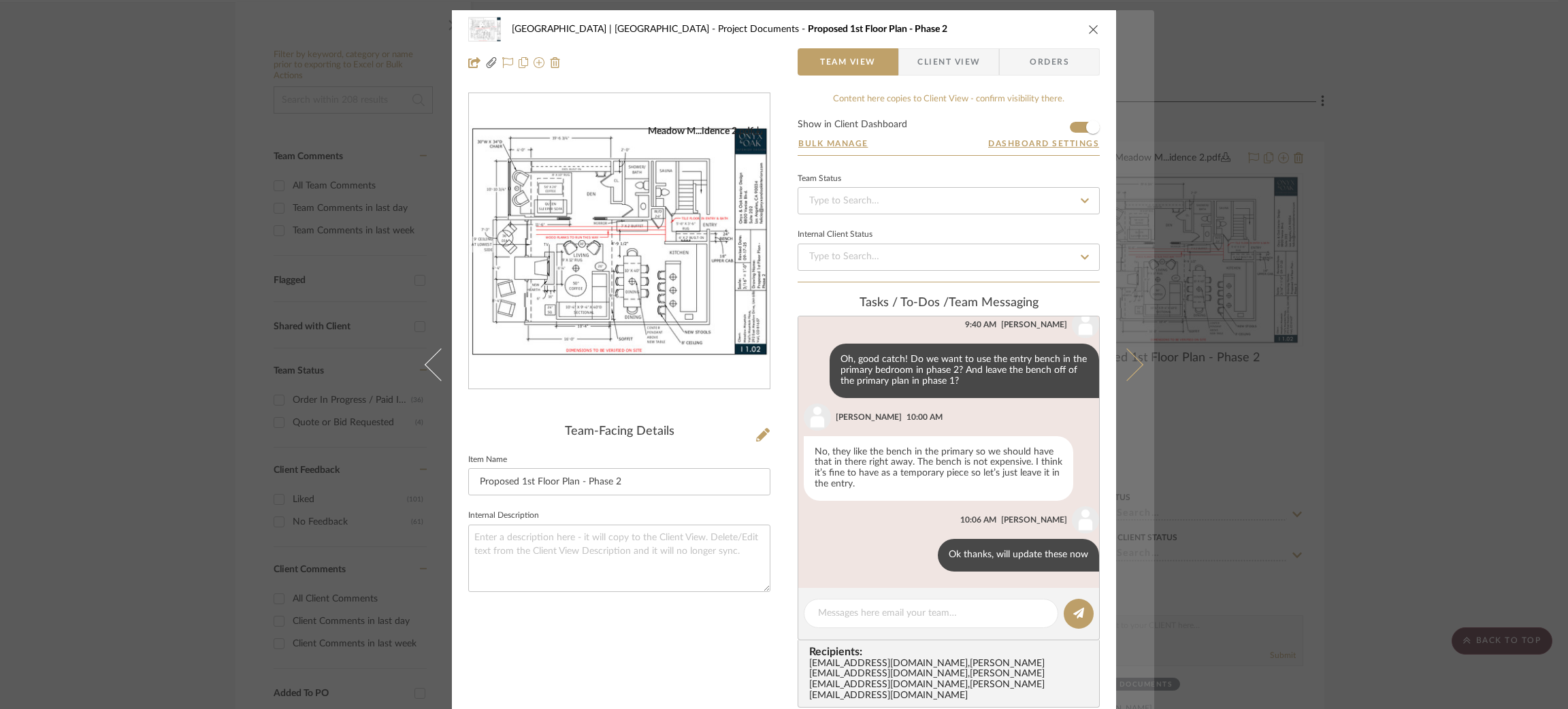
click at [1124, 356] on icon at bounding box center [1127, 365] width 33 height 33
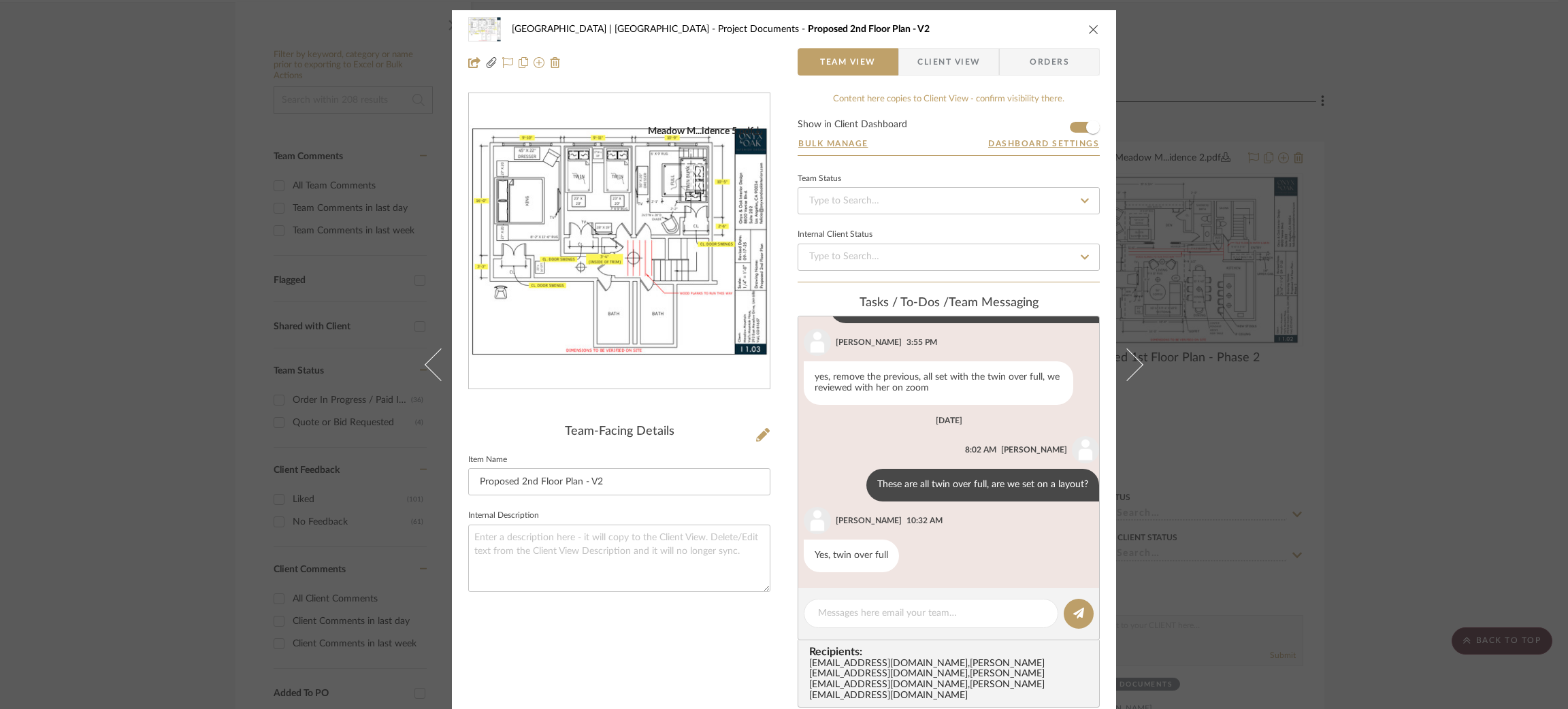
scroll to position [1051, 0]
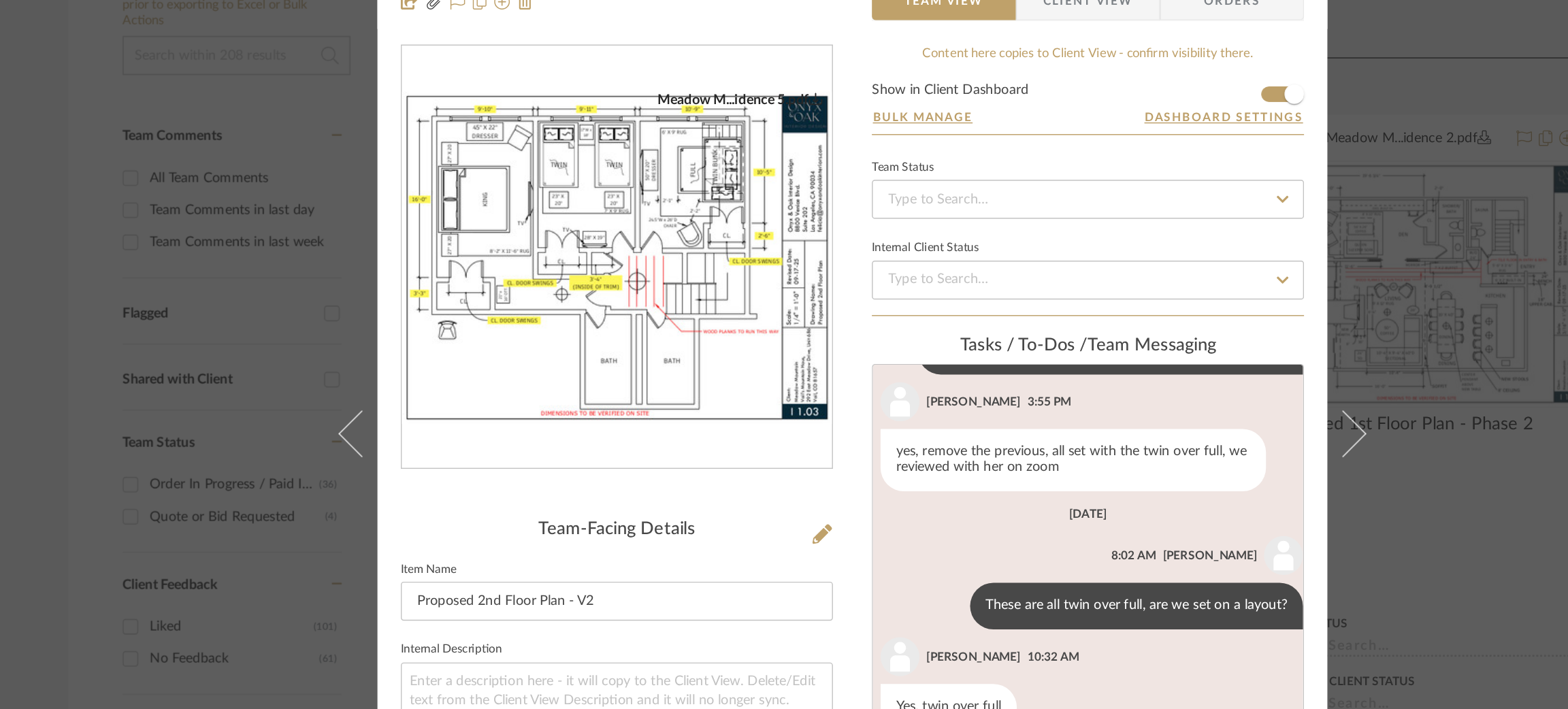
click at [656, 191] on img "0" at bounding box center [620, 241] width 301 height 233
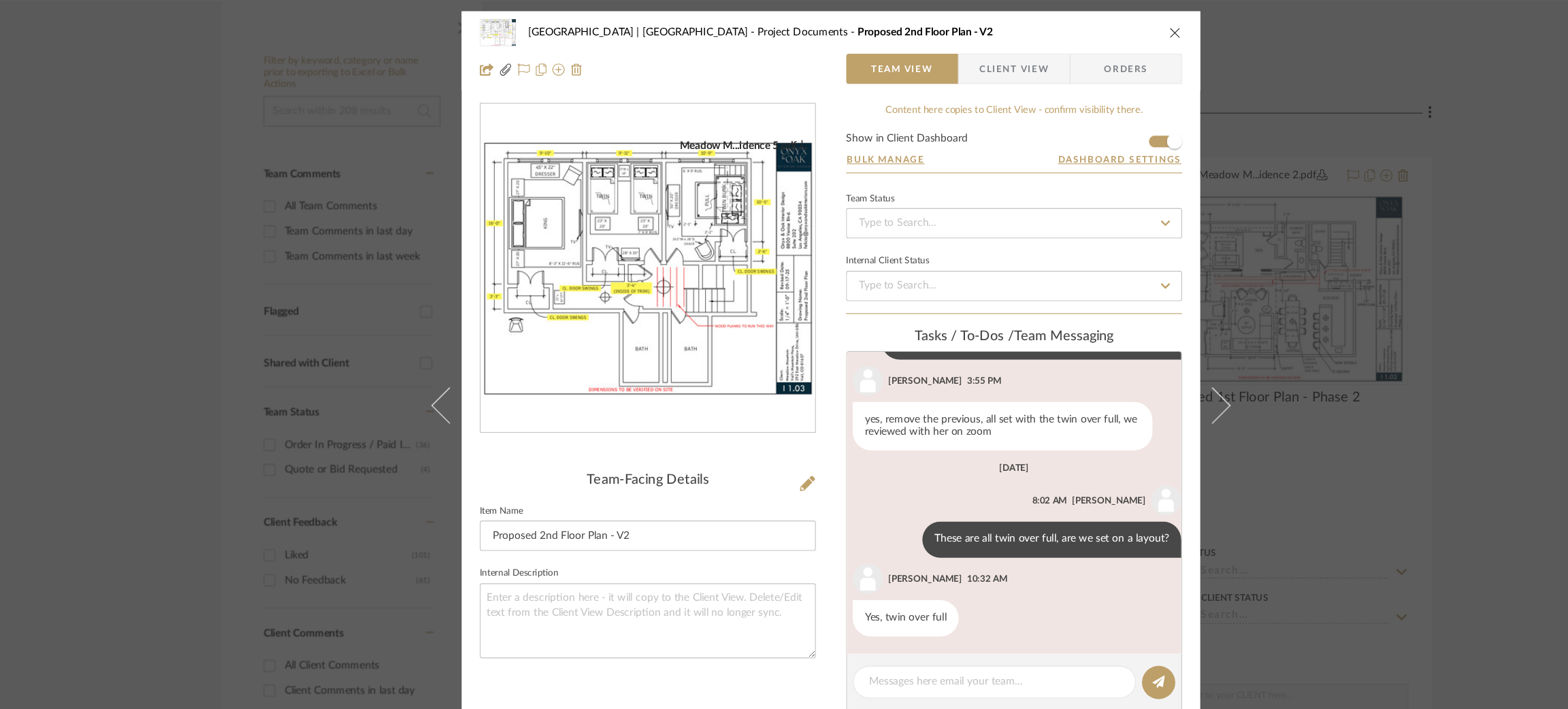
click at [1181, 273] on div "Meadow Mountain | Vail Valley Project Documents Proposed 2nd Floor Plan - V2 Te…" at bounding box center [784, 354] width 1568 height 709
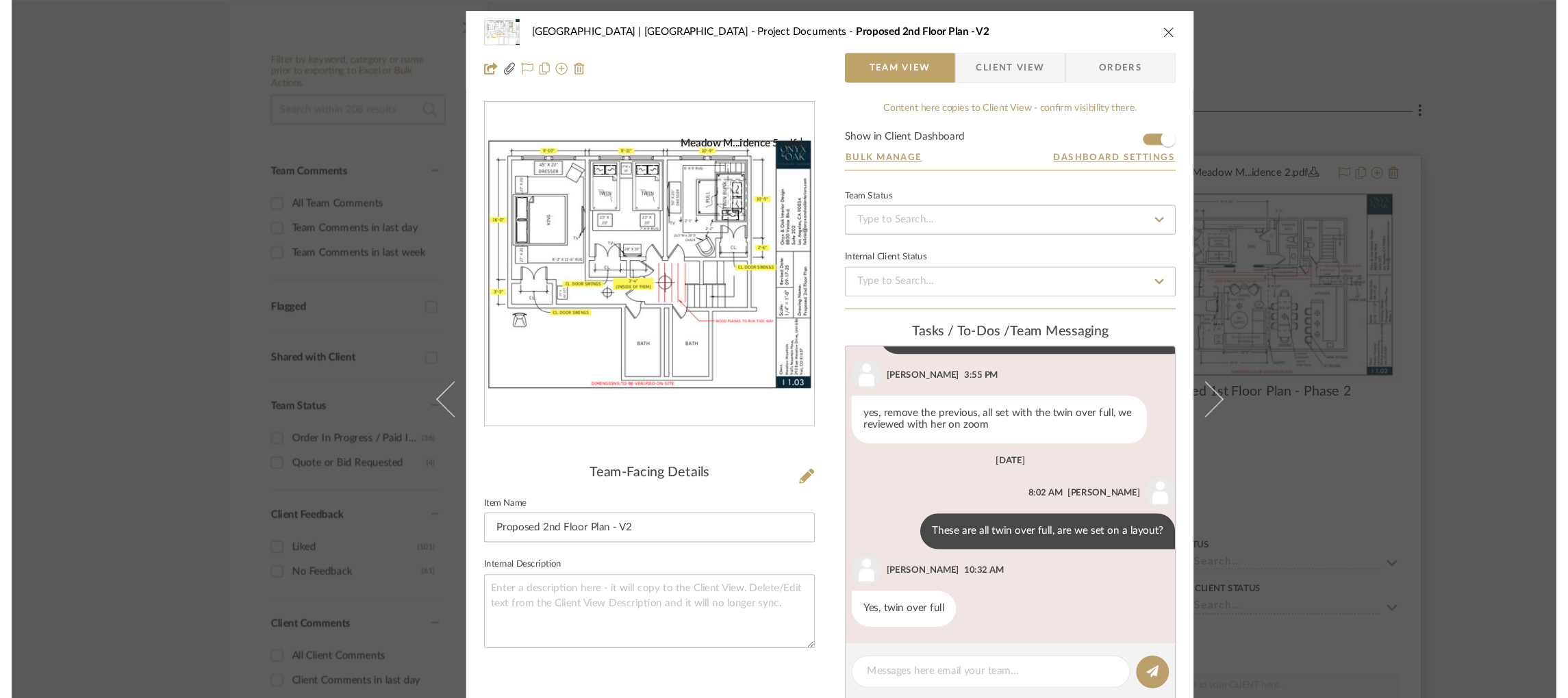
scroll to position [266, 0]
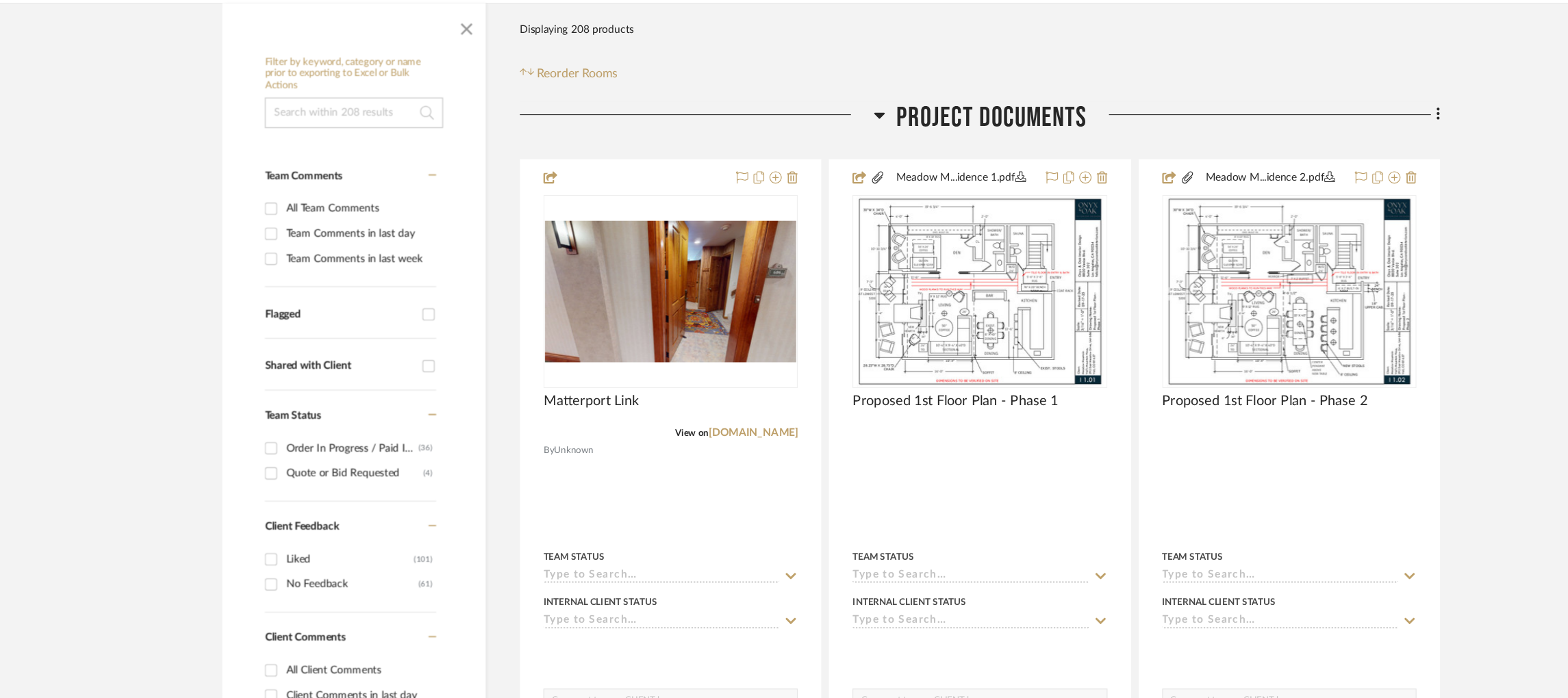
click at [820, 91] on div at bounding box center [664, 108] width 318 height 35
click at [333, 87] on input at bounding box center [355, 101] width 160 height 27
type input "ernesta"
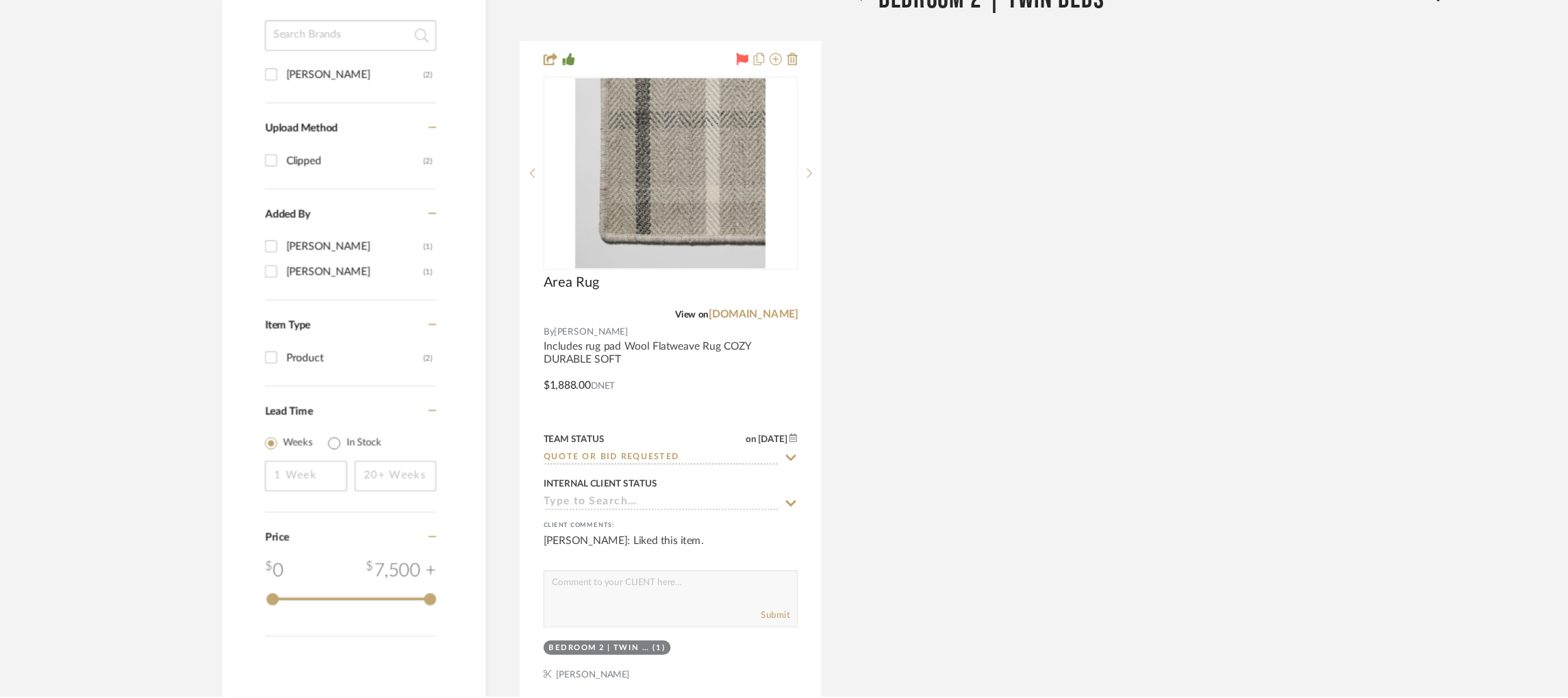
scroll to position [1003, 0]
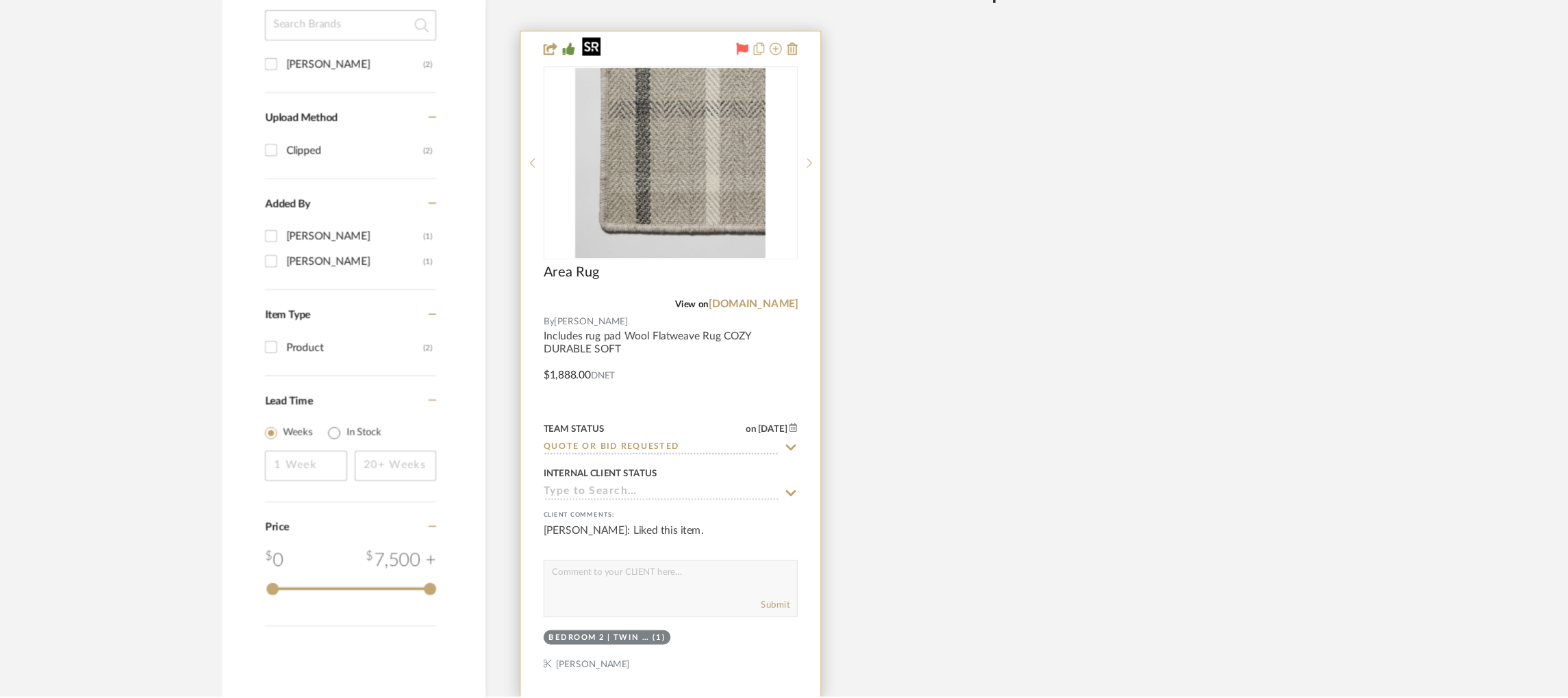
click at [655, 194] on img "0" at bounding box center [640, 218] width 171 height 171
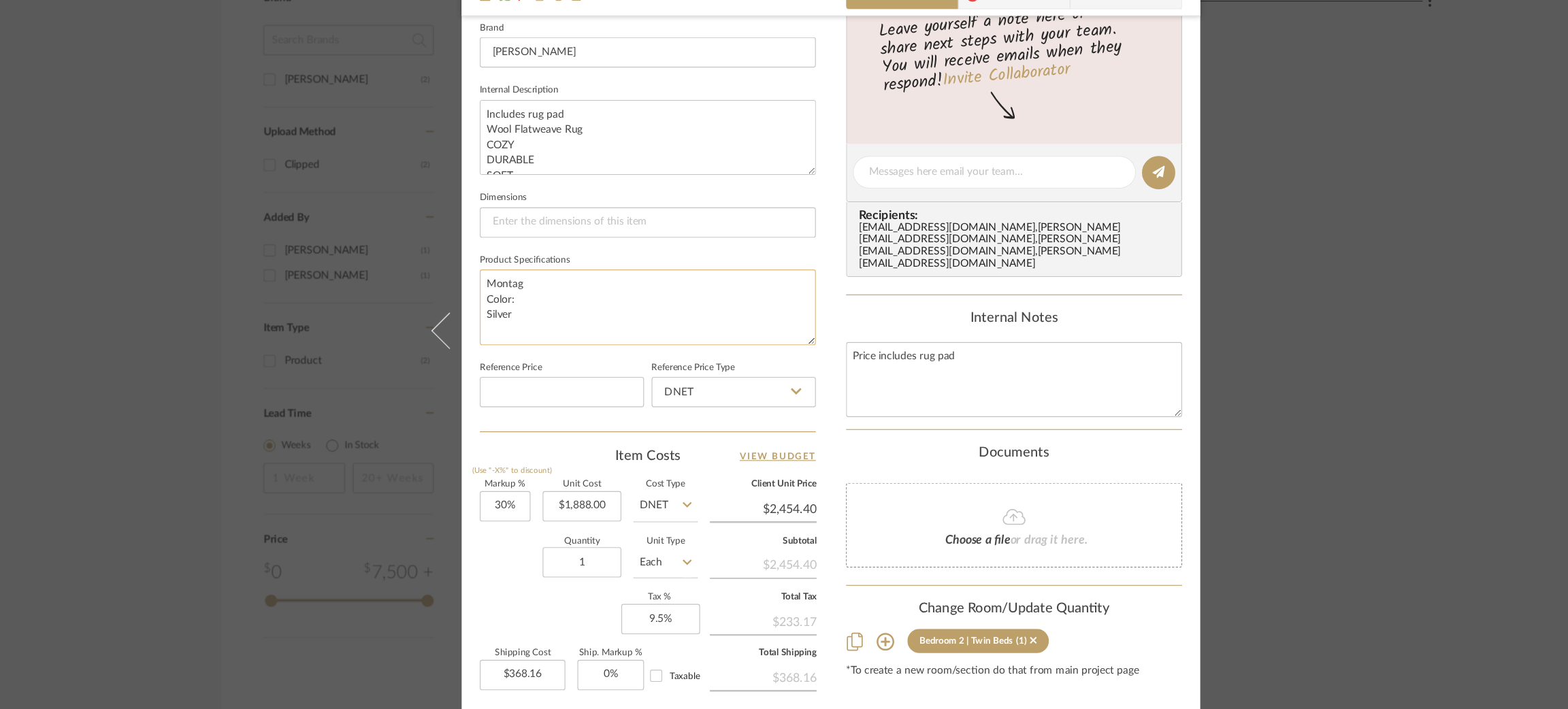
scroll to position [440, 0]
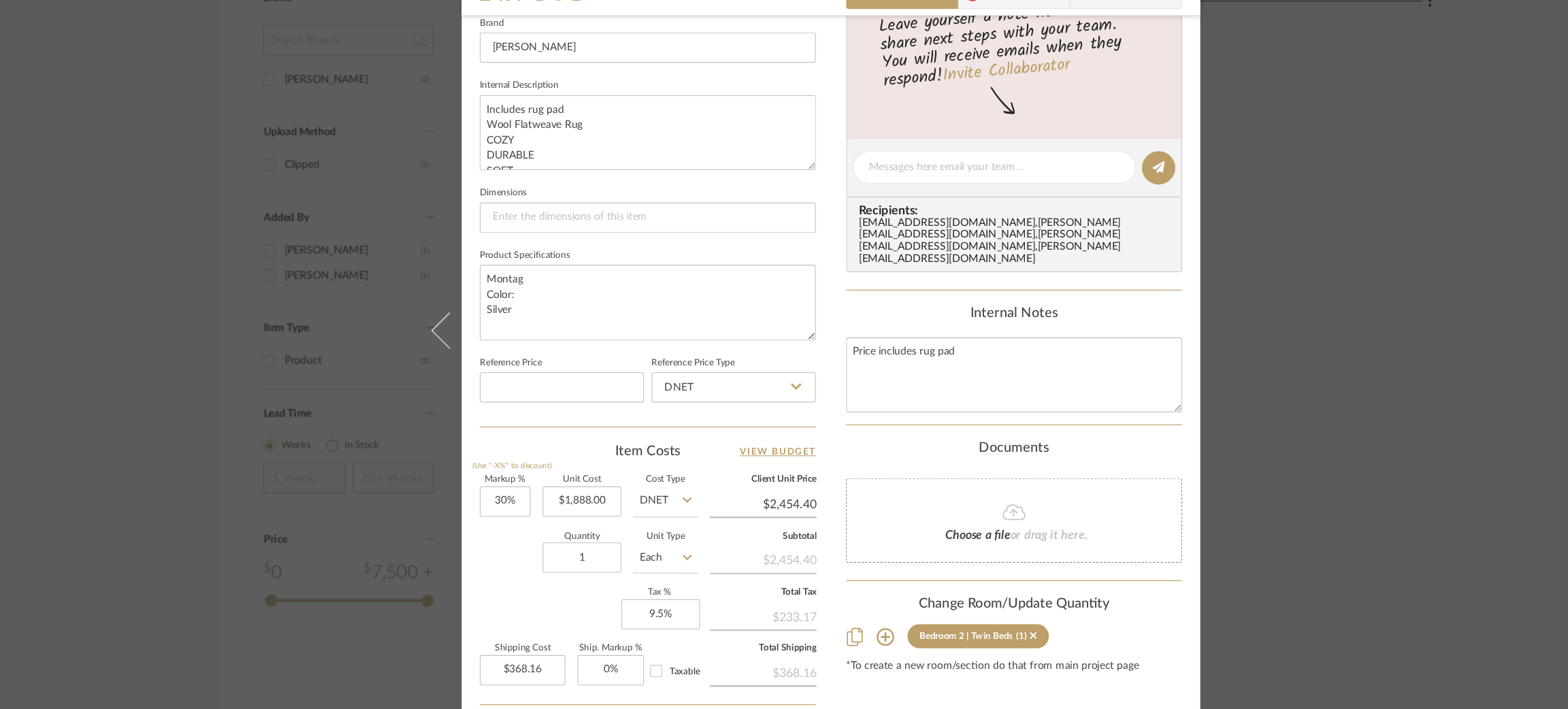
click at [181, 315] on div "Meadow Mountain | Vail Valley Bedroom 2 | Twin Beds Area Rug Team View 1 Client…" at bounding box center [784, 354] width 1568 height 709
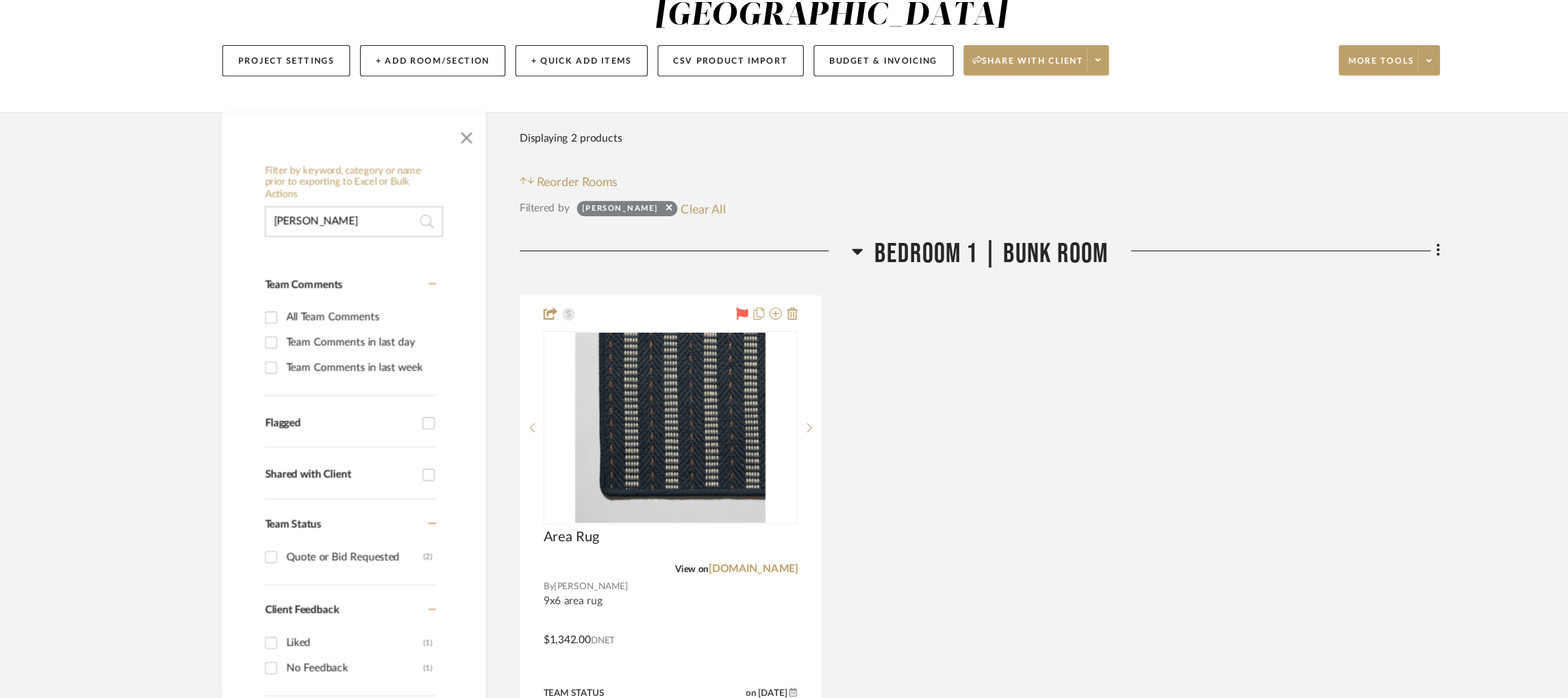
scroll to position [161, 0]
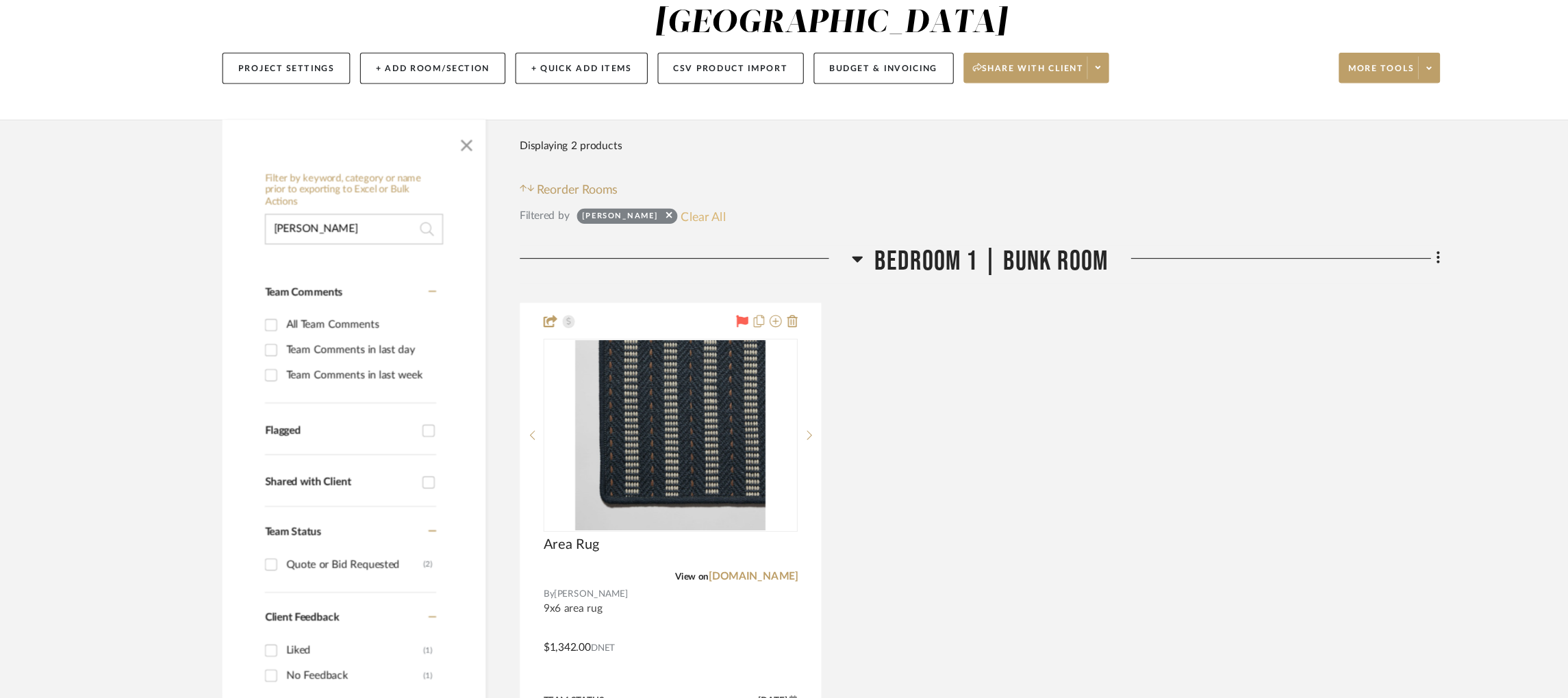
click at [650, 185] on button "Clear All" at bounding box center [670, 194] width 41 height 18
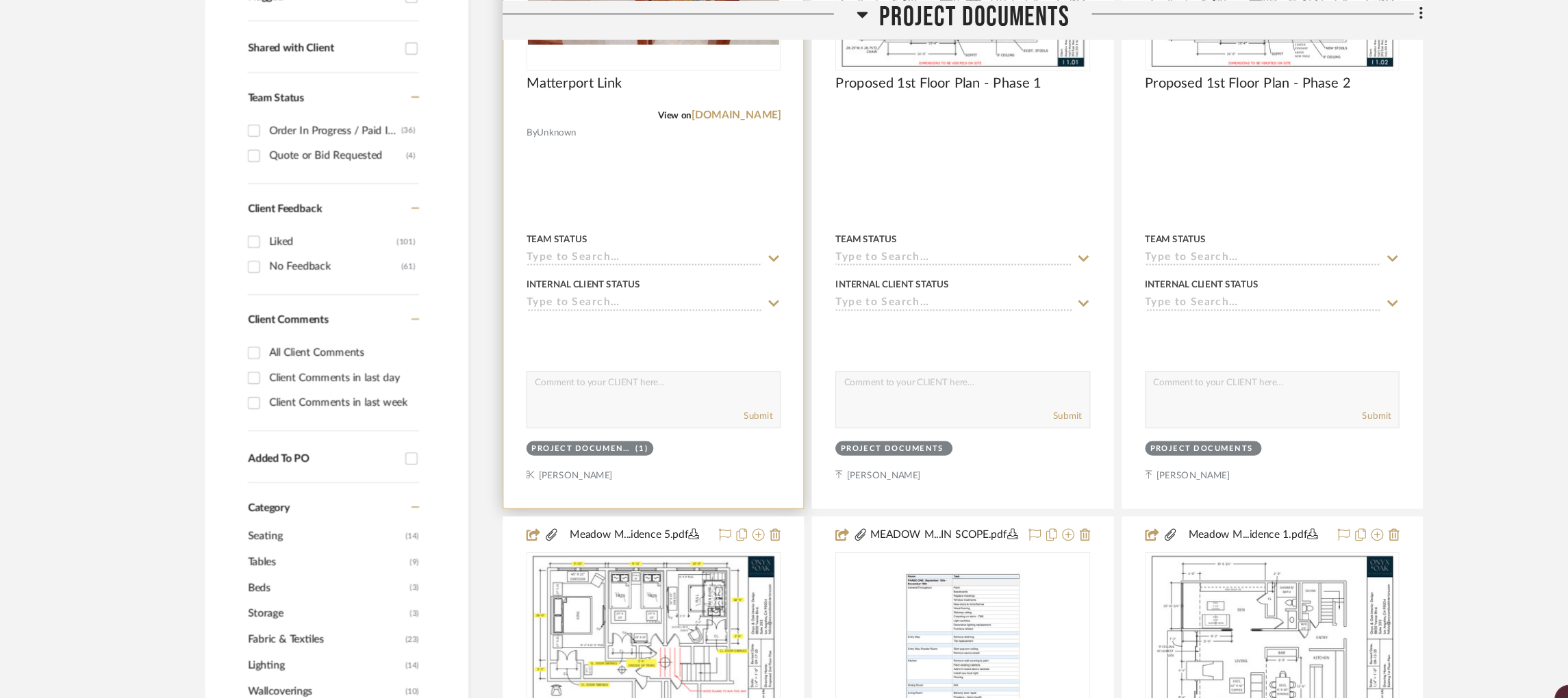
scroll to position [512, 0]
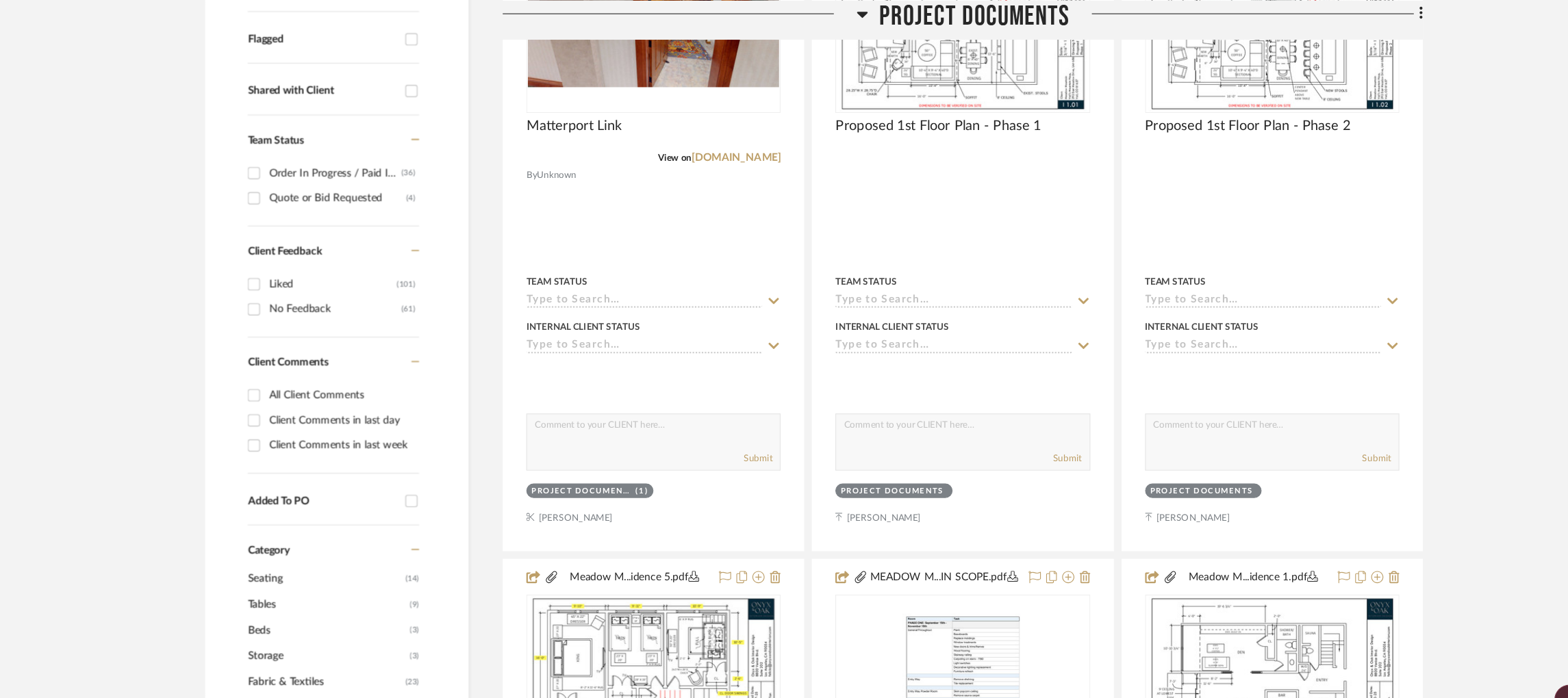
click at [827, 15] on icon at bounding box center [827, 13] width 10 height 5
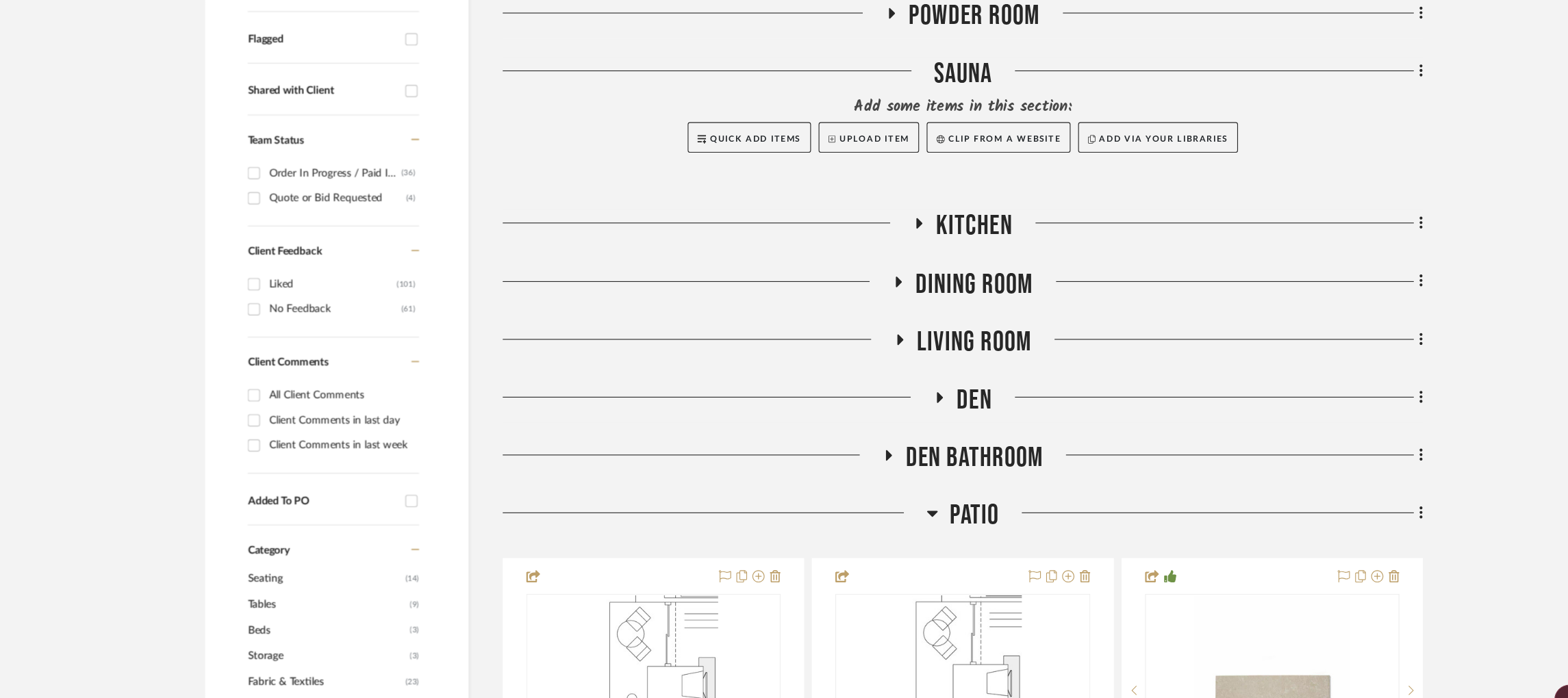
click at [894, 453] on icon at bounding box center [891, 462] width 11 height 17
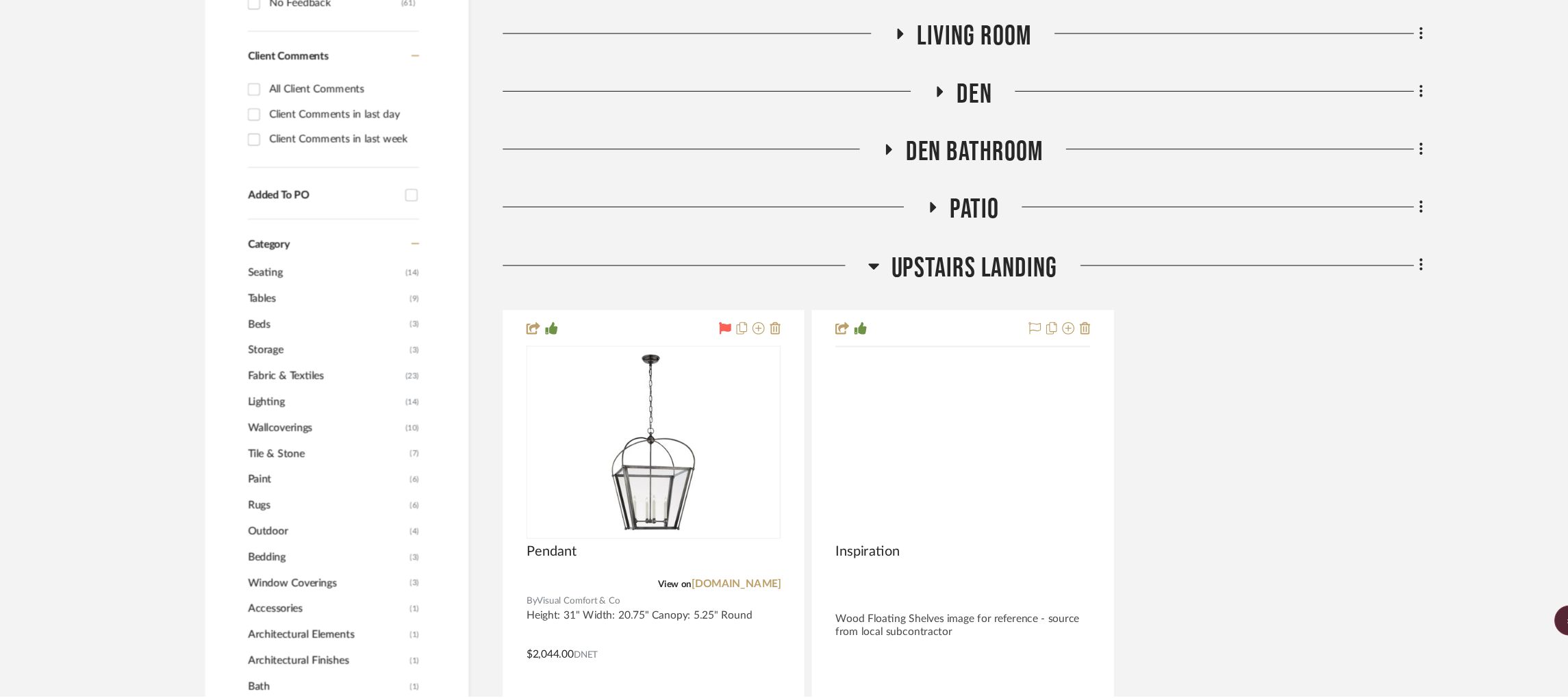
scroll to position [718, 0]
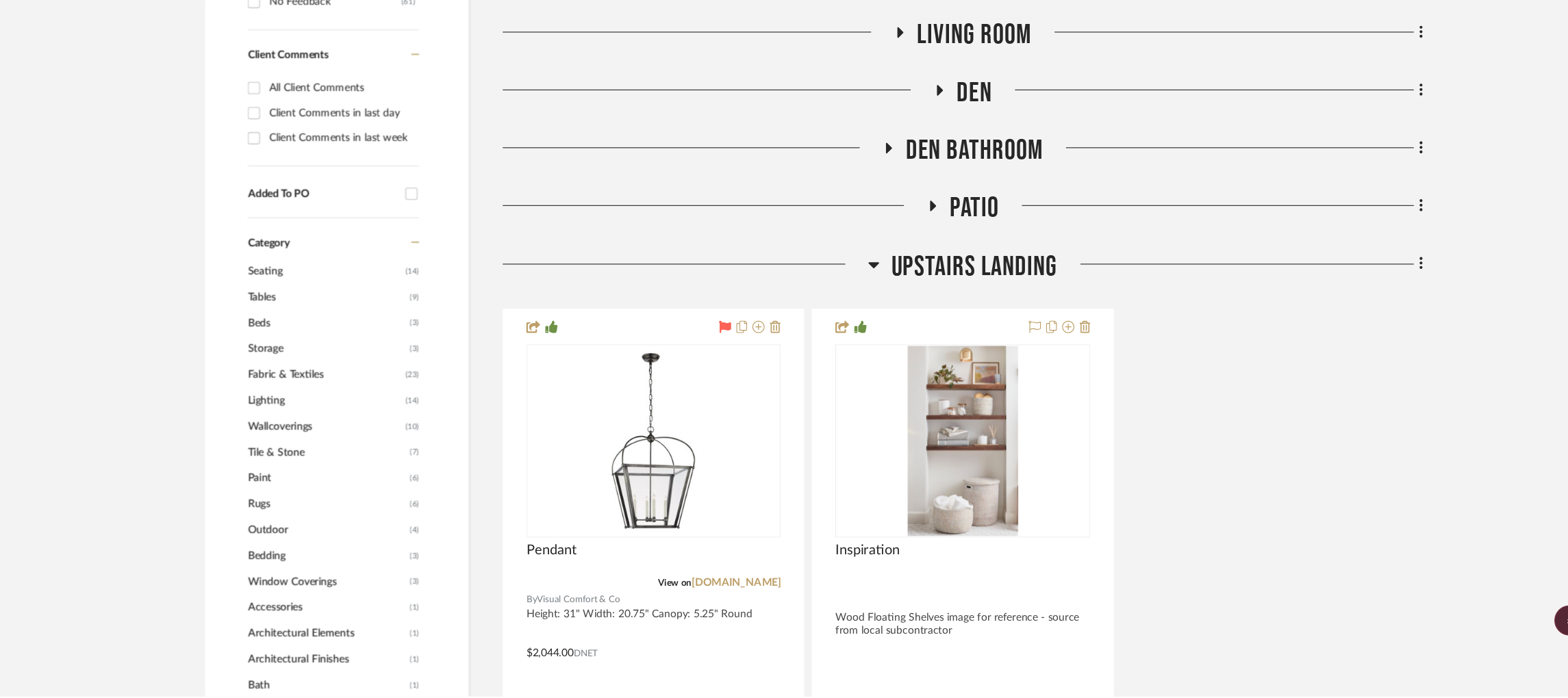
click at [835, 301] on icon at bounding box center [839, 309] width 11 height 17
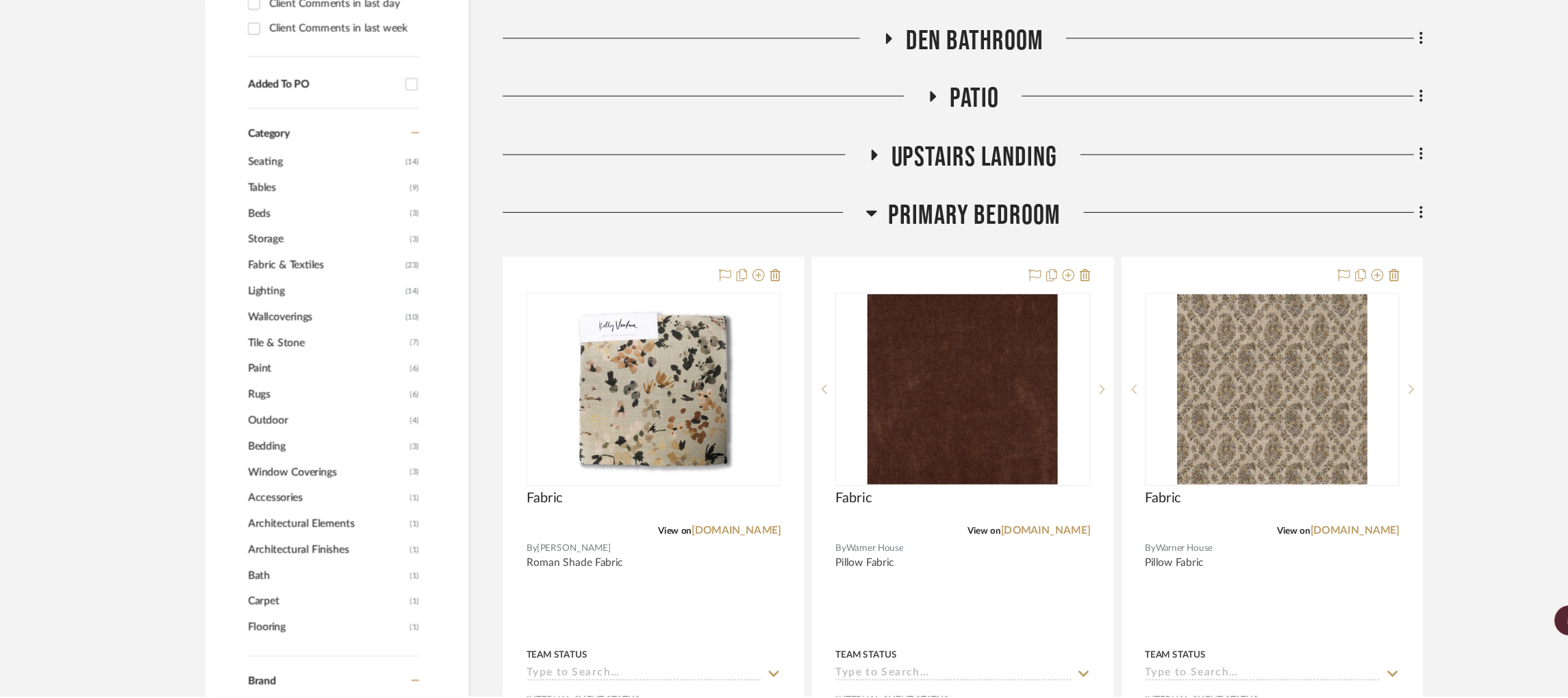
scroll to position [818, 0]
click at [837, 259] on icon at bounding box center [836, 261] width 10 height 5
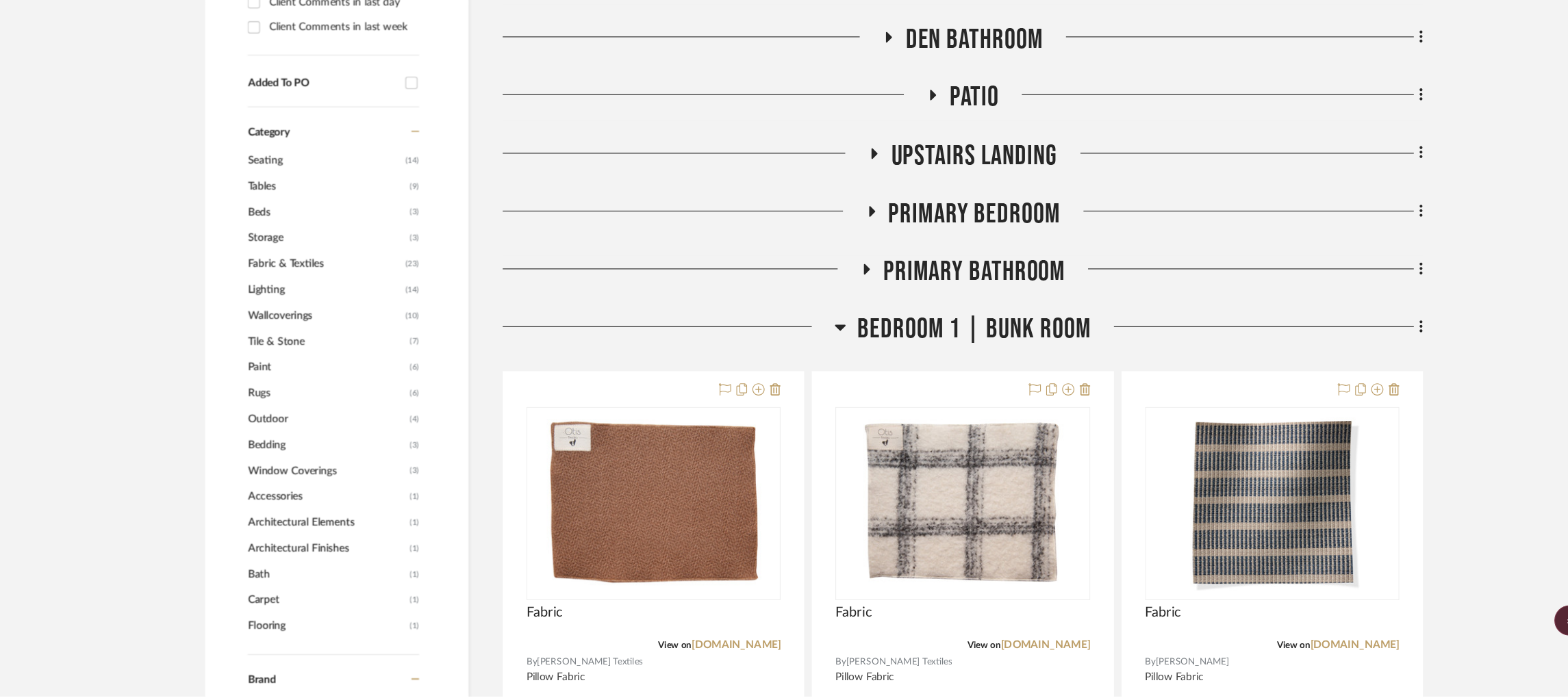
click at [805, 357] on icon at bounding box center [808, 365] width 11 height 17
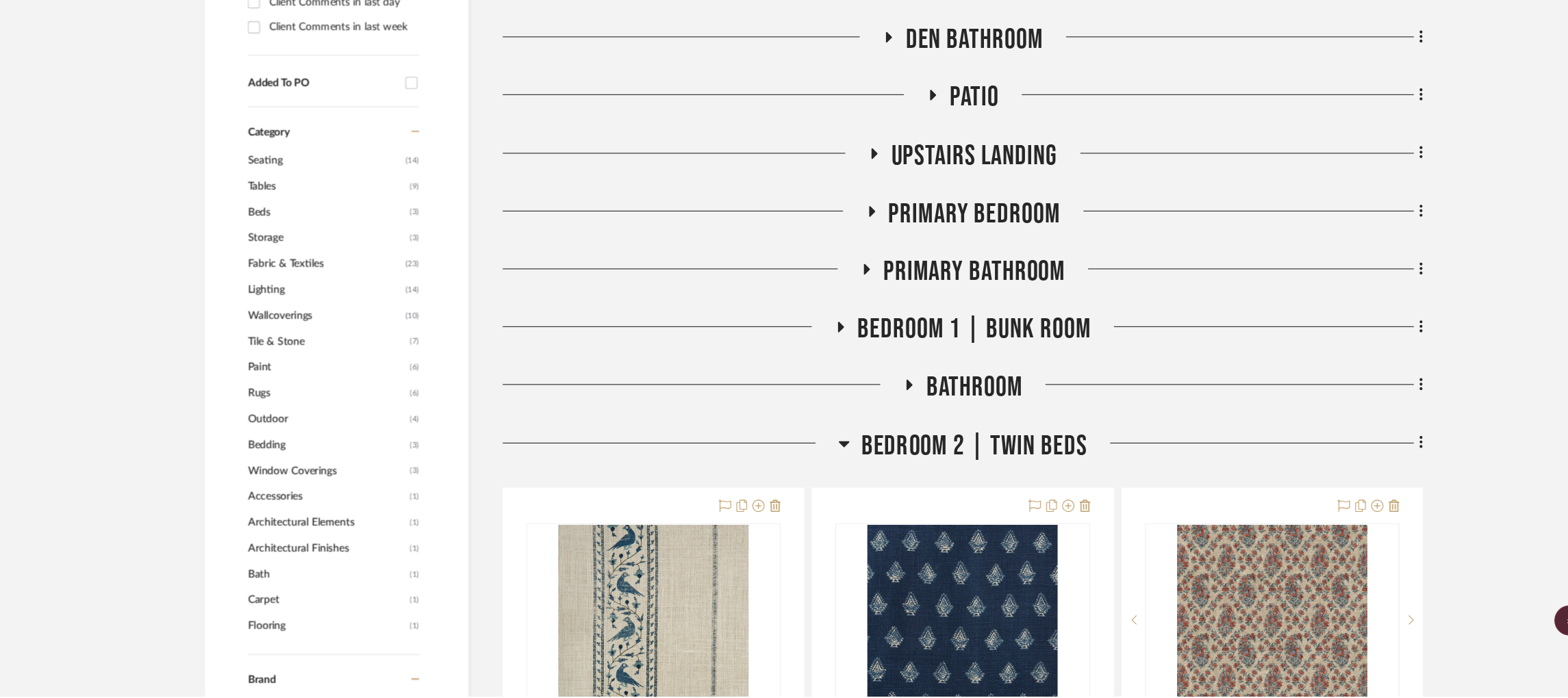
click at [805, 361] on icon at bounding box center [808, 366] width 17 height 11
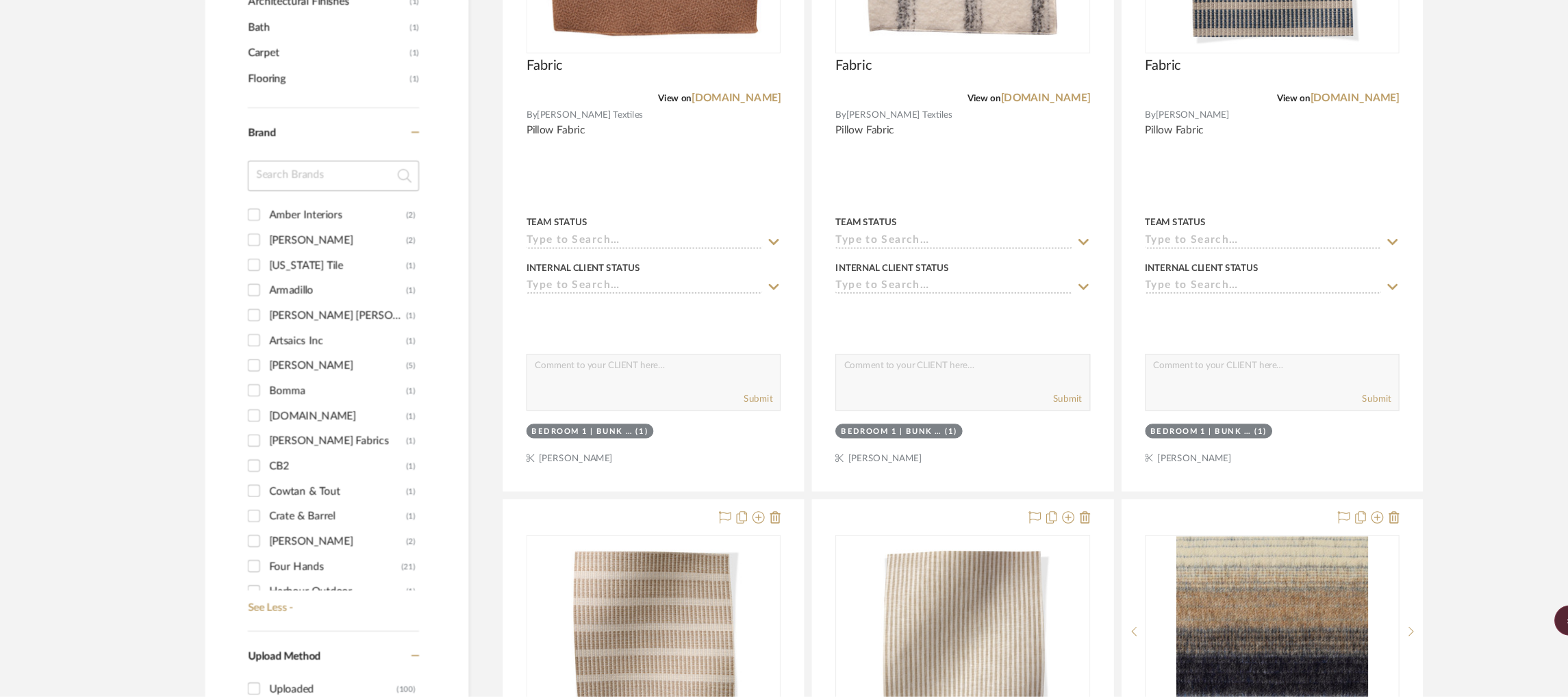
scroll to position [6, 0]
click at [281, 541] on input "Ernesta (2)" at bounding box center [280, 552] width 22 height 22
checkbox input "true"
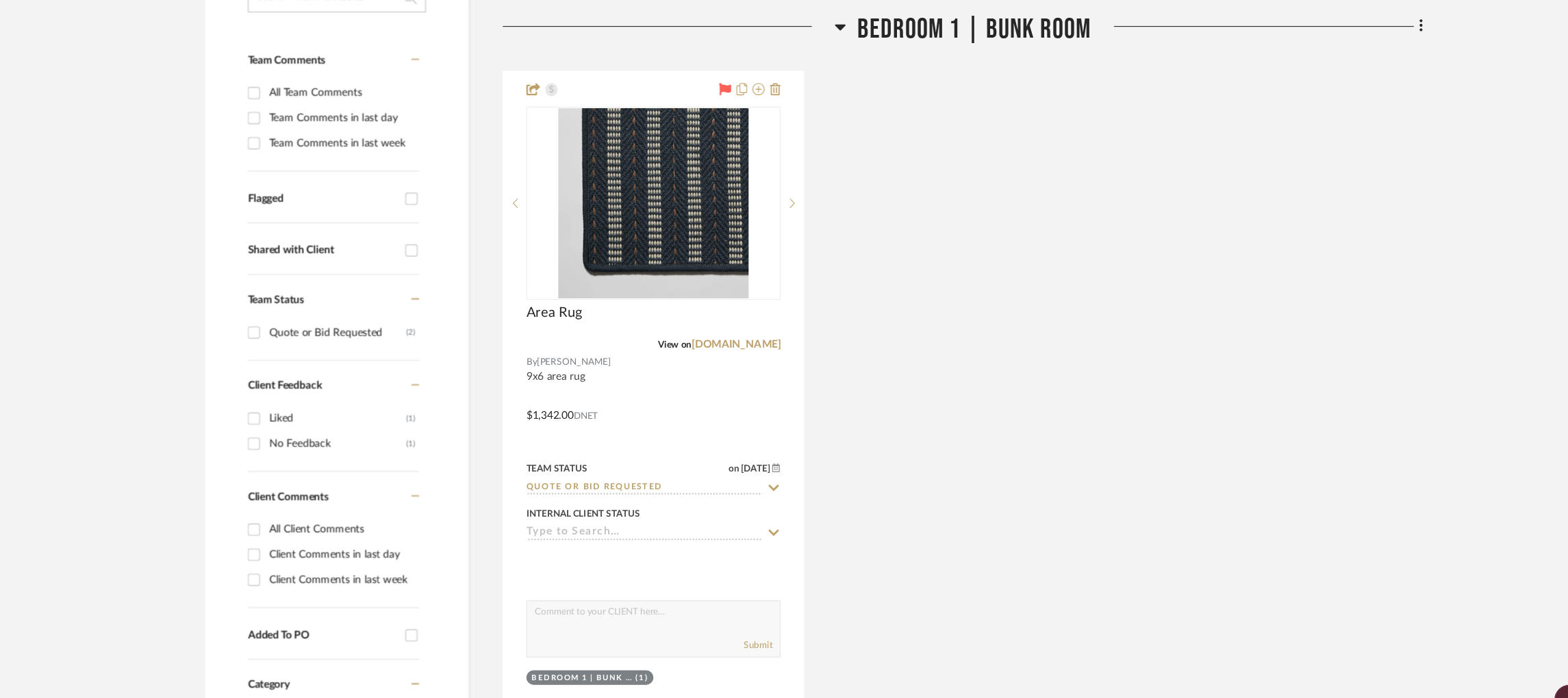
scroll to position [366, 0]
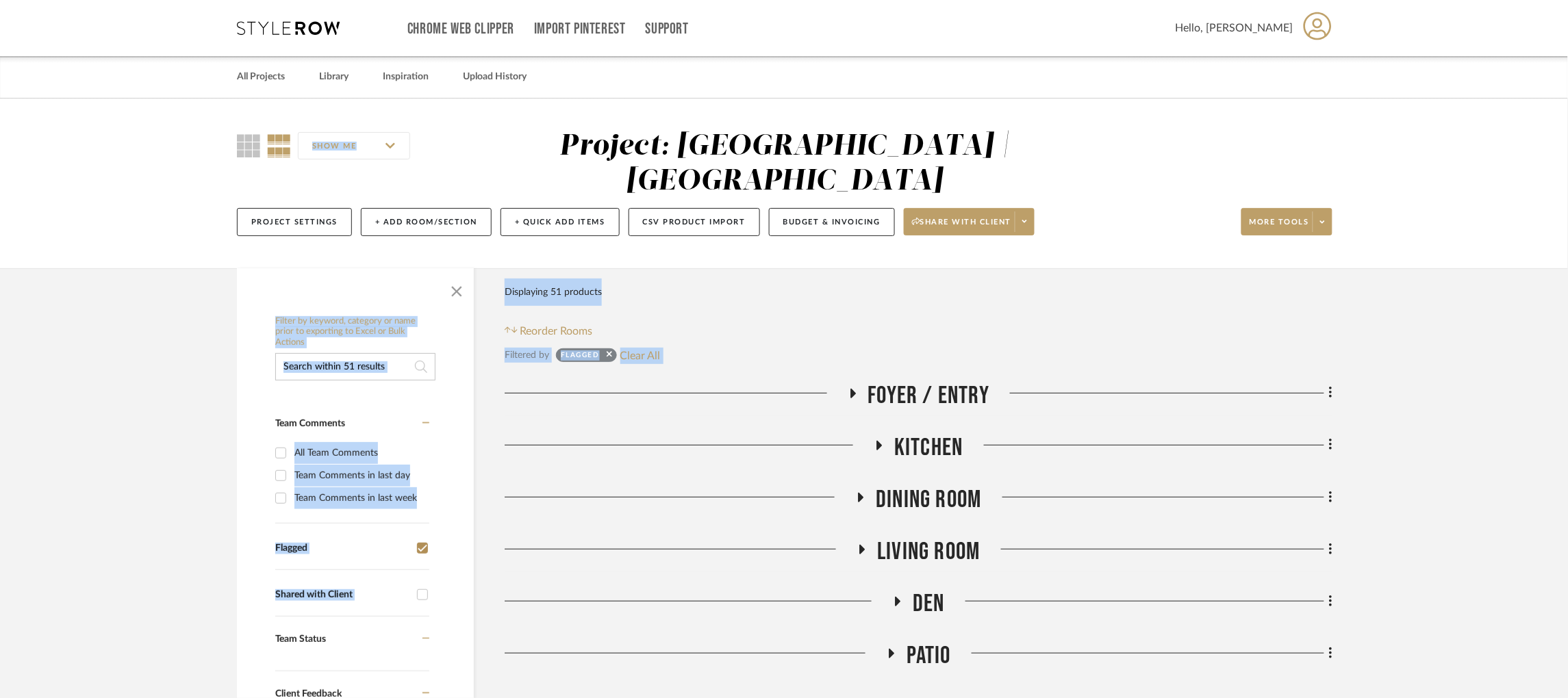
click at [580, 485] on div at bounding box center [680, 502] width 350 height 35
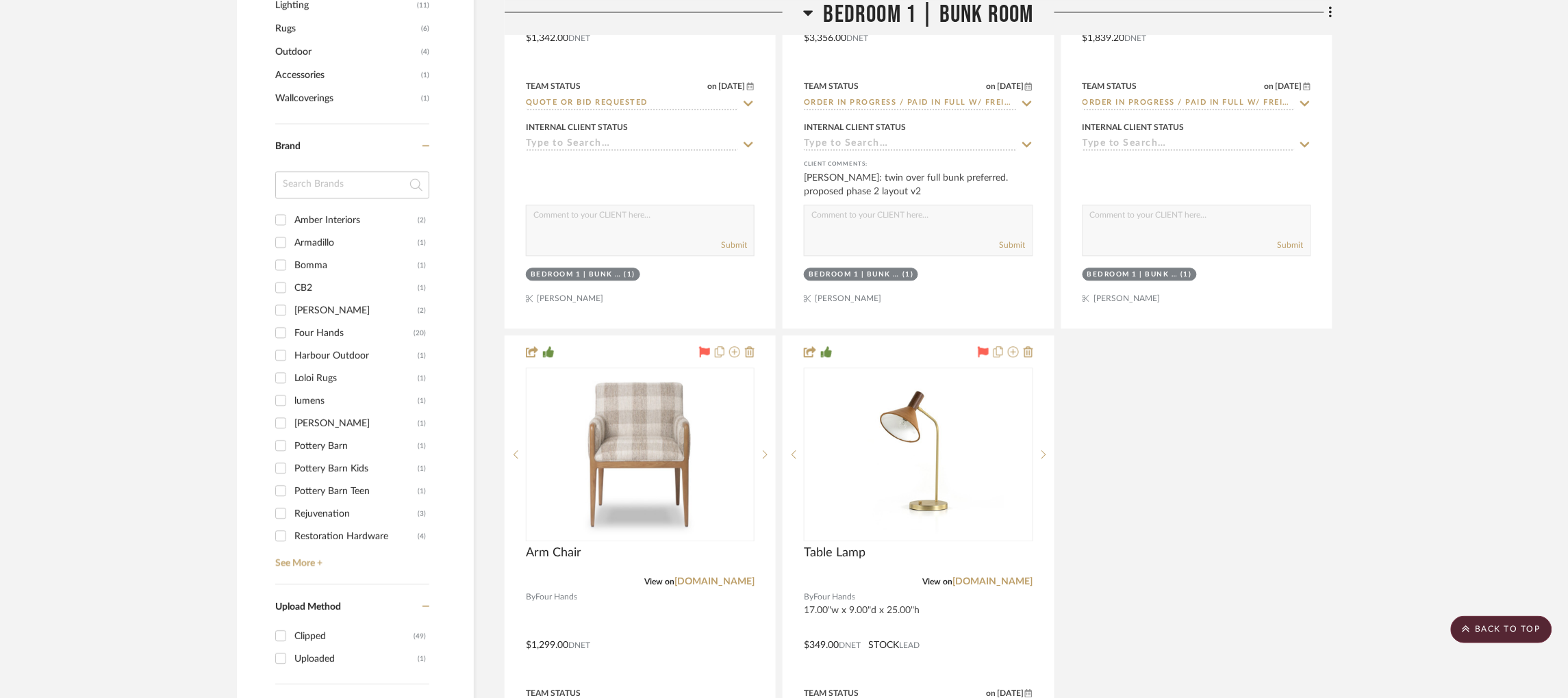
scroll to position [1332, 0]
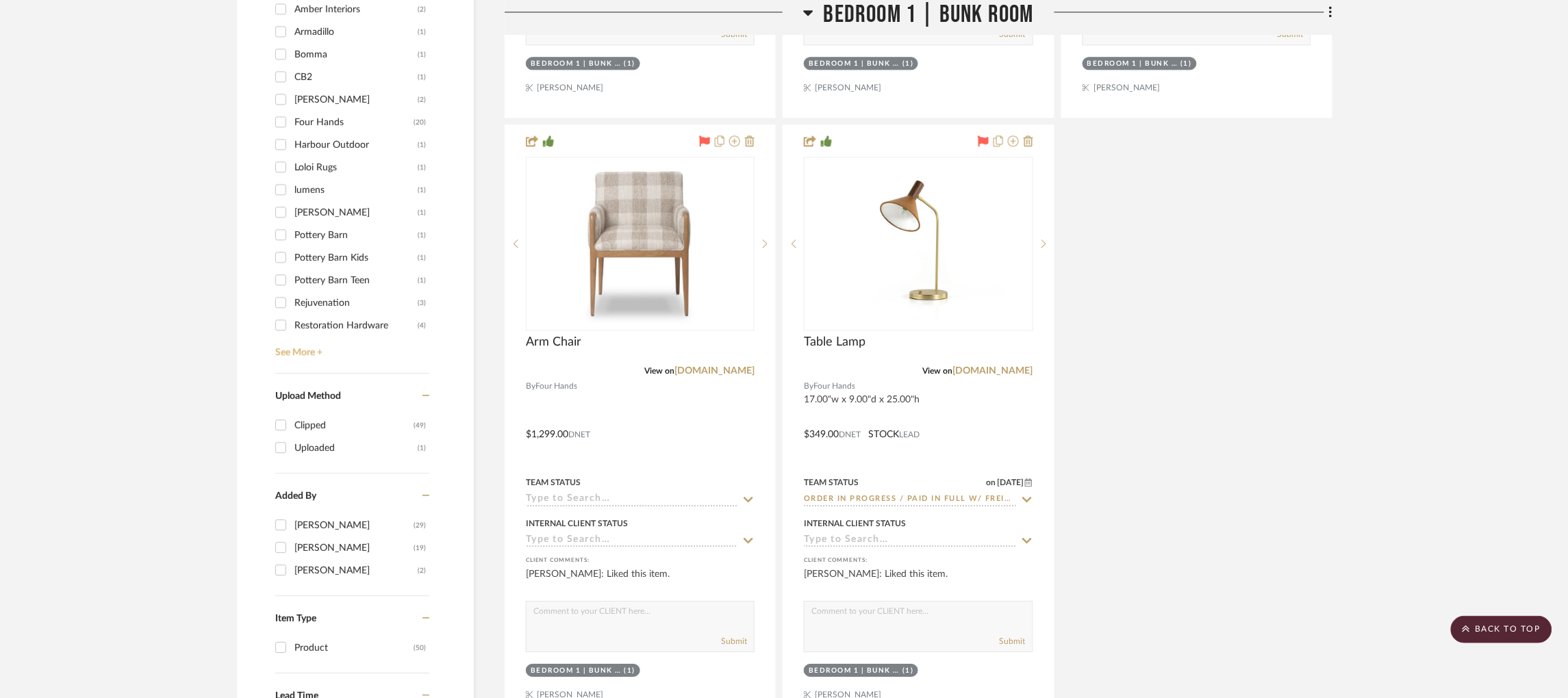
click at [310, 337] on link "See More +" at bounding box center [350, 347] width 157 height 22
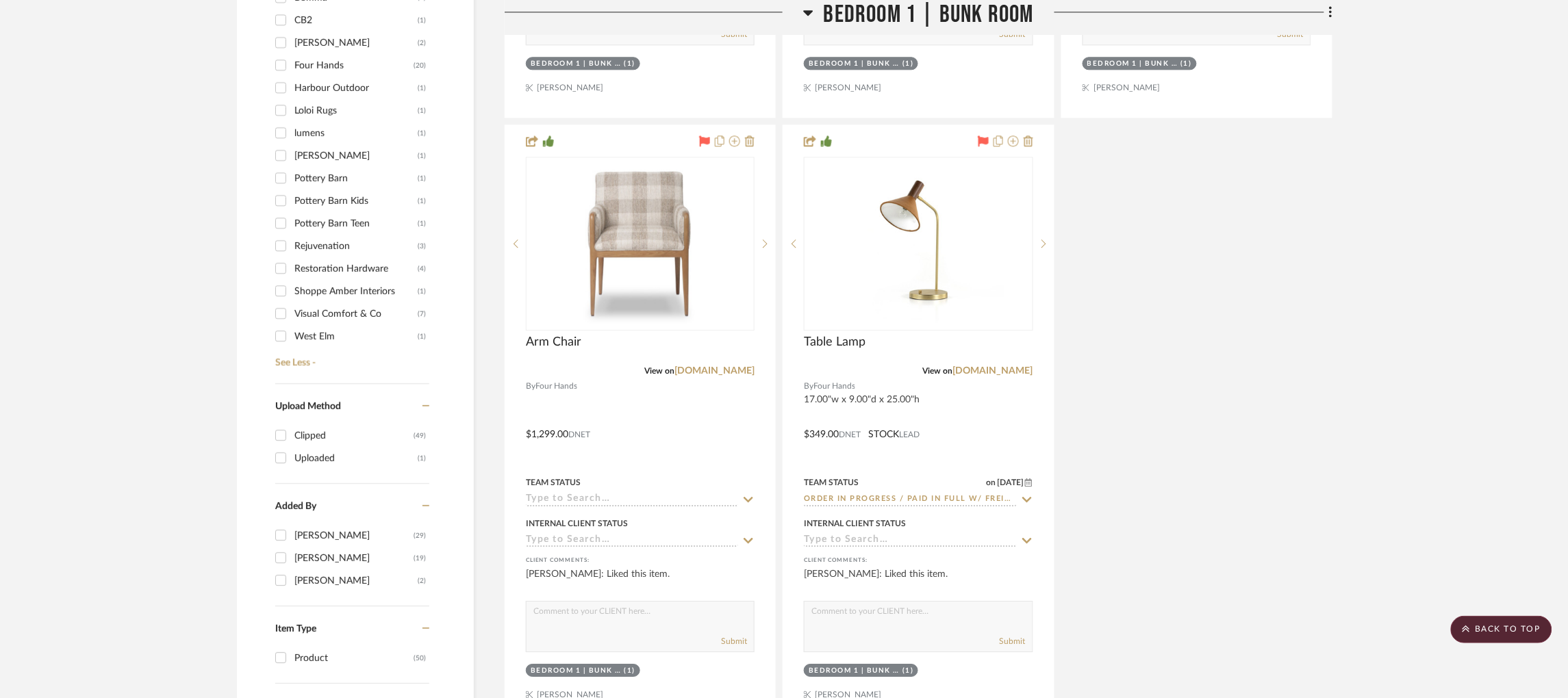
click at [281, 325] on input "West Elm (1)" at bounding box center [280, 336] width 22 height 22
checkbox input "true"
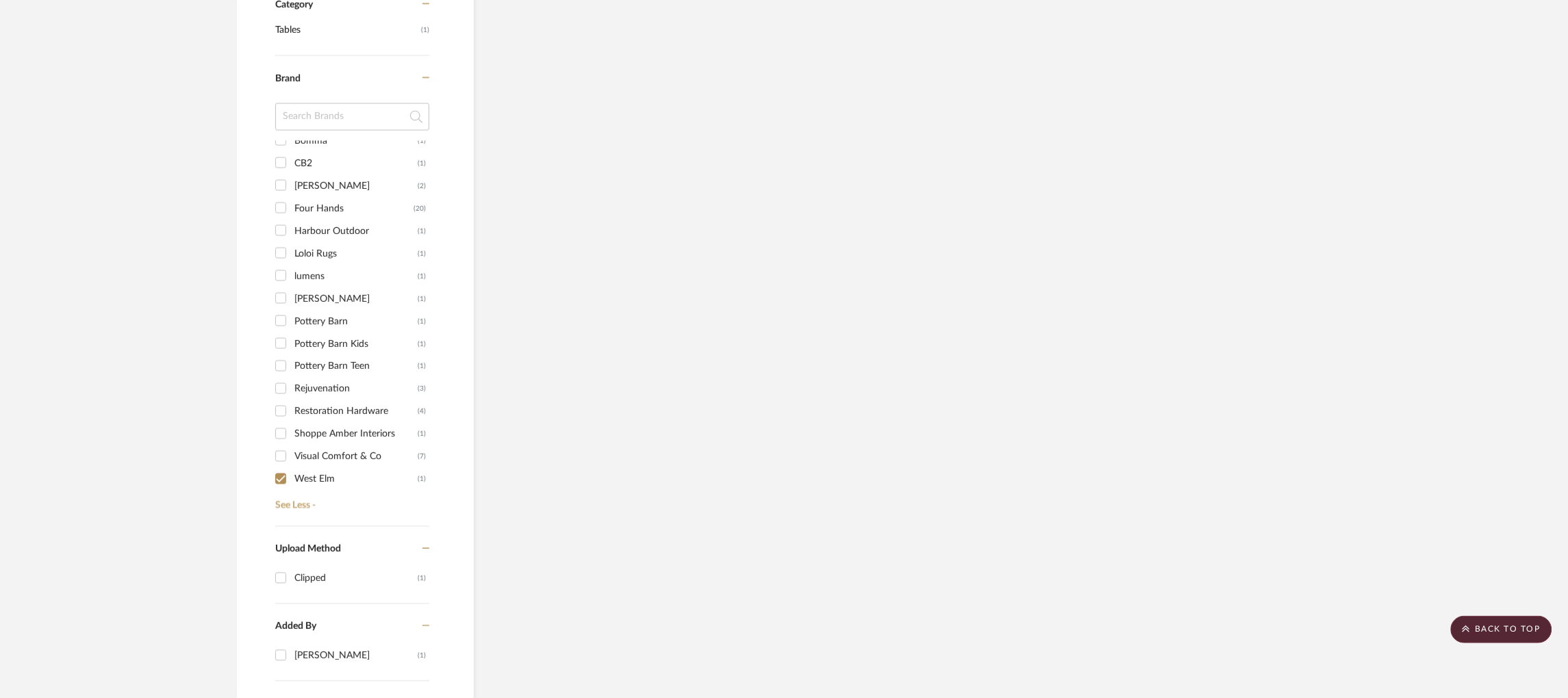
scroll to position [0, 0]
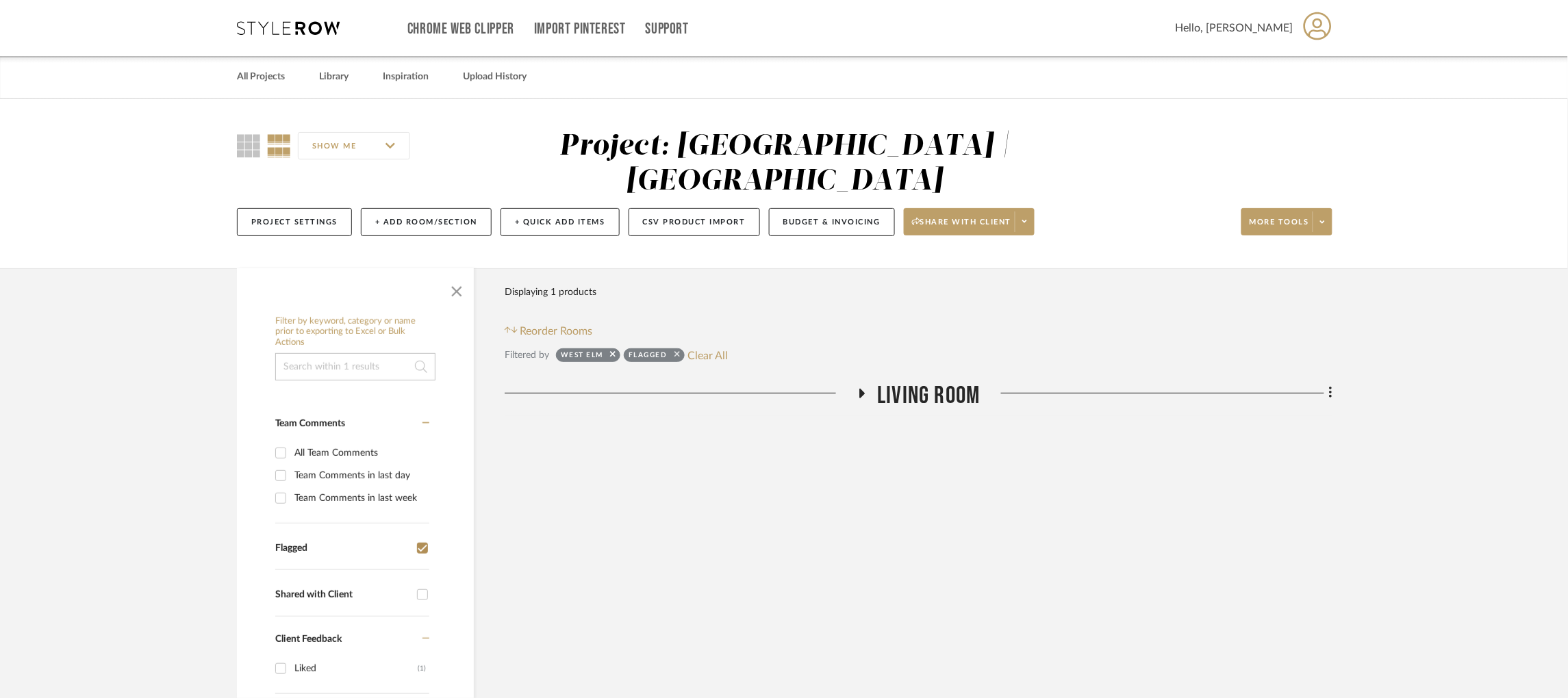
click at [674, 349] on icon at bounding box center [677, 354] width 5 height 9
checkbox input "false"
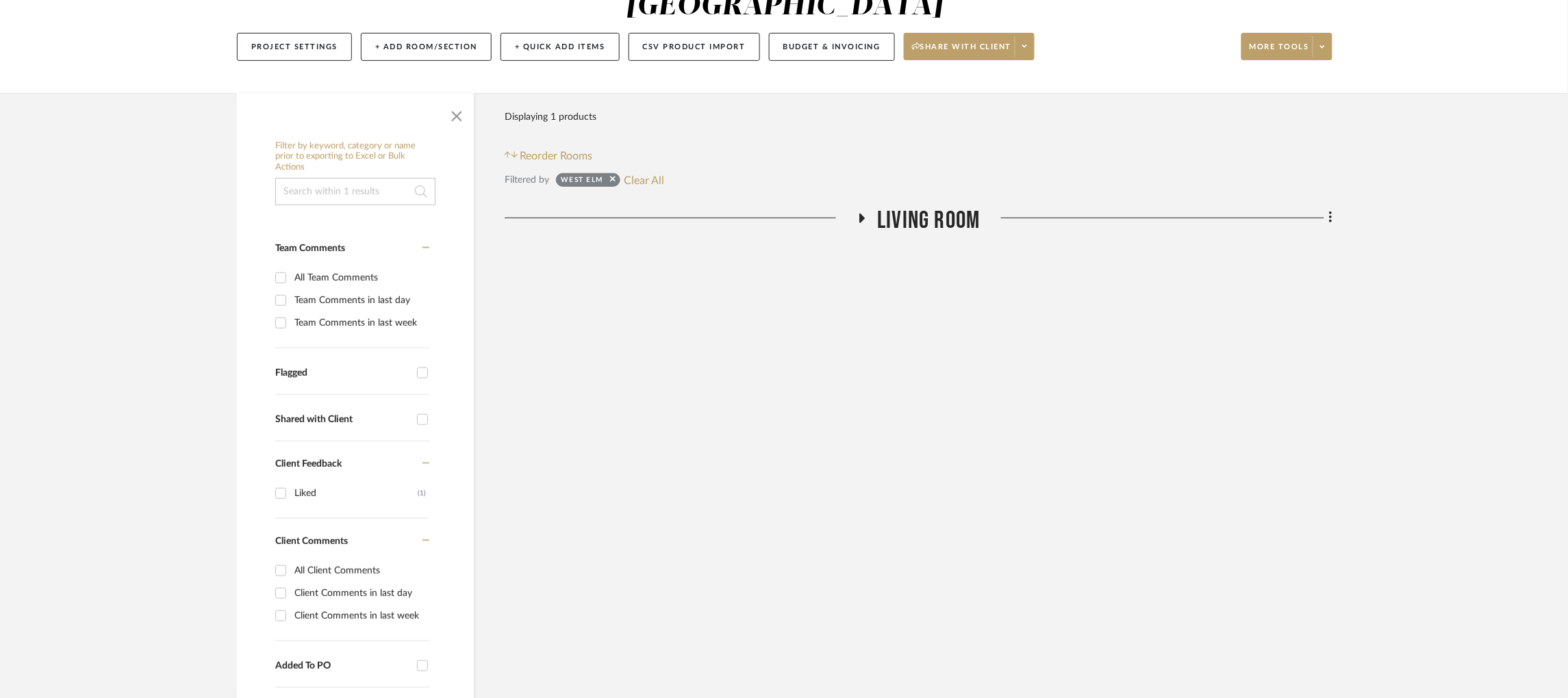
scroll to position [176, 0]
click at [859, 212] on fa-icon at bounding box center [862, 221] width 11 height 20
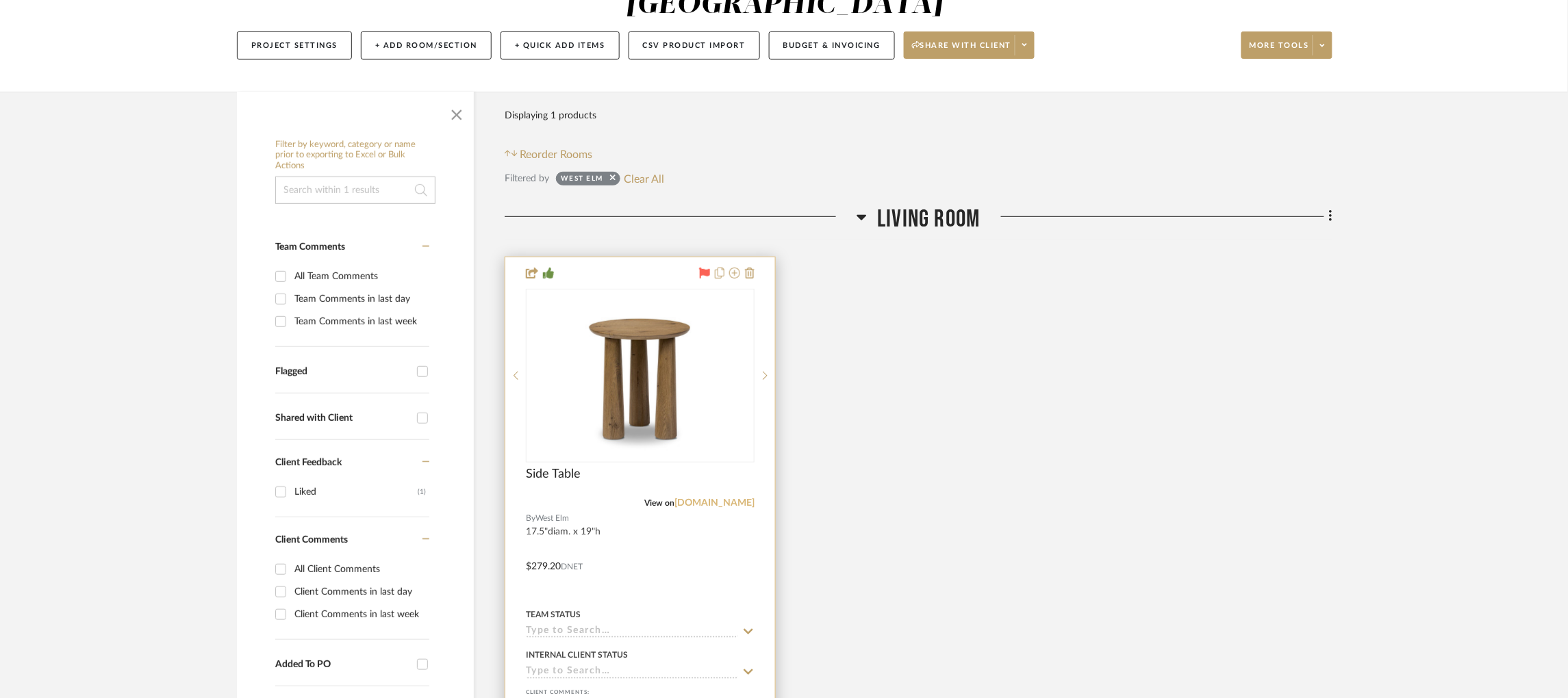
click at [720, 498] on link "[DOMAIN_NAME]" at bounding box center [714, 502] width 80 height 10
click at [628, 310] on img "0" at bounding box center [640, 375] width 171 height 171
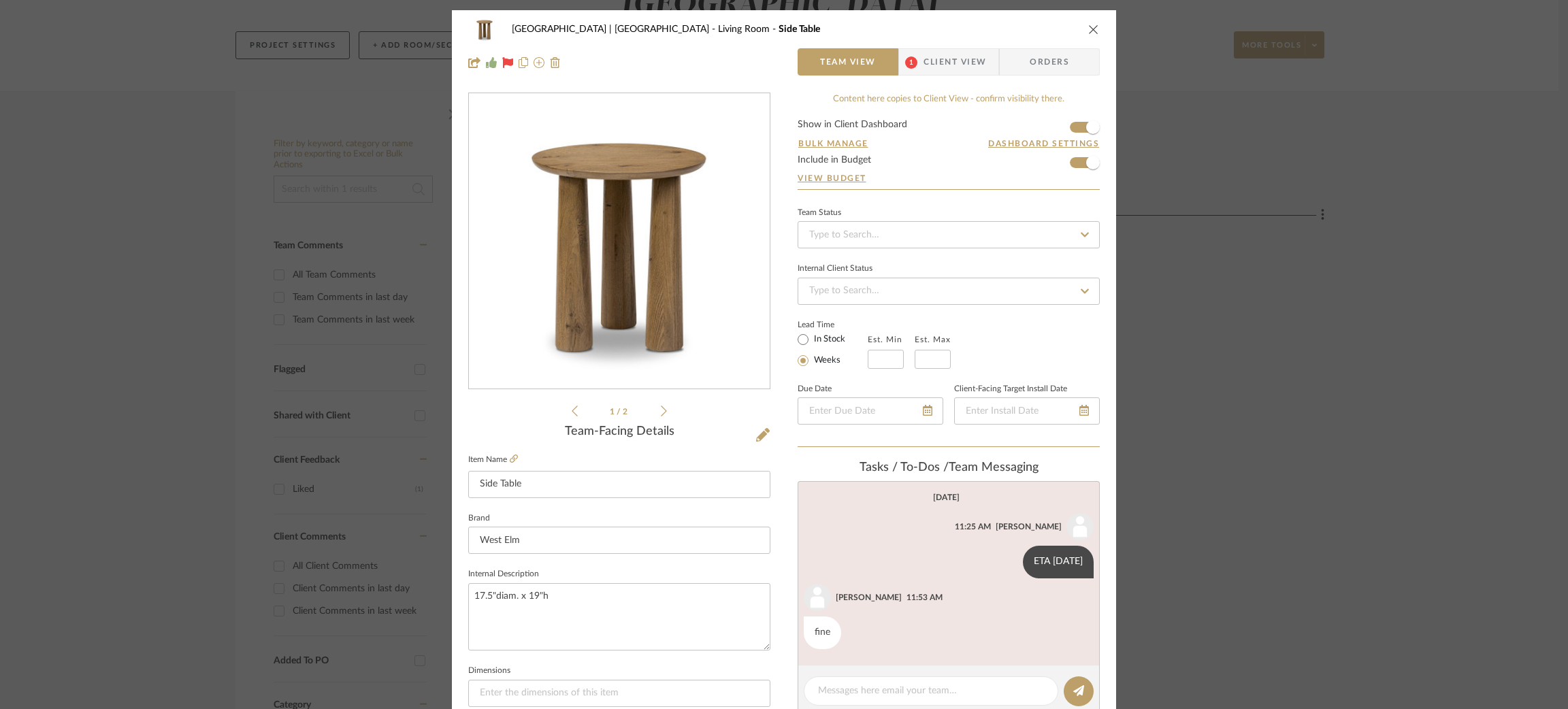
scroll to position [550, 0]
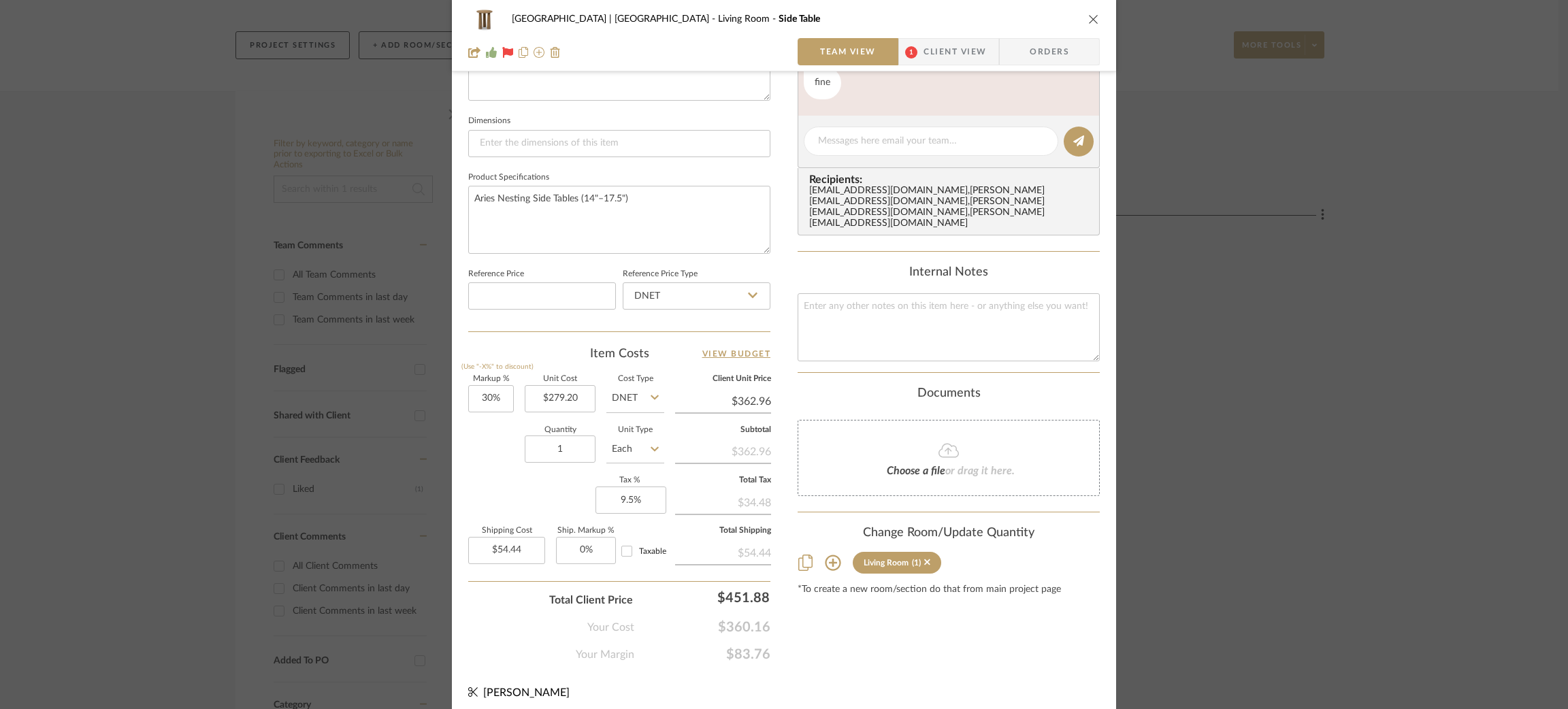
click at [1247, 343] on div "[GEOGRAPHIC_DATA] | [GEOGRAPHIC_DATA] Living Room Side Table Team View 1 Client…" at bounding box center [784, 354] width 1568 height 709
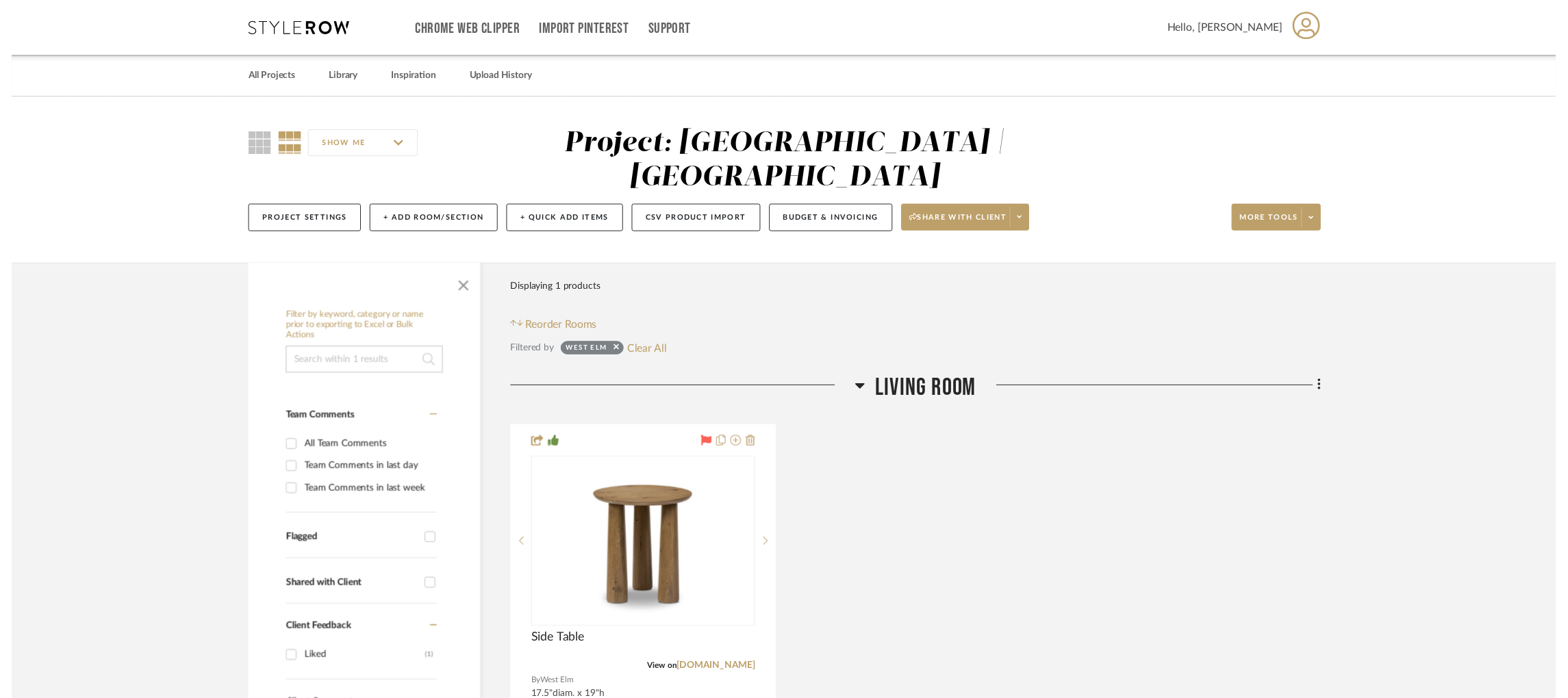
scroll to position [176, 0]
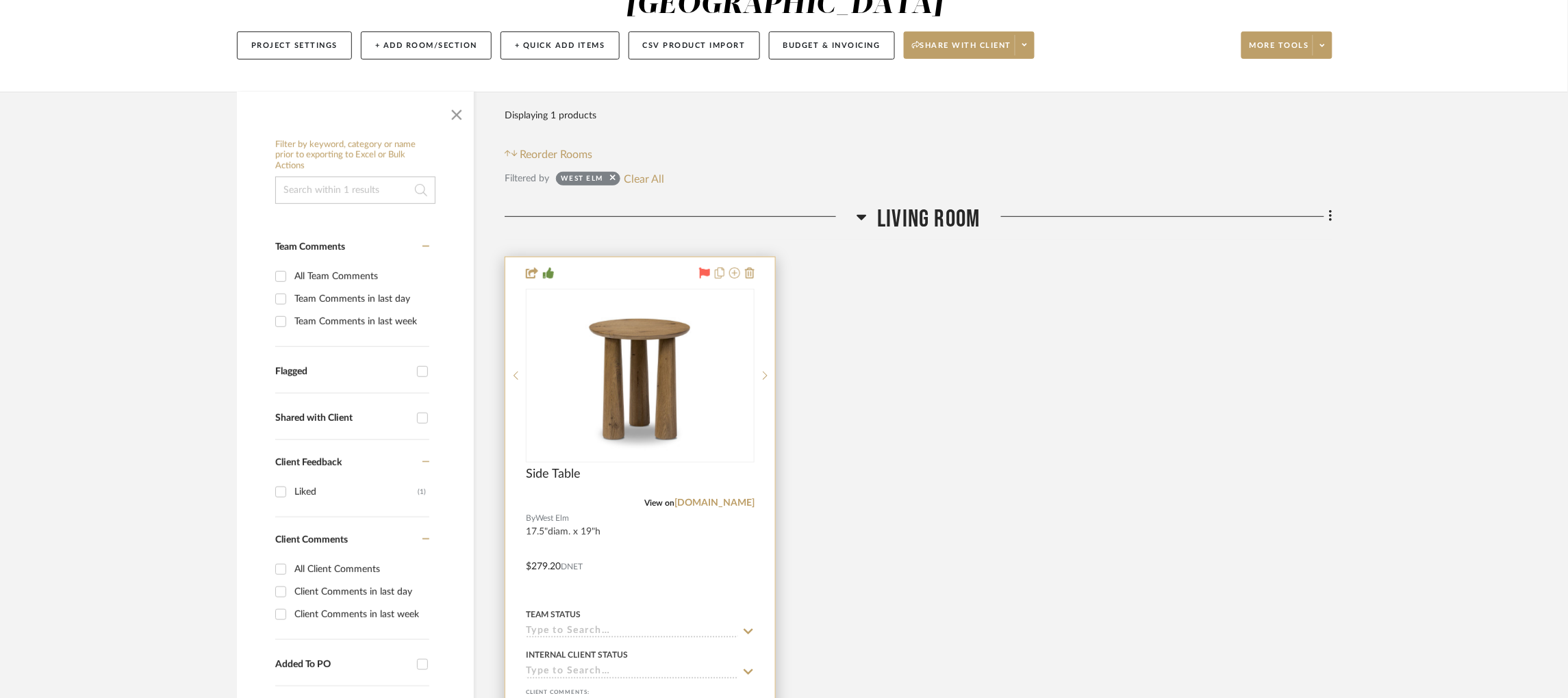
click at [585, 625] on input at bounding box center [632, 631] width 212 height 13
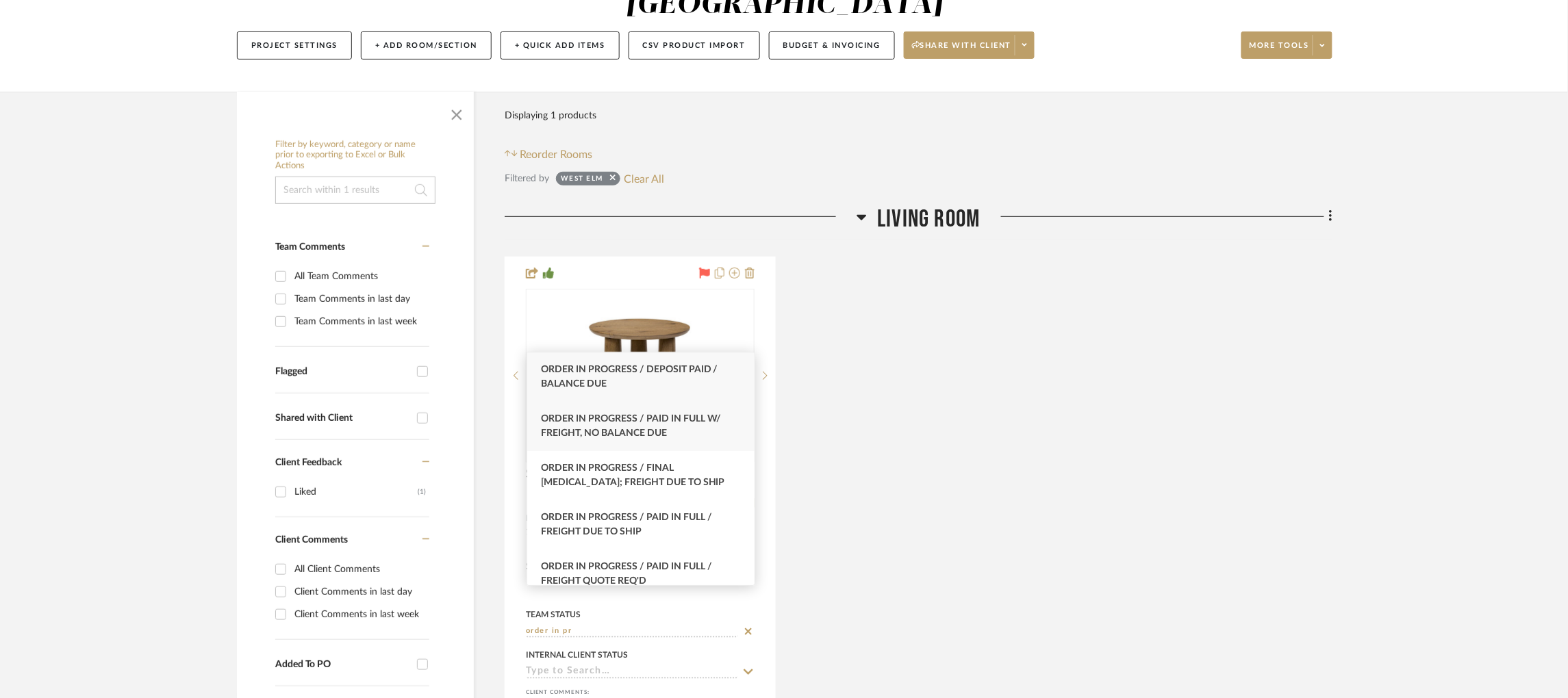
type input "order in pr"
click at [643, 435] on span "Order In Progress / Paid In Full w/ Freight, No Balance due" at bounding box center [631, 426] width 181 height 24
type input "[DATE]"
type input "Order In Progress / Paid In Full w/ Freight, No Balance due"
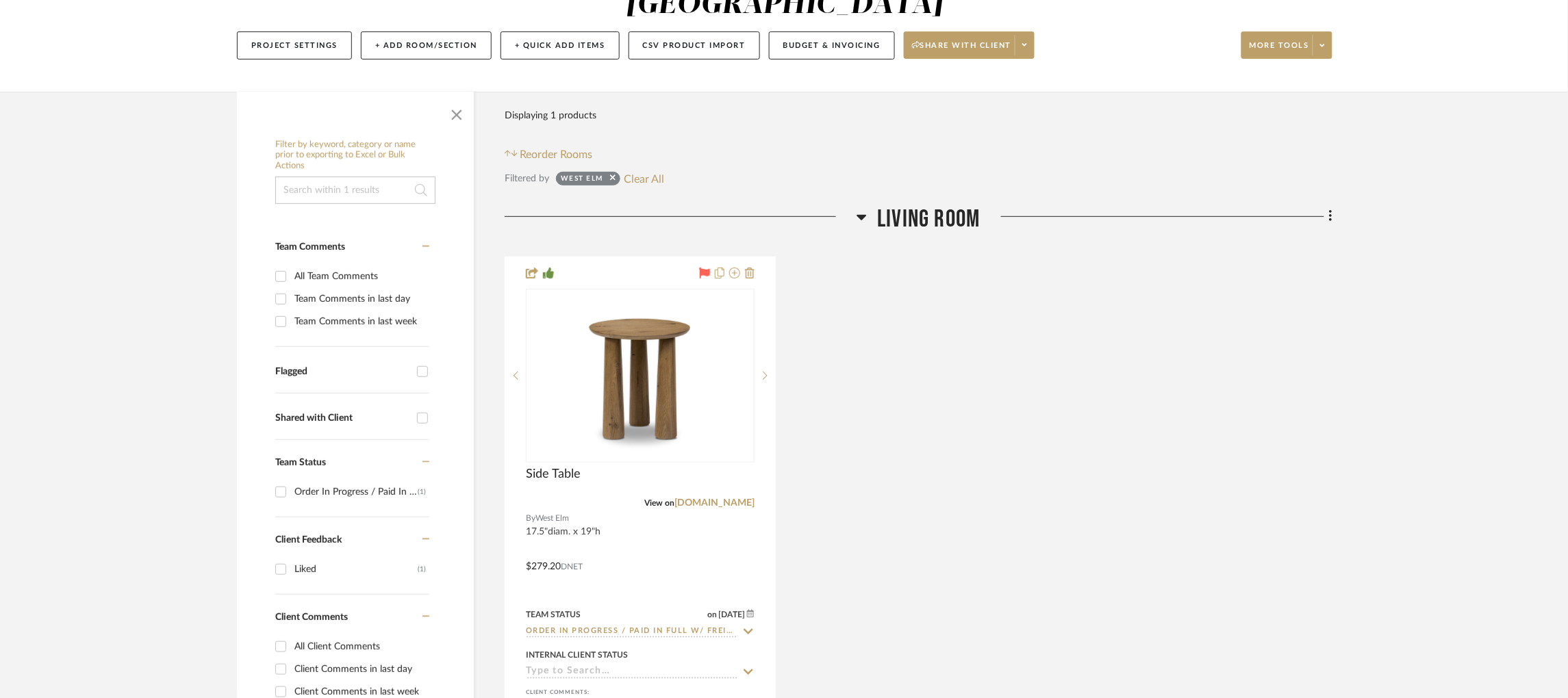
click at [970, 472] on div "Side Table View on [DOMAIN_NAME] By West Elm 17.5"diam. x 19"h $279.20 DNET Tea…" at bounding box center [918, 556] width 827 height 600
click at [647, 169] on button "Clear All" at bounding box center [644, 178] width 41 height 18
checkbox input "false"
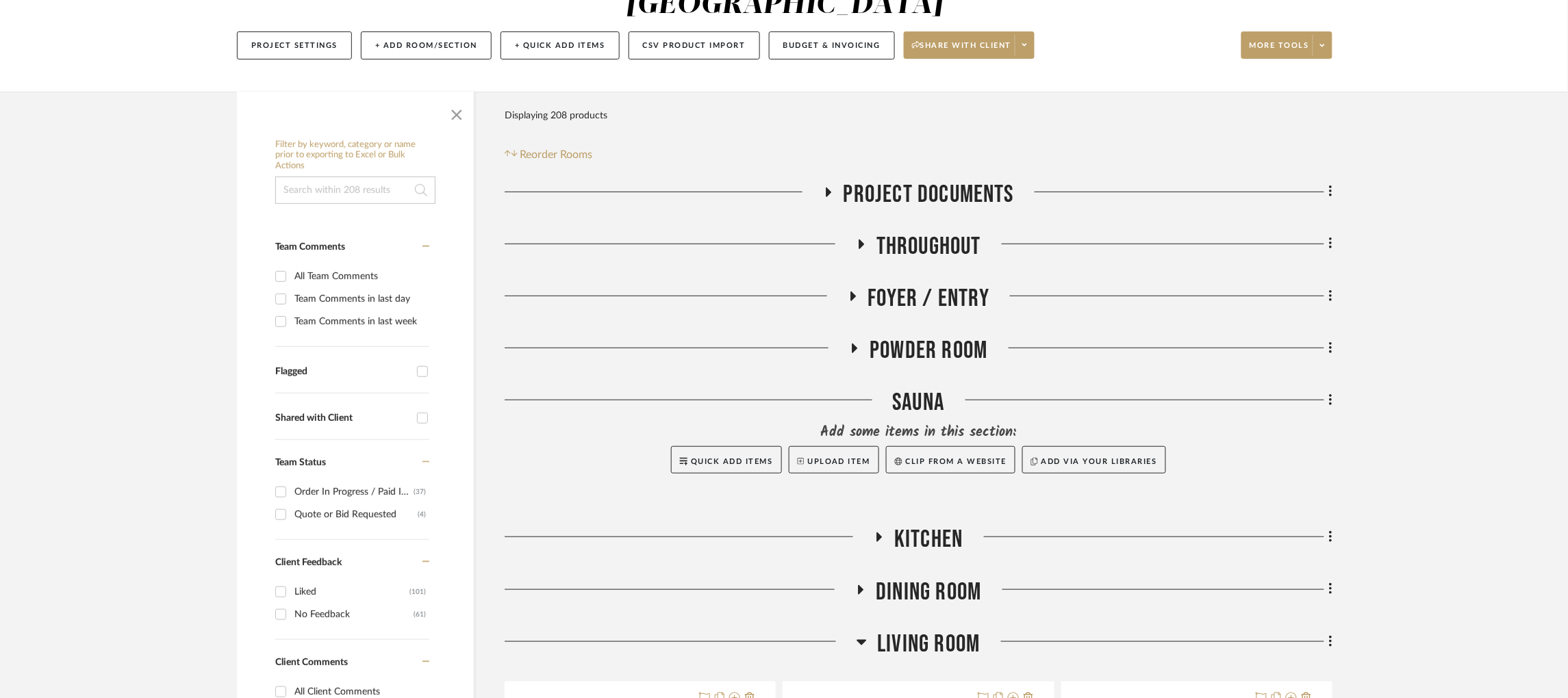
click at [827, 187] on icon at bounding box center [828, 192] width 5 height 10
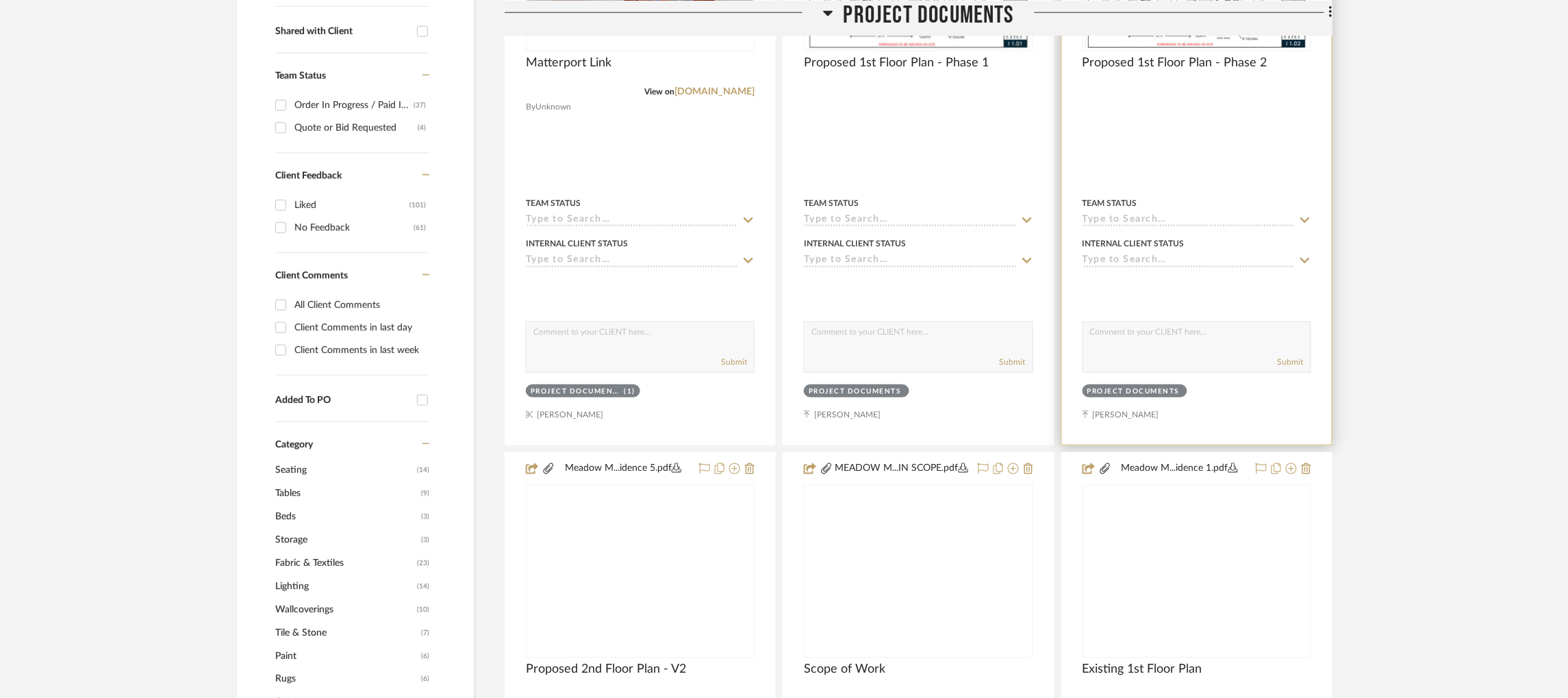
scroll to position [565, 0]
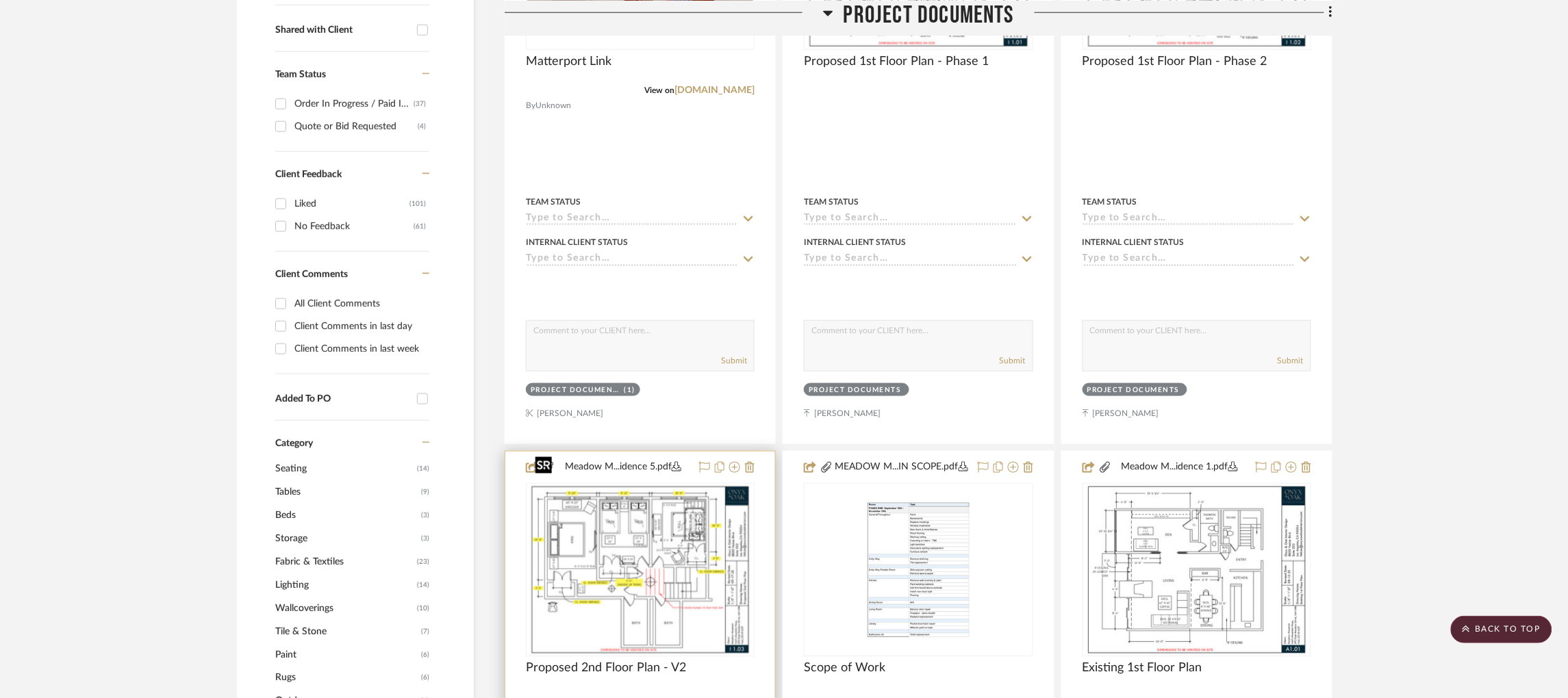
click at [0, 0] on img at bounding box center [0, 0] width 0 height 0
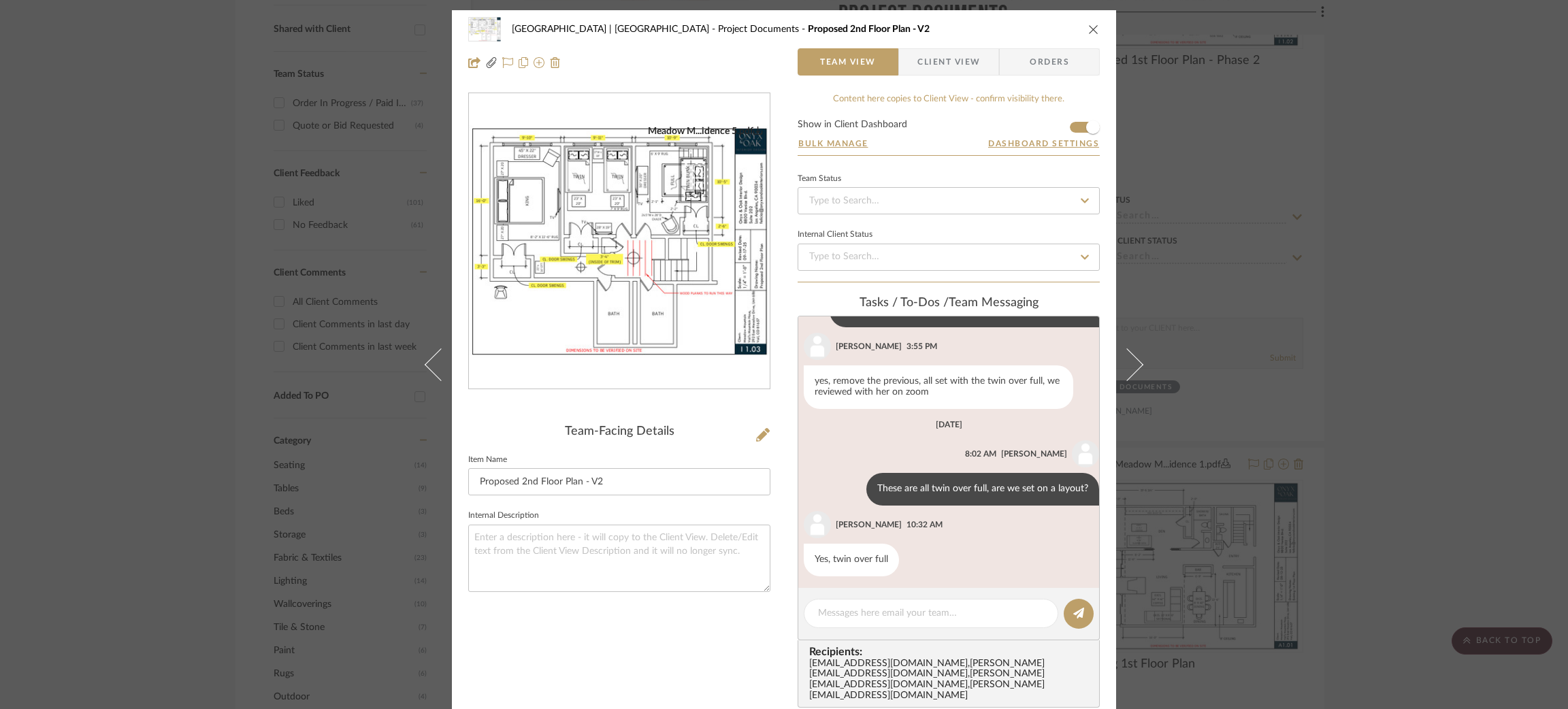
scroll to position [1051, 0]
click at [1313, 261] on div "Meadow Mountain | Vail Valley Project Documents Proposed 2nd Floor Plan - V2 Te…" at bounding box center [784, 354] width 1568 height 709
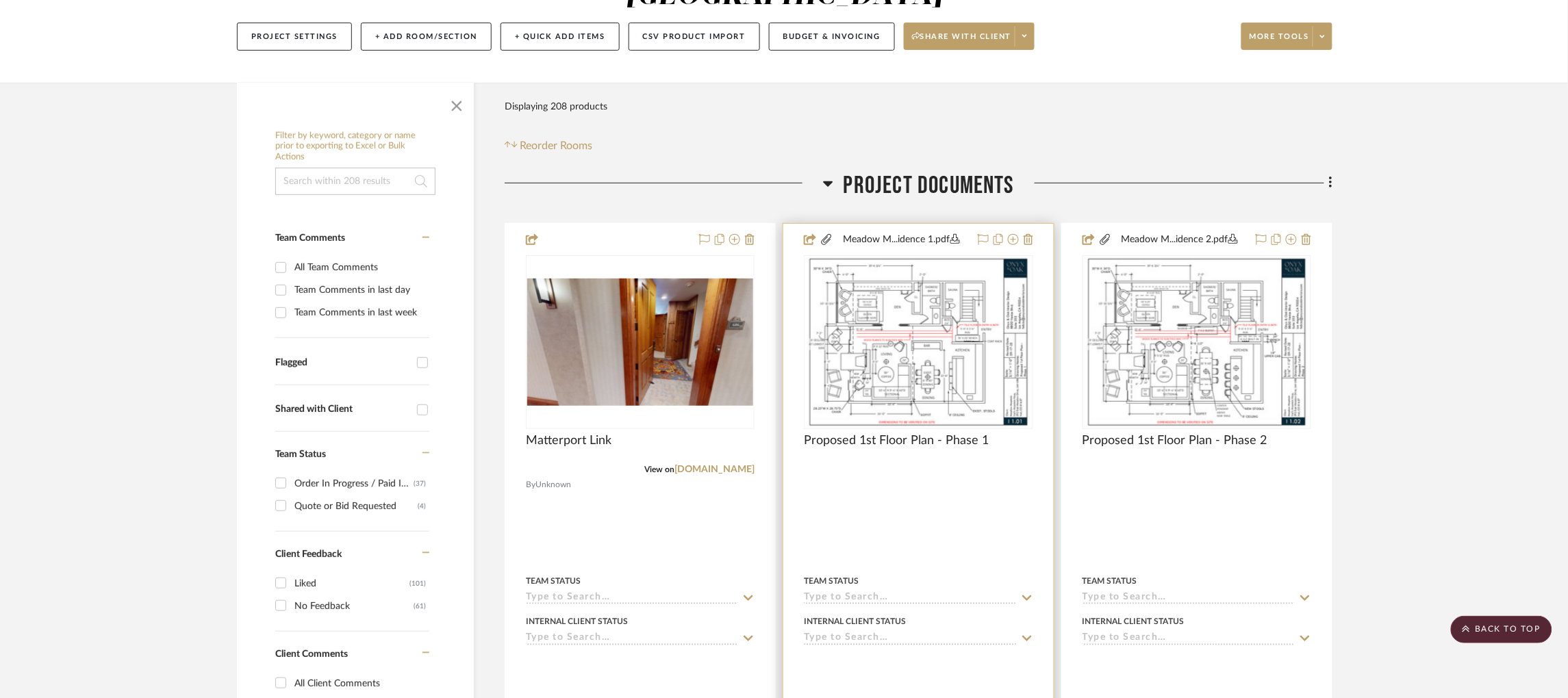
scroll to position [54, 0]
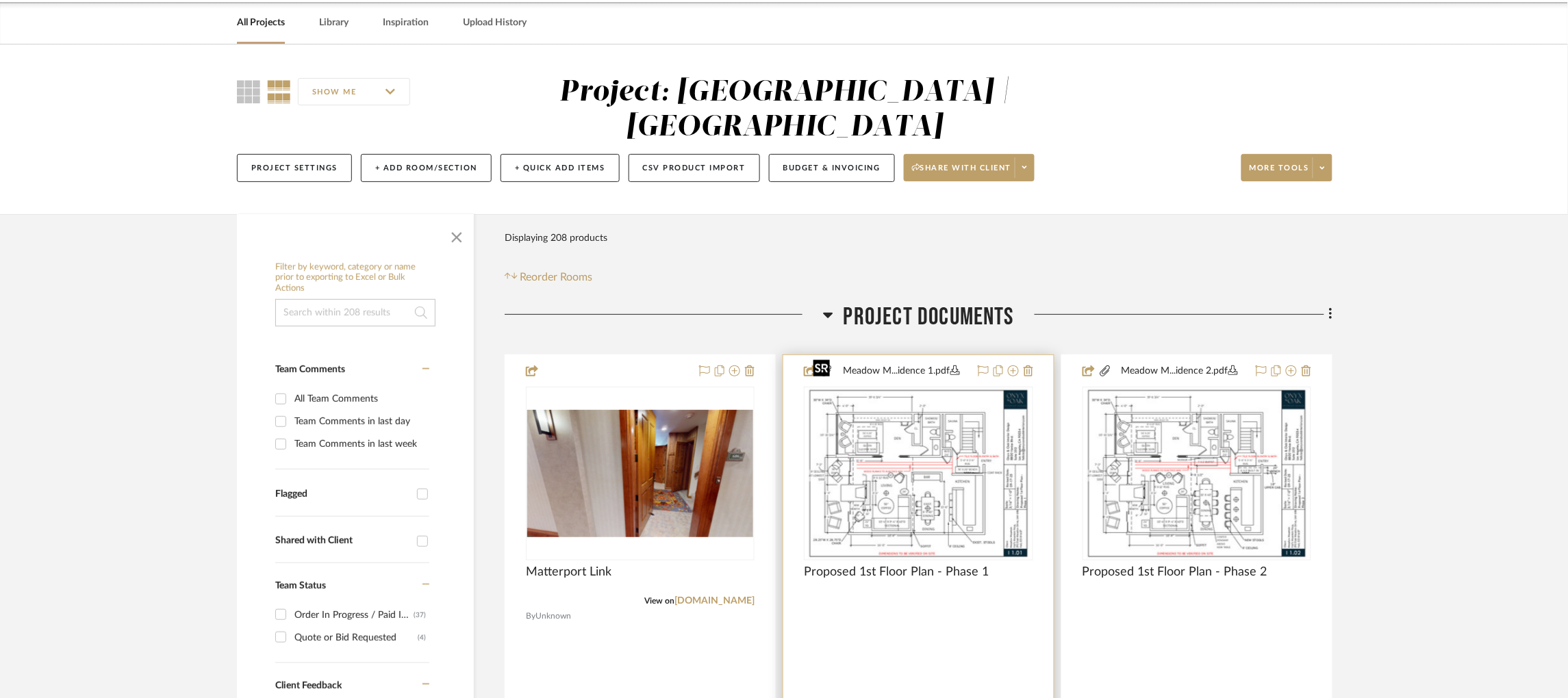
click at [973, 461] on img "0" at bounding box center [918, 473] width 222 height 171
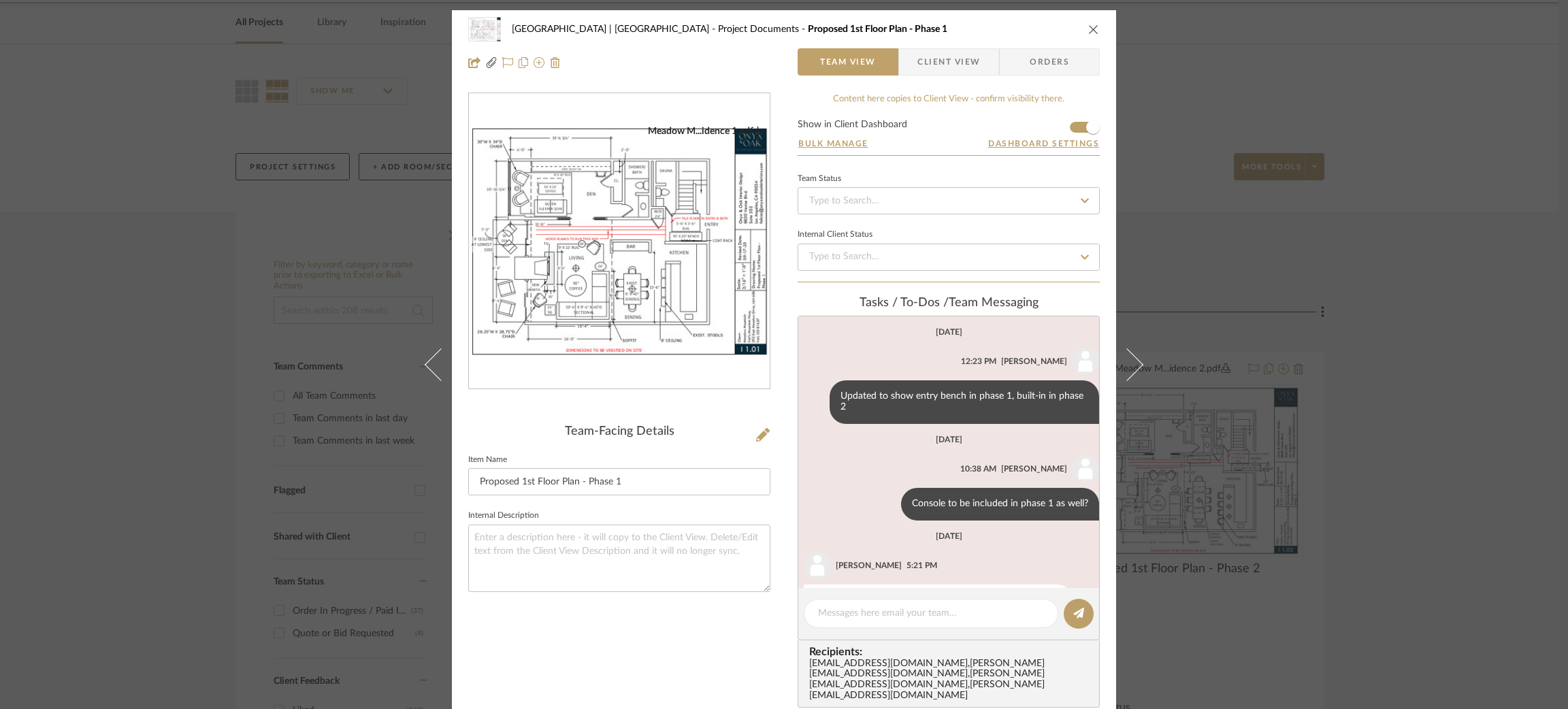
scroll to position [257, 0]
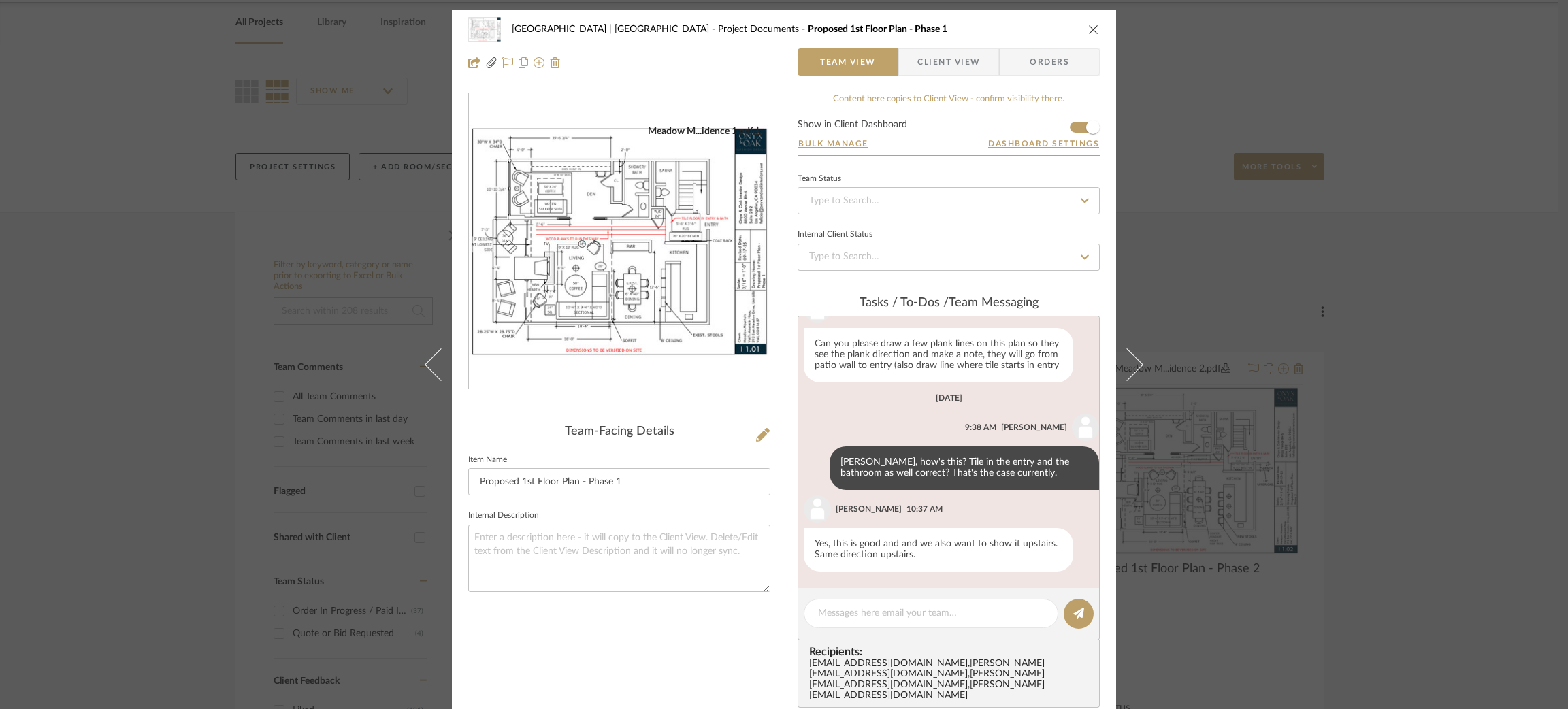
click at [224, 332] on div "Meadow Mountain | Vail Valley Project Documents Proposed 1st Floor Plan - Phase…" at bounding box center [784, 354] width 1568 height 709
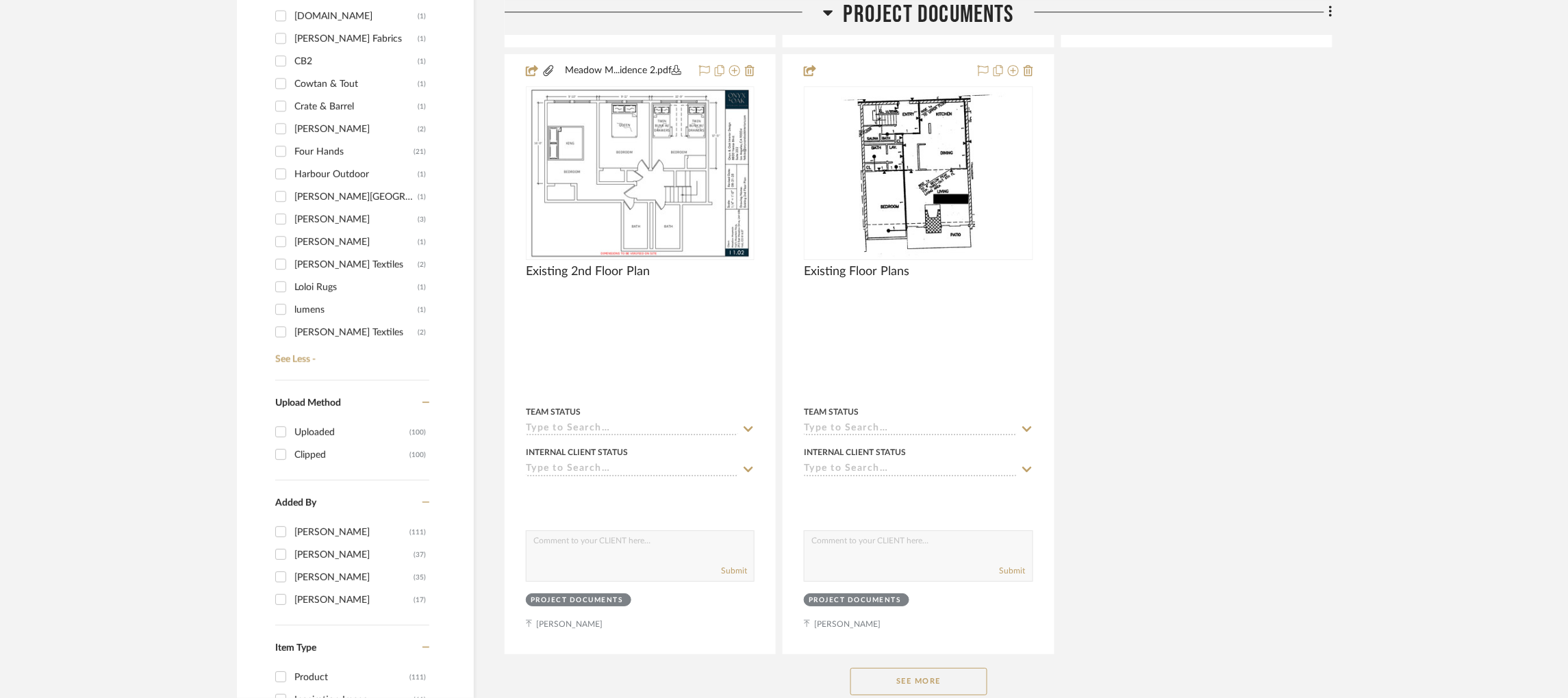
scroll to position [1572, 0]
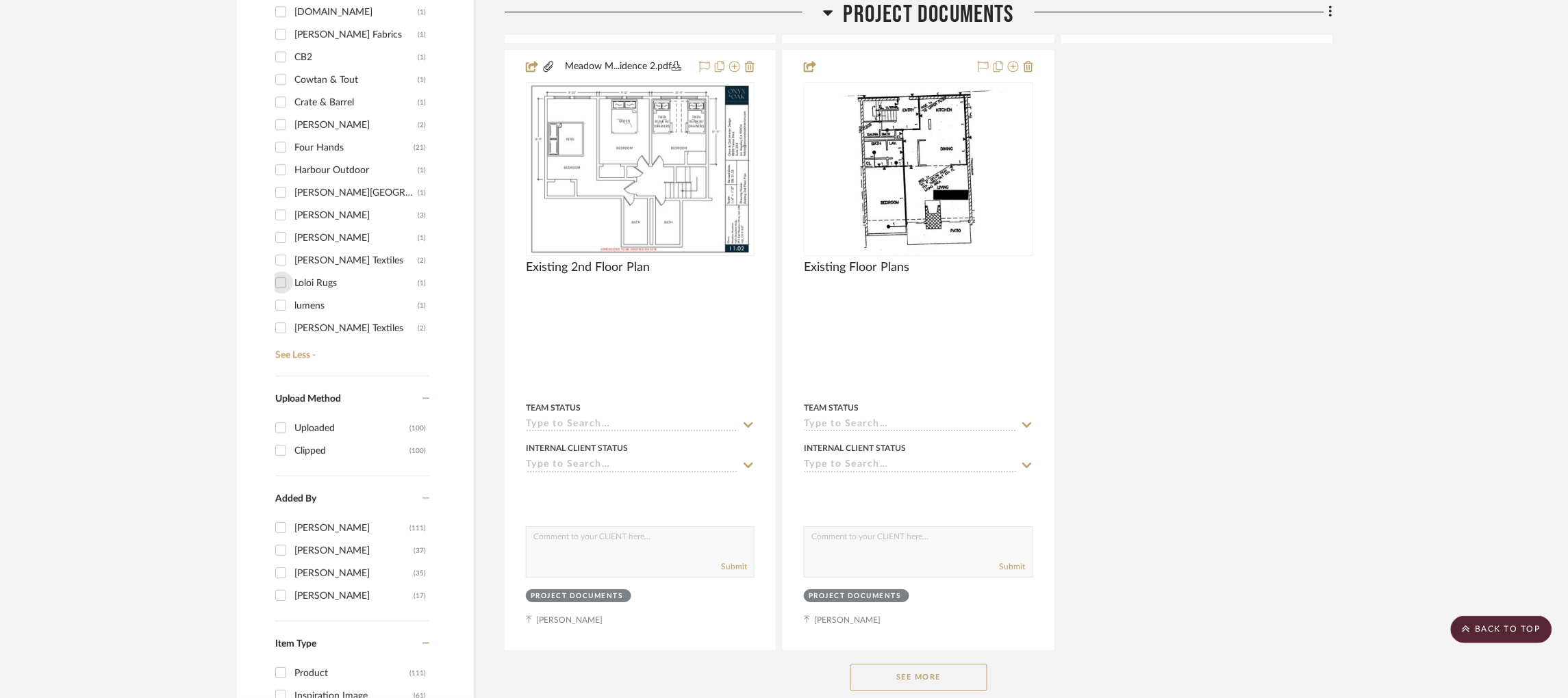
click at [282, 272] on input "Loloi Rugs (1)" at bounding box center [280, 282] width 22 height 22
checkbox input "true"
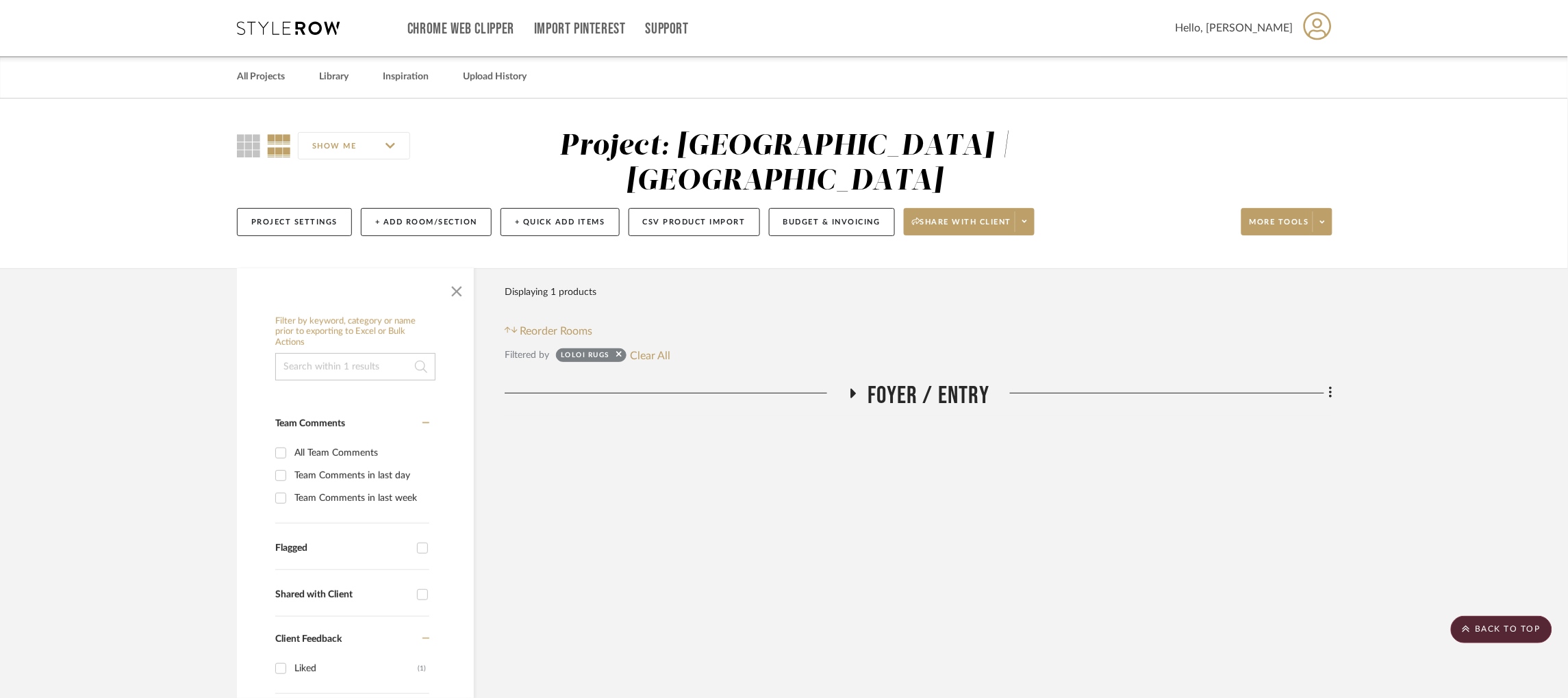
scroll to position [3, 0]
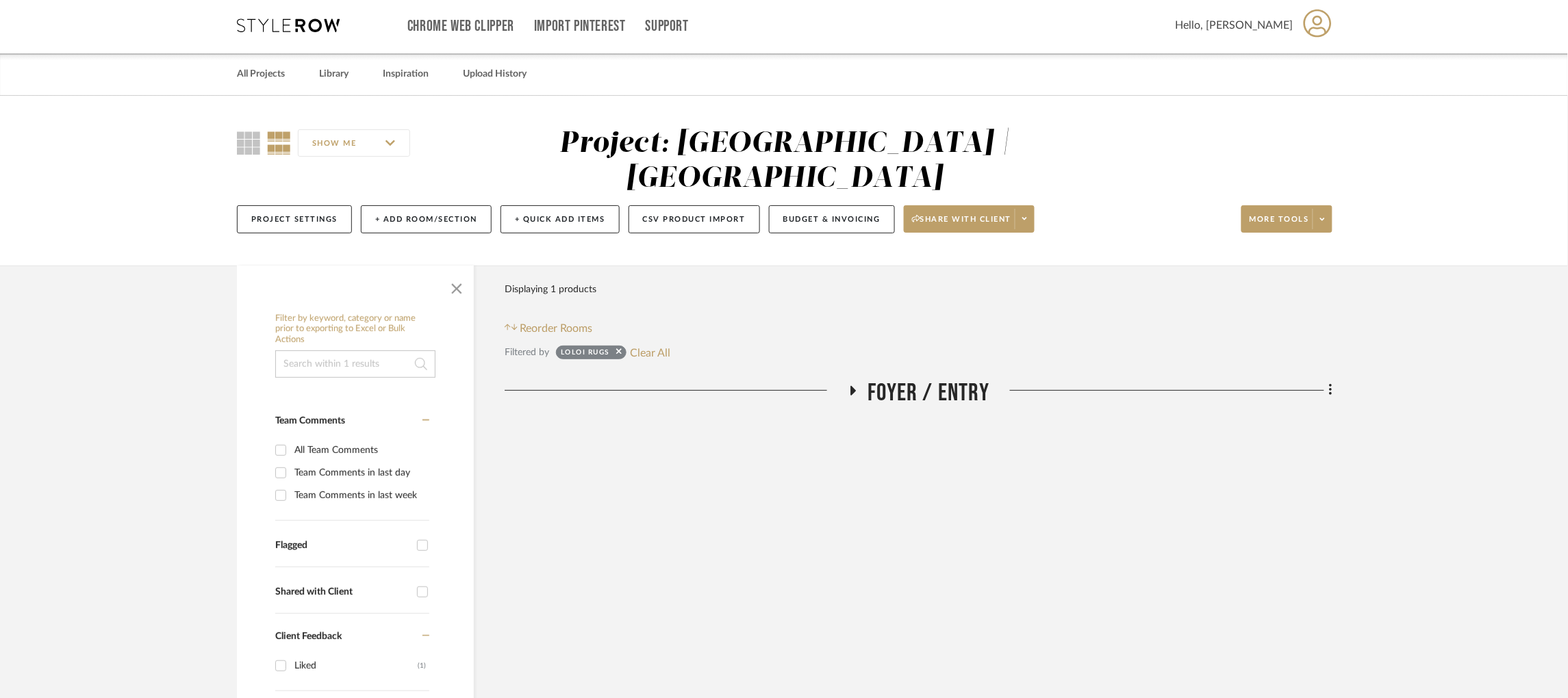
click at [852, 386] on icon at bounding box center [852, 391] width 17 height 11
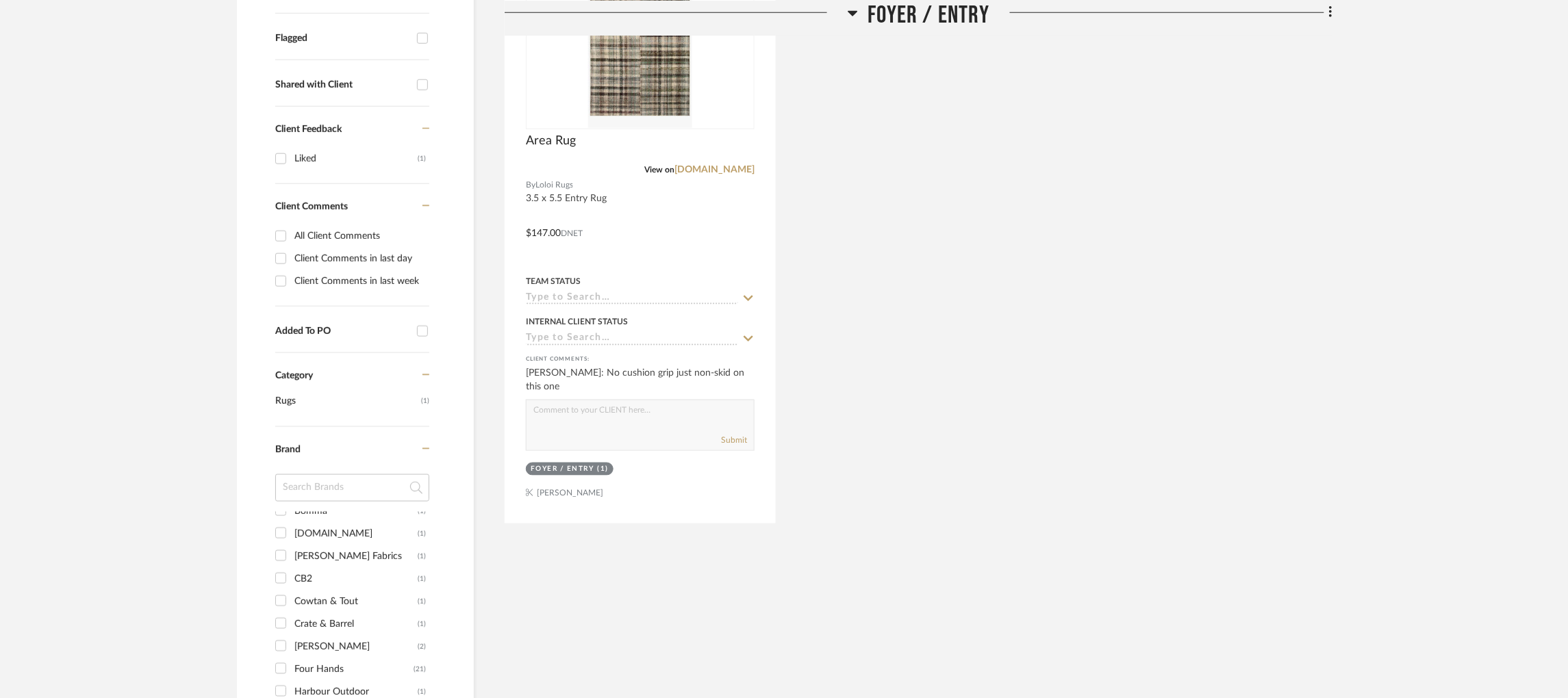
scroll to position [516, 0]
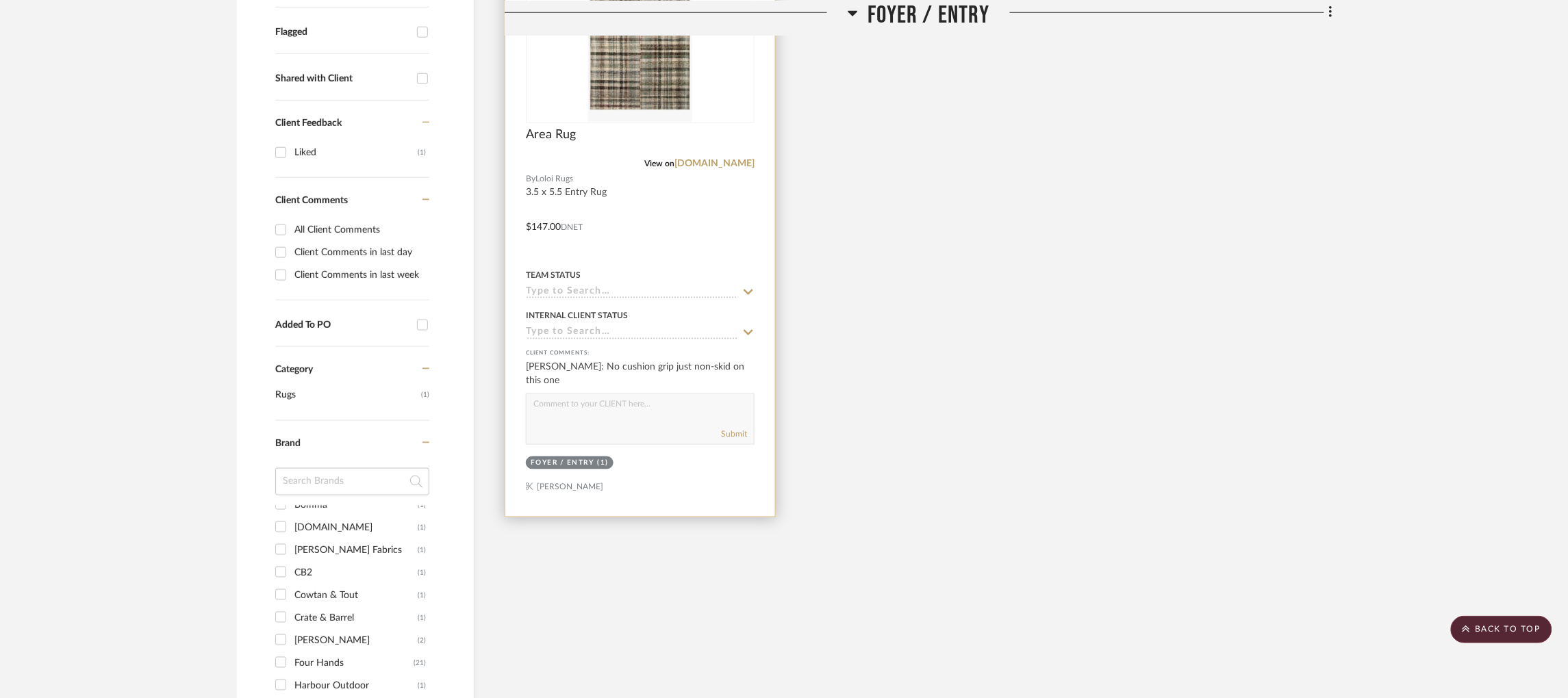
click at [599, 286] on input at bounding box center [632, 292] width 212 height 13
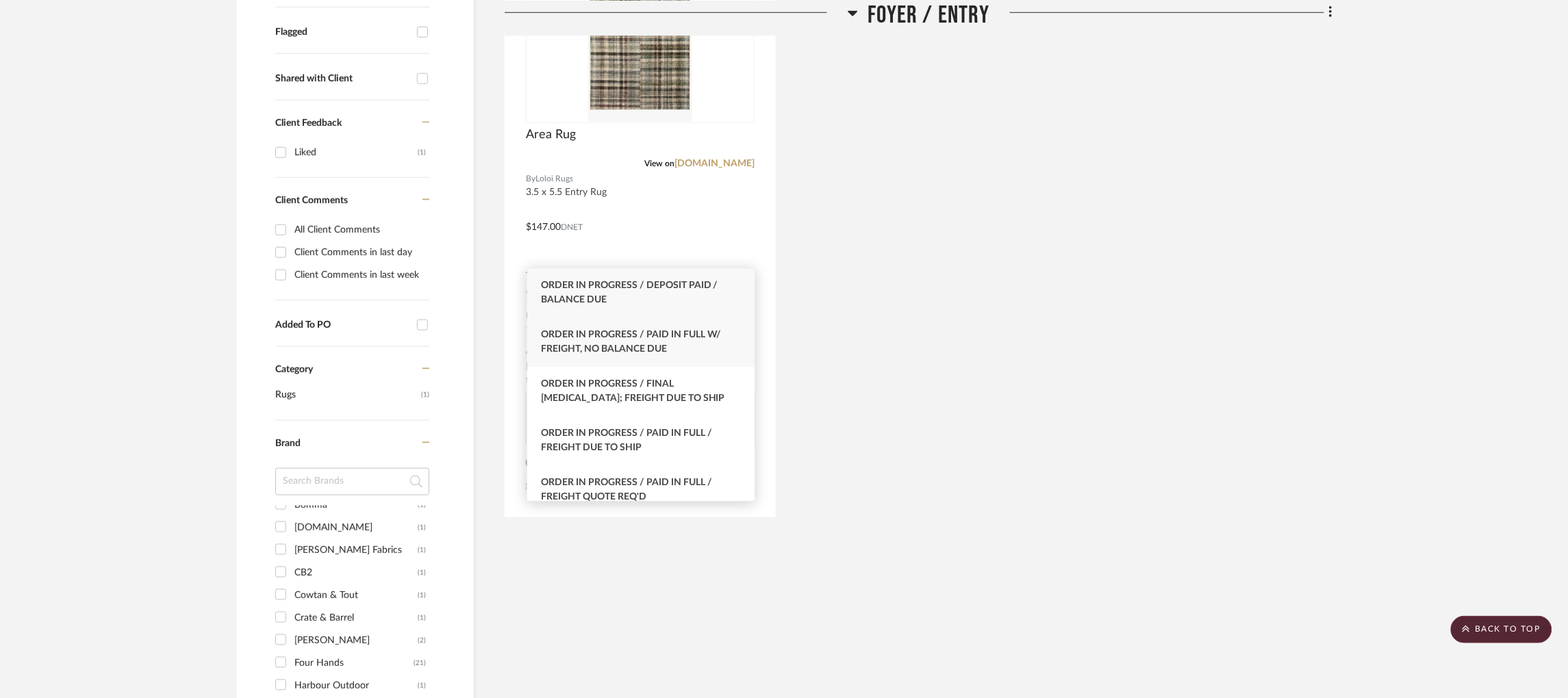
type input "order in pro"
click at [648, 336] on span "Order In Progress / Paid In Full w/ Freight, No Balance due" at bounding box center [631, 342] width 181 height 24
type input "[DATE]"
type input "Order In Progress / Paid In Full w/ Freight, No Balance due"
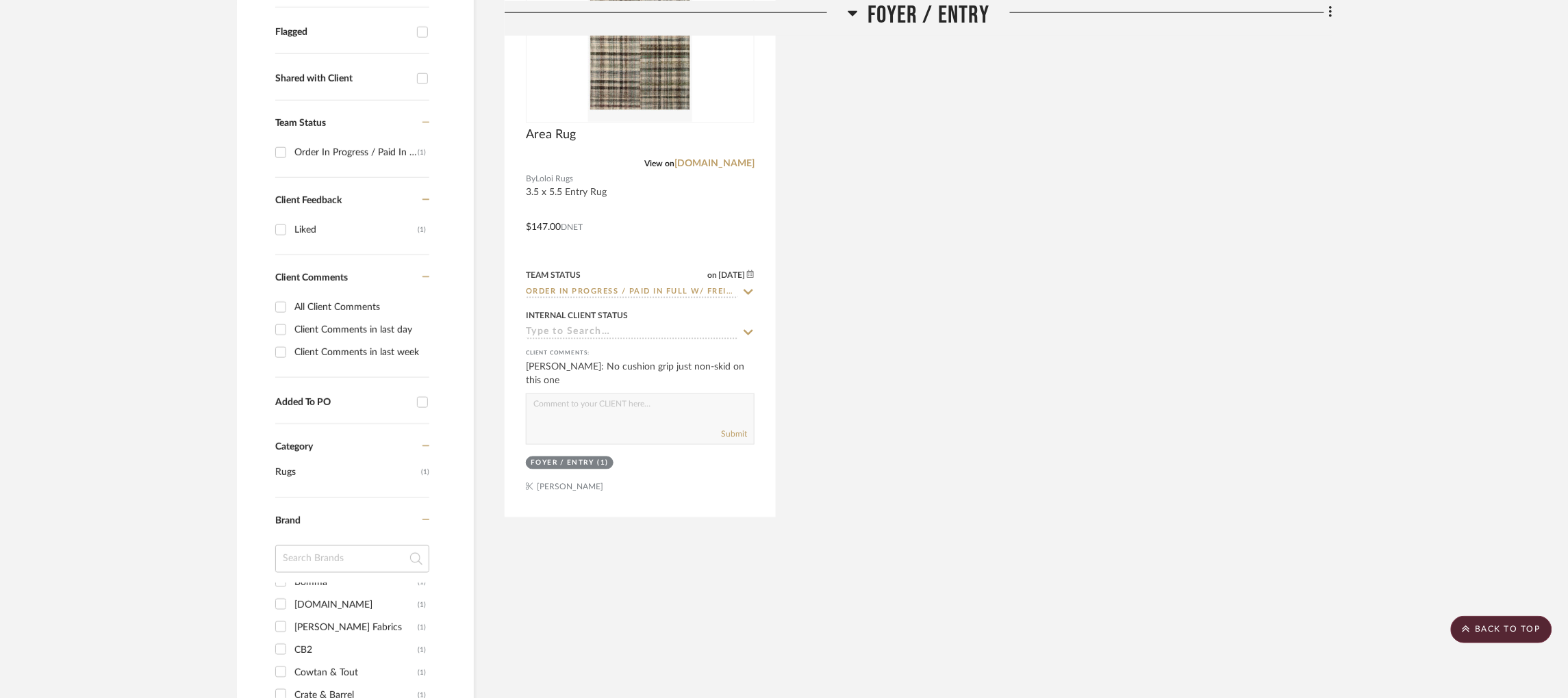
click at [906, 319] on div "Area Rug View on [DOMAIN_NAME] By Loloi Rugs 3.5 x 5.5 Entry Rug $147.00 DNET T…" at bounding box center [918, 217] width 827 height 600
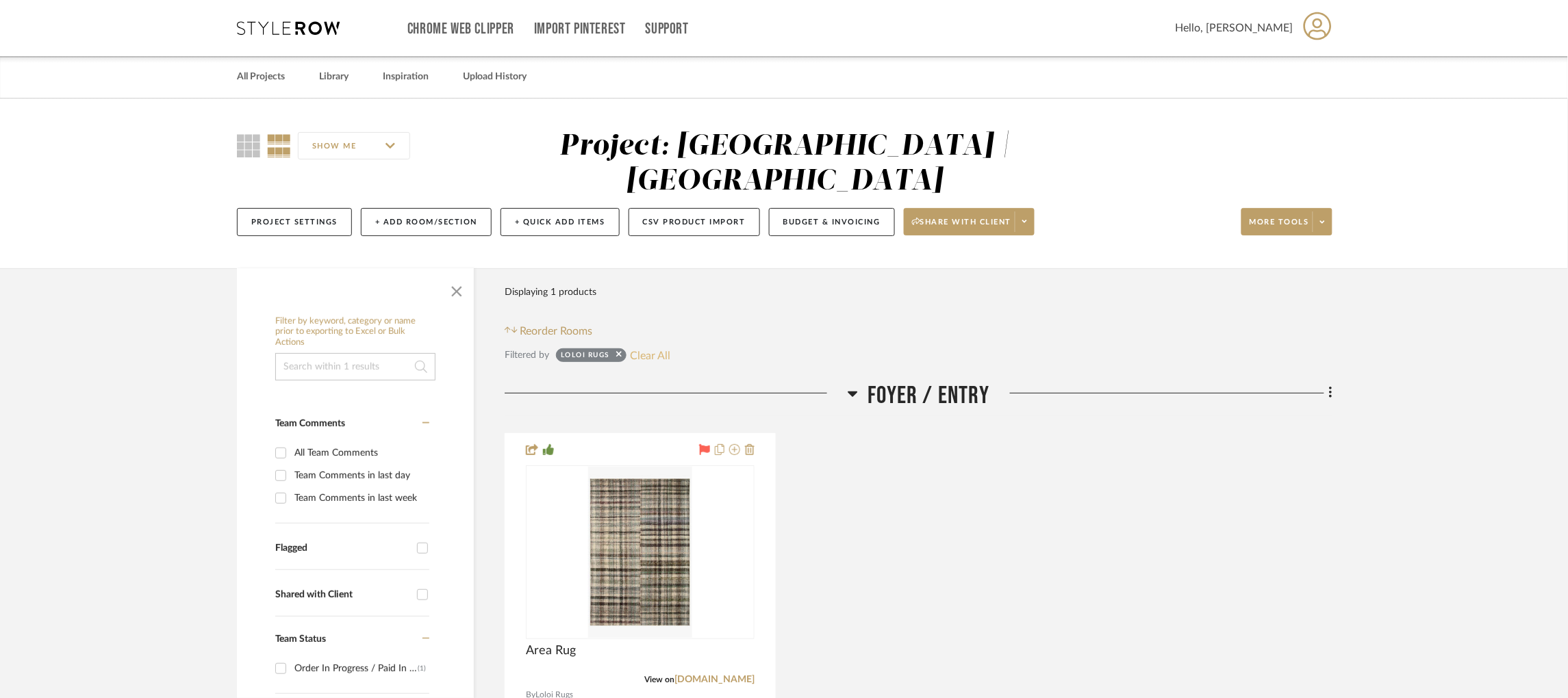
click at [647, 346] on button "Clear All" at bounding box center [650, 355] width 41 height 18
checkbox input "false"
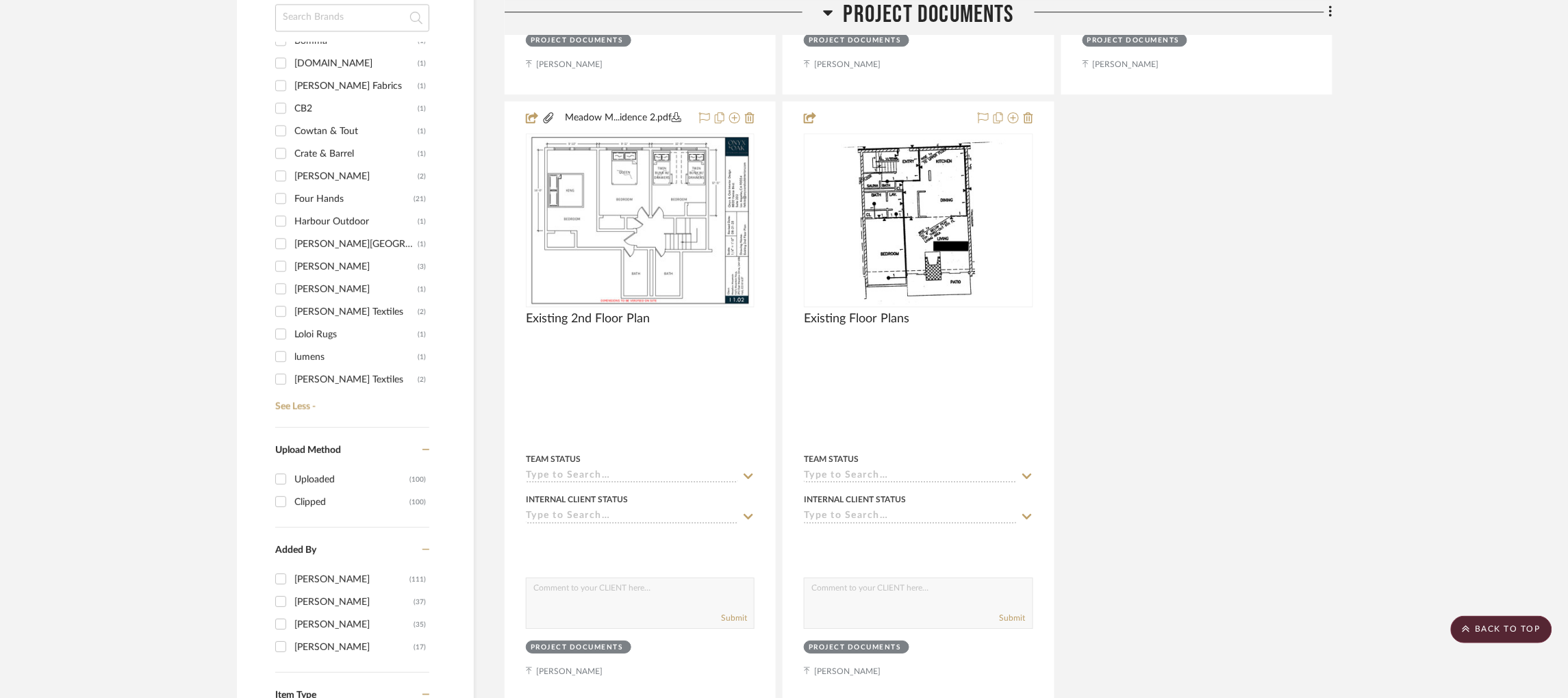
scroll to position [1528, 0]
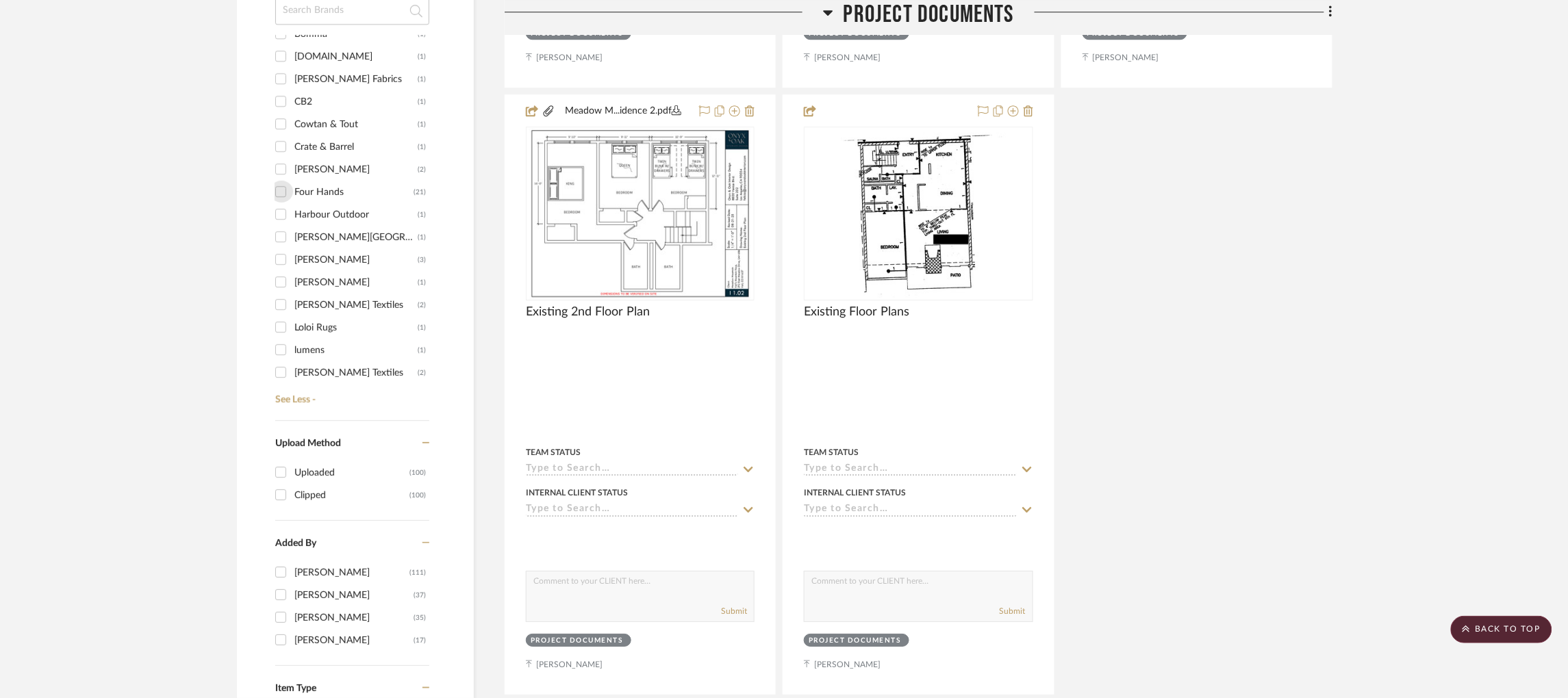
click at [281, 181] on input "Four Hands (21)" at bounding box center [280, 191] width 22 height 22
checkbox input "true"
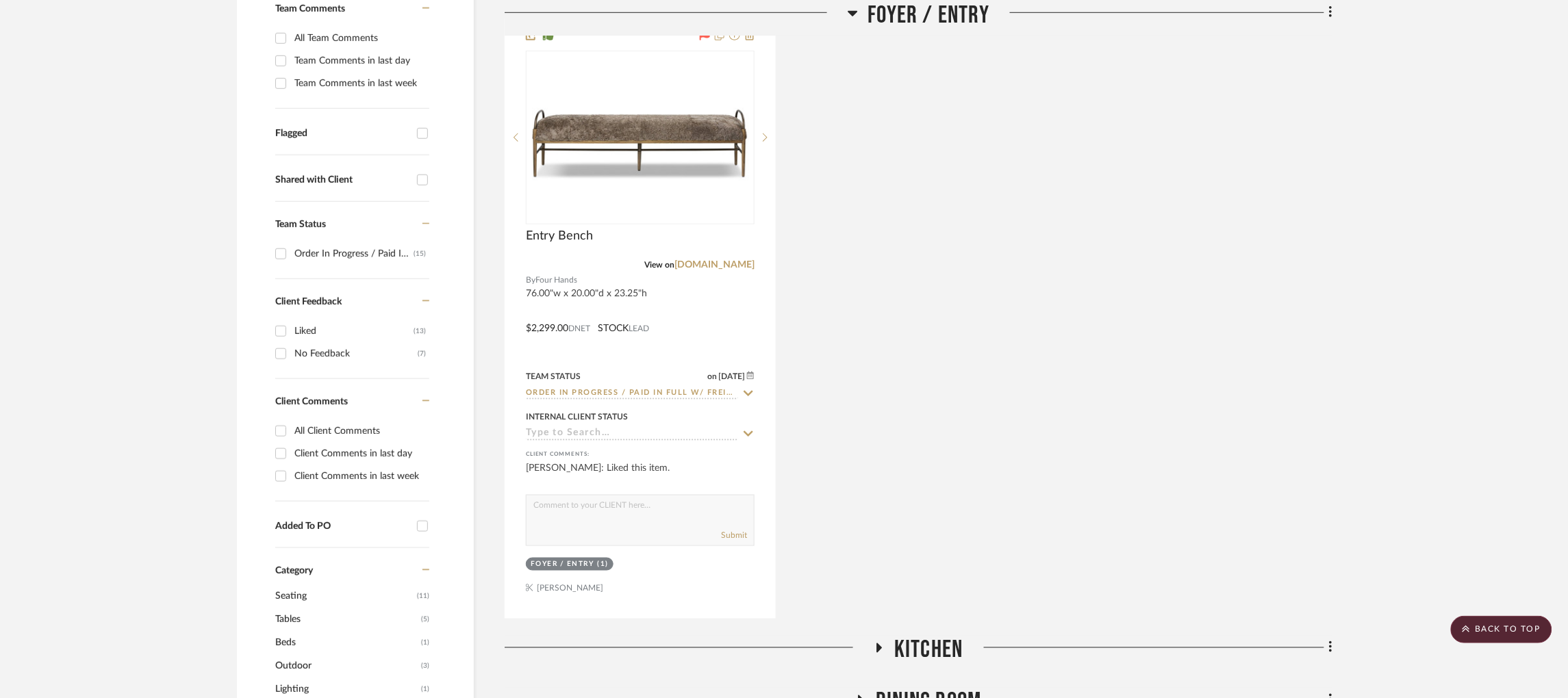
scroll to position [0, 0]
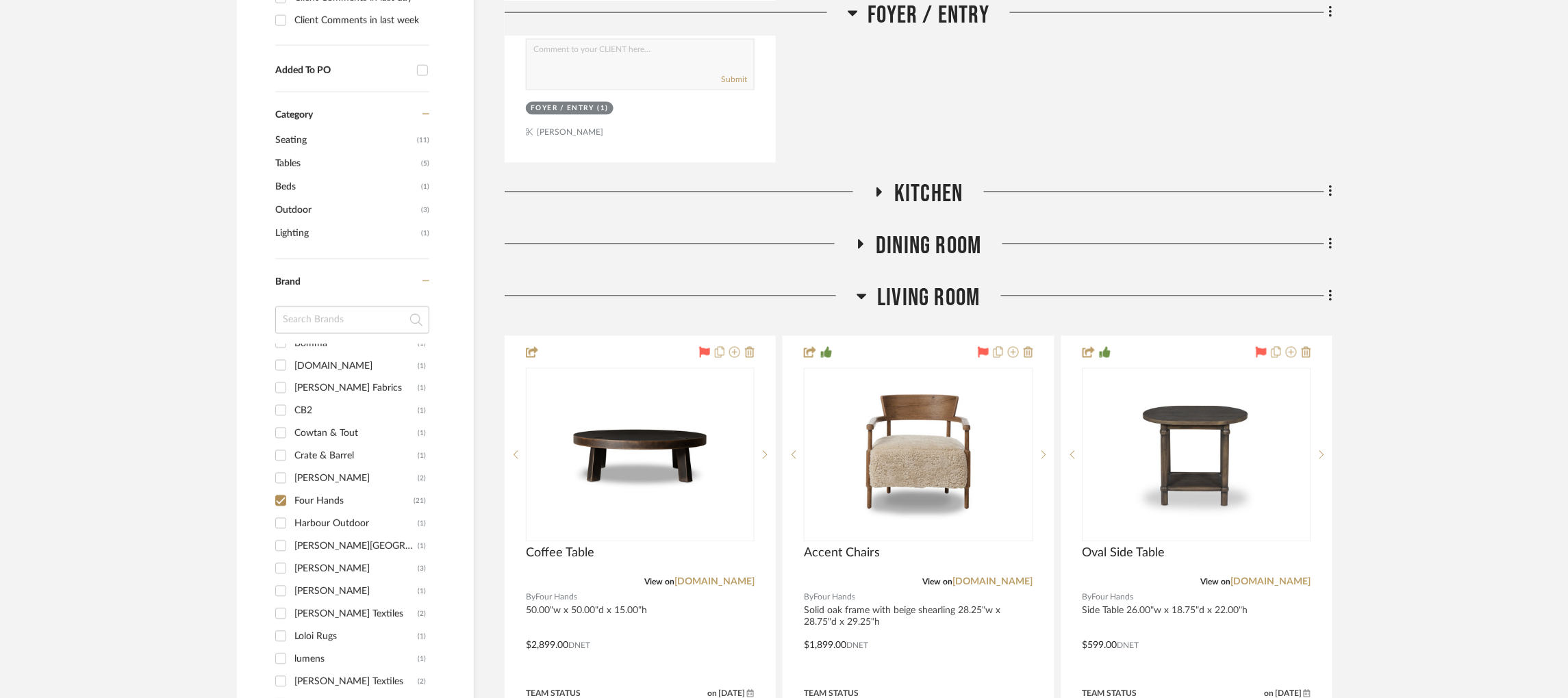
scroll to position [874, 0]
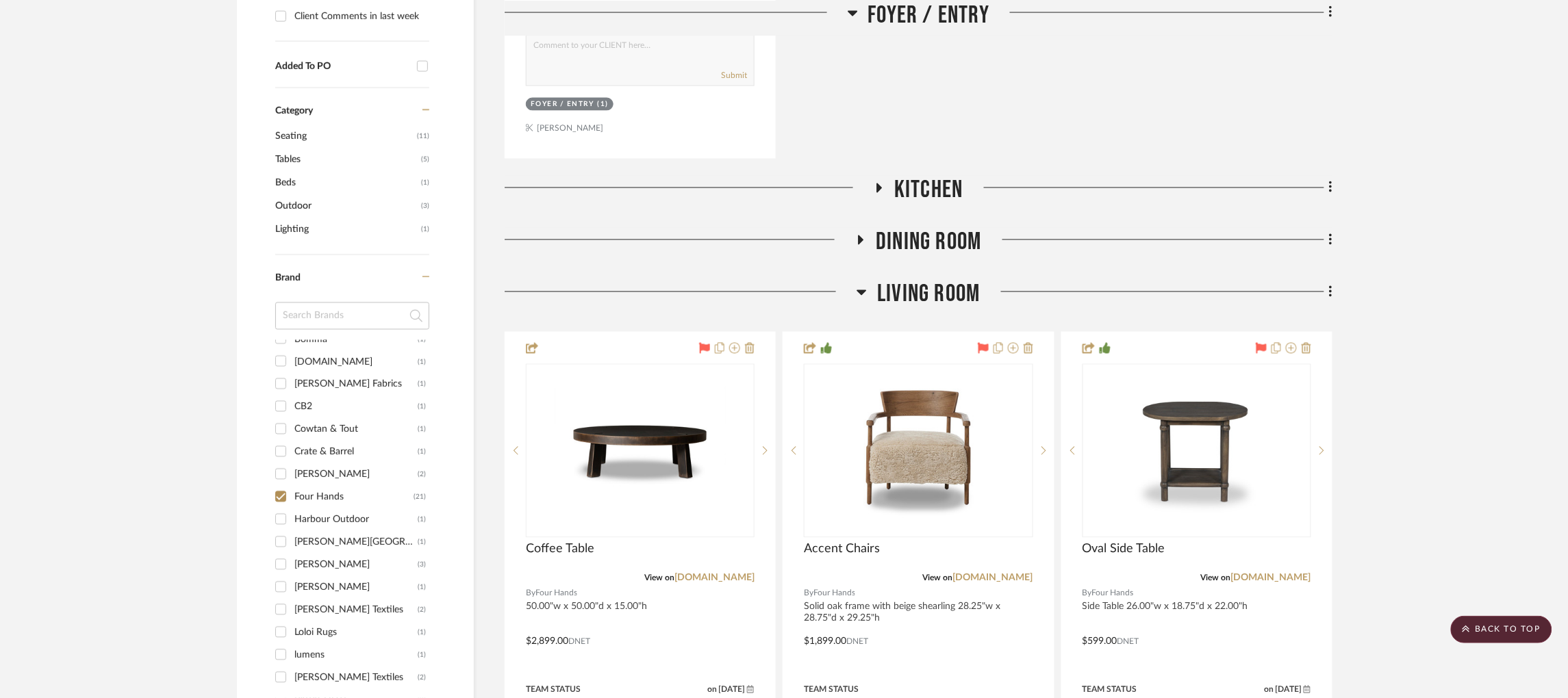
click at [881, 183] on icon at bounding box center [879, 188] width 17 height 11
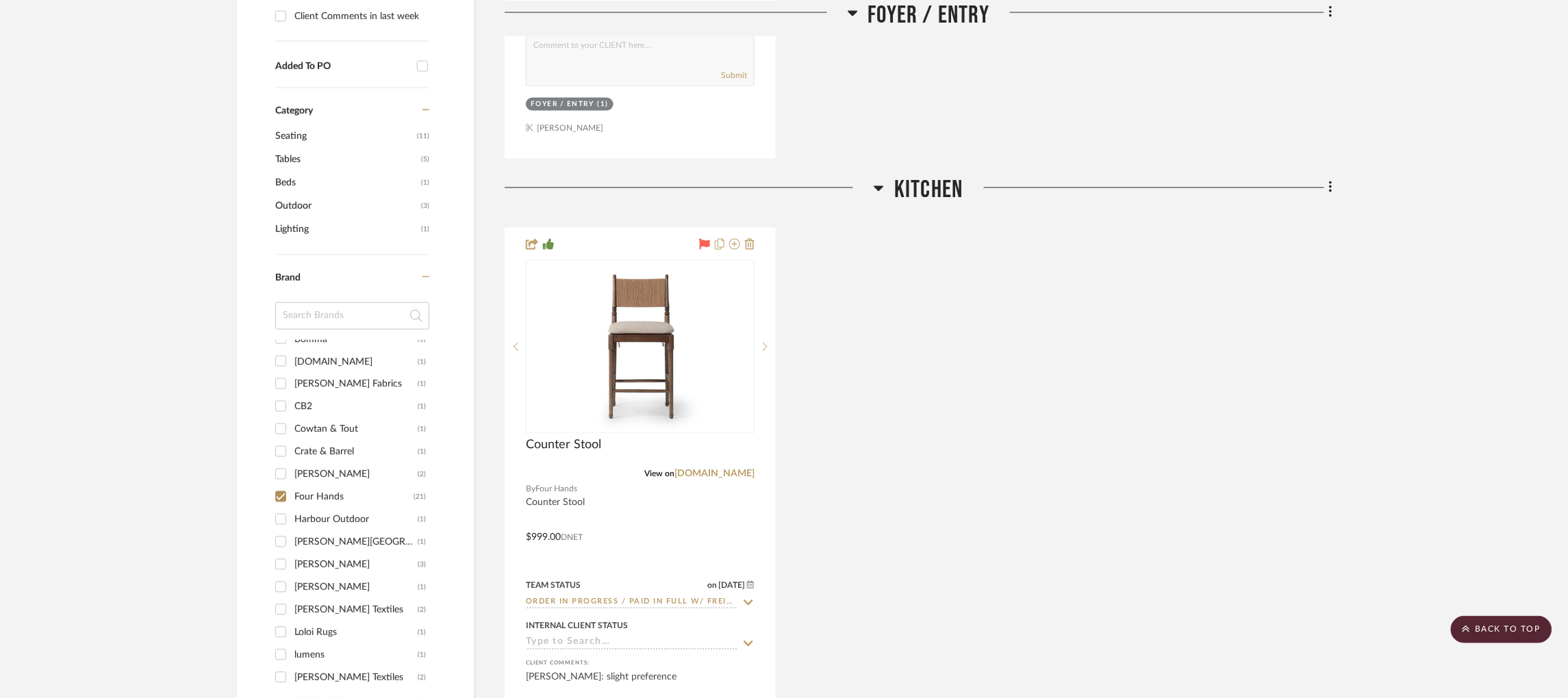
click at [881, 180] on icon at bounding box center [879, 188] width 11 height 17
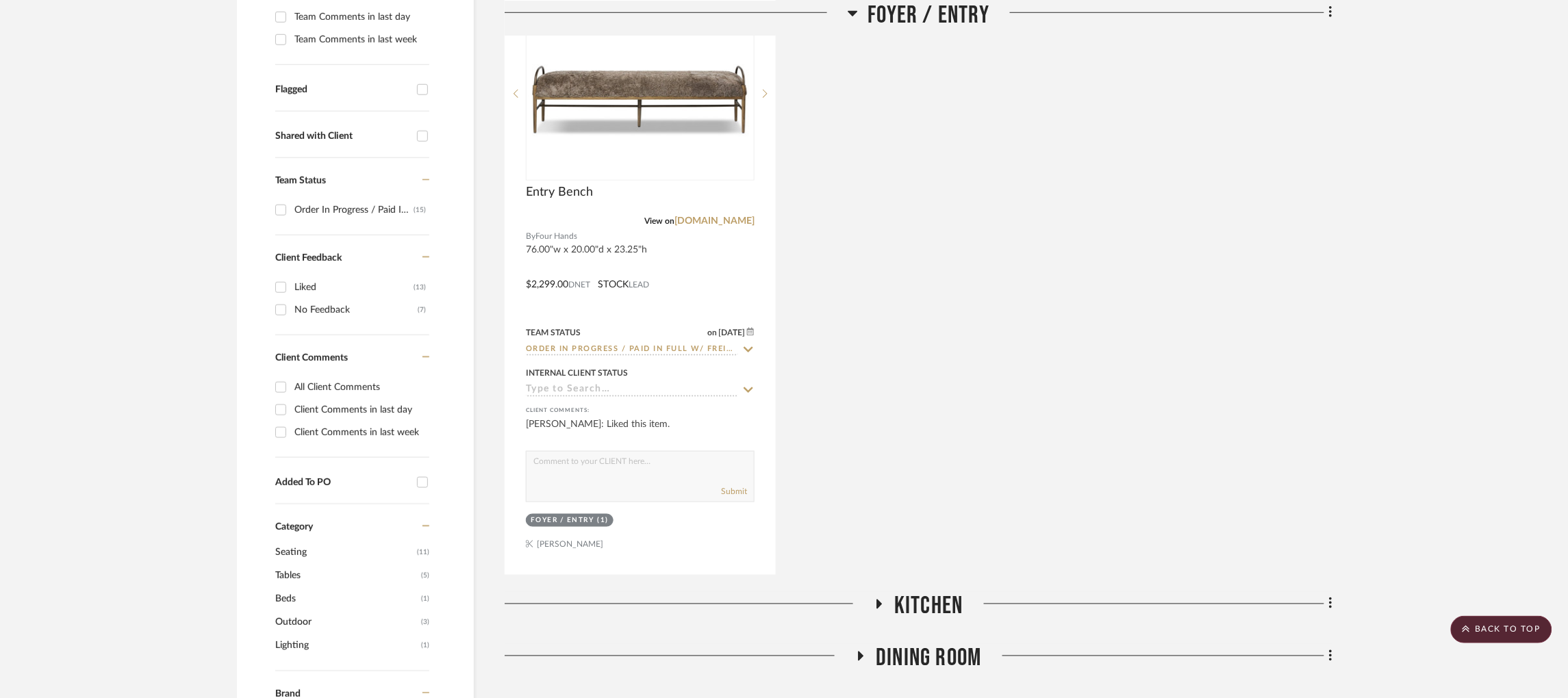
scroll to position [447, 0]
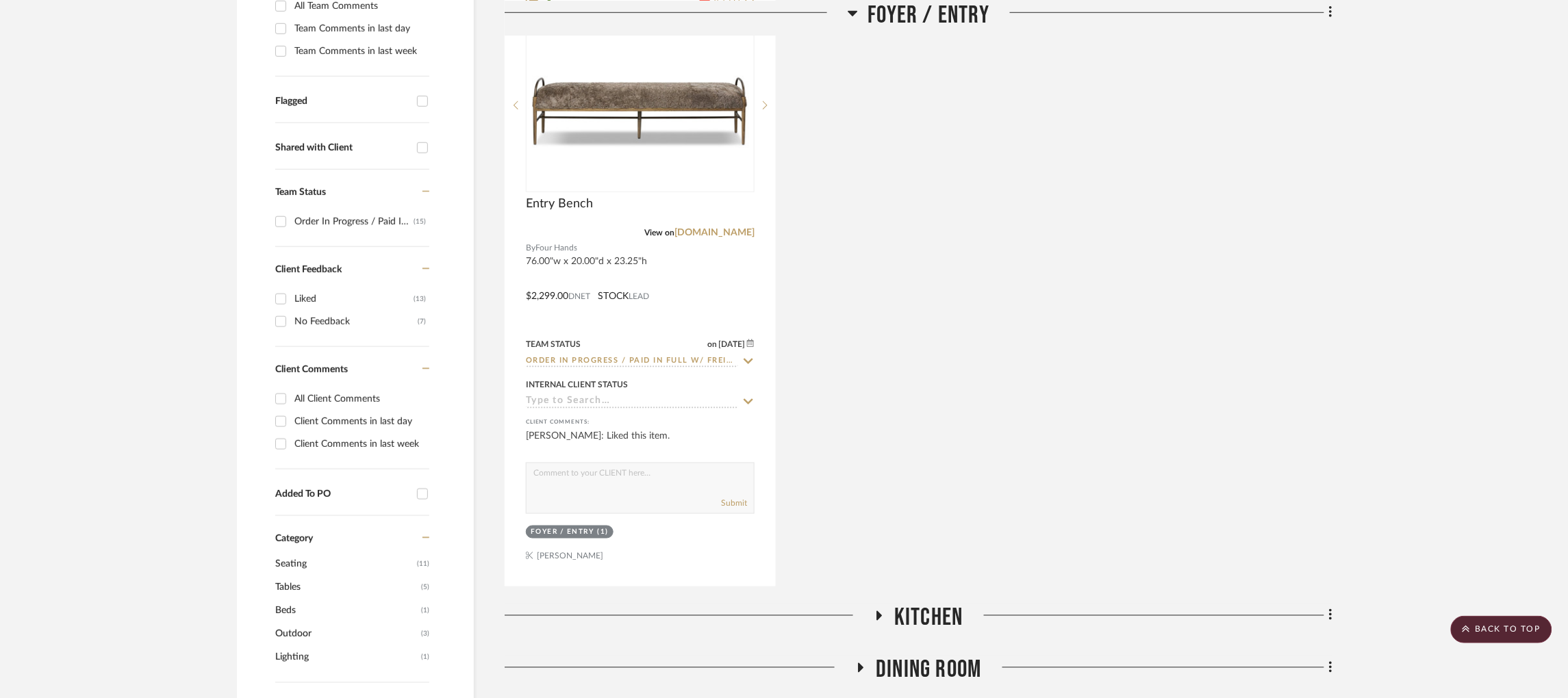
click at [848, 12] on icon at bounding box center [853, 12] width 11 height 17
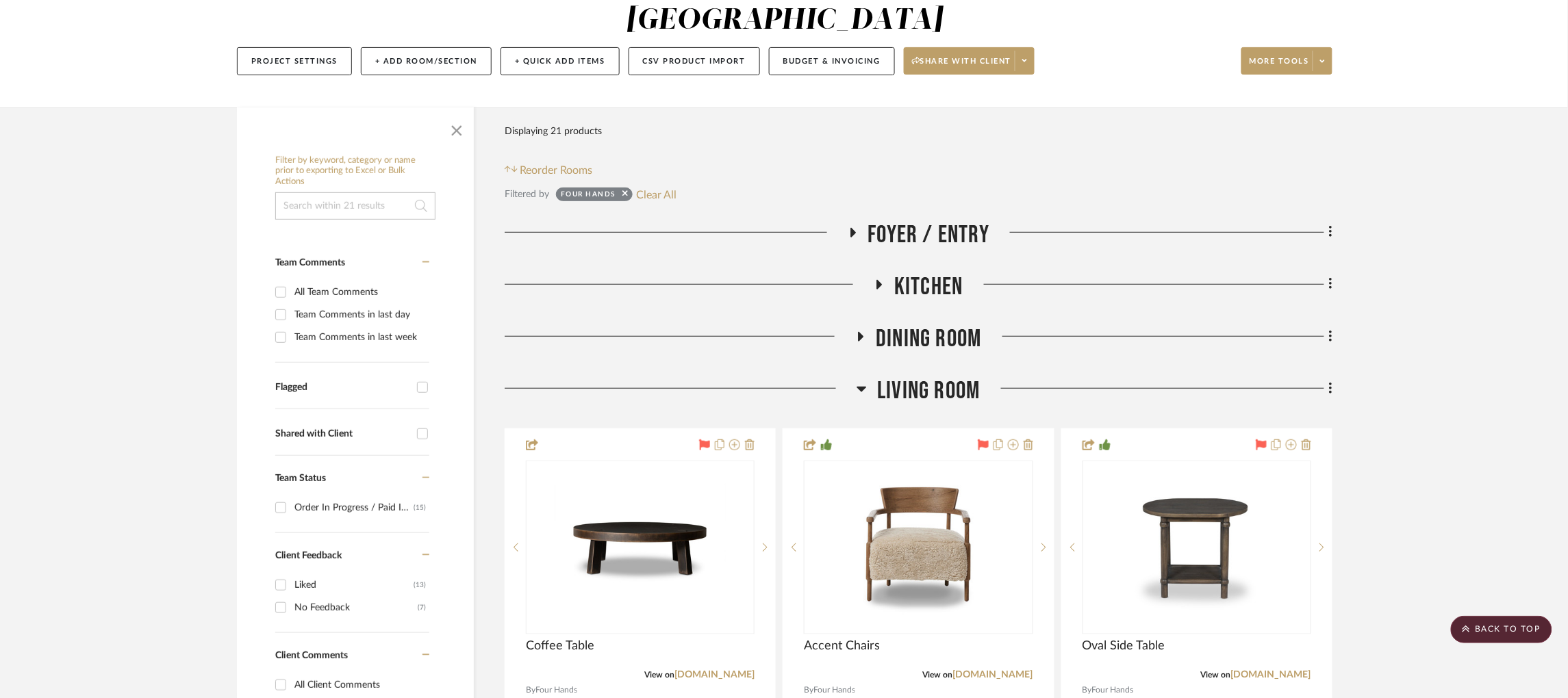
scroll to position [0, 0]
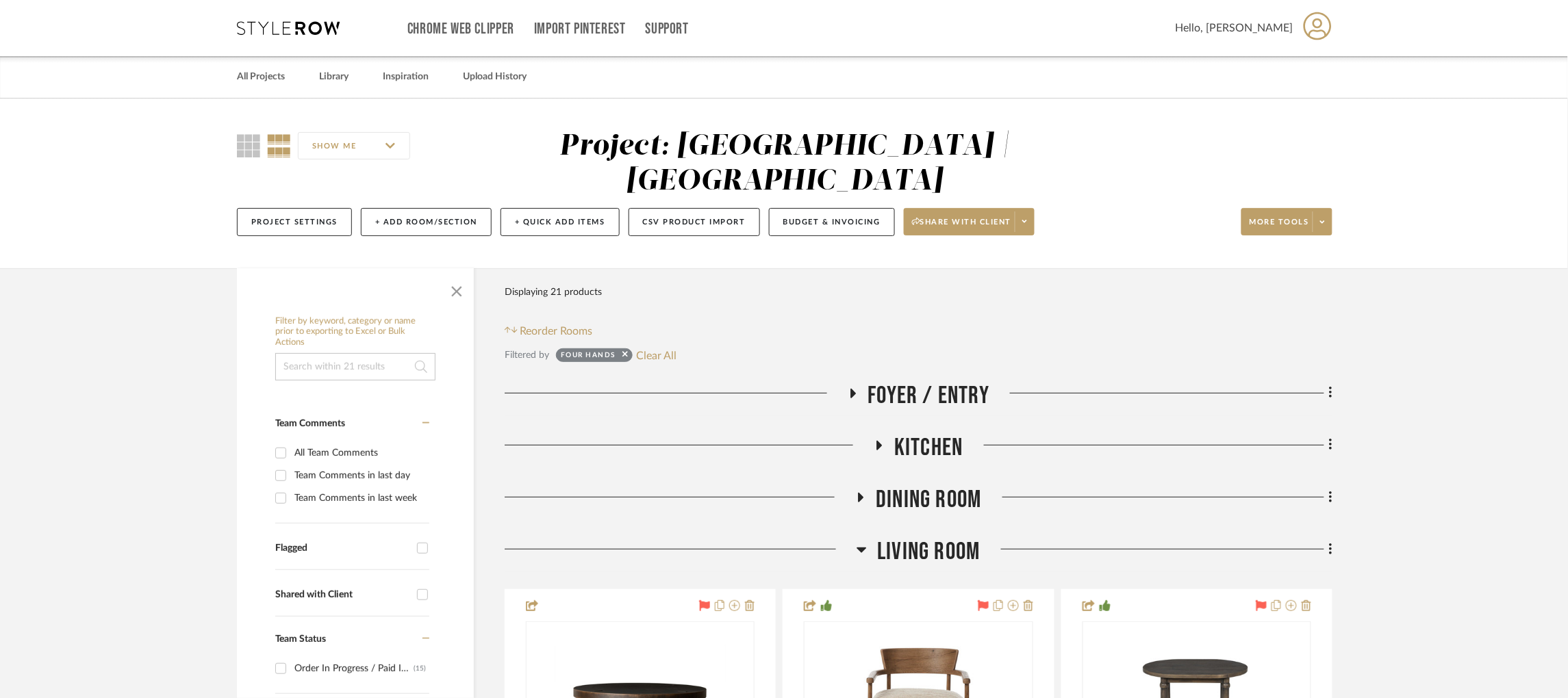
click at [869, 485] on h3 "Dining Room" at bounding box center [918, 499] width 126 height 29
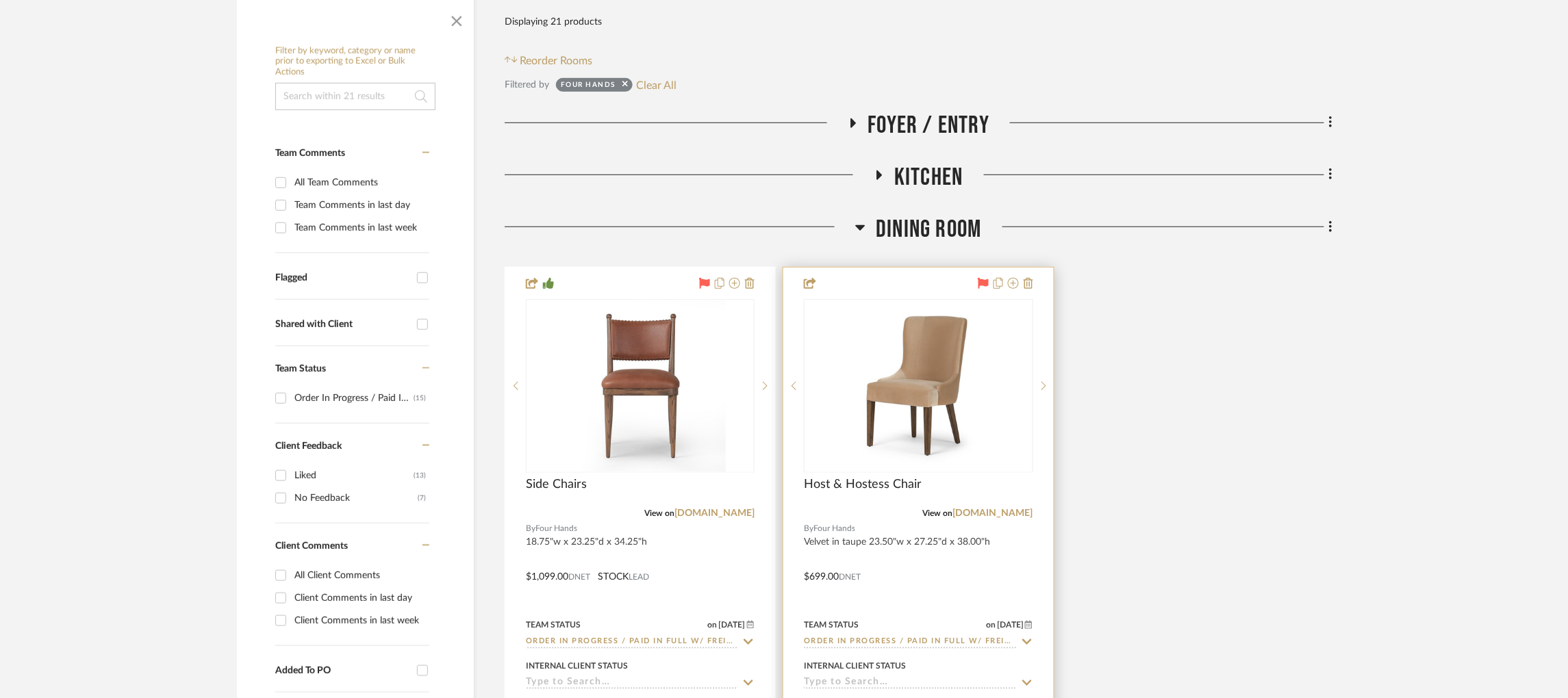
scroll to position [270, 0]
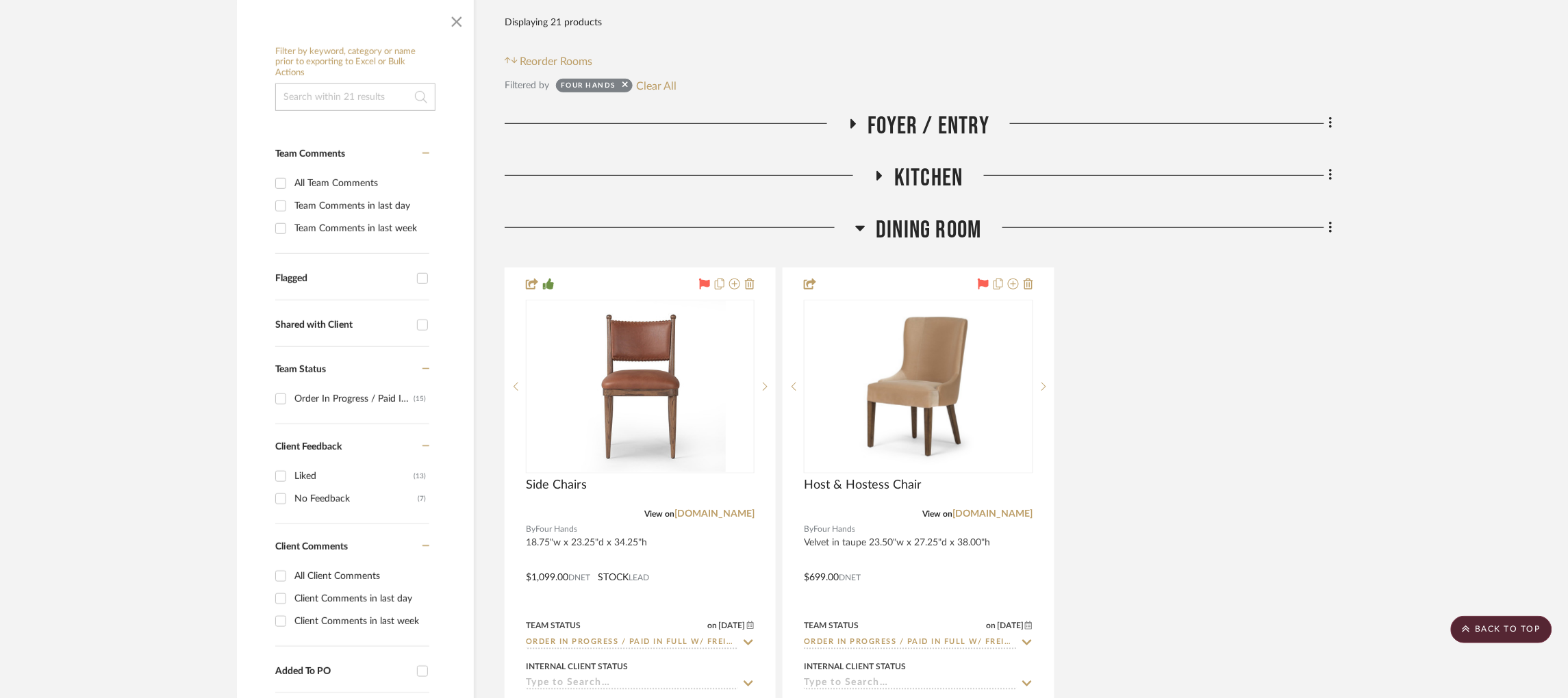
click at [854, 215] on div at bounding box center [680, 233] width 350 height 35
click at [862, 220] on icon at bounding box center [860, 228] width 11 height 17
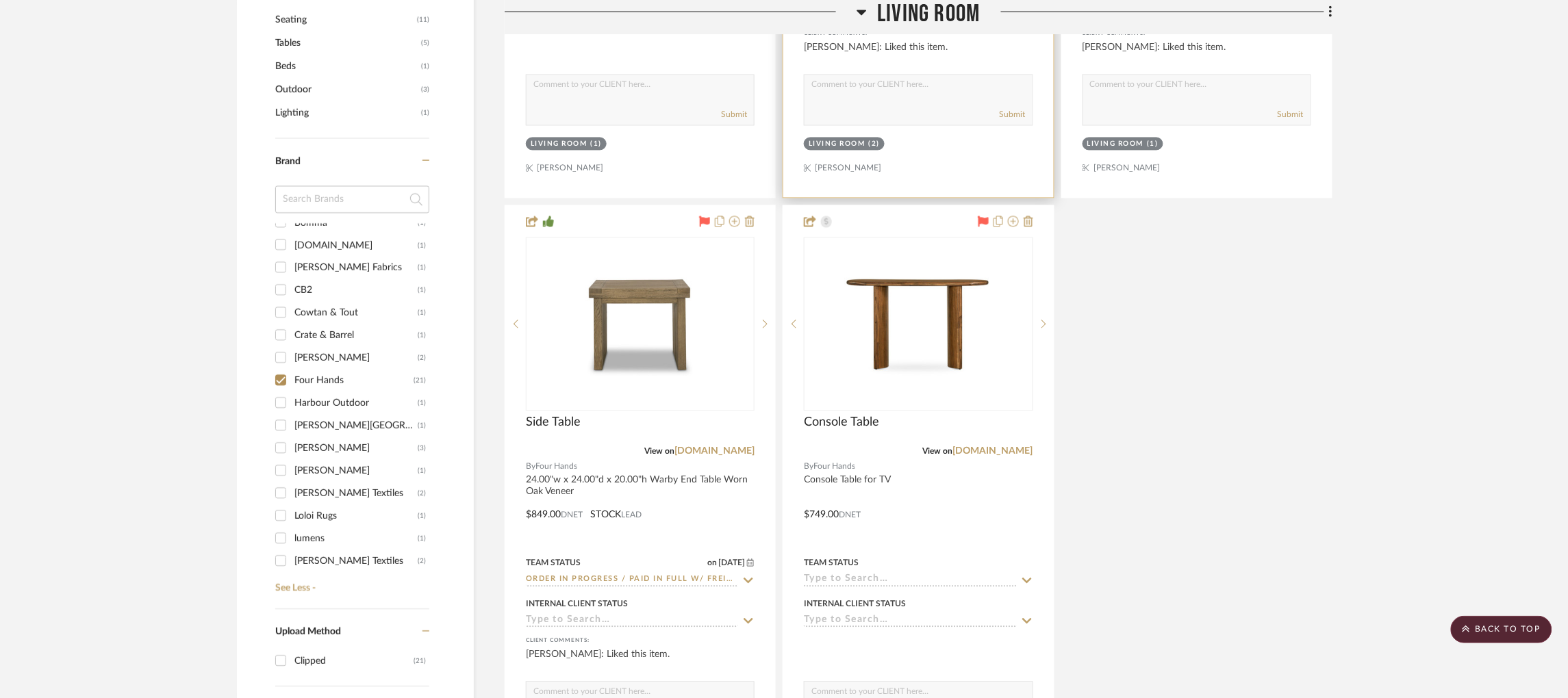
scroll to position [992, 0]
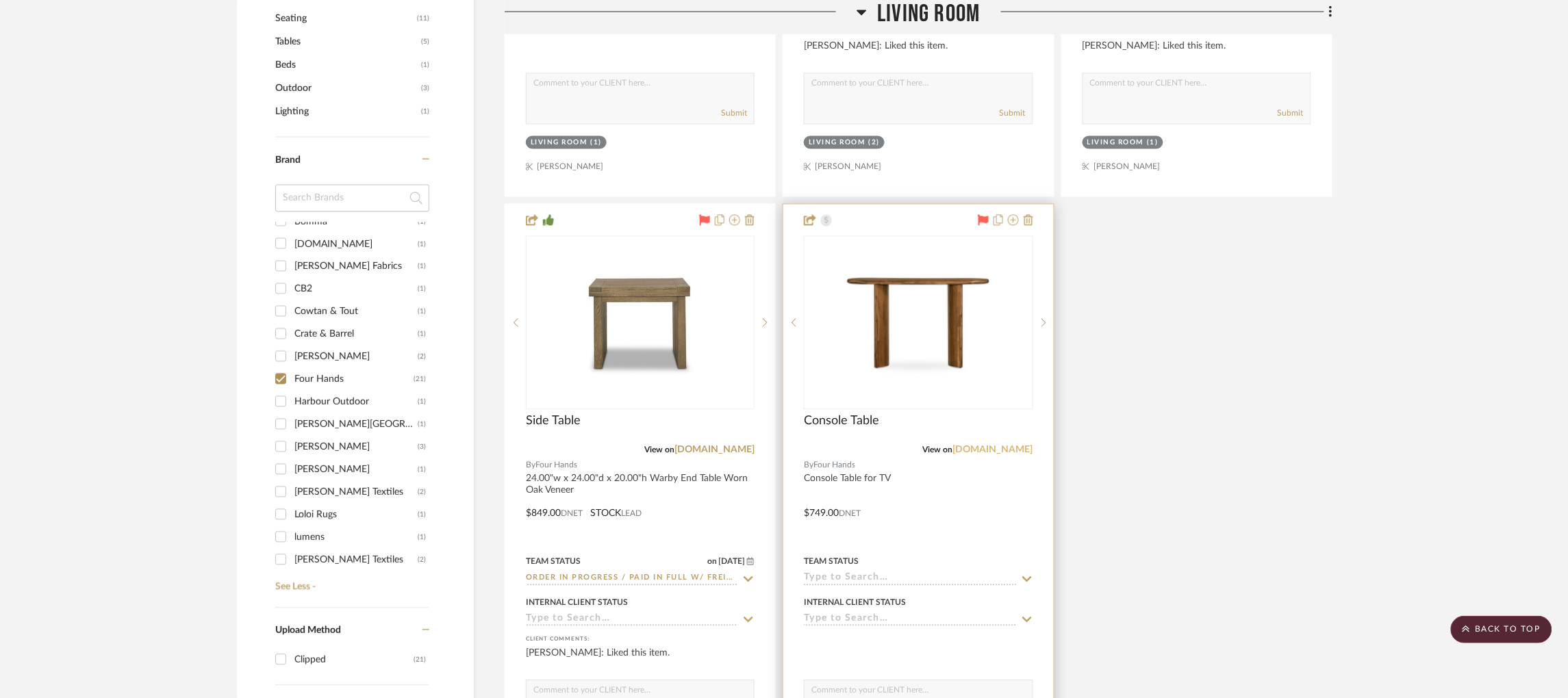
click at [984, 445] on link "[DOMAIN_NAME]" at bounding box center [993, 450] width 80 height 10
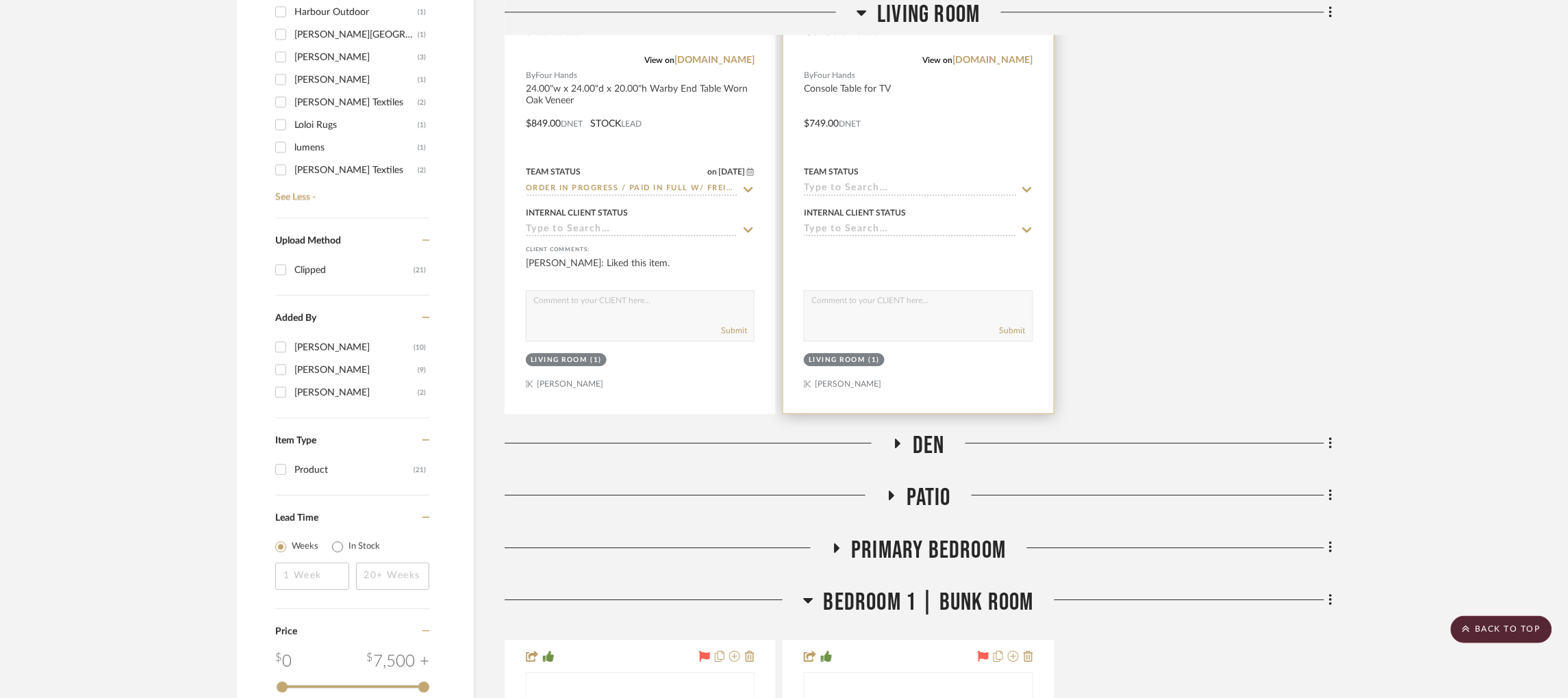
scroll to position [1382, 0]
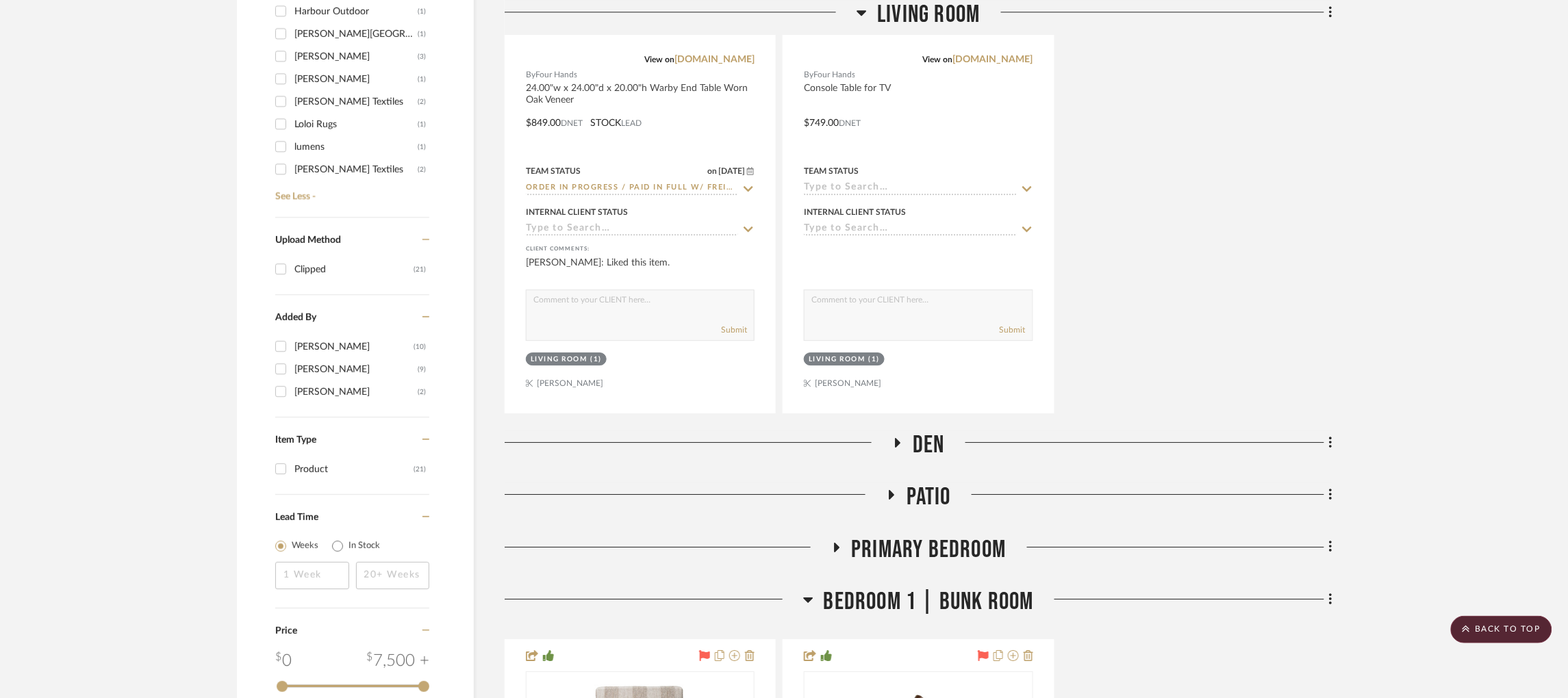
click at [897, 437] on icon at bounding box center [897, 442] width 5 height 10
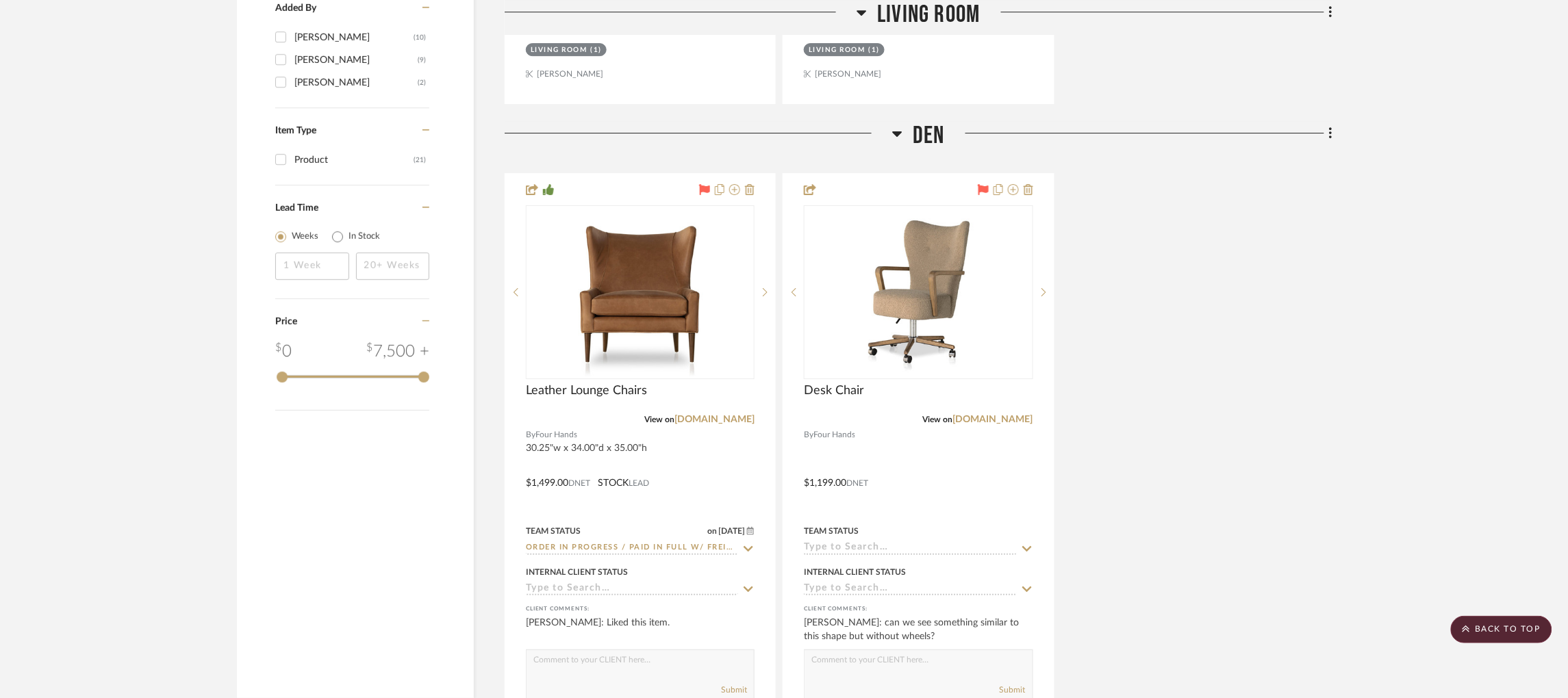
scroll to position [1693, 0]
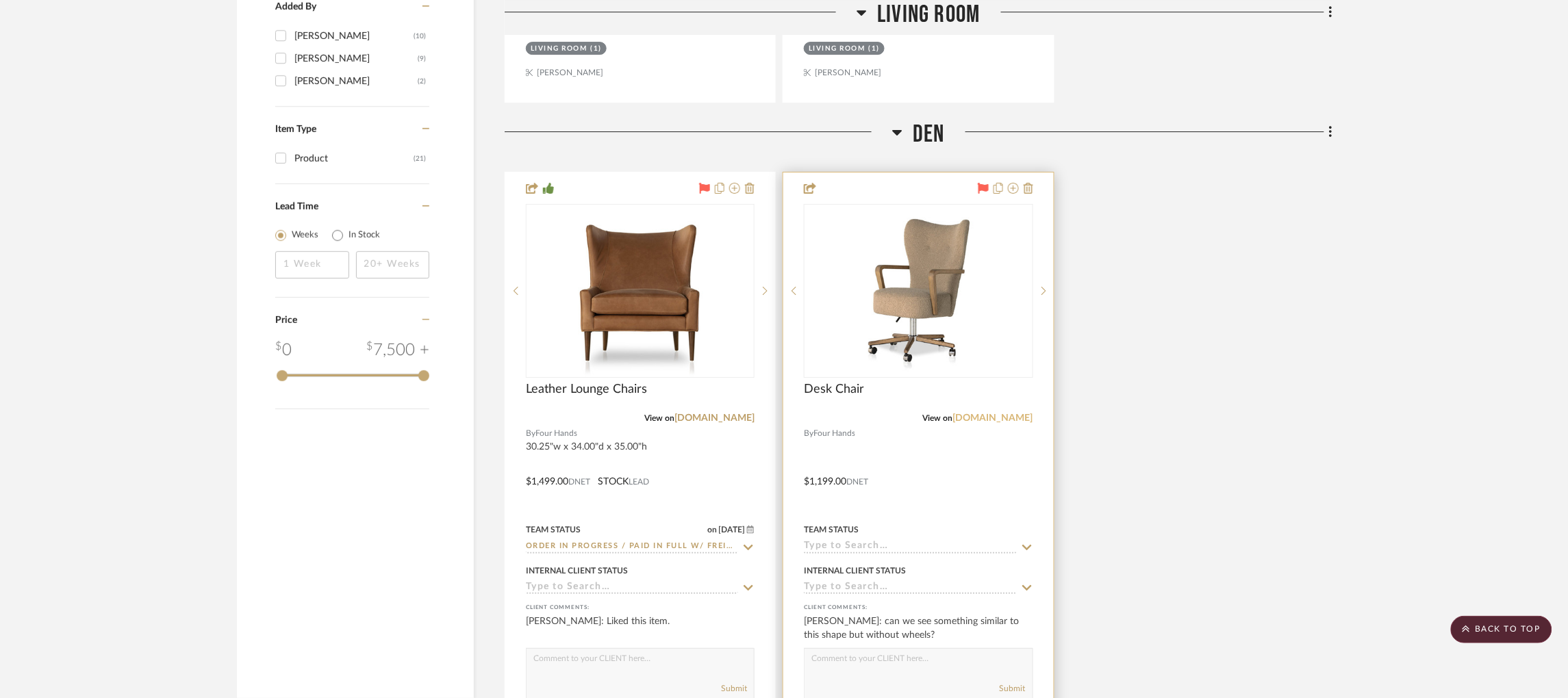
click at [980, 413] on link "[DOMAIN_NAME]" at bounding box center [993, 418] width 80 height 10
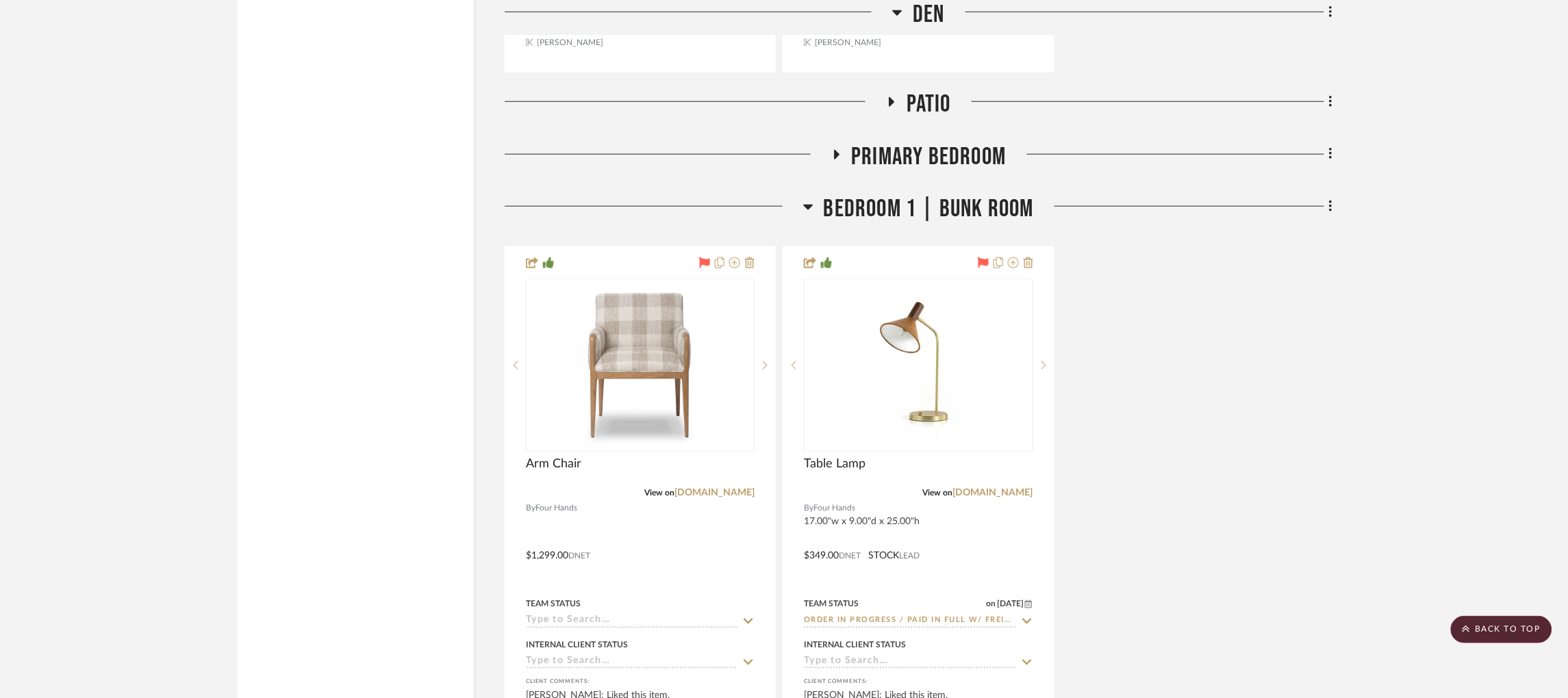
scroll to position [2396, 0]
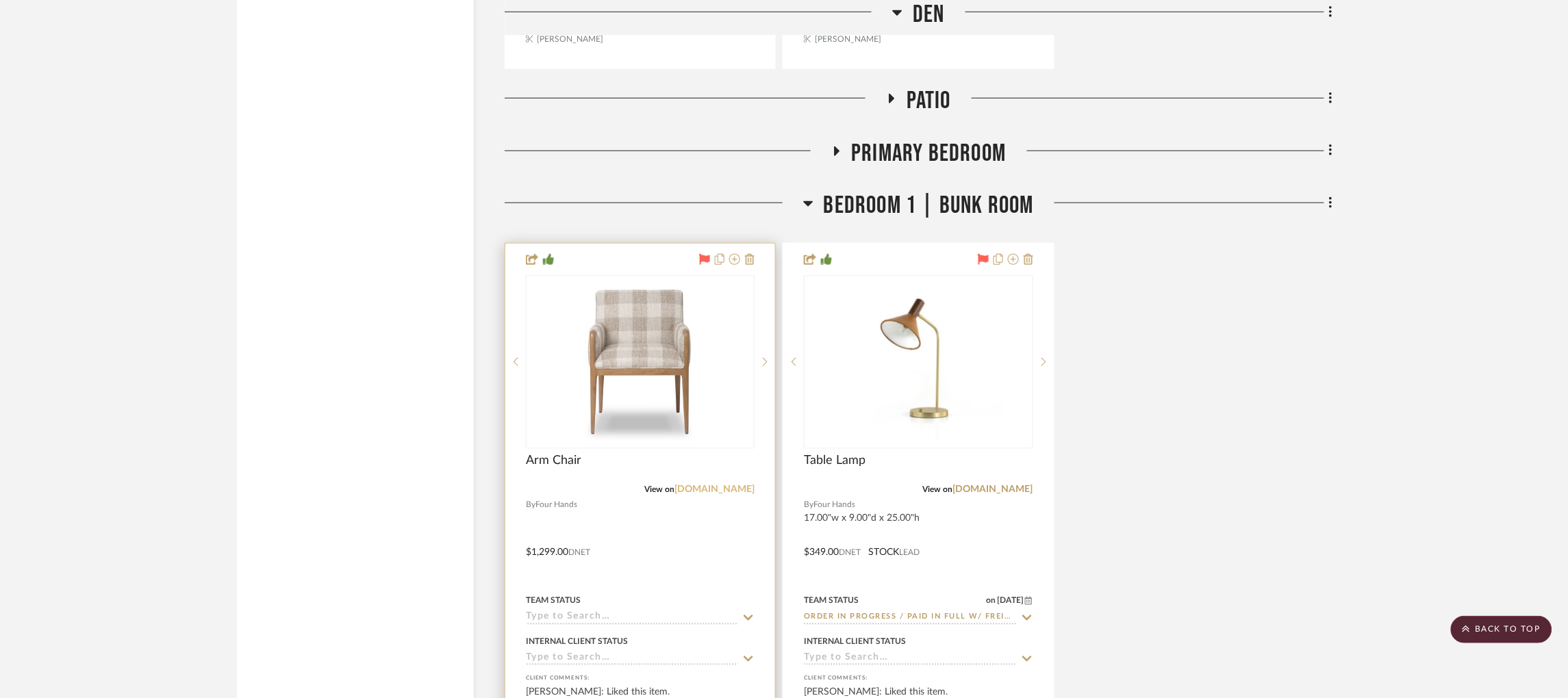
click at [724, 484] on link "[DOMAIN_NAME]" at bounding box center [714, 489] width 80 height 10
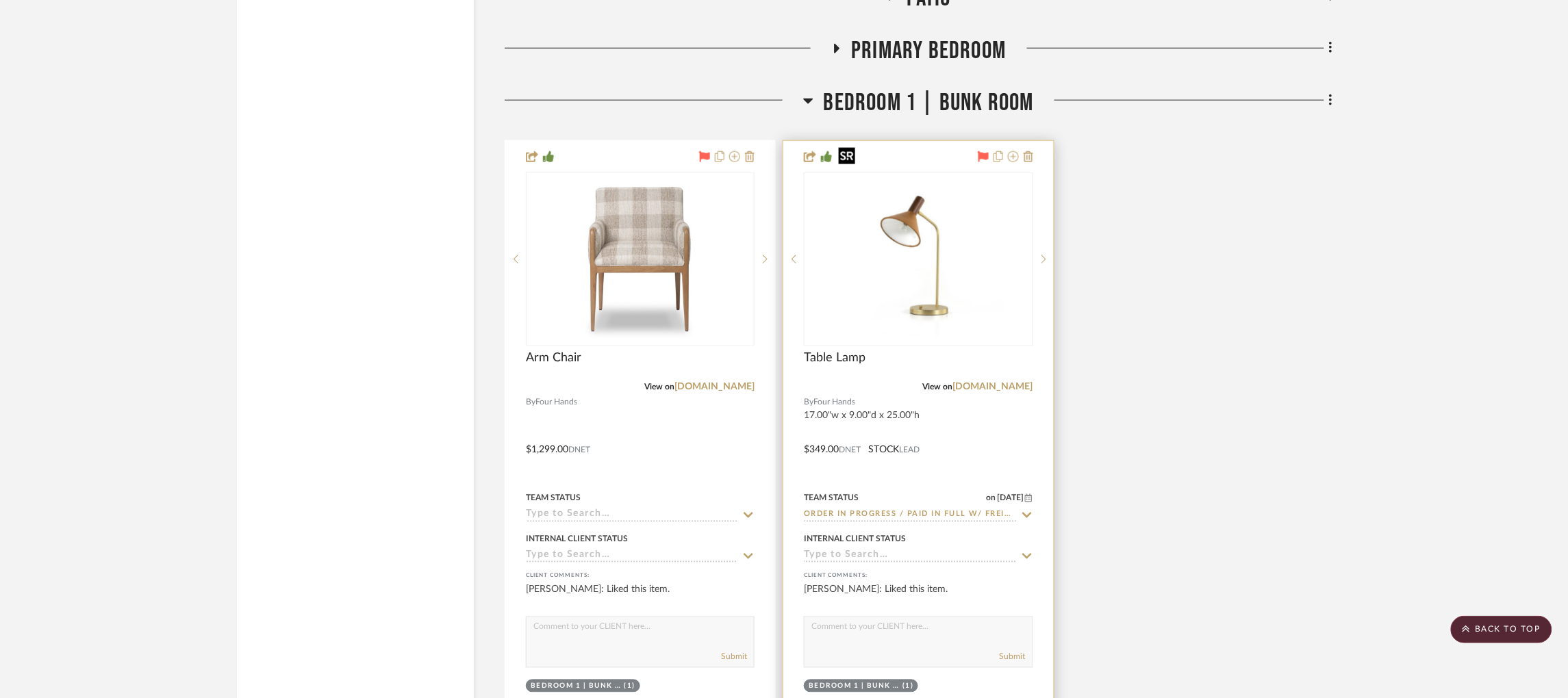
scroll to position [2499, 0]
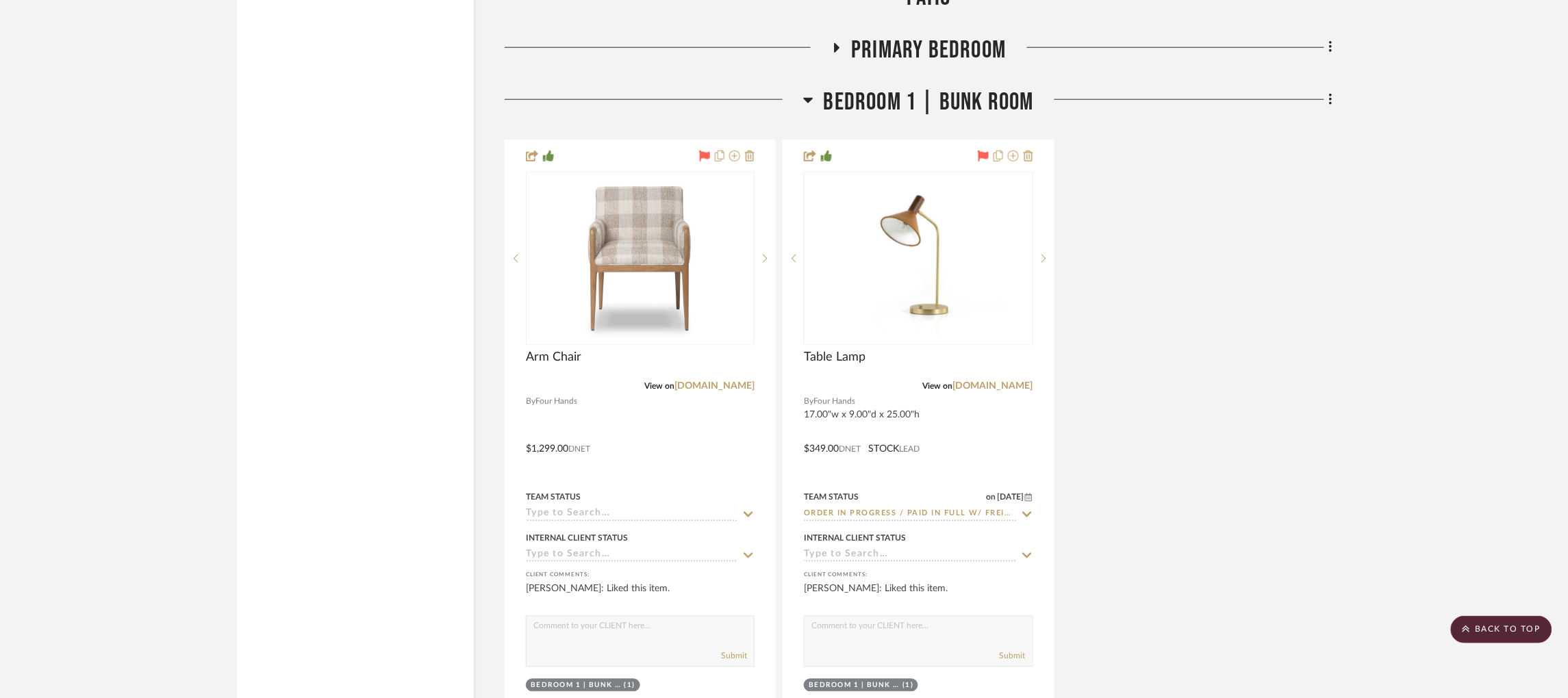
click at [842, 42] on icon at bounding box center [836, 47] width 17 height 11
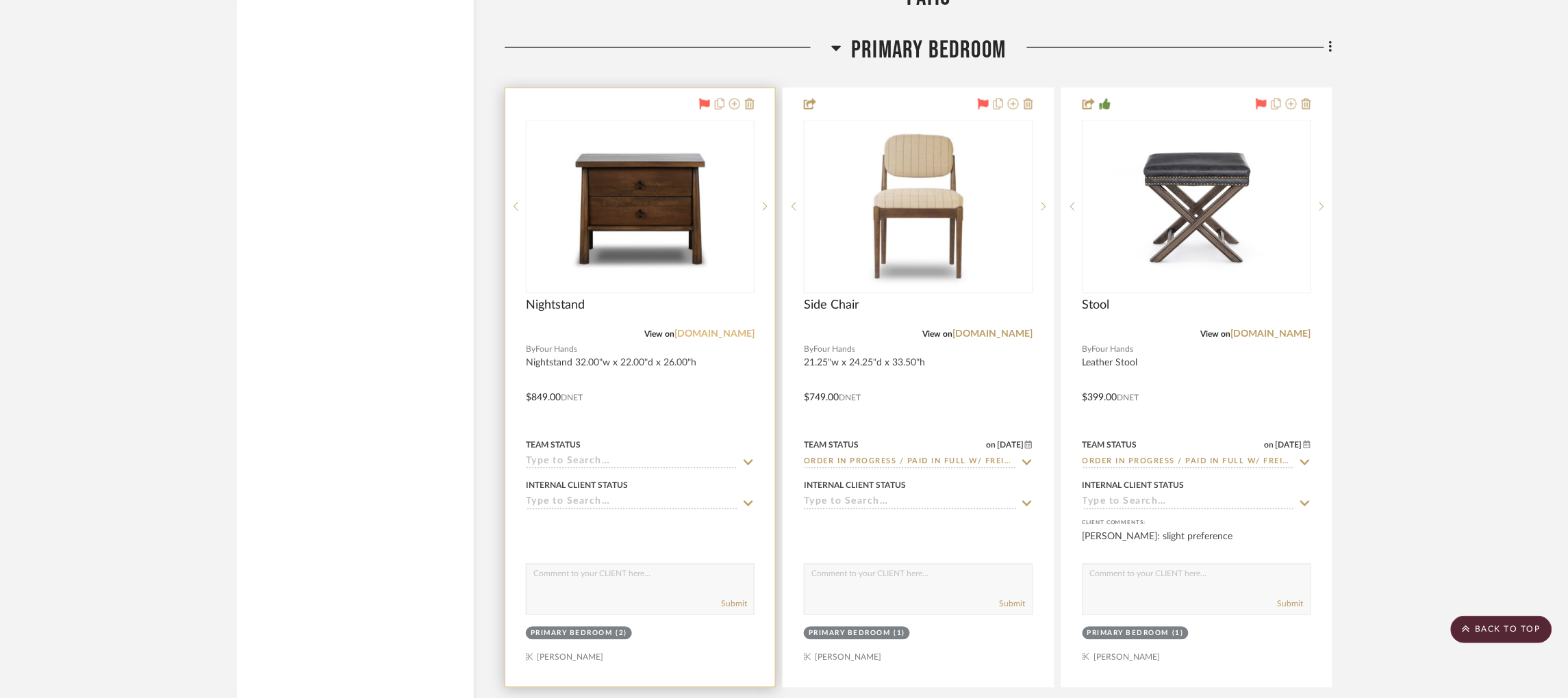
click at [714, 329] on link "[DOMAIN_NAME]" at bounding box center [714, 334] width 80 height 10
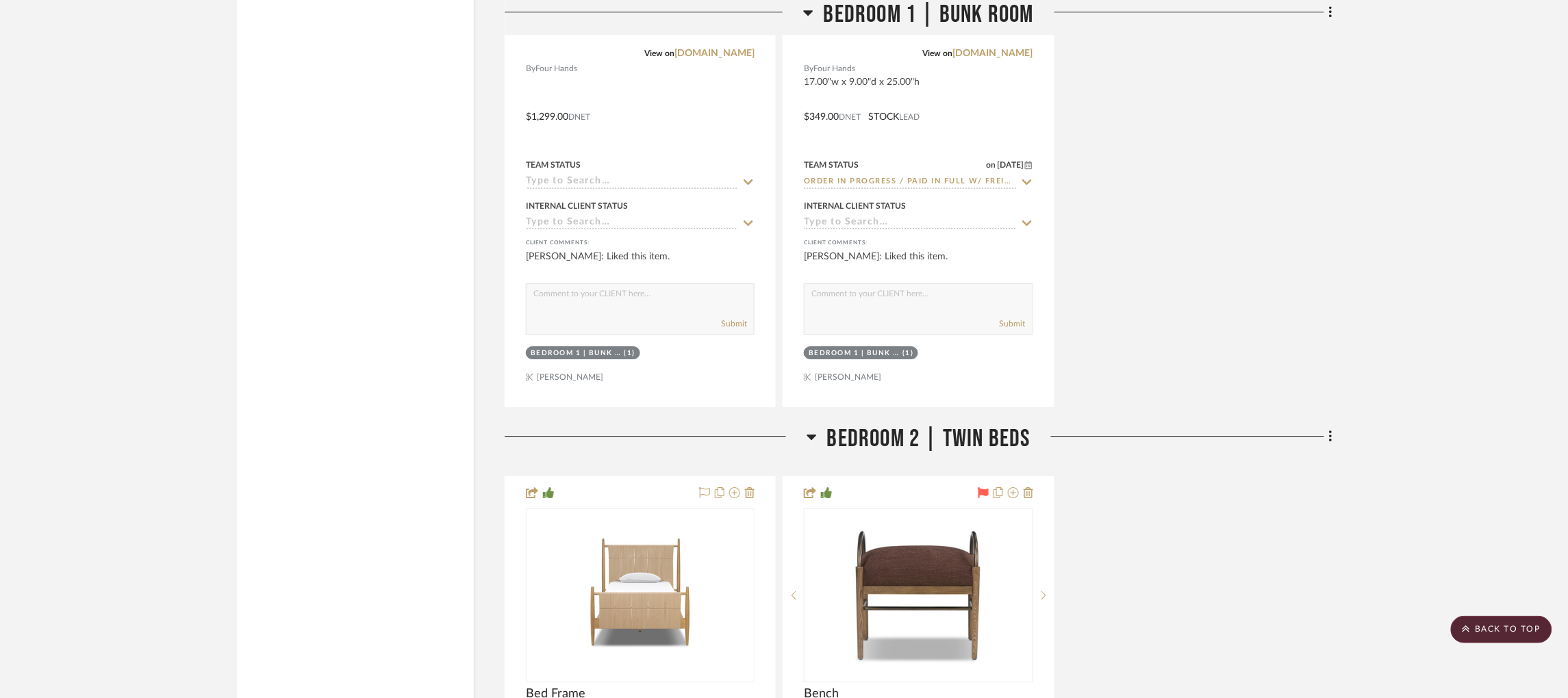
scroll to position [3886, 0]
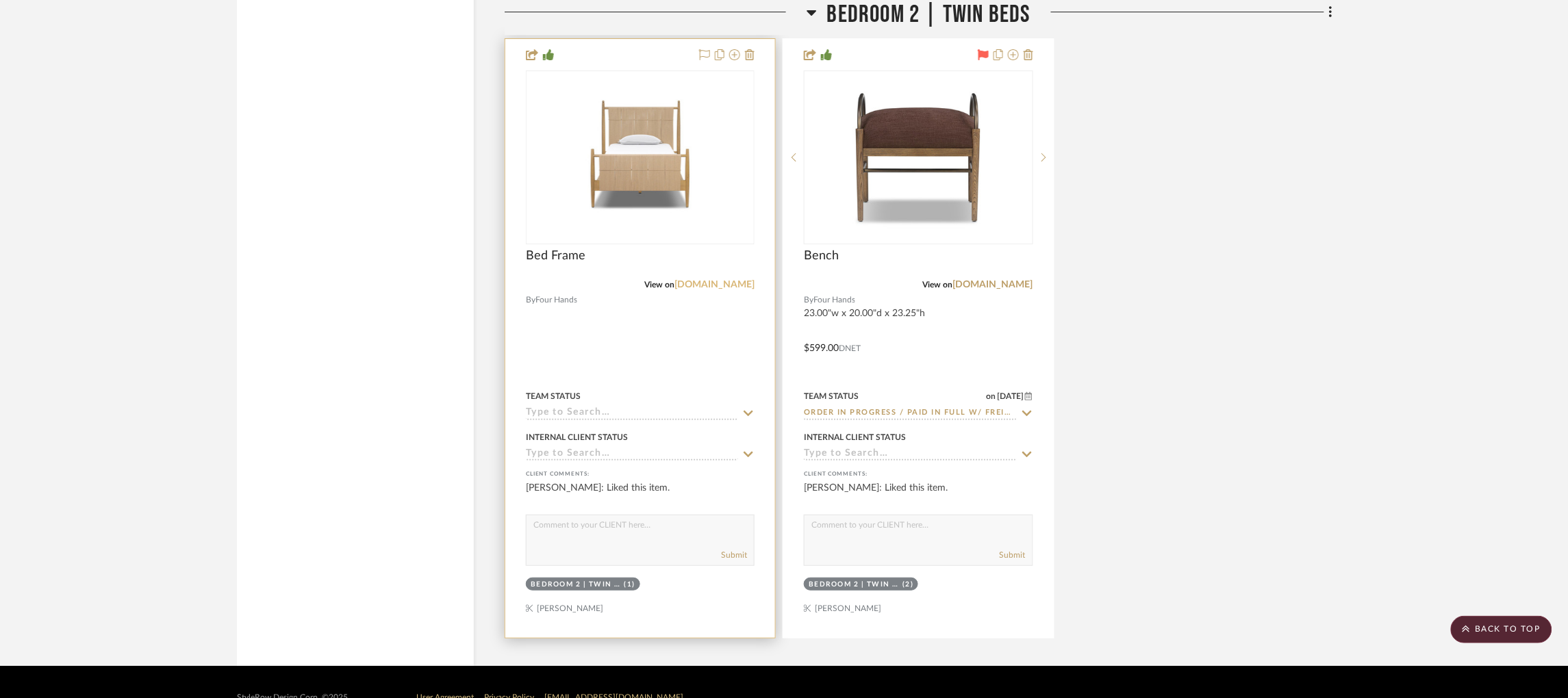
click at [721, 280] on link "[DOMAIN_NAME]" at bounding box center [714, 285] width 80 height 10
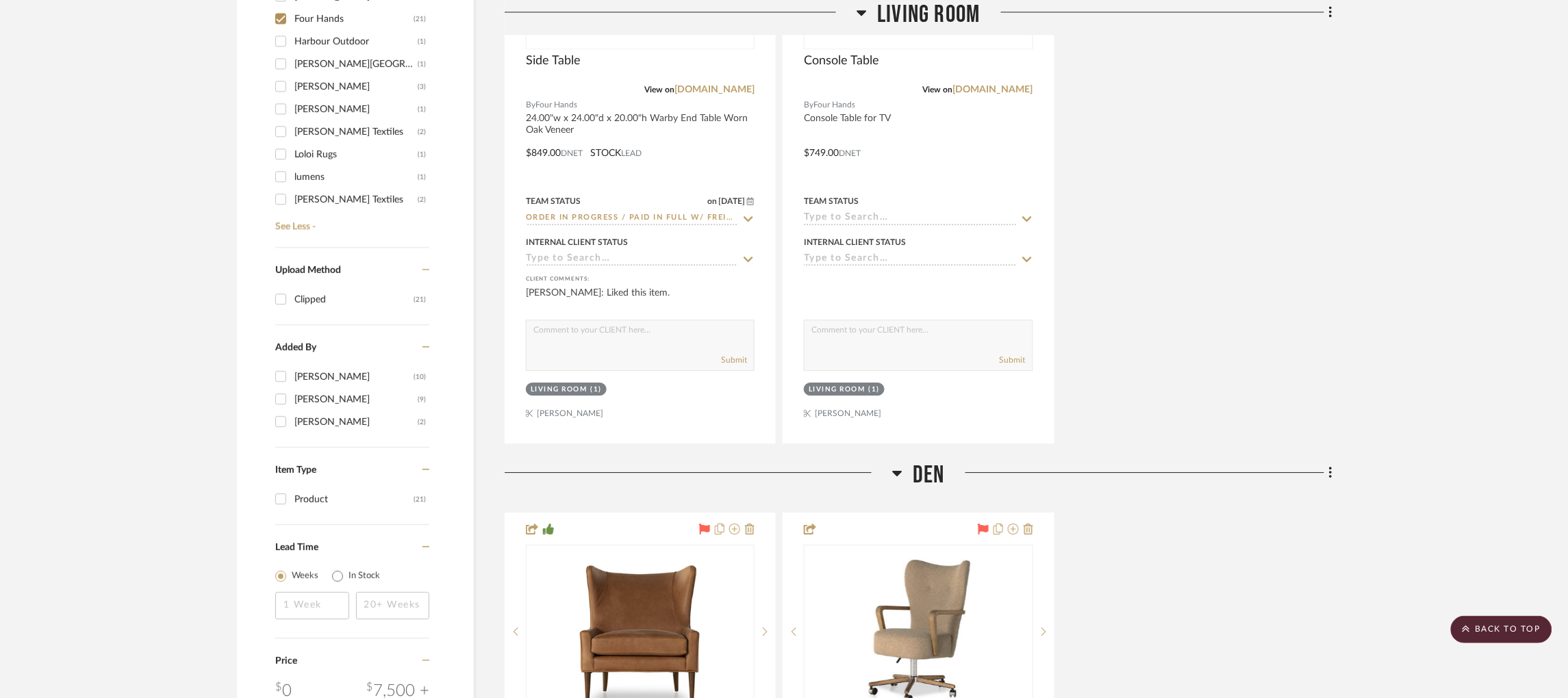
scroll to position [1297, 0]
